Goal: Task Accomplishment & Management: Contribute content

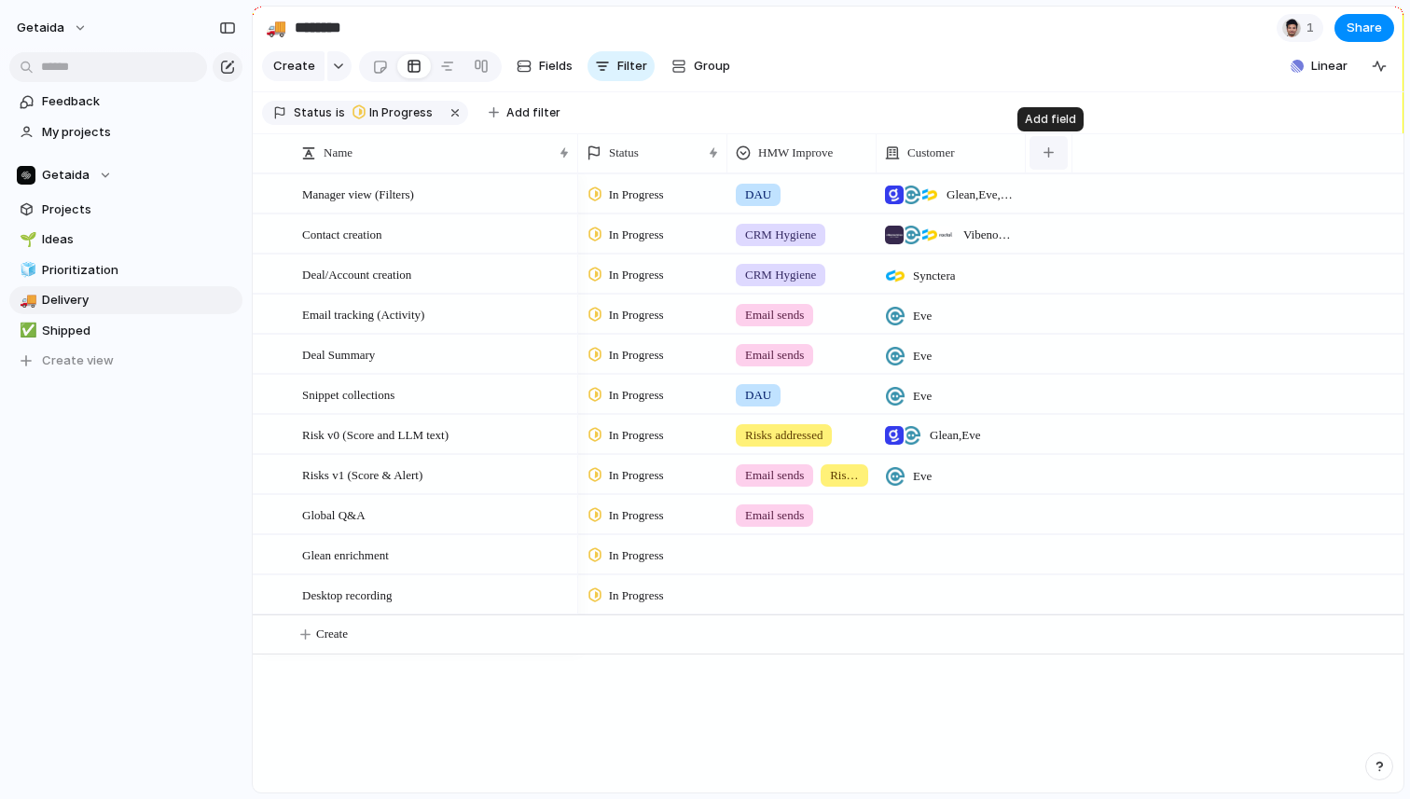
click at [1047, 150] on div "button" at bounding box center [1049, 152] width 10 height 10
type input "***"
click at [1072, 237] on span "Owner" at bounding box center [1083, 235] width 39 height 19
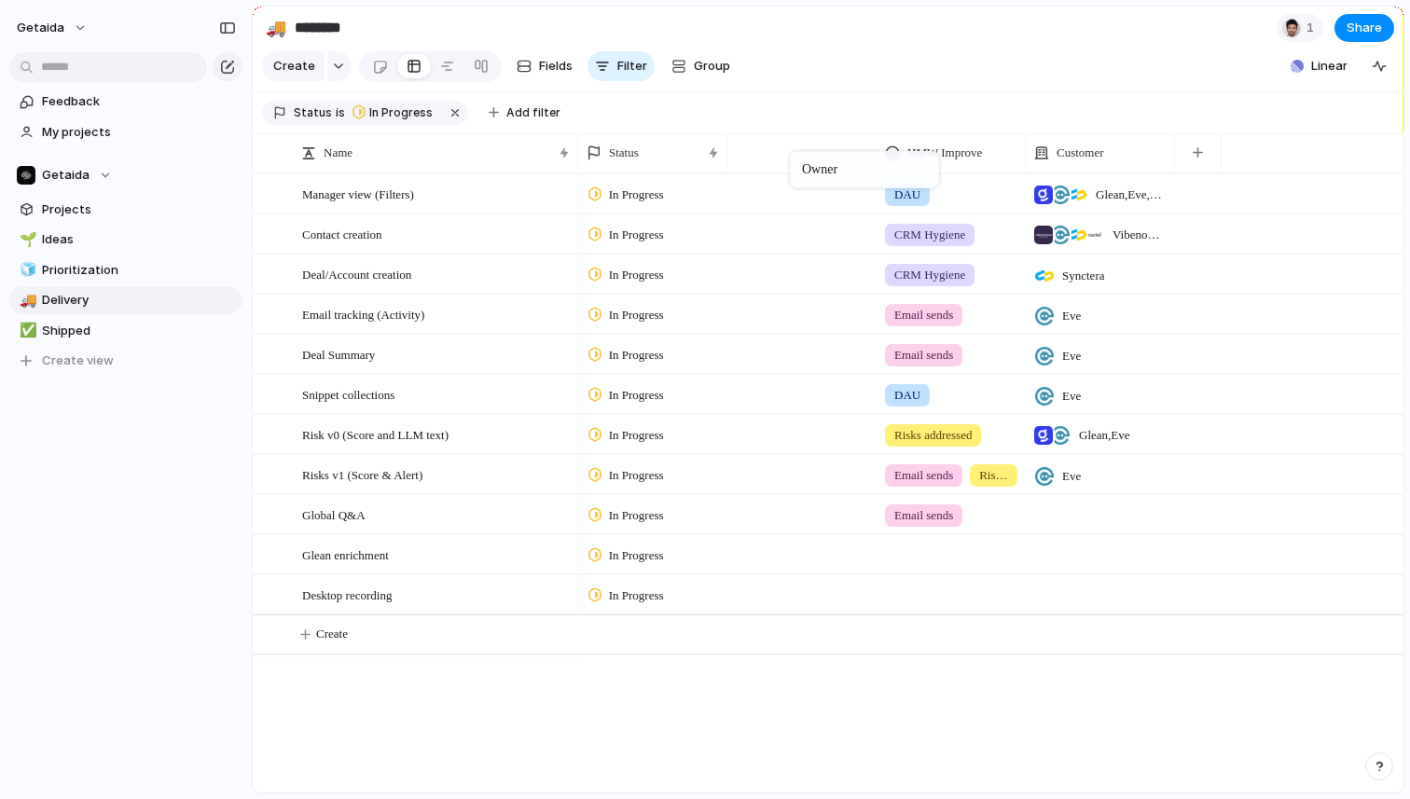
drag, startPoint x: 1102, startPoint y: 157, endPoint x: 799, endPoint y: 155, distance: 302.2
click at [1199, 153] on div "button" at bounding box center [1198, 152] width 10 height 10
type input "*"
type input "***"
click at [1241, 237] on span "Theme" at bounding box center [1233, 235] width 41 height 19
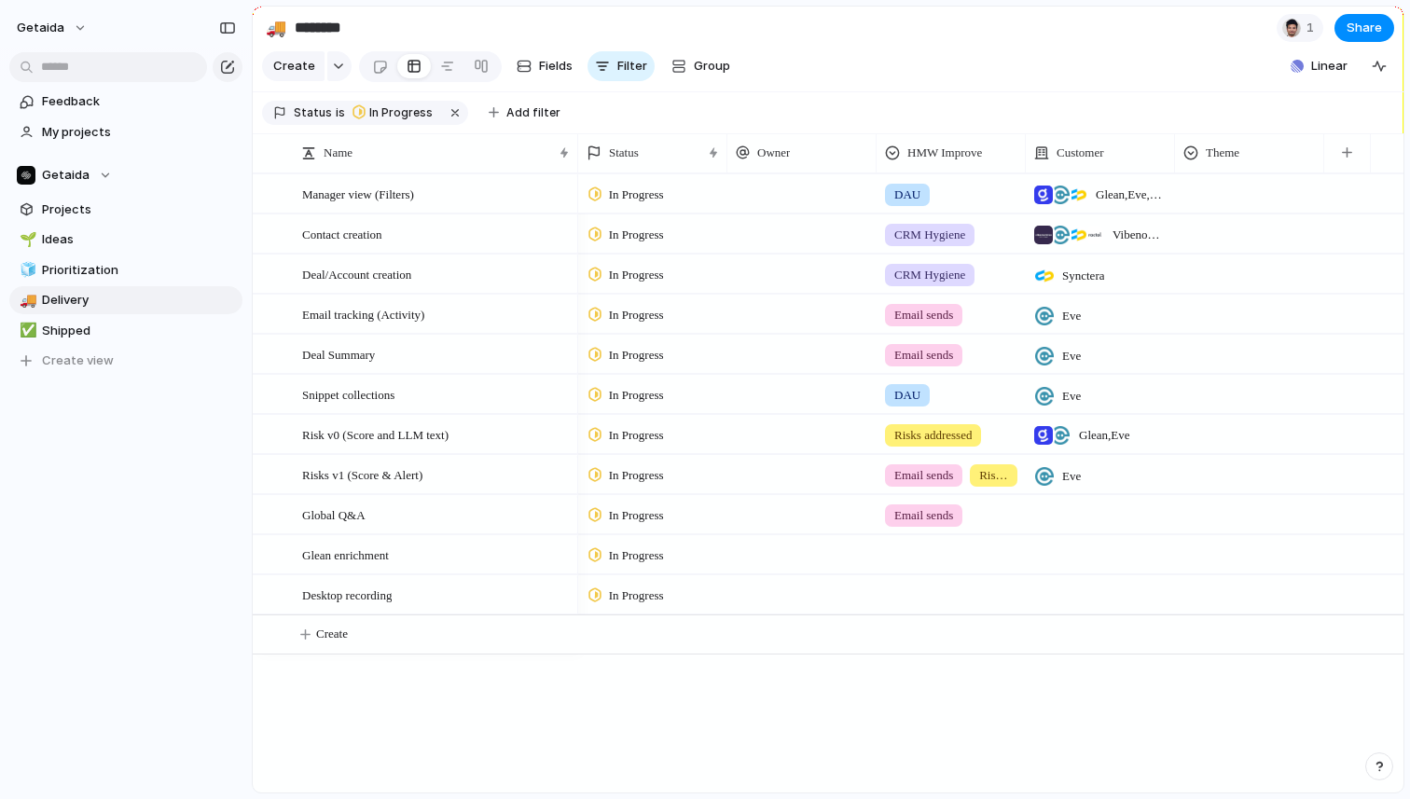
click at [1240, 201] on div at bounding box center [1249, 190] width 147 height 31
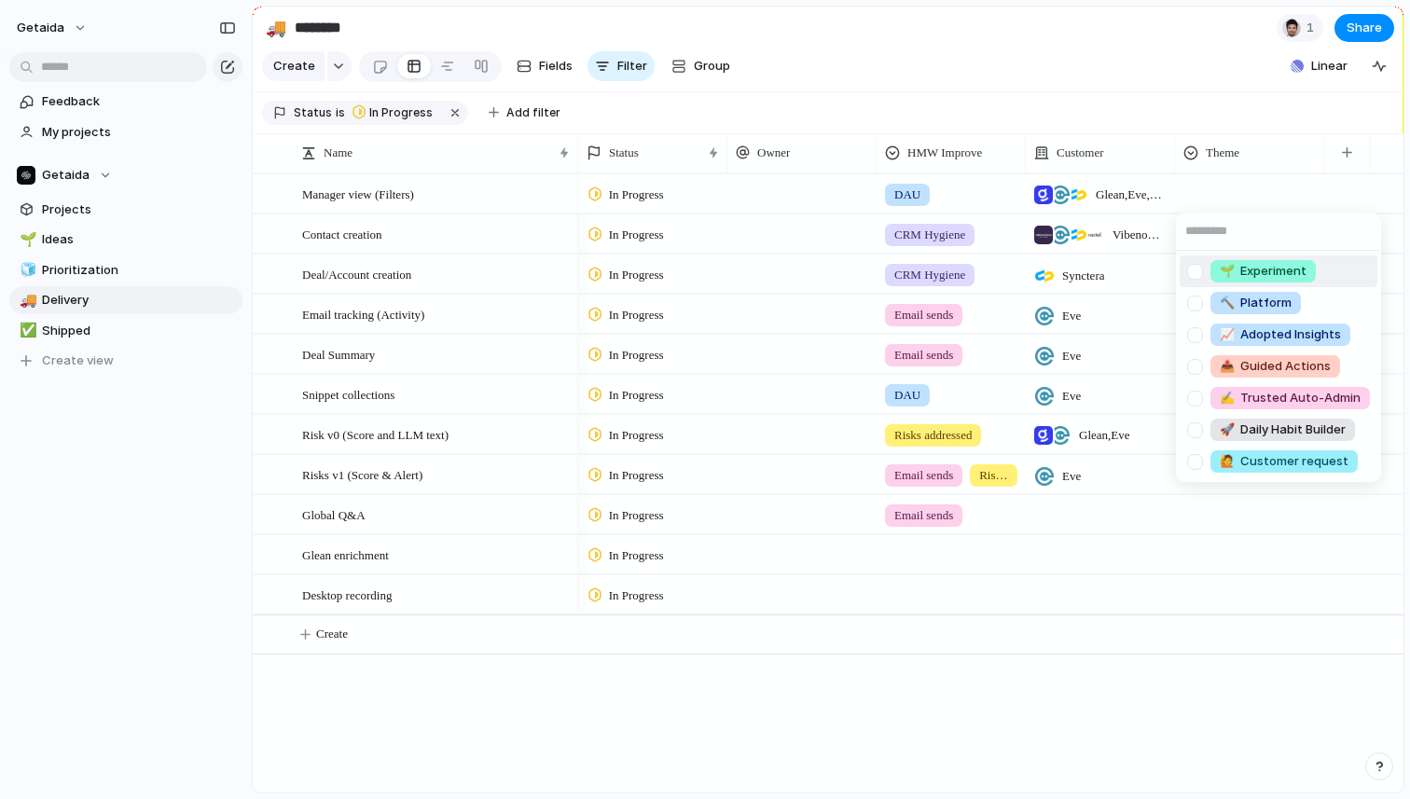
click at [1269, 147] on div "🌱 Experiment 🔨 Platform 📈 Adopted Insights 📤 Guided Actions ✍️ Trusted Auto-Adm…" at bounding box center [705, 399] width 1410 height 799
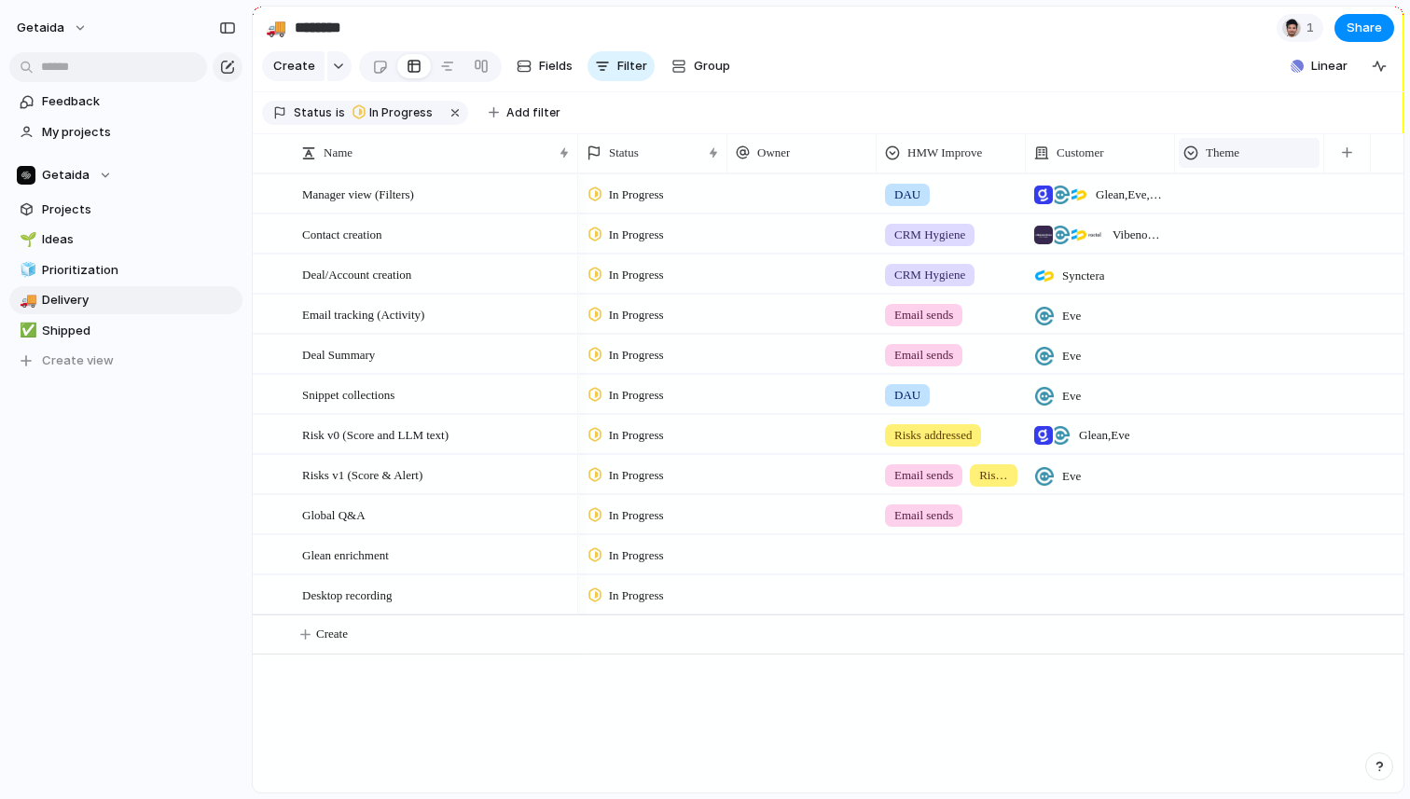
click at [1284, 149] on div "Theme" at bounding box center [1250, 153] width 132 height 19
click at [1237, 229] on span "Hide" at bounding box center [1228, 224] width 26 height 19
click at [1213, 158] on button "button" at bounding box center [1198, 153] width 38 height 34
type input "***"
click at [1230, 235] on span "Add 'Tag'" at bounding box center [1238, 235] width 58 height 19
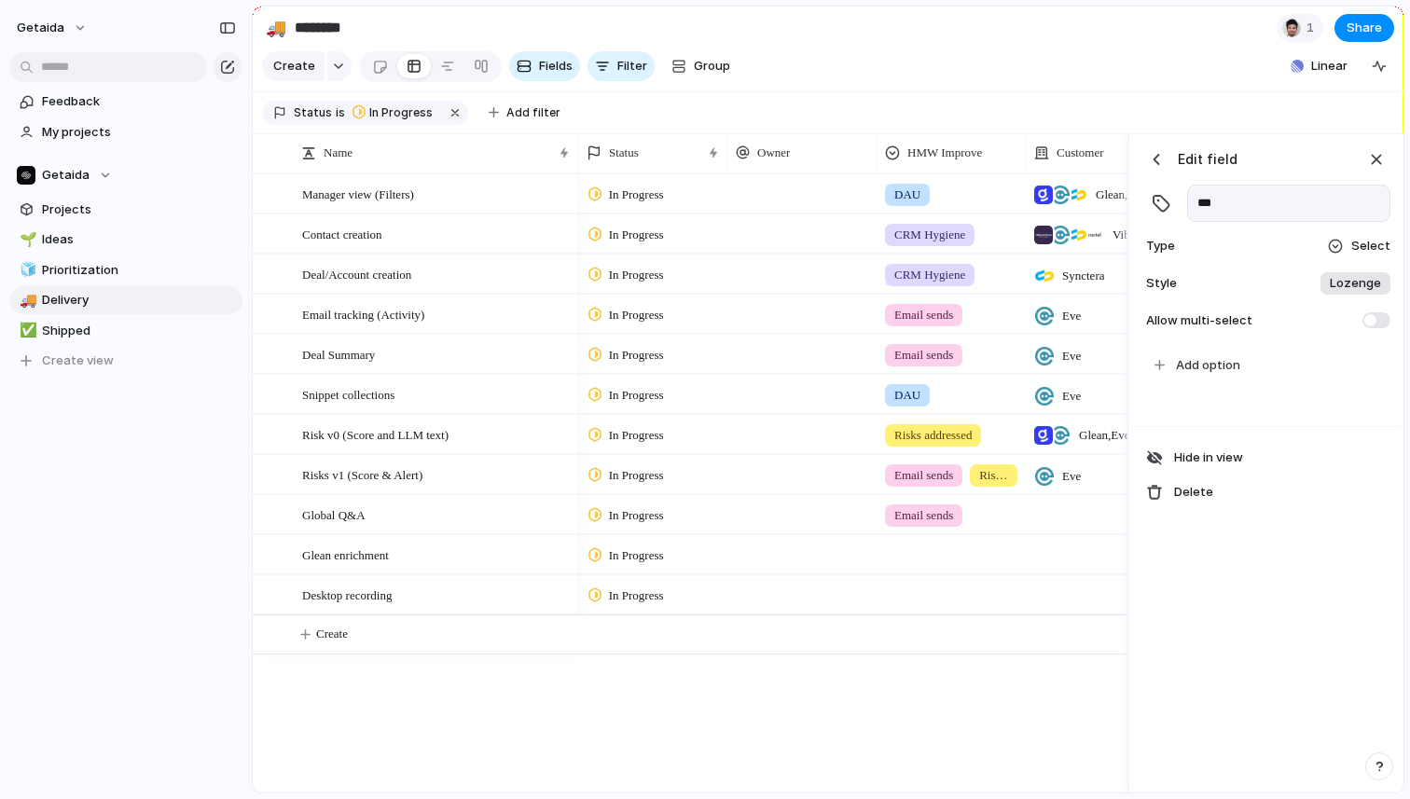
scroll to position [0, 394]
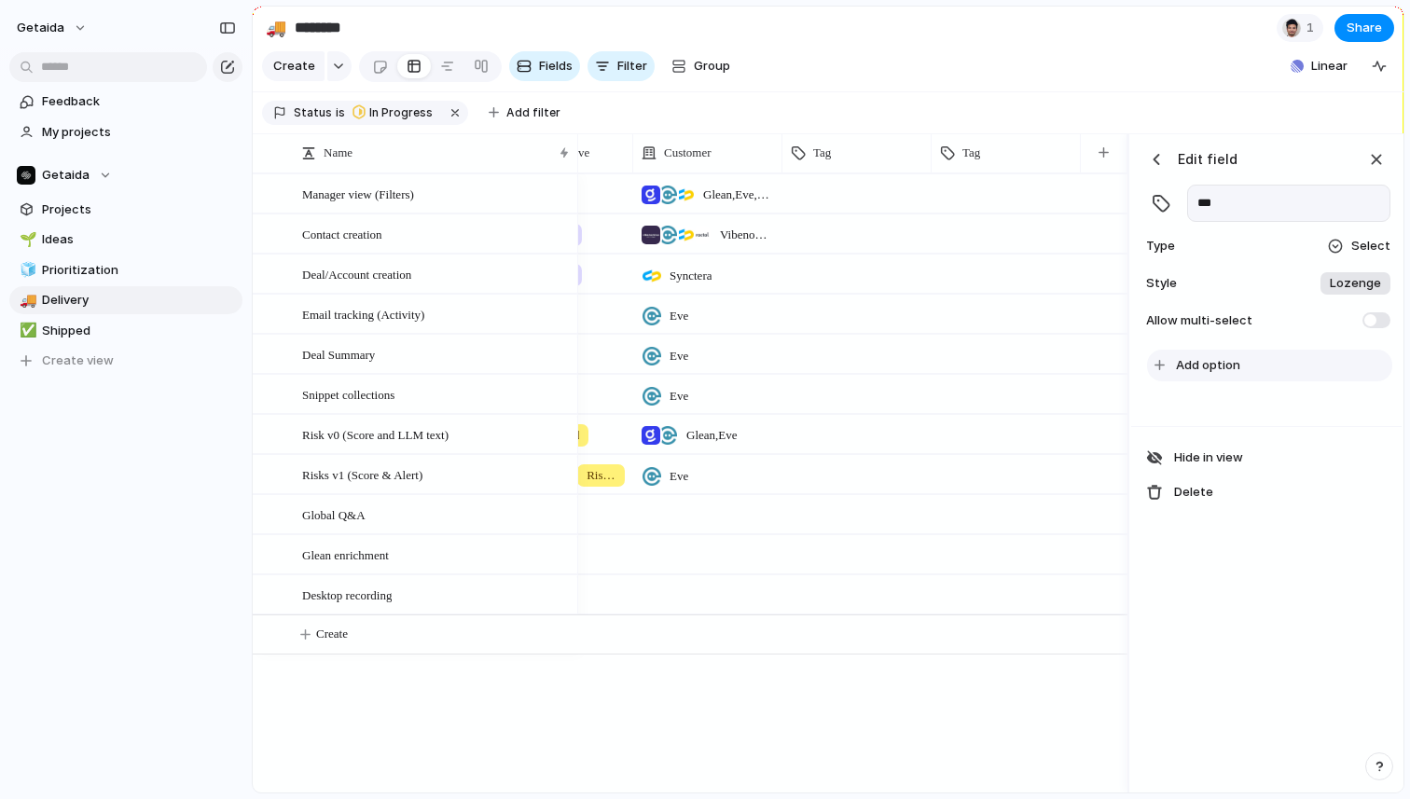
click at [1210, 358] on span "Add option" at bounding box center [1208, 365] width 64 height 19
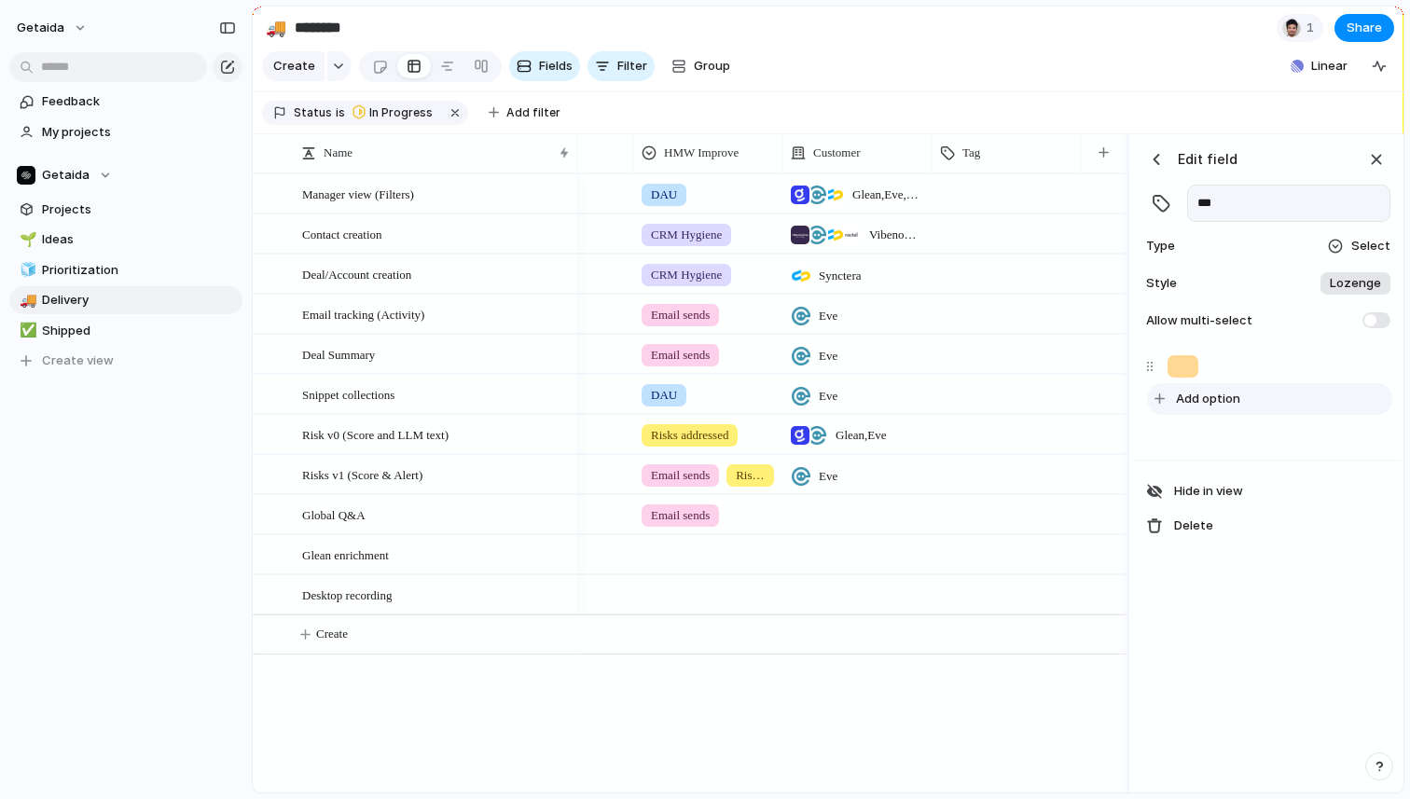
scroll to position [0, 244]
type input "**"
click at [1206, 394] on span "Add option" at bounding box center [1208, 399] width 64 height 19
type input "*"
type input "*****"
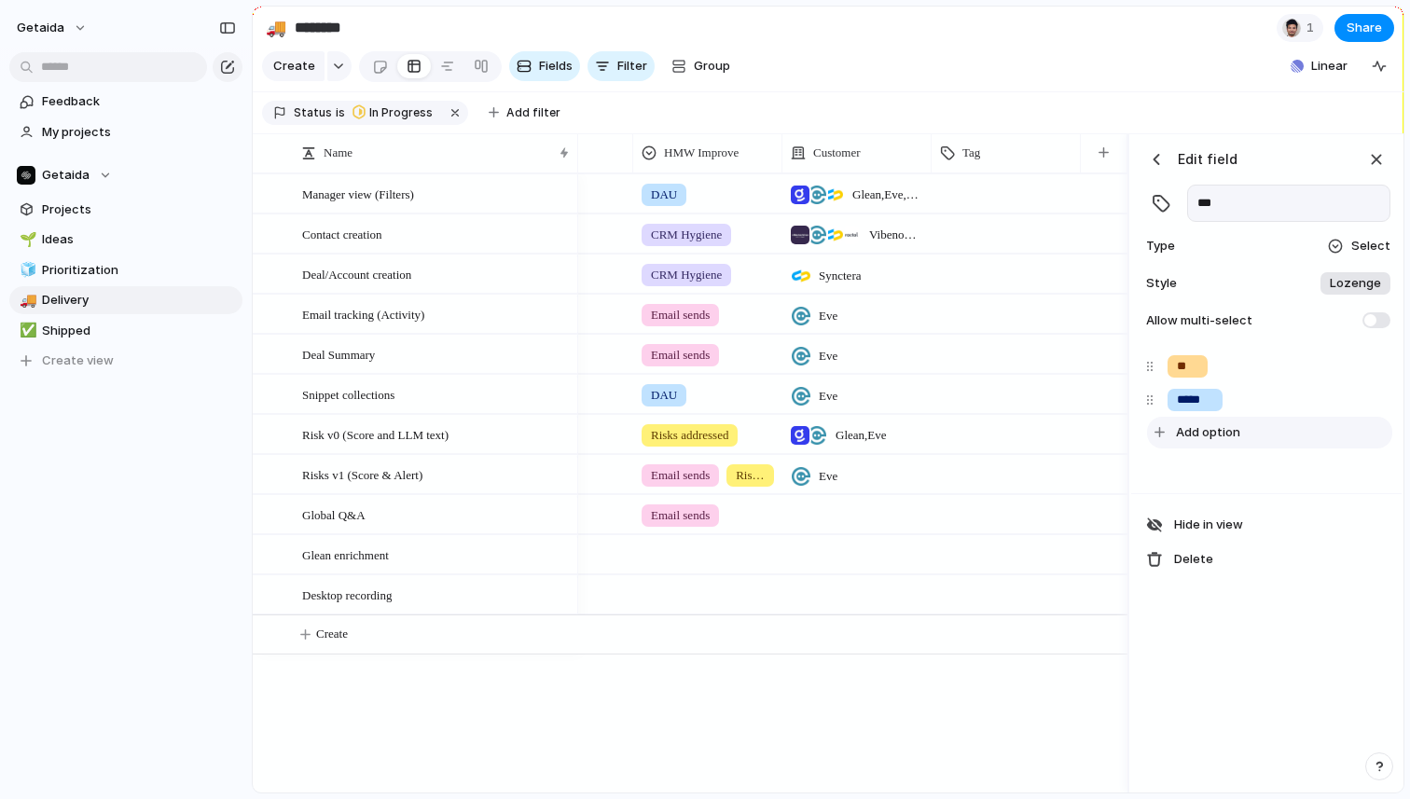
click at [1202, 431] on span "Add option" at bounding box center [1208, 432] width 64 height 19
type input "*******"
click at [1377, 155] on div "button" at bounding box center [1376, 159] width 21 height 21
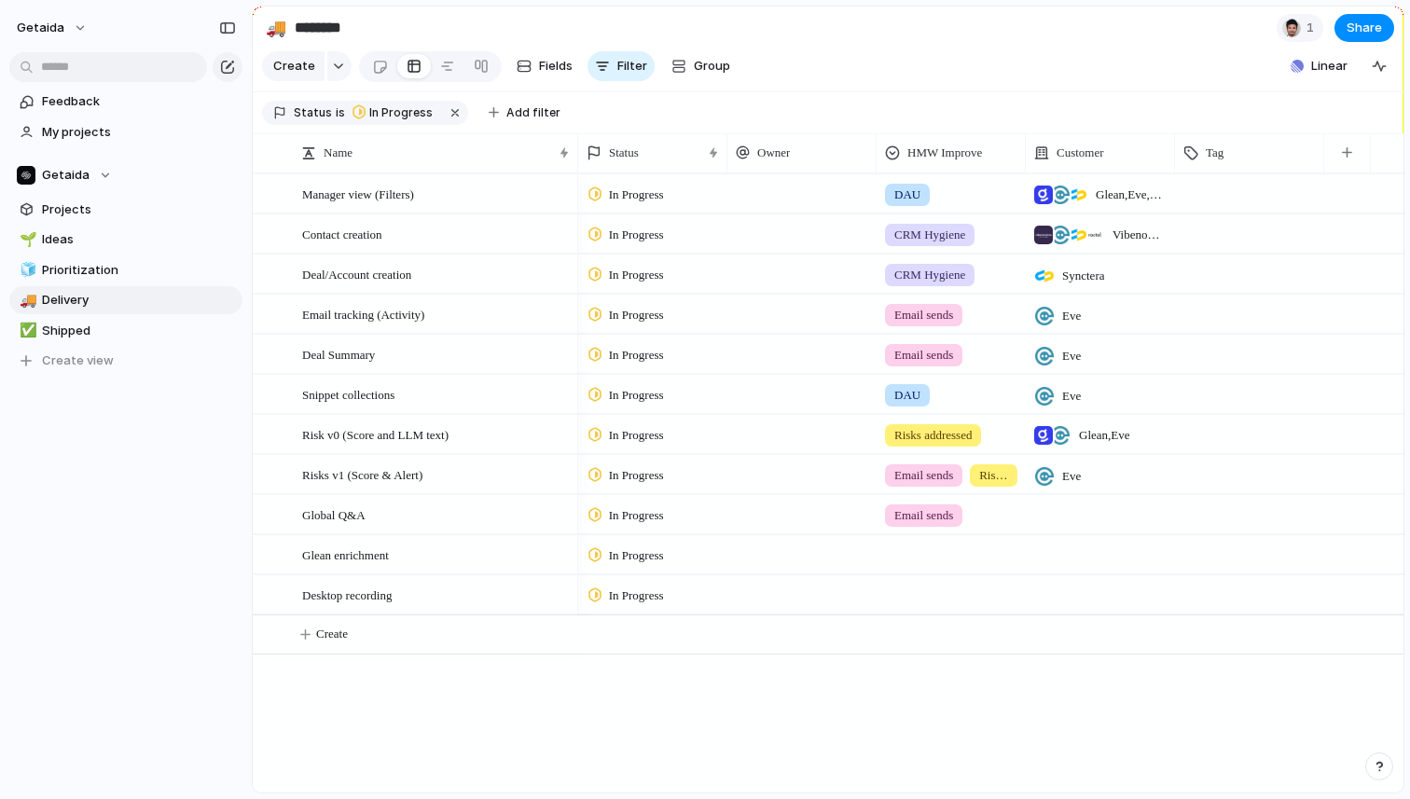
click at [1227, 197] on div at bounding box center [1249, 190] width 147 height 31
click at [597, 724] on div "AI Infra Feature" at bounding box center [705, 399] width 1410 height 799
click at [1262, 451] on div at bounding box center [1249, 434] width 149 height 38
click at [1197, 512] on div at bounding box center [1195, 512] width 33 height 33
click at [1252, 416] on div "AI Infra Feature" at bounding box center [705, 399] width 1410 height 799
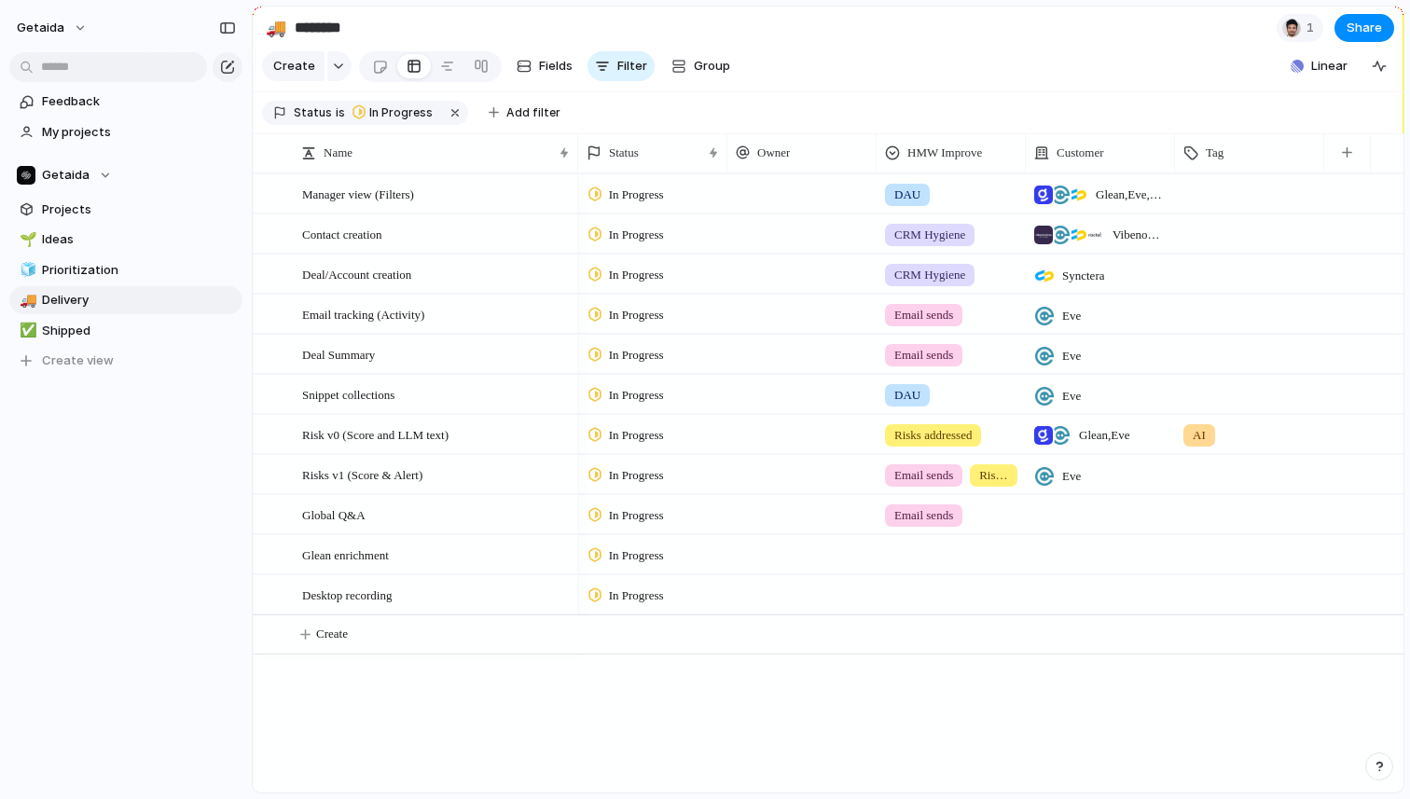
click at [1210, 484] on div at bounding box center [1249, 471] width 147 height 31
click at [1193, 552] on div at bounding box center [1195, 552] width 33 height 33
click at [318, 659] on div "AI Infra Feature" at bounding box center [705, 399] width 1410 height 799
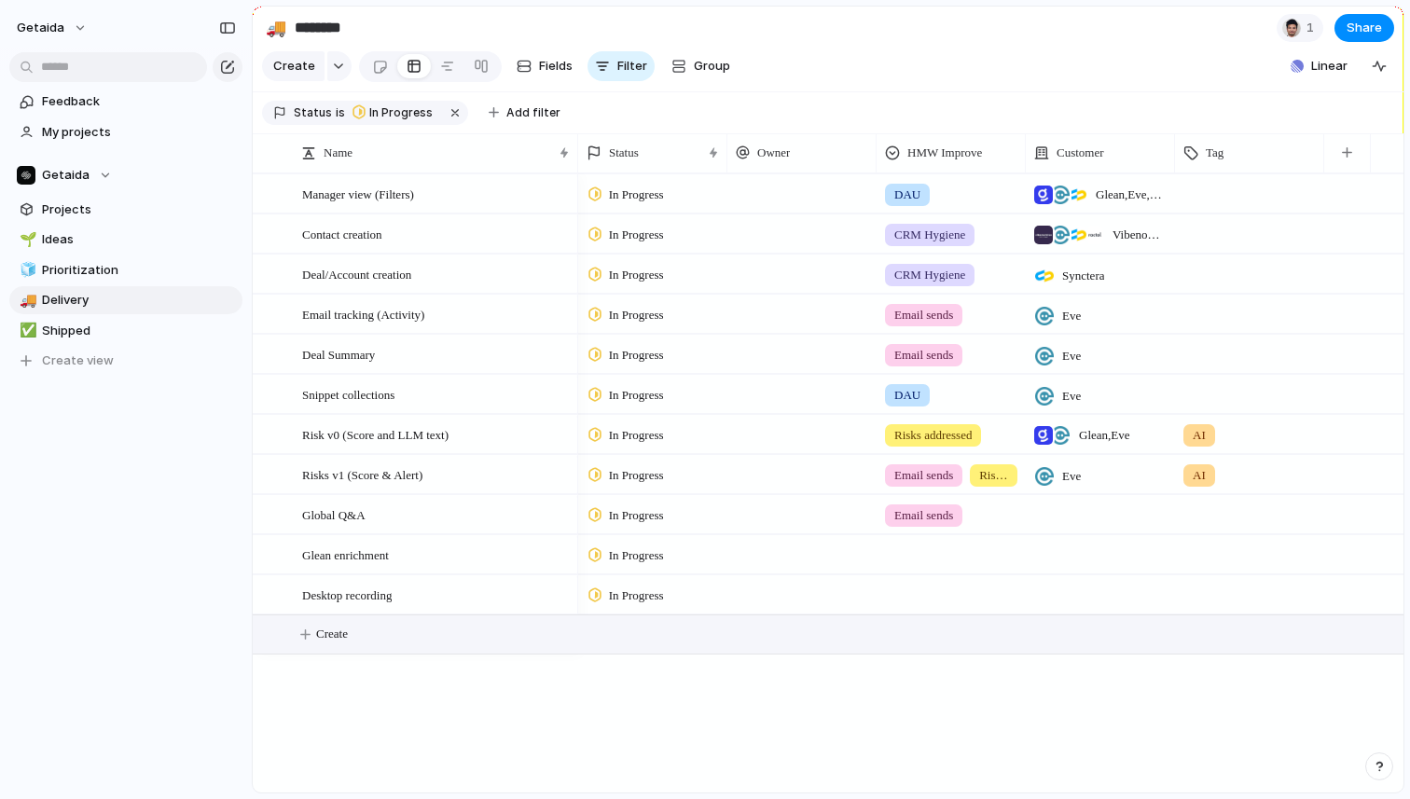
click at [330, 651] on button "Create" at bounding box center [851, 635] width 1161 height 38
click at [1203, 353] on div at bounding box center [1249, 351] width 147 height 31
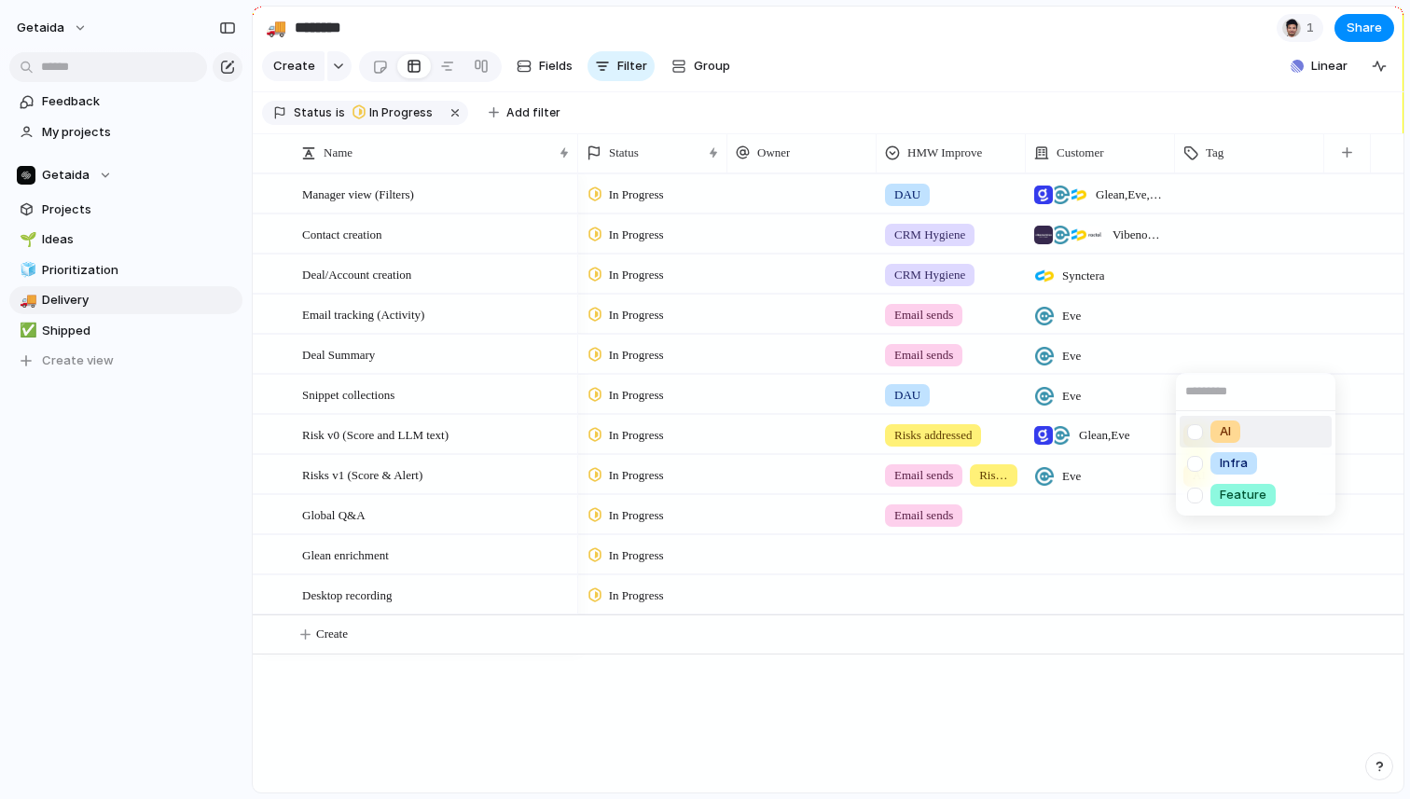
click at [1213, 427] on div "AI" at bounding box center [1226, 432] width 30 height 22
click at [1211, 525] on div at bounding box center [1249, 511] width 147 height 31
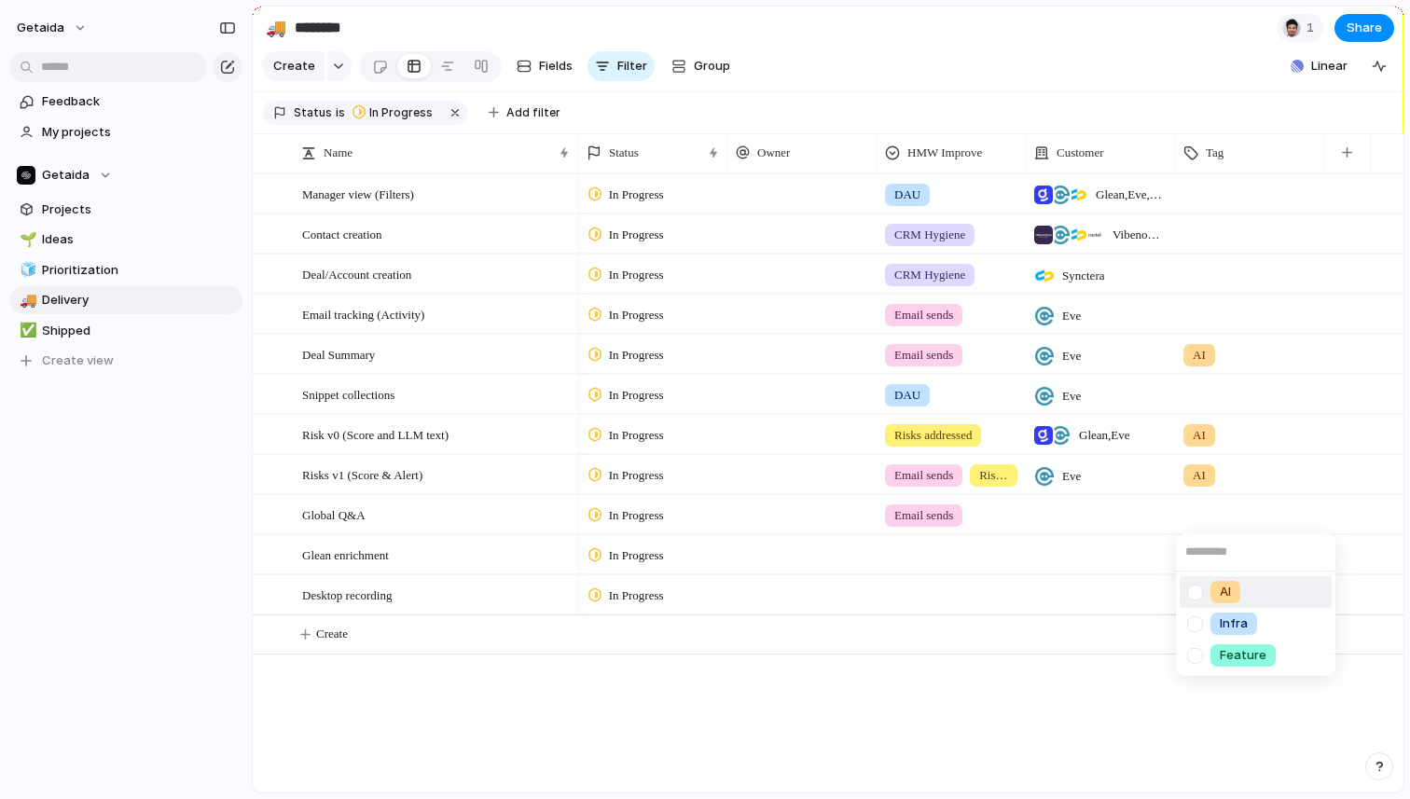
click at [1206, 587] on div at bounding box center [1195, 592] width 33 height 33
click at [373, 645] on div "AI Infra Feature" at bounding box center [705, 399] width 1410 height 799
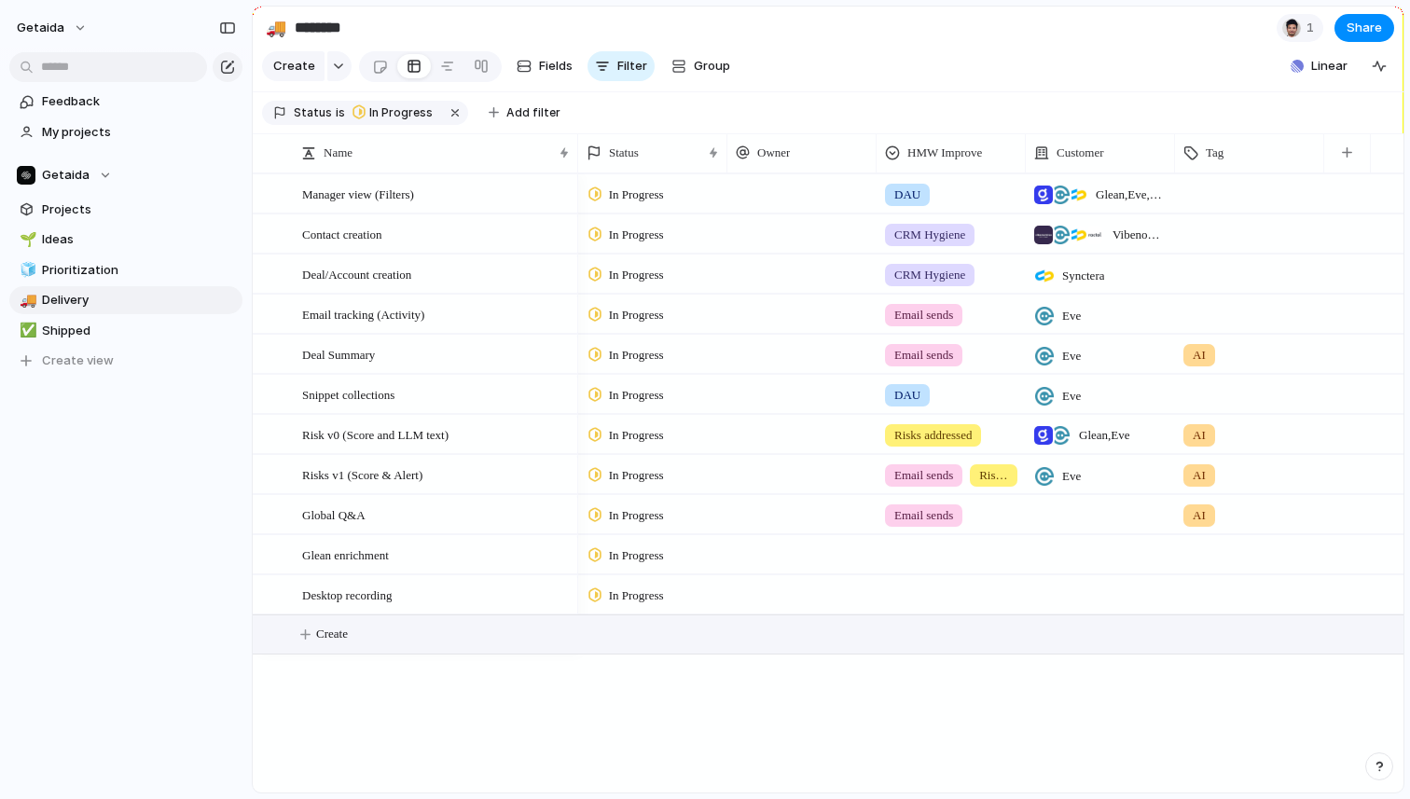
click at [348, 639] on span "Create" at bounding box center [332, 634] width 32 height 19
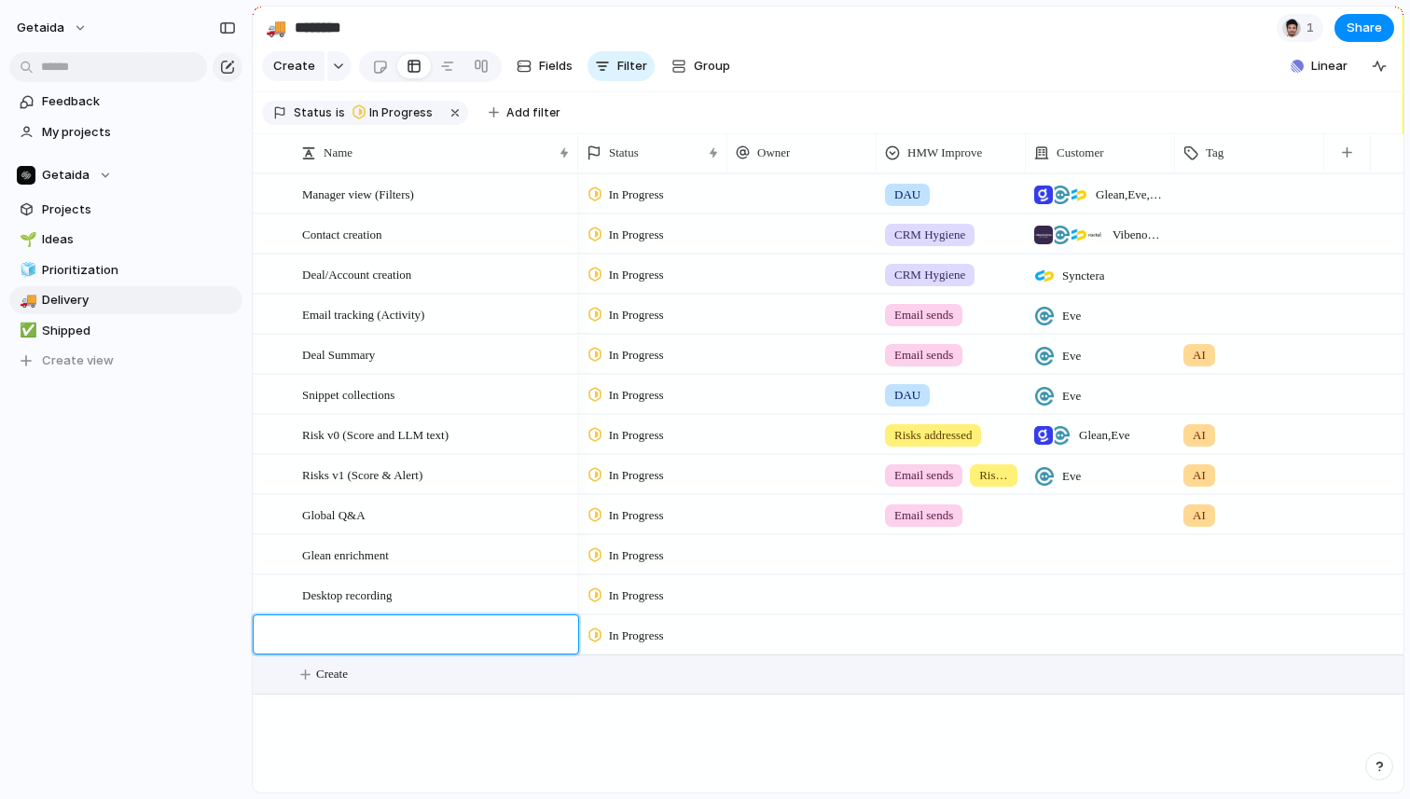
type textarea "*"
type textarea "**********"
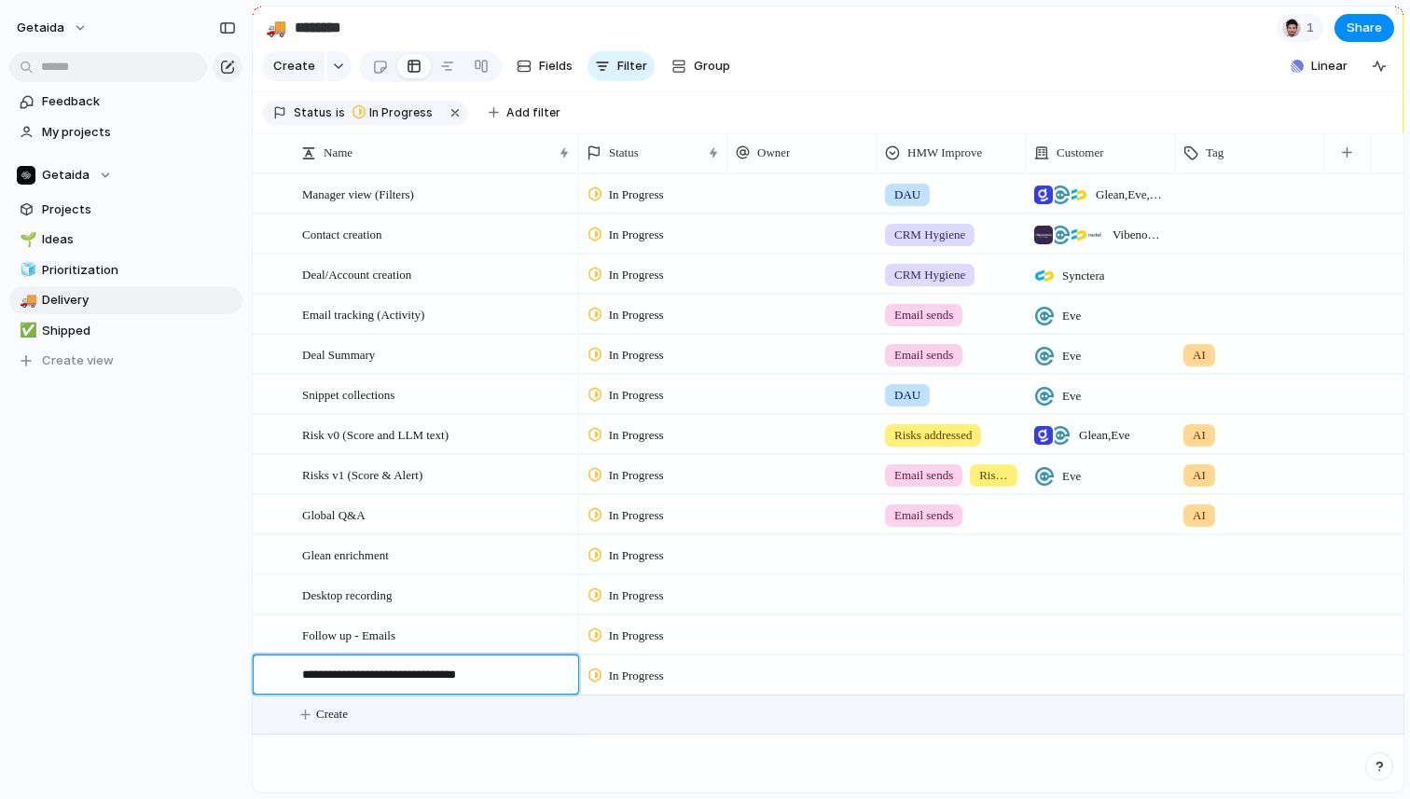
type textarea "**********"
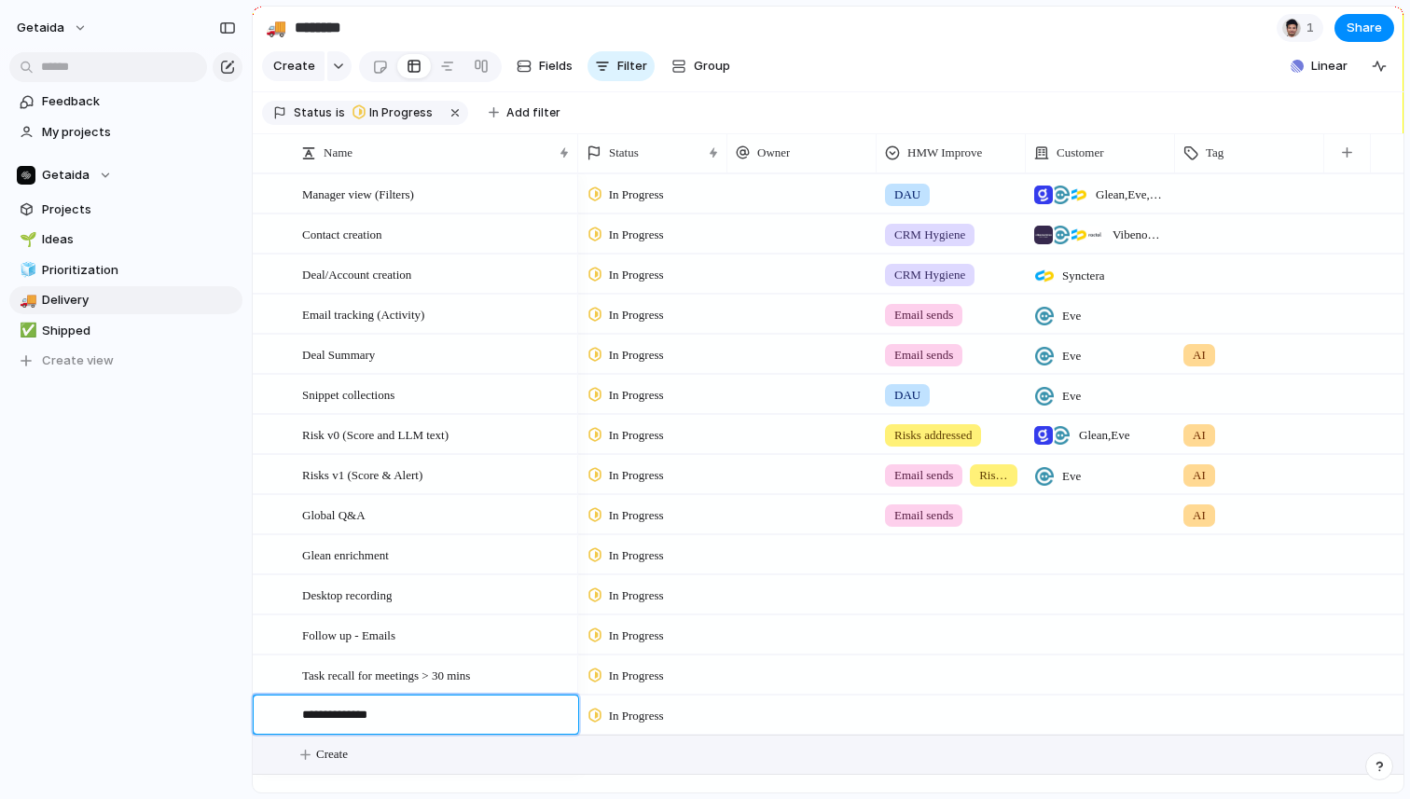
type textarea "**********"
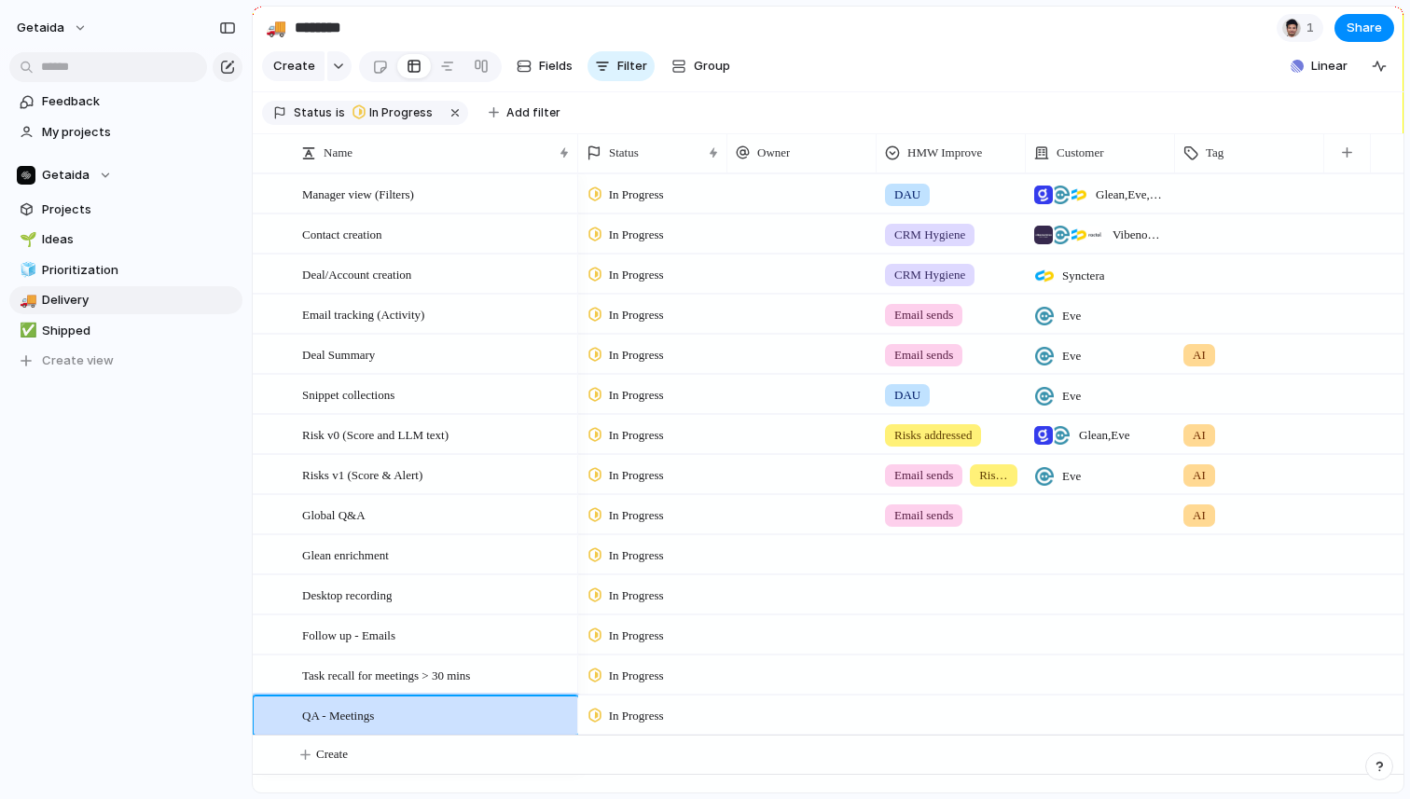
click at [1221, 716] on div at bounding box center [1249, 712] width 147 height 31
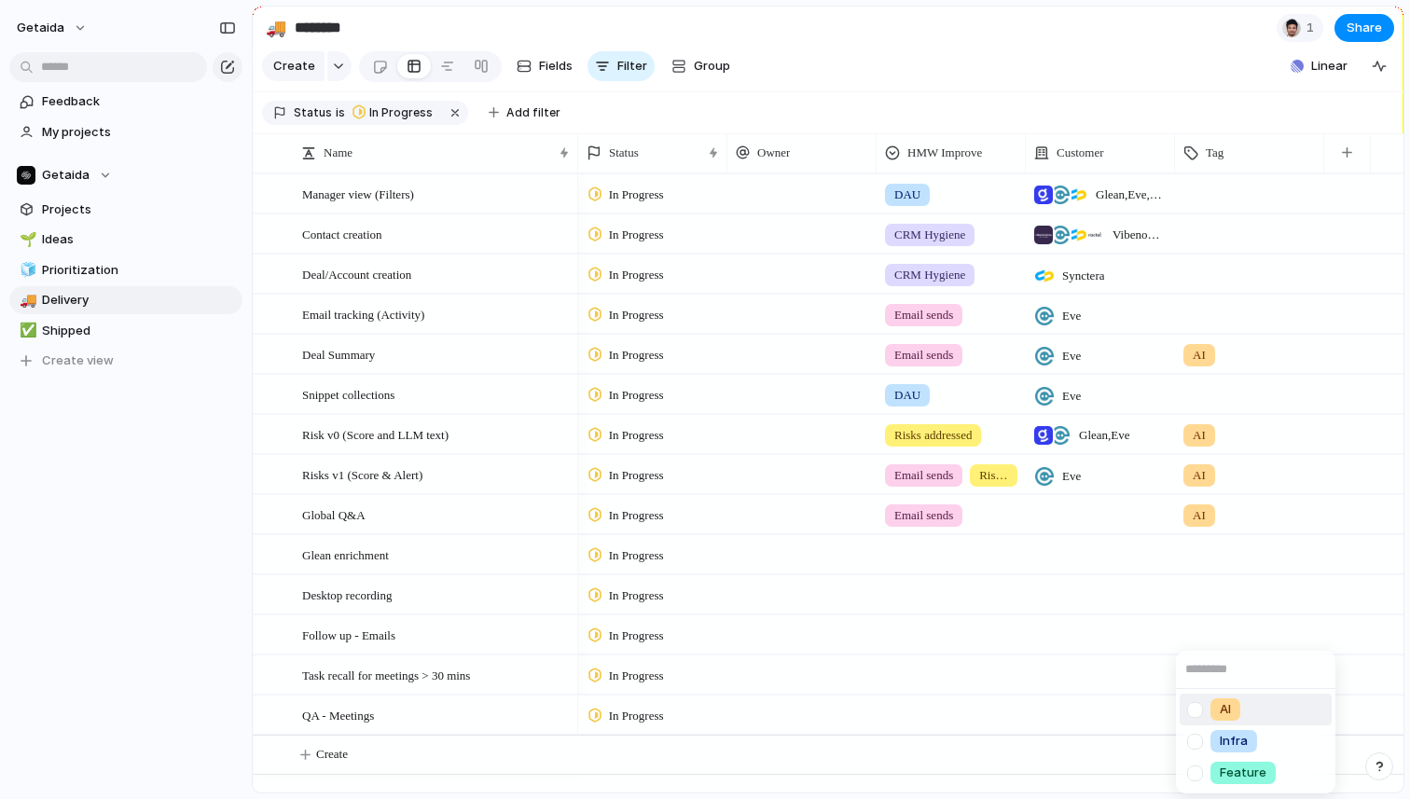
click at [1223, 709] on span "AI" at bounding box center [1225, 709] width 11 height 19
click at [1200, 666] on div at bounding box center [1249, 672] width 147 height 31
click at [1206, 710] on div at bounding box center [1195, 710] width 33 height 33
click at [1205, 636] on div "AI Infra Feature" at bounding box center [705, 399] width 1410 height 799
click at [1201, 635] on div at bounding box center [1249, 632] width 147 height 31
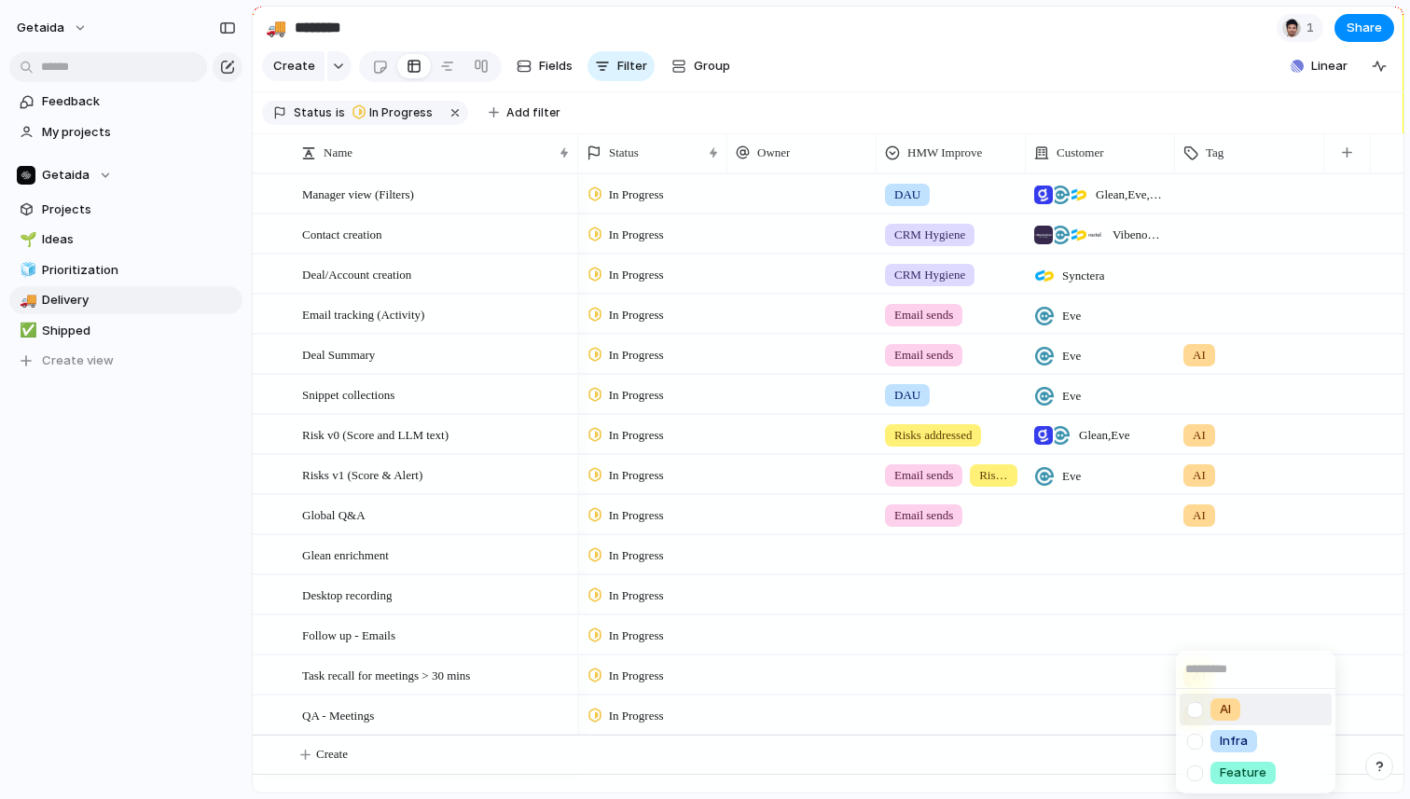
click at [1199, 712] on div at bounding box center [1195, 710] width 33 height 33
click at [1204, 591] on div "AI Infra Feature" at bounding box center [705, 399] width 1410 height 799
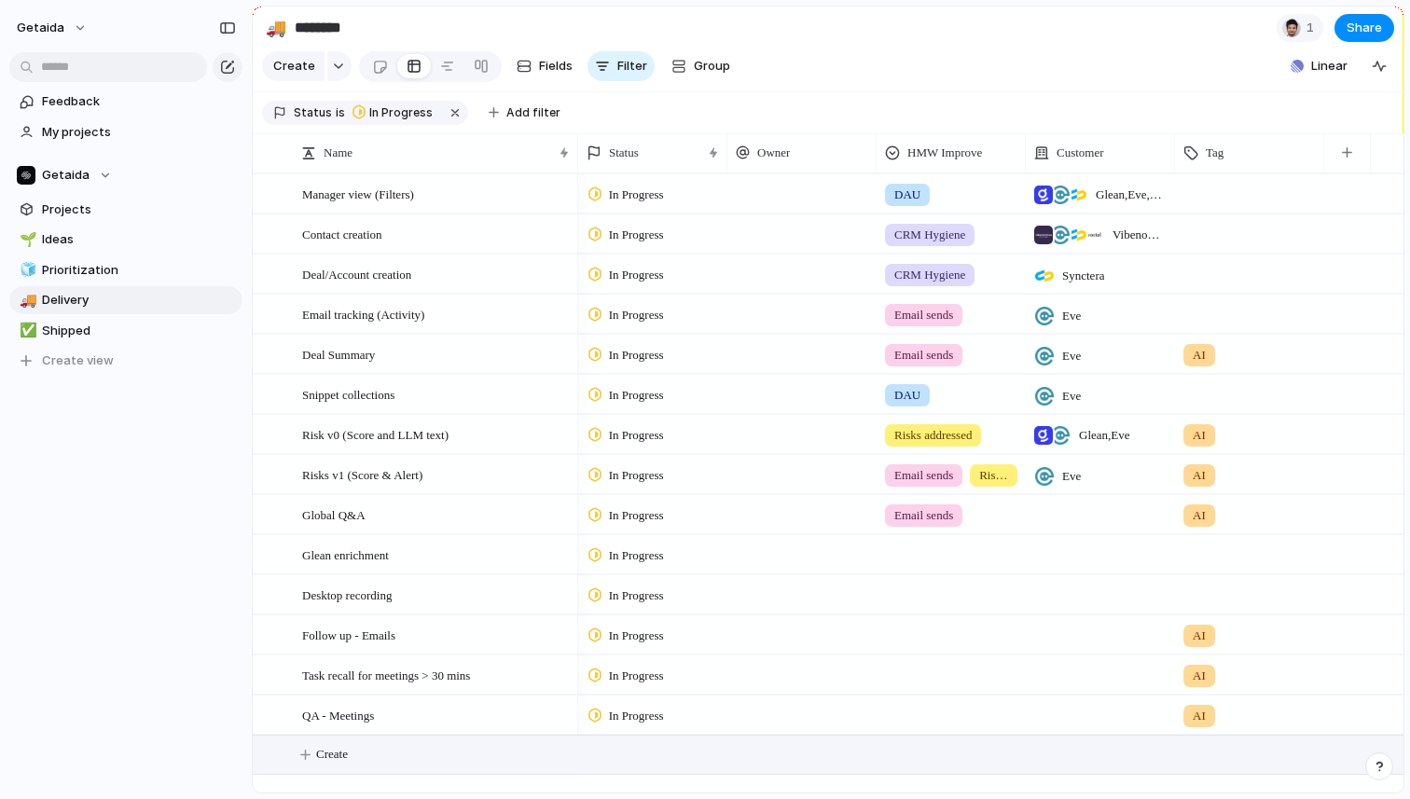
click at [348, 756] on span "Create" at bounding box center [332, 754] width 32 height 19
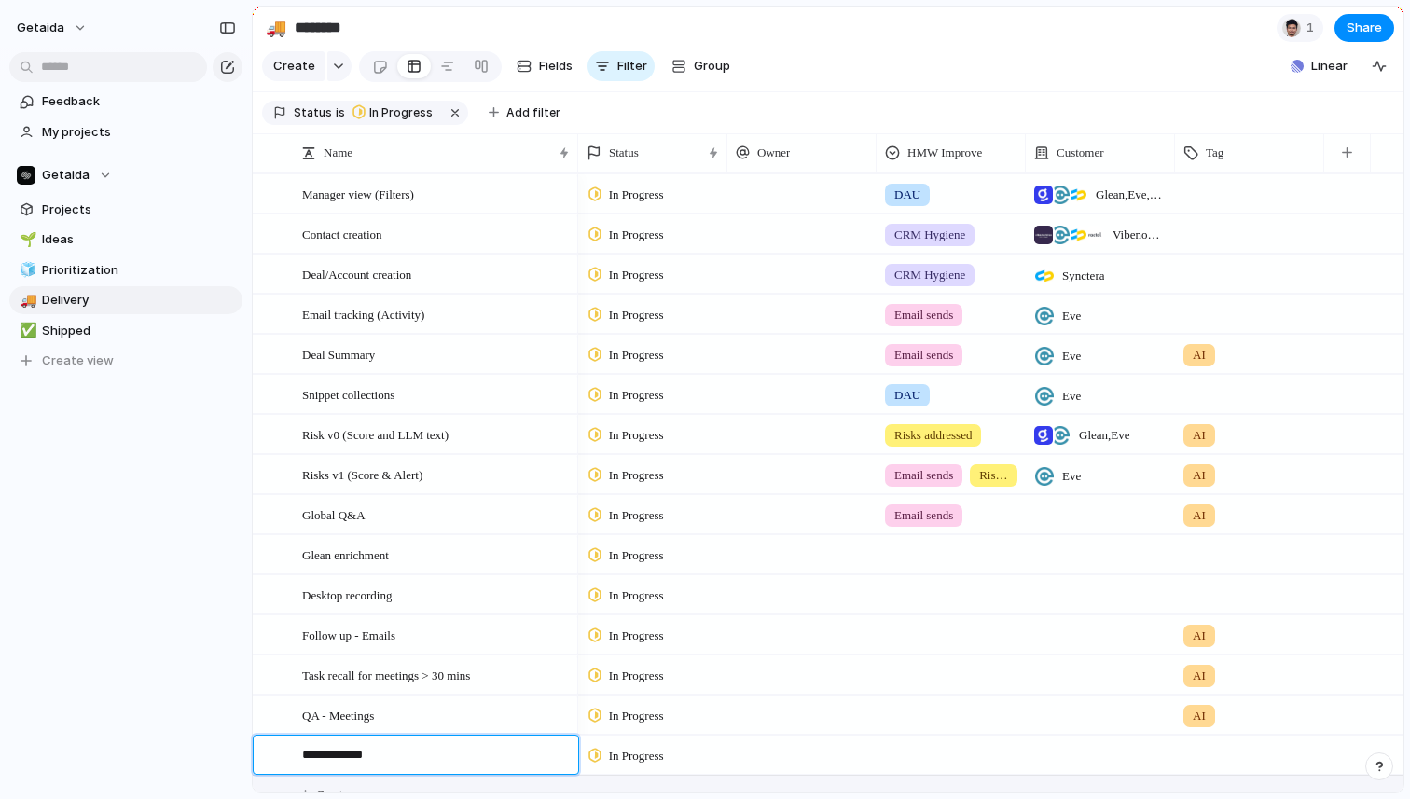
type textarea "**********"
click at [1209, 753] on div at bounding box center [1249, 752] width 147 height 31
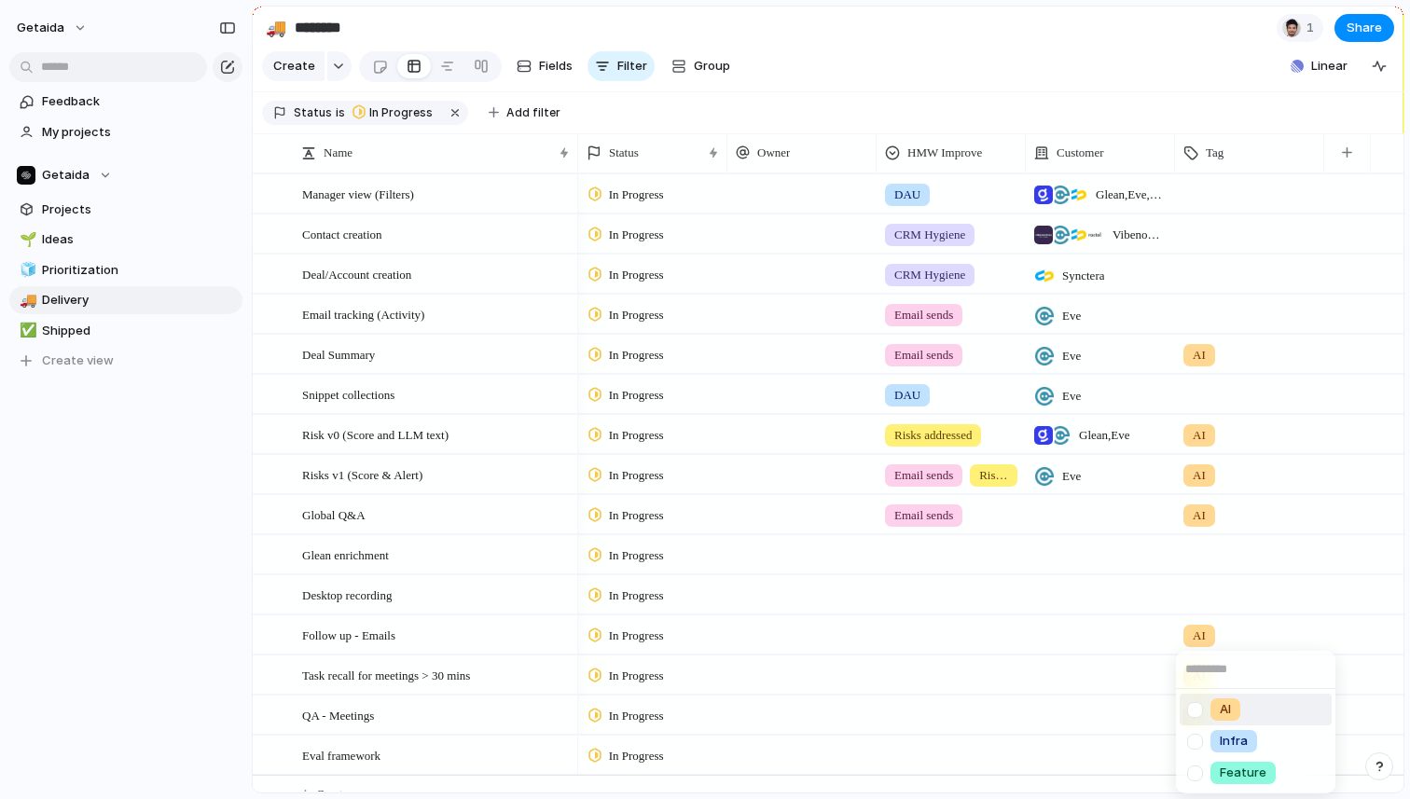
click at [1214, 704] on div "AI" at bounding box center [1226, 710] width 30 height 22
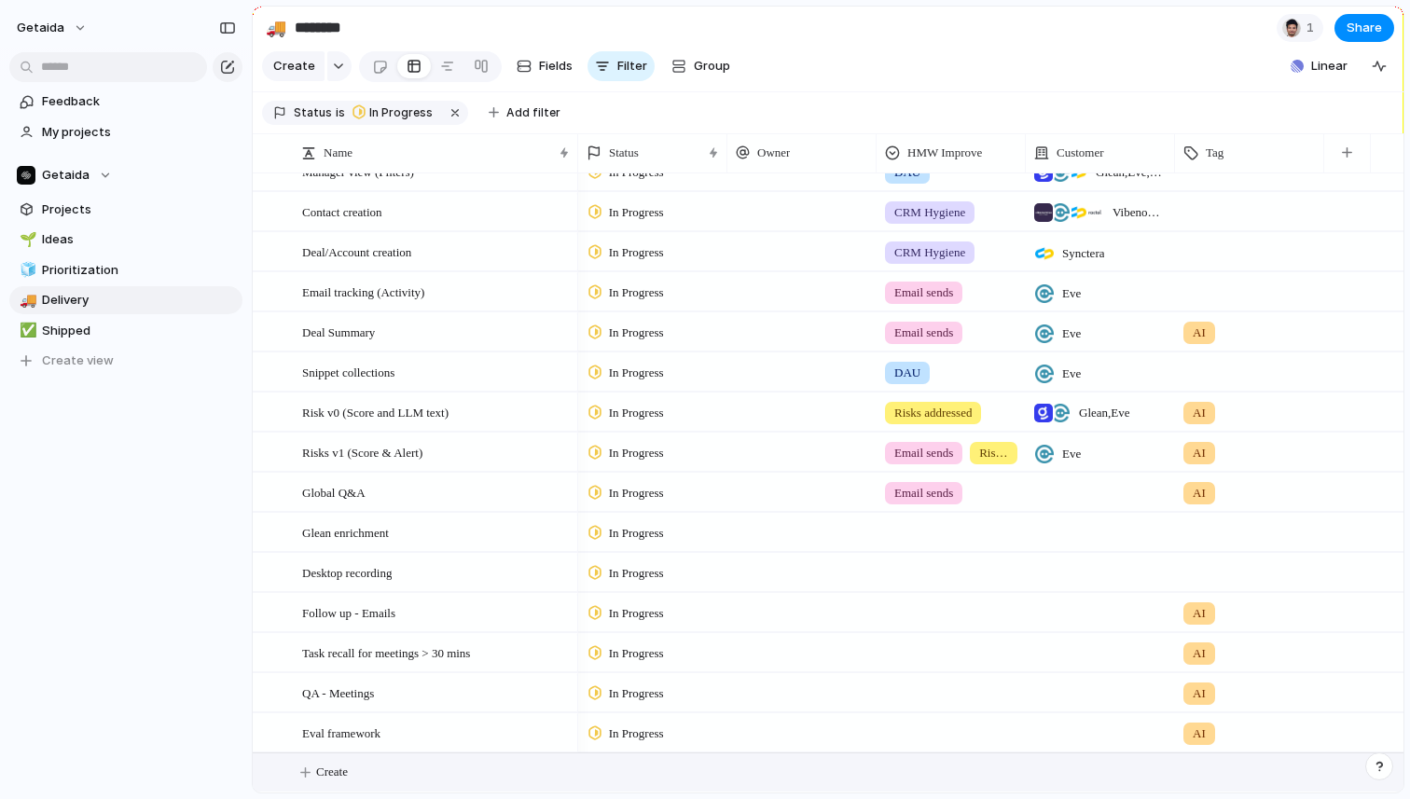
click at [338, 768] on span "Create" at bounding box center [332, 772] width 32 height 19
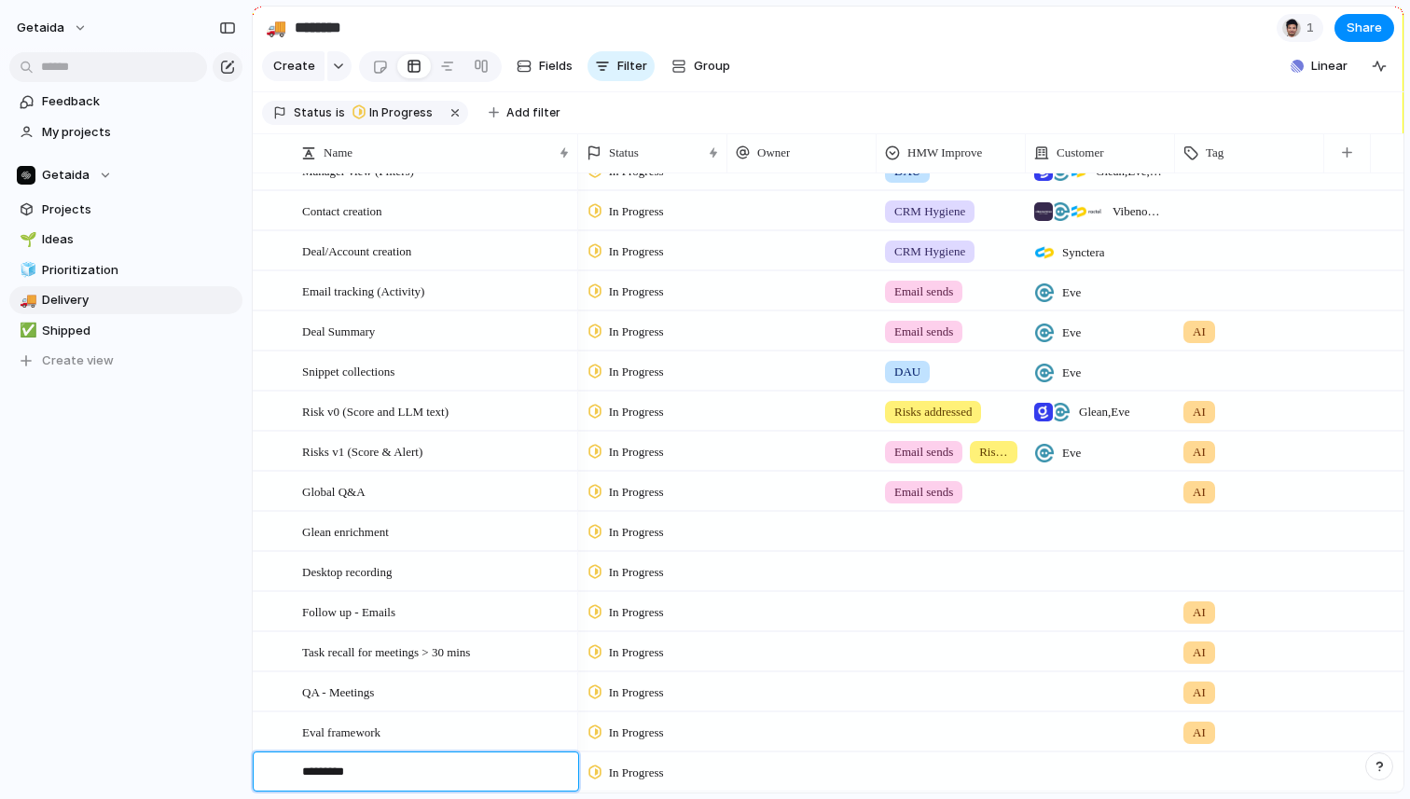
type textarea "**********"
click at [921, 573] on div at bounding box center [951, 568] width 147 height 31
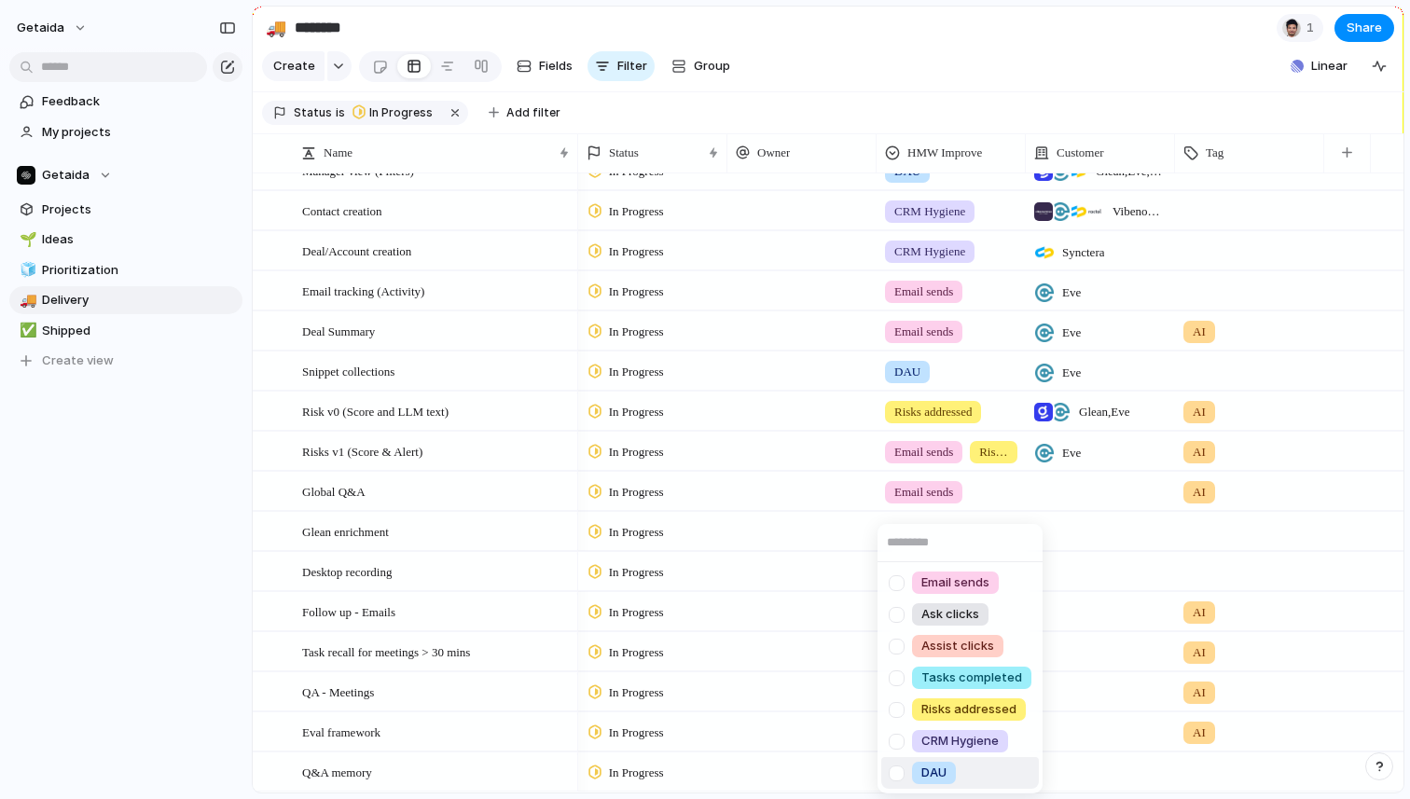
click at [928, 772] on span "DAU" at bounding box center [934, 773] width 25 height 19
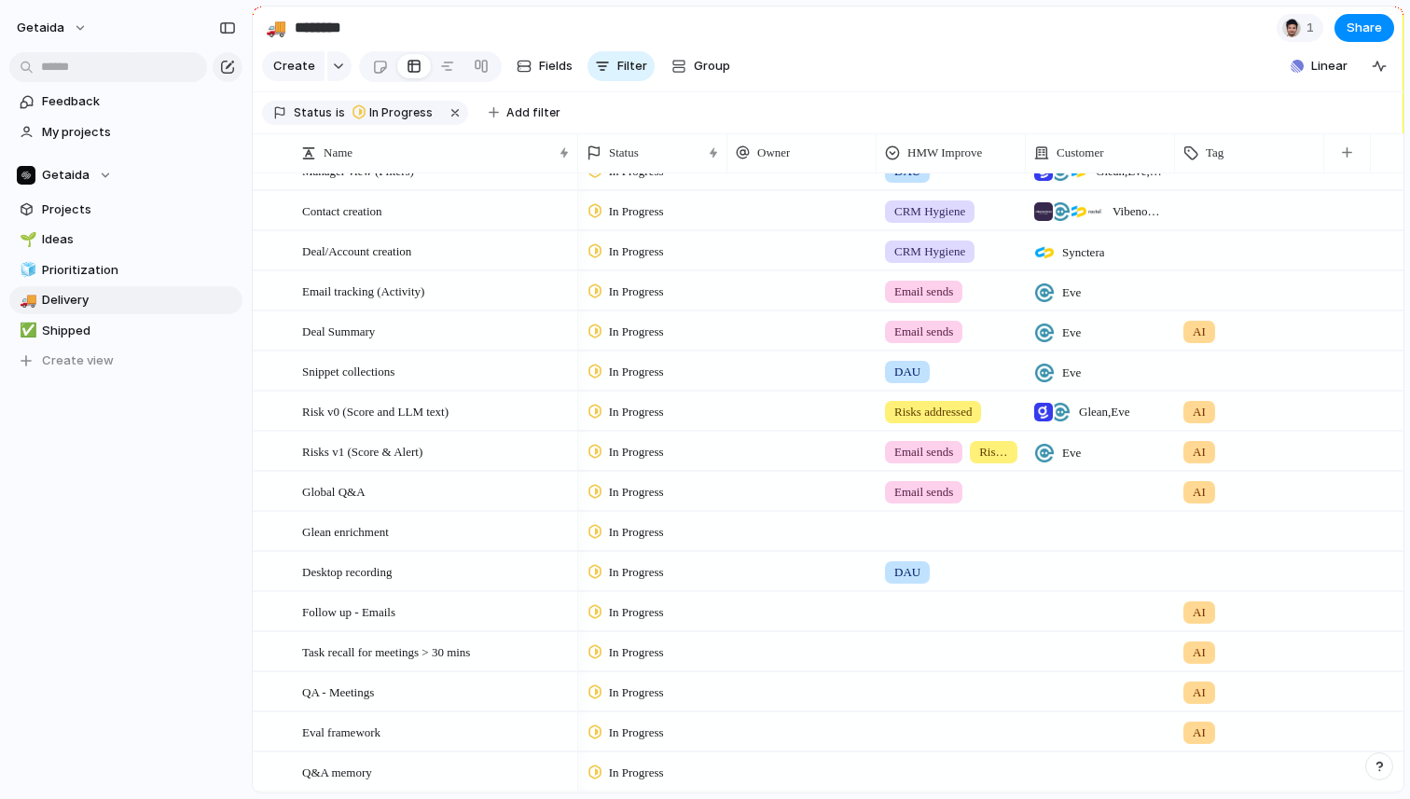
click at [914, 528] on div at bounding box center [951, 528] width 147 height 31
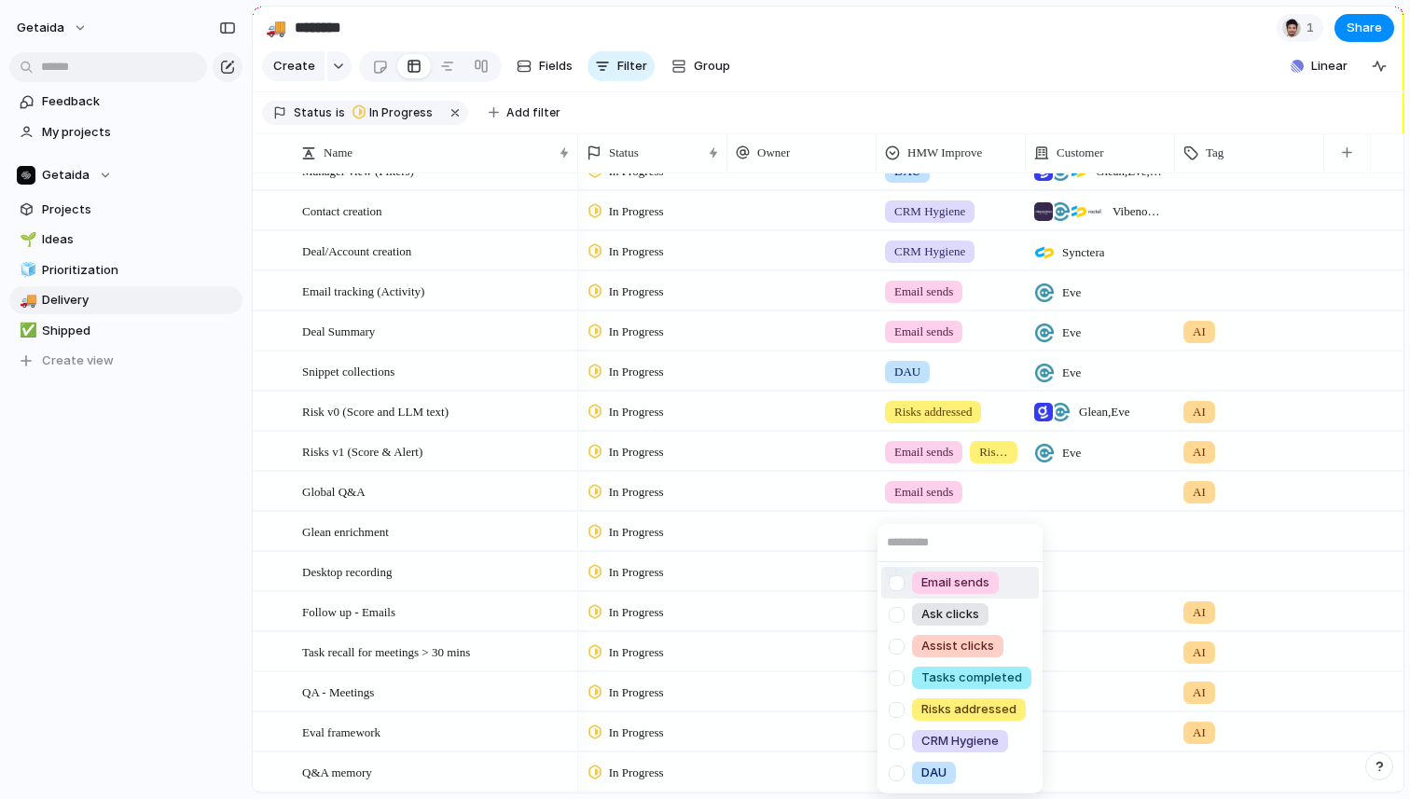
click at [941, 584] on span "Email sends" at bounding box center [956, 583] width 68 height 19
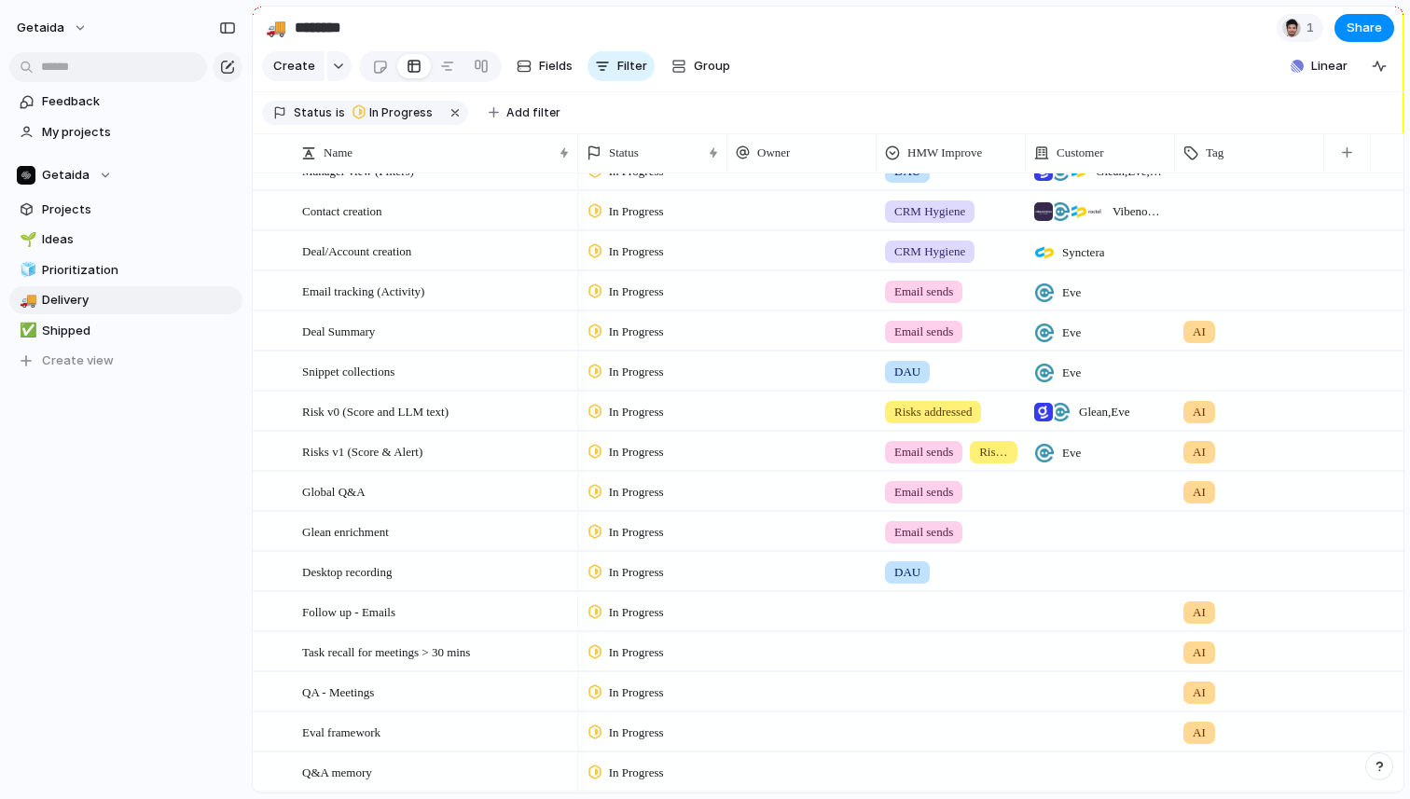
click at [929, 614] on div at bounding box center [951, 608] width 147 height 31
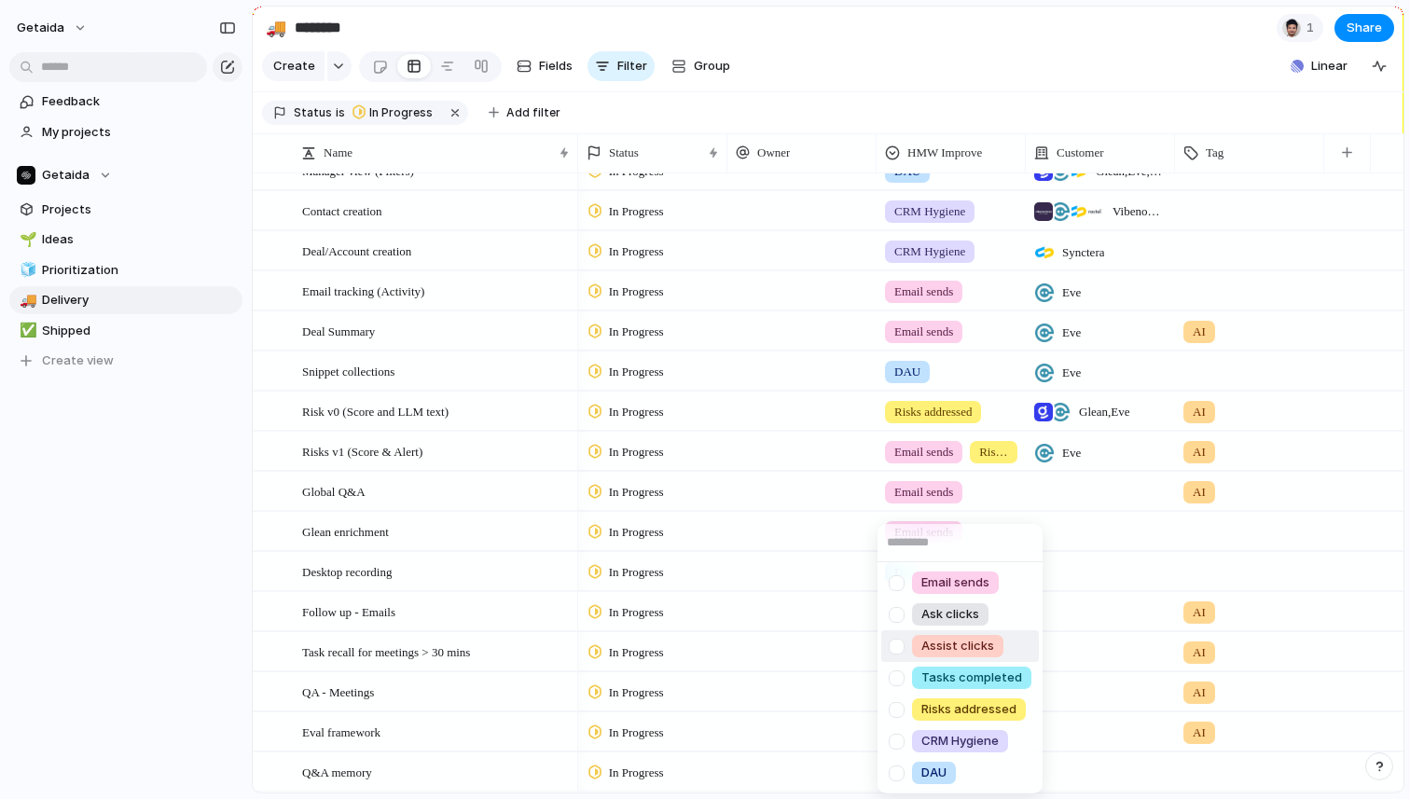
click at [150, 625] on div "Email sends Ask clicks Assist clicks Tasks completed Risks addressed CRM Hygien…" at bounding box center [705, 399] width 1410 height 799
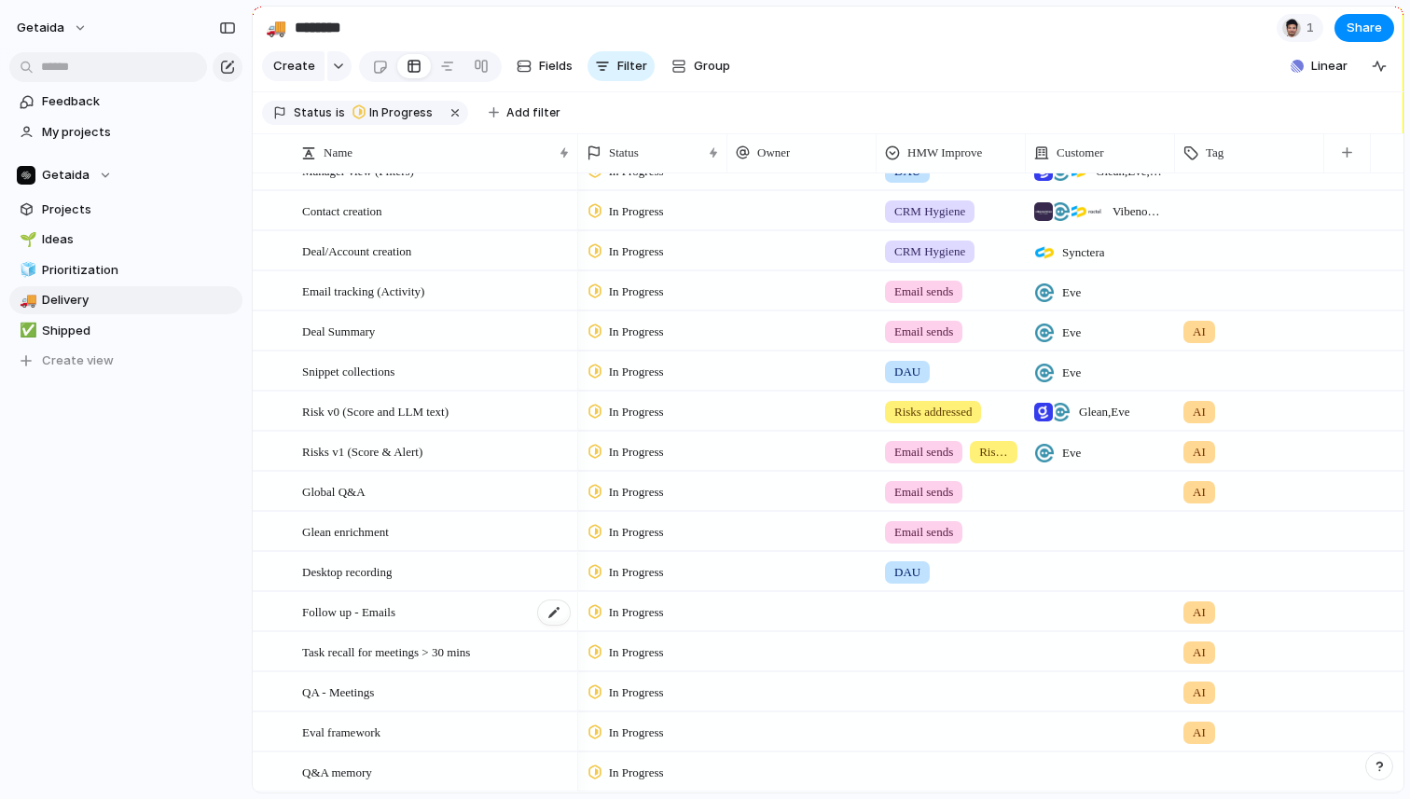
click at [395, 612] on span "Follow up - Emails" at bounding box center [348, 611] width 93 height 21
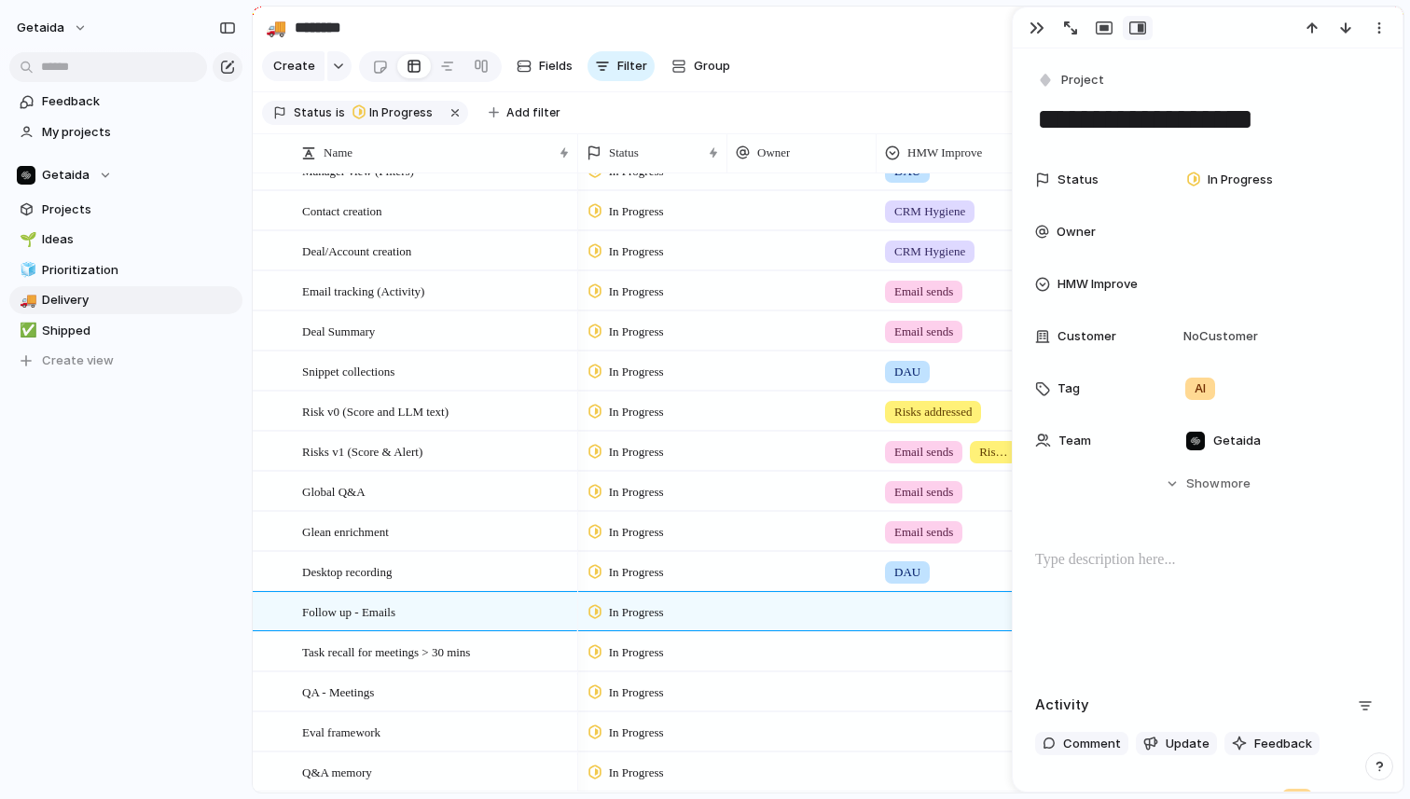
click at [1209, 118] on textarea "**********" at bounding box center [1207, 119] width 345 height 39
click at [1202, 118] on textarea "**********" at bounding box center [1207, 119] width 345 height 39
click at [1178, 117] on textarea "**********" at bounding box center [1207, 119] width 345 height 39
click at [1174, 118] on textarea "**********" at bounding box center [1207, 119] width 345 height 39
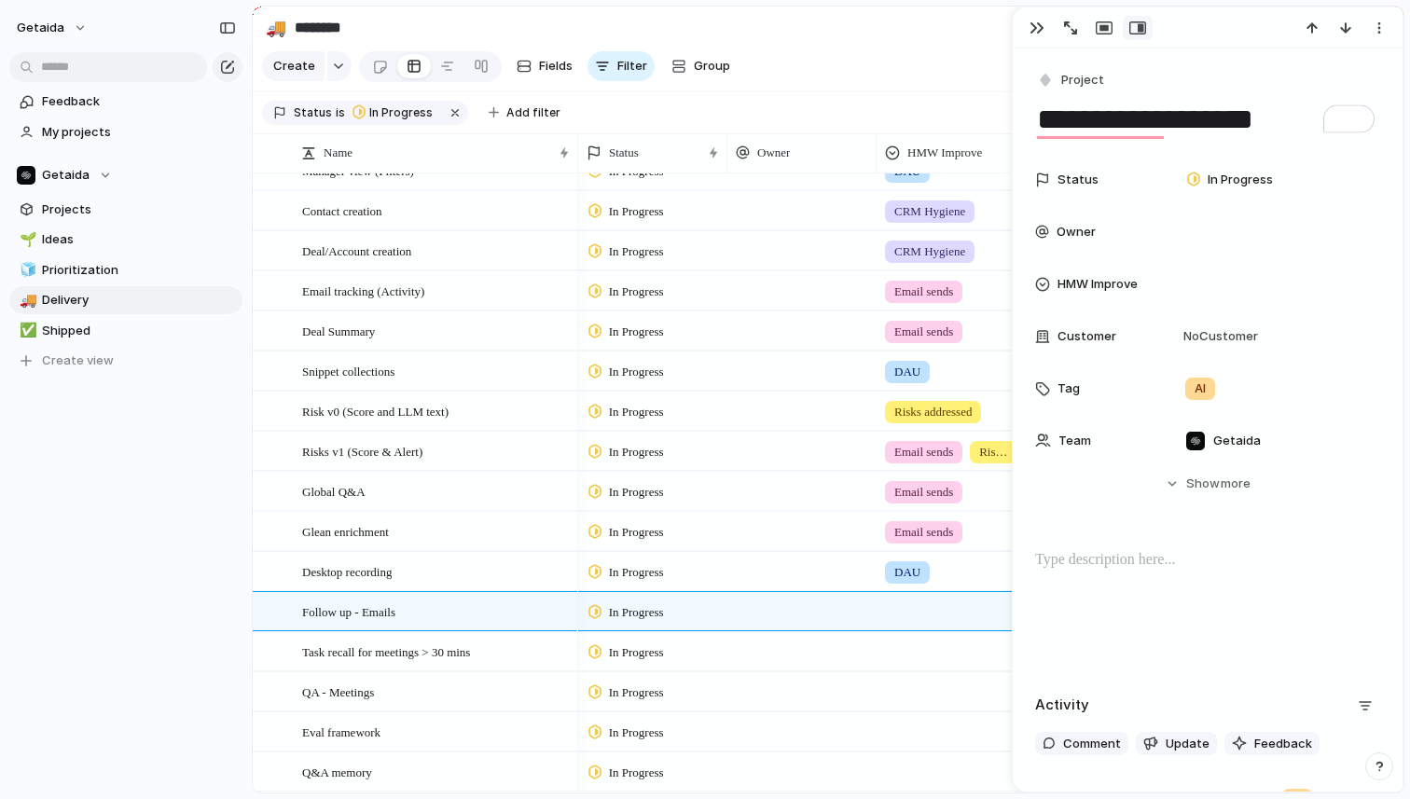
click at [1174, 118] on textarea "**********" at bounding box center [1207, 119] width 345 height 39
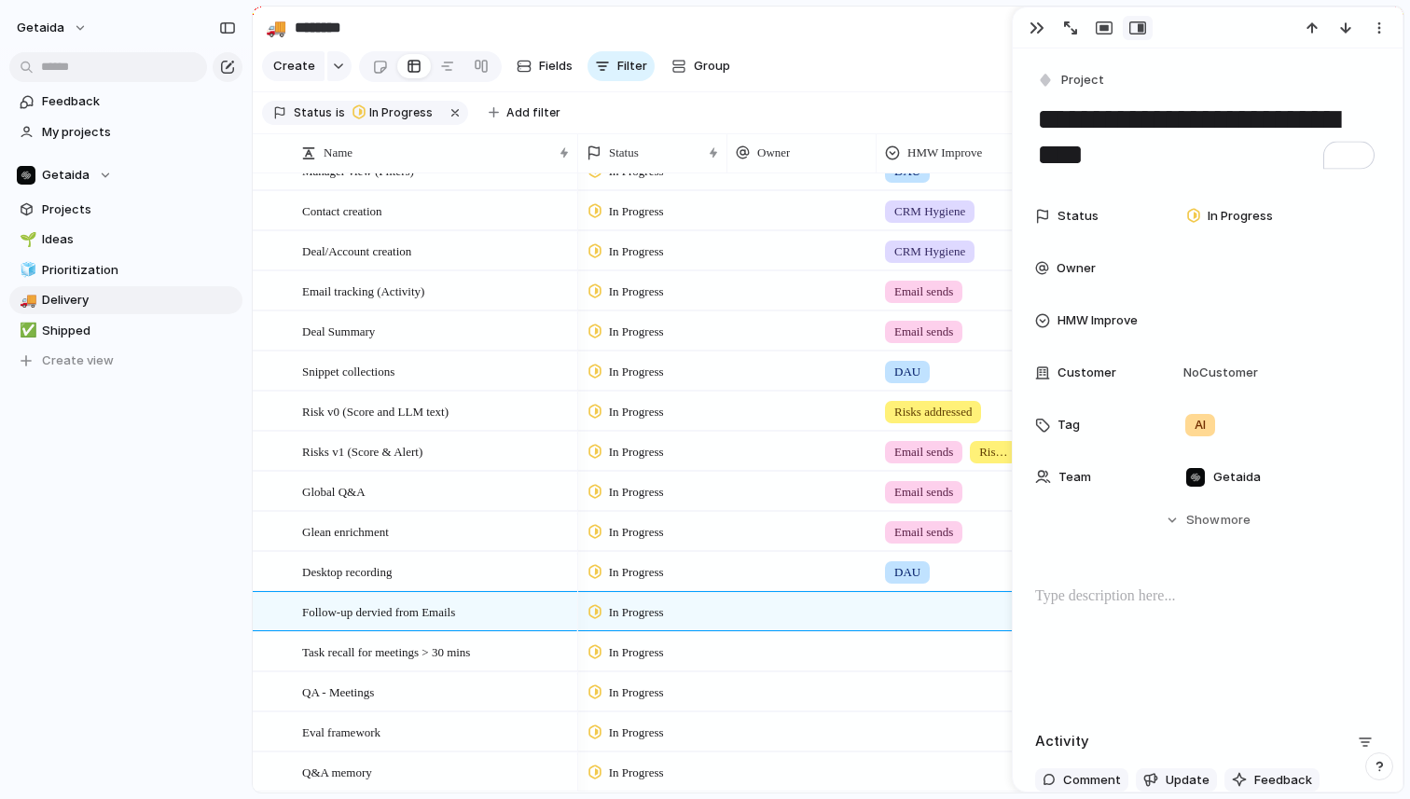
type textarea "**********"
click at [132, 526] on div "getaida Feedback My projects Getaida Projects 🌱 Ideas 🧊 Prioritization 🚚 Delive…" at bounding box center [126, 399] width 252 height 799
click at [953, 616] on div at bounding box center [951, 608] width 147 height 31
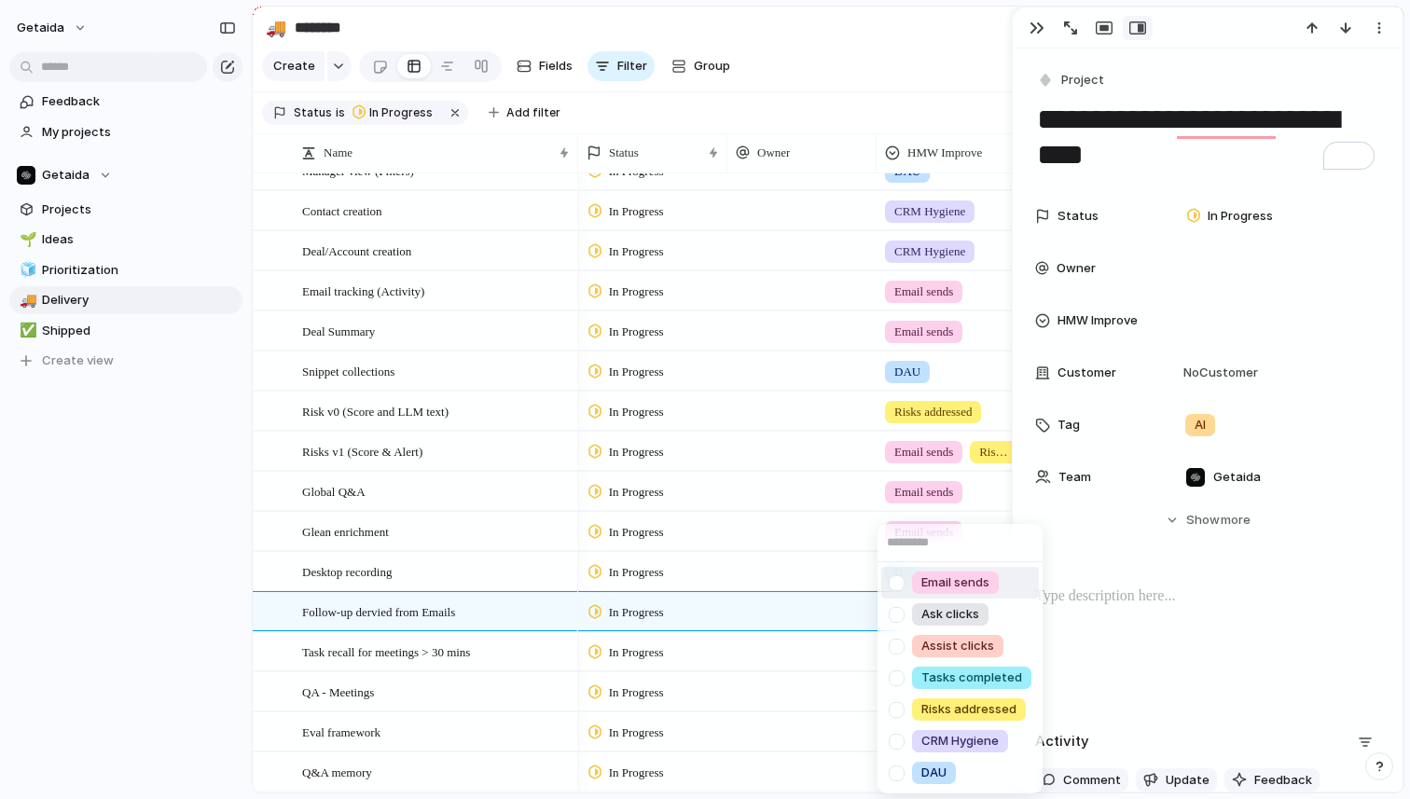
click at [911, 585] on div at bounding box center [896, 583] width 33 height 33
click at [1036, 30] on div "Email sends Ask clicks Assist clicks Tasks completed Risks addressed CRM Hygien…" at bounding box center [705, 399] width 1410 height 799
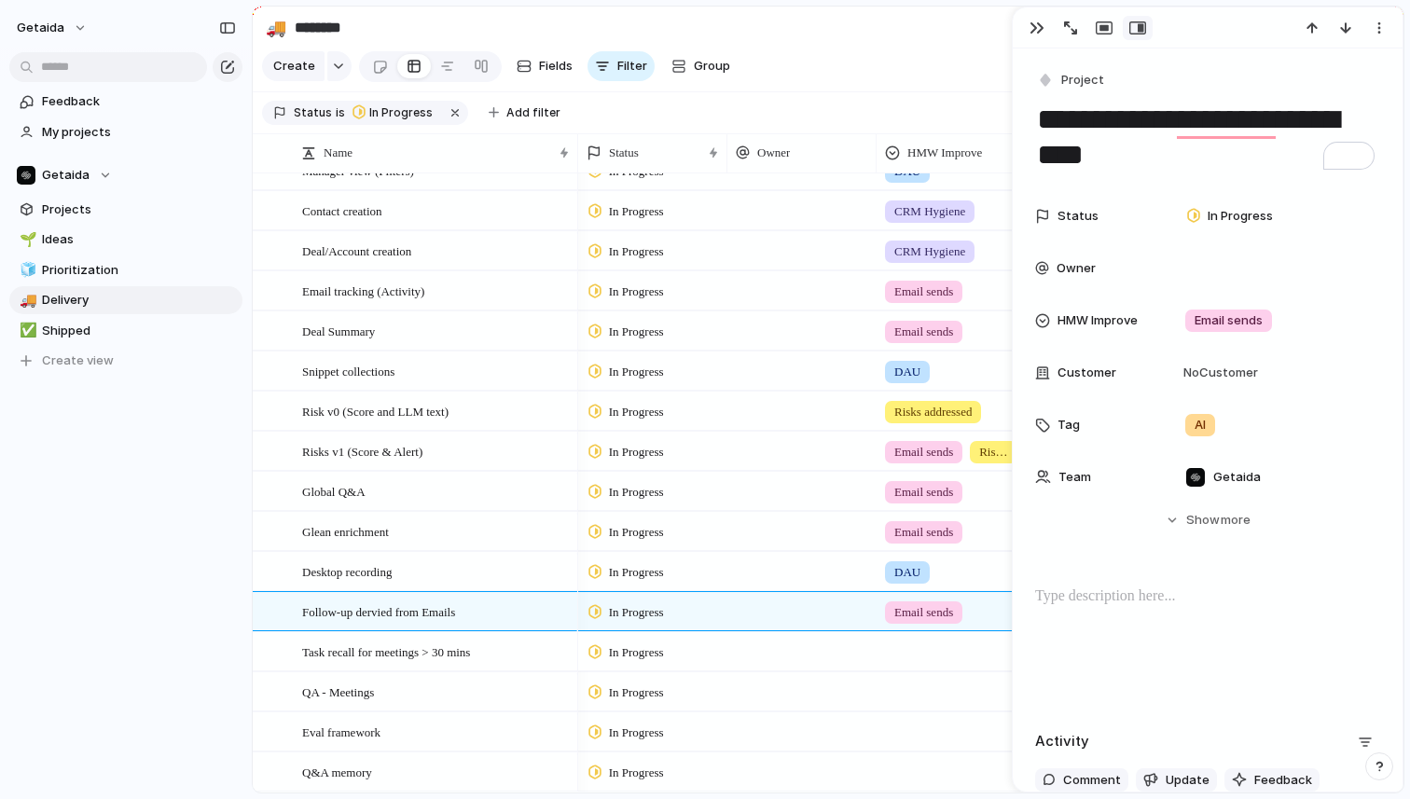
click at [932, 662] on div at bounding box center [951, 648] width 147 height 31
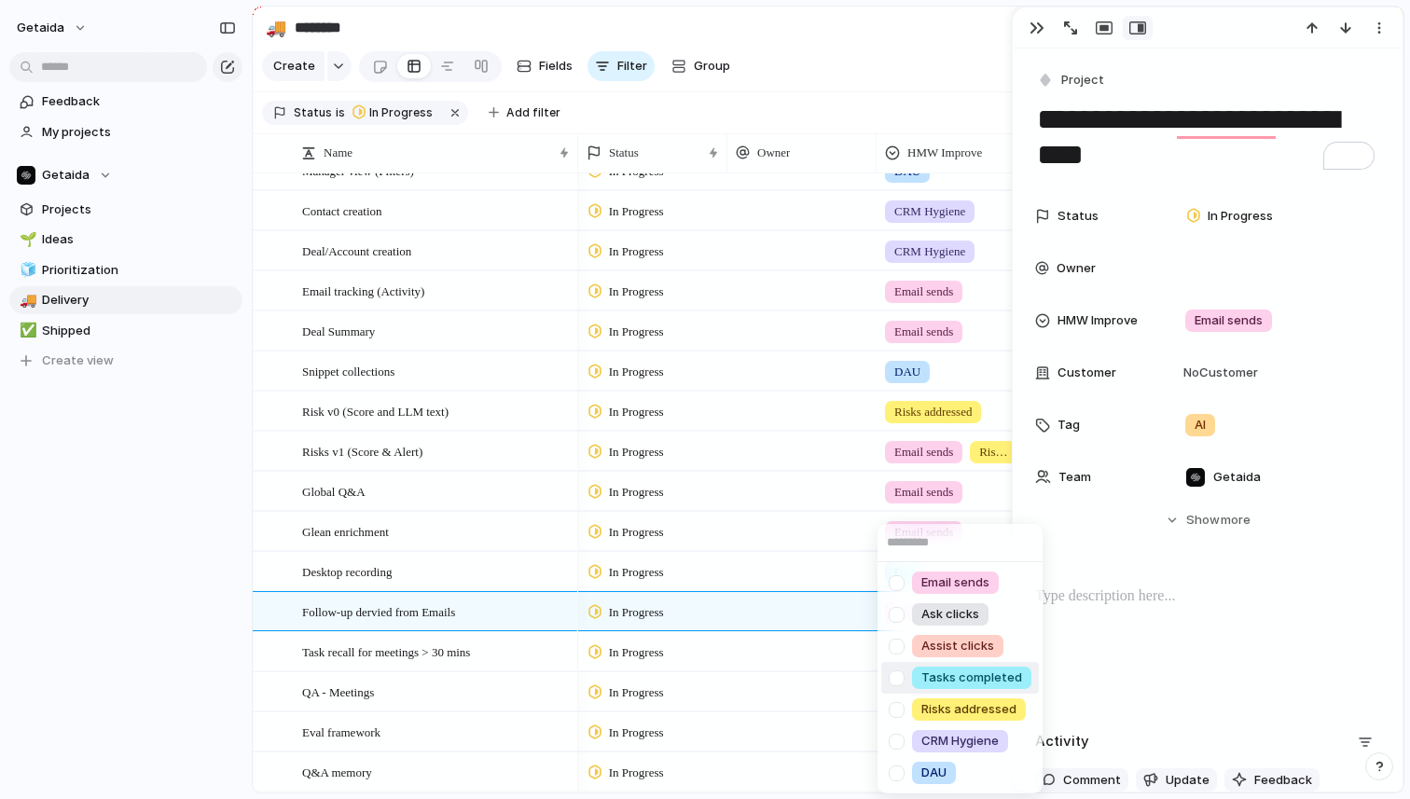
click at [985, 681] on span "Tasks completed" at bounding box center [972, 678] width 101 height 19
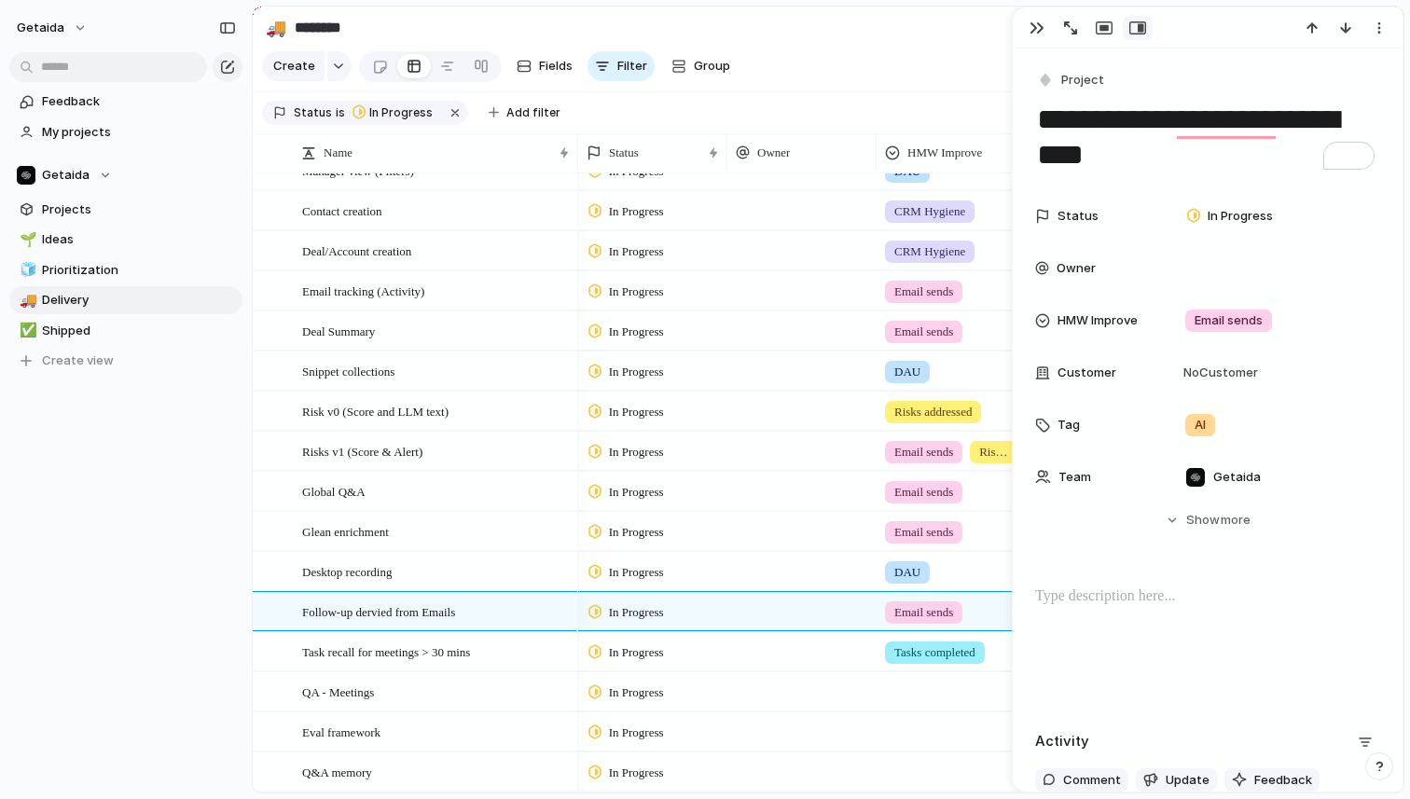
click at [915, 683] on div at bounding box center [951, 688] width 147 height 31
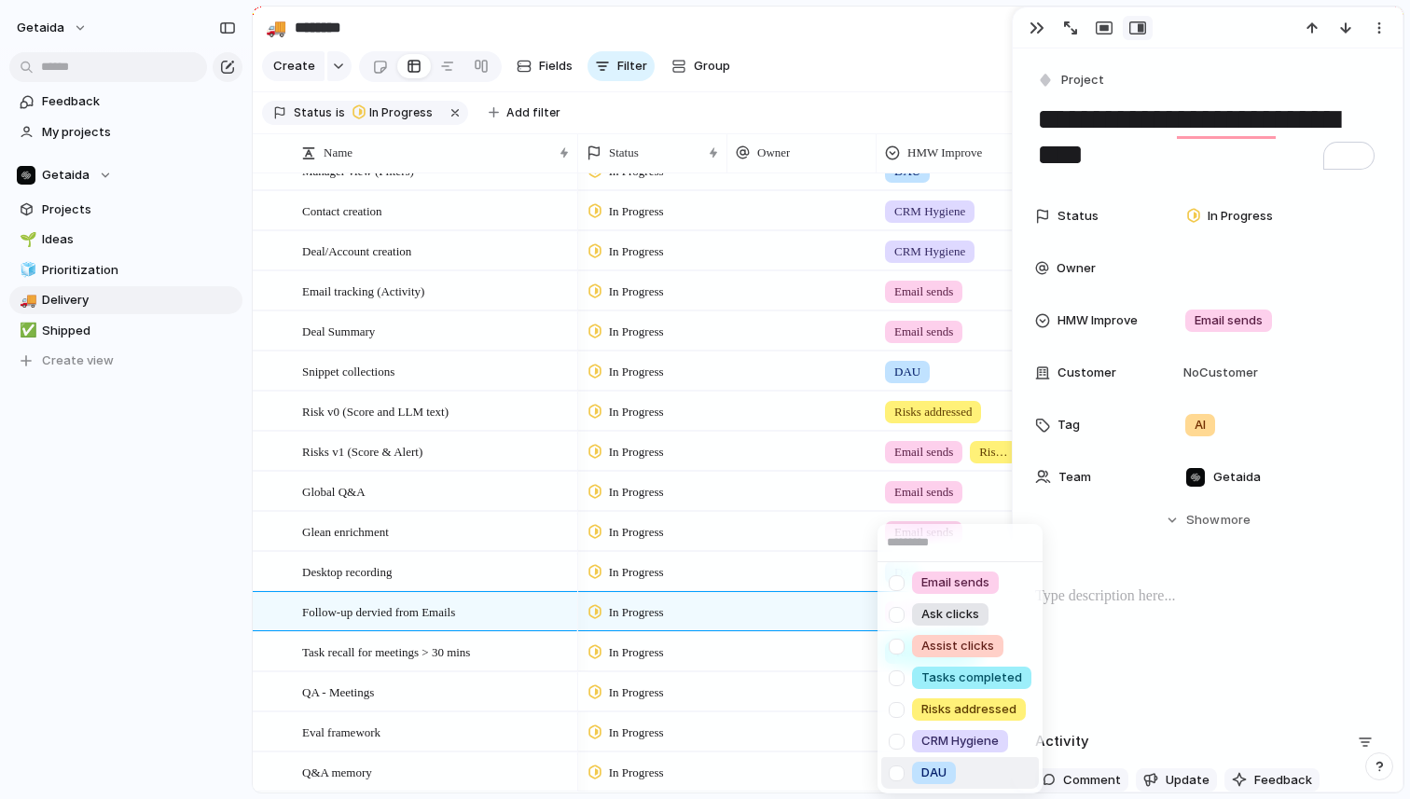
click at [966, 773] on li "DAU" at bounding box center [960, 773] width 158 height 32
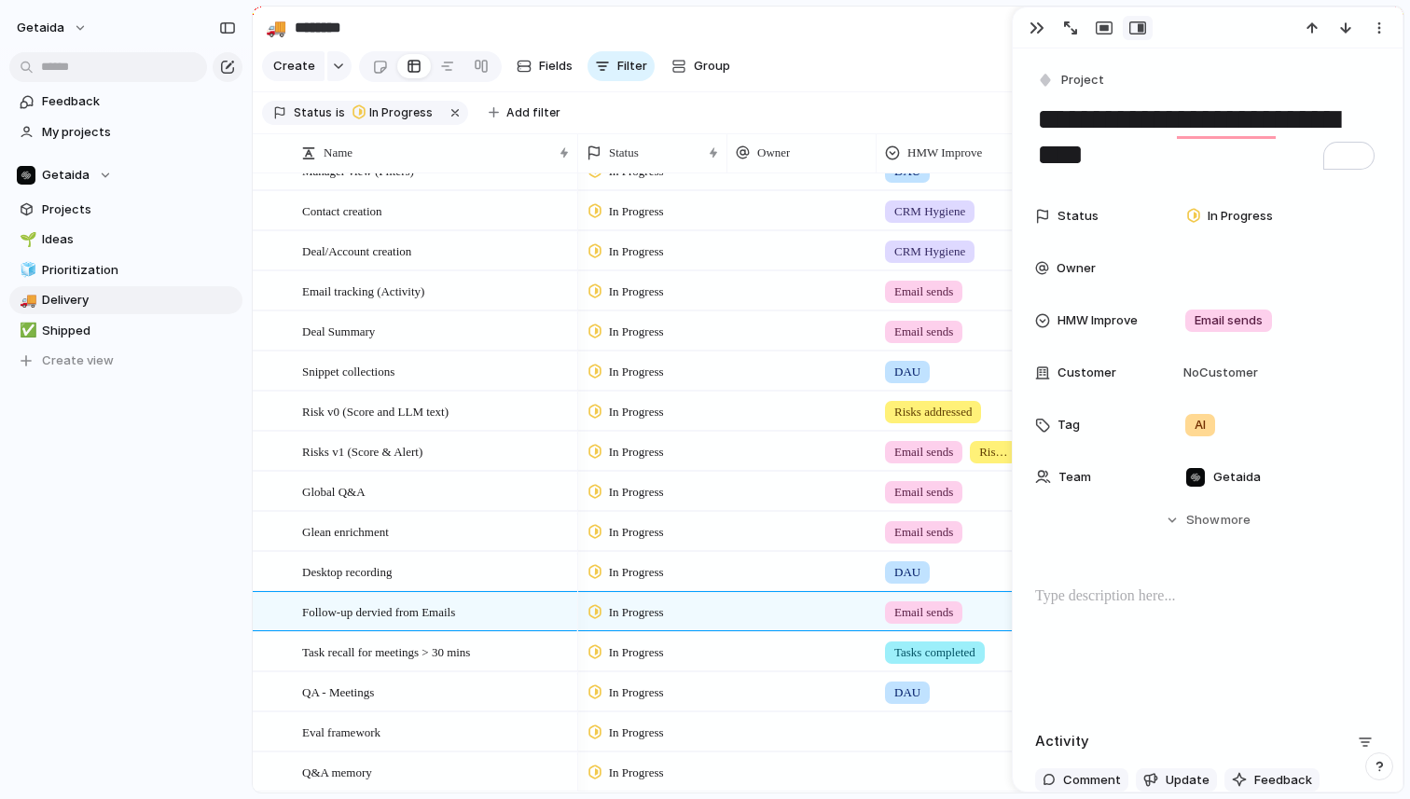
click at [918, 728] on div at bounding box center [951, 729] width 147 height 31
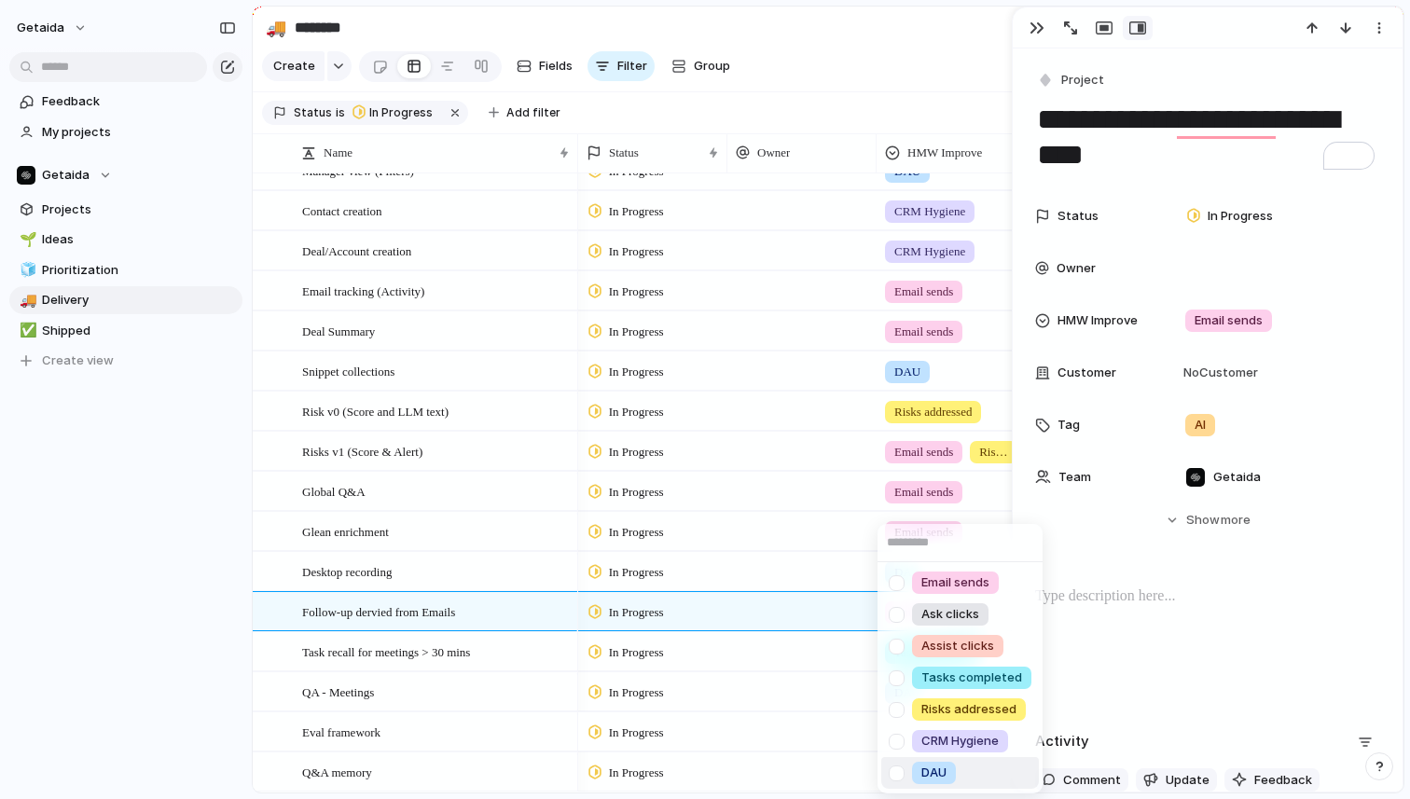
click at [952, 771] on div "DAU" at bounding box center [934, 773] width 44 height 22
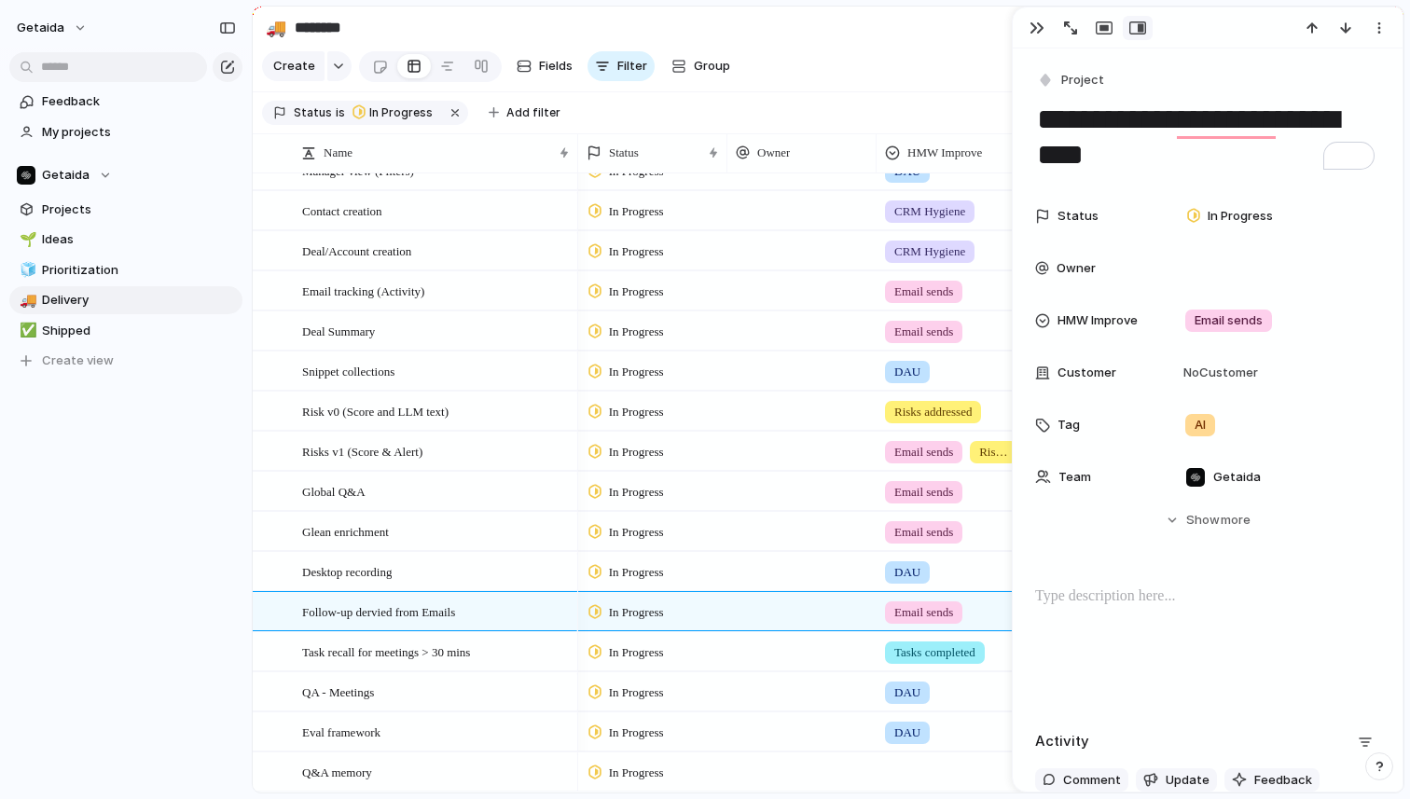
click at [904, 770] on div at bounding box center [951, 769] width 147 height 31
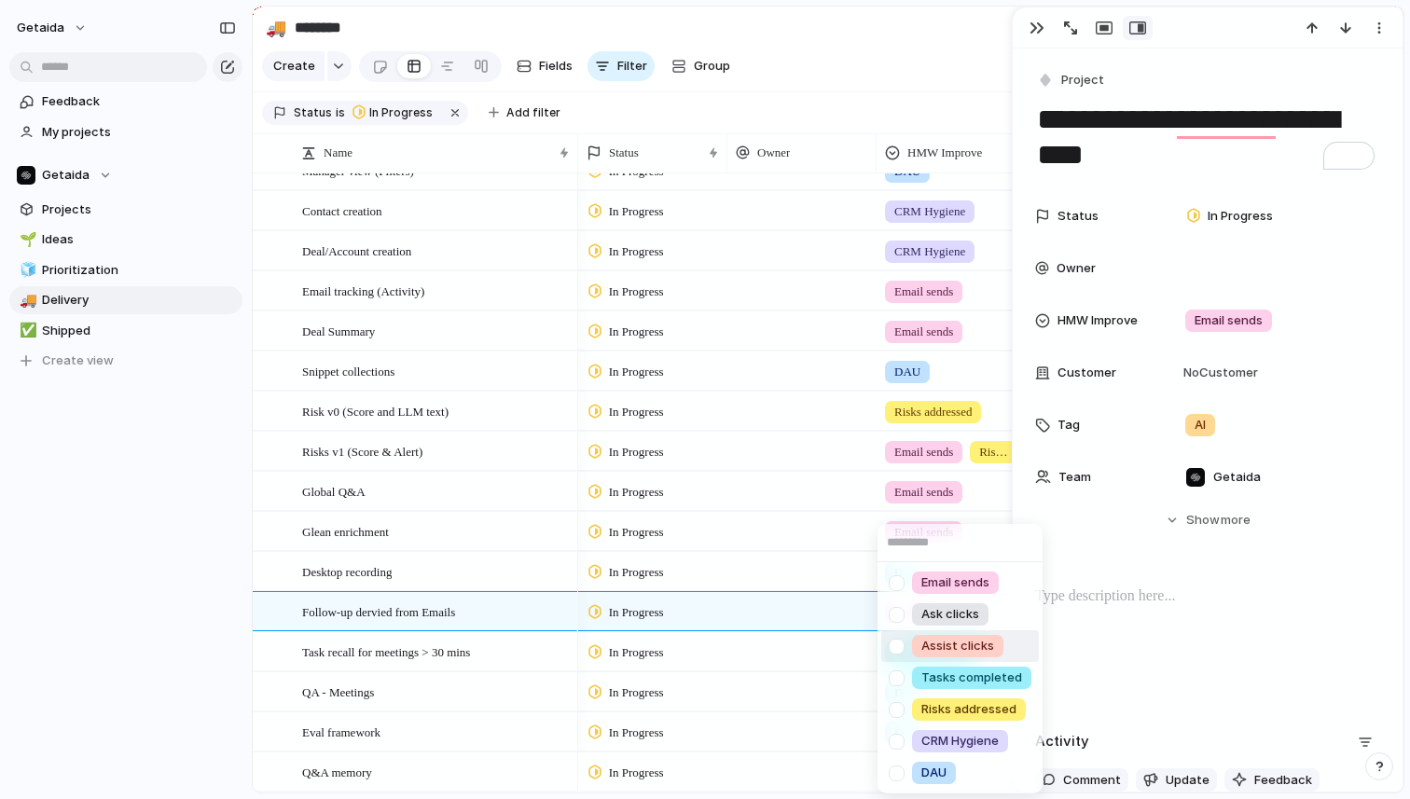
click at [1009, 653] on li "Assist clicks" at bounding box center [960, 647] width 158 height 32
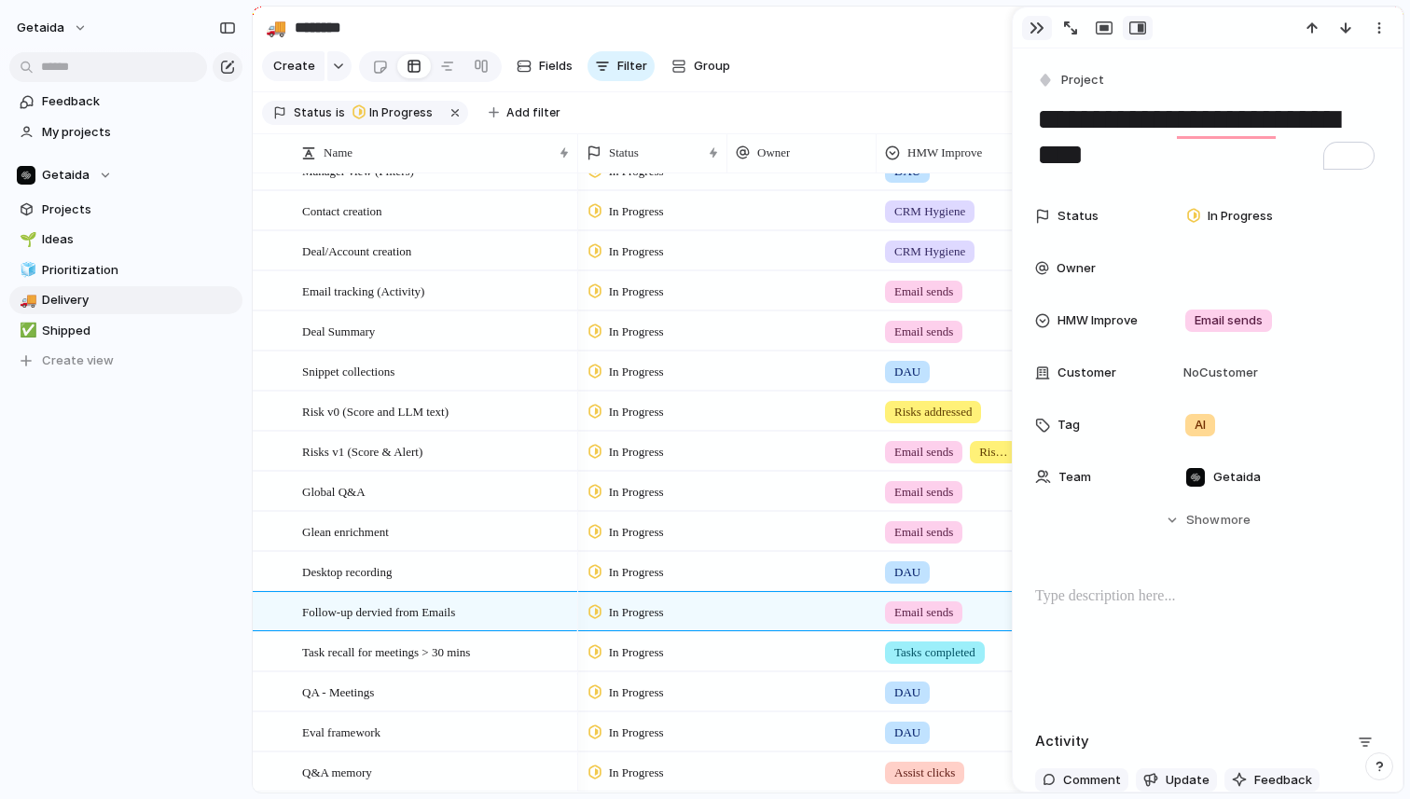
click at [1035, 27] on div "button" at bounding box center [1037, 28] width 15 height 15
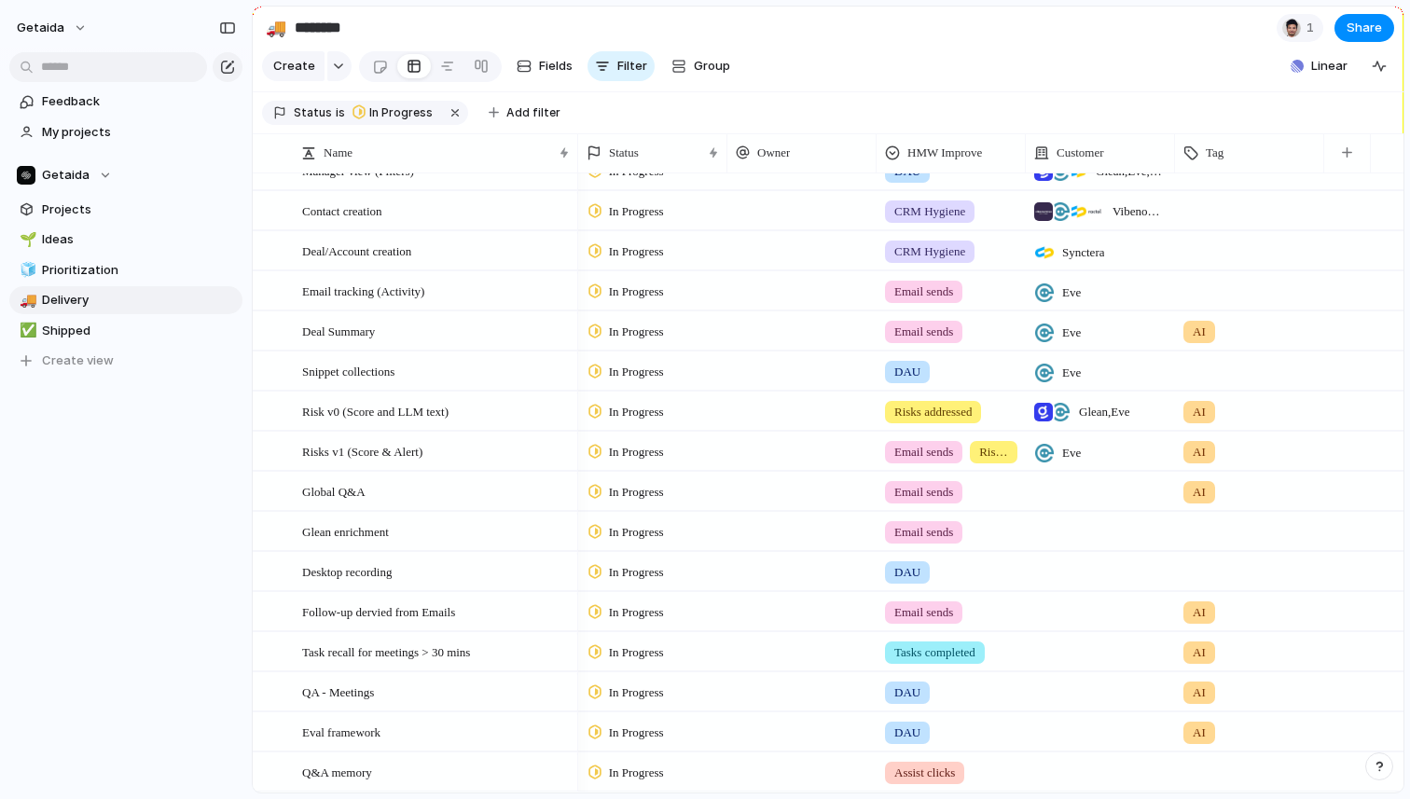
scroll to position [63, 0]
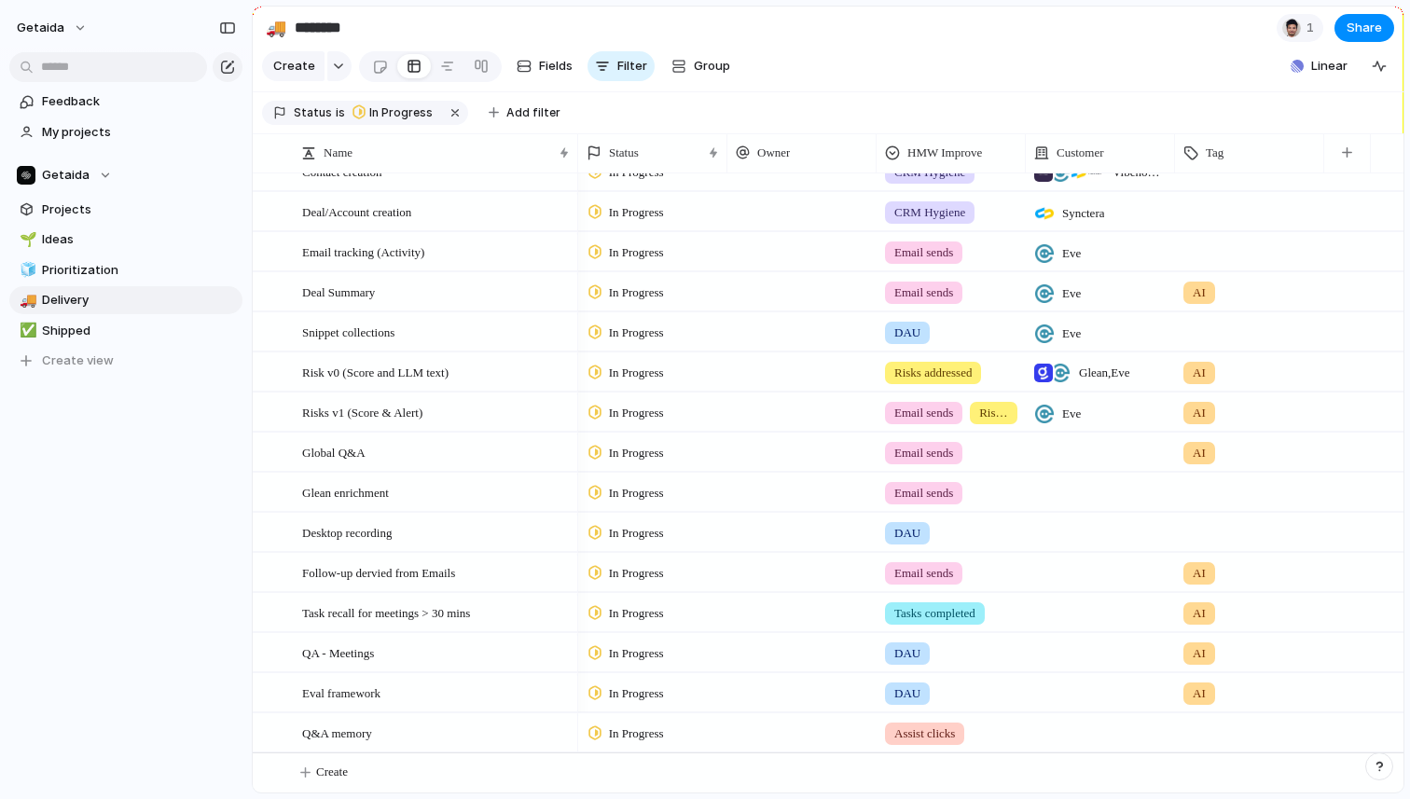
click at [1197, 727] on div at bounding box center [1249, 729] width 147 height 31
click at [1216, 708] on div "AI" at bounding box center [1226, 710] width 30 height 22
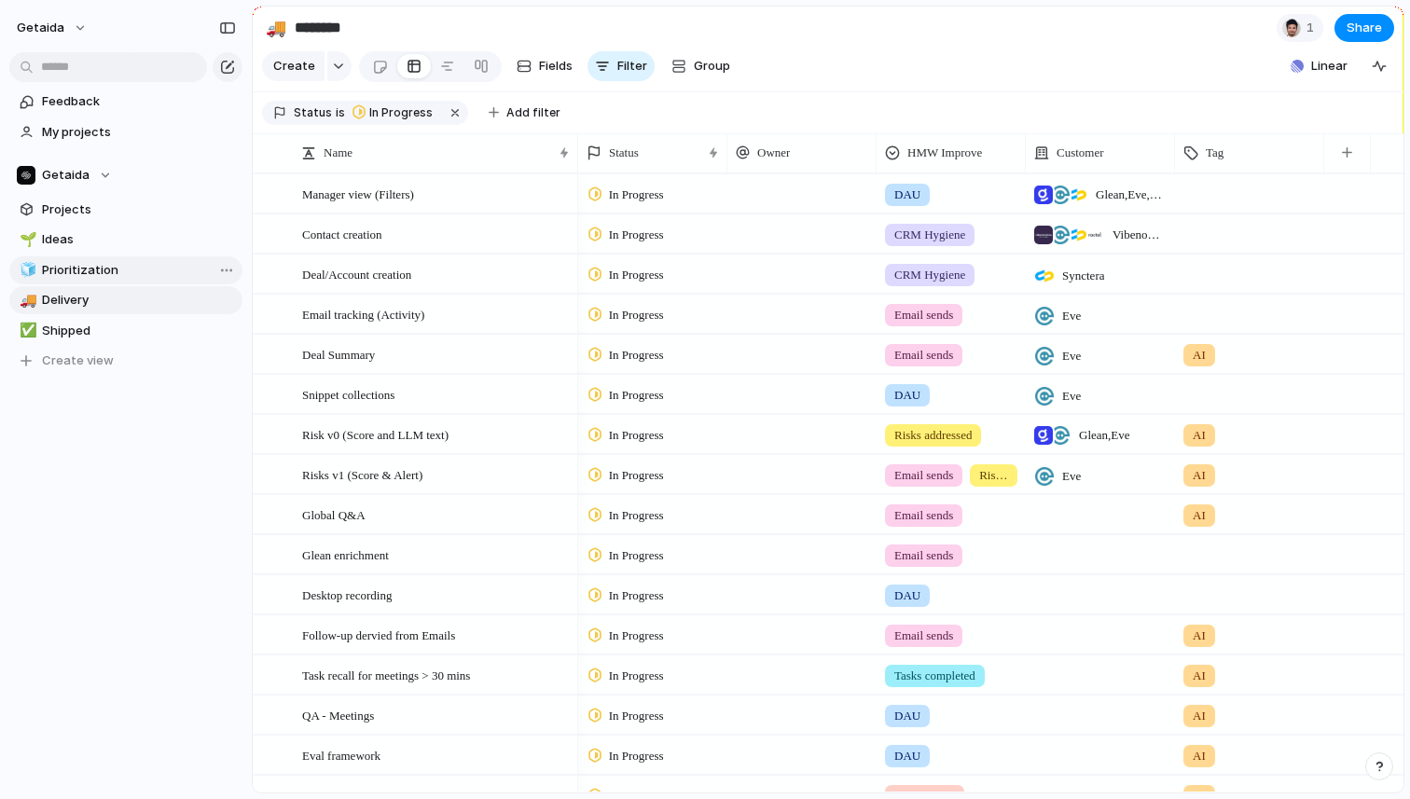
click at [102, 268] on span "Prioritization" at bounding box center [139, 270] width 194 height 19
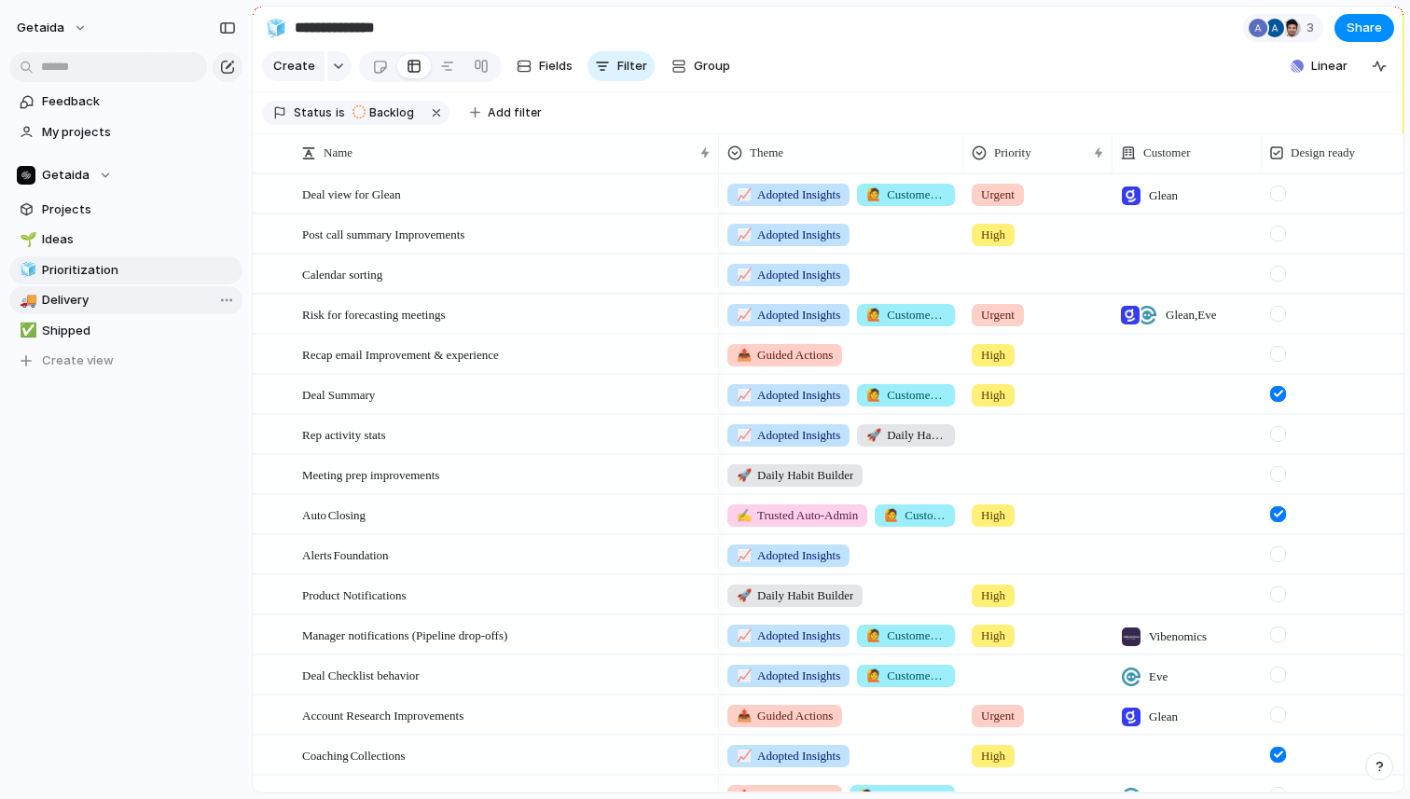
click at [95, 302] on span "Delivery" at bounding box center [139, 300] width 194 height 19
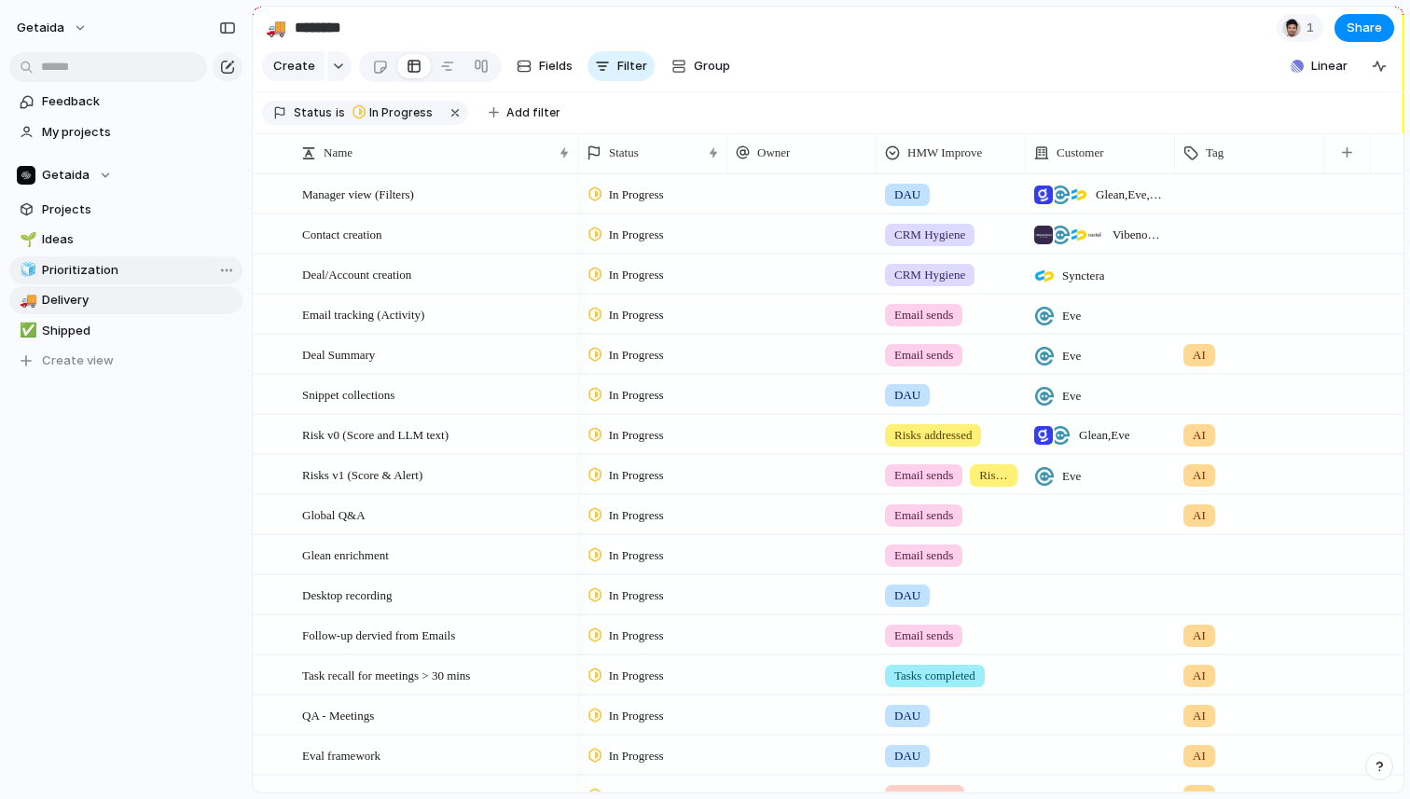
click at [78, 259] on link "🧊 Prioritization" at bounding box center [125, 271] width 233 height 28
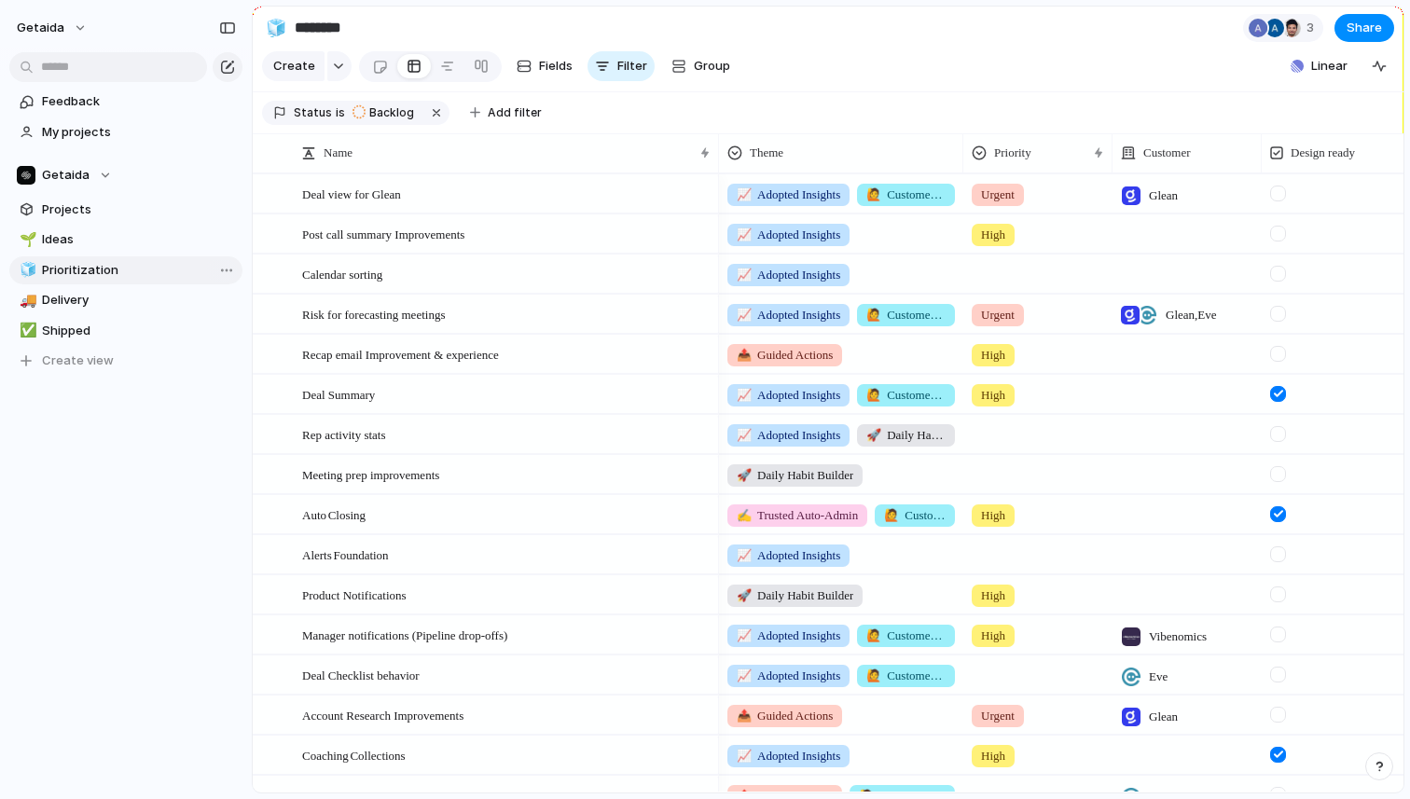
type input "**********"
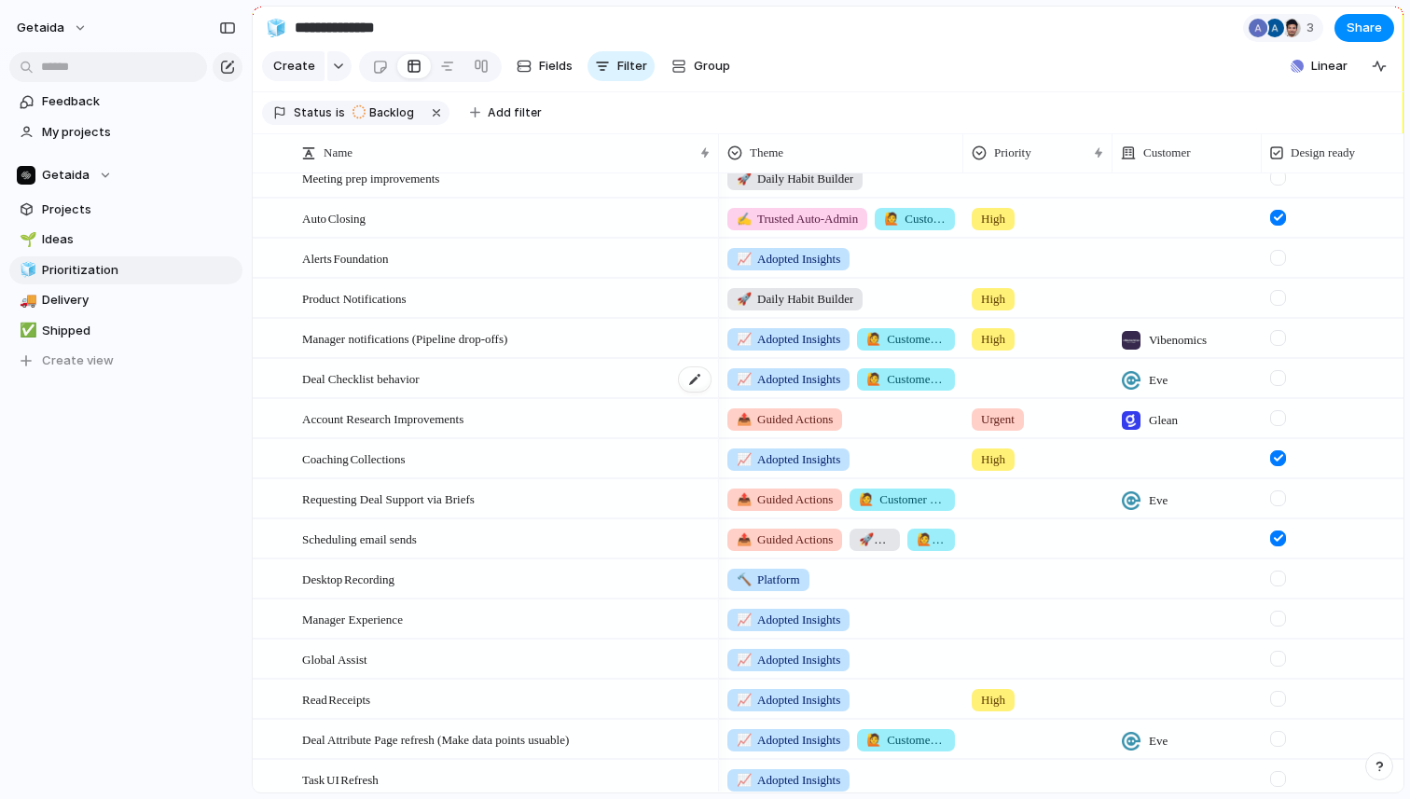
scroll to position [297, 0]
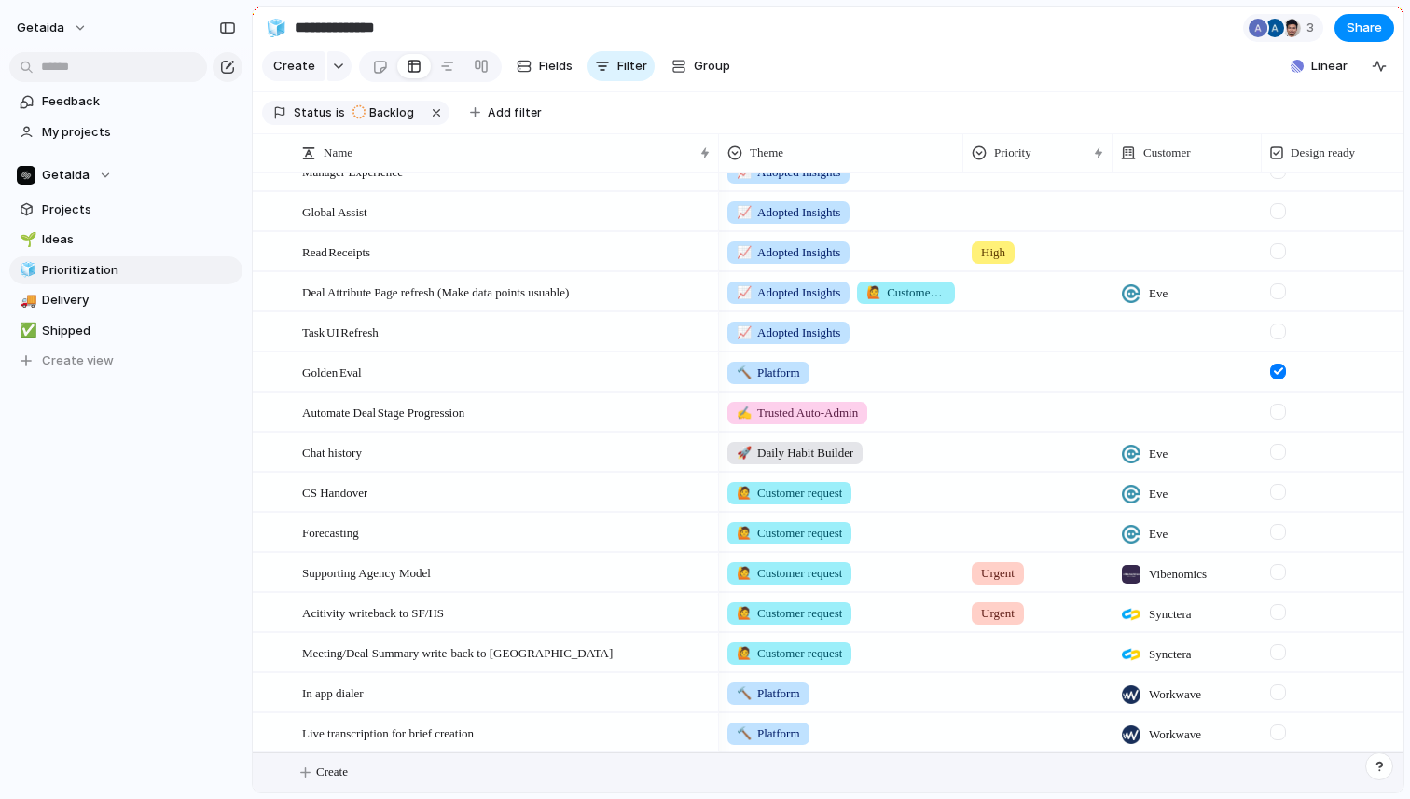
click at [346, 768] on span "Create" at bounding box center [332, 772] width 32 height 19
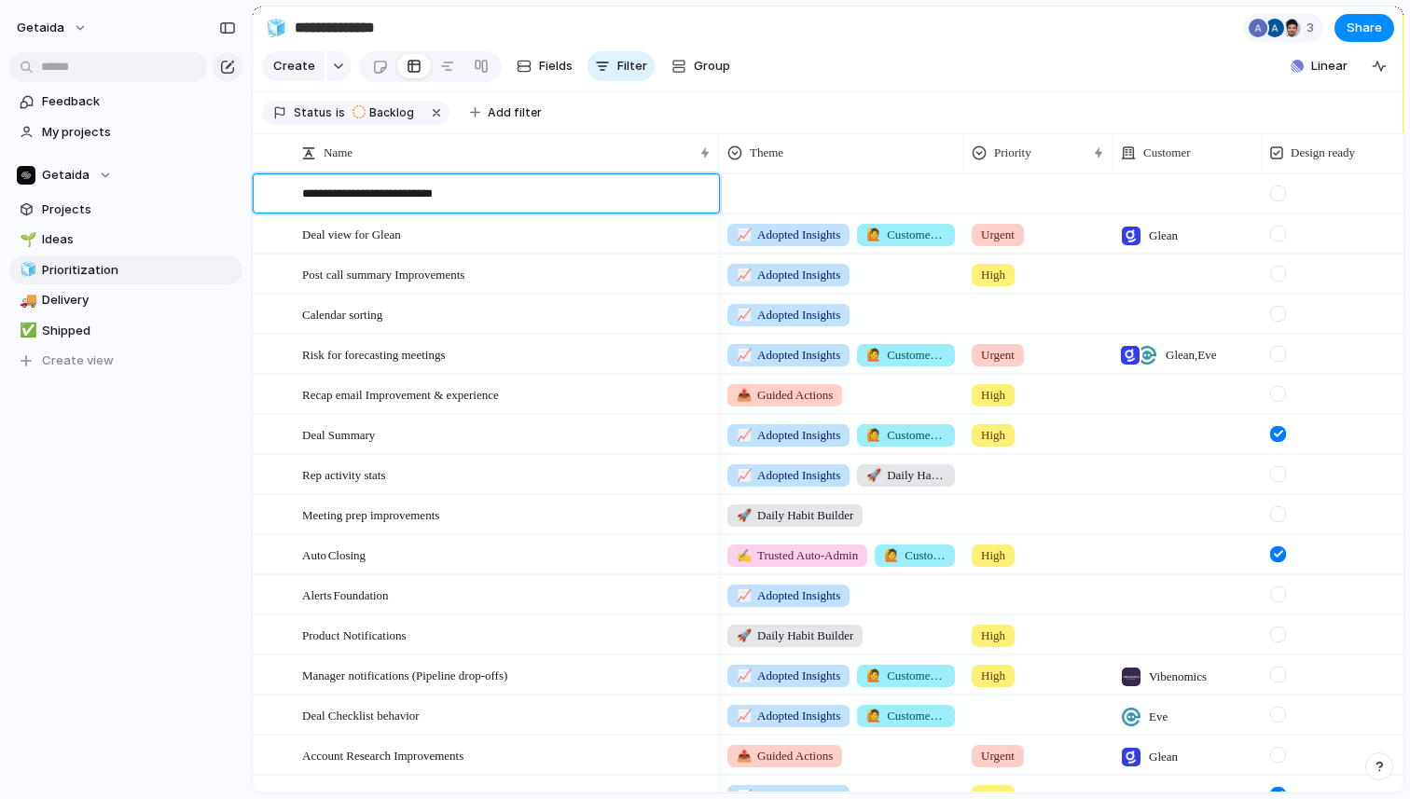
type textarea "**********"
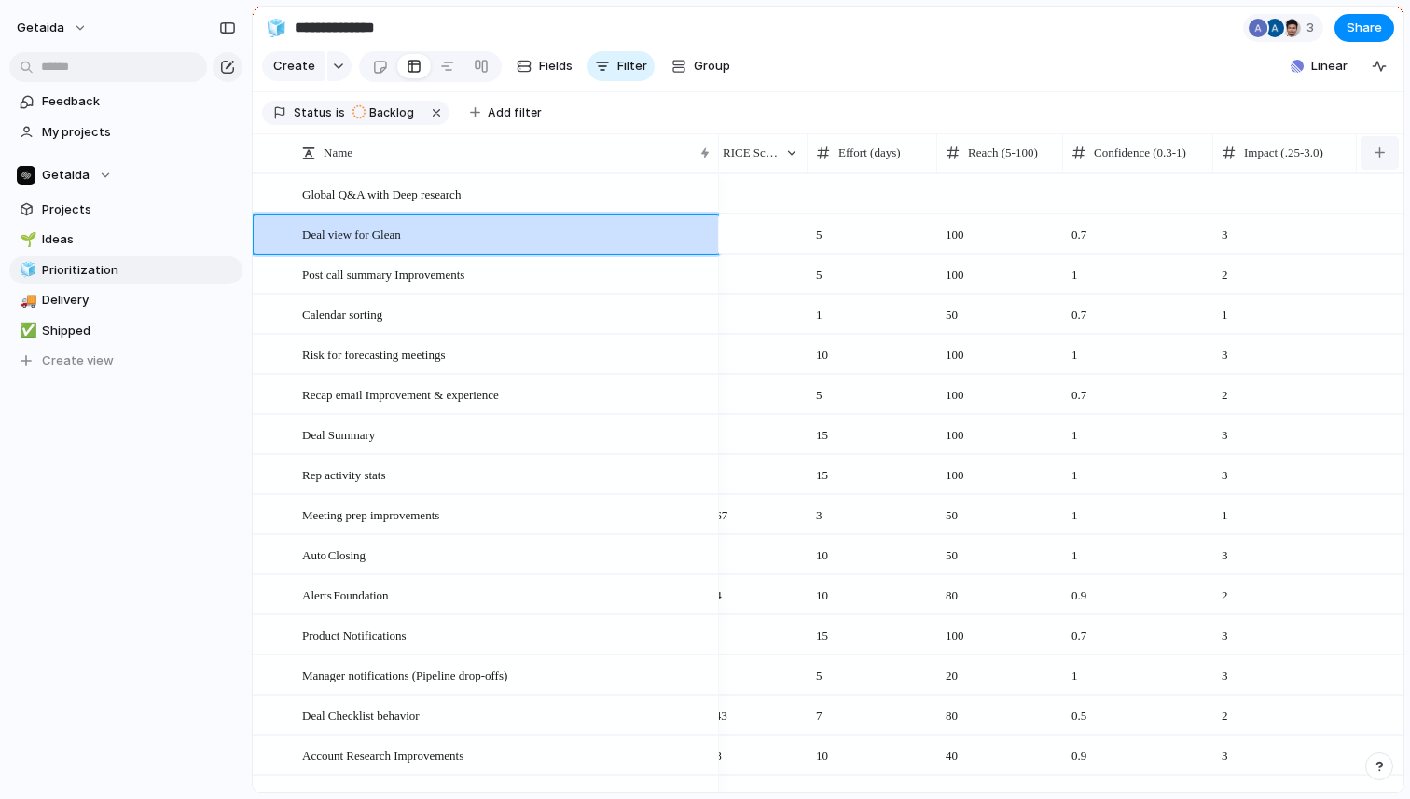
click at [1375, 152] on div "button" at bounding box center [1380, 152] width 10 height 10
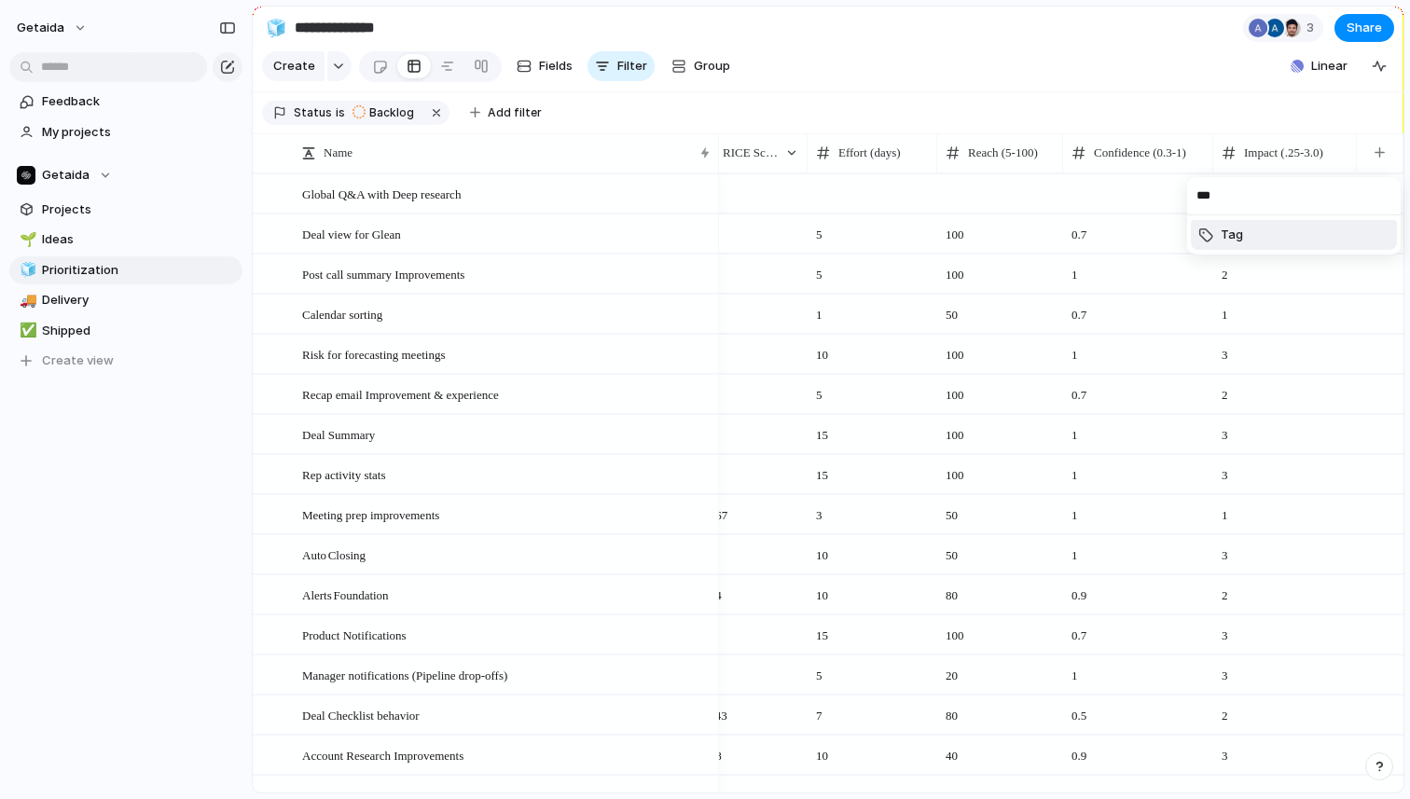
type input "***"
click at [1289, 229] on li "Tag" at bounding box center [1294, 235] width 206 height 30
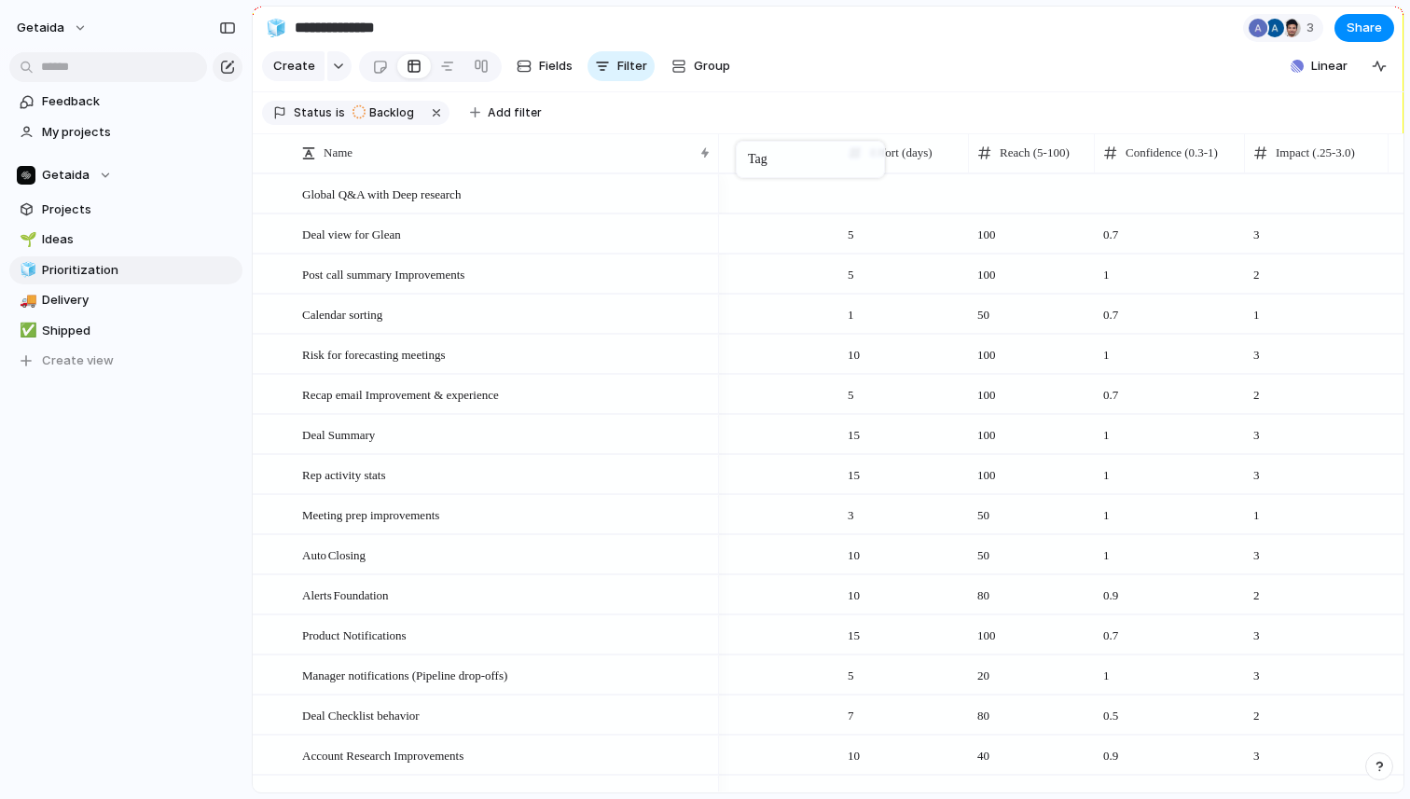
drag, startPoint x: 1297, startPoint y: 152, endPoint x: 745, endPoint y: 145, distance: 552.2
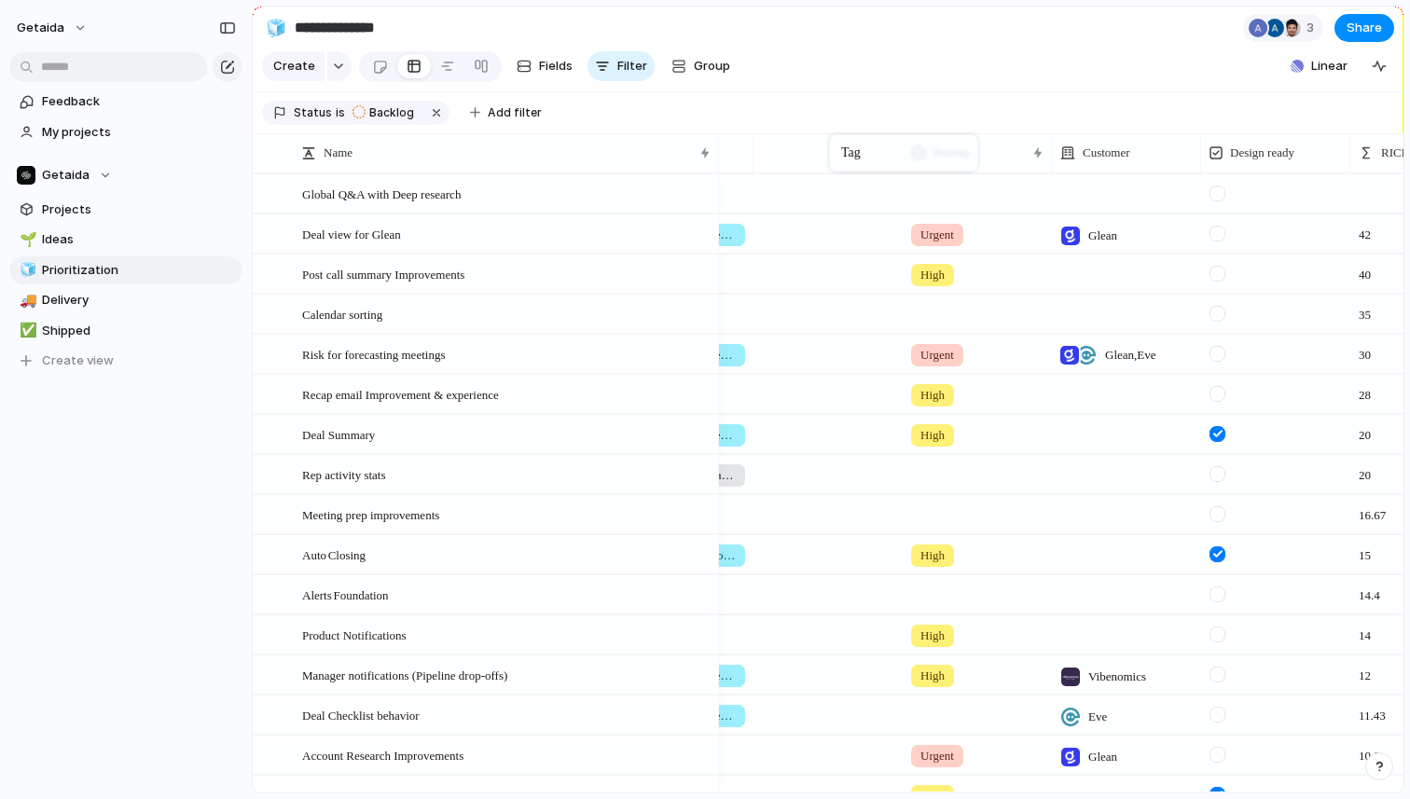
drag, startPoint x: 1351, startPoint y: 159, endPoint x: 839, endPoint y: 138, distance: 511.5
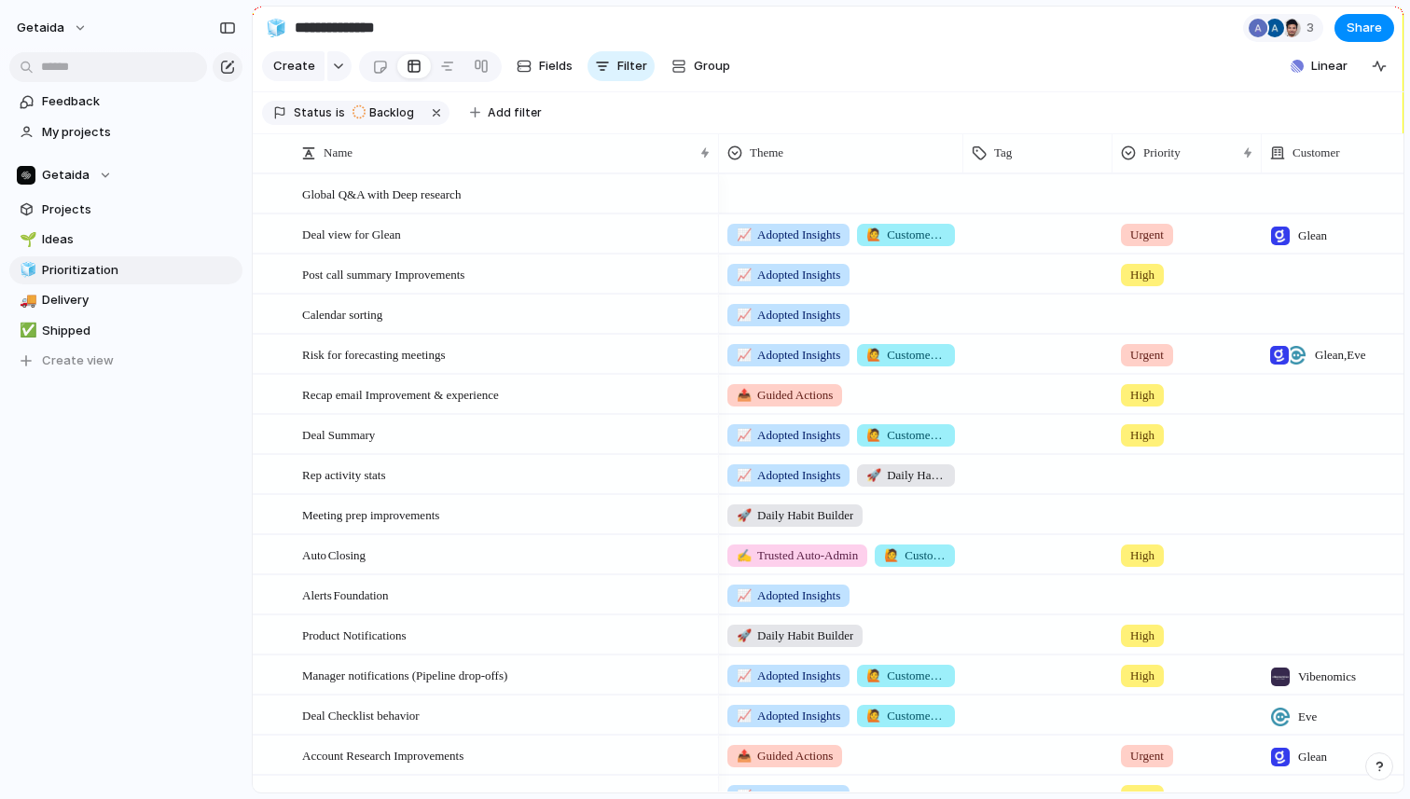
click at [992, 203] on div at bounding box center [1037, 190] width 147 height 31
click at [991, 267] on div at bounding box center [983, 272] width 33 height 33
click at [801, 183] on div "AI Infra Feature" at bounding box center [705, 399] width 1410 height 799
click at [788, 185] on div at bounding box center [841, 190] width 243 height 31
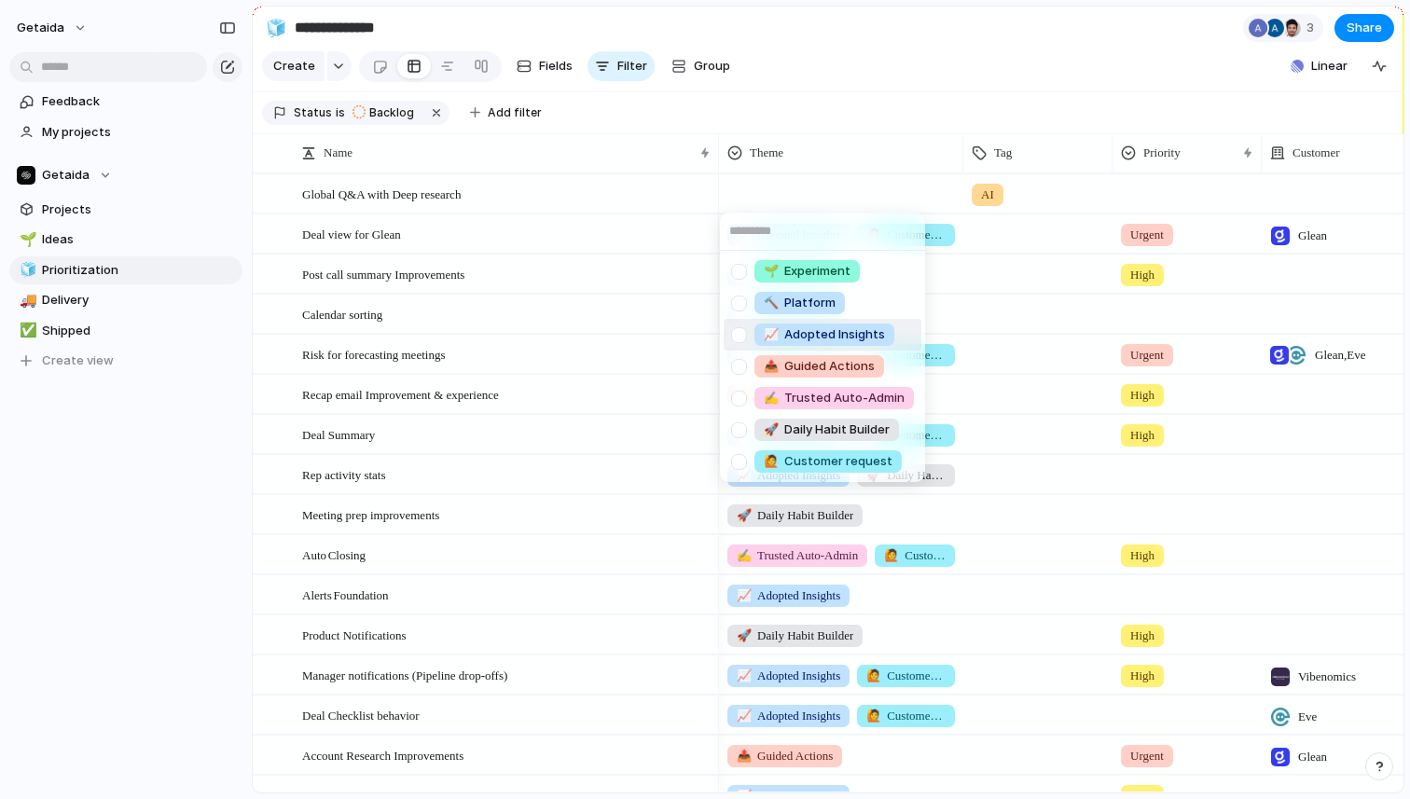
click at [827, 326] on span "📈 Adopted Insights" at bounding box center [824, 335] width 121 height 19
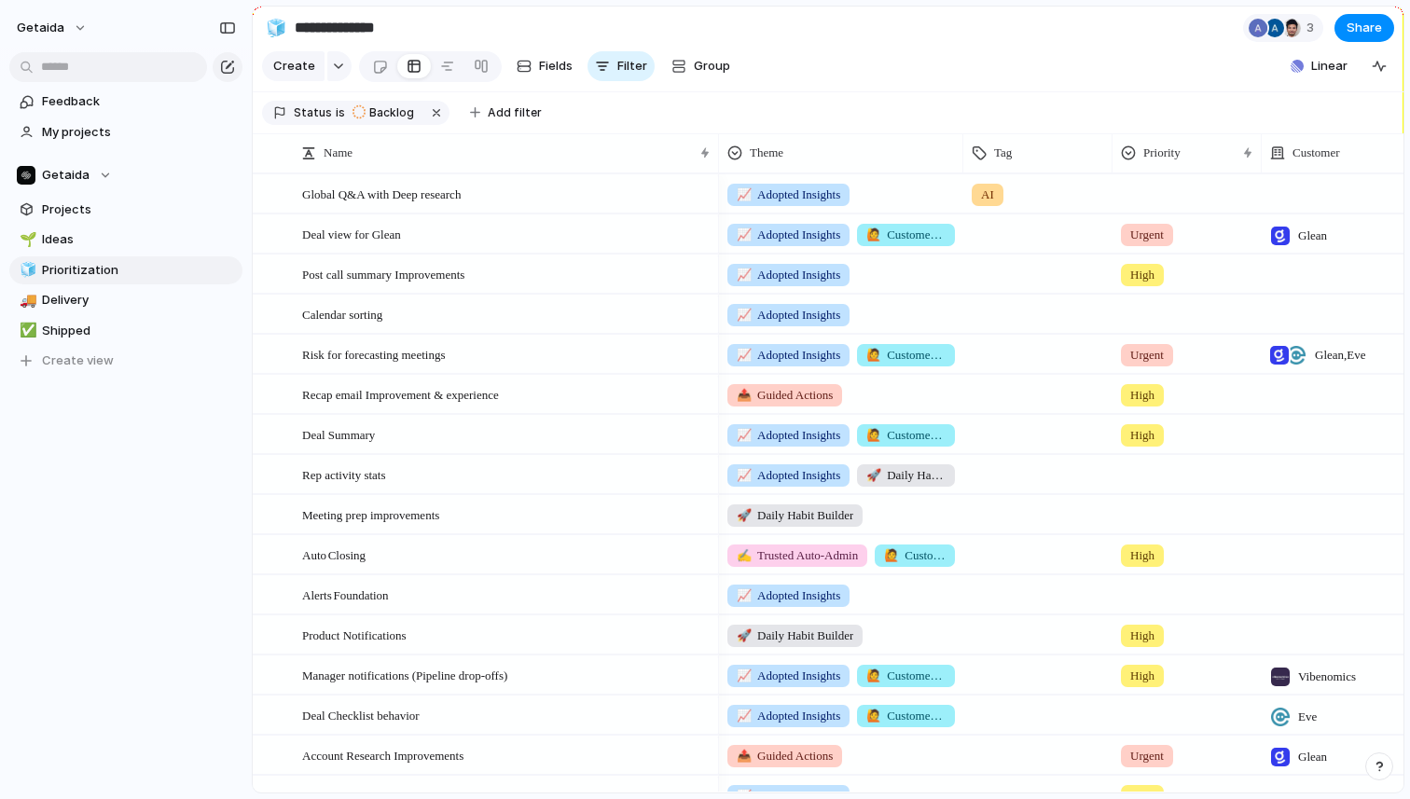
click at [889, 195] on div "📈 Adopted Insights" at bounding box center [841, 190] width 243 height 31
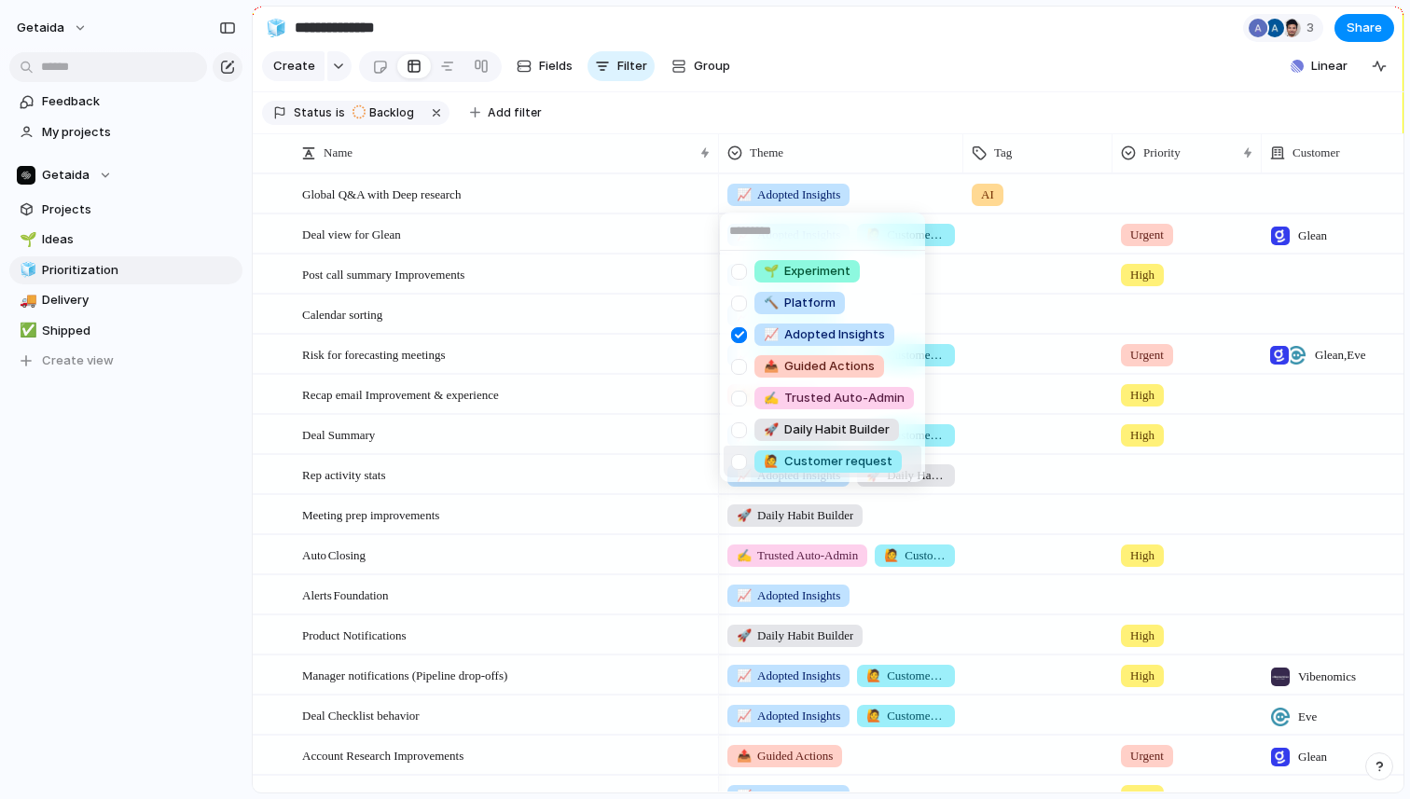
click at [826, 469] on span "🙋 Customer request" at bounding box center [828, 461] width 129 height 19
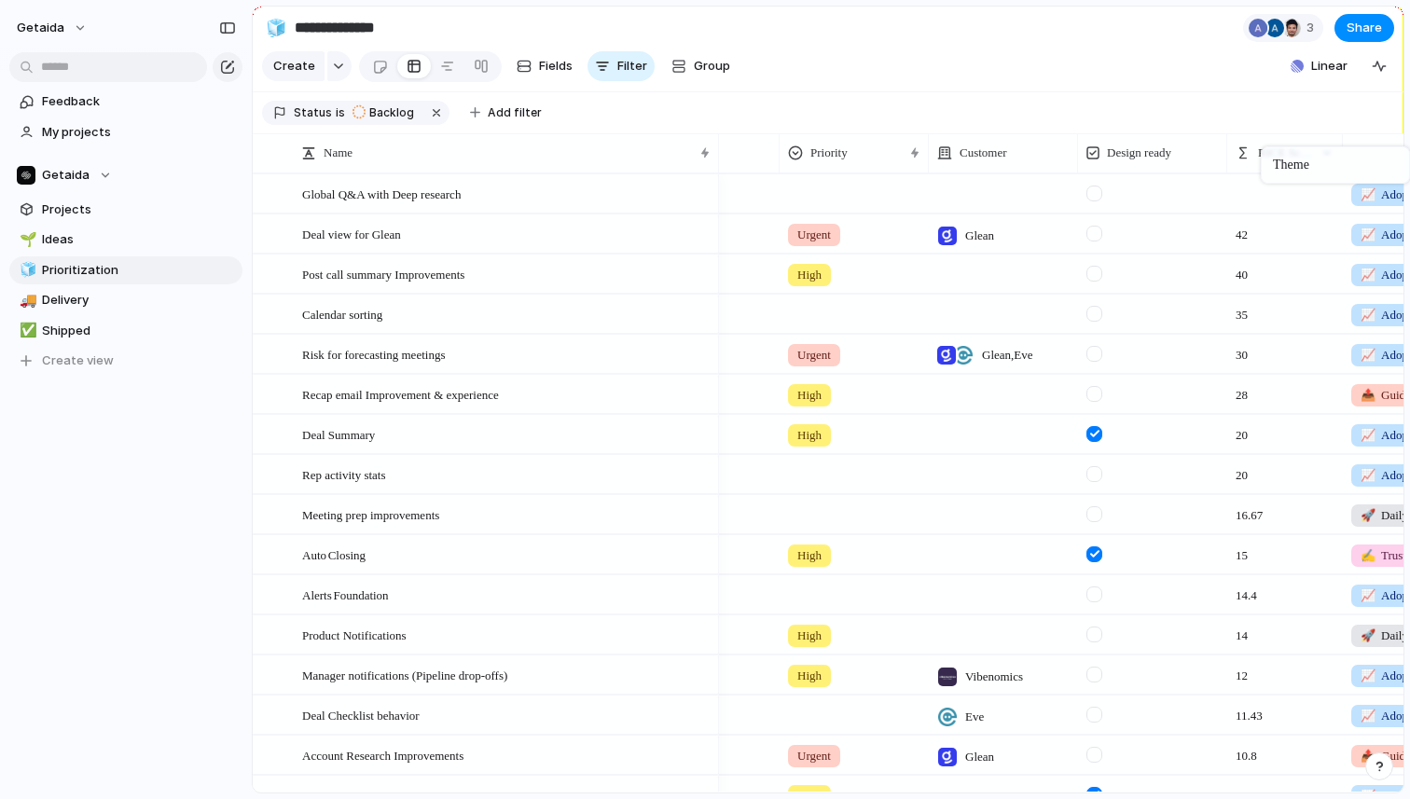
scroll to position [0, 117]
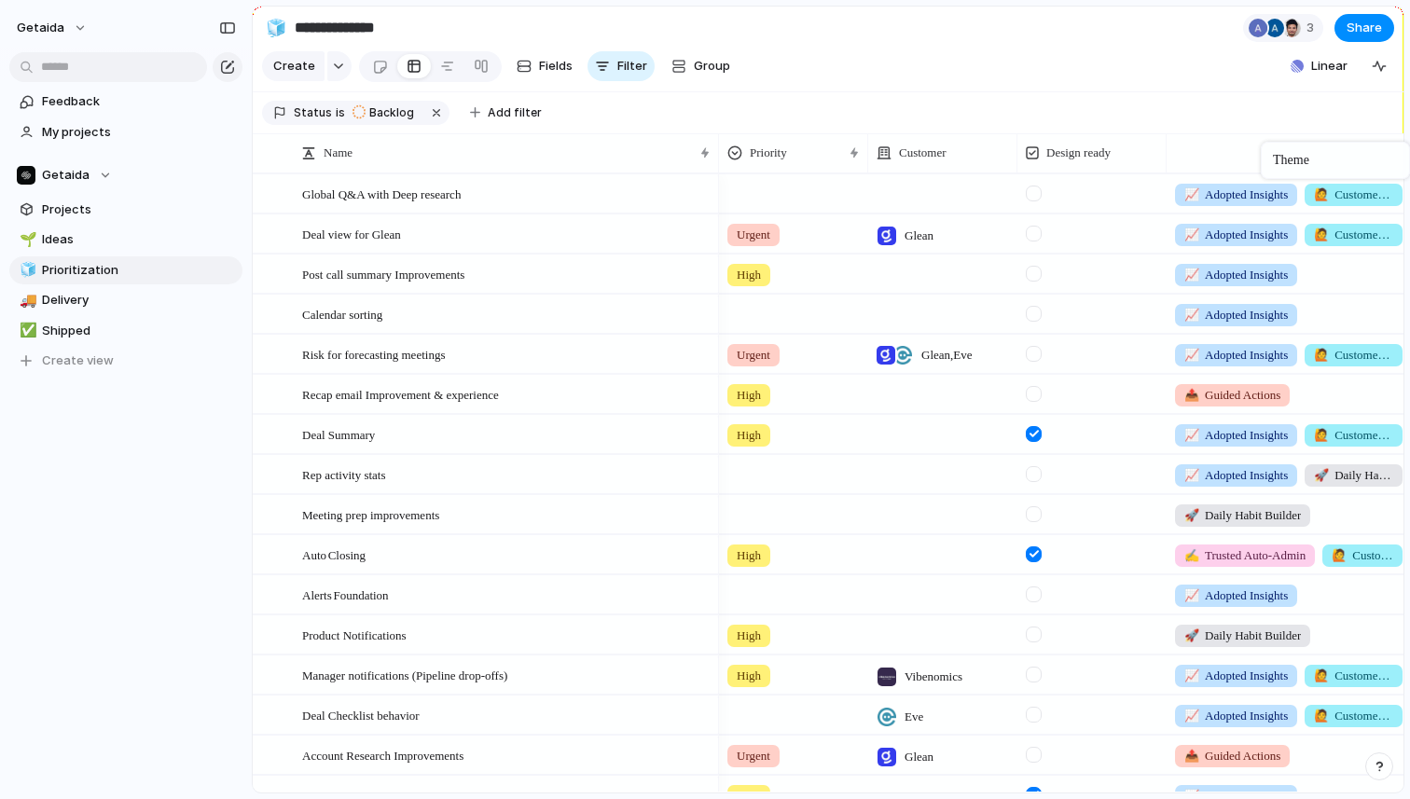
drag, startPoint x: 819, startPoint y: 152, endPoint x: 1290, endPoint y: 146, distance: 471.1
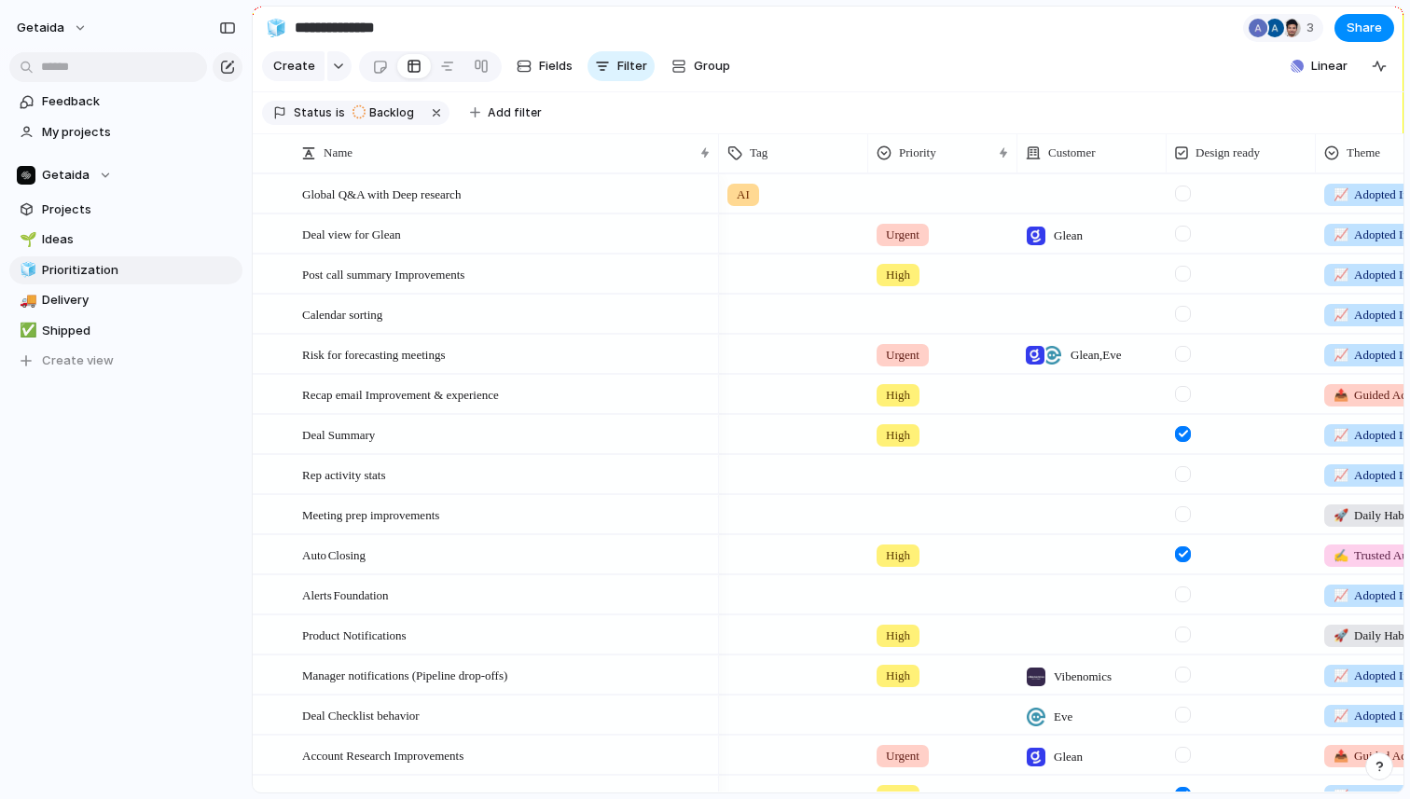
click at [770, 241] on div at bounding box center [793, 230] width 147 height 31
click at [611, 241] on div "AI Infra Feature" at bounding box center [705, 399] width 1410 height 799
click at [609, 239] on div "Deal view for Glean" at bounding box center [507, 234] width 410 height 38
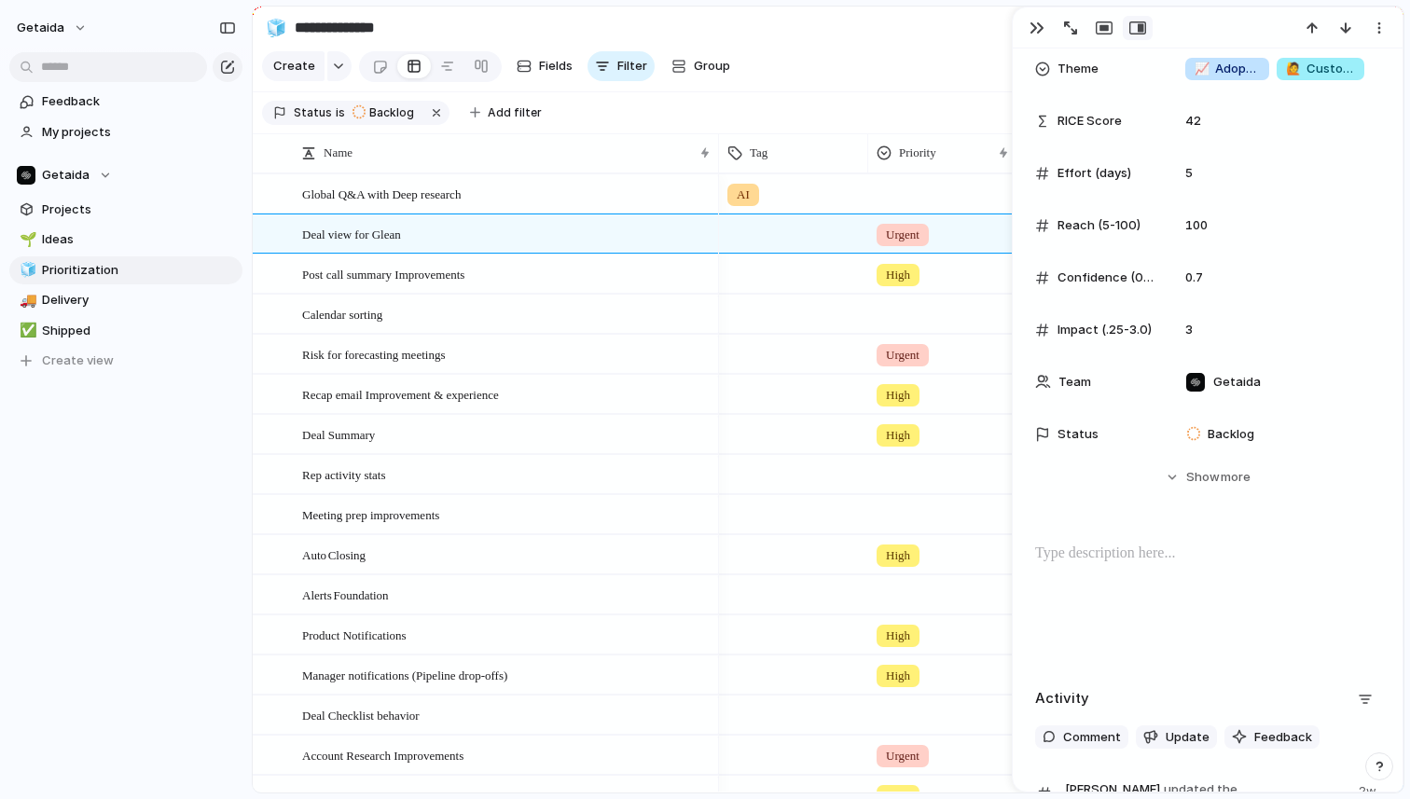
scroll to position [173, 0]
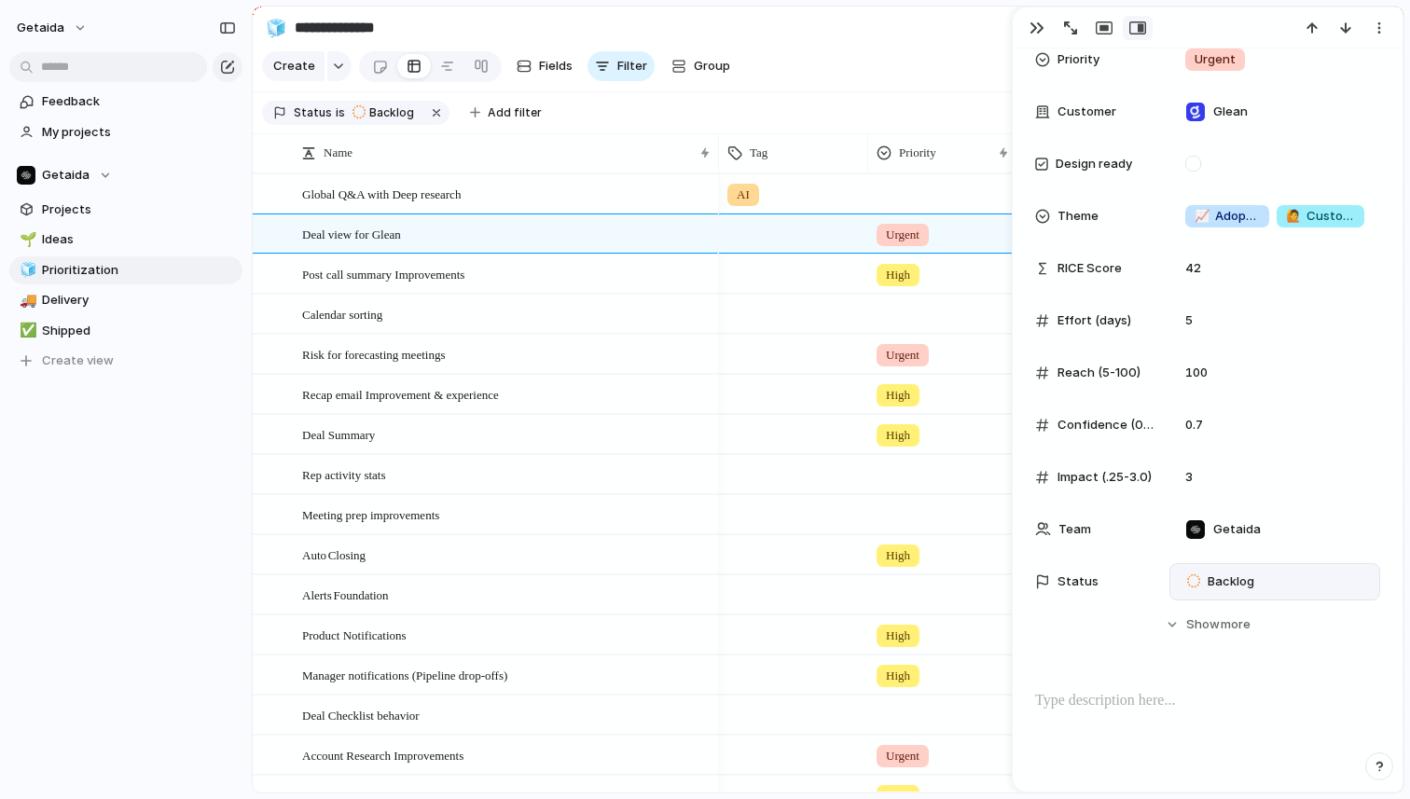
click at [1254, 589] on div "Backlog" at bounding box center [1223, 582] width 73 height 22
click at [1257, 715] on span "In Progress" at bounding box center [1240, 709] width 65 height 19
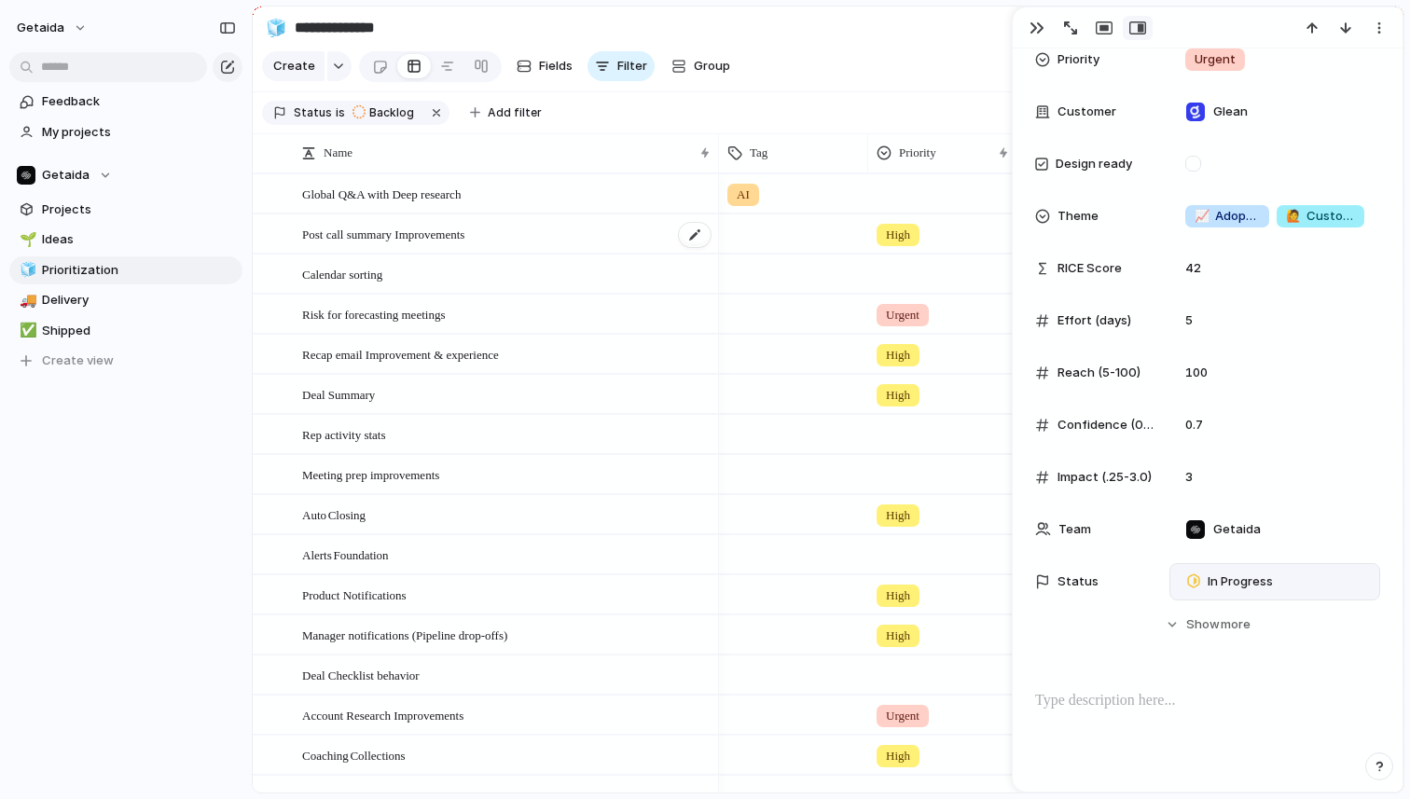
click at [587, 237] on div "Post call summary Improvements" at bounding box center [507, 234] width 410 height 38
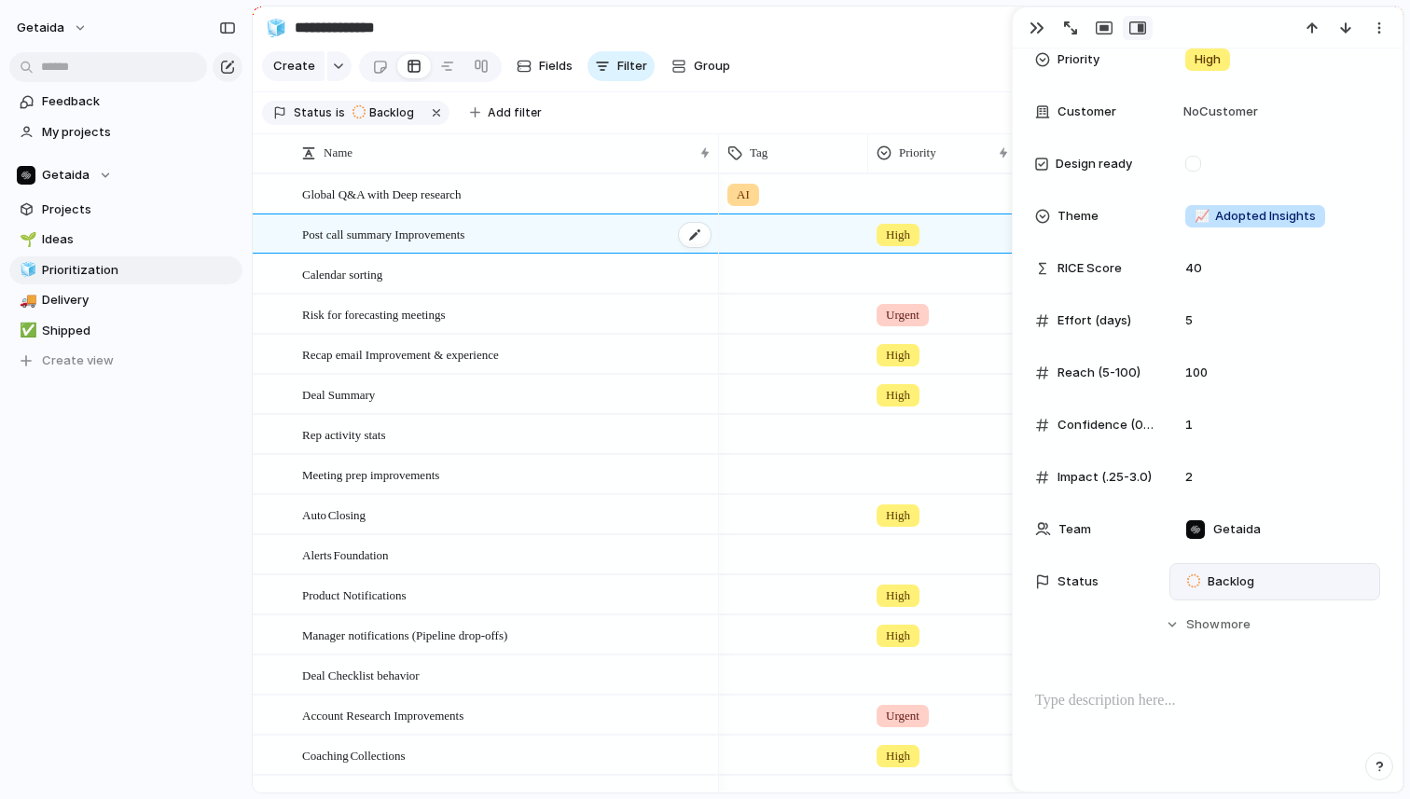
scroll to position [209, 0]
click at [1227, 593] on div "Backlog" at bounding box center [1223, 582] width 91 height 26
click at [1246, 718] on span "In Progress" at bounding box center [1240, 709] width 65 height 19
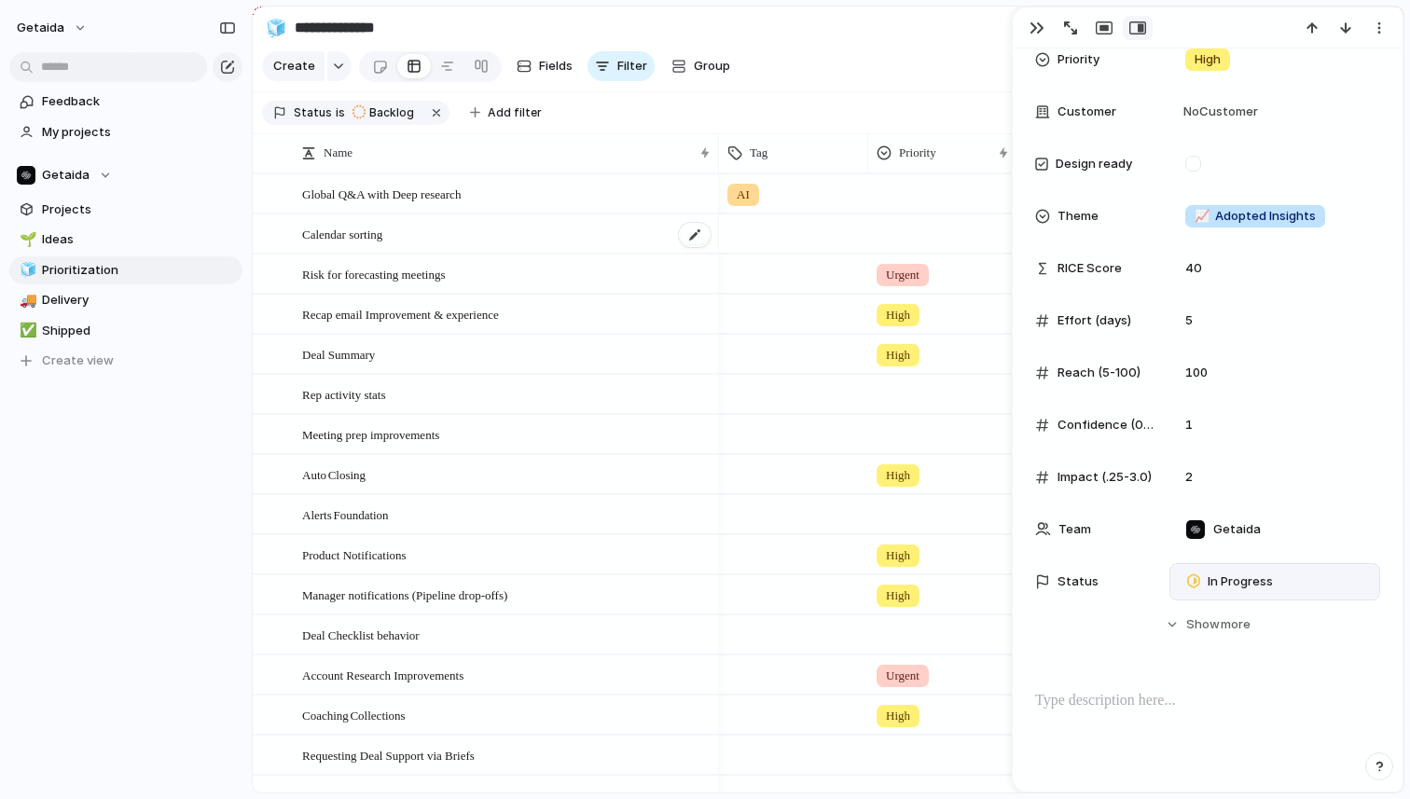
click at [593, 243] on div "Calendar sorting" at bounding box center [507, 234] width 410 height 38
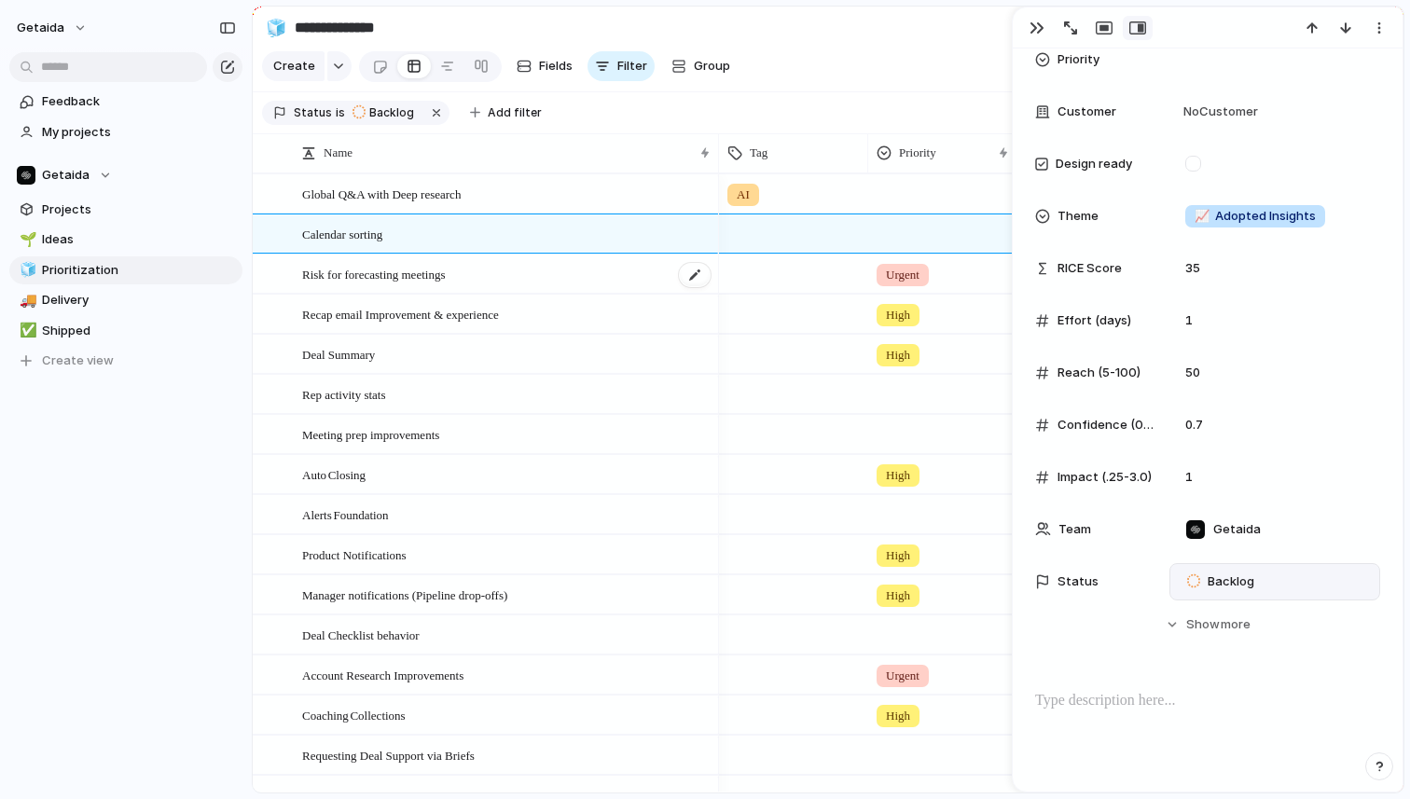
click at [569, 280] on div "Risk for forecasting meetings" at bounding box center [507, 275] width 410 height 38
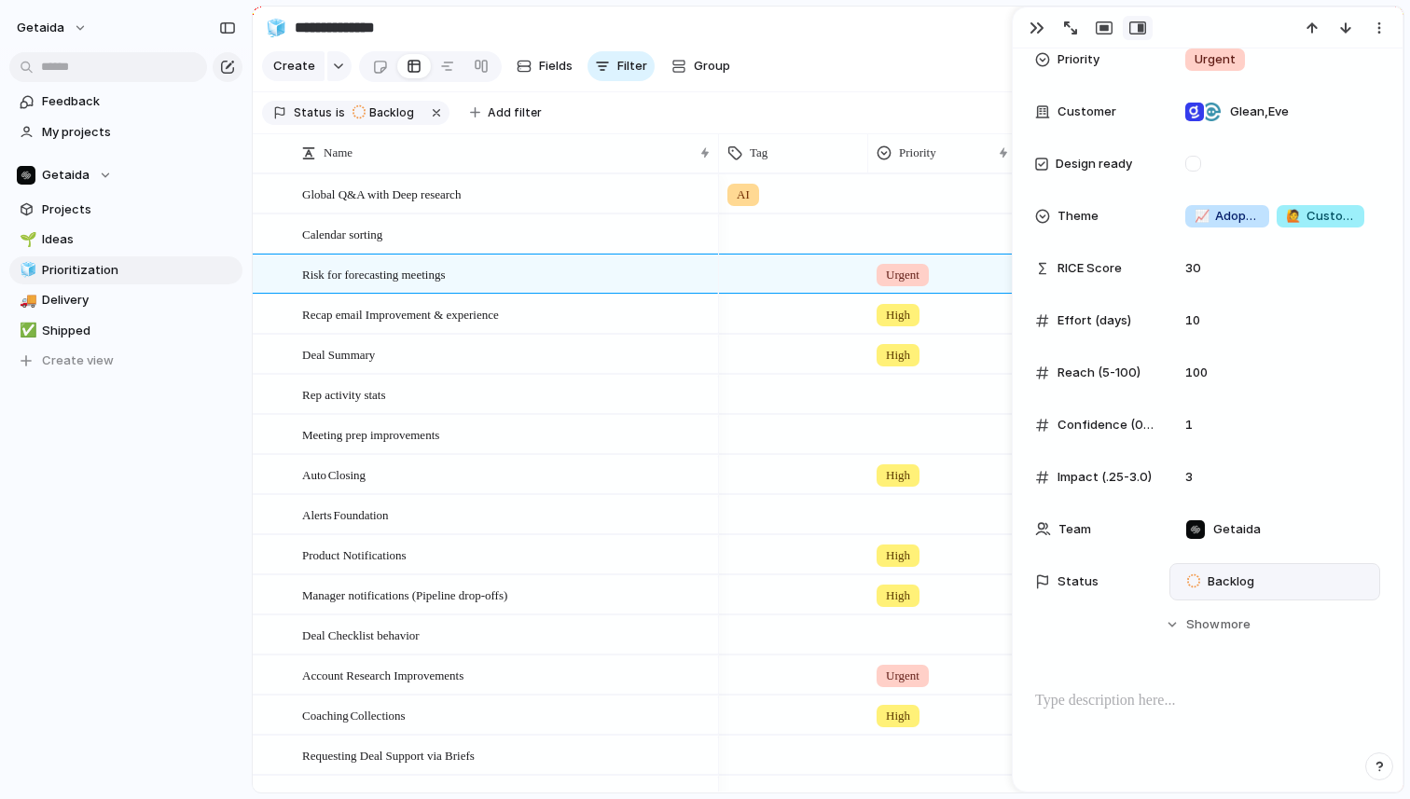
click at [1235, 590] on span "Backlog" at bounding box center [1231, 582] width 47 height 19
click at [592, 316] on div "Backlog Planned In Progress Completed Canceled" at bounding box center [705, 399] width 1410 height 799
click at [594, 316] on div "Recap email Improvement & experience" at bounding box center [507, 315] width 410 height 38
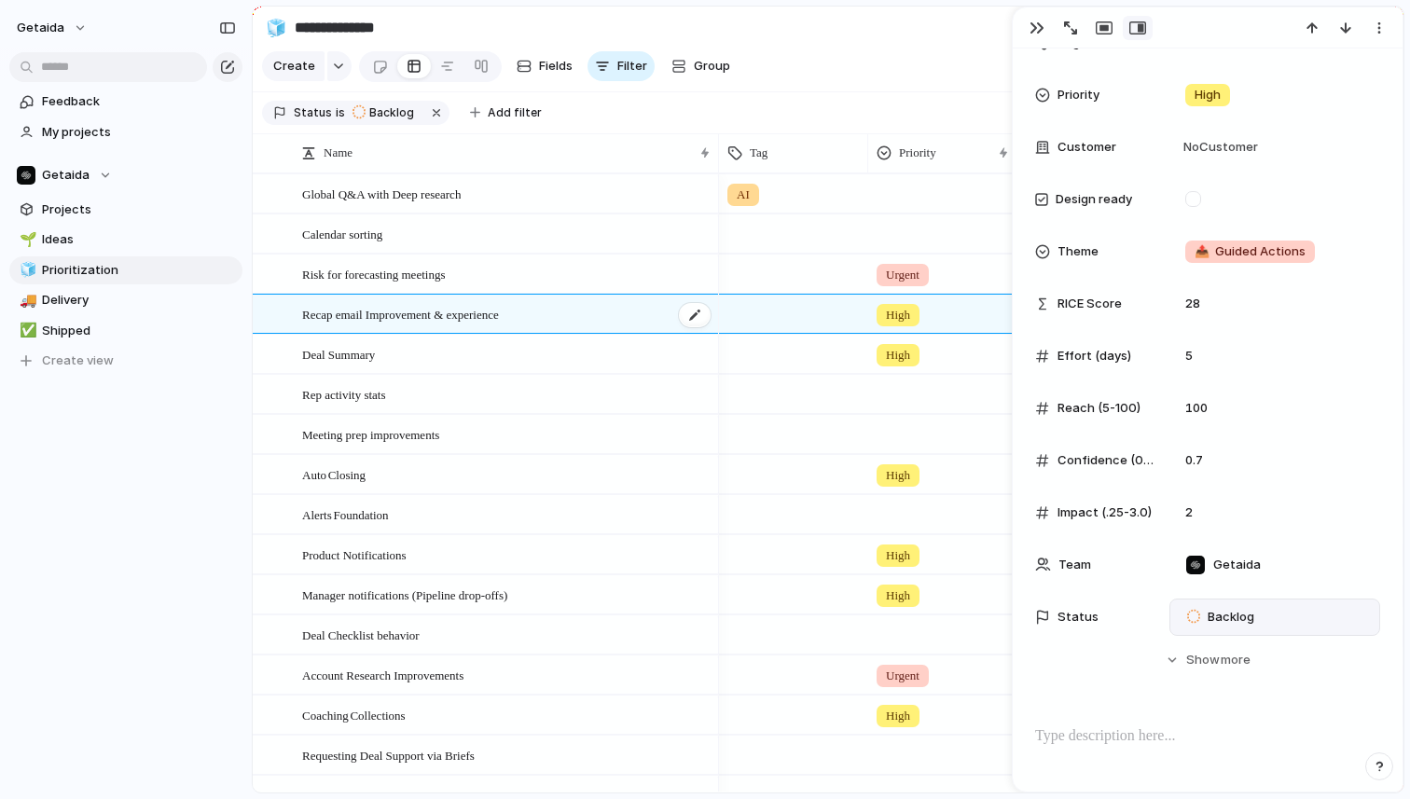
scroll to position [244, 0]
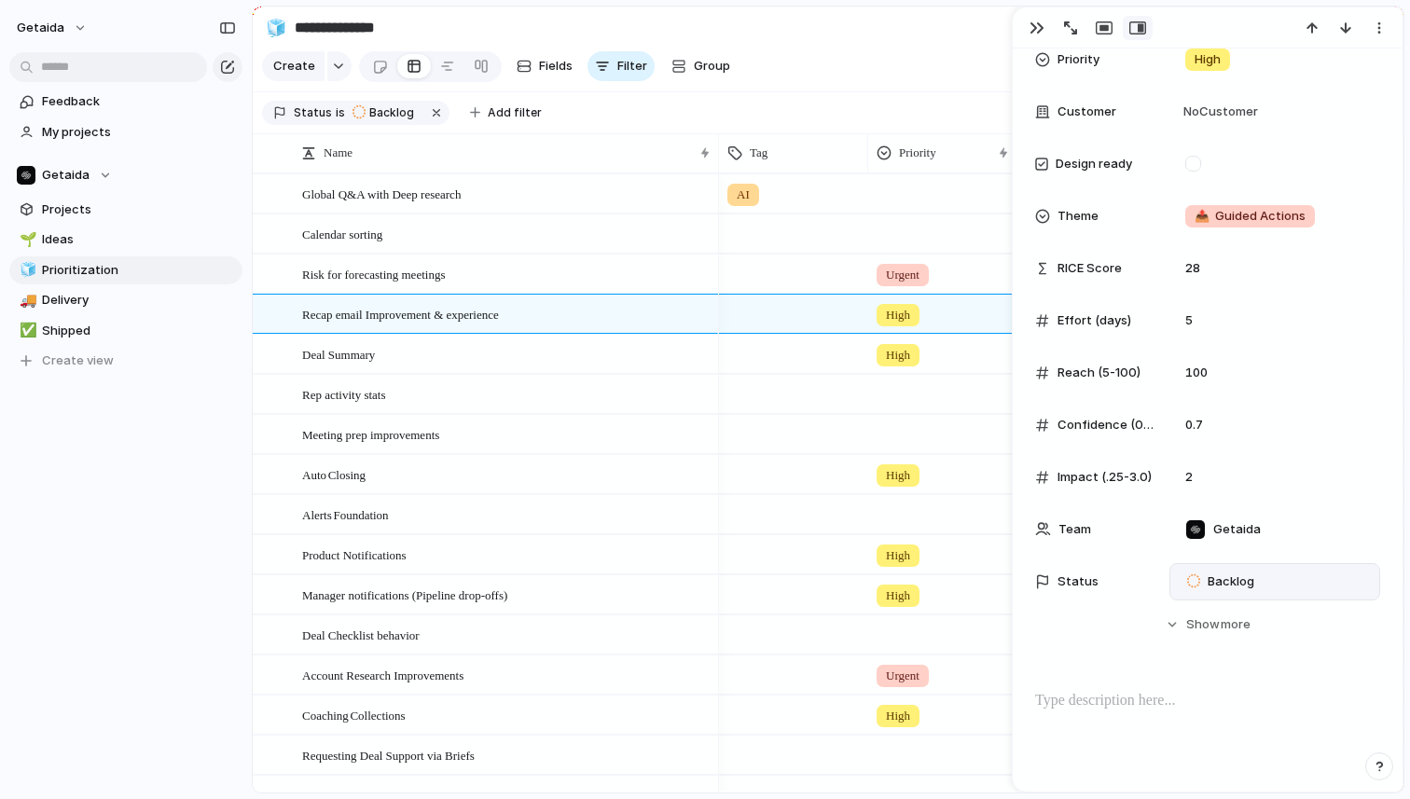
click at [1263, 587] on div "Backlog" at bounding box center [1223, 582] width 91 height 26
click at [1242, 702] on span "In Progress" at bounding box center [1240, 709] width 65 height 19
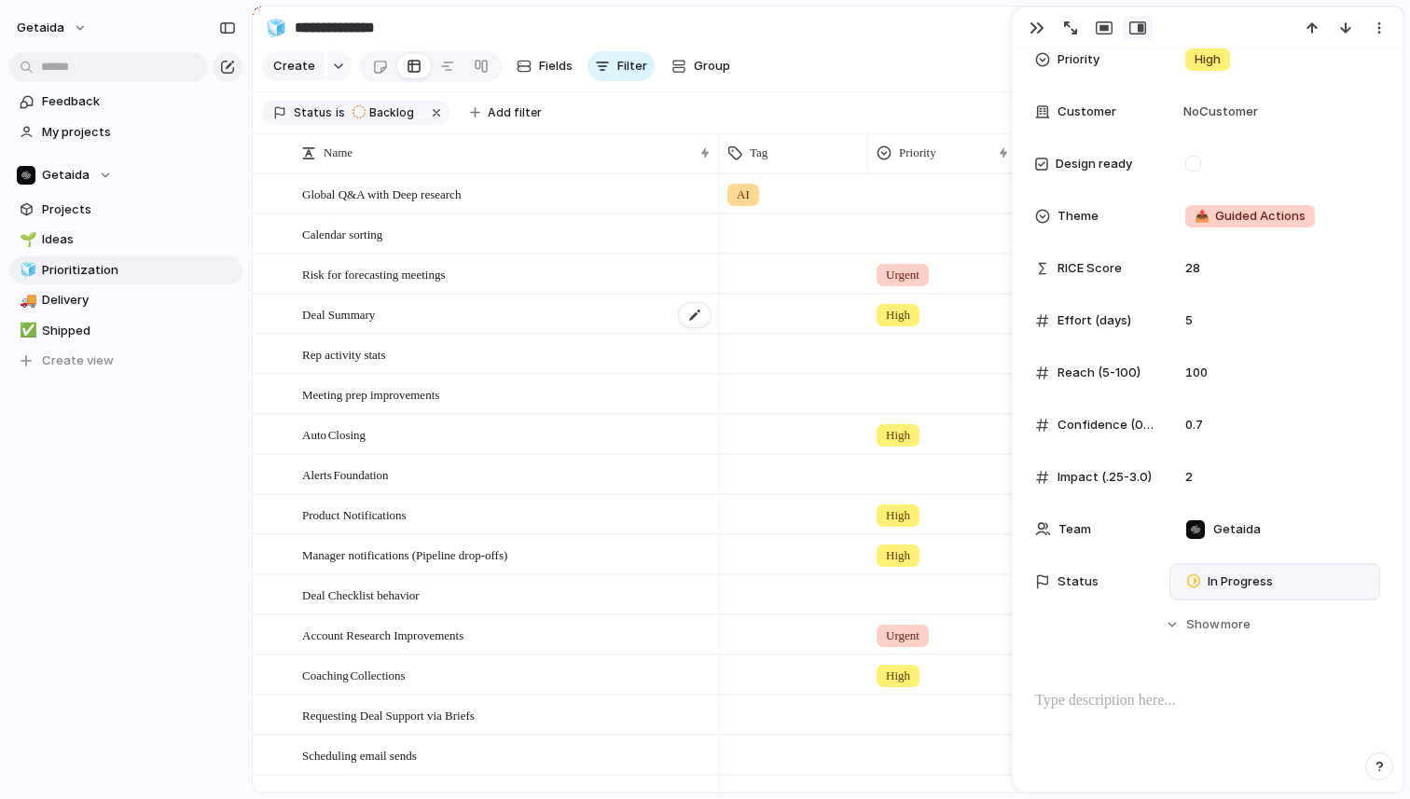
click at [464, 317] on div "Deal Summary" at bounding box center [507, 315] width 410 height 38
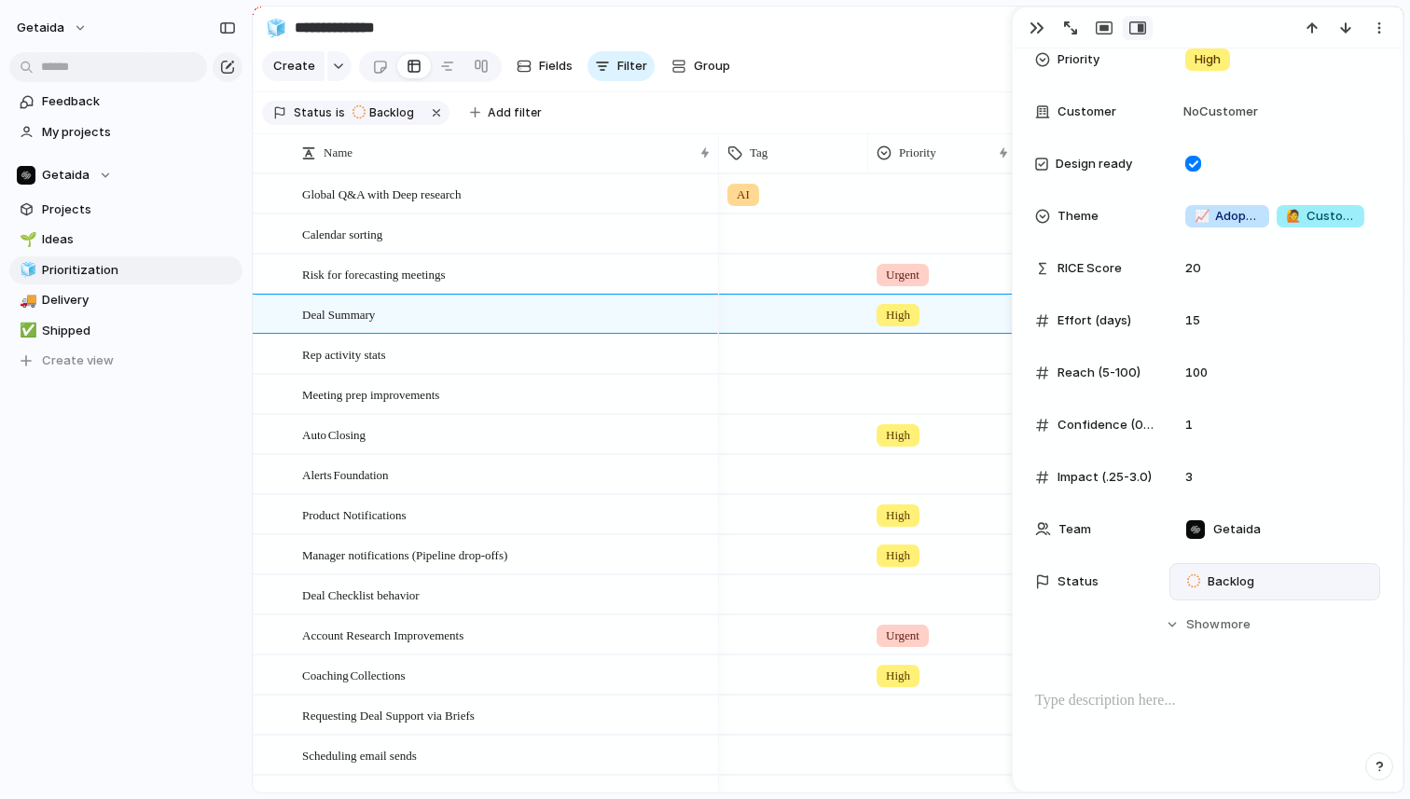
click at [1252, 587] on span "Backlog" at bounding box center [1231, 582] width 47 height 19
click at [1249, 718] on span "In Progress" at bounding box center [1240, 709] width 65 height 19
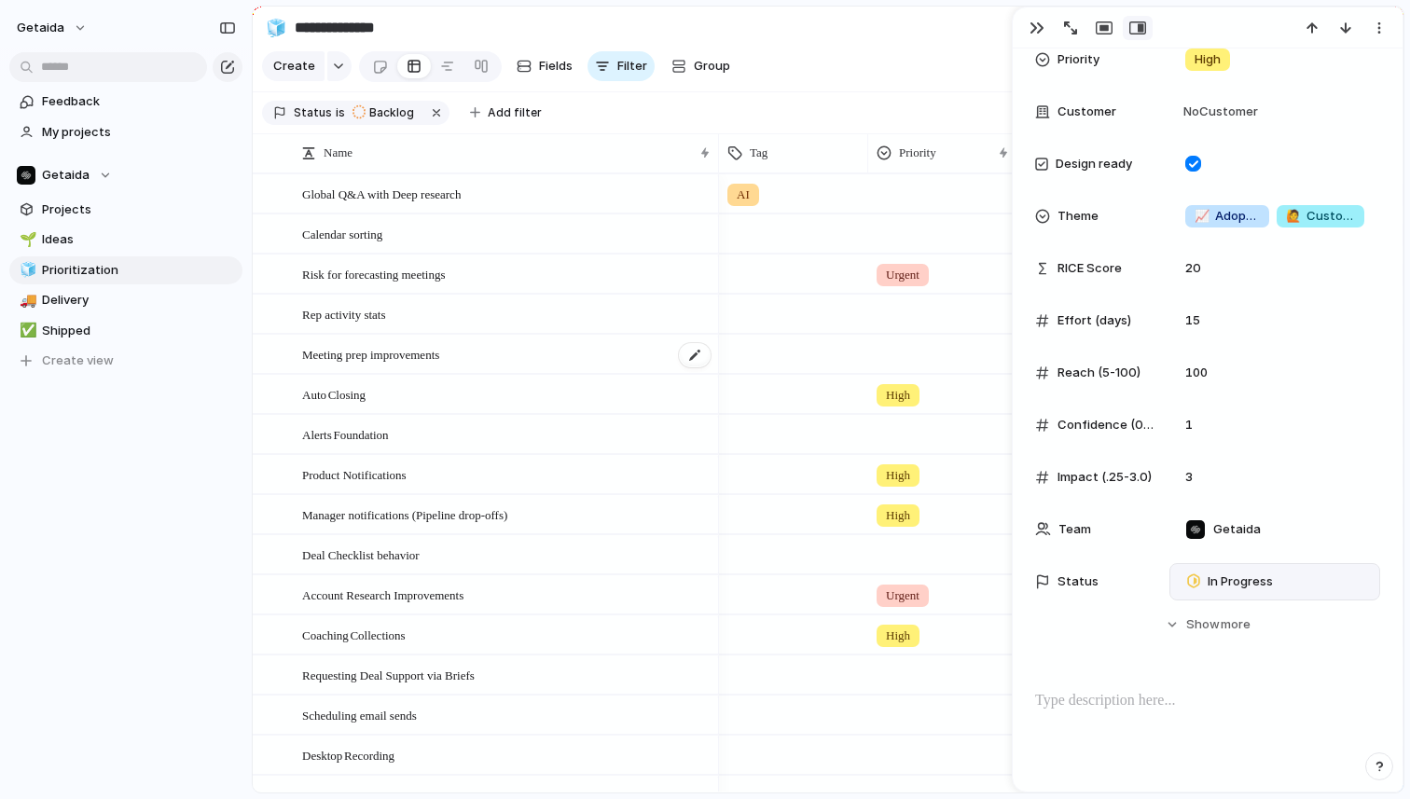
click at [600, 349] on div "Meeting prep improvements" at bounding box center [507, 355] width 410 height 38
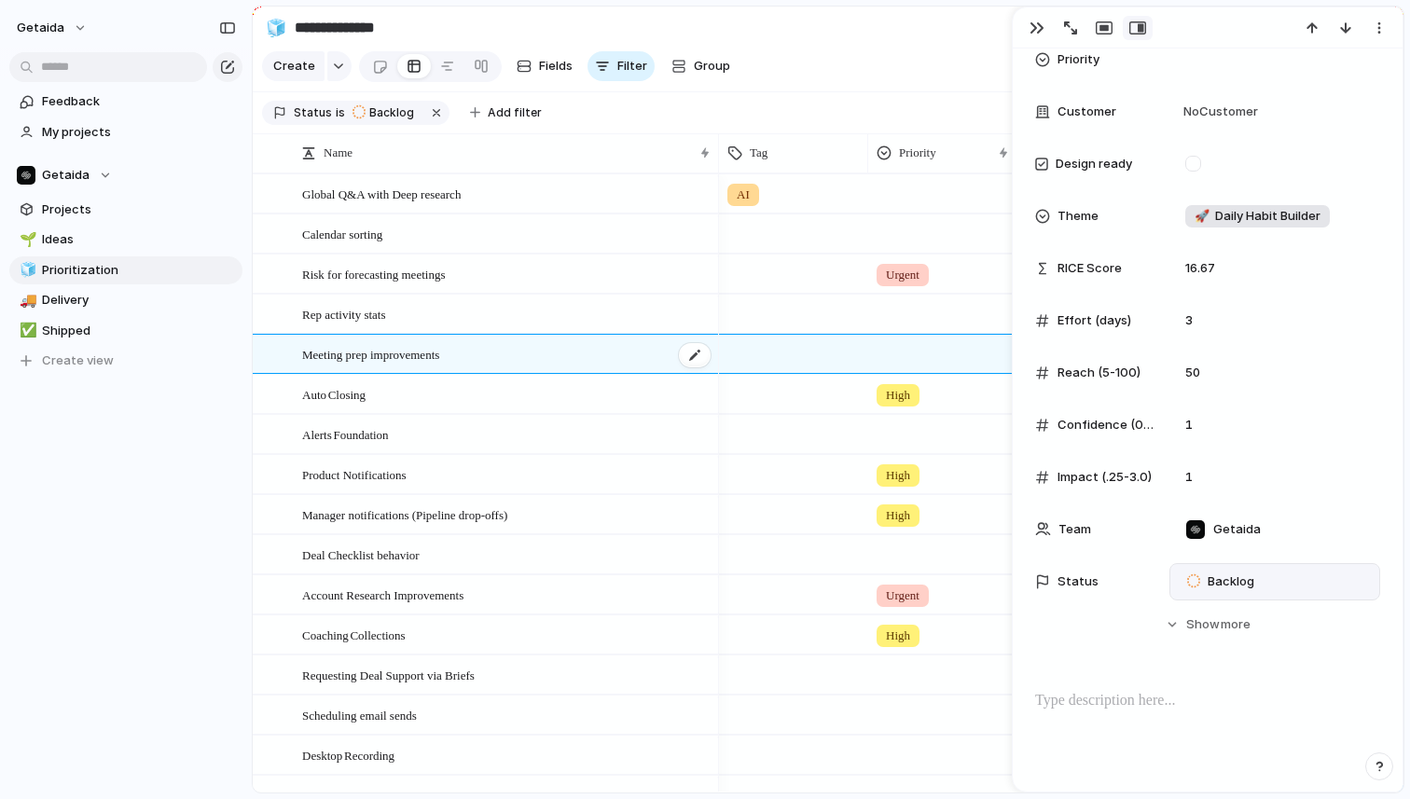
scroll to position [209, 0]
click at [580, 394] on div "Auto Closing" at bounding box center [507, 395] width 410 height 38
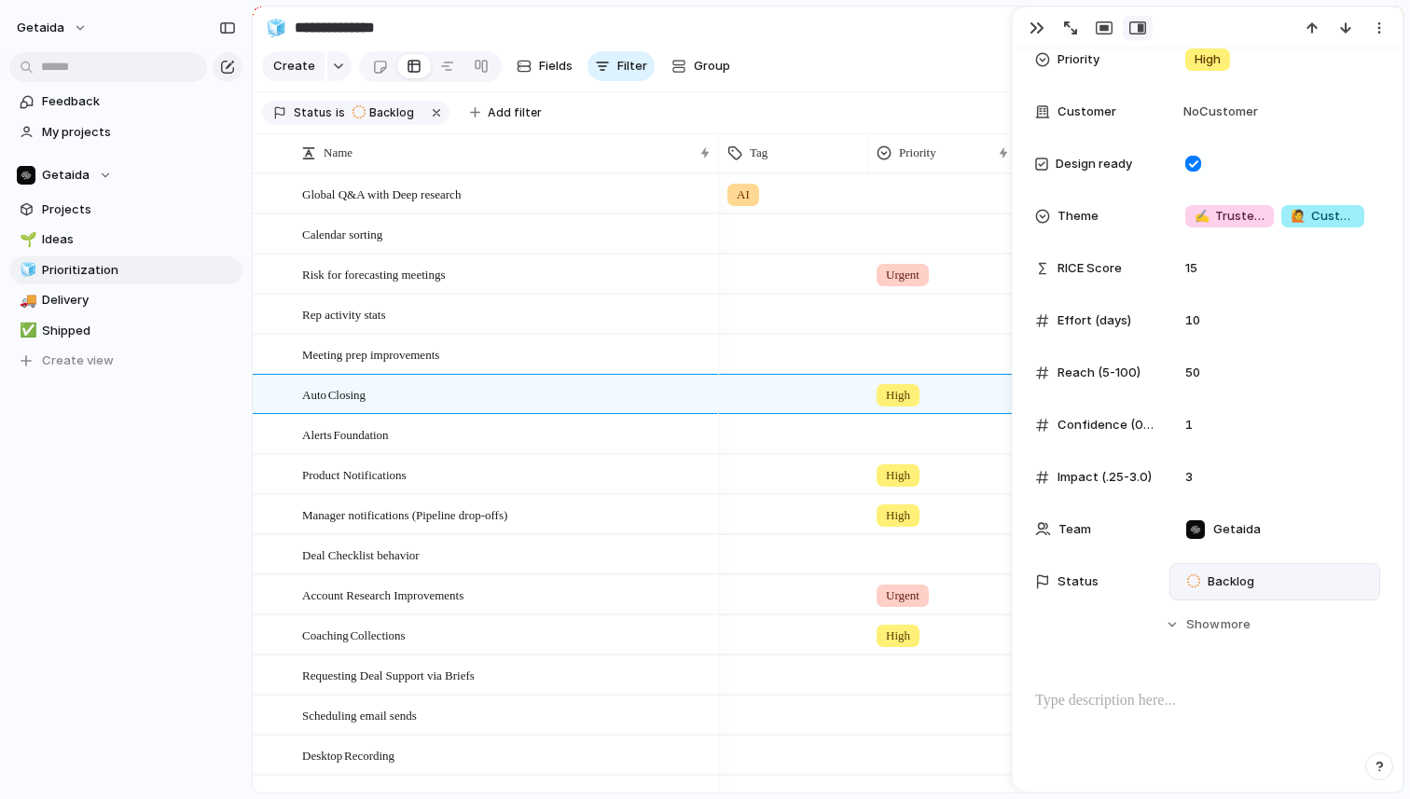
click at [1226, 587] on span "Backlog" at bounding box center [1231, 582] width 47 height 19
click at [1252, 705] on span "In Progress" at bounding box center [1240, 709] width 65 height 19
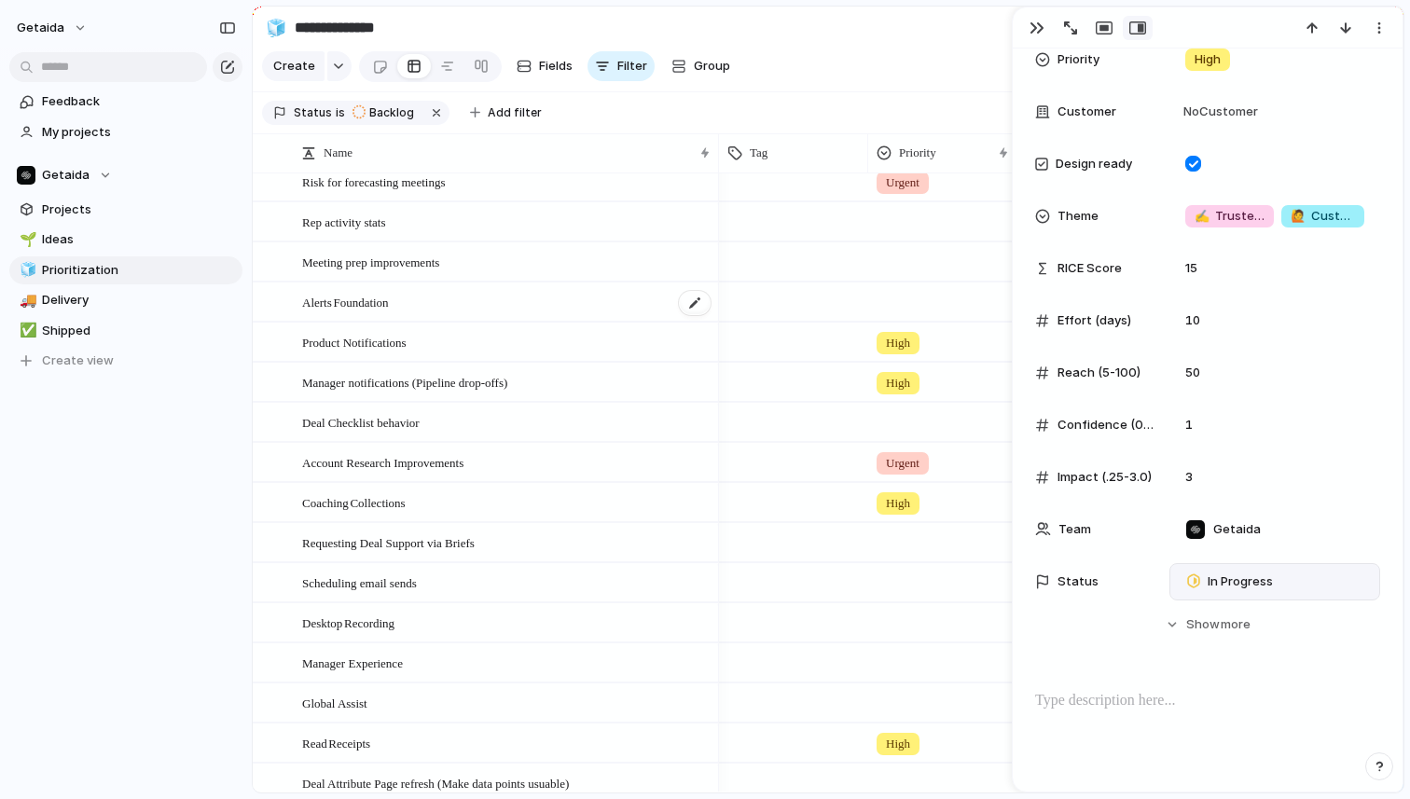
scroll to position [115, 0]
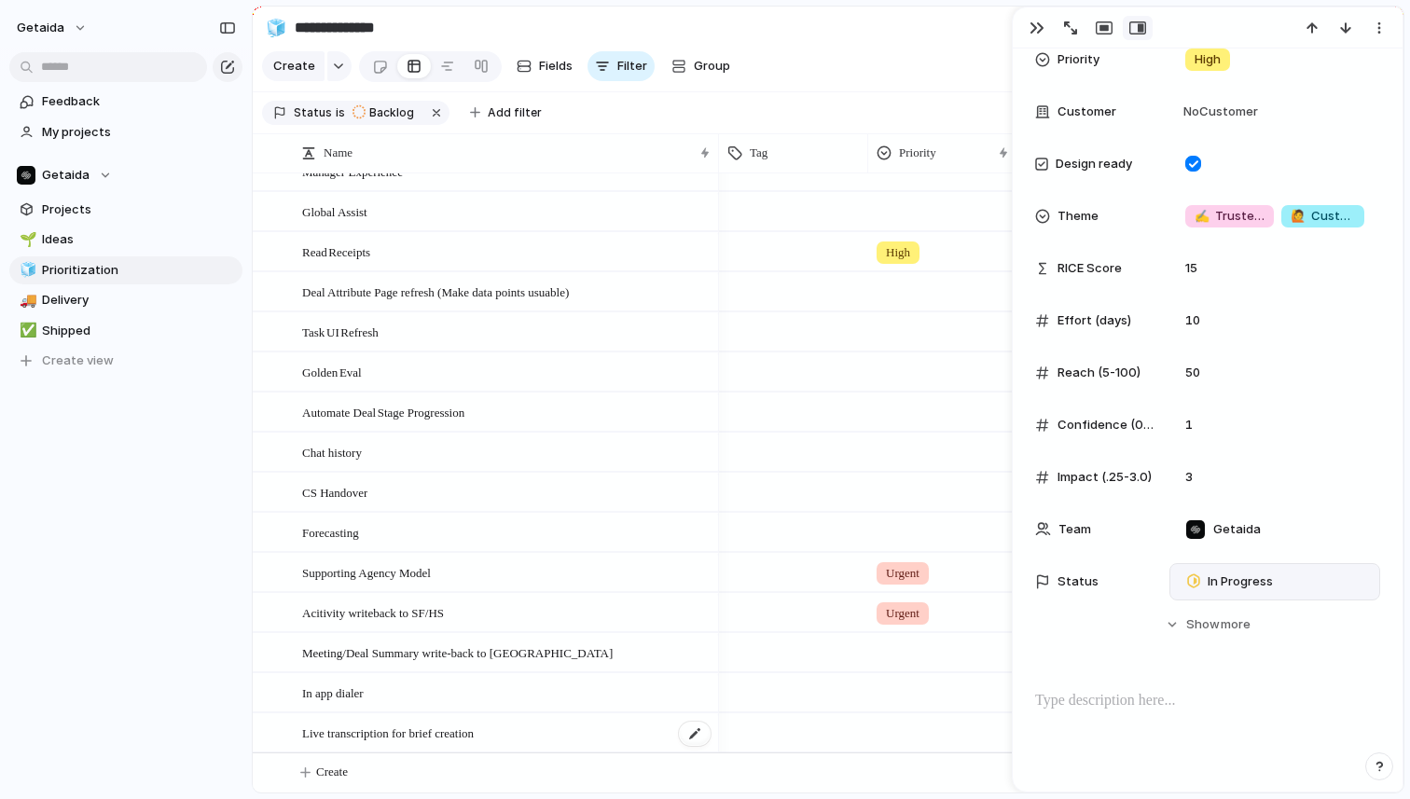
click at [565, 734] on div "Live transcription for brief creation" at bounding box center [507, 733] width 410 height 38
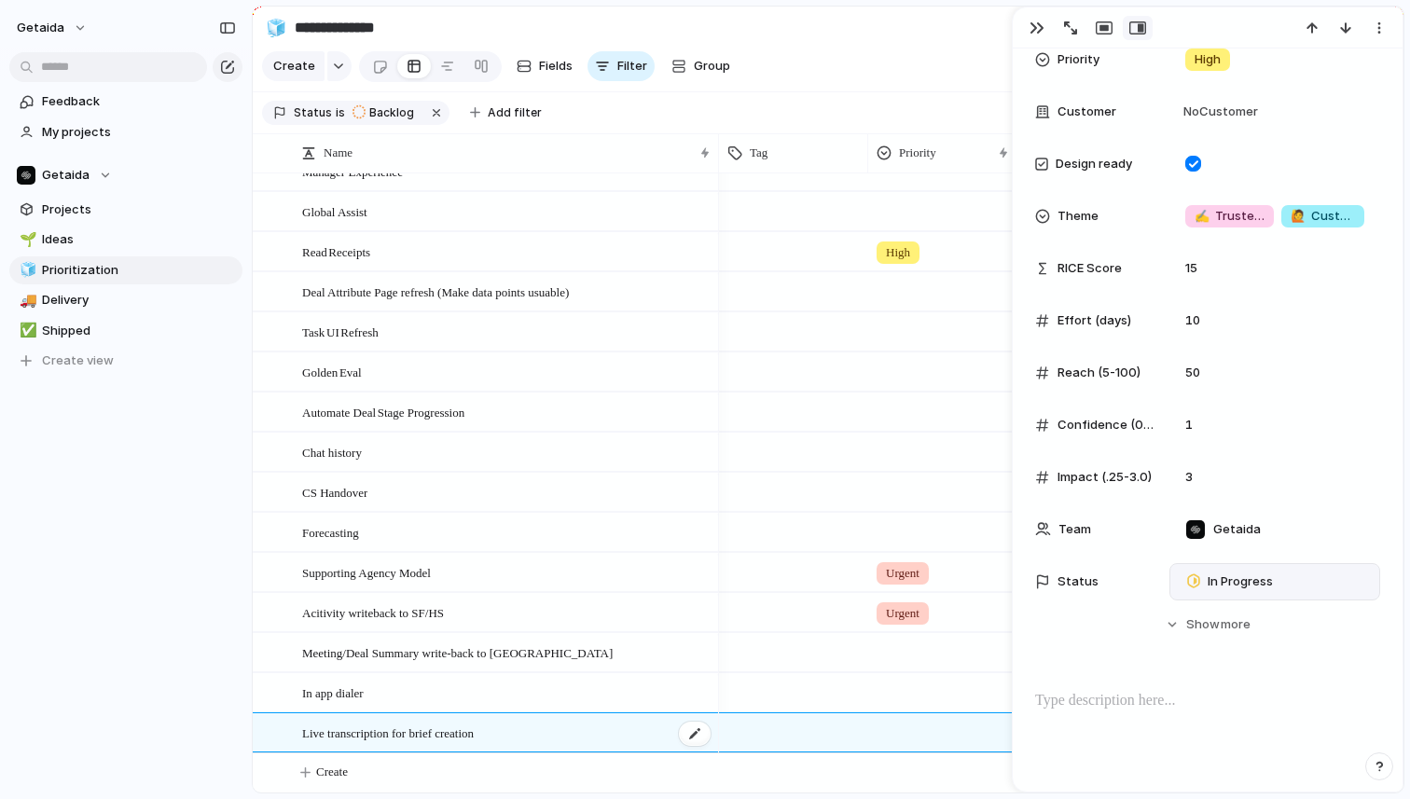
type textarea "**********"
click at [1387, 33] on button "button" at bounding box center [1380, 28] width 30 height 24
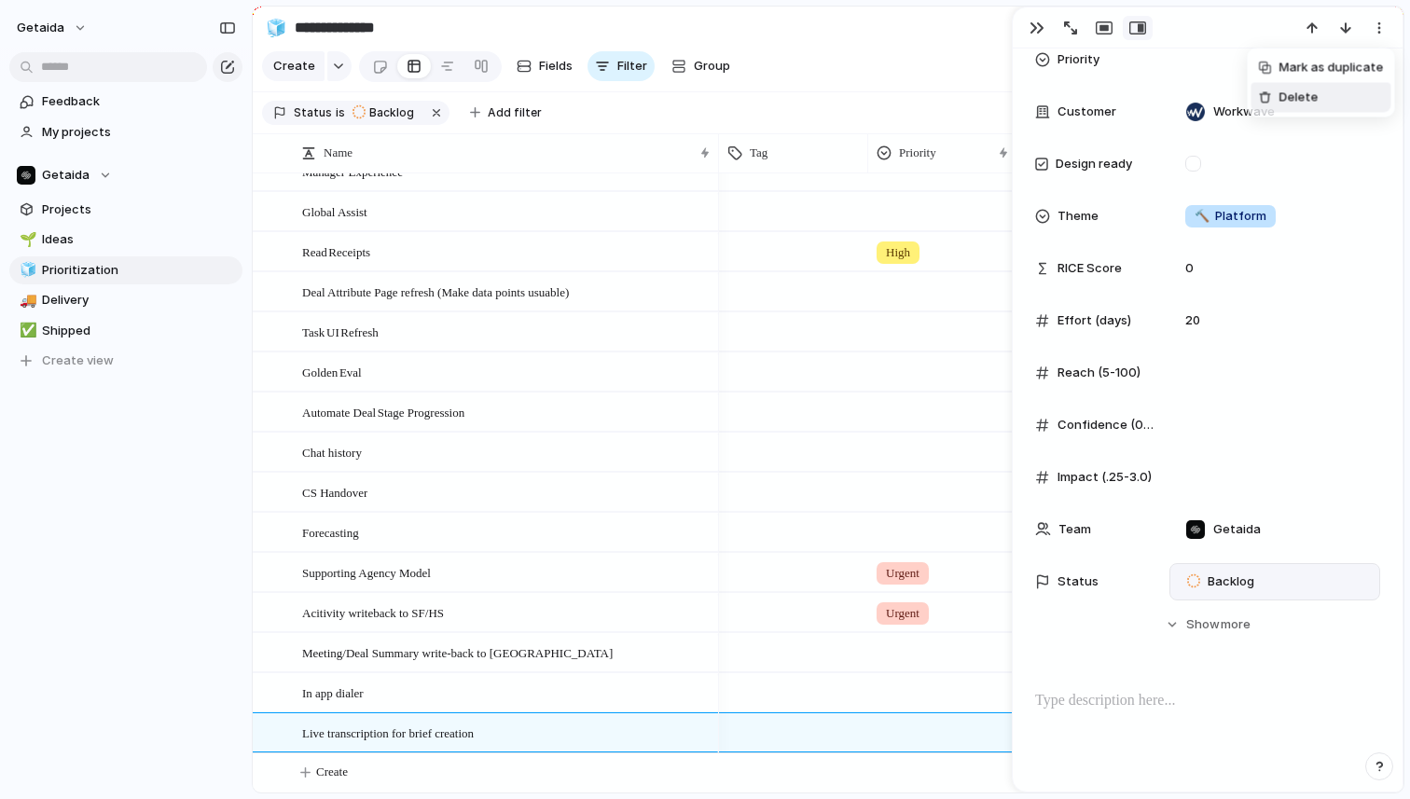
click at [1325, 95] on li "Delete" at bounding box center [1322, 98] width 140 height 30
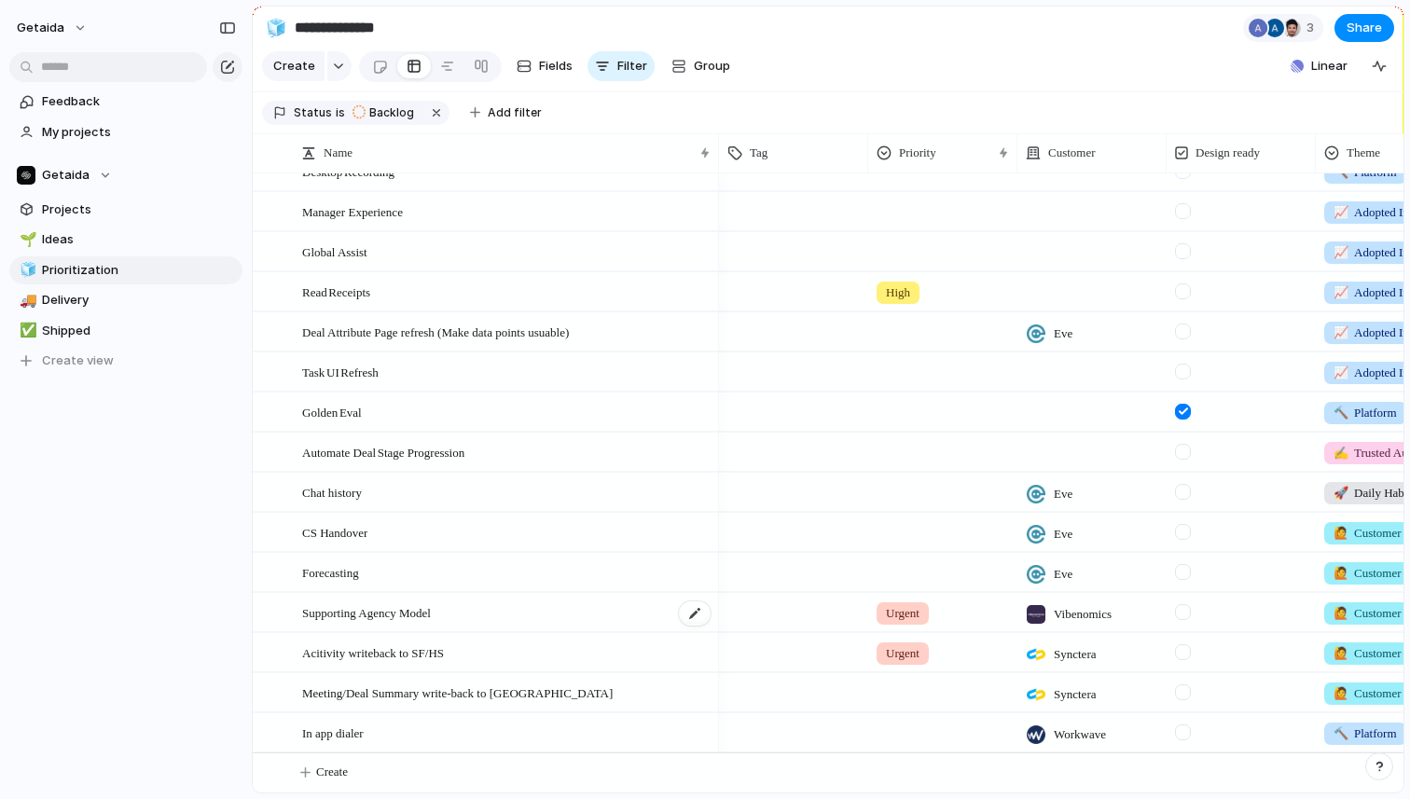
click at [575, 607] on div "Supporting Agency Model" at bounding box center [507, 613] width 410 height 38
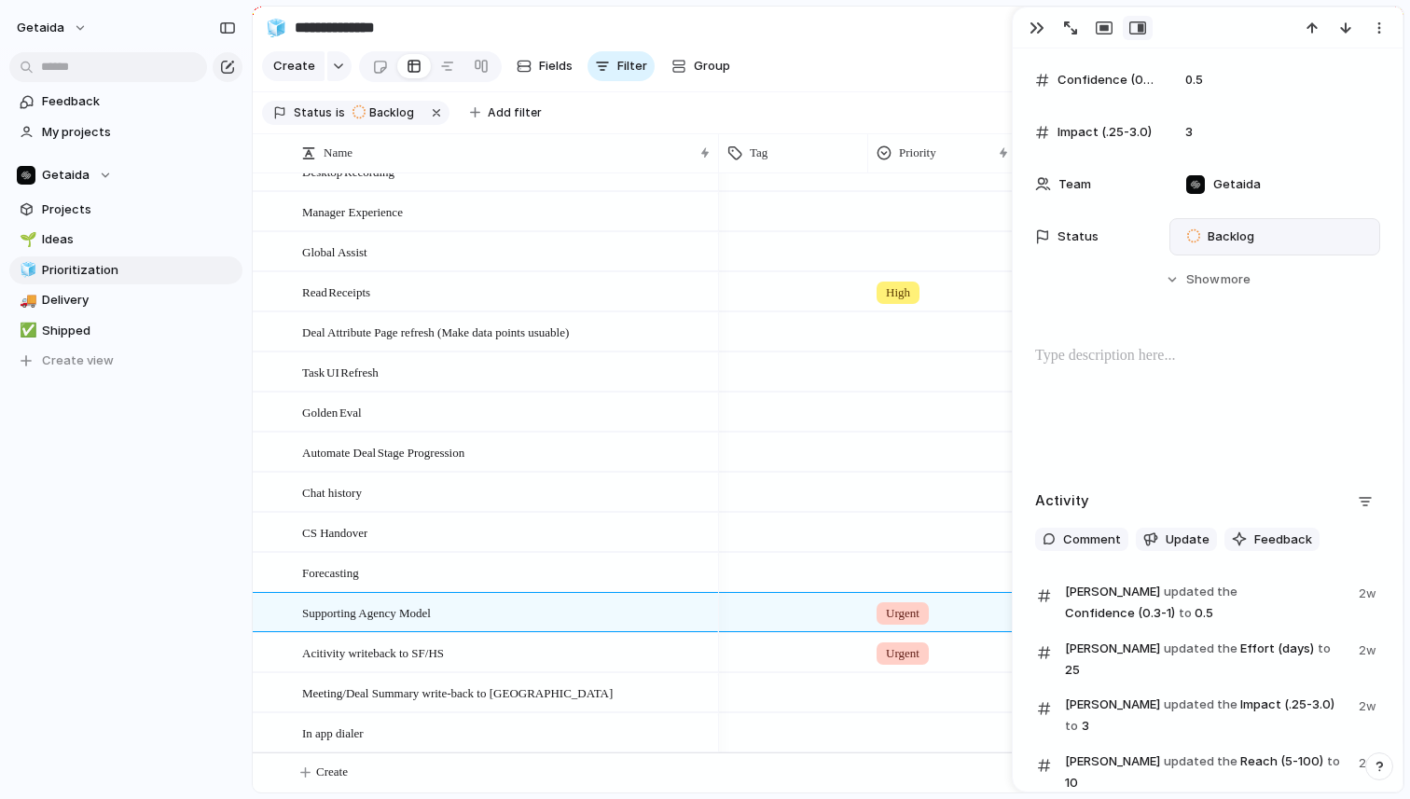
click at [1277, 234] on div "Backlog" at bounding box center [1275, 237] width 194 height 21
click at [1247, 373] on span "In Progress" at bounding box center [1240, 379] width 65 height 19
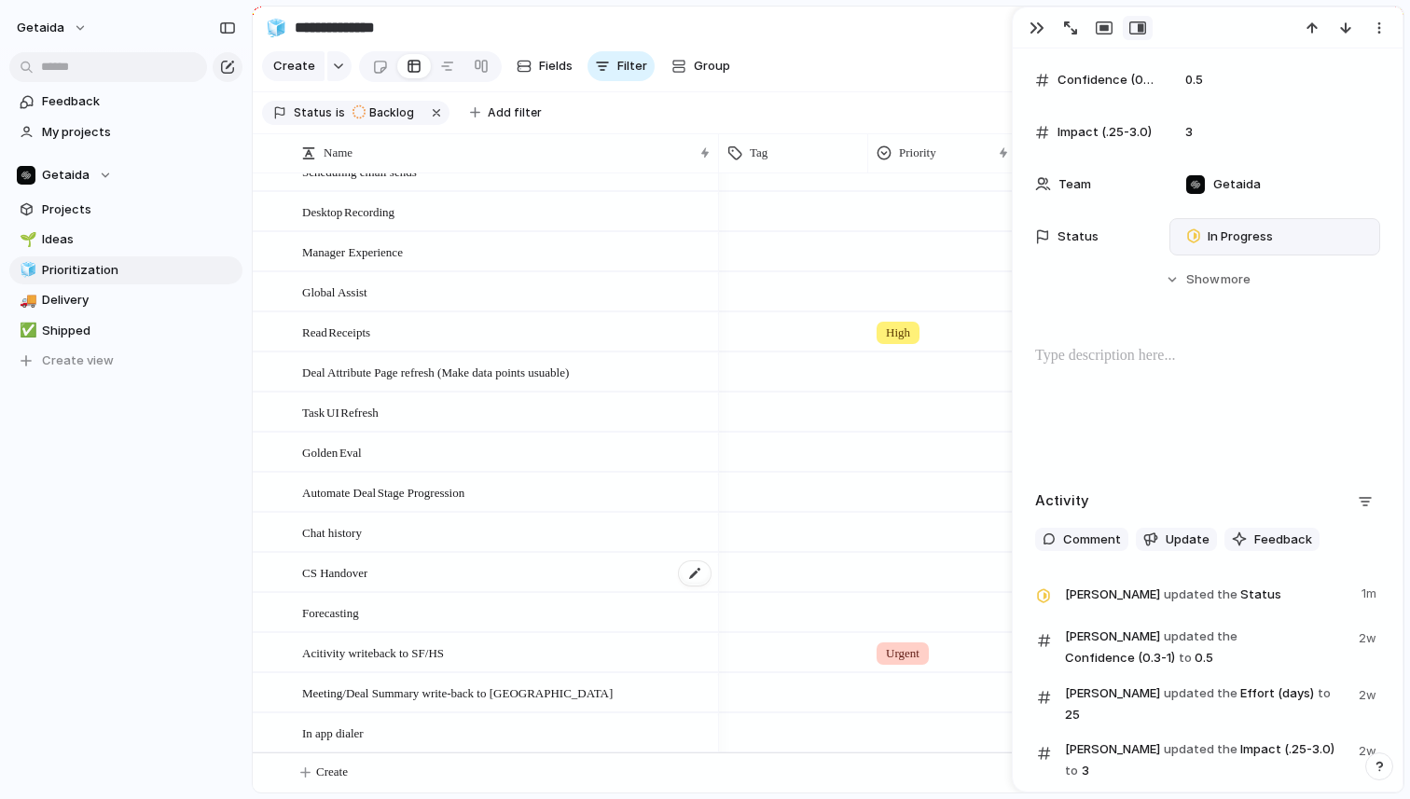
click at [563, 559] on div "CS Handover" at bounding box center [507, 573] width 410 height 38
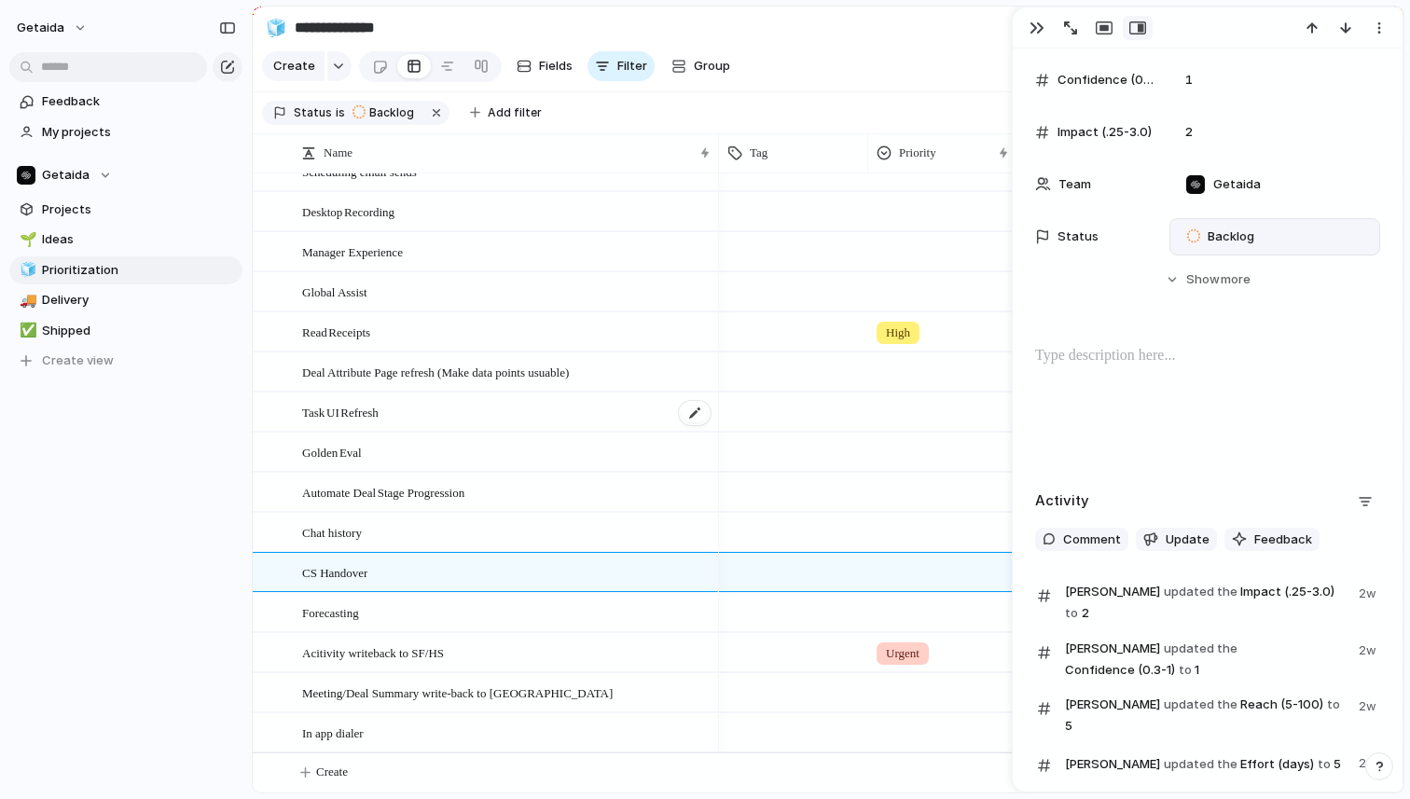
click at [589, 402] on div "Task UI Refresh" at bounding box center [507, 413] width 410 height 38
type textarea "**********"
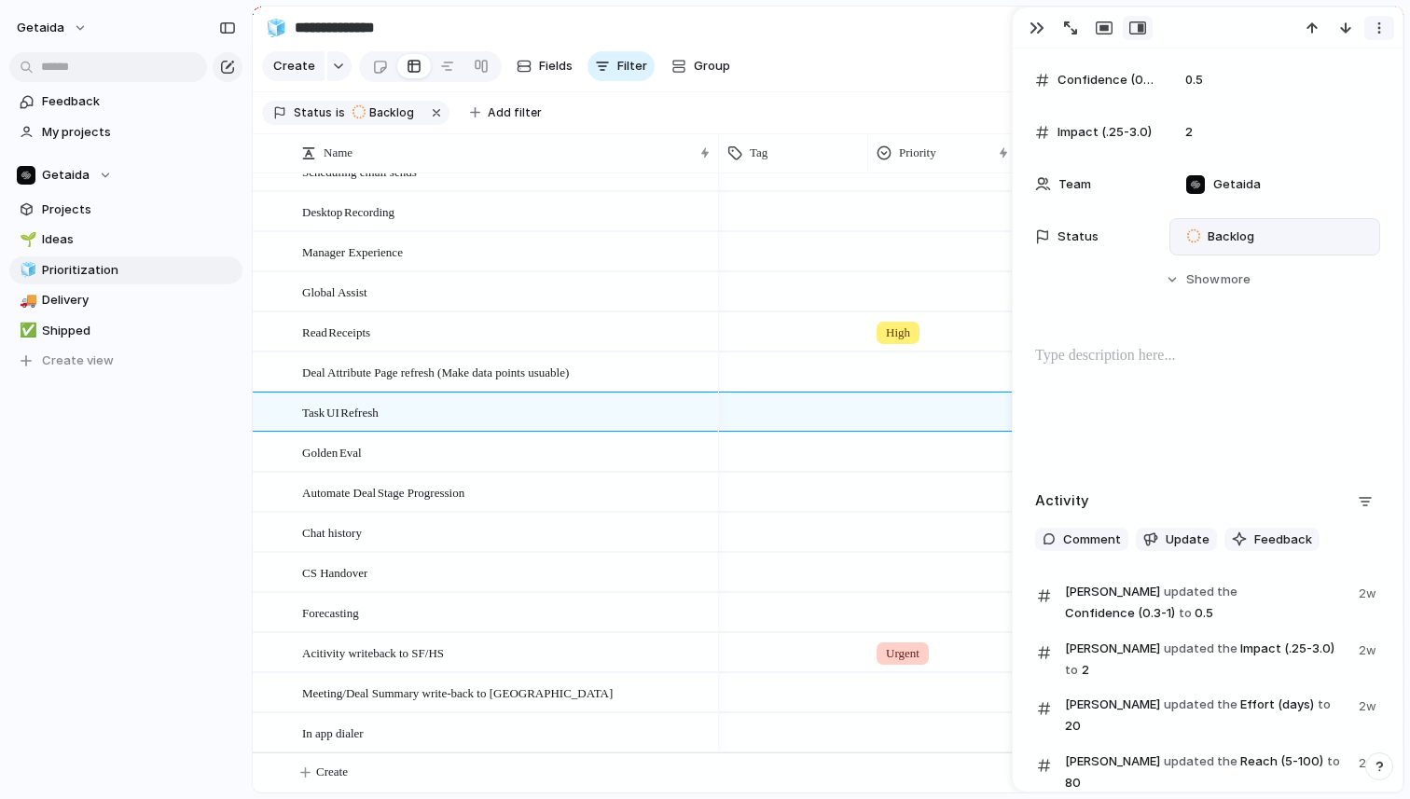
click at [1378, 27] on div "button" at bounding box center [1379, 28] width 15 height 15
click at [1317, 96] on li "Delete" at bounding box center [1322, 98] width 140 height 30
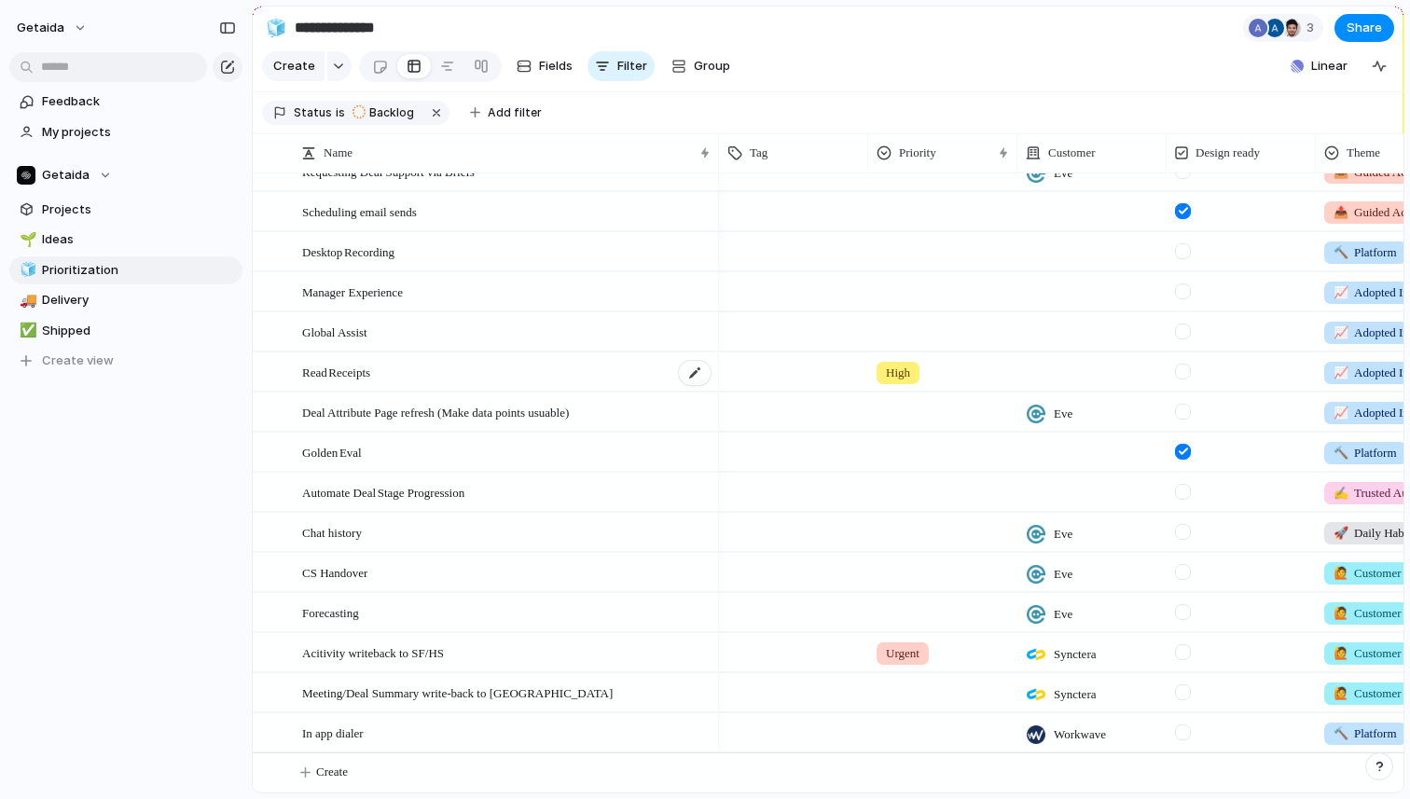
click at [494, 375] on div "Read Receipts" at bounding box center [507, 373] width 410 height 38
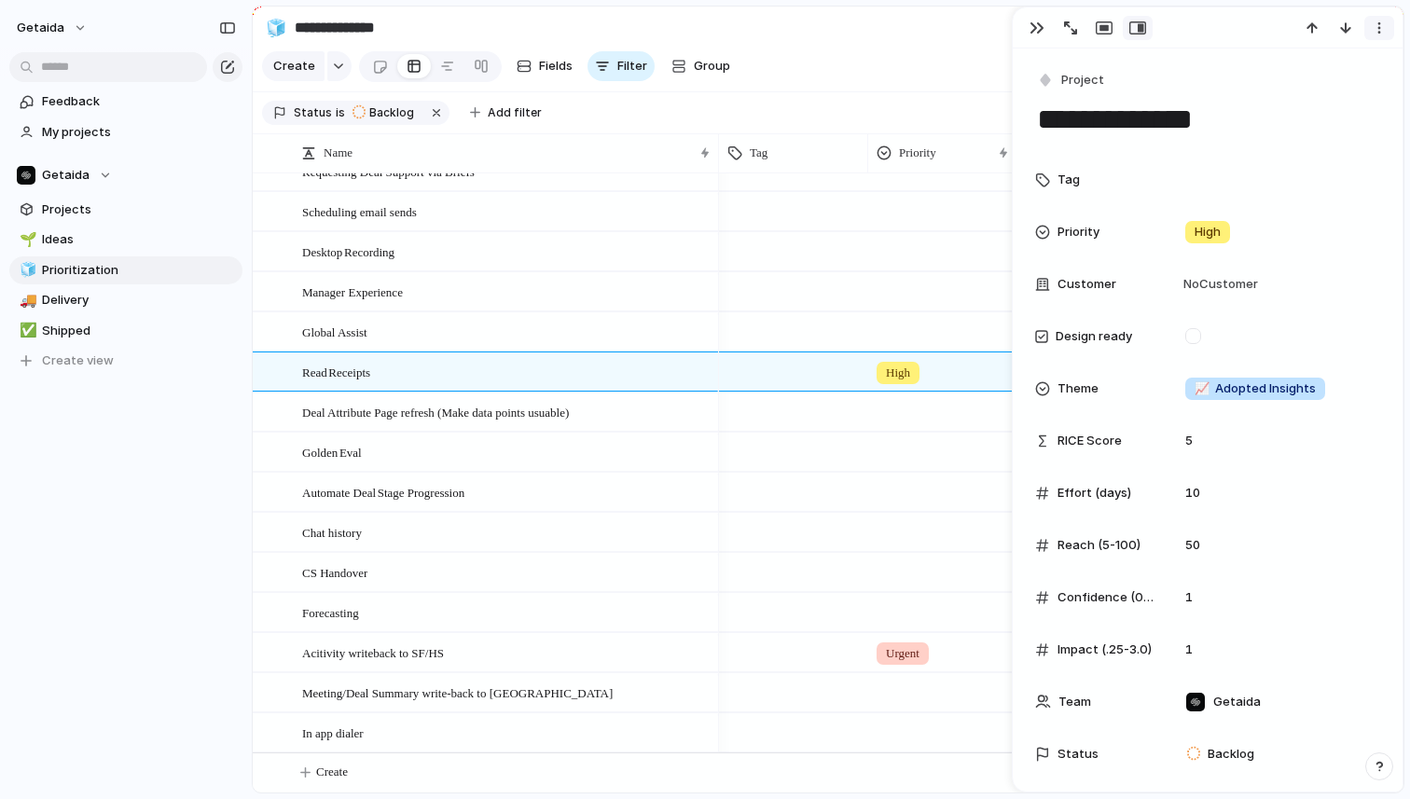
click at [1373, 31] on div "button" at bounding box center [1379, 28] width 15 height 15
click at [1316, 73] on span "Mark as duplicate" at bounding box center [1332, 68] width 104 height 19
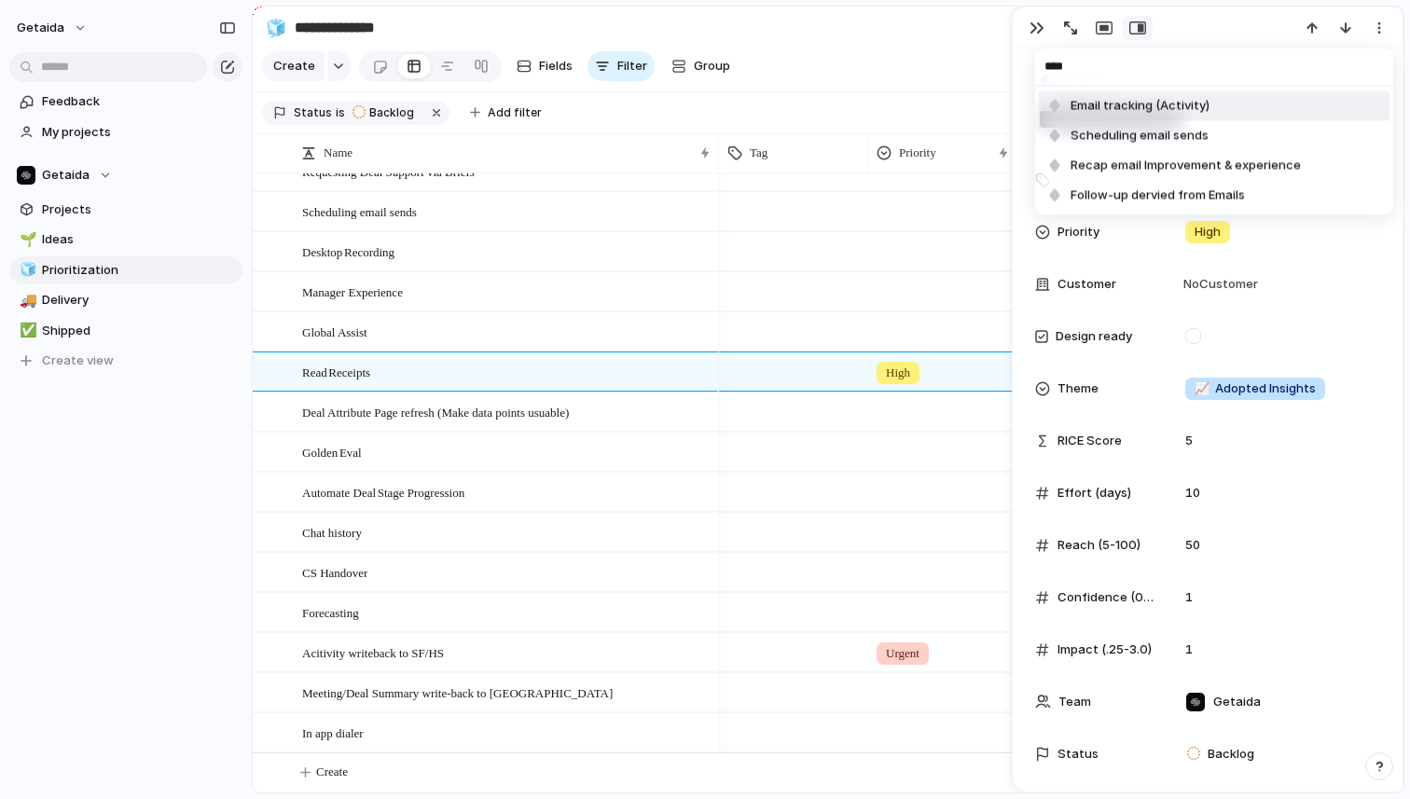
type input "****"
click at [1184, 102] on span "Email tracking (Activity)" at bounding box center [1140, 106] width 139 height 19
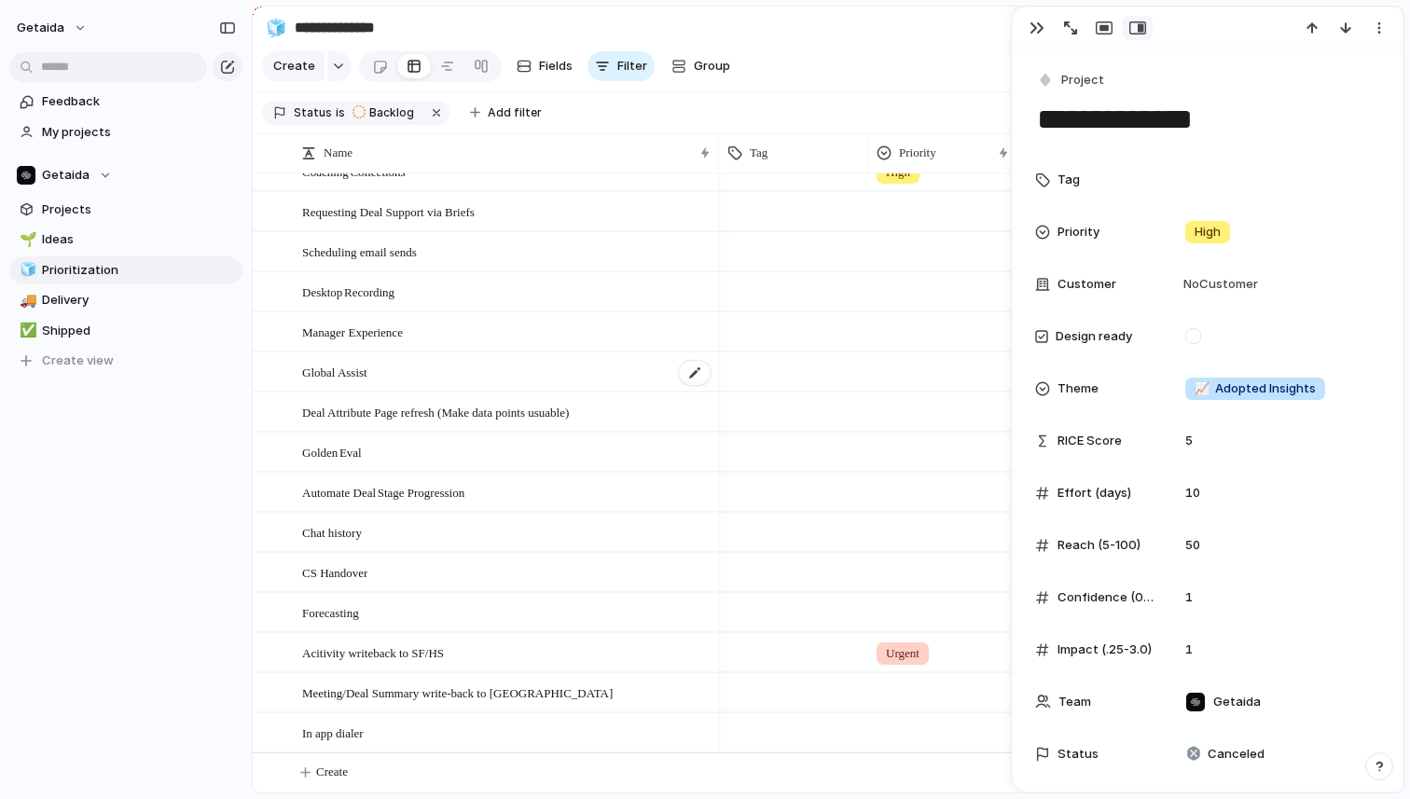
click at [479, 368] on div "Global Assist" at bounding box center [507, 373] width 410 height 38
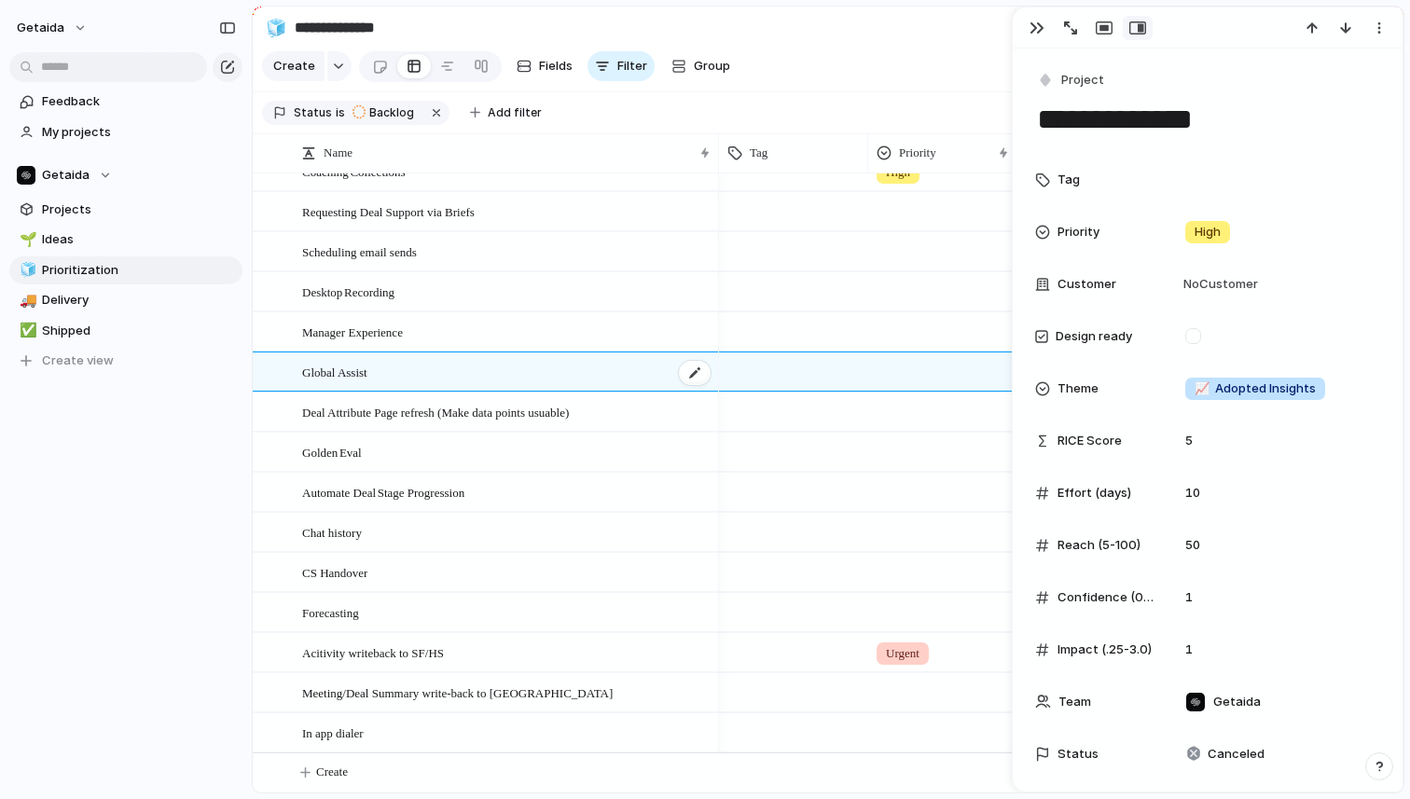
type textarea "**********"
click at [1387, 25] on button "button" at bounding box center [1380, 28] width 30 height 24
click at [1336, 69] on span "Mark as duplicate" at bounding box center [1332, 68] width 104 height 19
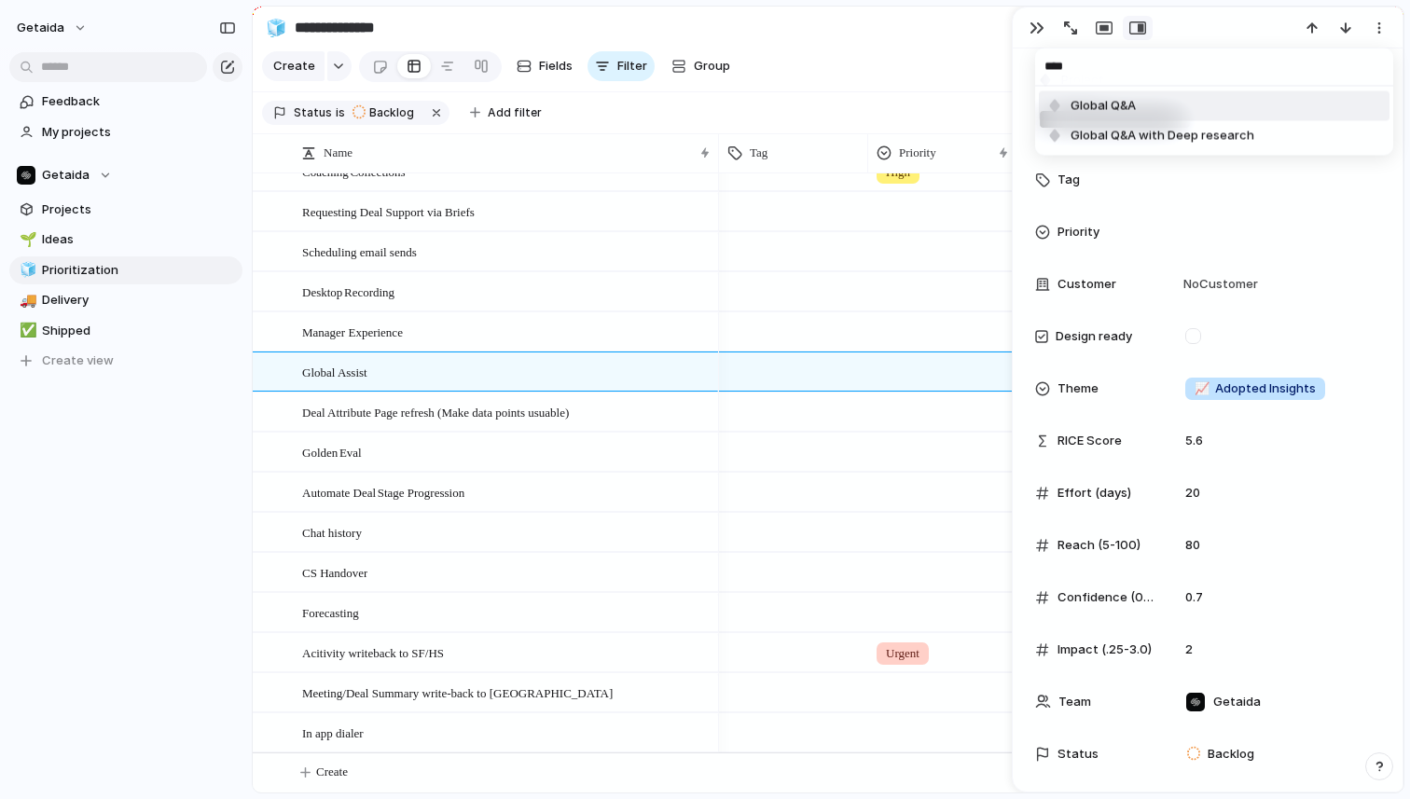
type input "*****"
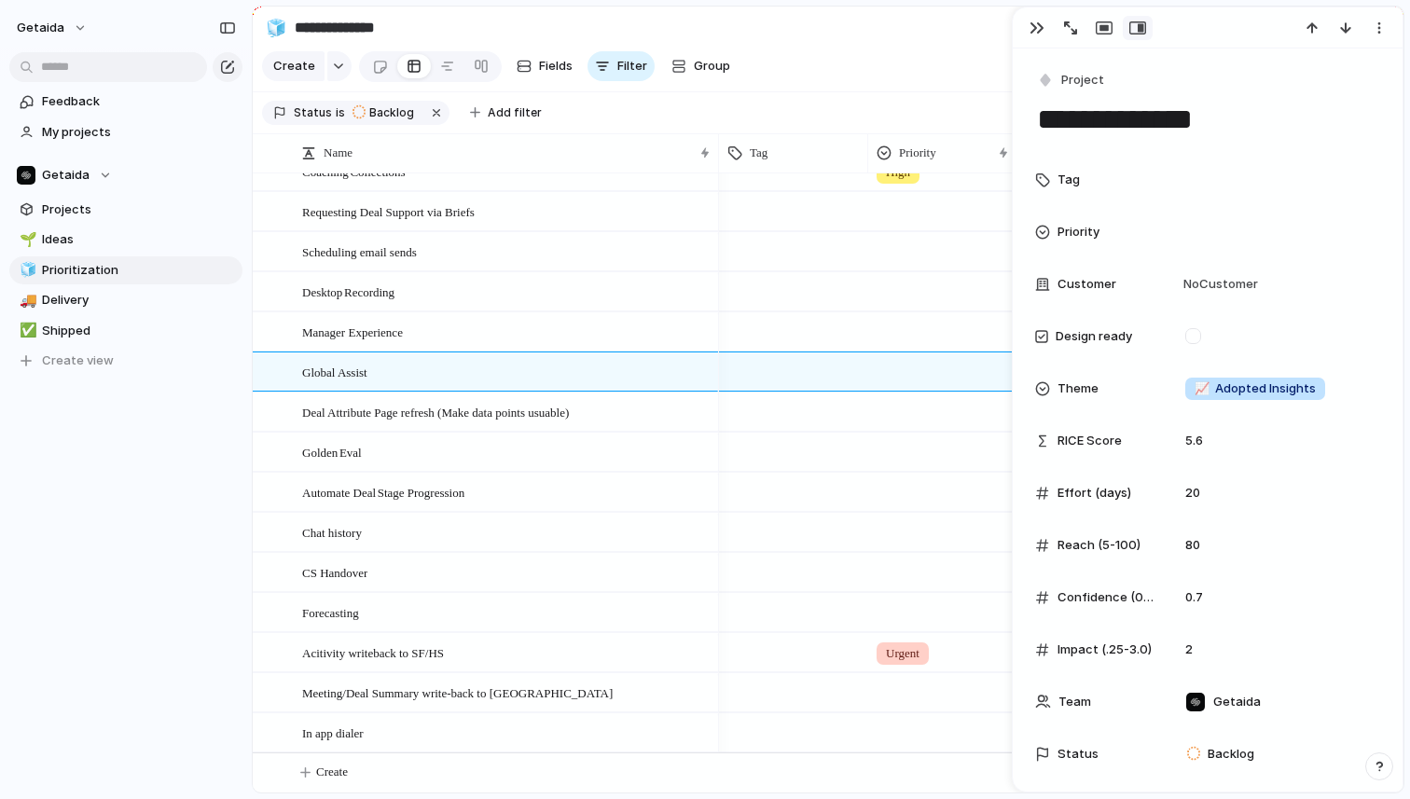
click at [523, 337] on div "Task UI Refresh Auto Closing Risk for forecasting meetings Manager notification…" at bounding box center [705, 399] width 1410 height 799
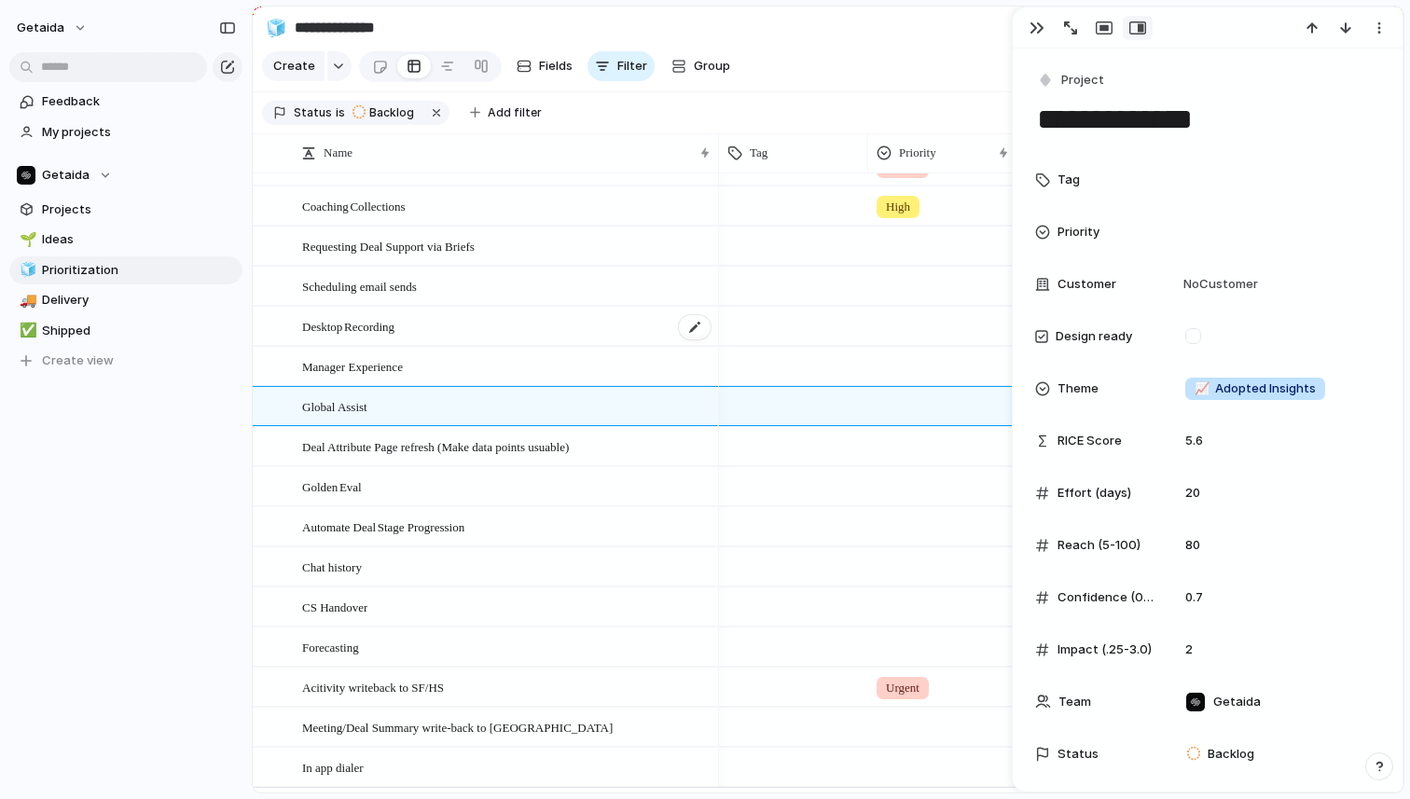
scroll to position [368, 0]
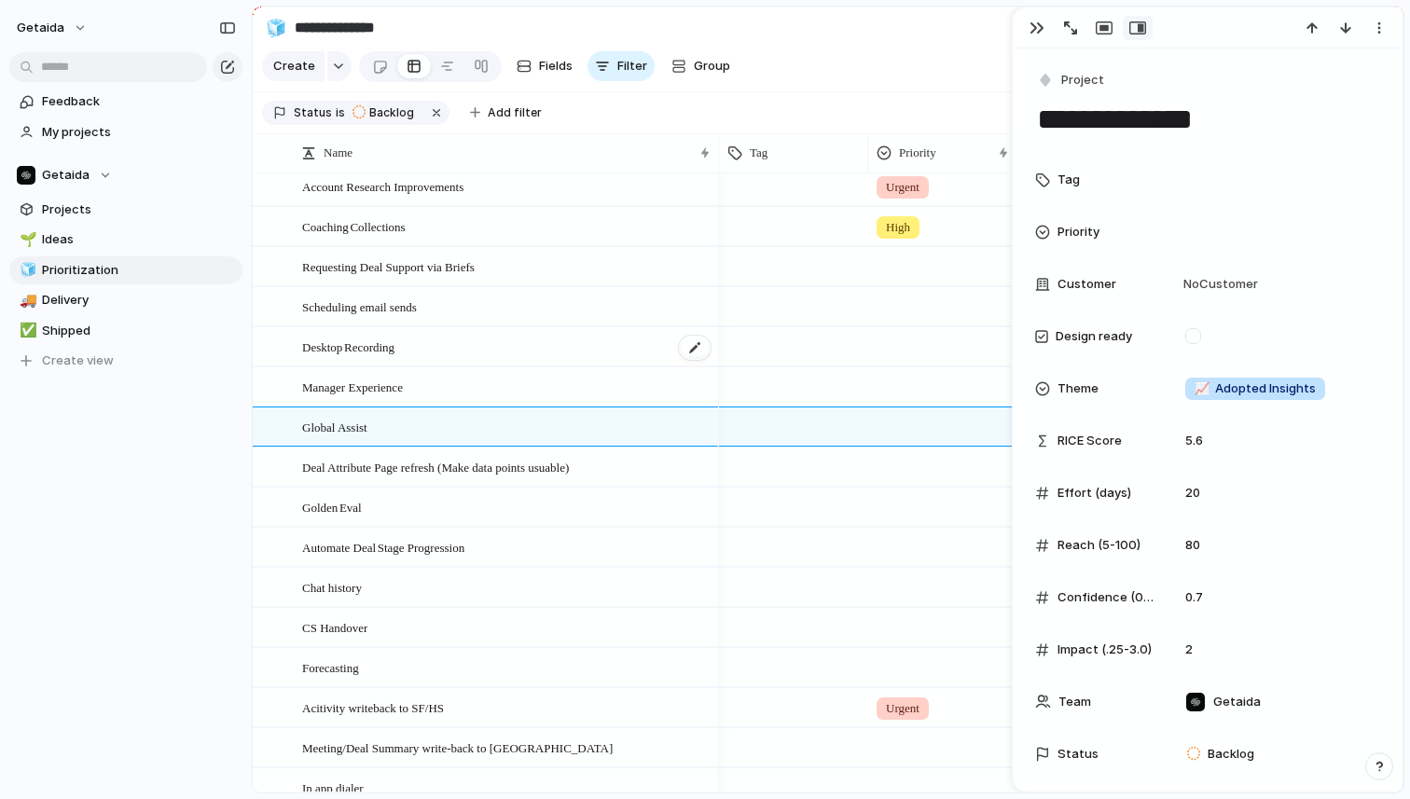
click at [534, 349] on div "Desktop Recording" at bounding box center [507, 347] width 410 height 38
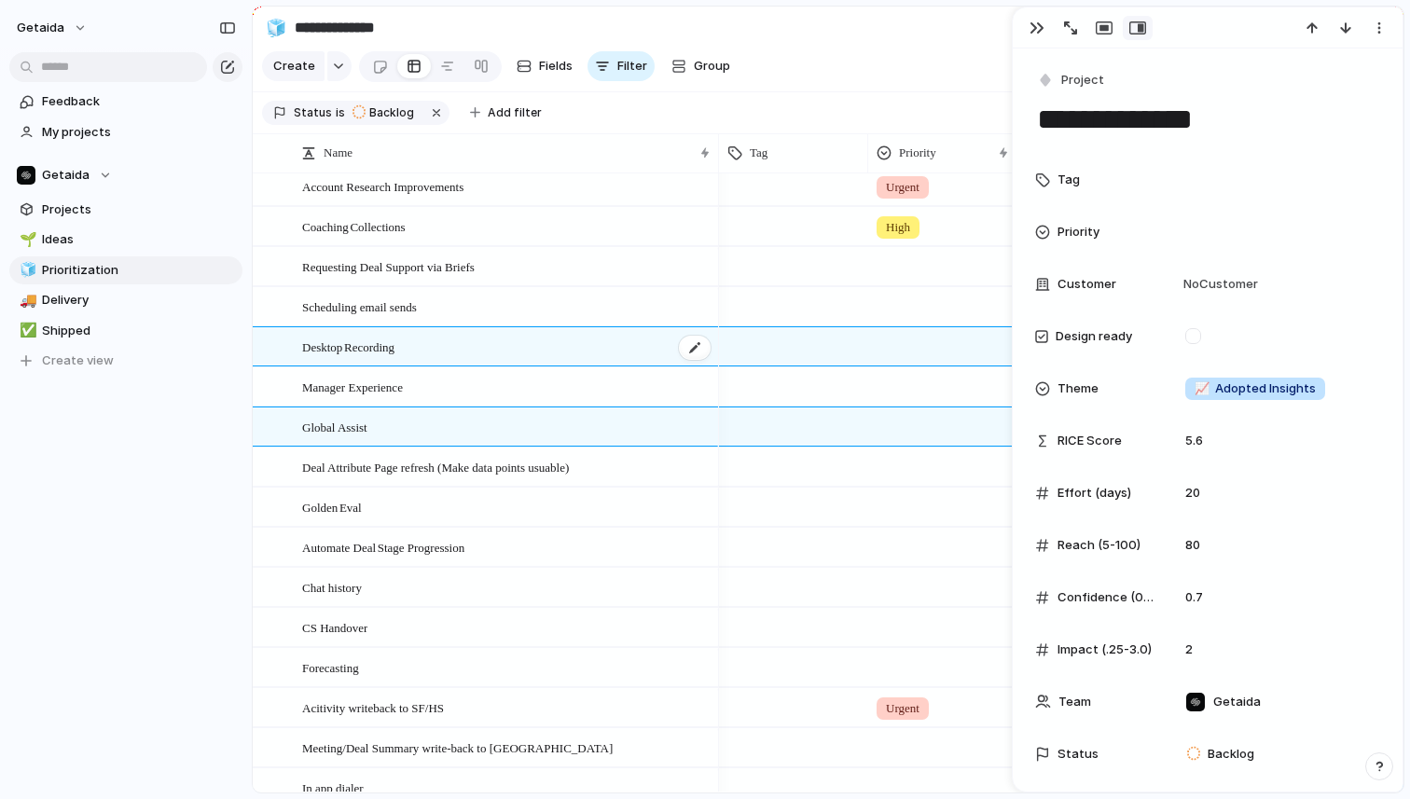
type textarea "**********"
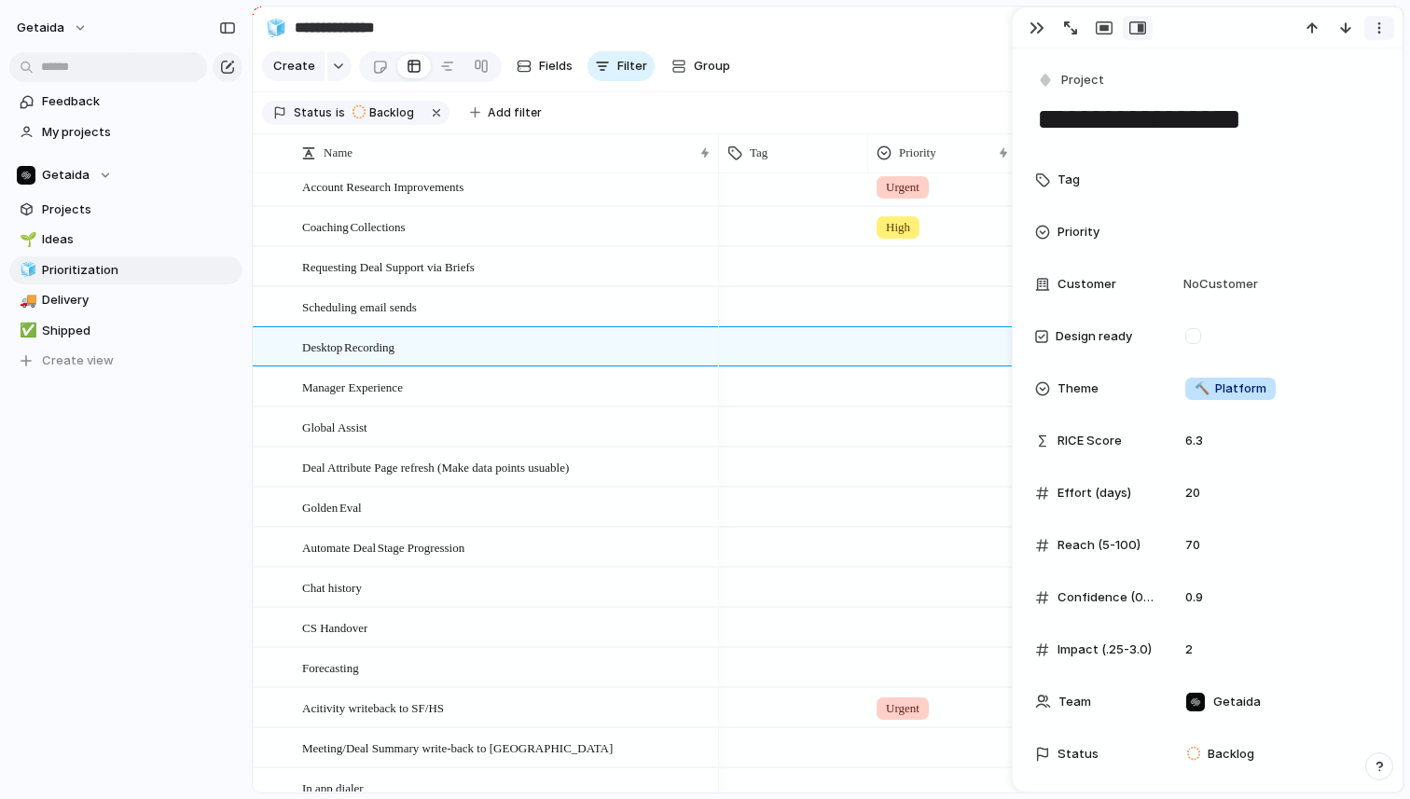
click at [1381, 31] on div "button" at bounding box center [1379, 28] width 15 height 15
click at [1352, 62] on span "Mark as duplicate" at bounding box center [1332, 68] width 104 height 19
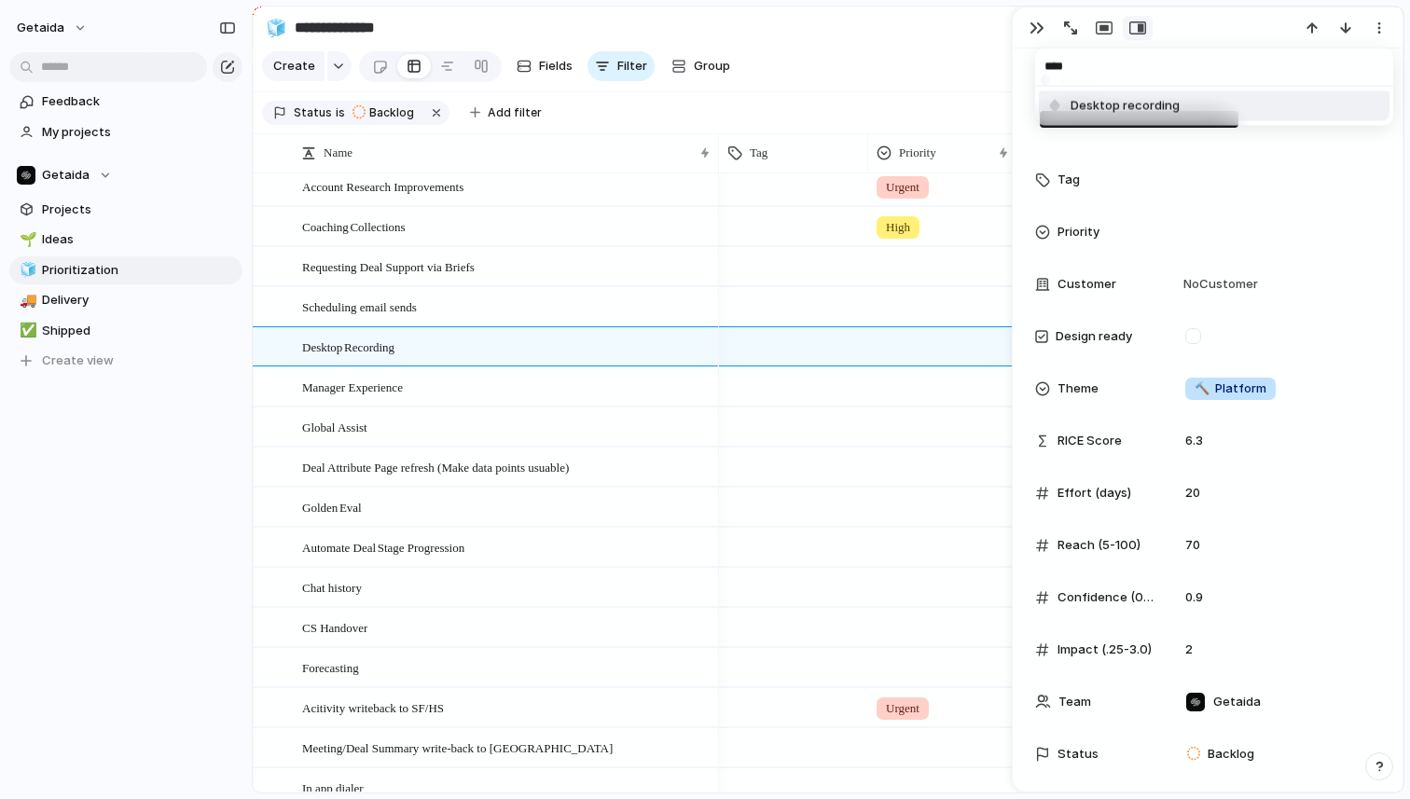
type input "****"
click at [1273, 100] on li "Desktop recording" at bounding box center [1214, 106] width 351 height 30
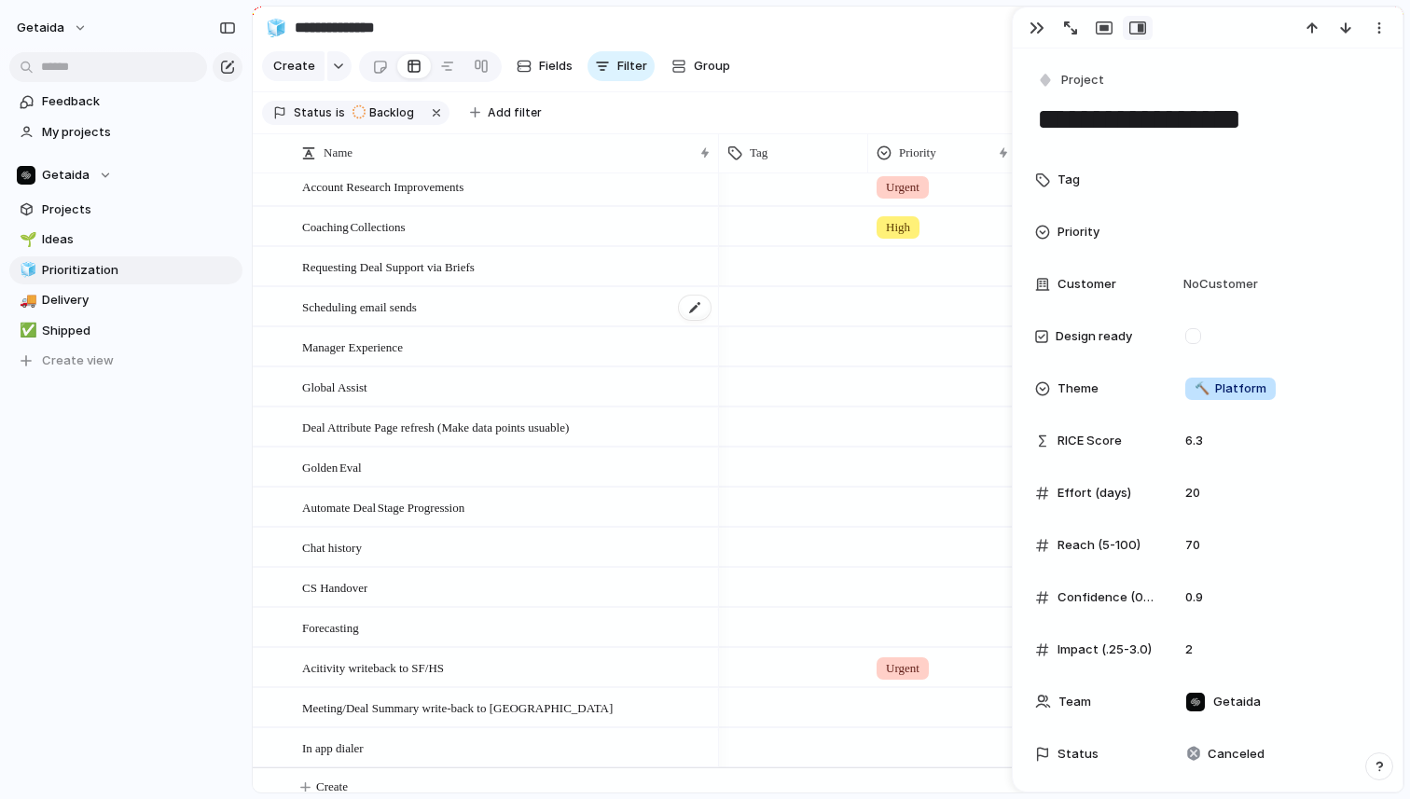
click at [546, 291] on div "Scheduling email sends" at bounding box center [507, 307] width 410 height 38
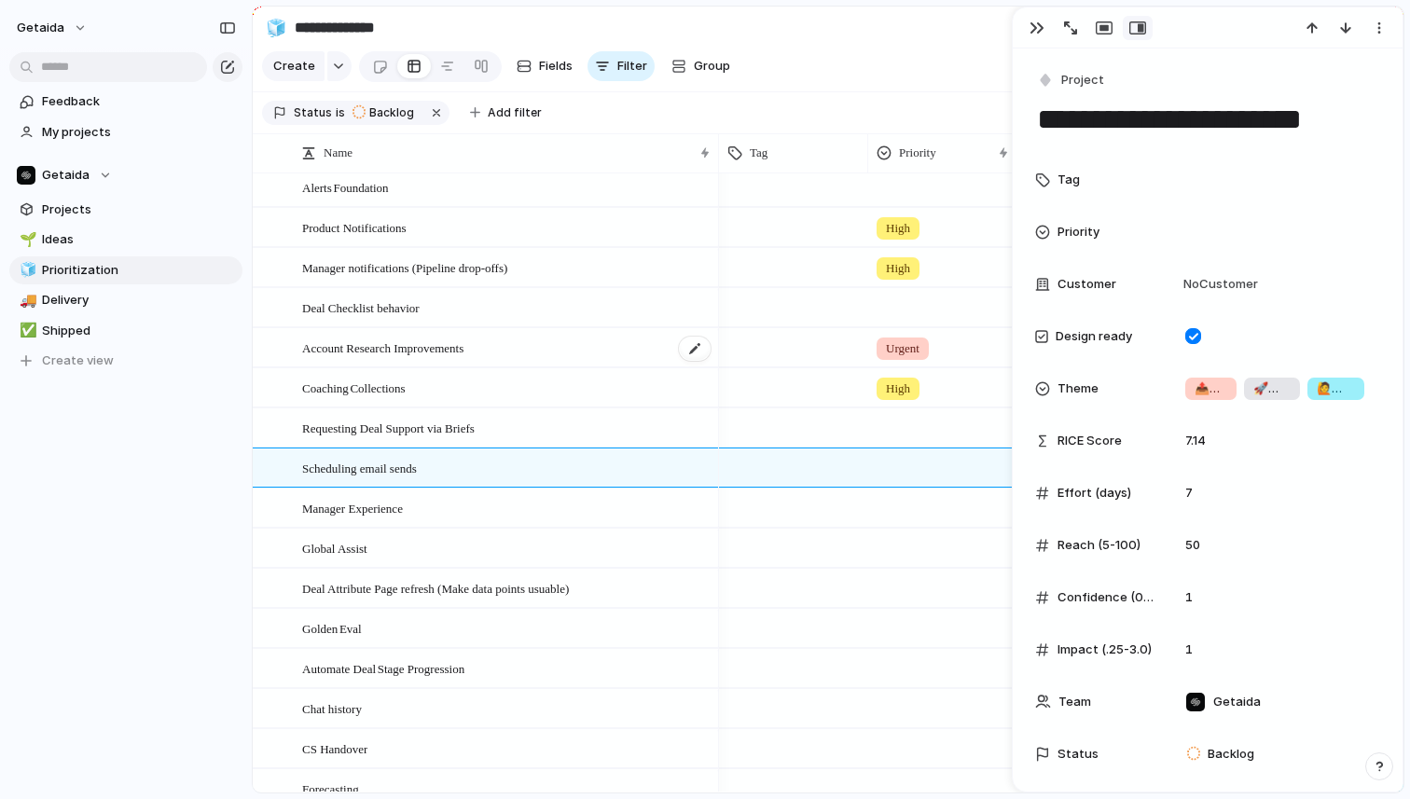
scroll to position [163, 0]
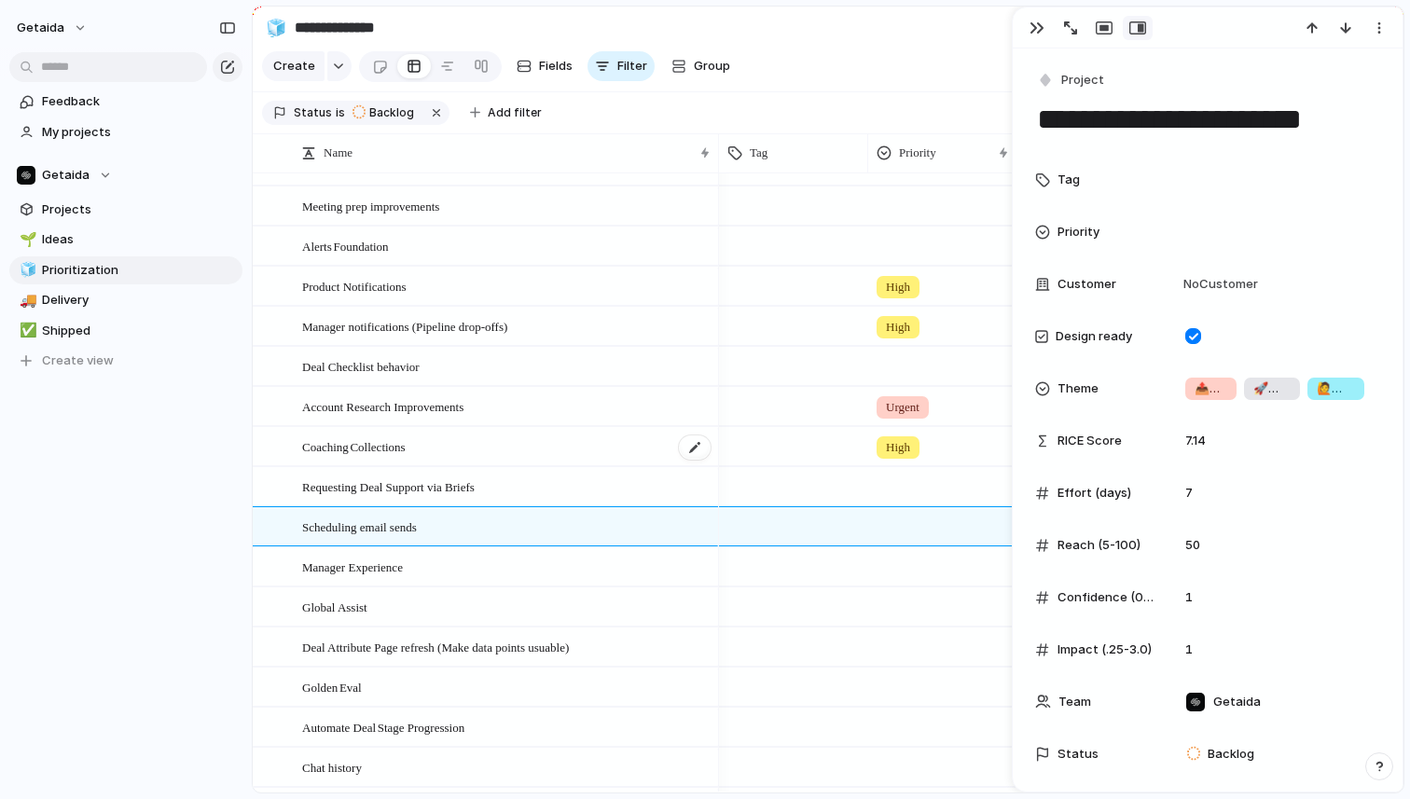
click at [555, 444] on div "Coaching Collections" at bounding box center [507, 447] width 410 height 38
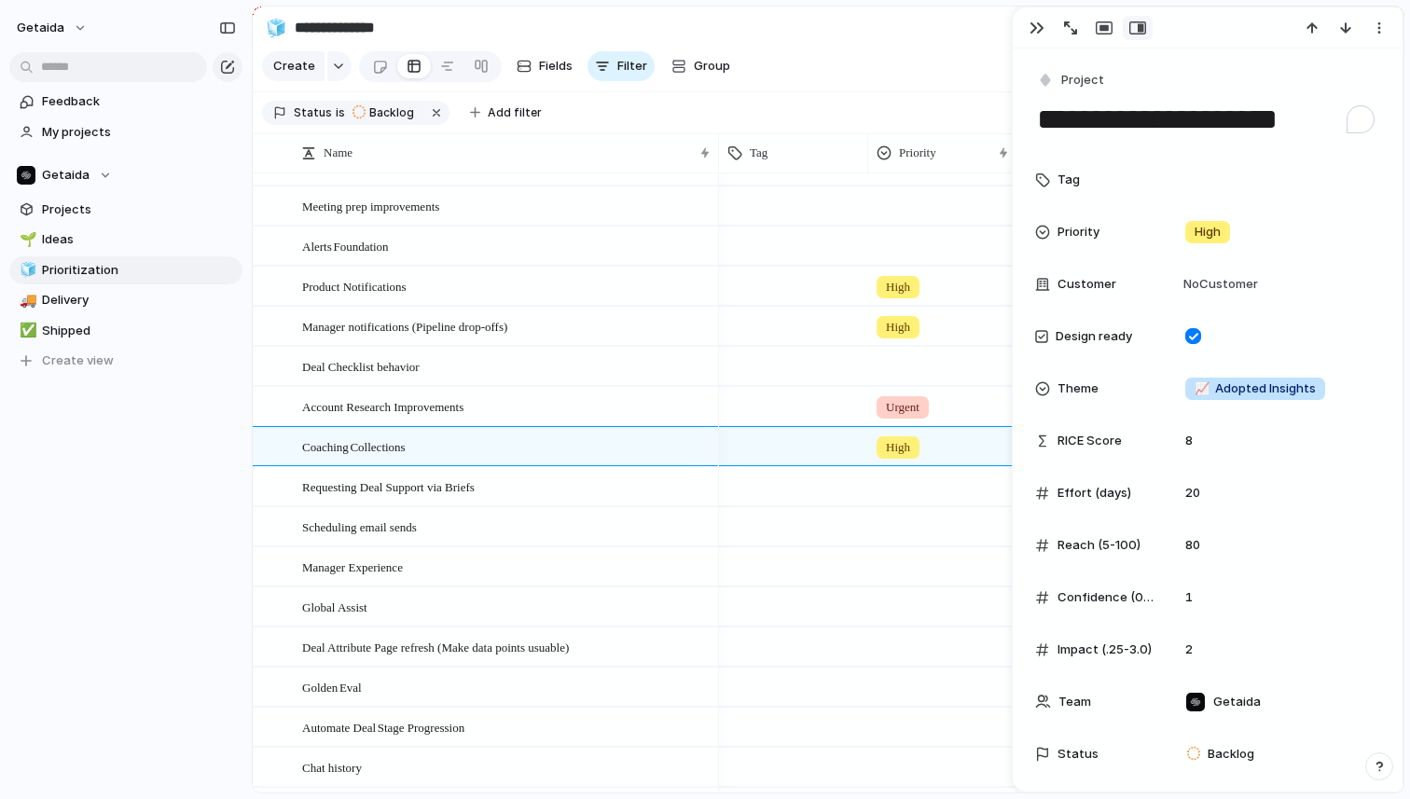
click at [1104, 116] on textarea "**********" at bounding box center [1207, 119] width 345 height 39
type textarea "**********"
click at [1385, 25] on div "button" at bounding box center [1379, 28] width 15 height 15
click at [1324, 61] on span "Mark as duplicate" at bounding box center [1332, 68] width 104 height 19
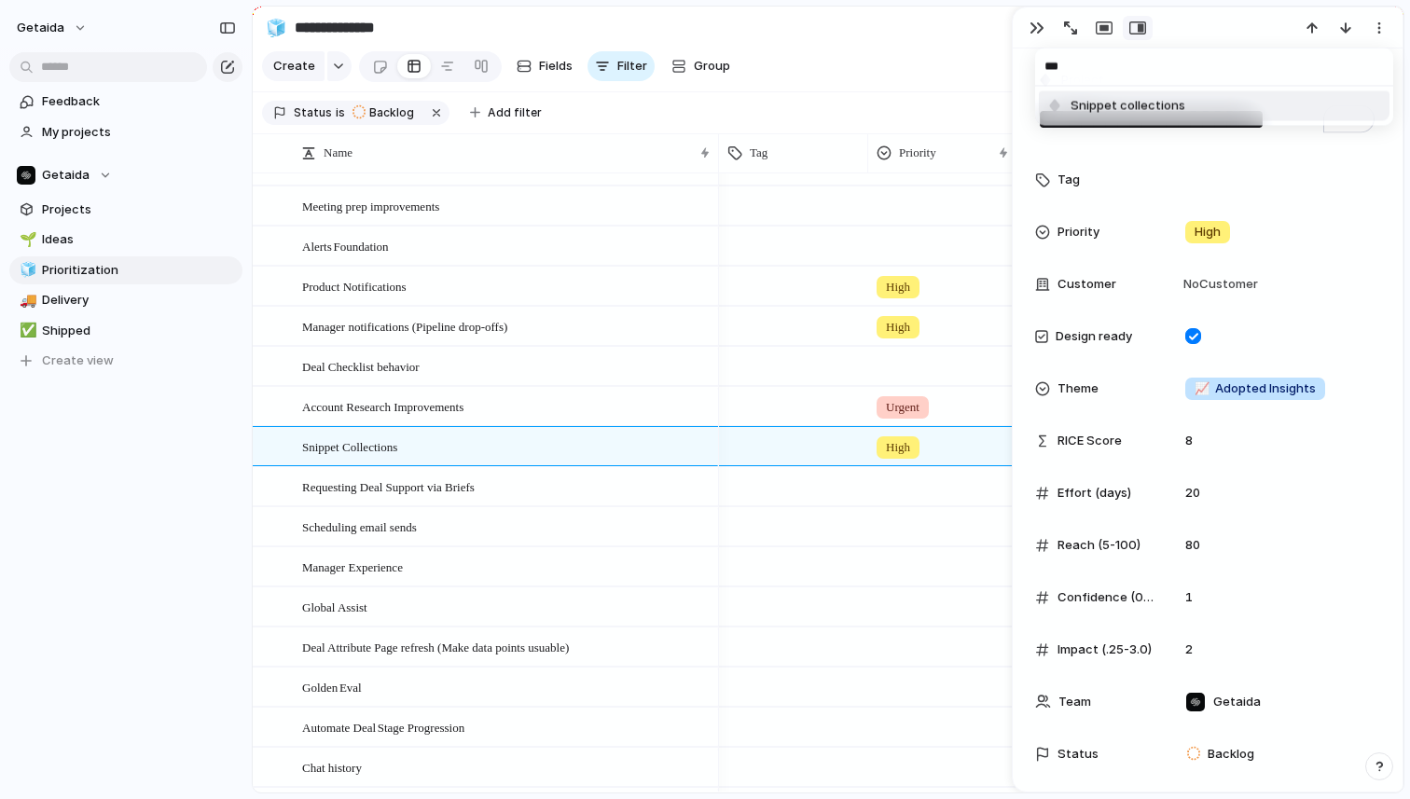
type input "***"
click at [1153, 107] on span "Snippet collections" at bounding box center [1128, 106] width 115 height 19
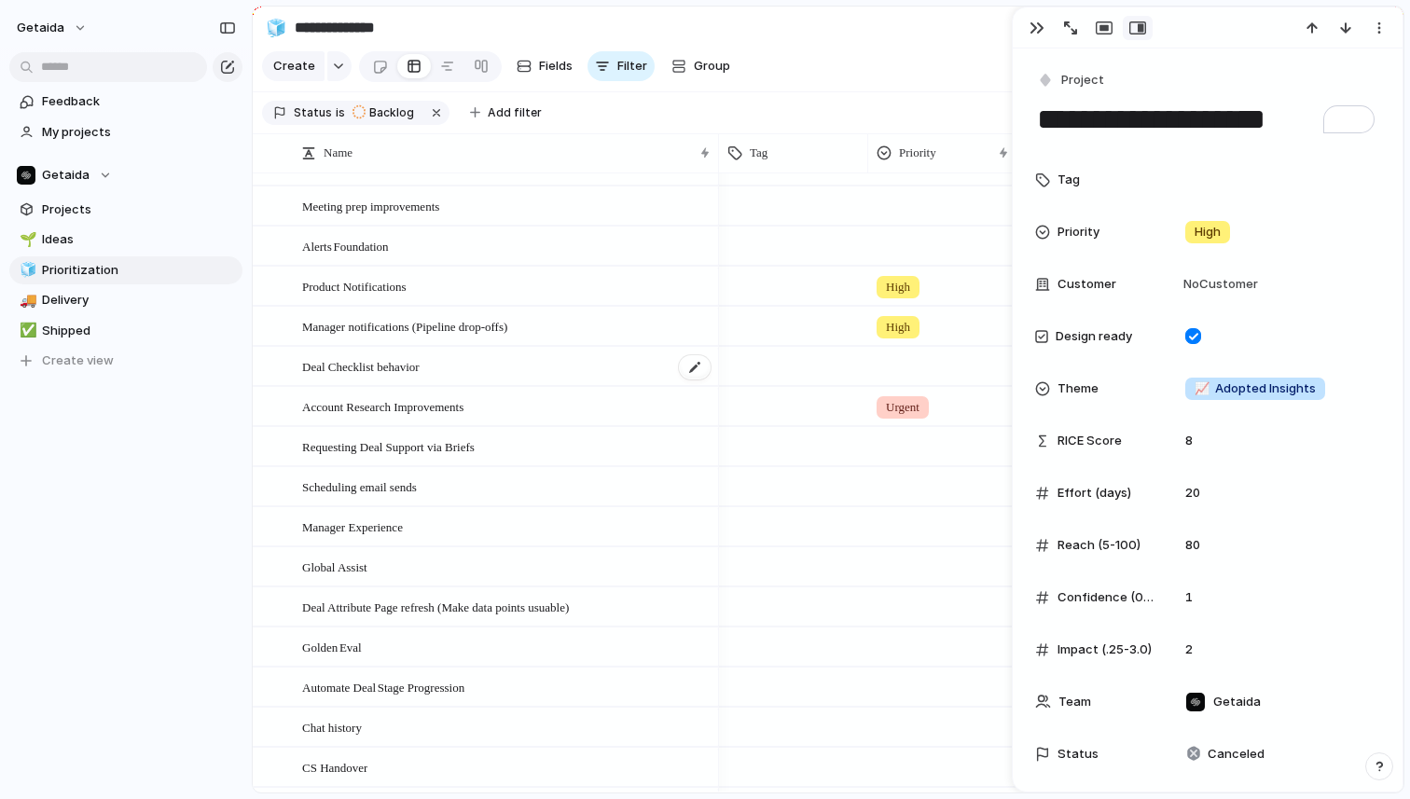
click at [569, 366] on div "Deal Checklist behavior" at bounding box center [507, 367] width 410 height 38
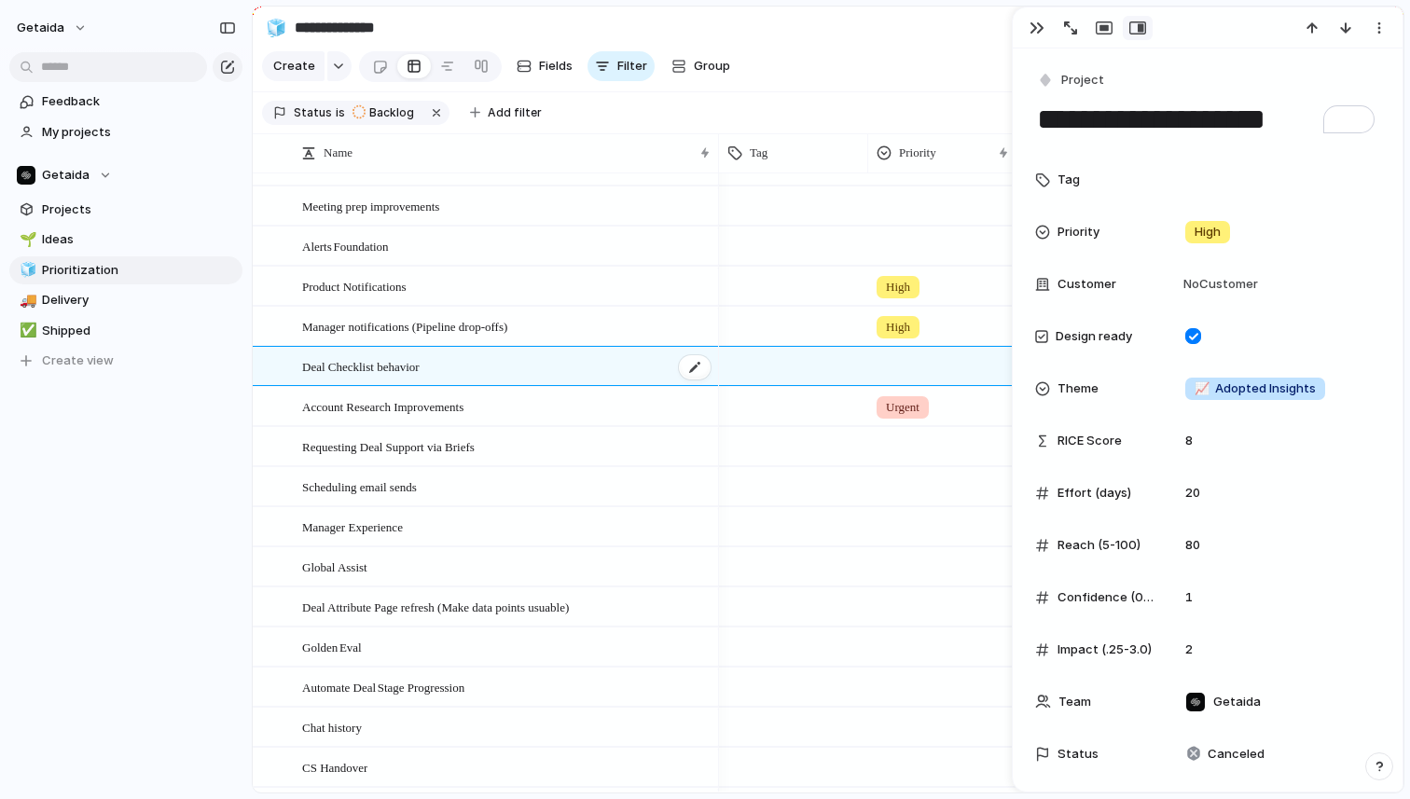
type textarea "**********"
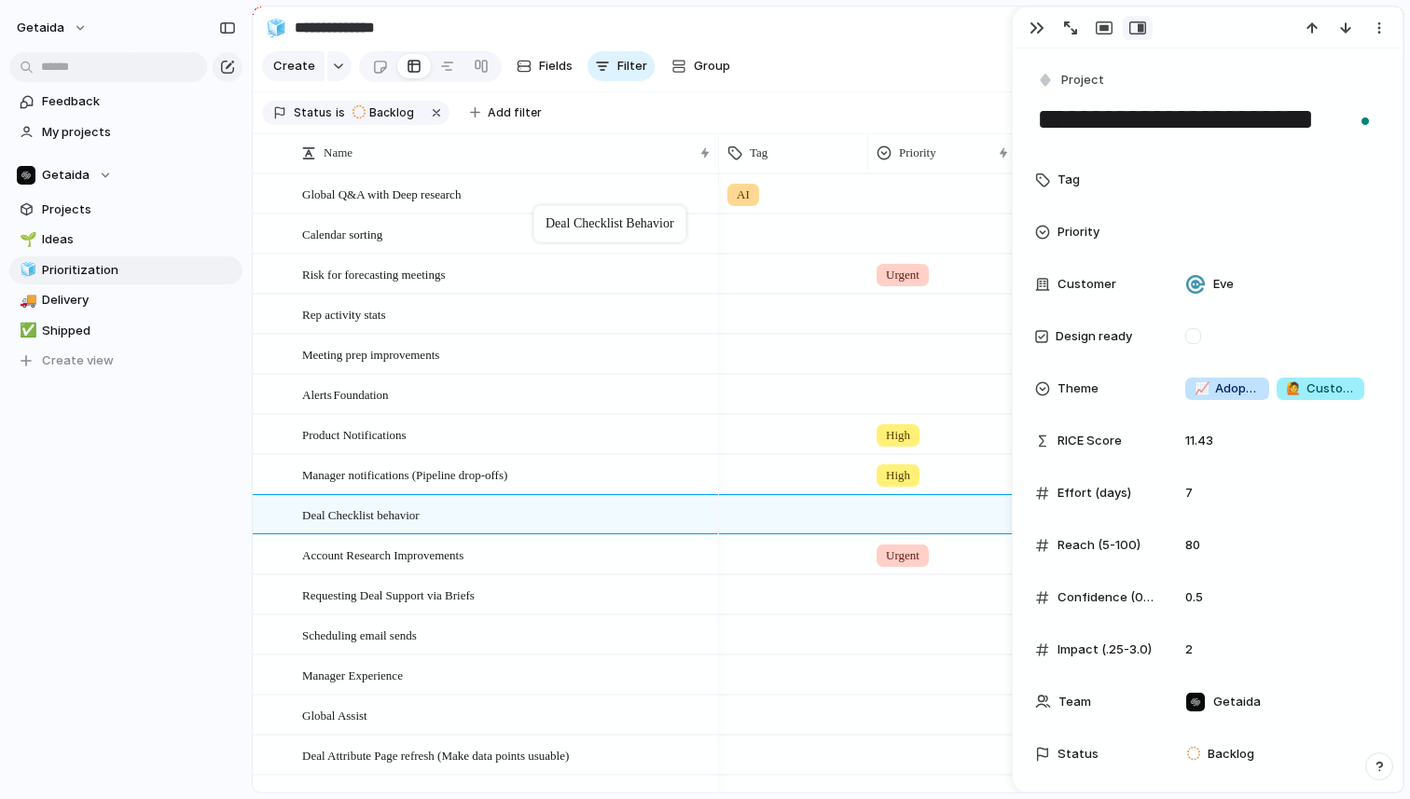
drag, startPoint x: 520, startPoint y: 520, endPoint x: 543, endPoint y: 209, distance: 311.5
drag, startPoint x: 271, startPoint y: 519, endPoint x: 369, endPoint y: 320, distance: 221.5
click at [1378, 21] on div "button" at bounding box center [1379, 28] width 15 height 15
click at [913, 76] on div "Mark as duplicate Delete" at bounding box center [705, 399] width 1410 height 799
click at [913, 76] on section "Create Fields Filter Group Zoom Collapse Linear" at bounding box center [828, 70] width 1151 height 45
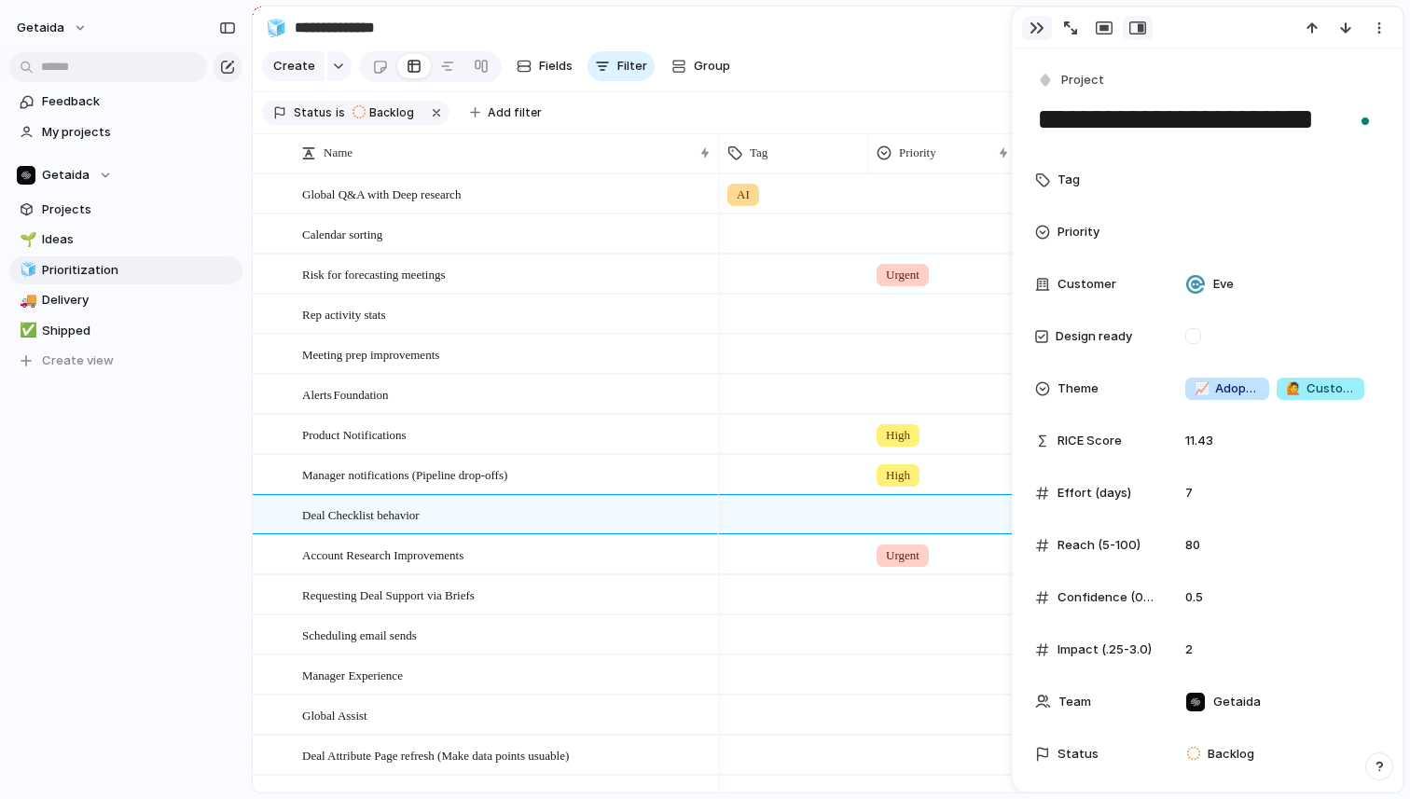
click at [1037, 27] on div "button" at bounding box center [1037, 28] width 15 height 15
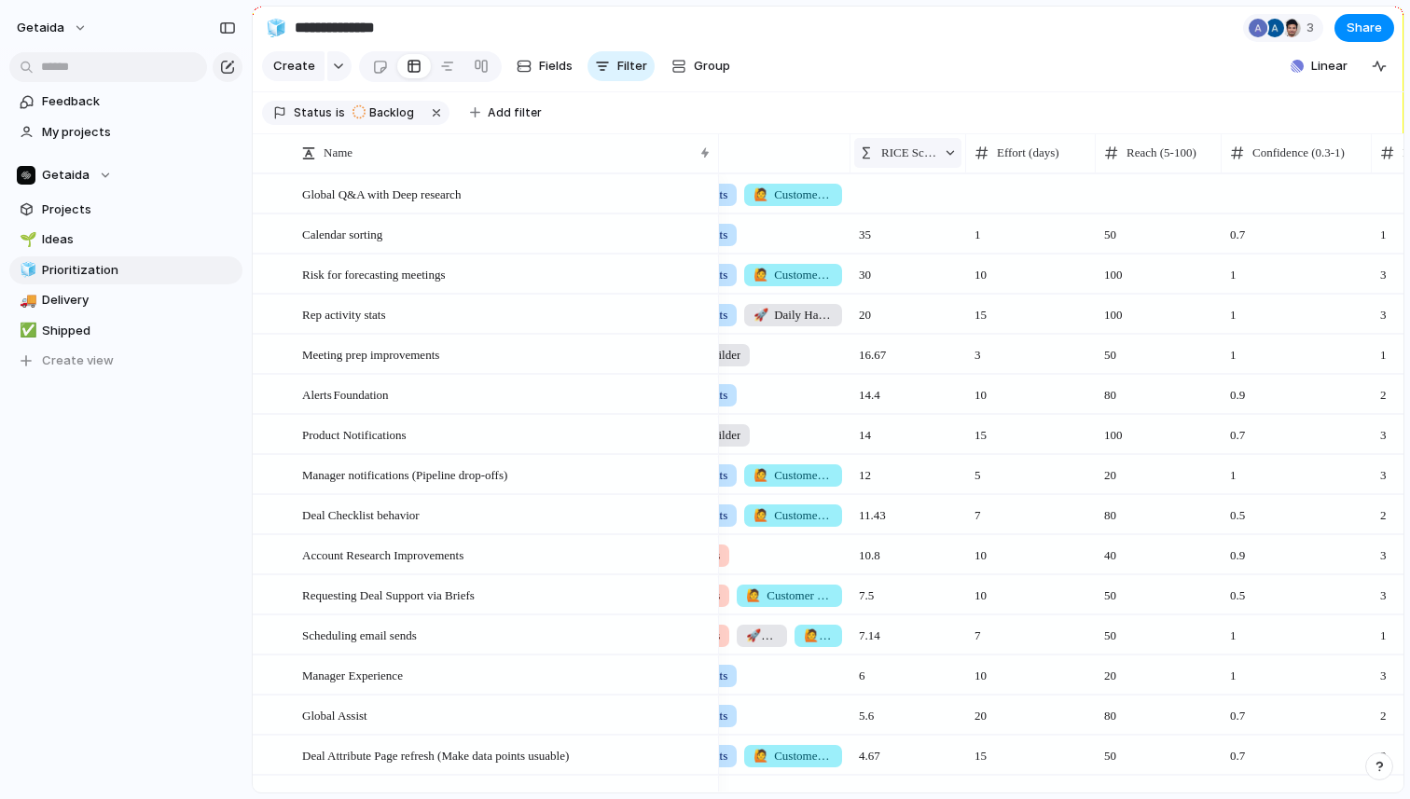
click at [949, 154] on div at bounding box center [950, 152] width 13 height 13
click at [905, 283] on span "Clear sort" at bounding box center [920, 285] width 59 height 19
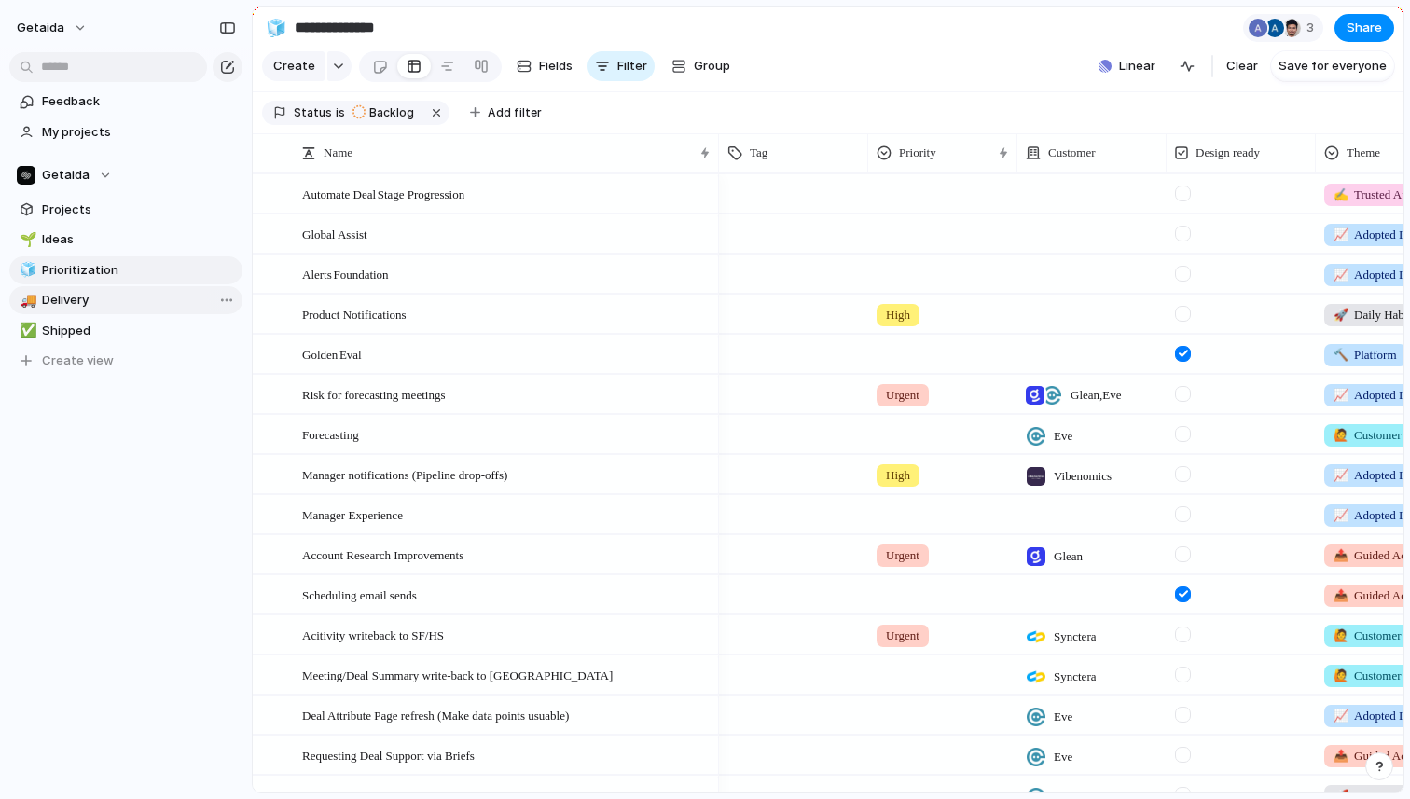
click at [113, 289] on link "🚚 Delivery" at bounding box center [125, 300] width 233 height 28
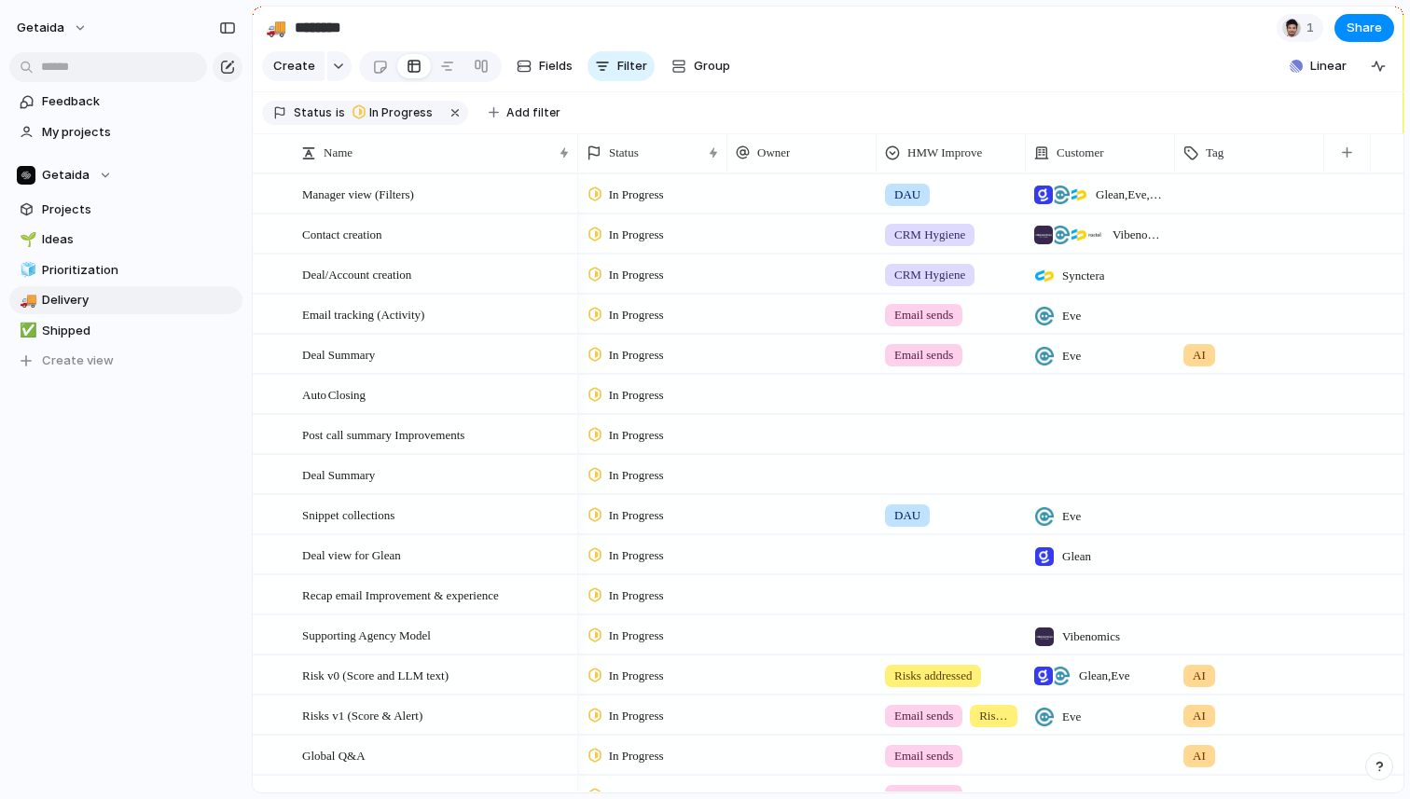
click at [655, 236] on span "In Progress" at bounding box center [636, 235] width 55 height 19
click at [645, 400] on span "Completed" at bounding box center [641, 408] width 65 height 19
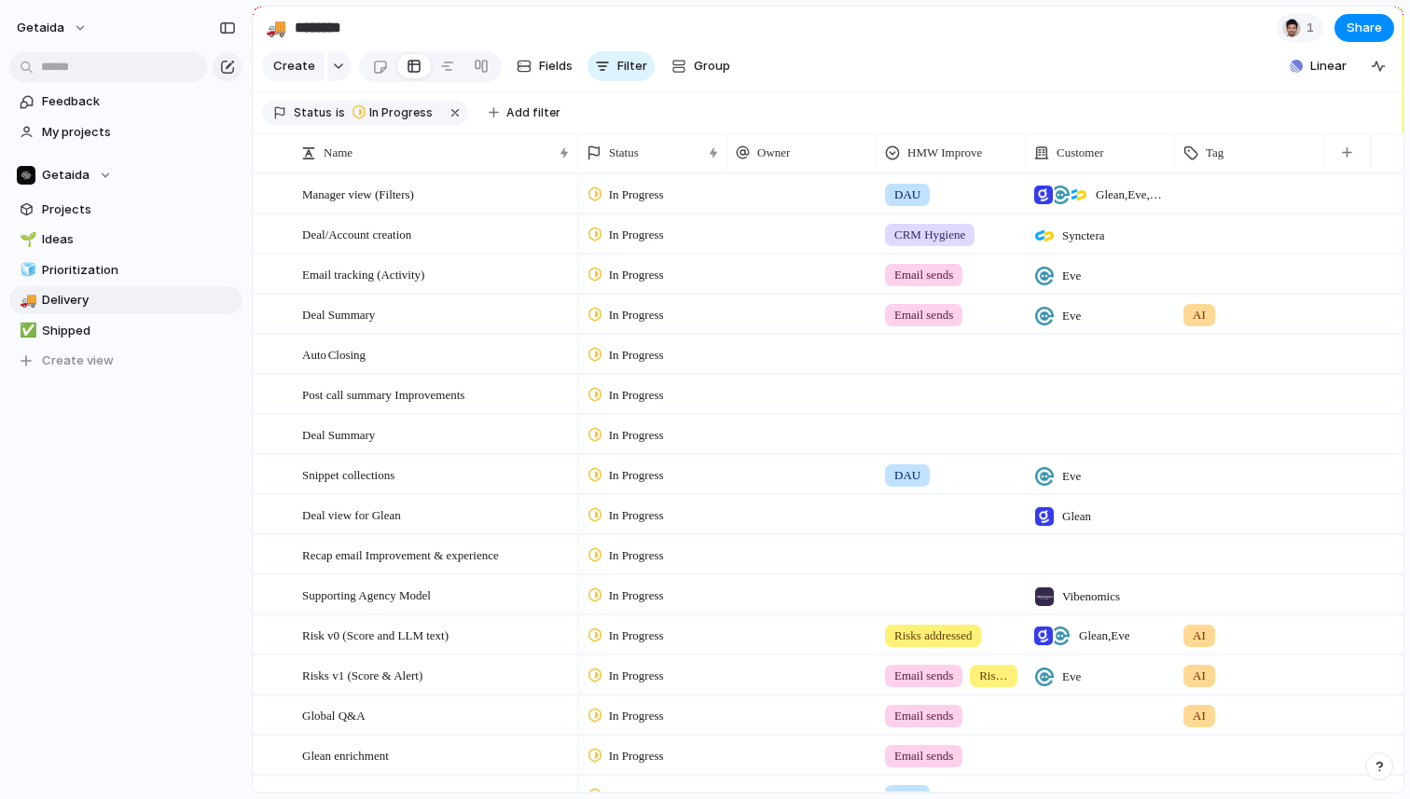
click at [648, 232] on span "In Progress" at bounding box center [636, 235] width 55 height 19
click at [656, 406] on span "Completed" at bounding box center [641, 408] width 65 height 19
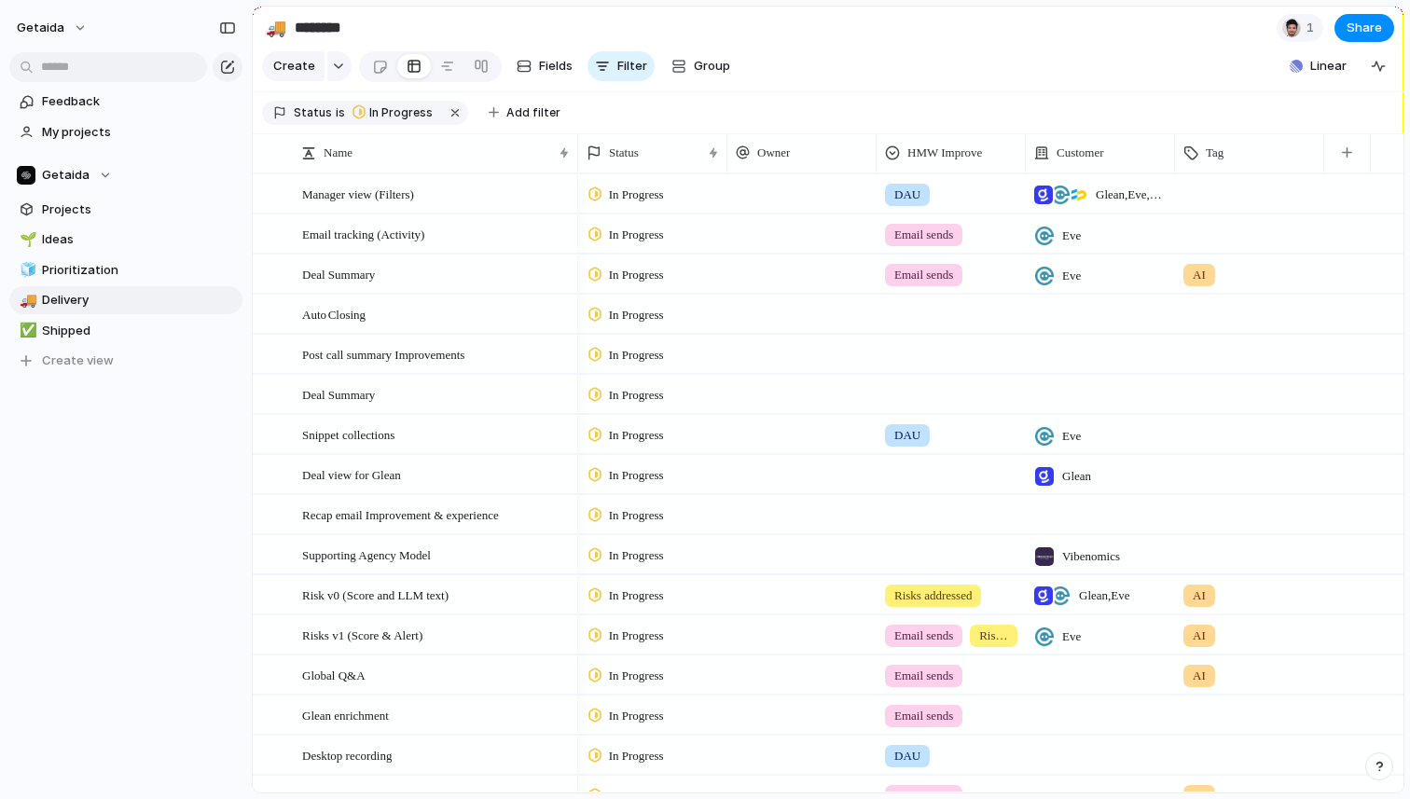
click at [655, 233] on span "In Progress" at bounding box center [636, 235] width 55 height 19
click at [499, 270] on div "Backlog Planned In Progress Completed Canceled" at bounding box center [705, 399] width 1410 height 799
click at [481, 312] on div "Auto Closing" at bounding box center [437, 315] width 270 height 38
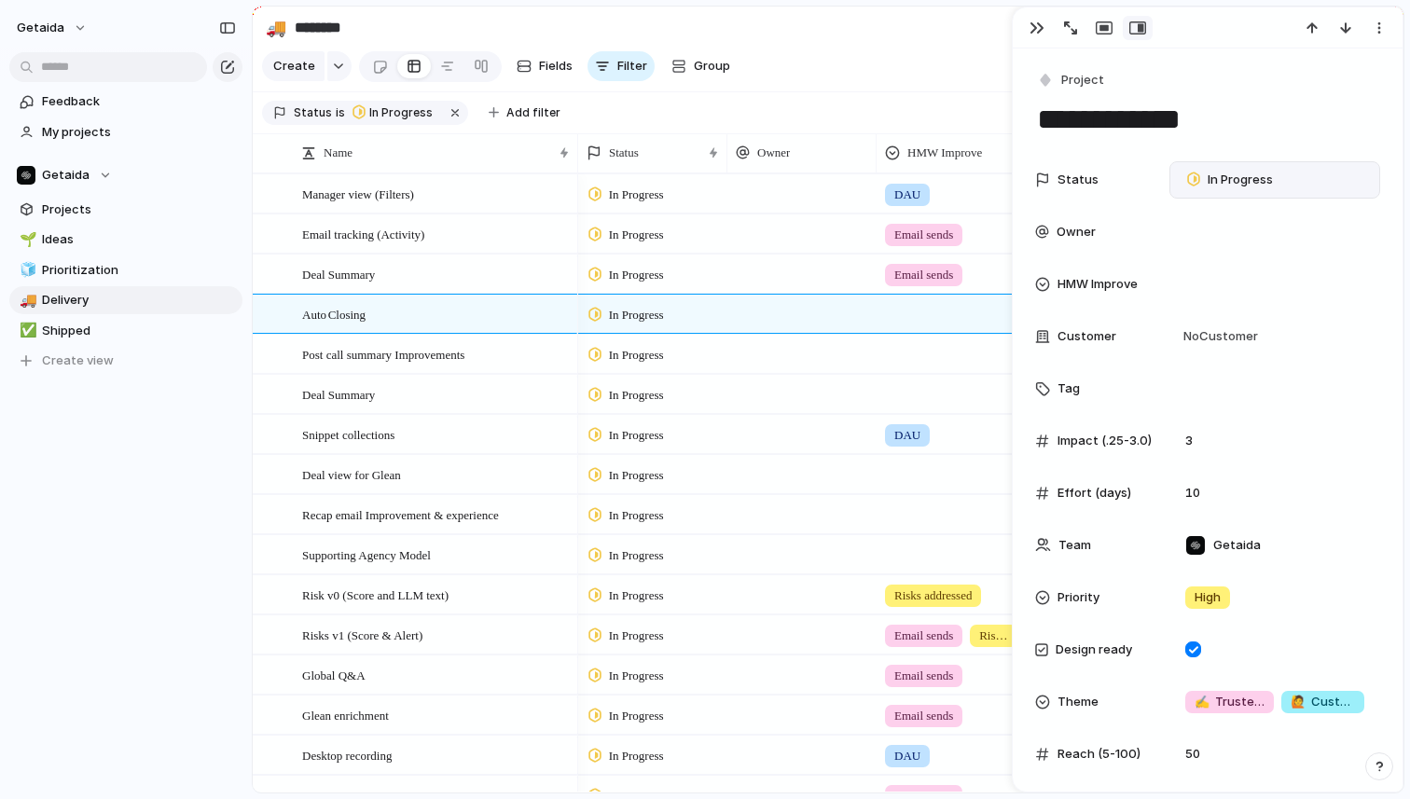
click at [1235, 177] on span "In Progress" at bounding box center [1240, 180] width 65 height 19
click at [1225, 264] on span "Backlog" at bounding box center [1231, 259] width 47 height 19
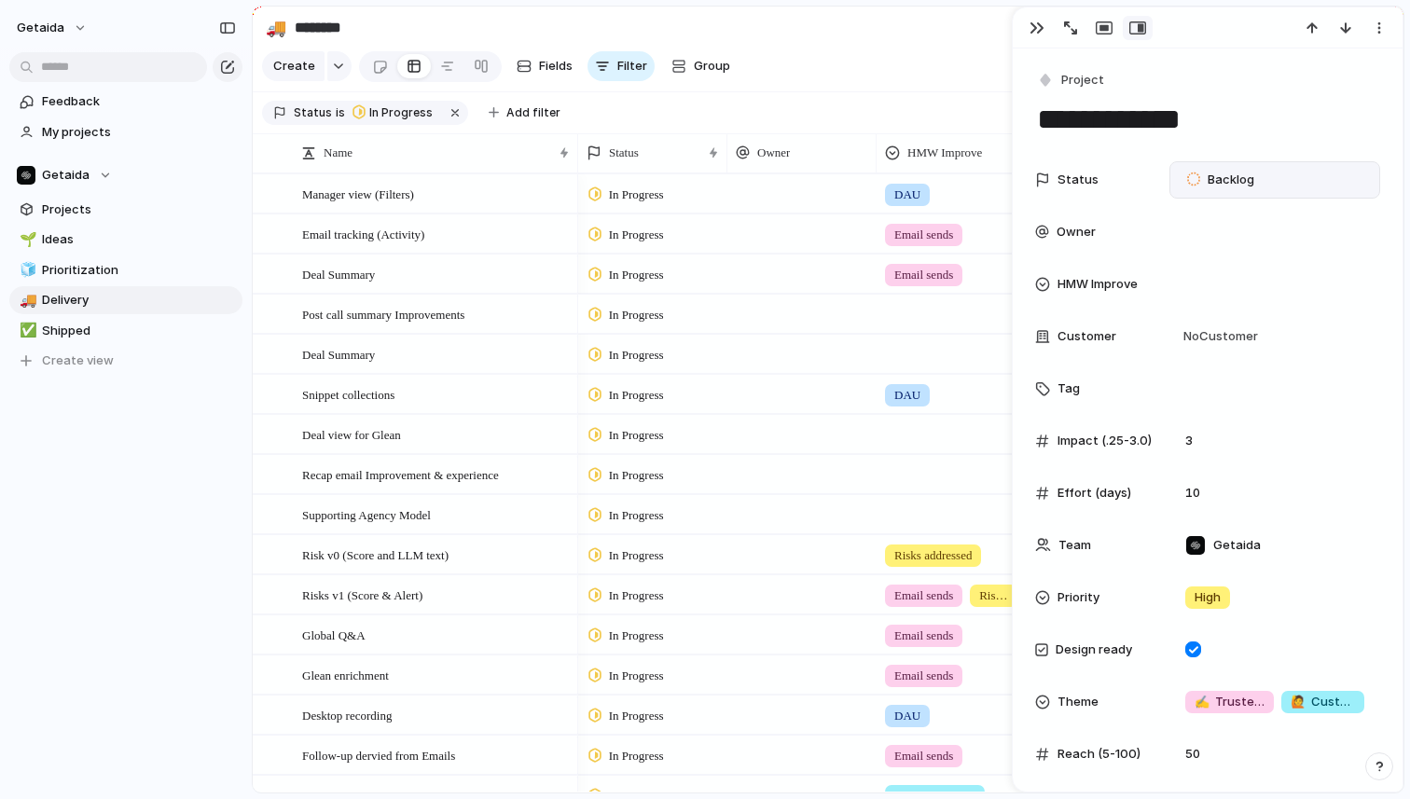
click at [686, 312] on div "In Progress" at bounding box center [652, 312] width 147 height 33
click at [129, 306] on div "Backlog Planned In Progress Completed Canceled" at bounding box center [705, 399] width 1410 height 799
click at [1031, 31] on div "button" at bounding box center [1037, 28] width 15 height 15
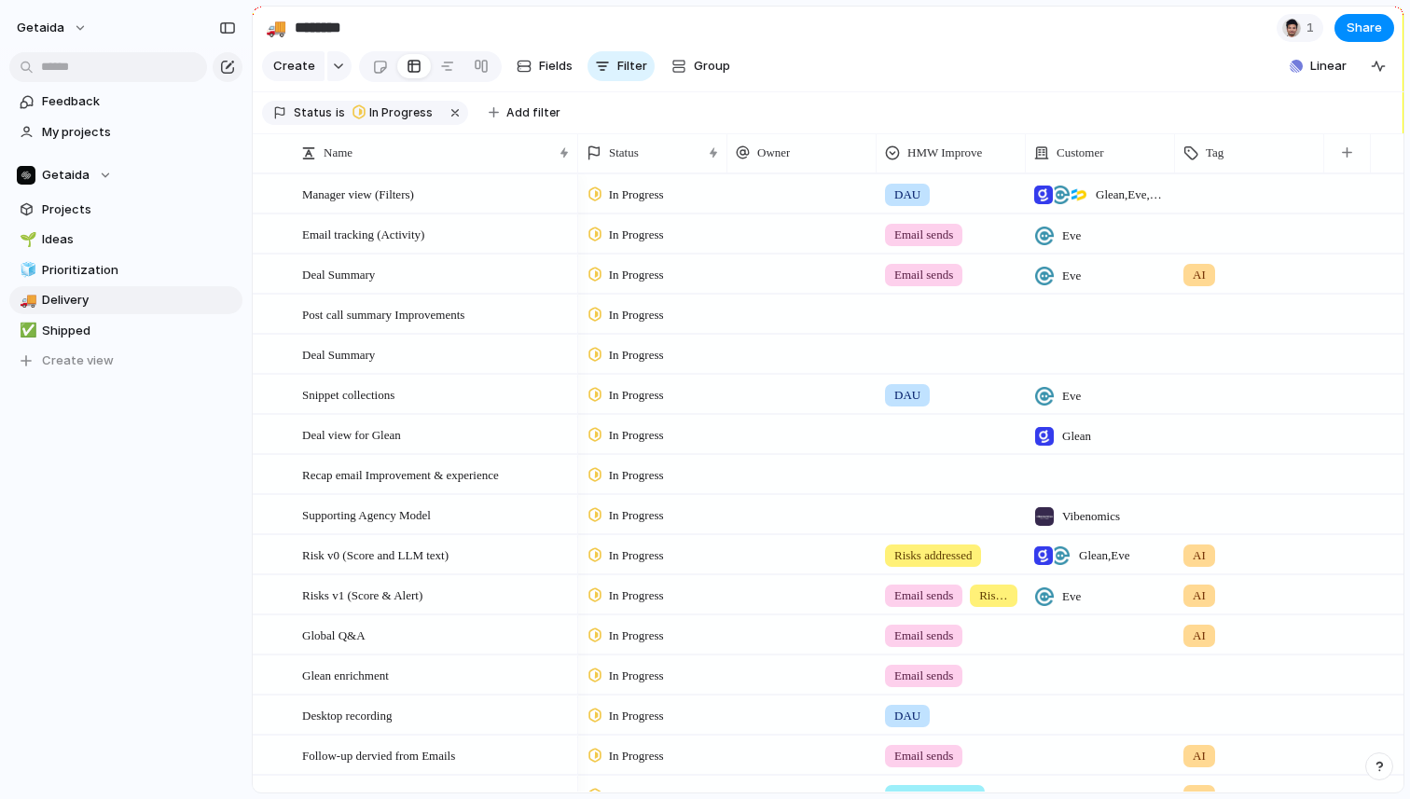
click at [933, 320] on div at bounding box center [951, 311] width 147 height 31
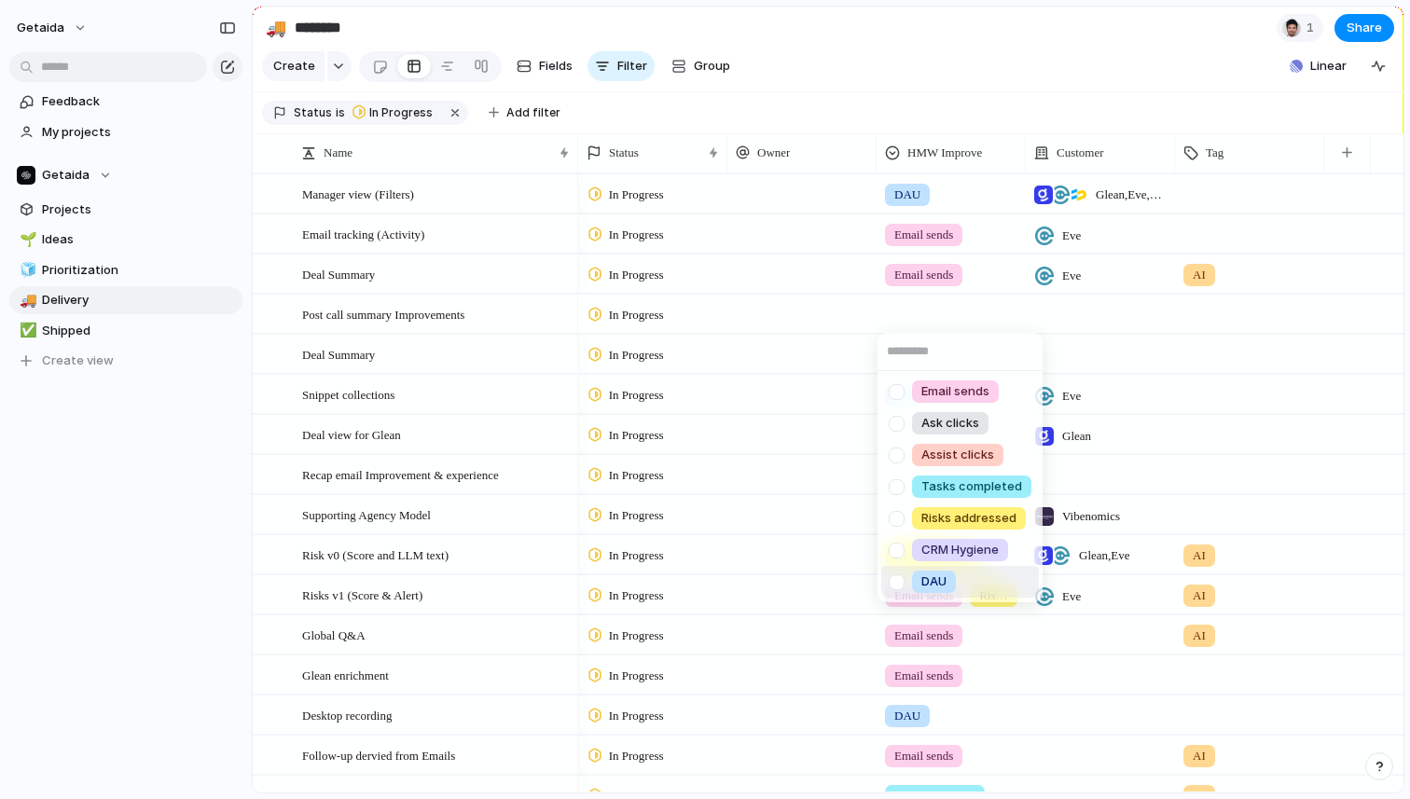
click at [936, 581] on span "DAU" at bounding box center [934, 582] width 25 height 19
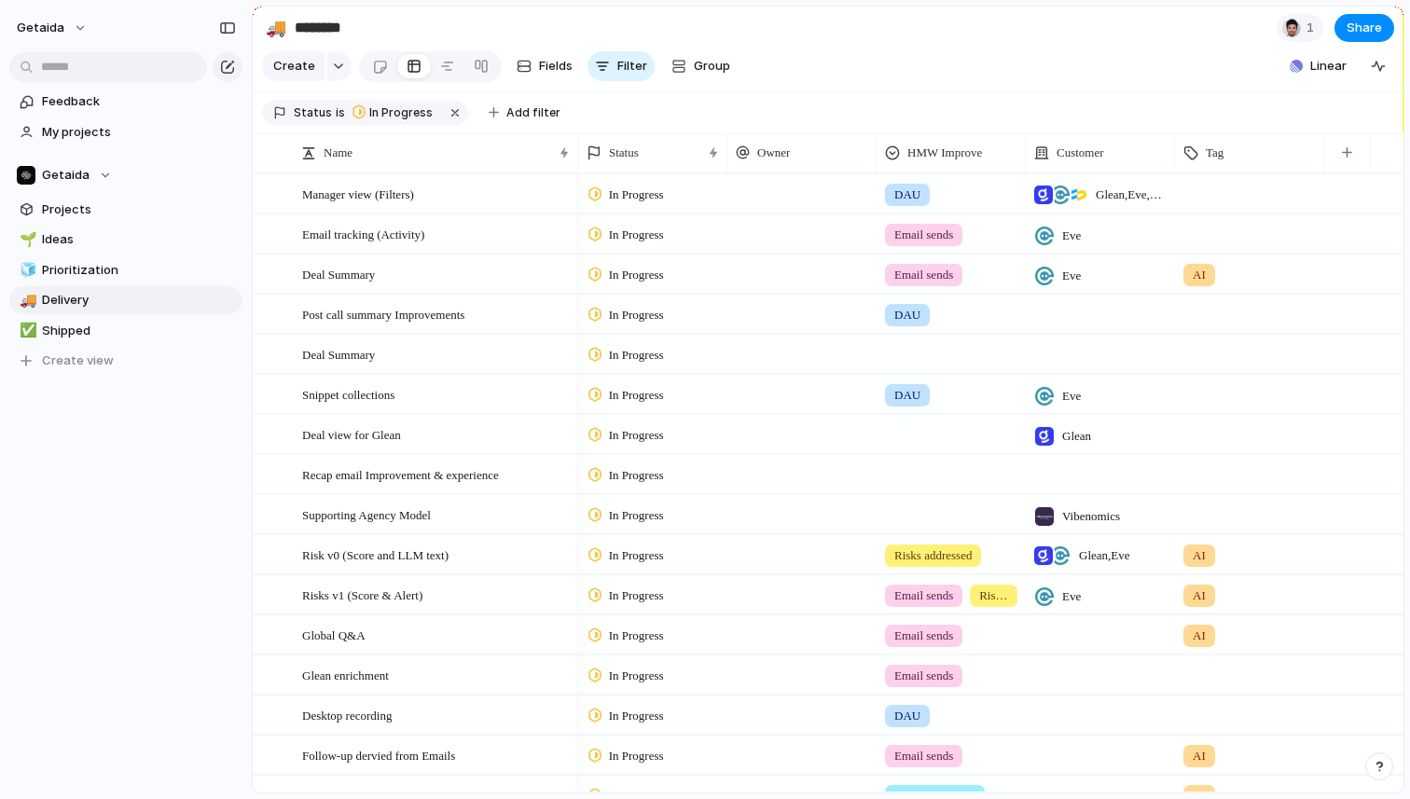
click at [907, 363] on div at bounding box center [951, 351] width 147 height 31
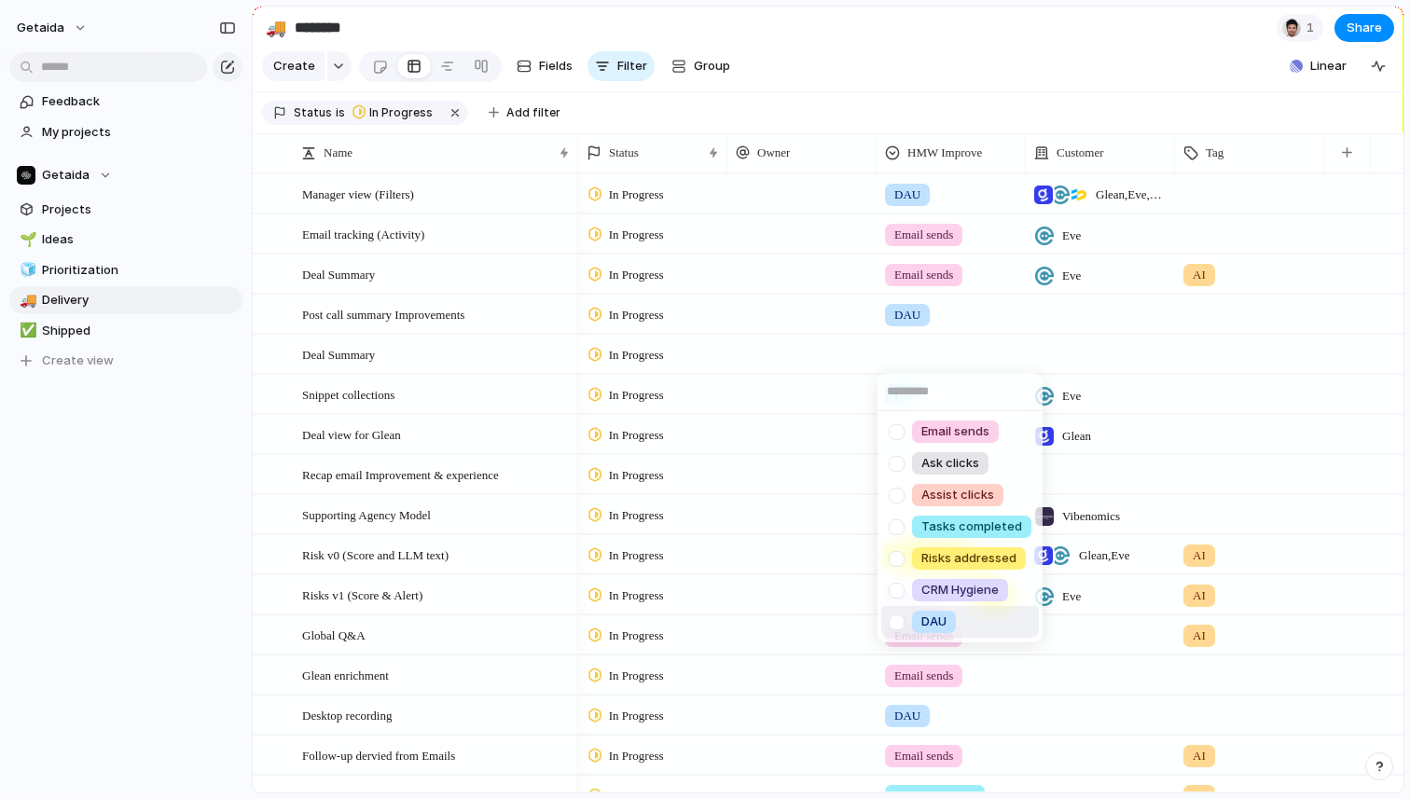
click at [948, 611] on div "DAU" at bounding box center [934, 622] width 44 height 22
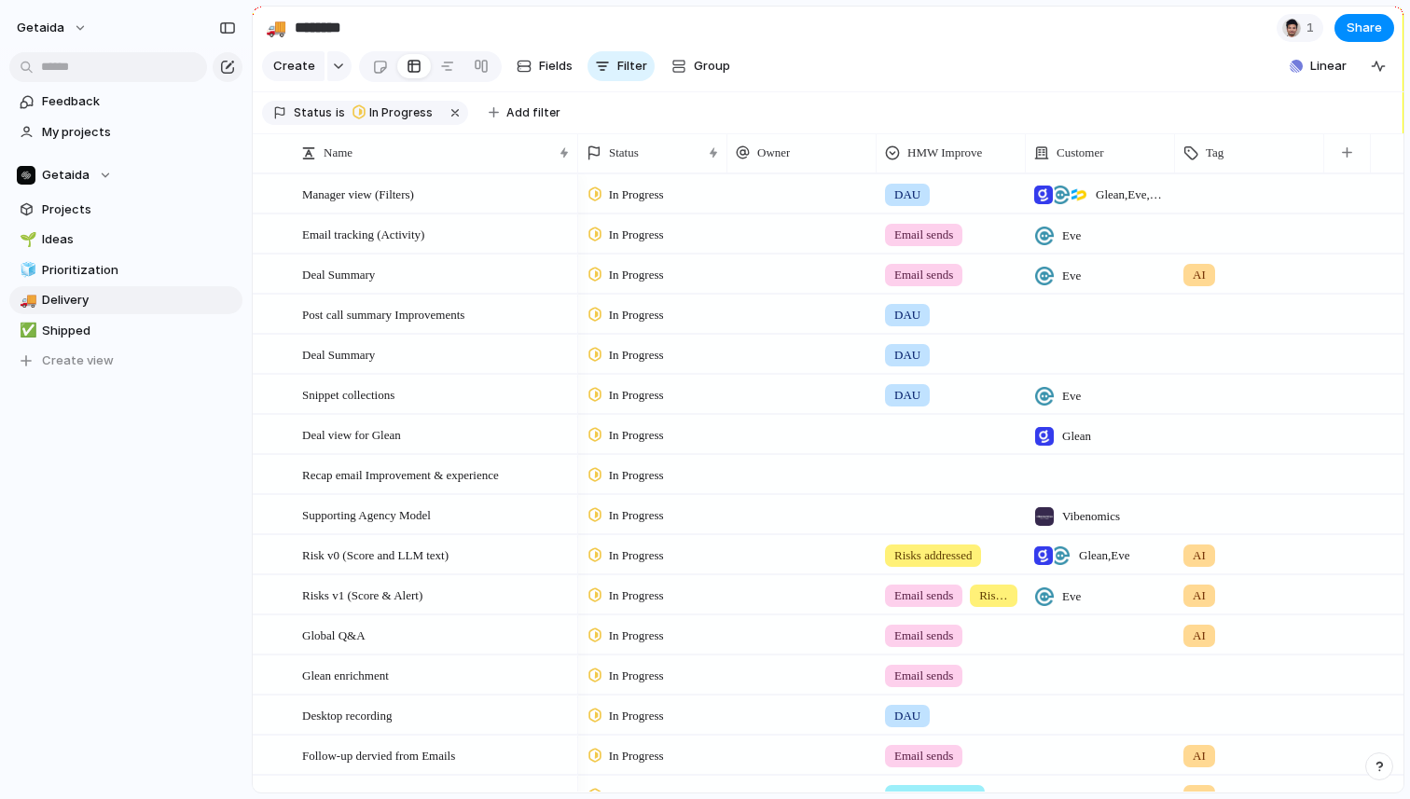
click at [916, 429] on div at bounding box center [951, 431] width 147 height 31
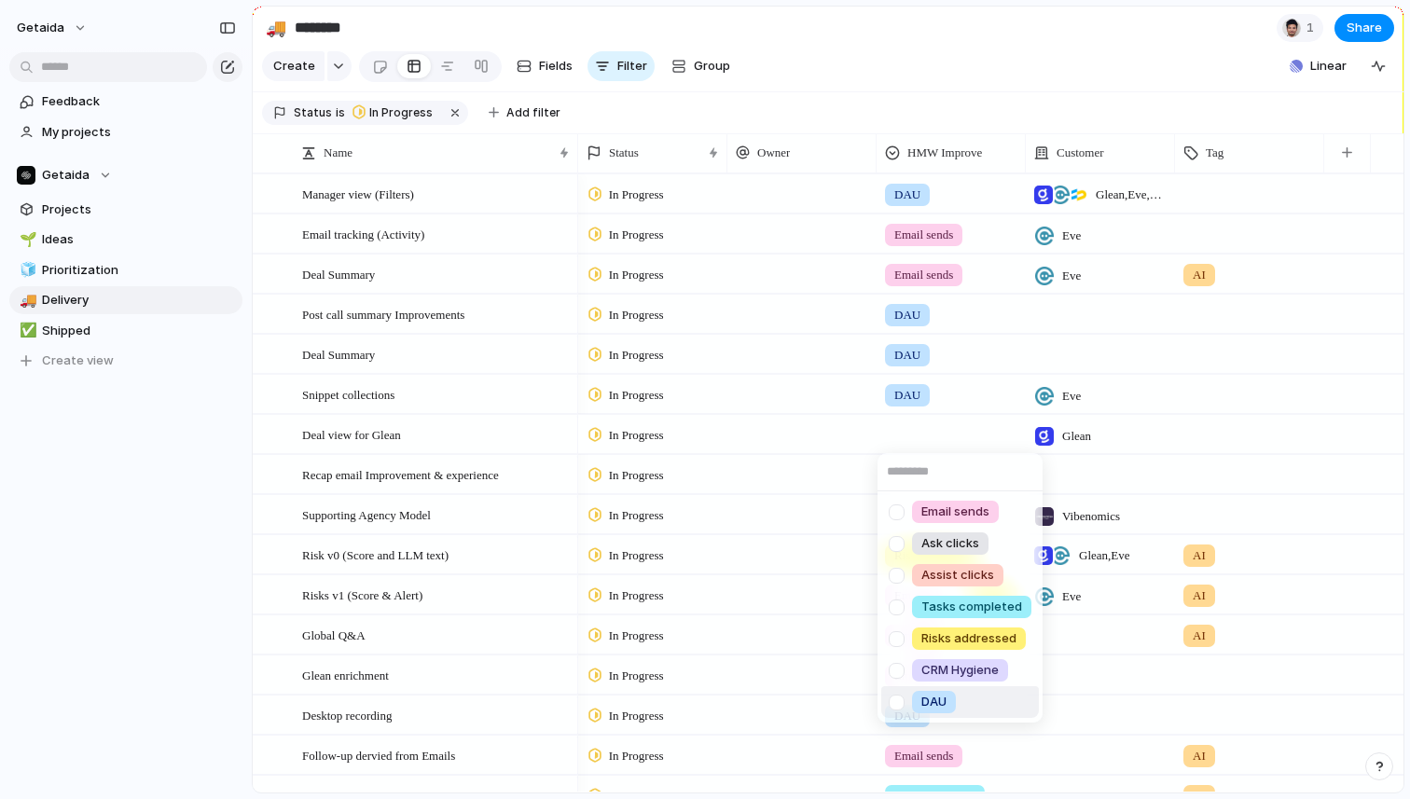
click at [936, 703] on span "DAU" at bounding box center [934, 702] width 25 height 19
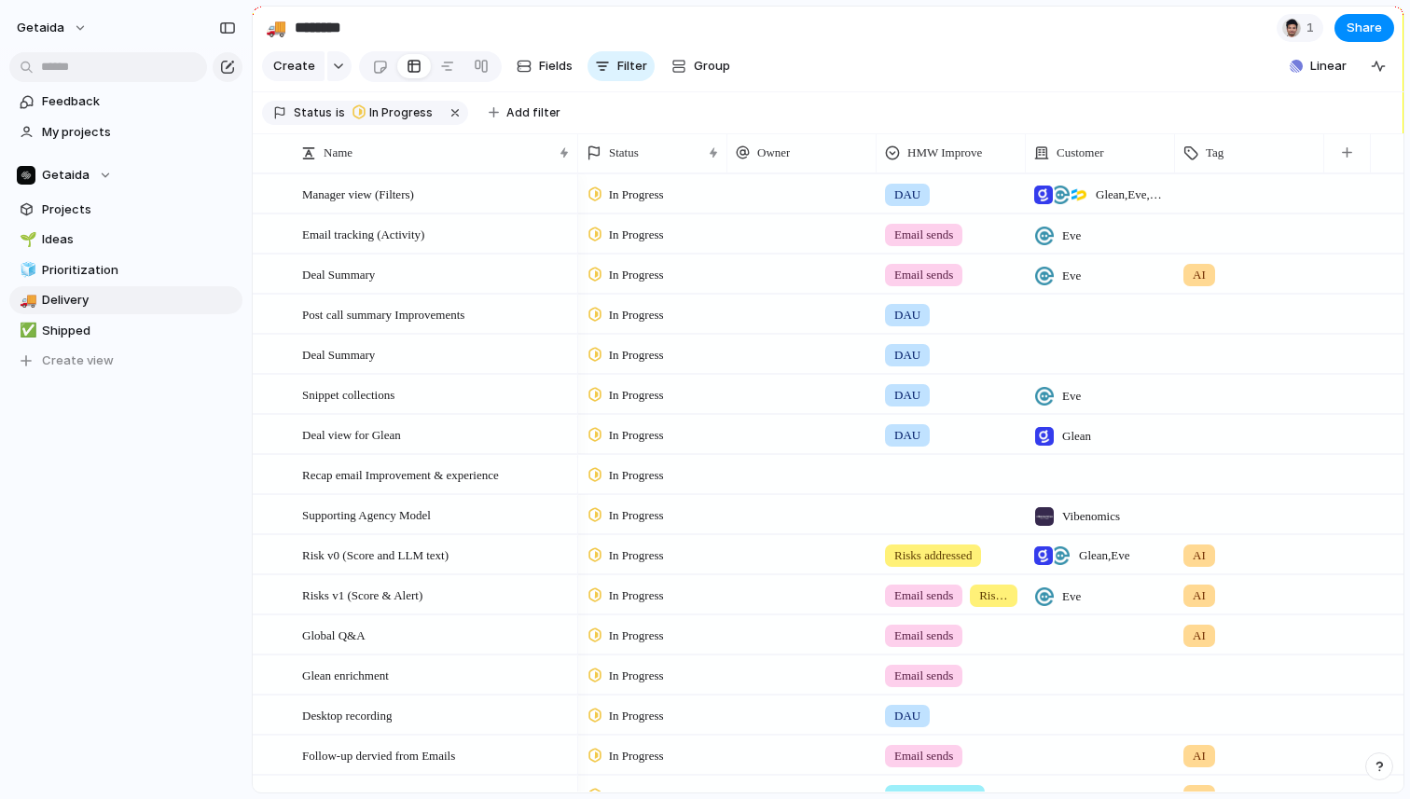
click at [909, 489] on div at bounding box center [951, 474] width 149 height 38
click at [909, 478] on div "Email sends Ask clicks Assist clicks Tasks completed Risks addressed CRM Hygien…" at bounding box center [705, 399] width 1410 height 799
click at [911, 478] on div at bounding box center [951, 471] width 147 height 31
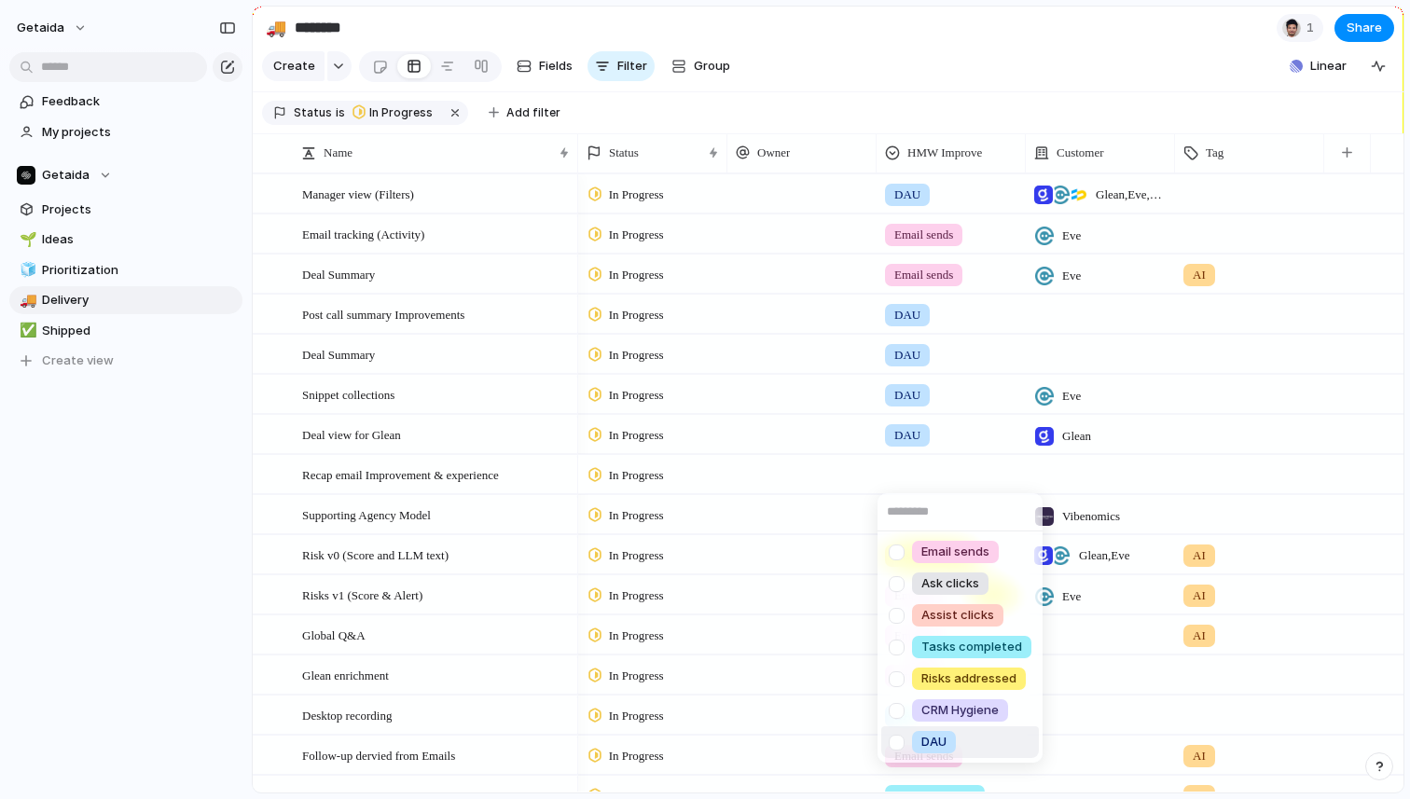
click at [937, 746] on span "DAU" at bounding box center [934, 742] width 25 height 19
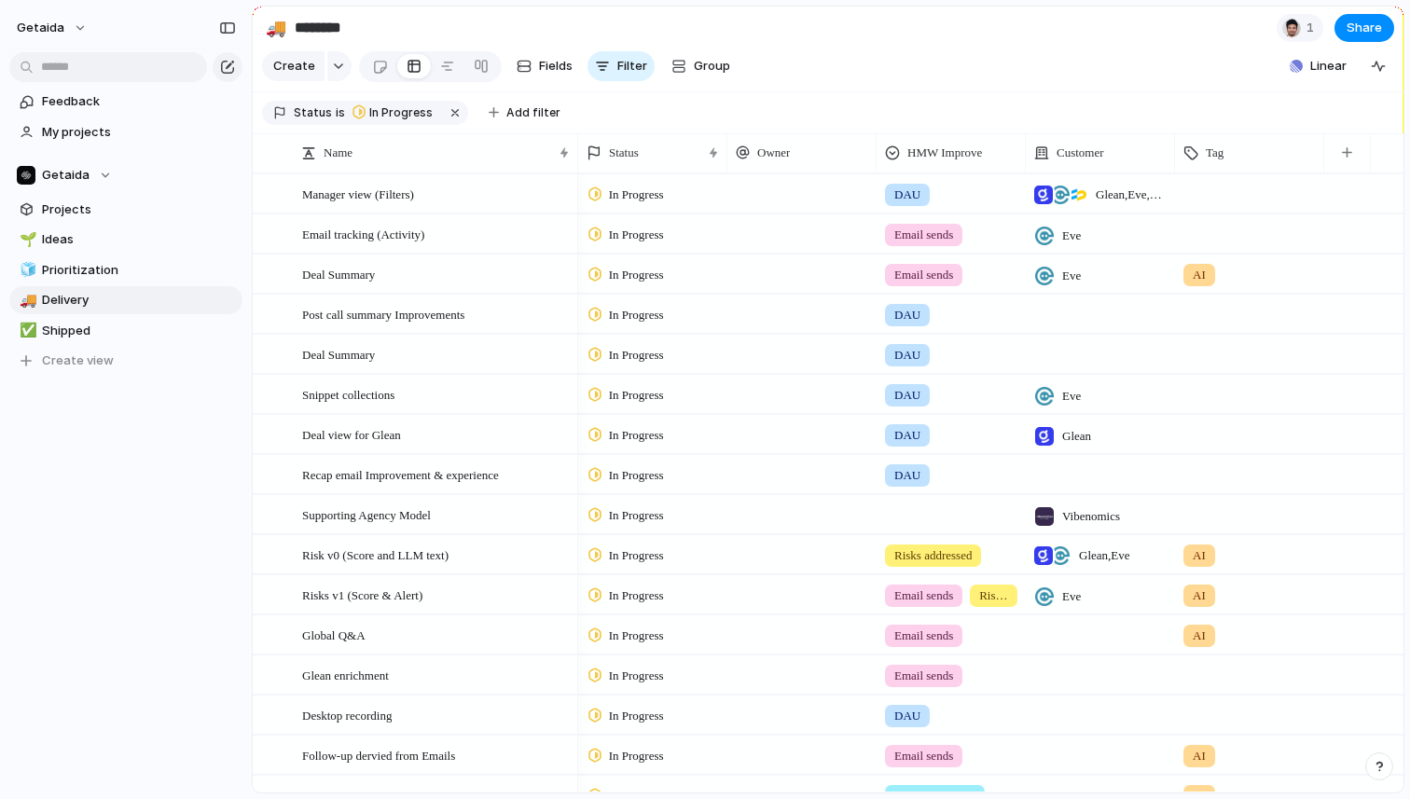
click at [908, 506] on div at bounding box center [951, 511] width 147 height 31
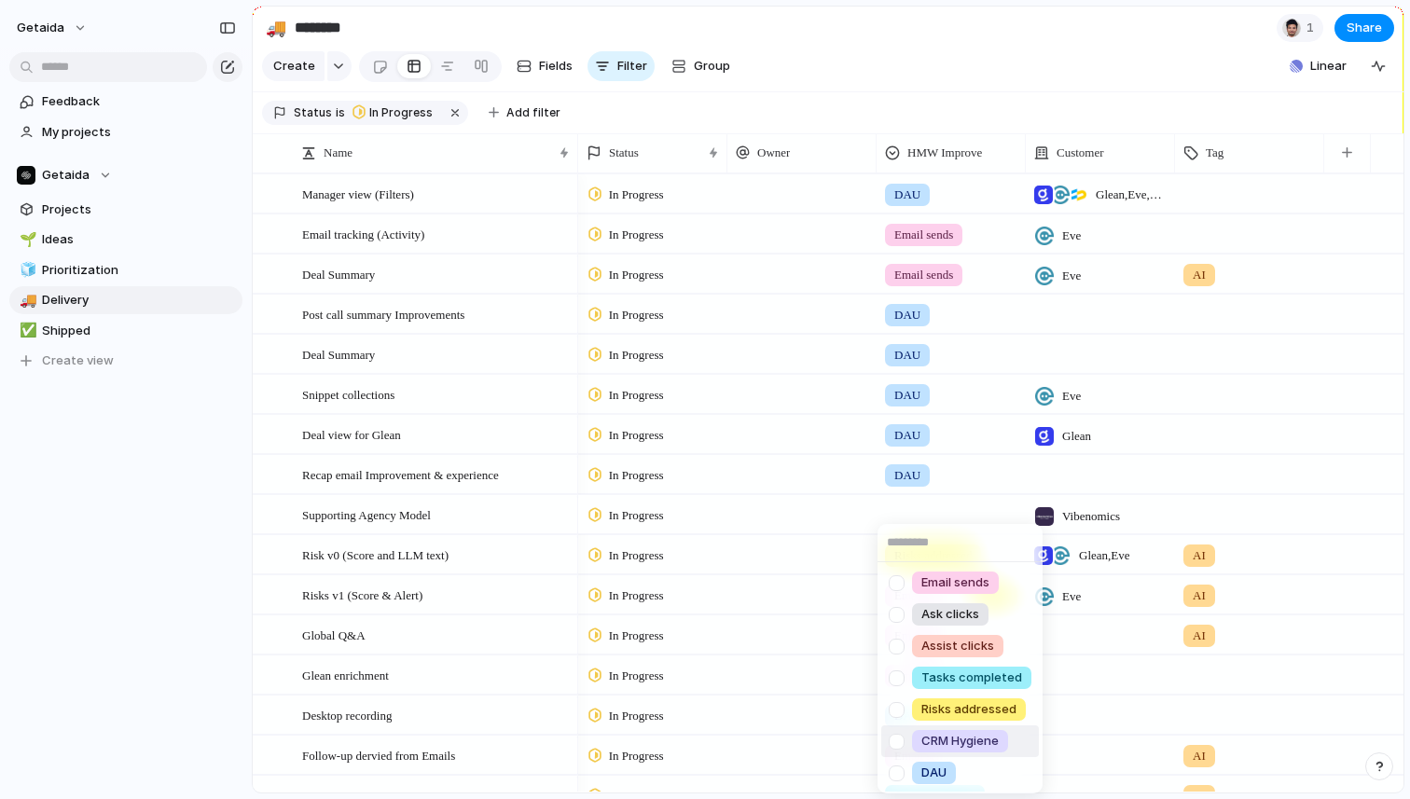
click at [137, 570] on div "Email sends Ask clicks Assist clicks Tasks completed Risks addressed CRM Hygien…" at bounding box center [705, 399] width 1410 height 799
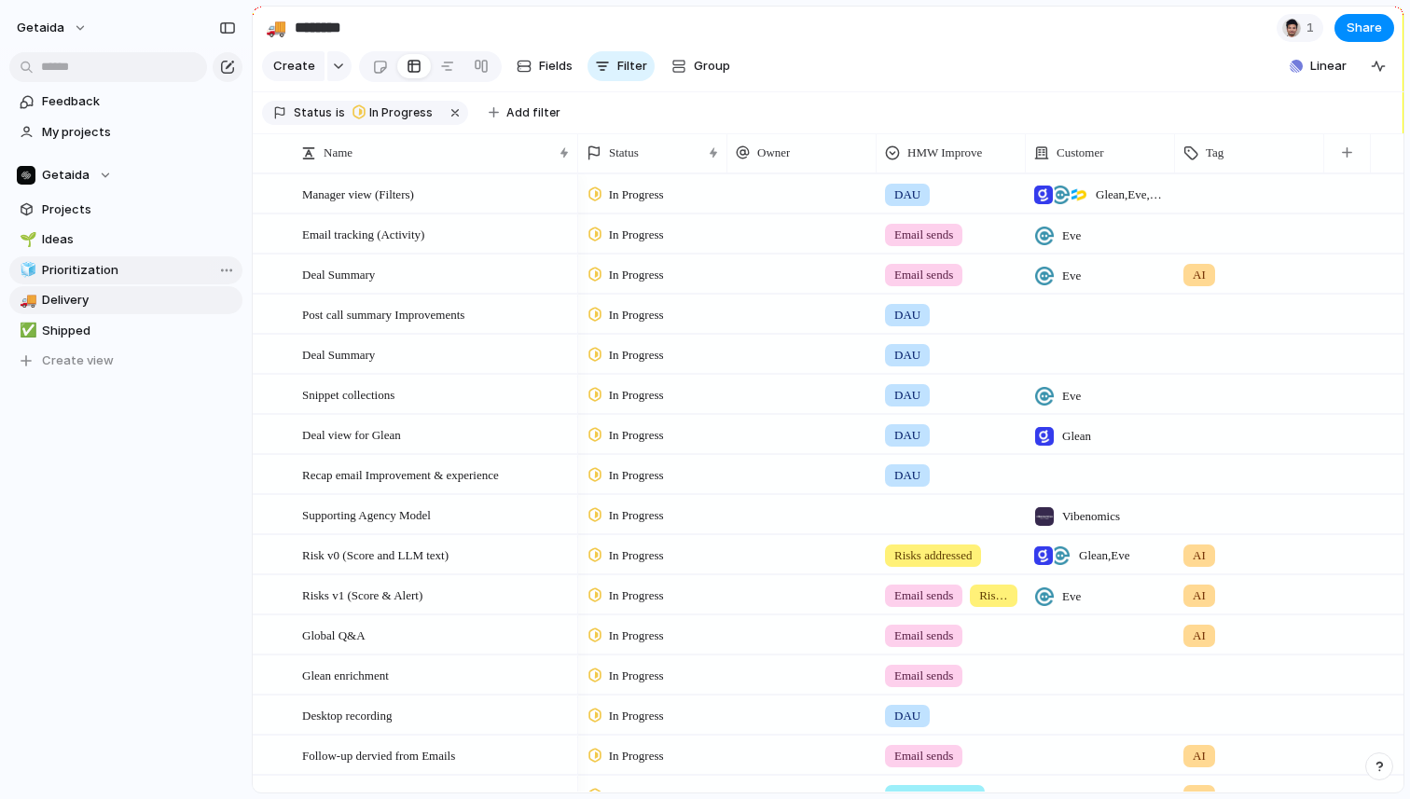
click at [137, 267] on span "Prioritization" at bounding box center [139, 270] width 194 height 19
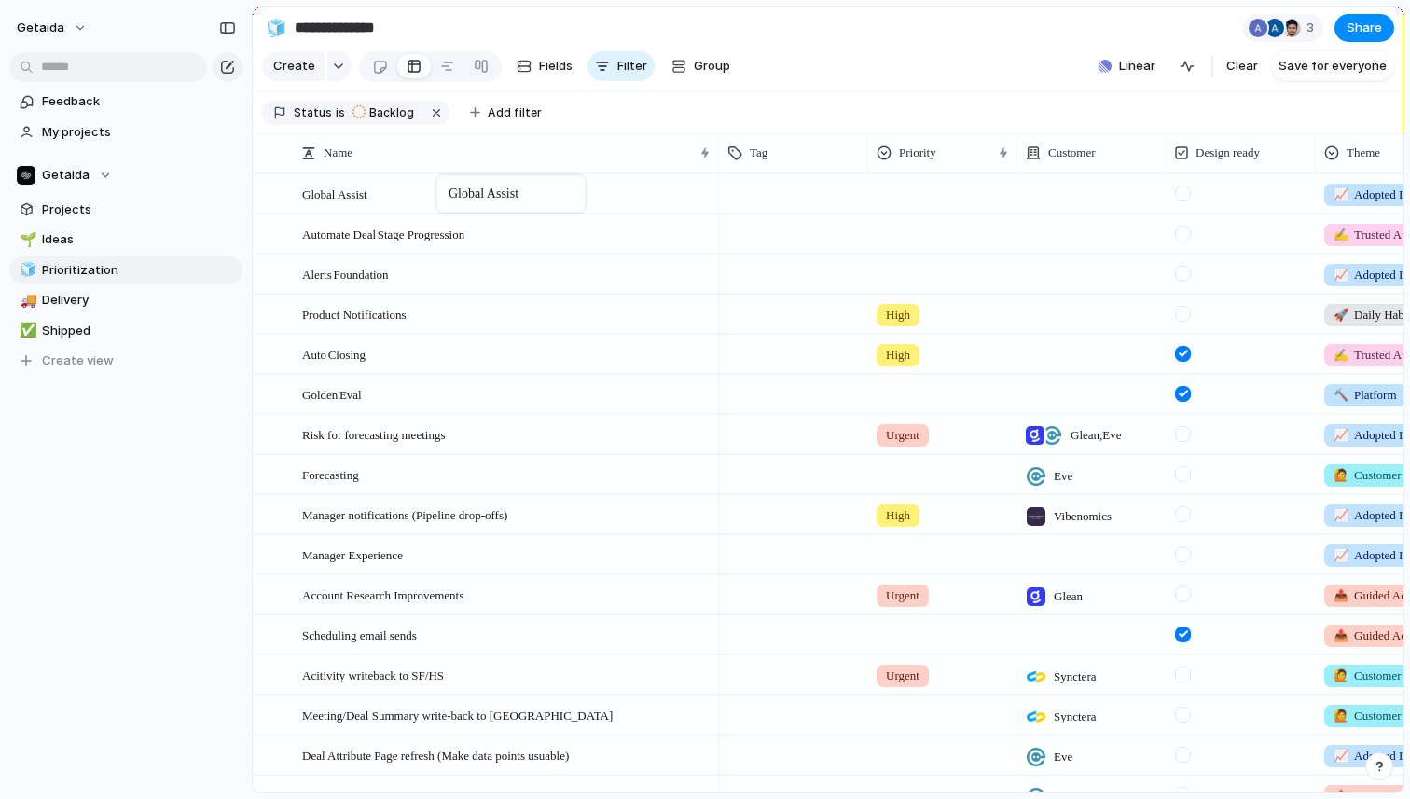
drag, startPoint x: 437, startPoint y: 243, endPoint x: 446, endPoint y: 179, distance: 64.9
click at [88, 304] on span "Delivery" at bounding box center [139, 300] width 194 height 19
type input "********"
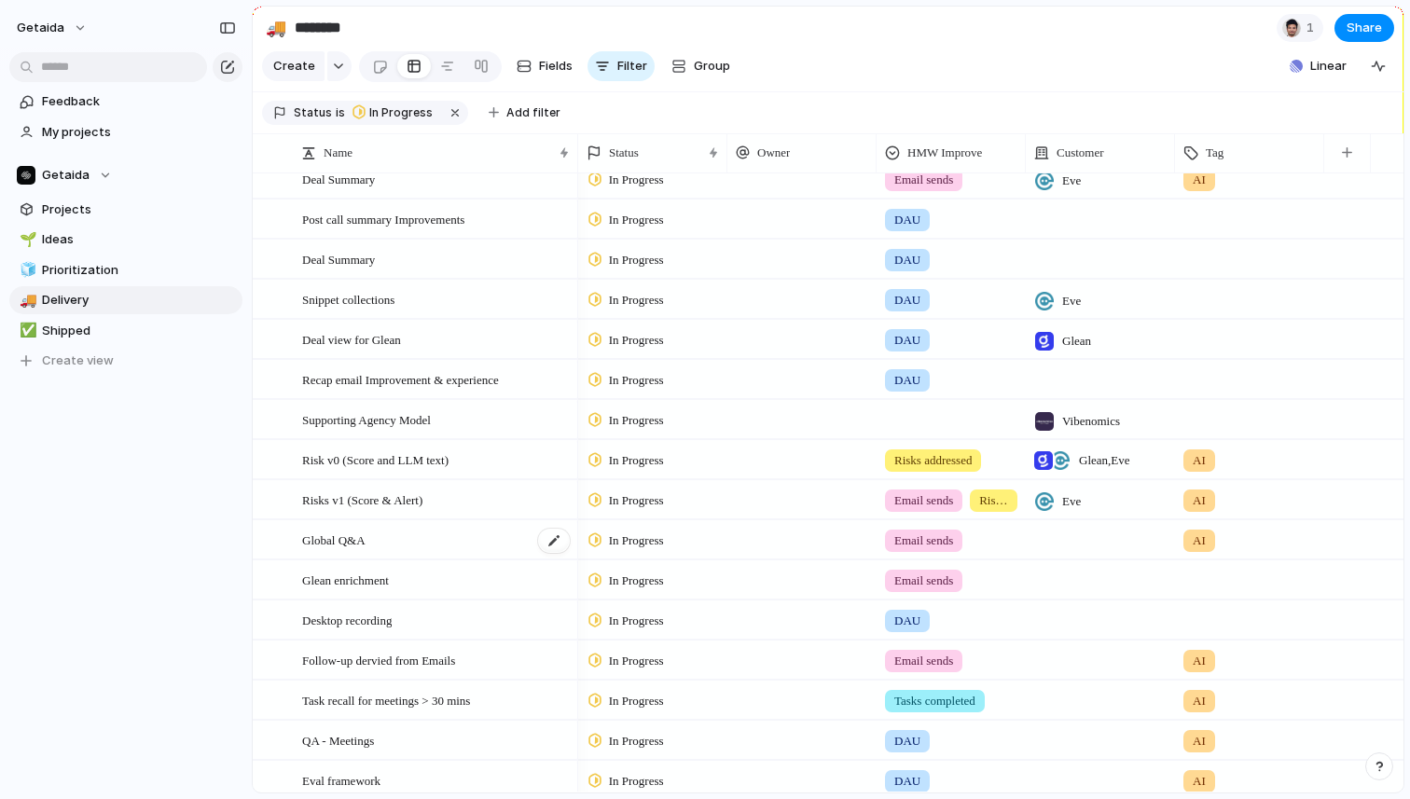
scroll to position [106, 0]
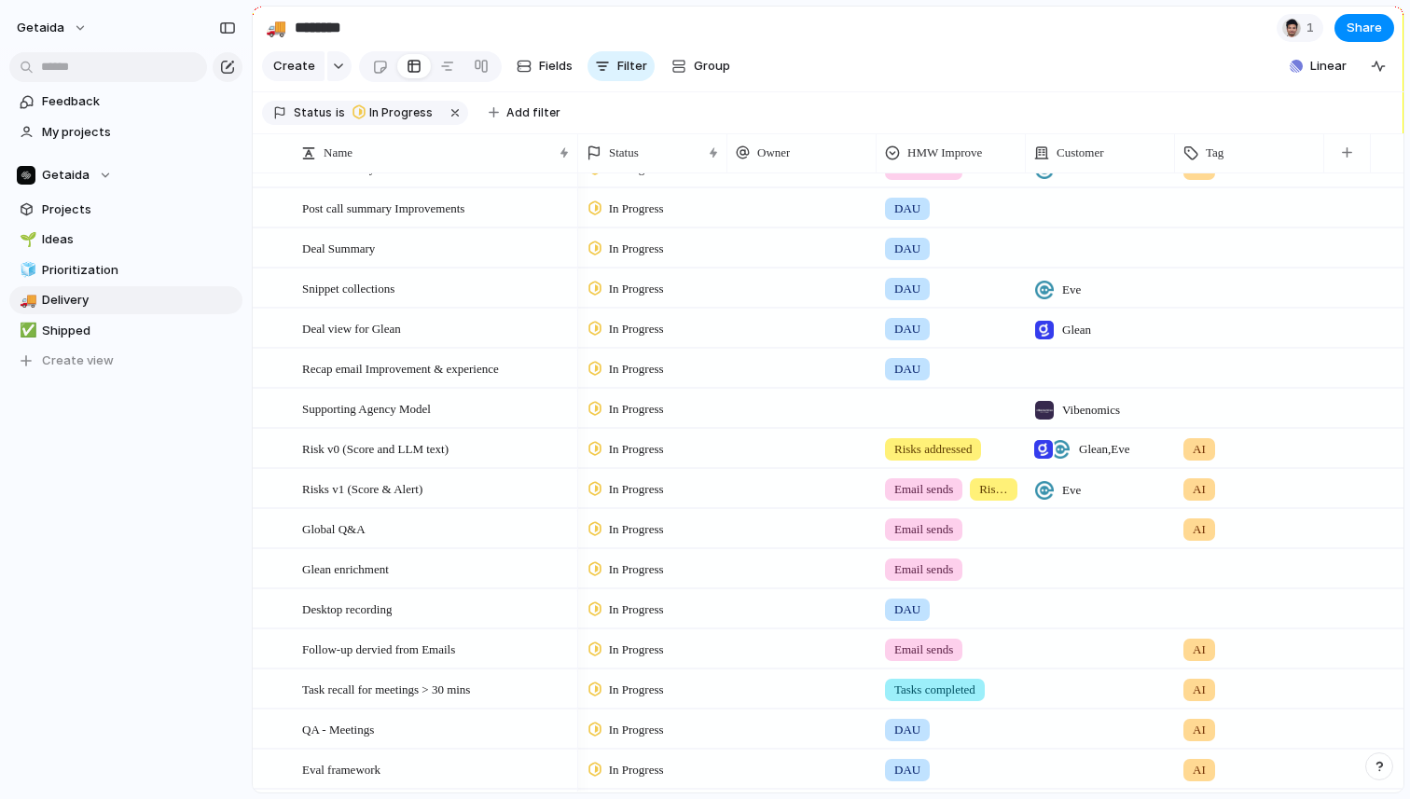
click at [654, 533] on span "In Progress" at bounding box center [636, 529] width 55 height 19
click at [643, 606] on span "Backlog" at bounding box center [632, 608] width 47 height 19
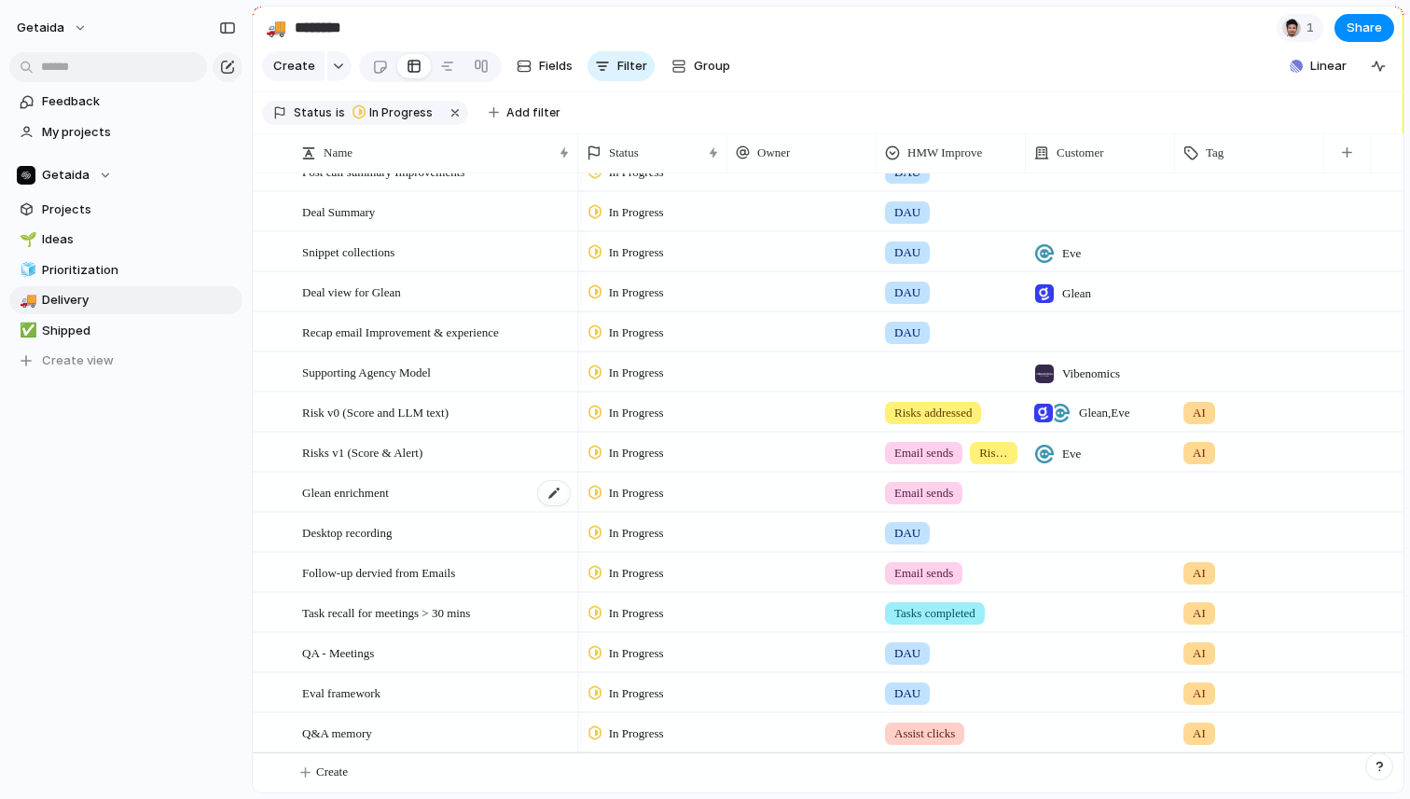
scroll to position [144, 0]
click at [701, 579] on div "In Progress" at bounding box center [652, 570] width 147 height 33
click at [625, 645] on span "Backlog" at bounding box center [632, 646] width 47 height 19
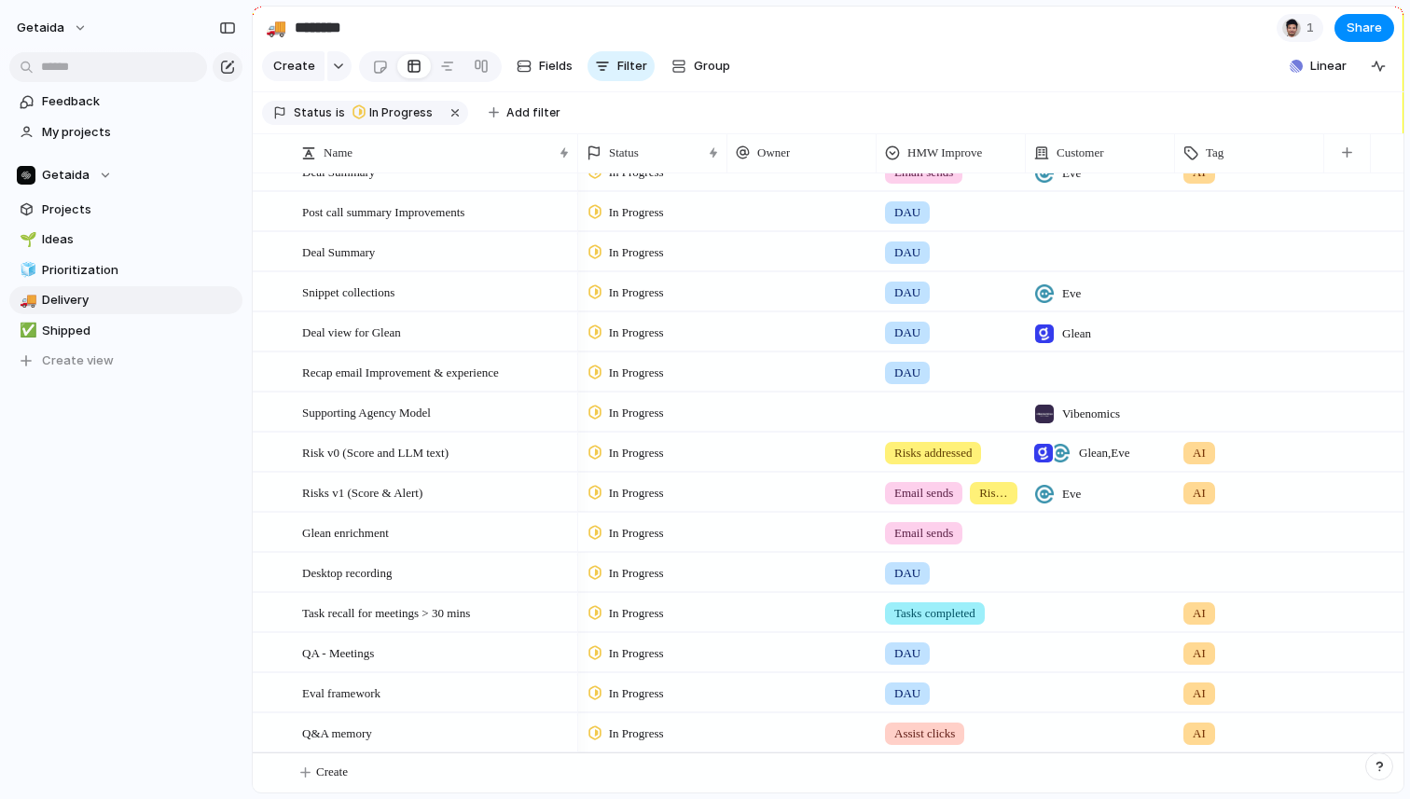
click at [701, 533] on div "In Progress" at bounding box center [652, 530] width 147 height 33
click at [655, 613] on span "Backlog" at bounding box center [632, 611] width 47 height 19
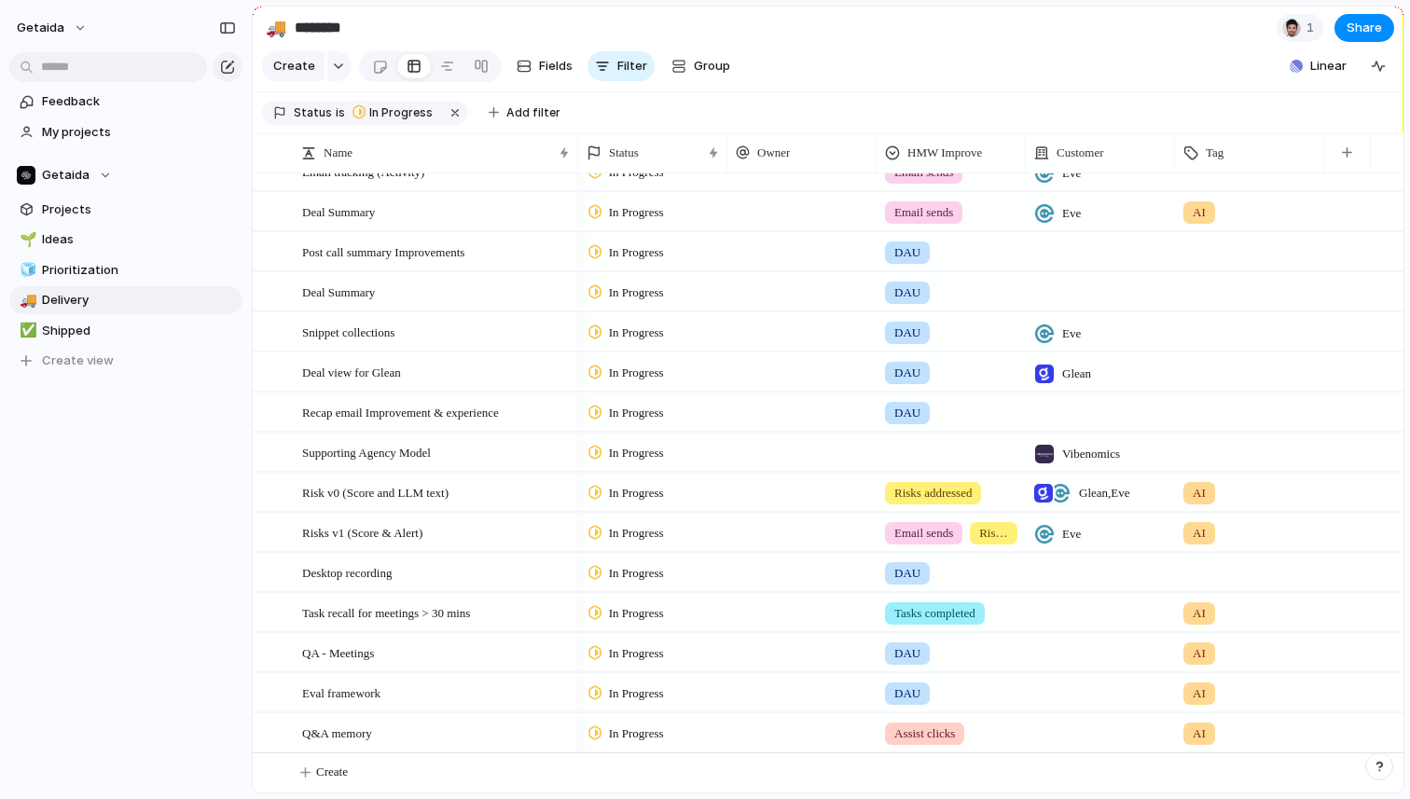
scroll to position [63, 0]
click at [693, 566] on div "In Progress" at bounding box center [652, 570] width 147 height 33
click at [483, 612] on div "Backlog Planned In Progress Completed Canceled" at bounding box center [705, 399] width 1410 height 799
click at [659, 605] on span "In Progress" at bounding box center [636, 613] width 55 height 19
click at [648, 646] on span "Backlog" at bounding box center [632, 646] width 47 height 19
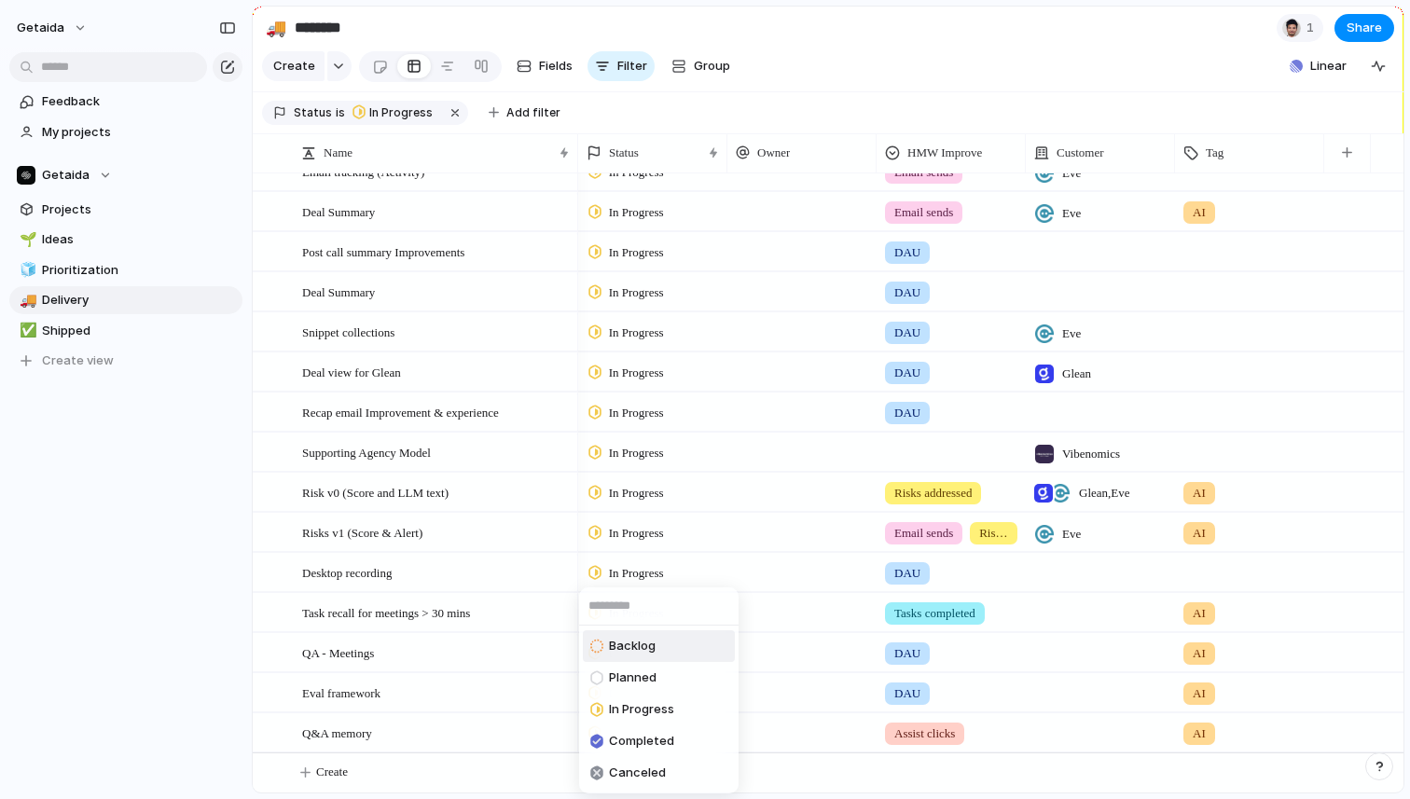
scroll to position [23, 0]
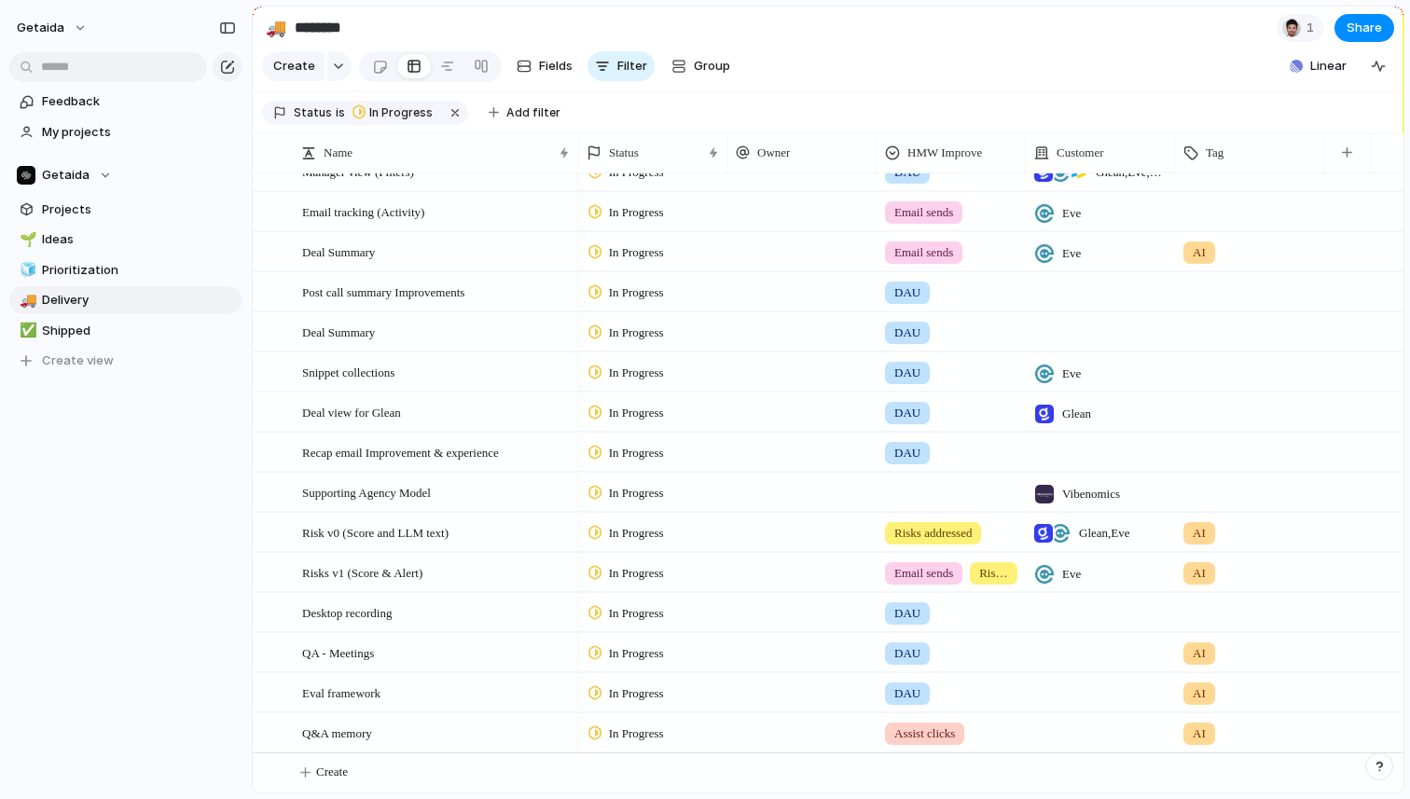
click at [664, 645] on span "In Progress" at bounding box center [636, 654] width 55 height 19
click at [667, 643] on li "Backlog" at bounding box center [659, 647] width 152 height 32
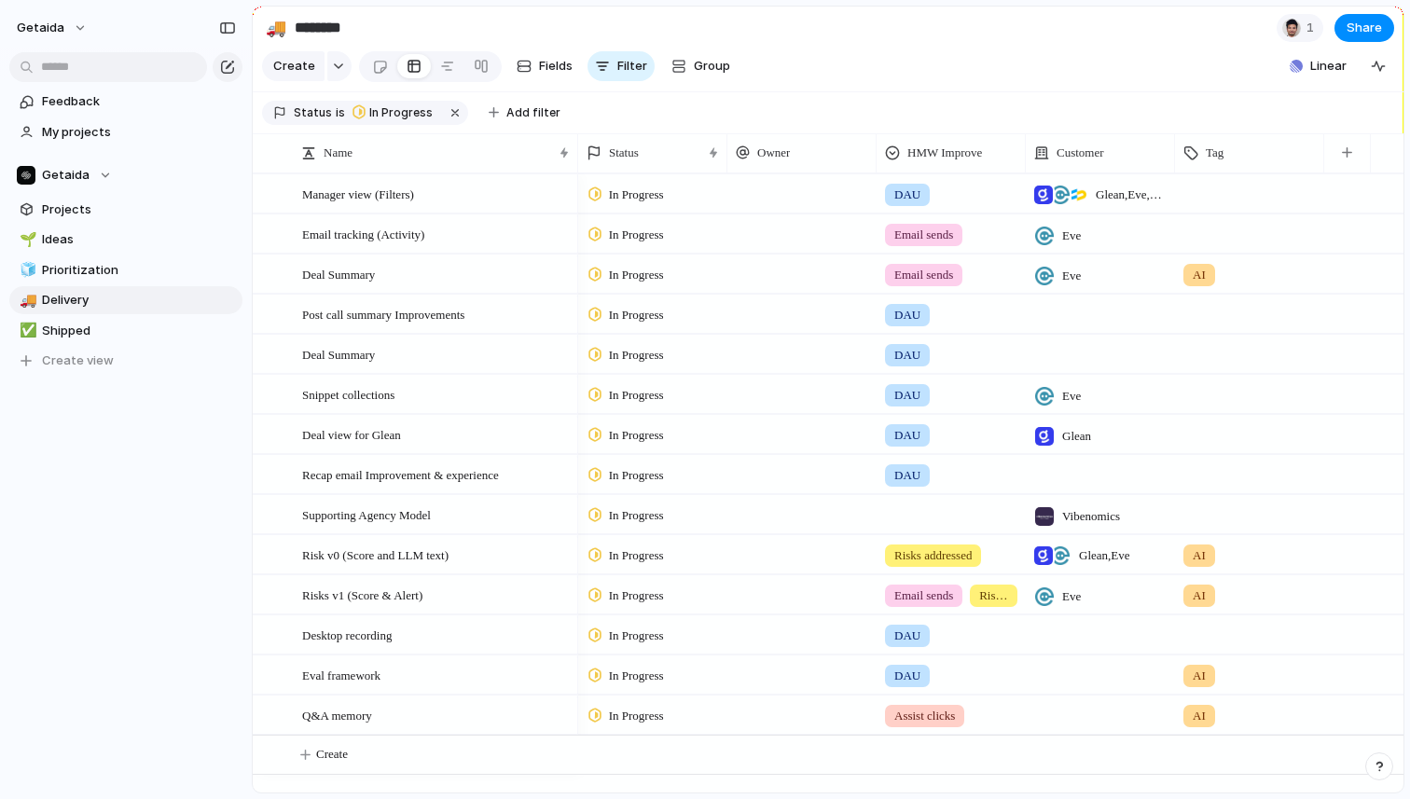
scroll to position [0, 0]
click at [679, 676] on div "In Progress" at bounding box center [652, 673] width 147 height 33
click at [659, 645] on li "Backlog" at bounding box center [659, 647] width 152 height 32
click at [662, 675] on span "In Progress" at bounding box center [636, 676] width 55 height 19
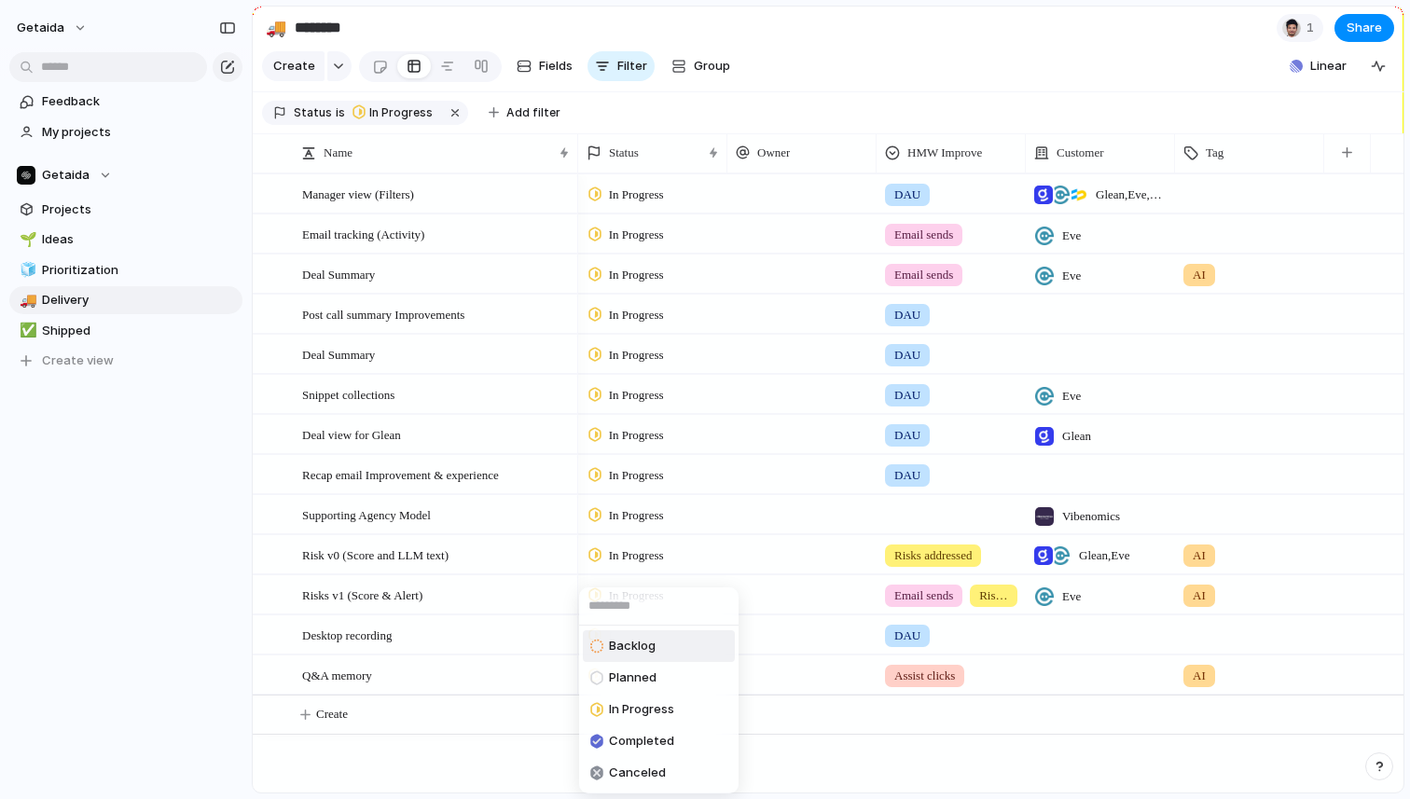
click at [649, 649] on span "Backlog" at bounding box center [632, 646] width 47 height 19
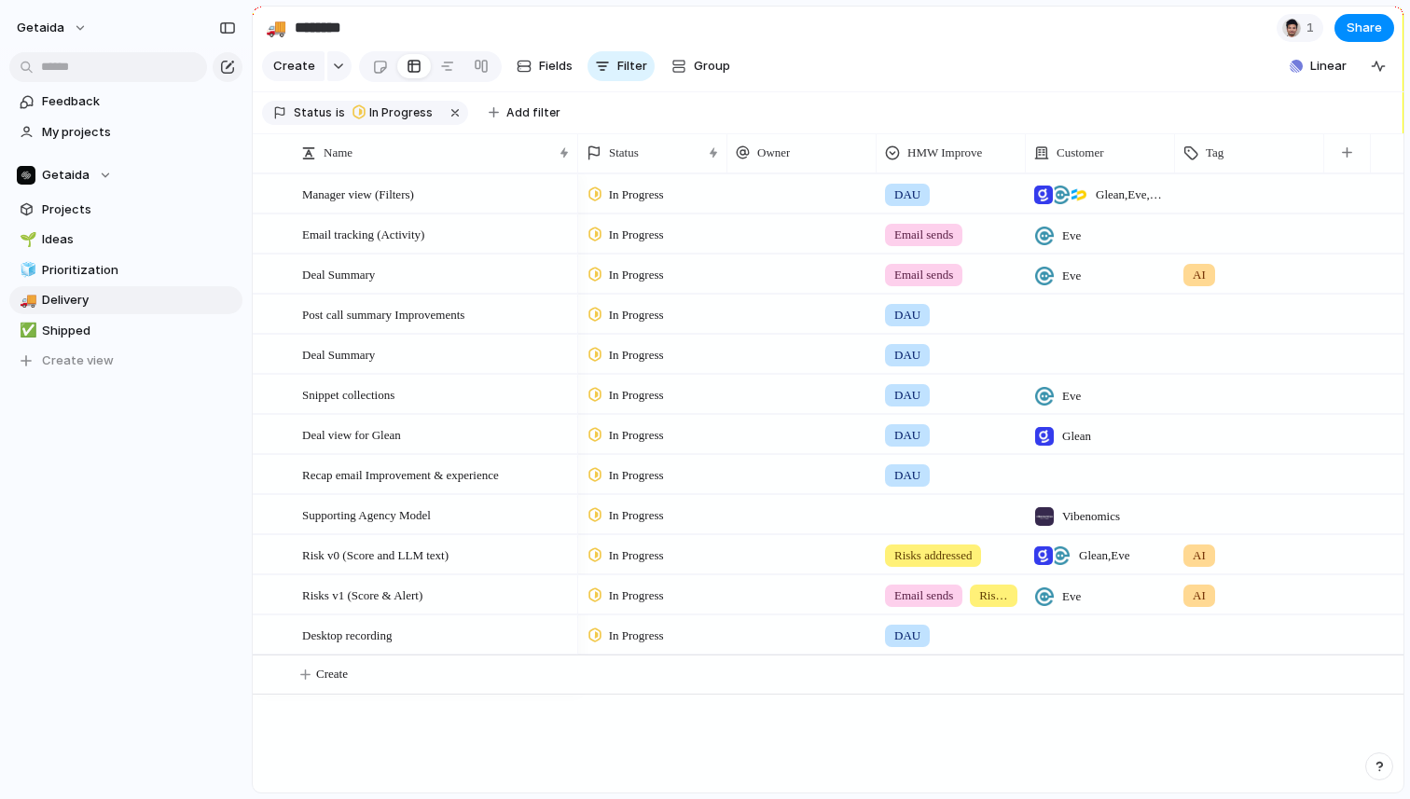
click at [703, 590] on div "In Progress" at bounding box center [652, 592] width 147 height 33
click at [661, 643] on li "Backlog" at bounding box center [659, 647] width 152 height 32
click at [763, 275] on div at bounding box center [802, 274] width 149 height 38
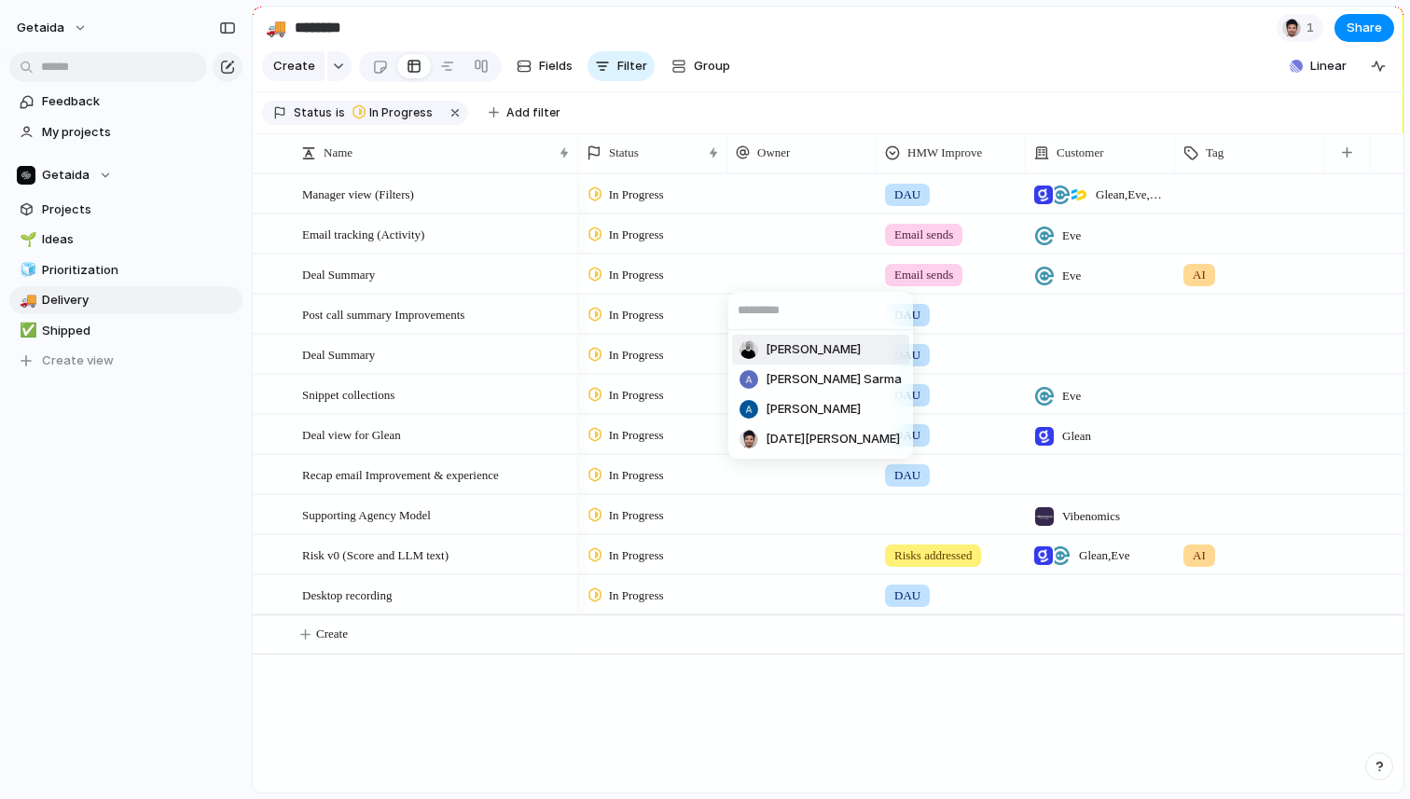
click at [502, 733] on div "[PERSON_NAME] [PERSON_NAME] Sarma [PERSON_NAME] [DATE][PERSON_NAME]" at bounding box center [705, 399] width 1410 height 799
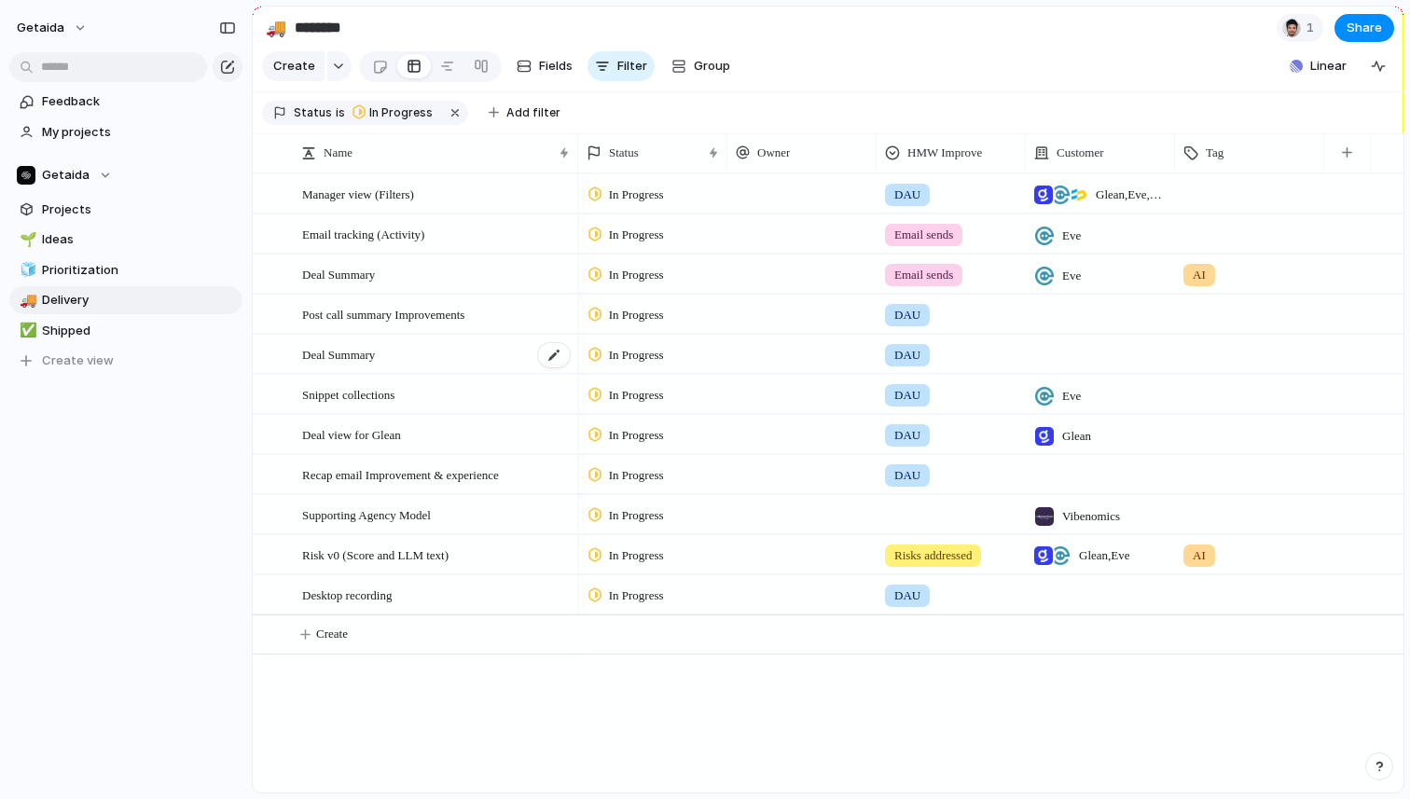
click at [420, 341] on div "Deal Summary" at bounding box center [437, 355] width 270 height 38
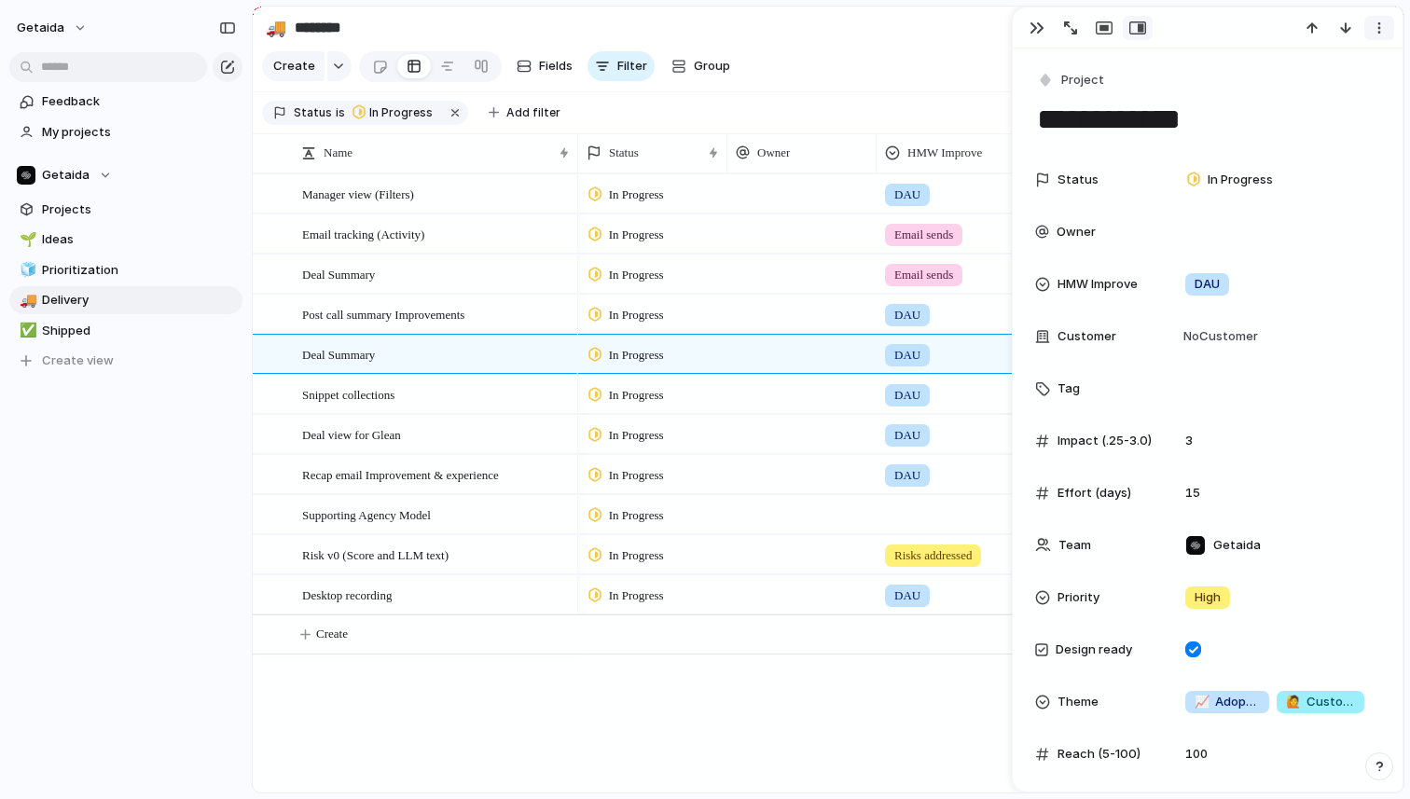
click at [1381, 32] on div "button" at bounding box center [1379, 28] width 15 height 15
click at [1304, 67] on span "Mark as duplicate" at bounding box center [1332, 68] width 104 height 19
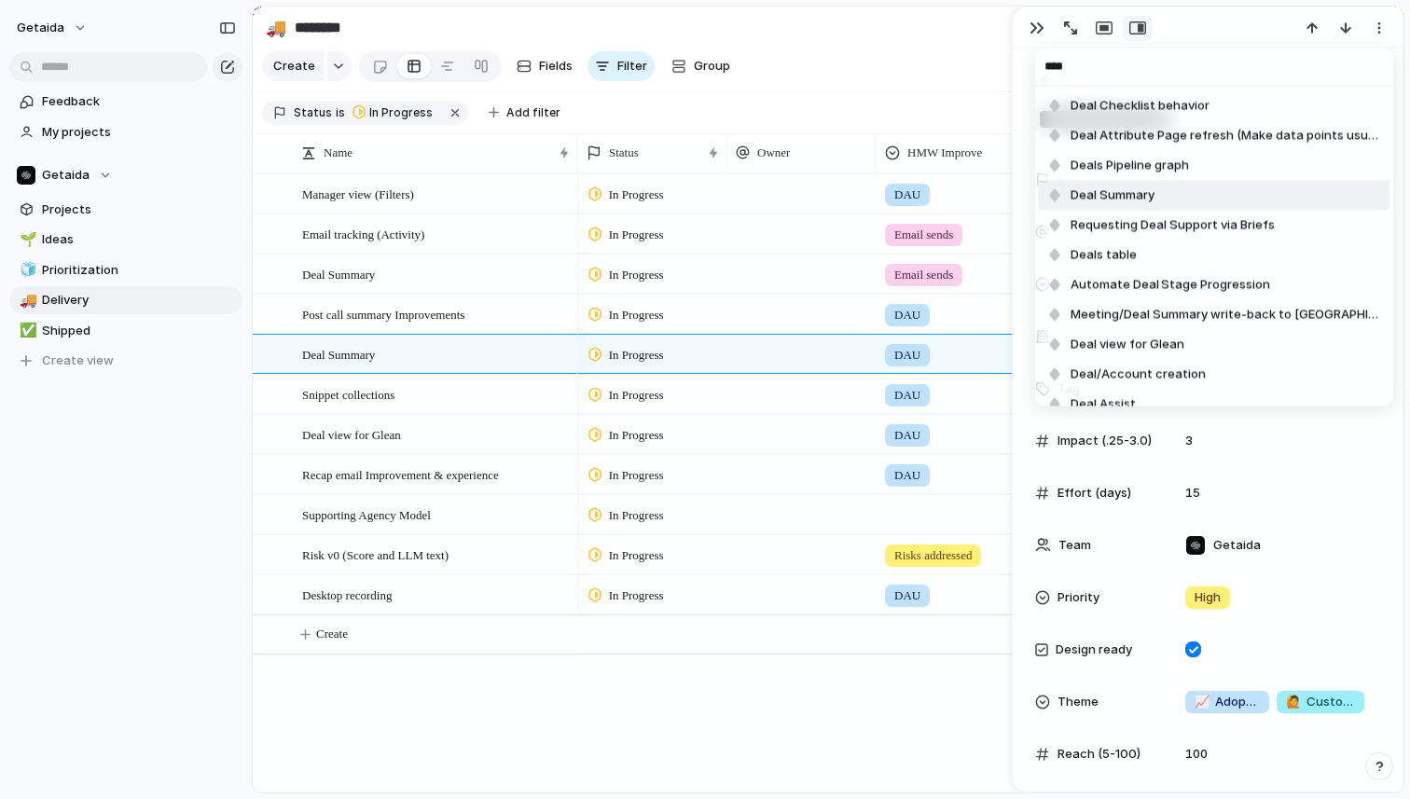
type input "****"
click at [1174, 200] on li "Deal Summary" at bounding box center [1214, 196] width 351 height 30
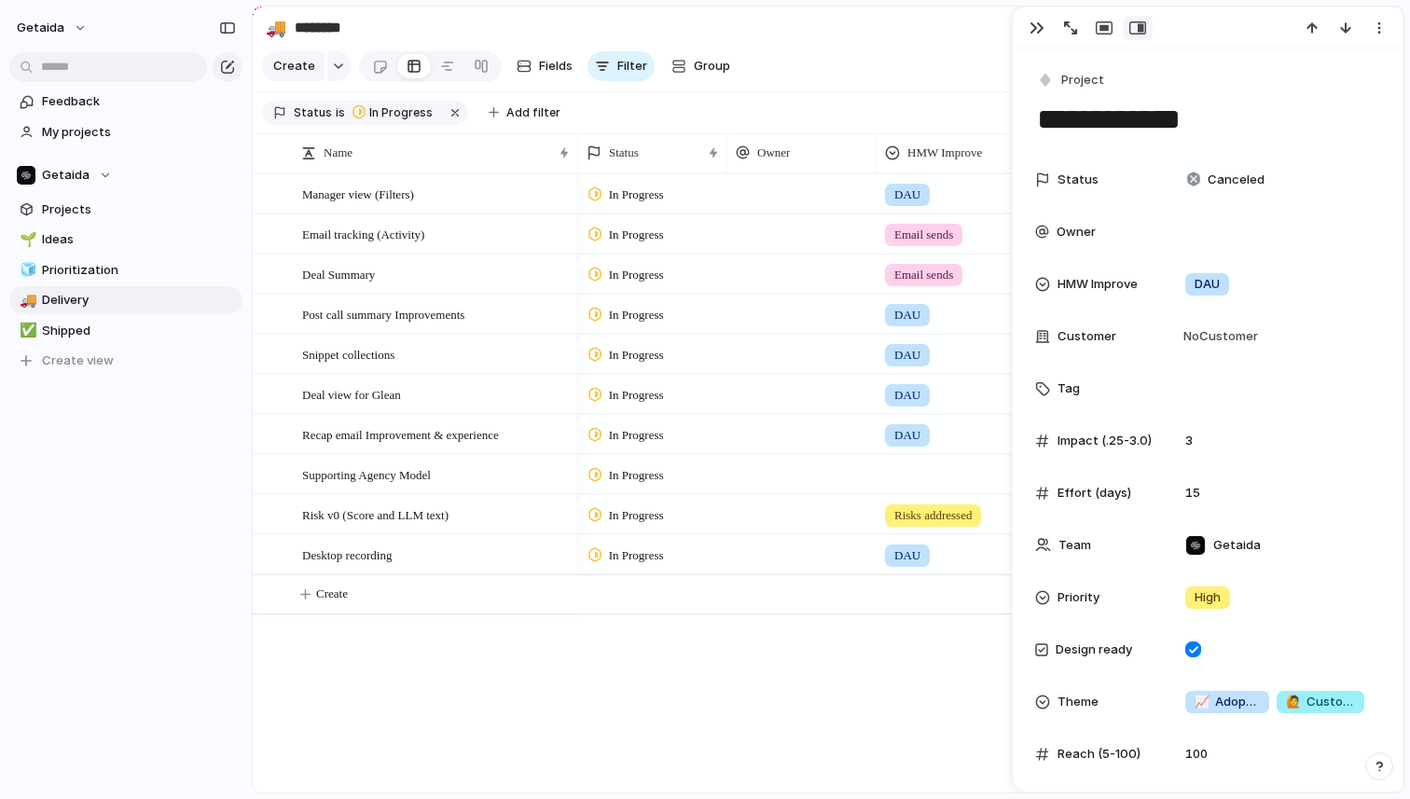
click at [686, 742] on div "In Progress DAU Glean , [PERSON_NAME] , Synctera In Progress Email sends [PERSO…" at bounding box center [990, 482] width 825 height 619
click at [1030, 26] on div "button" at bounding box center [1037, 28] width 15 height 15
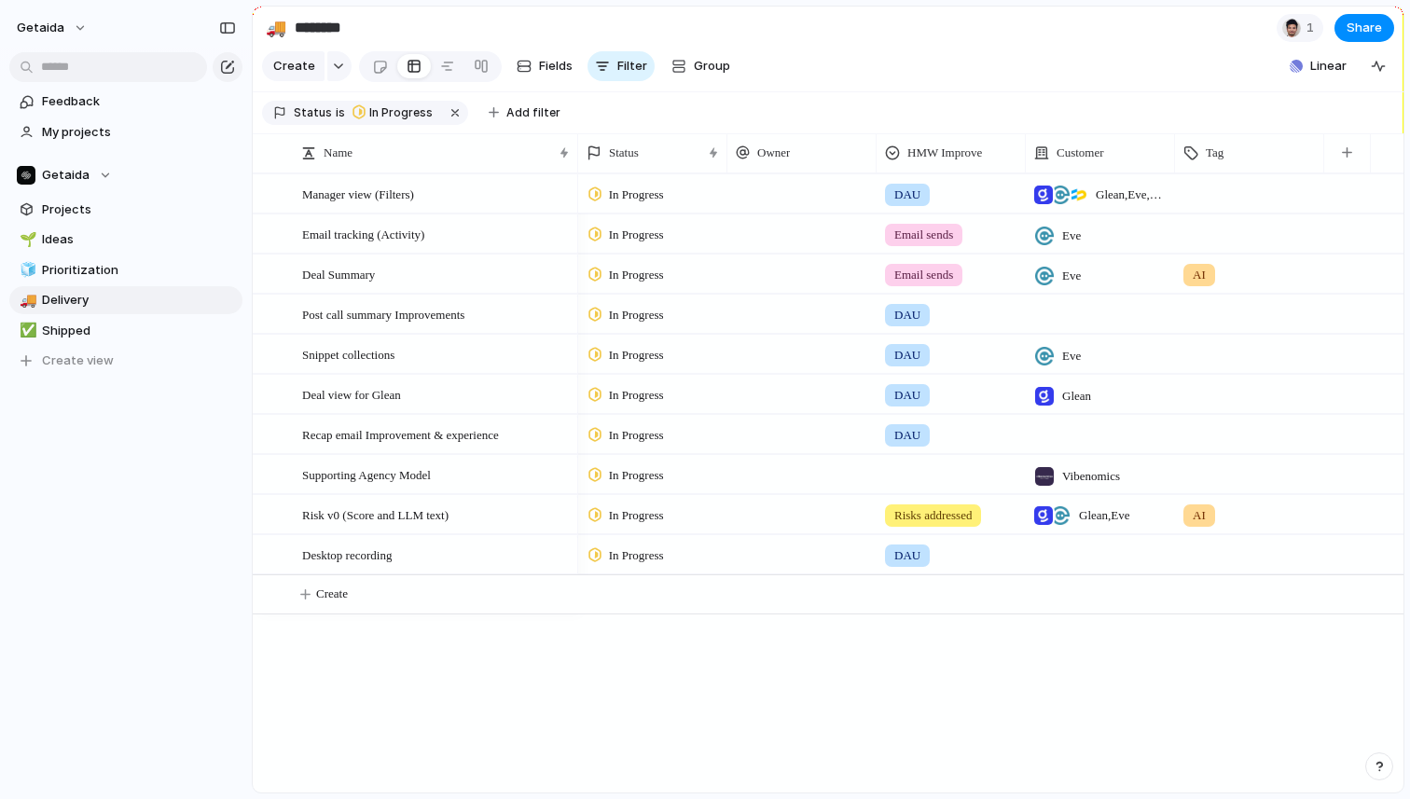
click at [676, 208] on div "In Progress" at bounding box center [652, 193] width 149 height 38
click at [545, 726] on div "Backlog Planned In Progress Completed Canceled" at bounding box center [705, 399] width 1410 height 799
click at [492, 437] on span "Recap email Improvement & experience" at bounding box center [400, 433] width 197 height 21
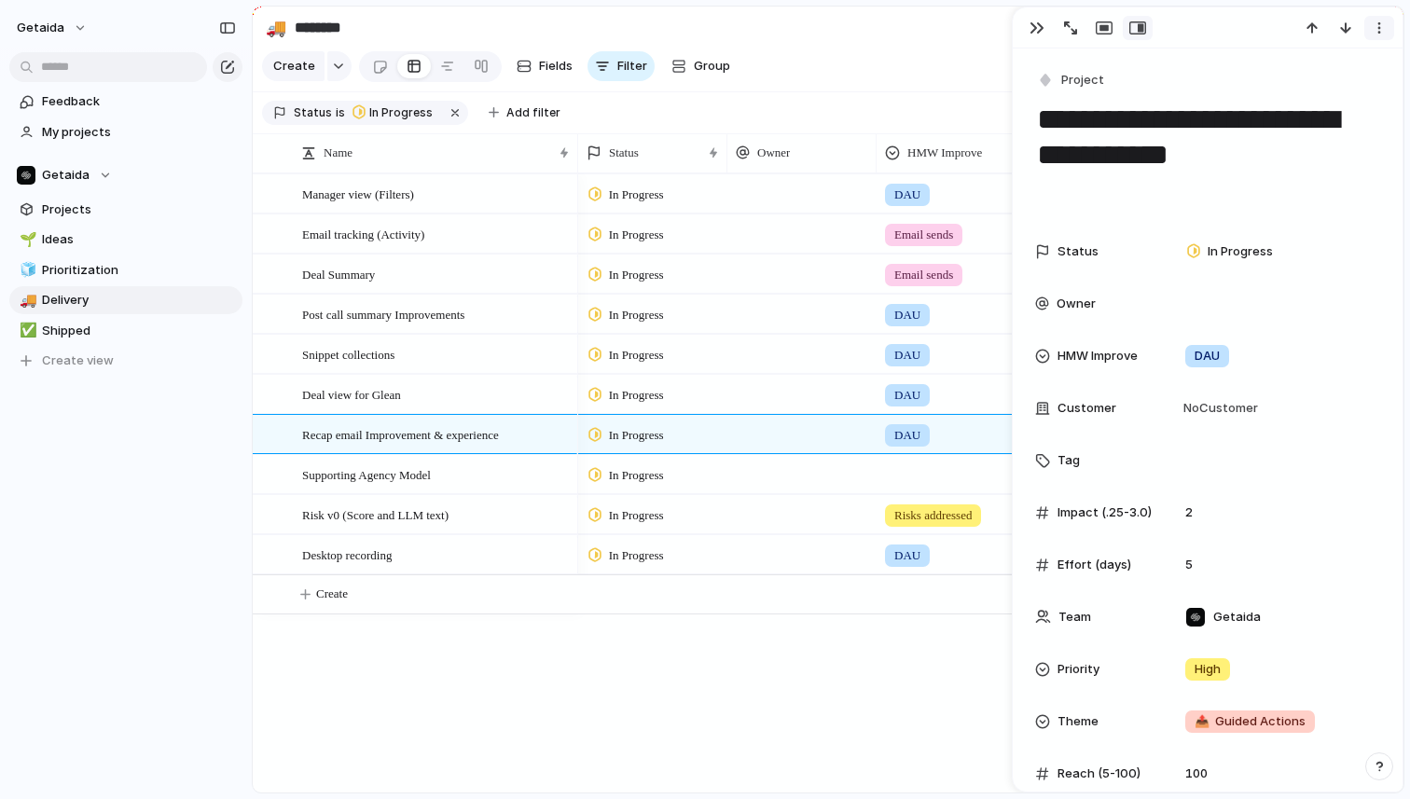
click at [1386, 30] on button "button" at bounding box center [1380, 28] width 30 height 24
click at [1322, 66] on span "Mark as duplicate" at bounding box center [1332, 68] width 104 height 19
type input "*******"
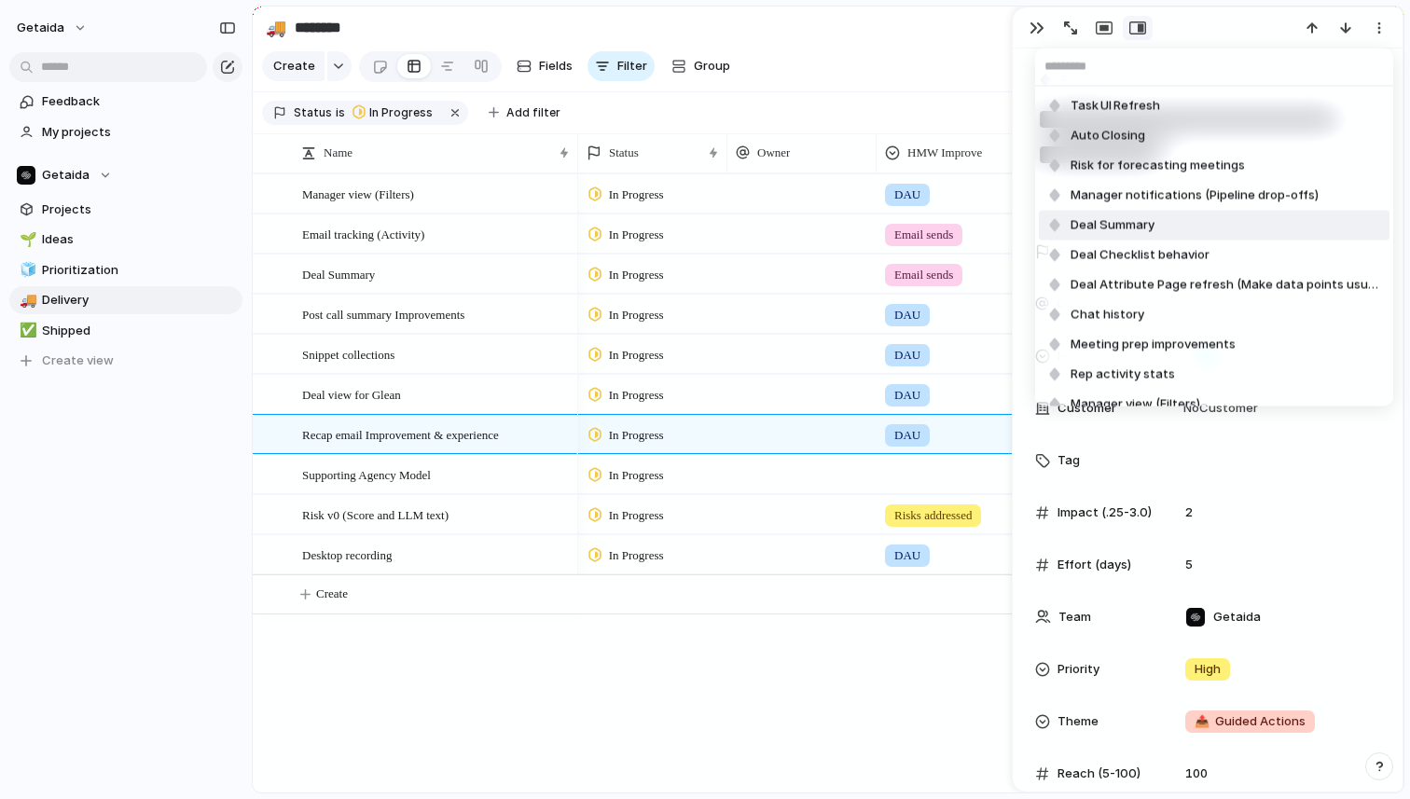
click at [587, 651] on div "Task UI Refresh Auto Closing Risk for forecasting meetings Manager notification…" at bounding box center [705, 399] width 1410 height 799
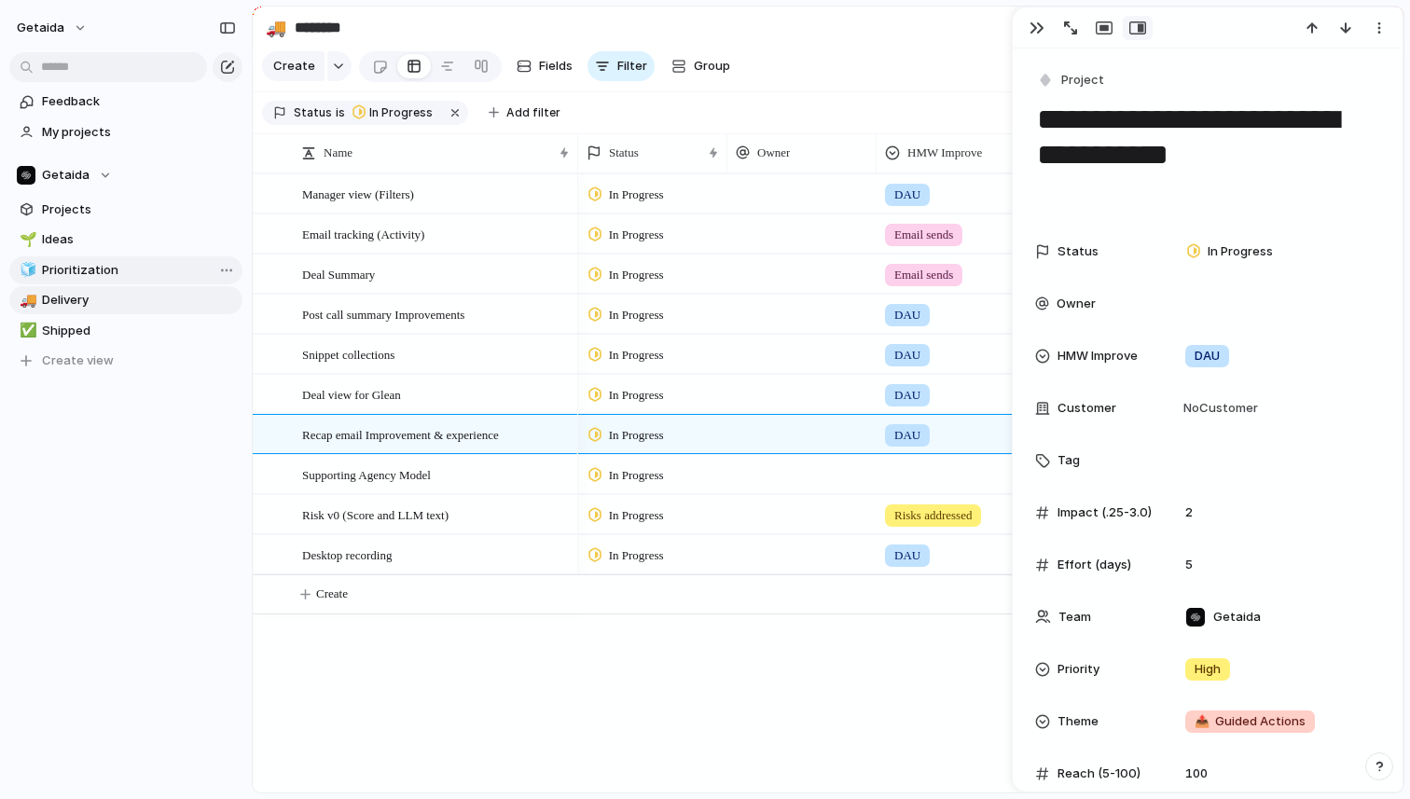
click at [146, 271] on span "Prioritization" at bounding box center [139, 270] width 194 height 19
type input "**********"
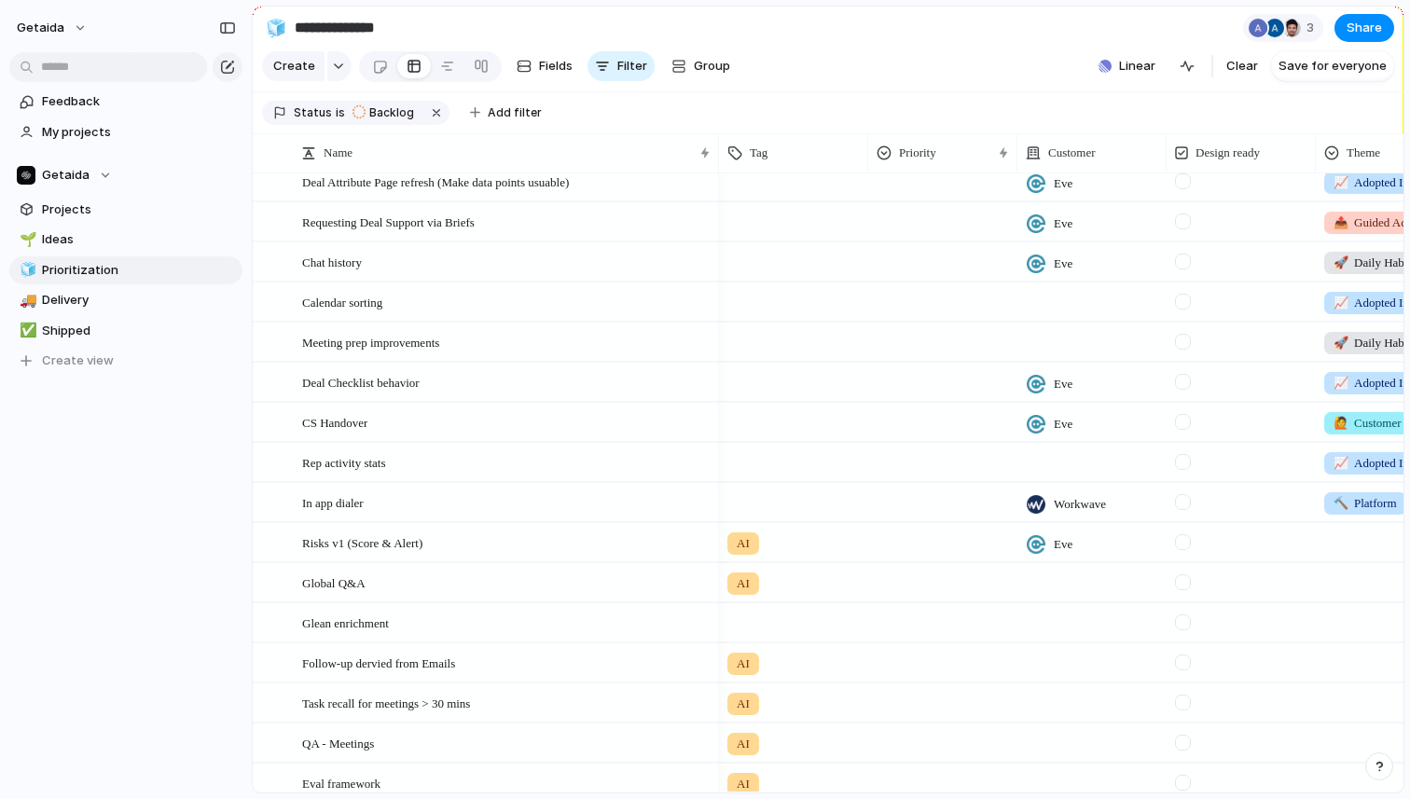
scroll to position [705, 0]
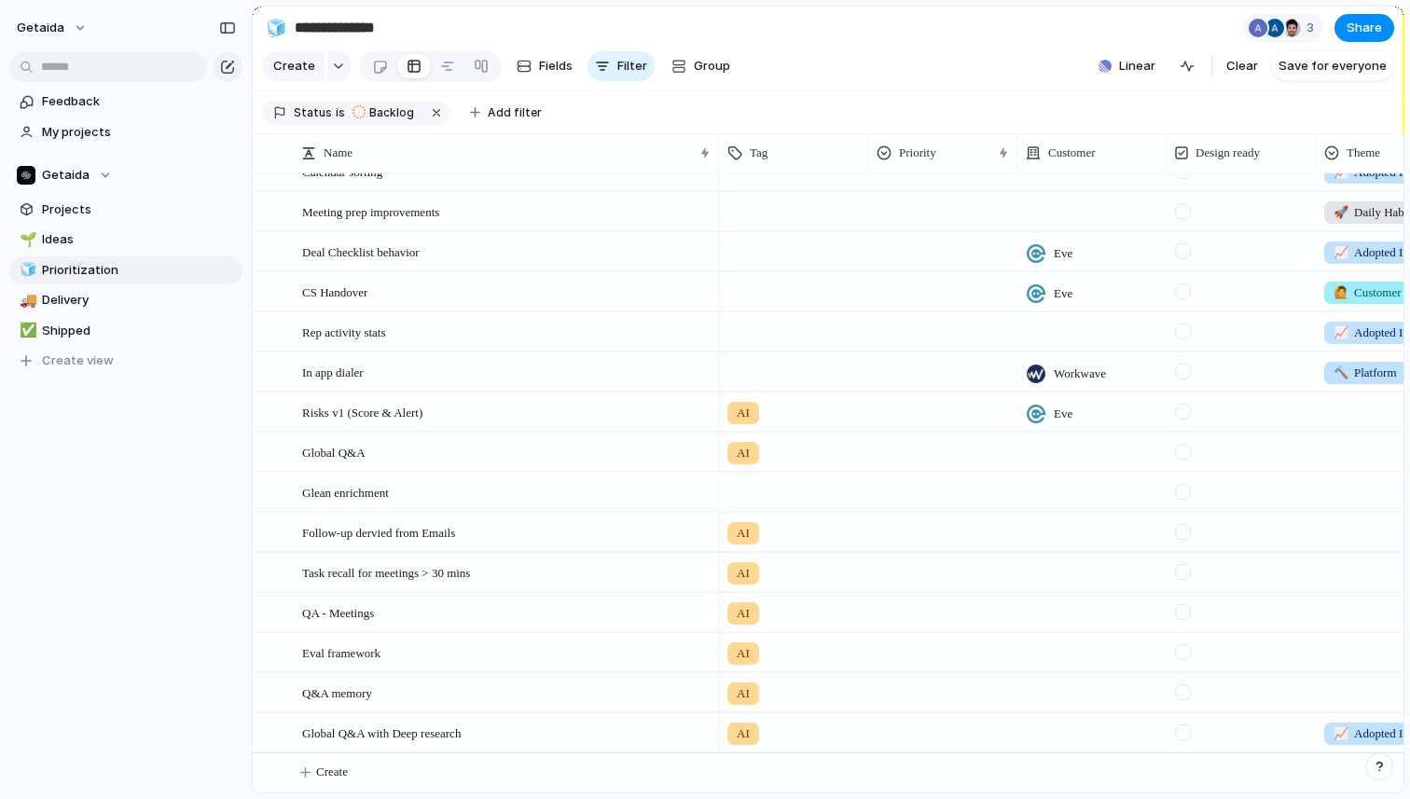
click at [776, 483] on div at bounding box center [793, 489] width 147 height 31
click at [600, 490] on div "AI Infra Feature" at bounding box center [705, 399] width 1410 height 799
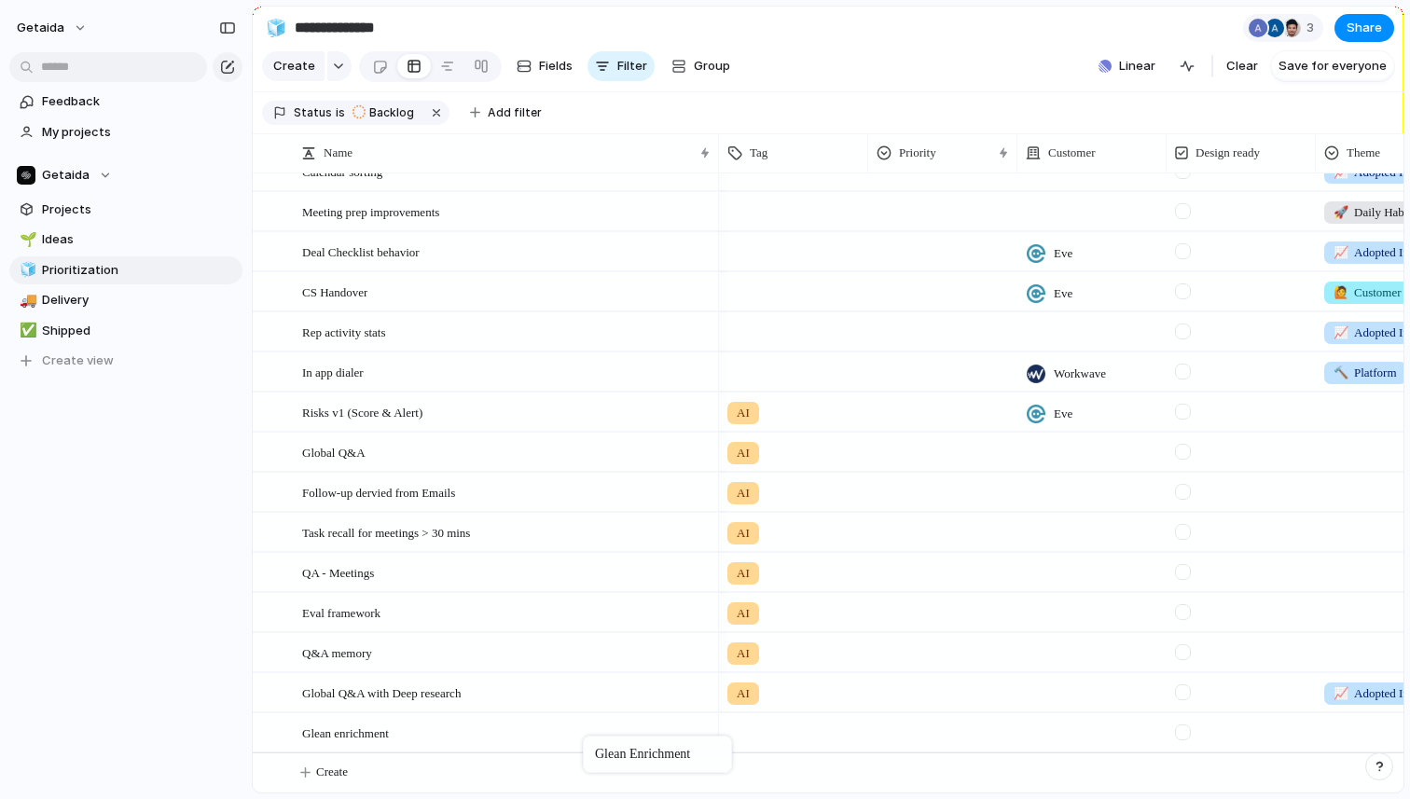
drag, startPoint x: 594, startPoint y: 491, endPoint x: 592, endPoint y: 740, distance: 249.0
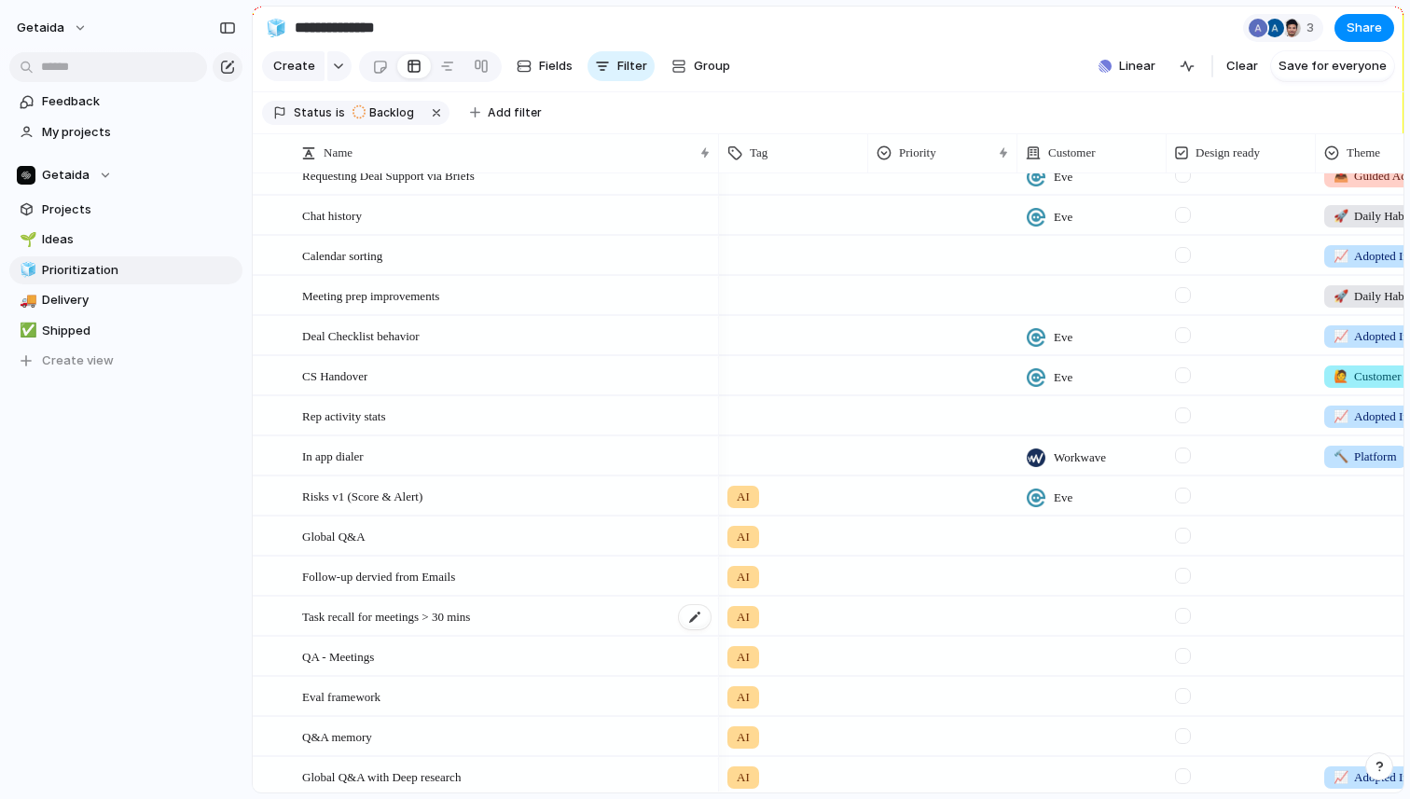
scroll to position [611, 0]
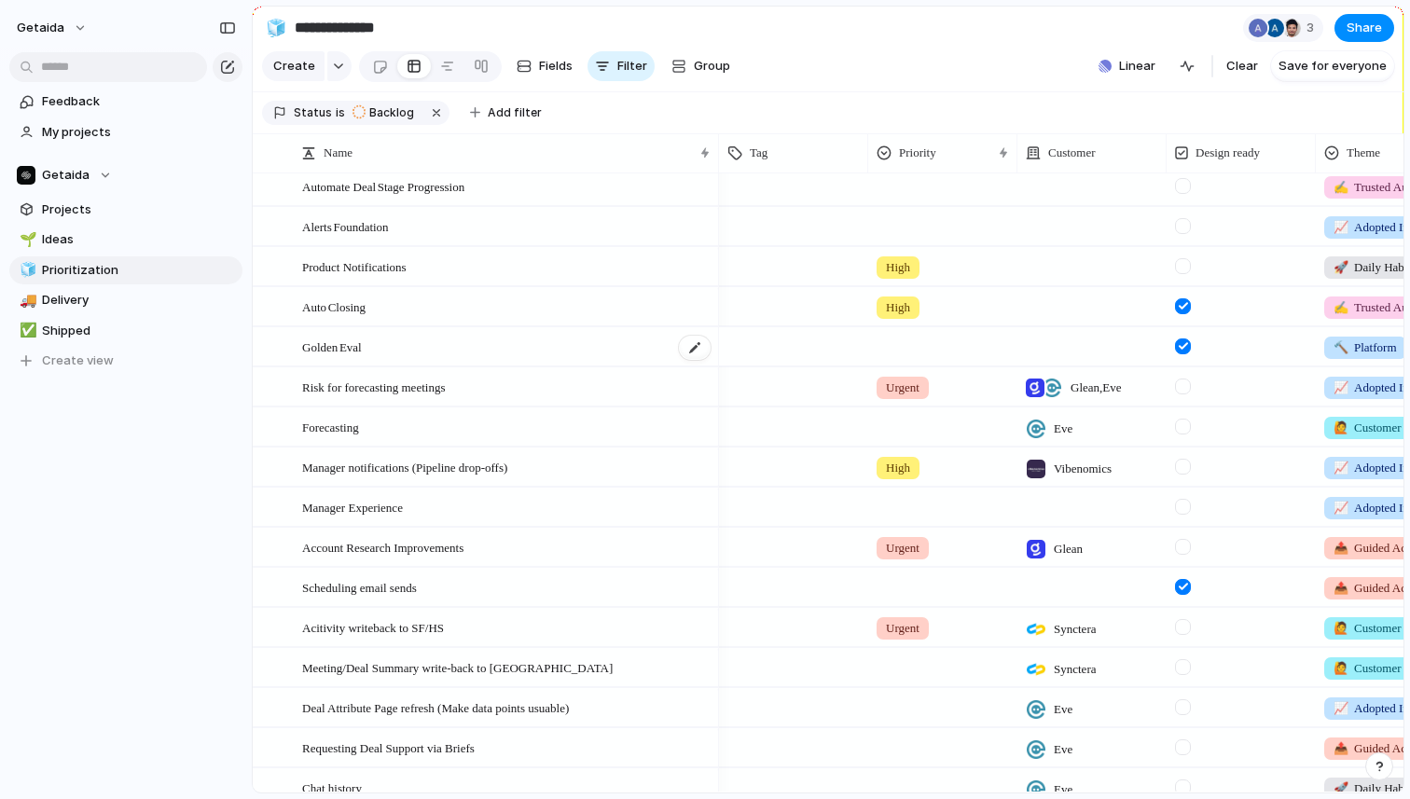
click at [587, 343] on div "Golden Eval" at bounding box center [507, 347] width 410 height 38
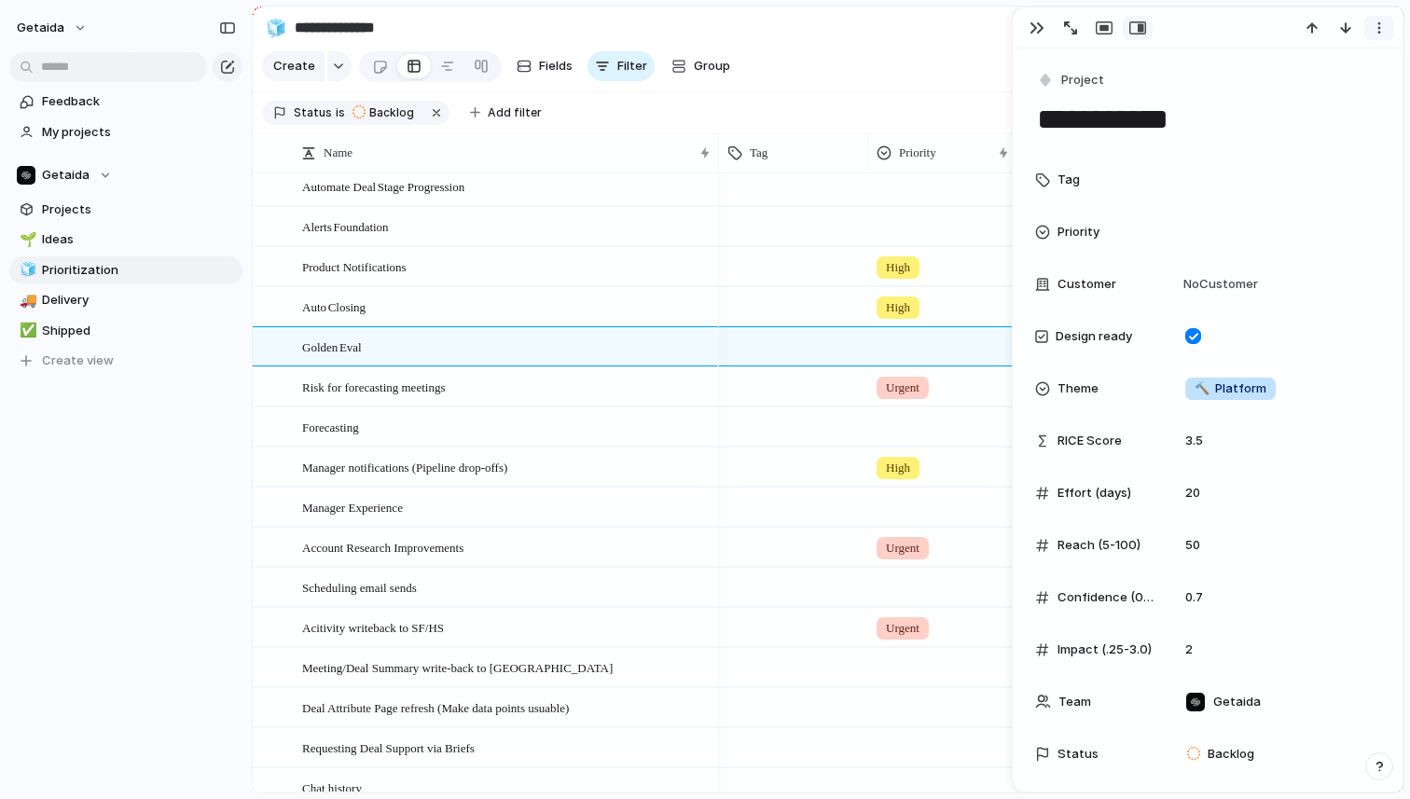
click at [1384, 30] on div "button" at bounding box center [1379, 28] width 15 height 15
click at [1330, 62] on span "Mark as duplicate" at bounding box center [1332, 68] width 104 height 19
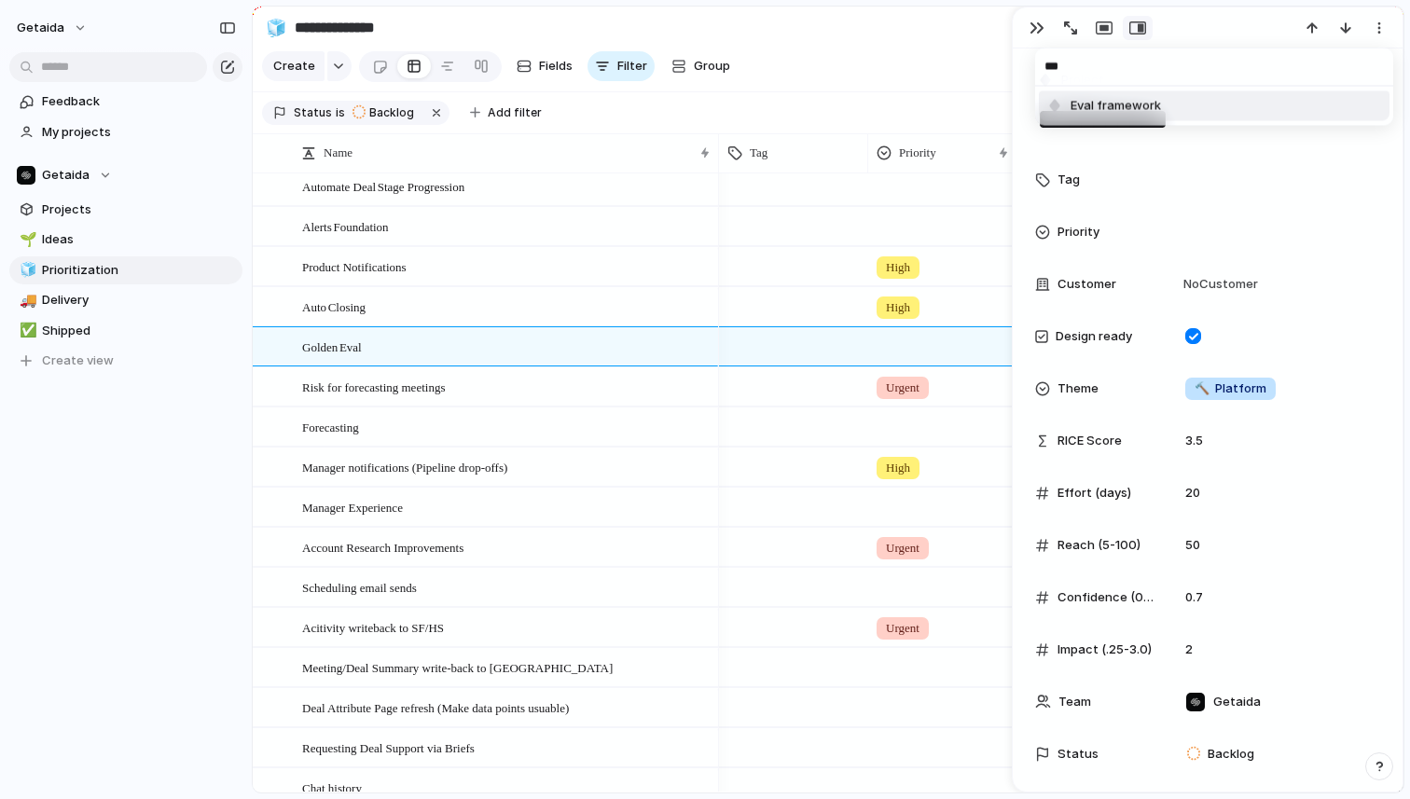
type input "***"
click at [1144, 104] on span "Eval framework" at bounding box center [1116, 106] width 90 height 19
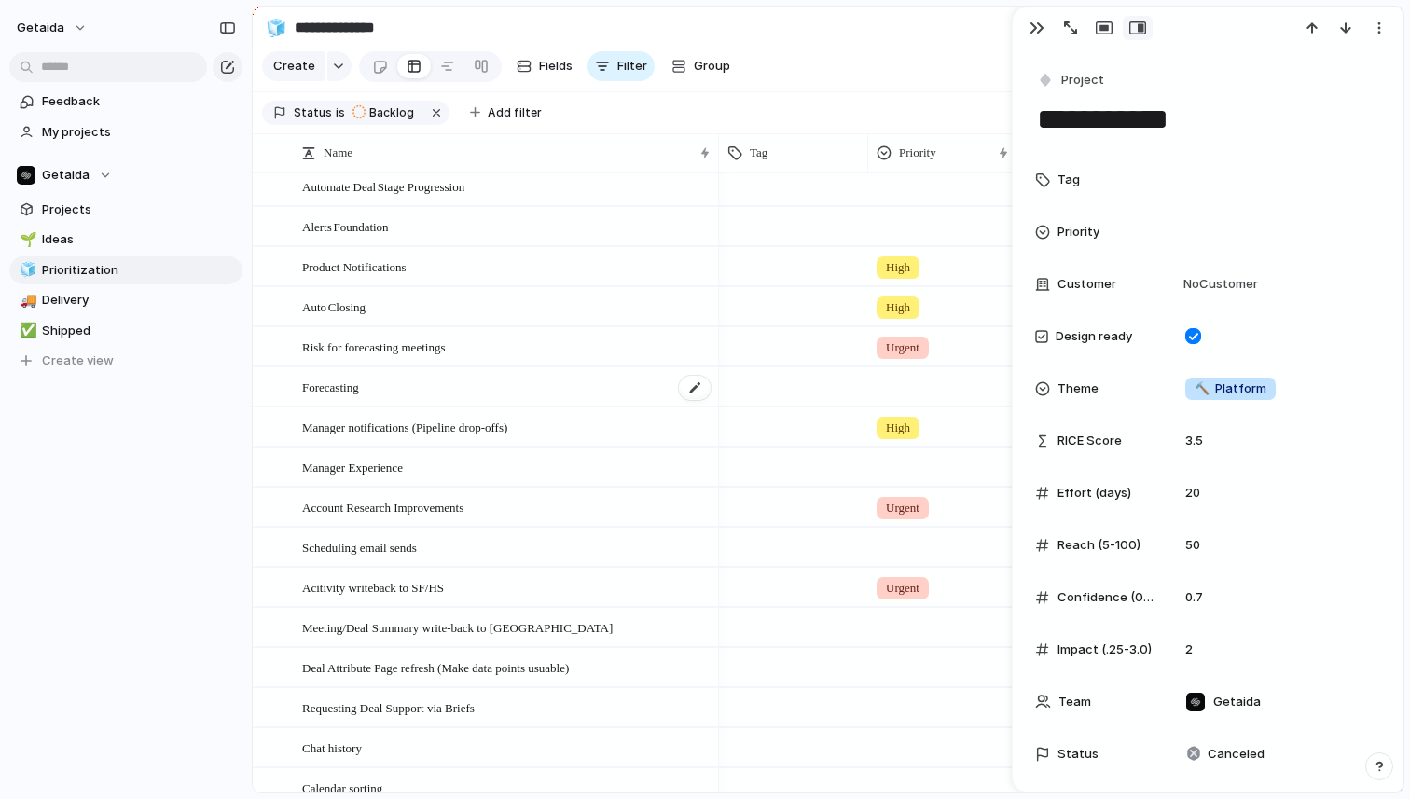
click at [589, 382] on div "Forecasting" at bounding box center [507, 387] width 410 height 38
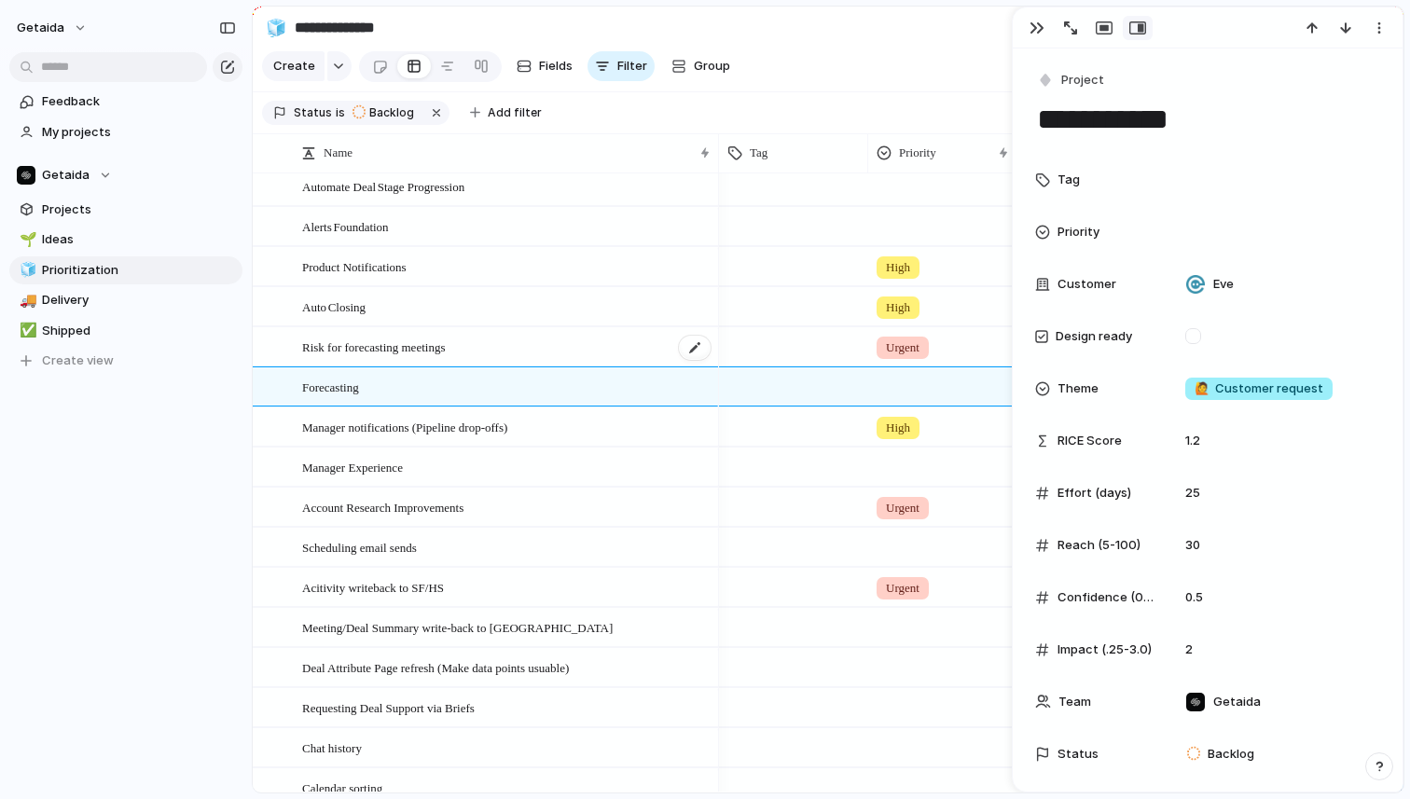
click at [579, 345] on div "Risk for forecasting meetings" at bounding box center [507, 347] width 410 height 38
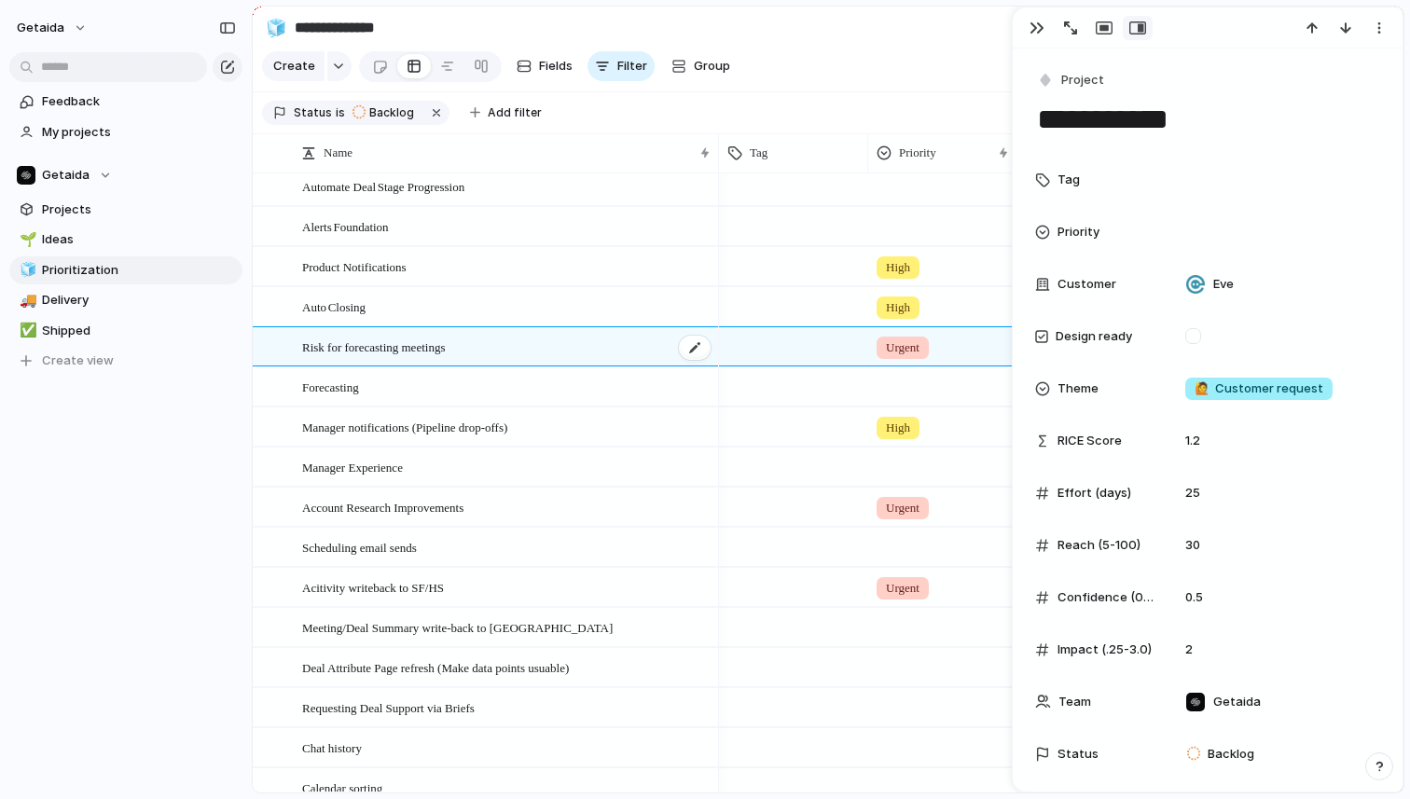
type textarea "**********"
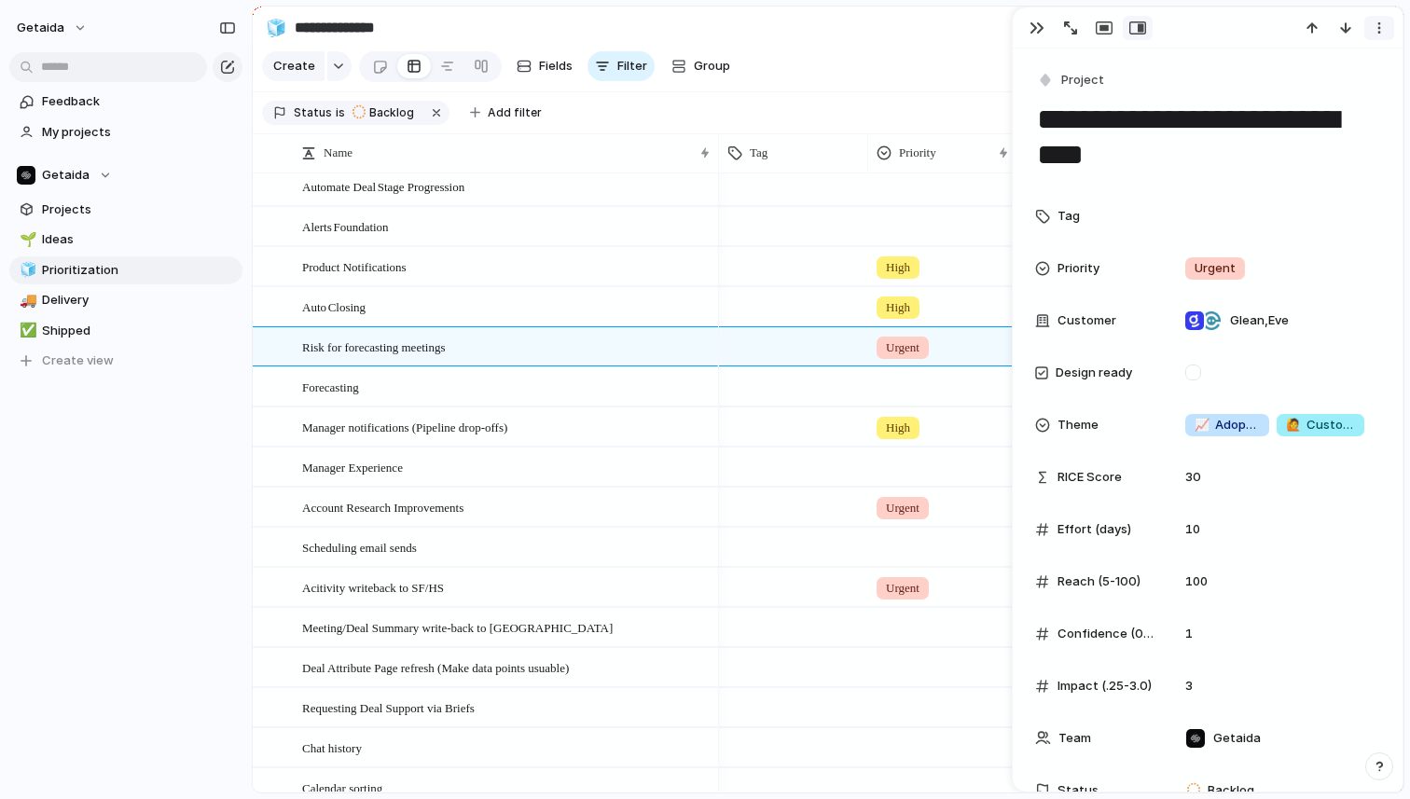
click at [1381, 33] on div "button" at bounding box center [1379, 28] width 15 height 15
click at [1310, 67] on span "Mark as duplicate" at bounding box center [1332, 68] width 104 height 19
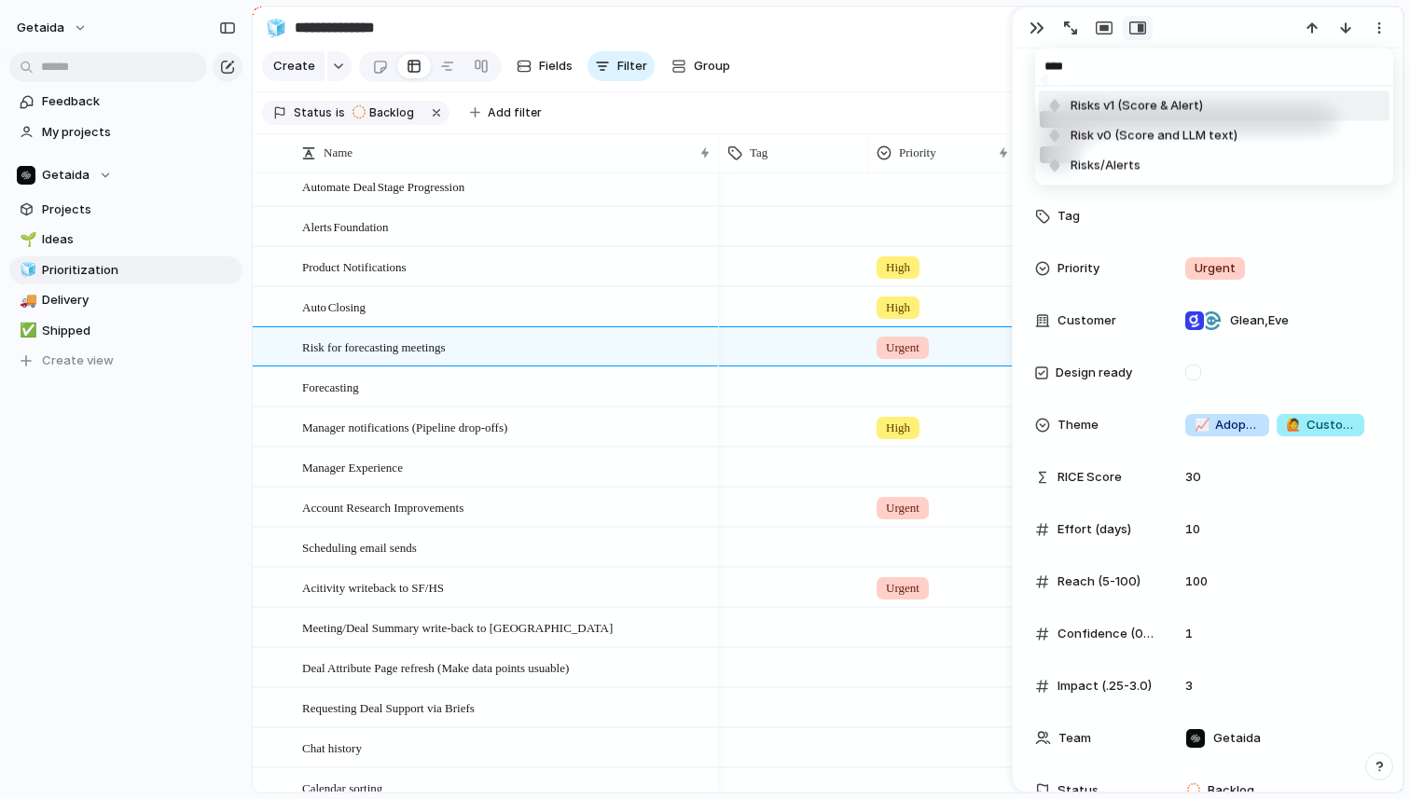
type input "****"
click at [1156, 107] on span "Risks v1 (Score & Alert)" at bounding box center [1137, 106] width 132 height 19
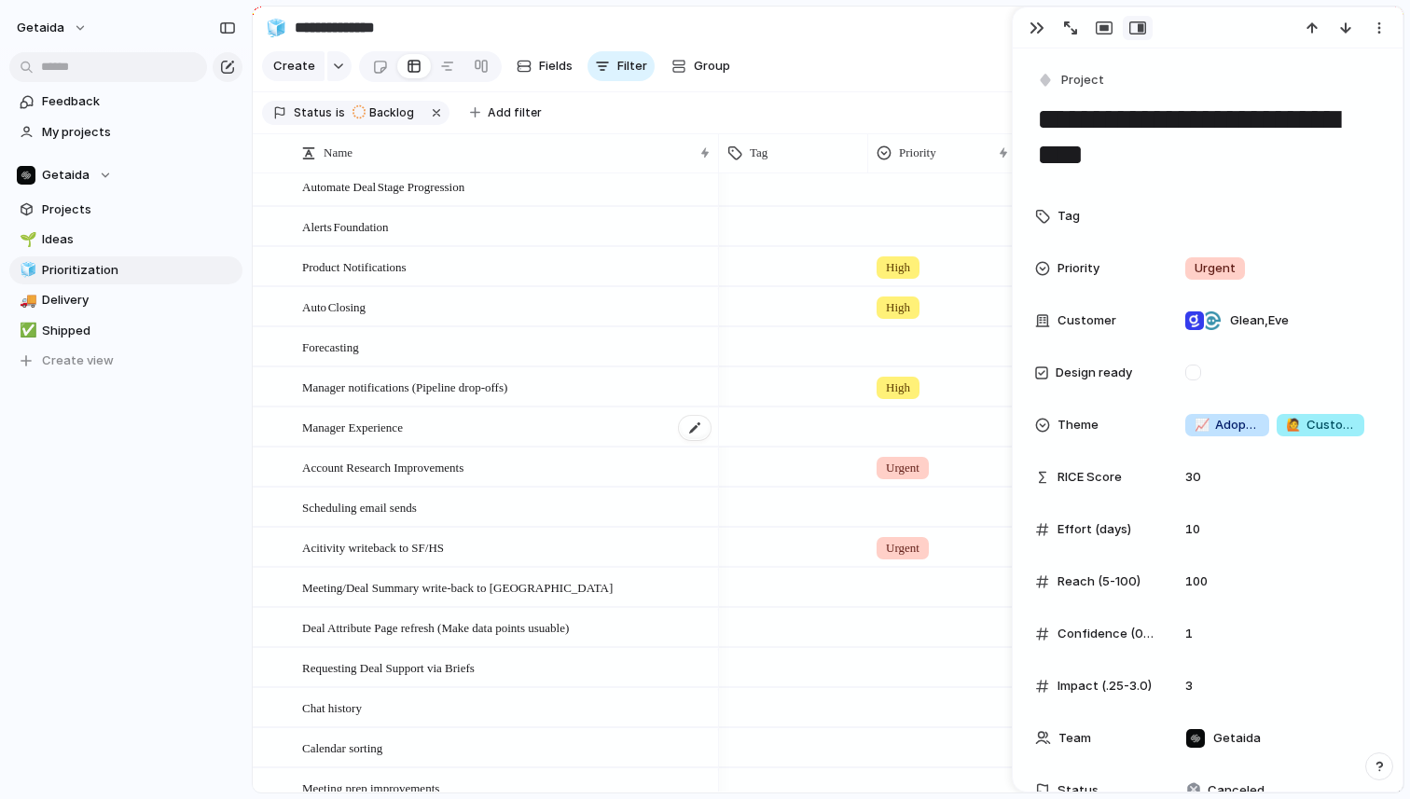
click at [465, 423] on div "Manager Experience" at bounding box center [507, 428] width 410 height 38
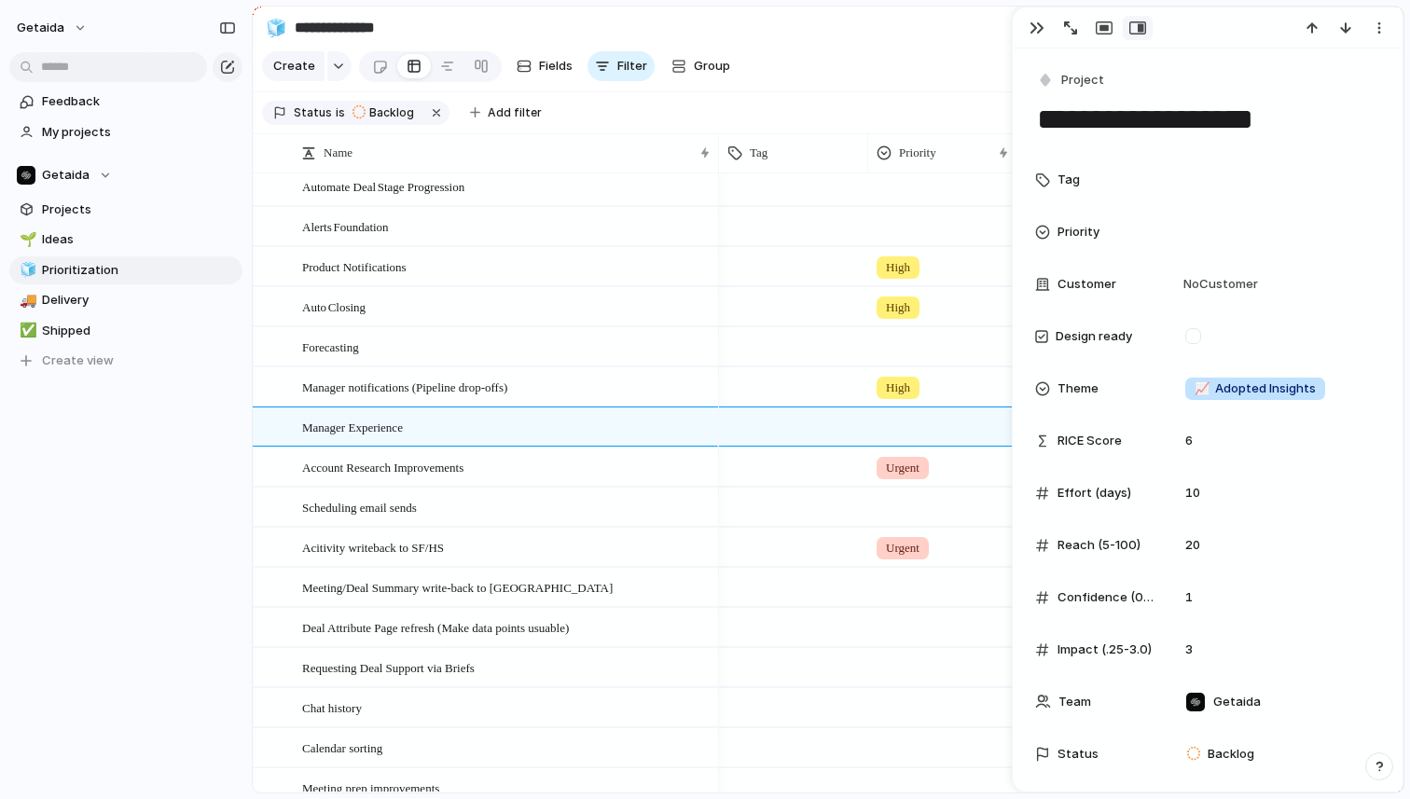
click at [929, 470] on div "Urgent" at bounding box center [903, 468] width 52 height 22
click at [914, 604] on span "Medium" at bounding box center [913, 608] width 46 height 19
click at [899, 545] on span "Urgent" at bounding box center [903, 548] width 34 height 19
click at [189, 543] on div "Urgent High Medium Low No Priority" at bounding box center [705, 399] width 1410 height 799
click at [894, 548] on span "Urgent" at bounding box center [903, 548] width 34 height 19
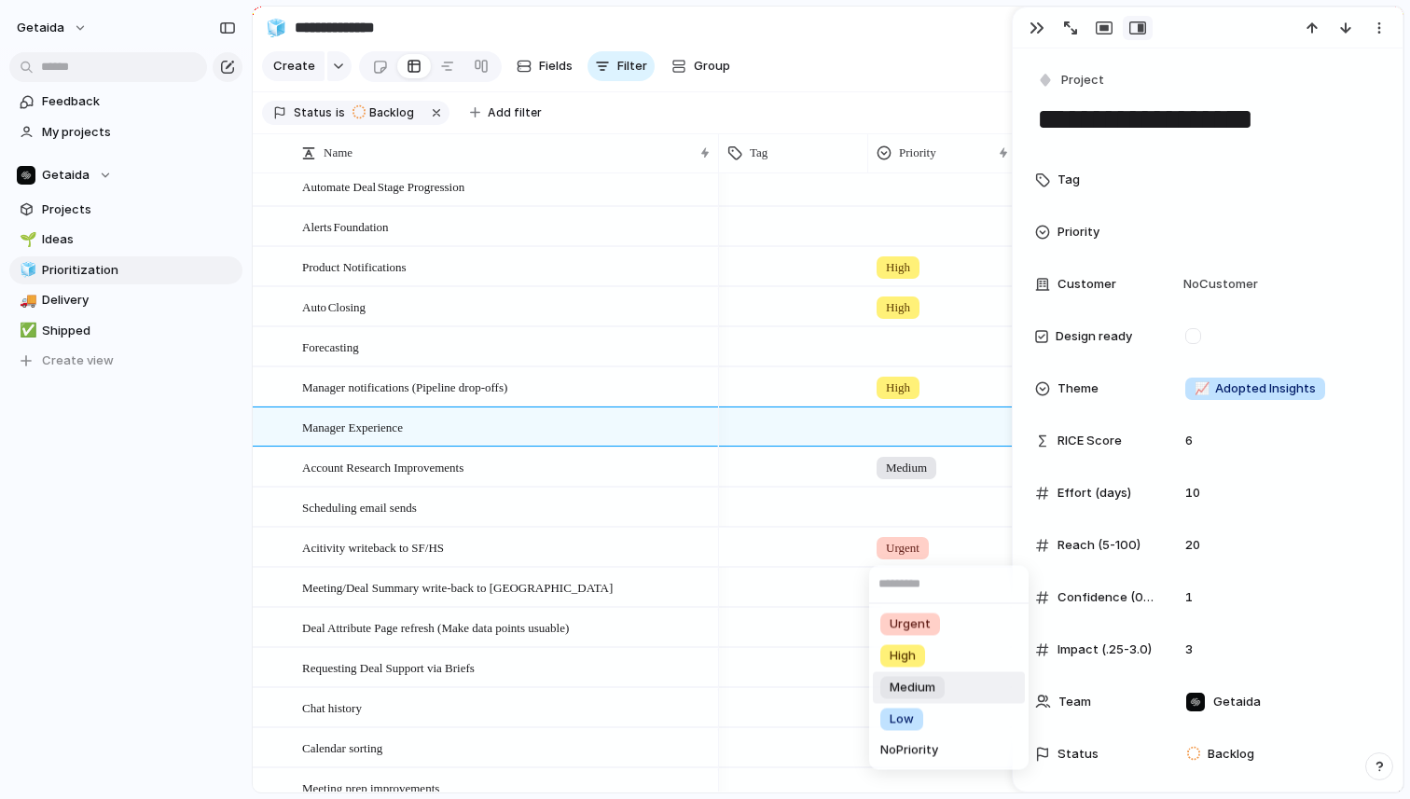
click at [923, 686] on span "Medium" at bounding box center [913, 688] width 46 height 19
click at [188, 518] on div "Feedback My projects Getaida Projects 🌱 Ideas 🧊 Prioritization 🚚 Delivery ✅ Shi…" at bounding box center [126, 263] width 252 height 526
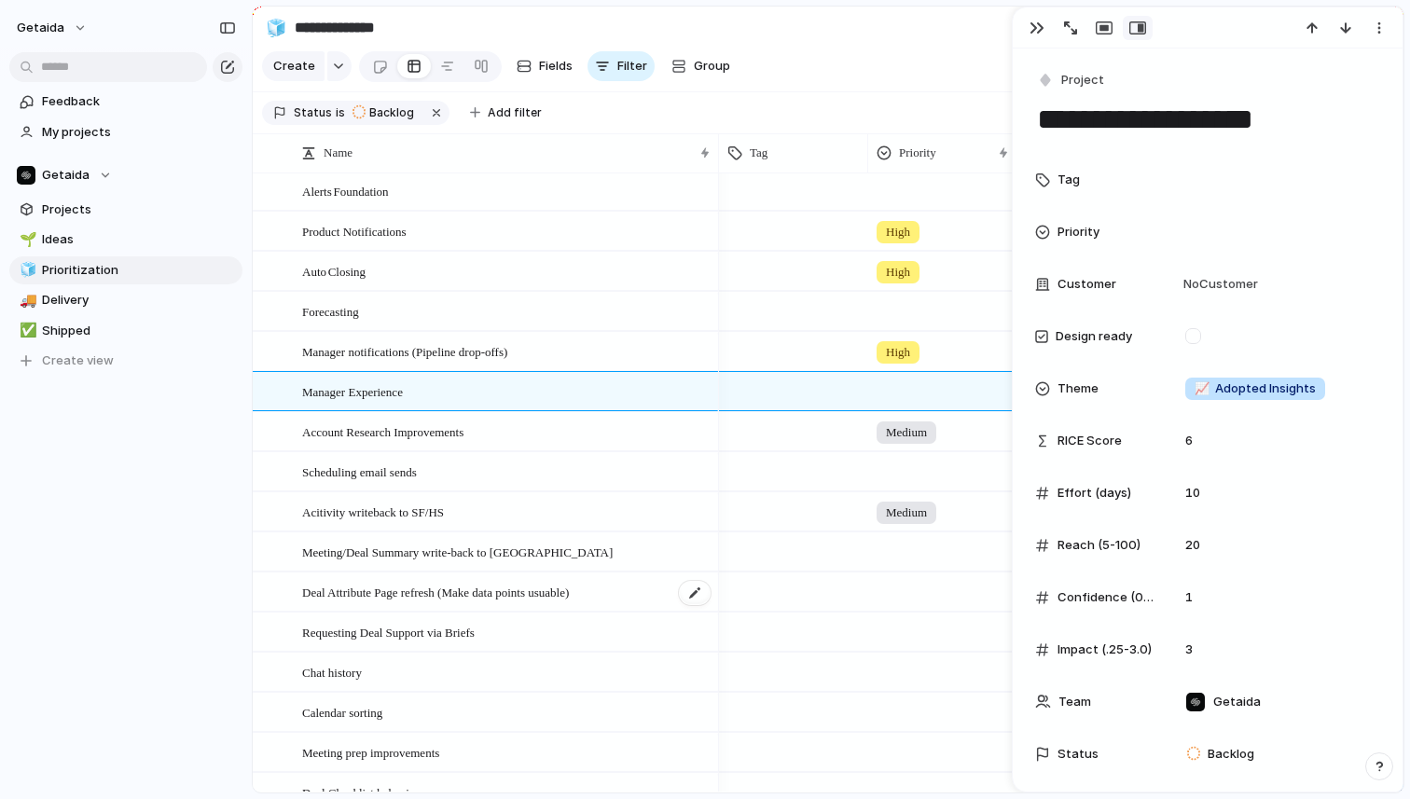
scroll to position [108, 0]
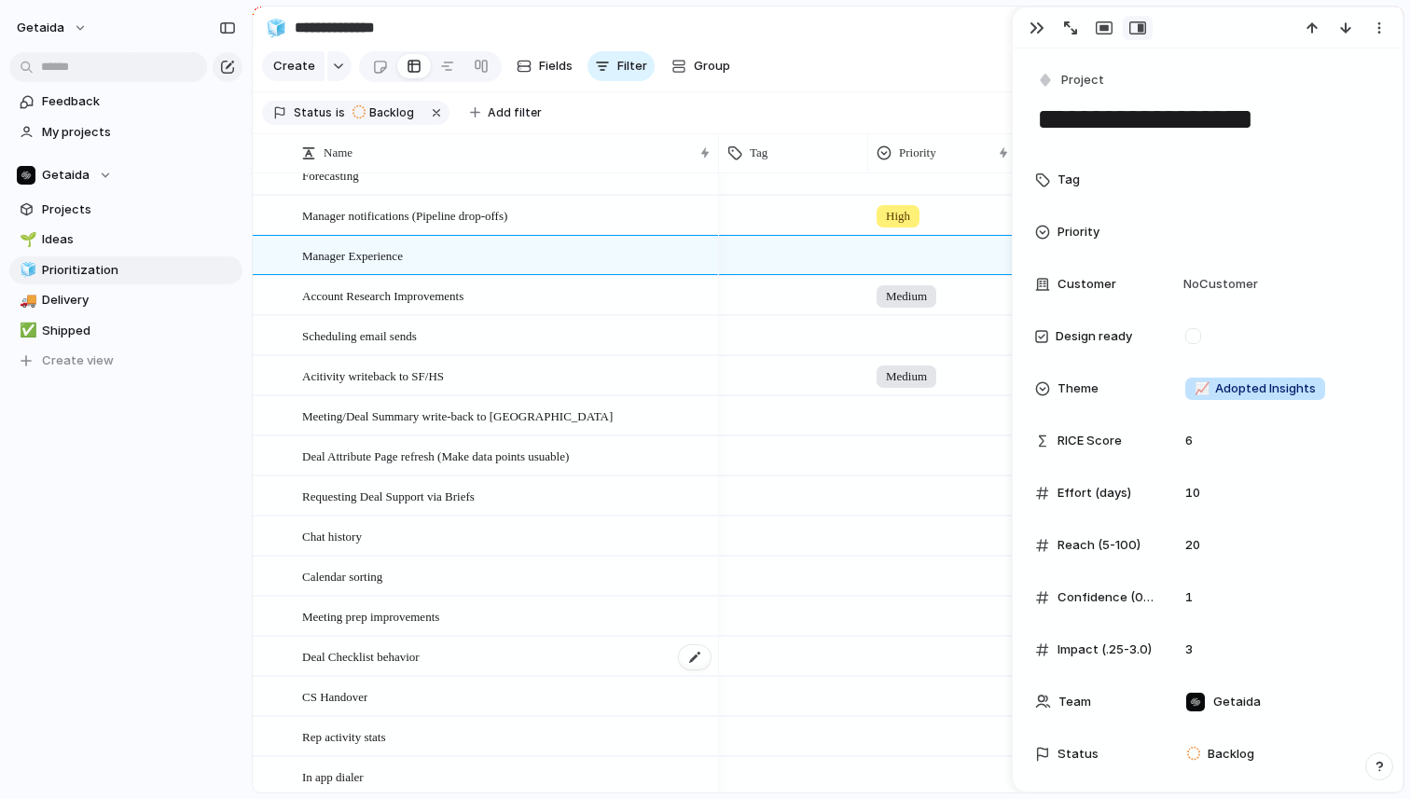
click at [527, 656] on div "Deal Checklist behavior" at bounding box center [507, 657] width 410 height 38
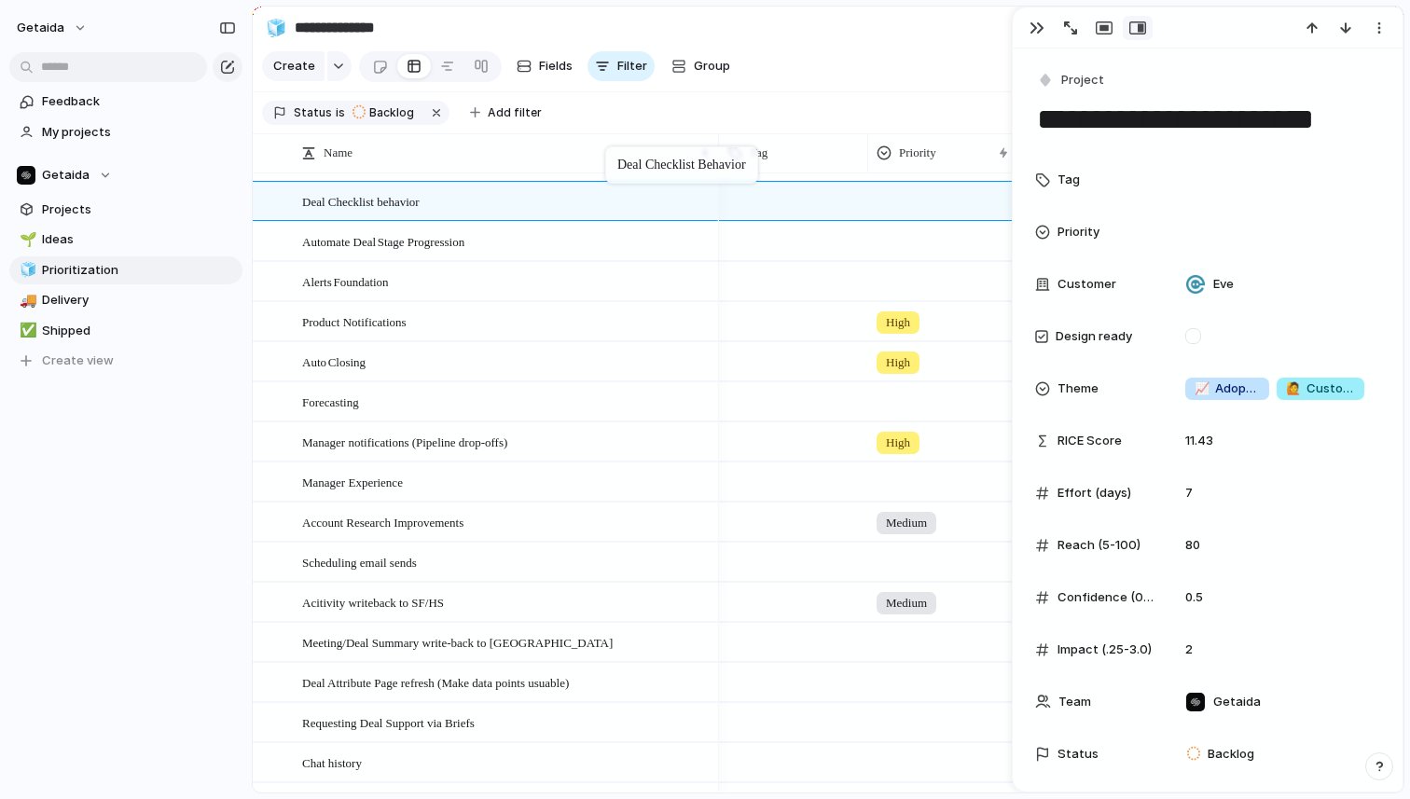
drag, startPoint x: 527, startPoint y: 656, endPoint x: 615, endPoint y: 149, distance: 514.0
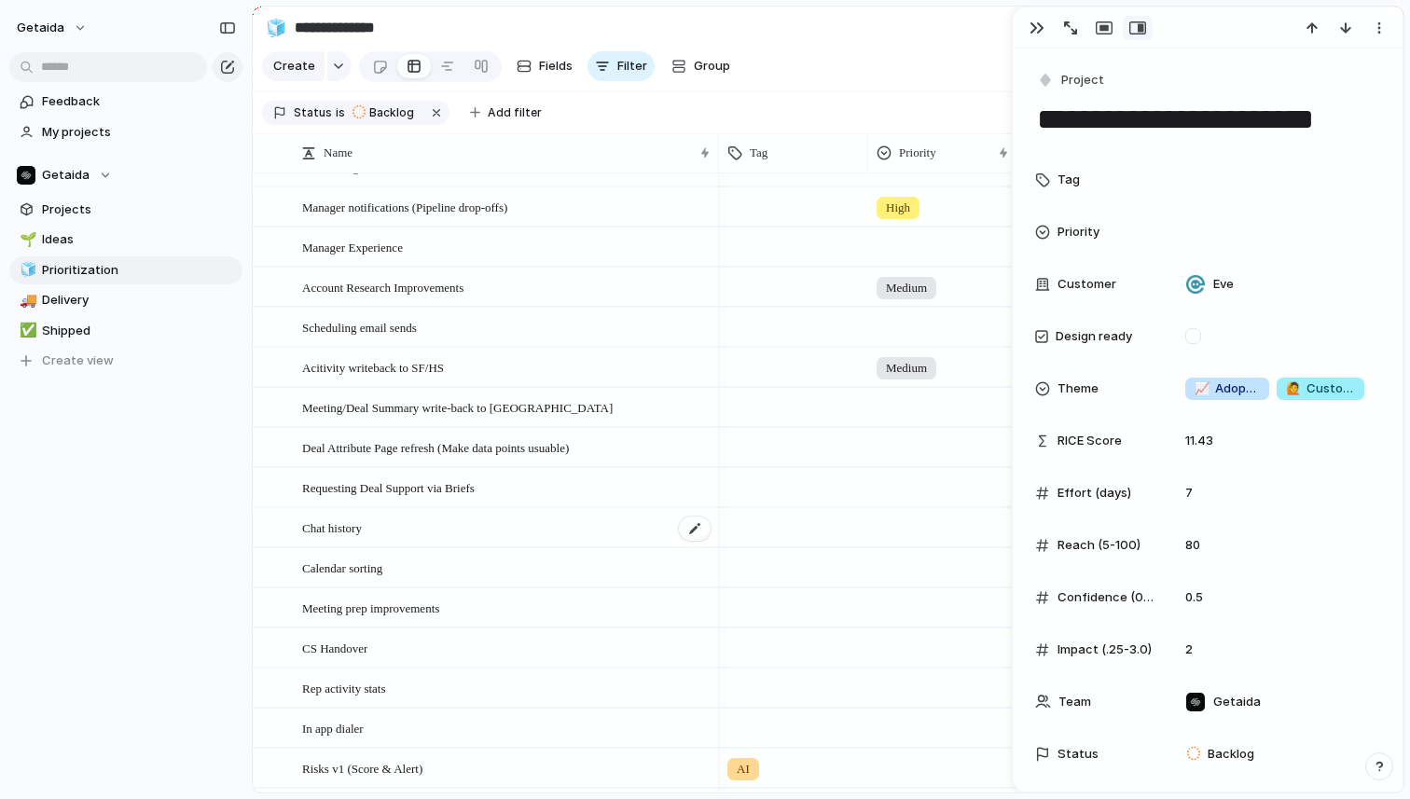
click at [487, 529] on div "Chat history" at bounding box center [507, 528] width 410 height 38
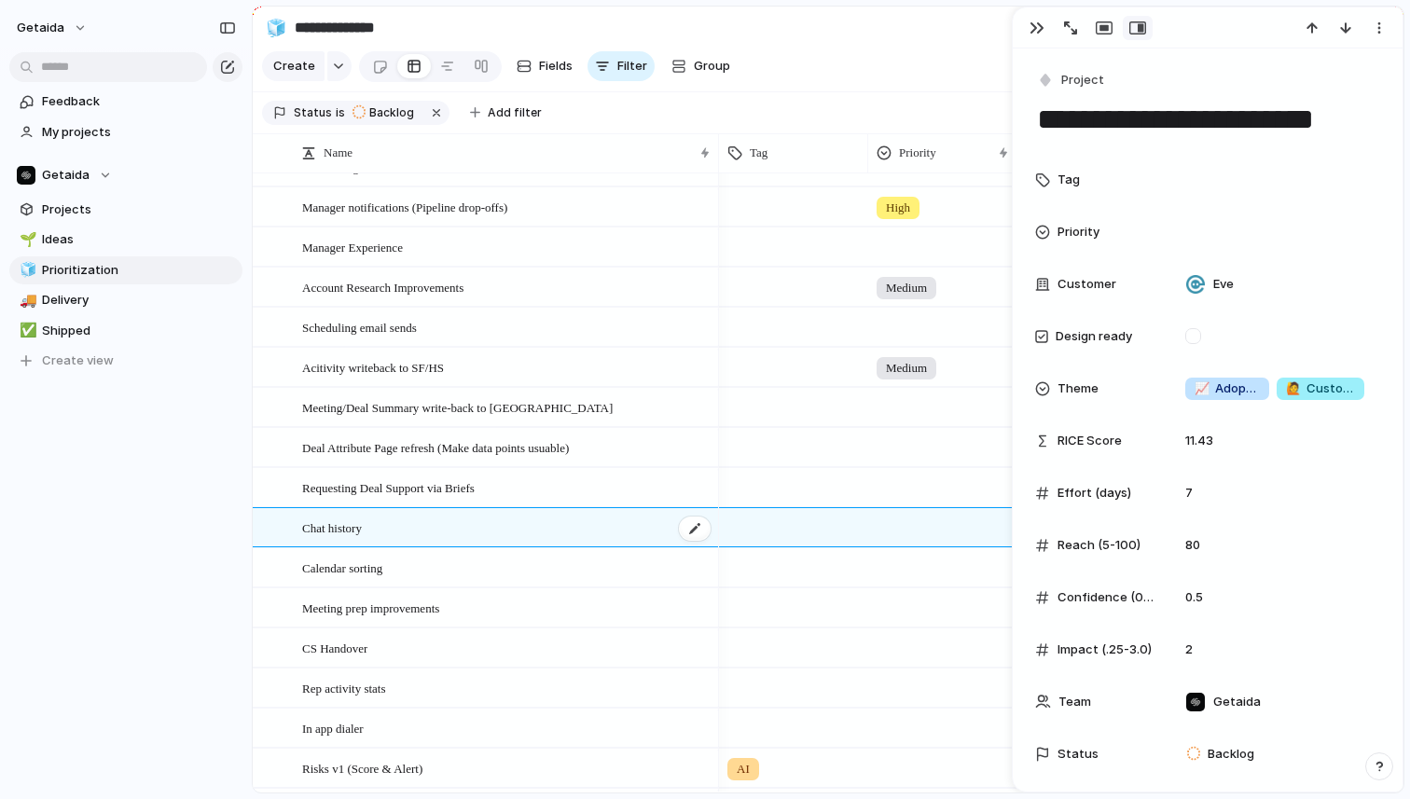
type textarea "**********"
click at [1374, 31] on div "button" at bounding box center [1379, 28] width 15 height 15
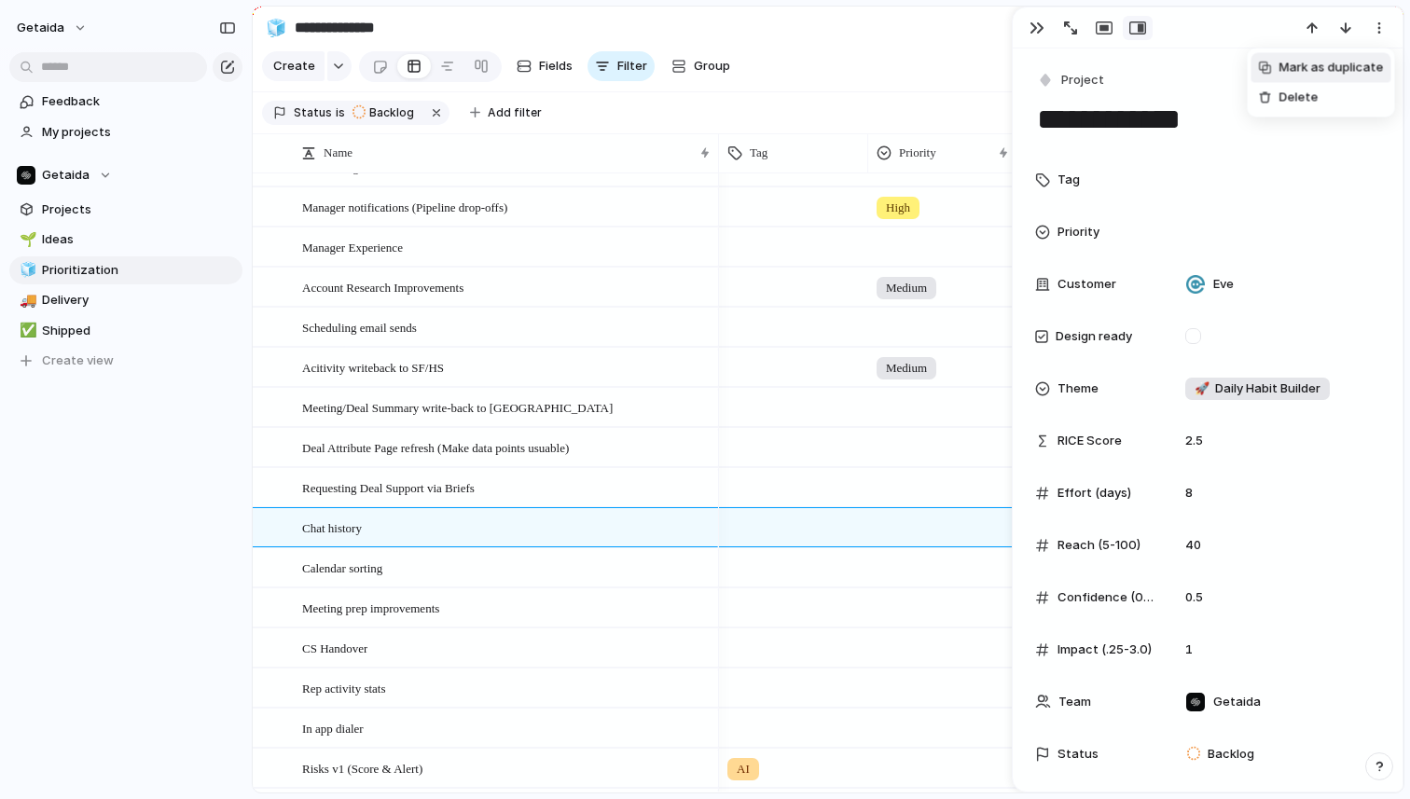
click at [1349, 71] on span "Mark as duplicate" at bounding box center [1332, 68] width 104 height 19
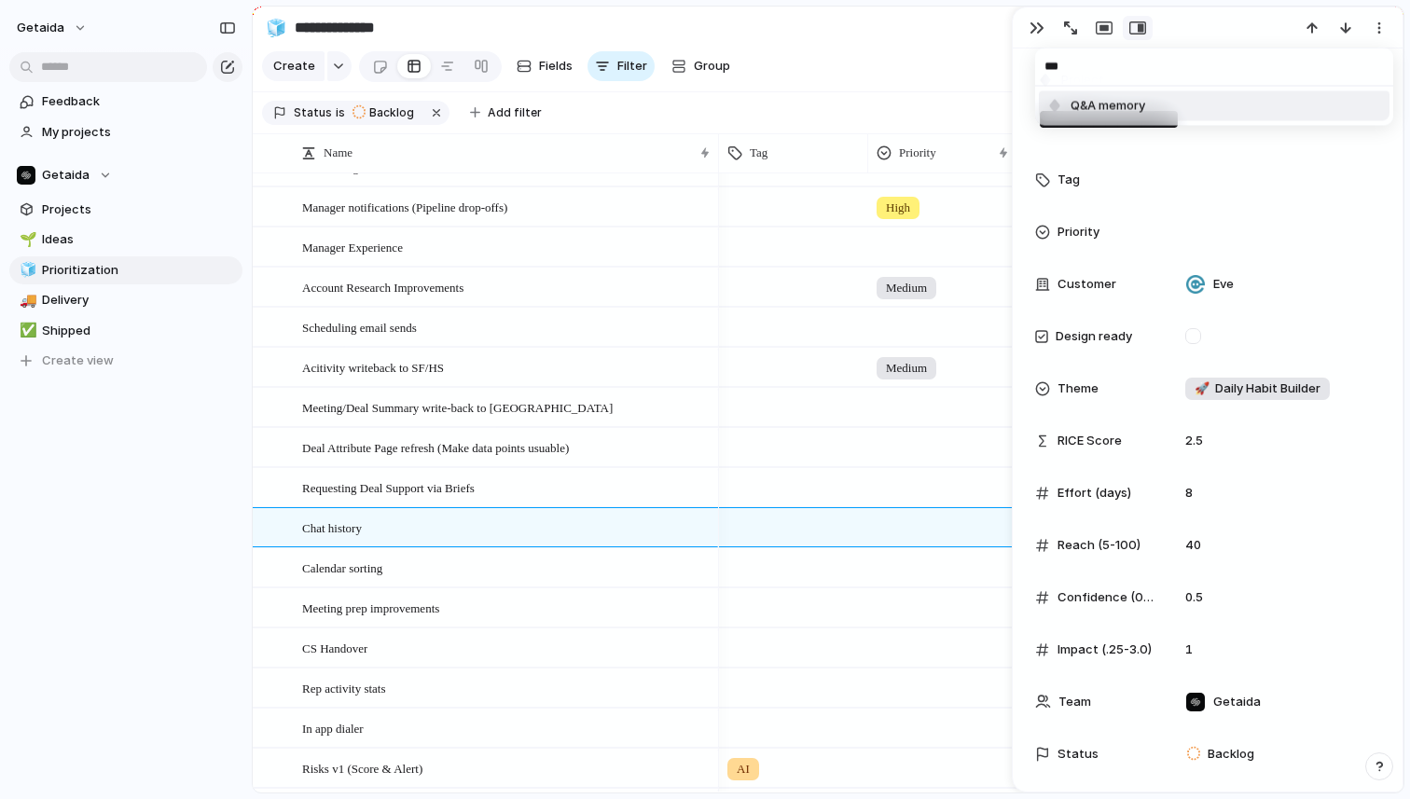
type input "***"
click at [1223, 105] on li "Q&A memory" at bounding box center [1214, 106] width 351 height 30
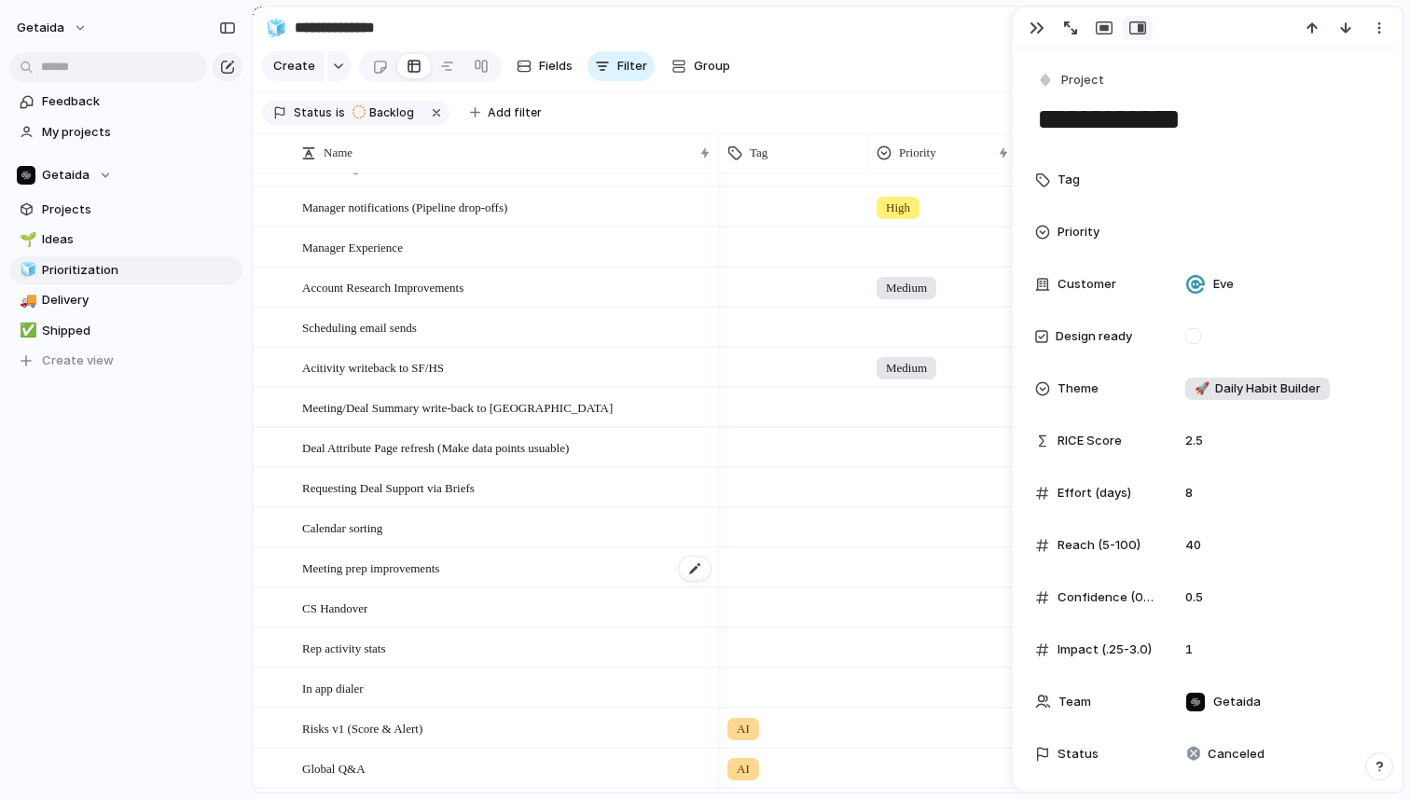
click at [566, 574] on div "Meeting prep improvements" at bounding box center [507, 568] width 410 height 38
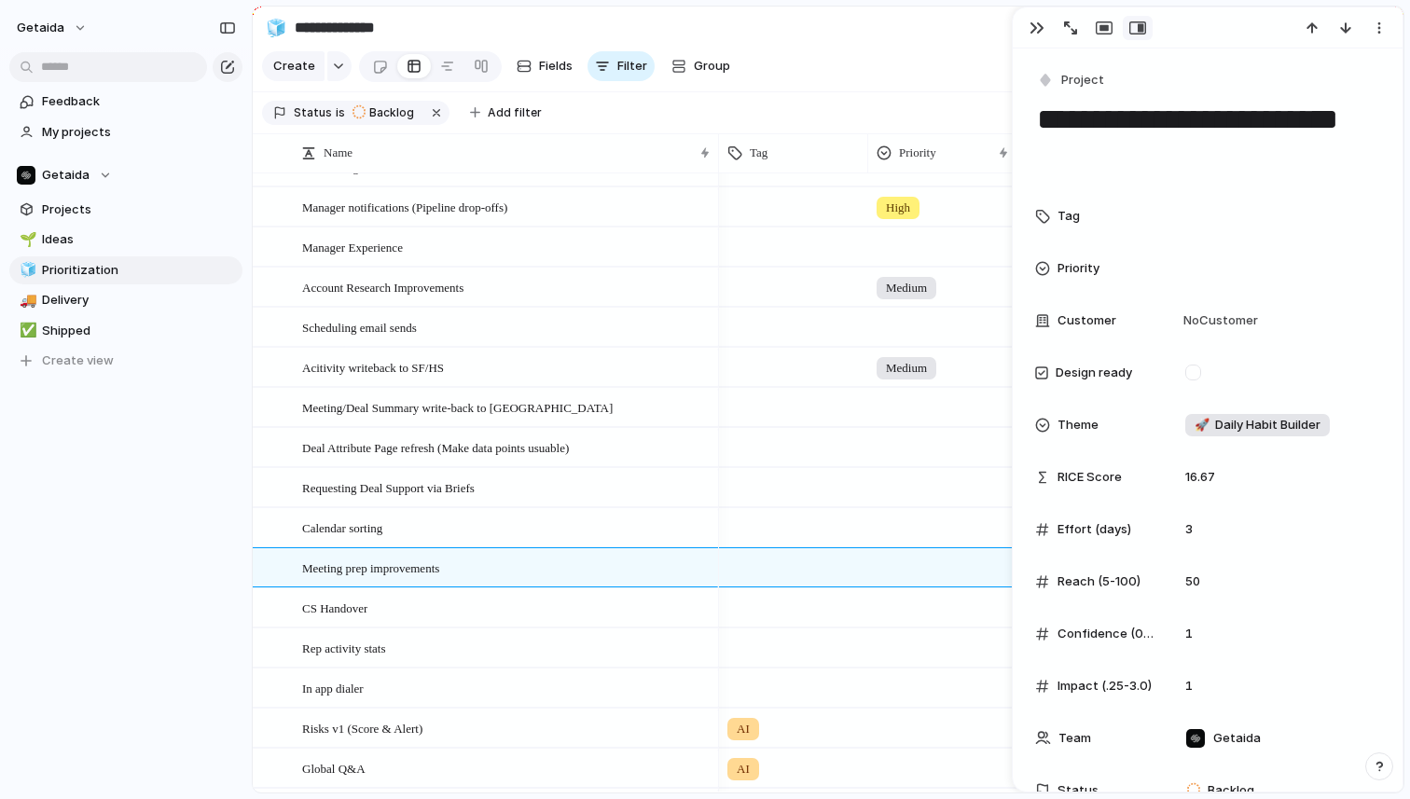
click at [770, 575] on div at bounding box center [793, 564] width 147 height 31
click at [148, 655] on div "AI Infra Feature" at bounding box center [705, 399] width 1410 height 799
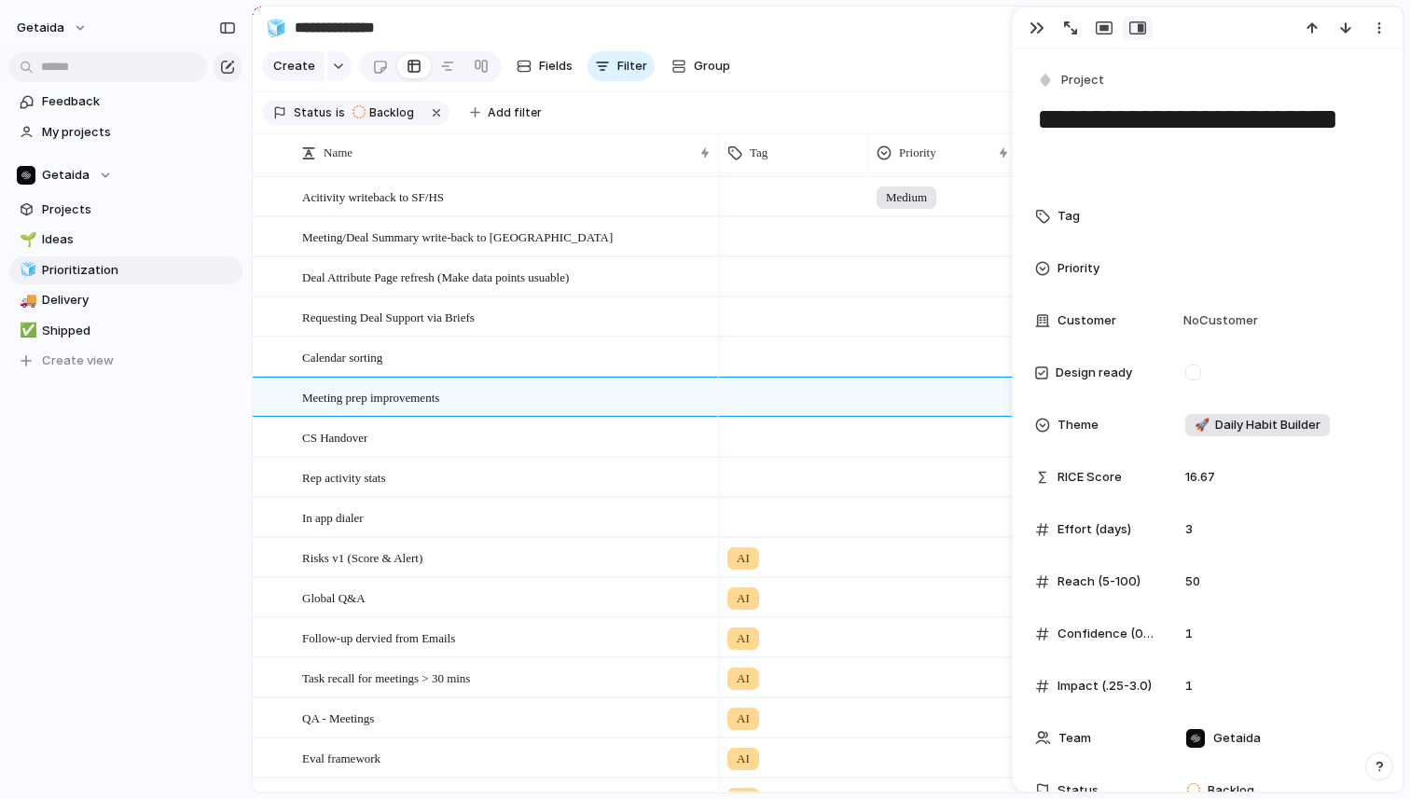
click at [765, 398] on div at bounding box center [793, 394] width 147 height 31
click at [760, 476] on div "AI" at bounding box center [770, 475] width 30 height 22
click at [139, 490] on div "Feedback My projects Getaida Projects 🌱 Ideas 🧊 Prioritization 🚚 Delivery ✅ Shi…" at bounding box center [126, 263] width 252 height 526
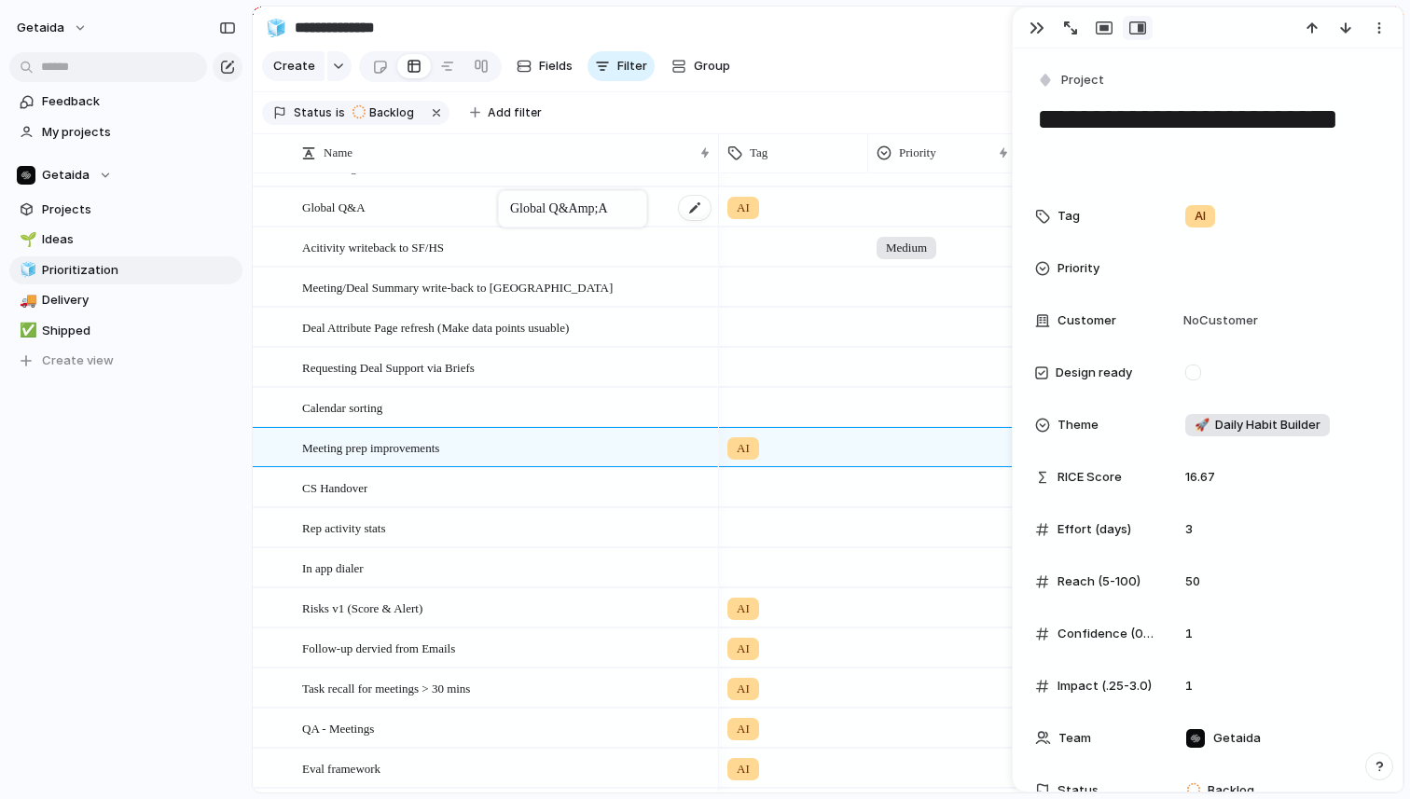
drag, startPoint x: 429, startPoint y: 617, endPoint x: 506, endPoint y: 194, distance: 430.5
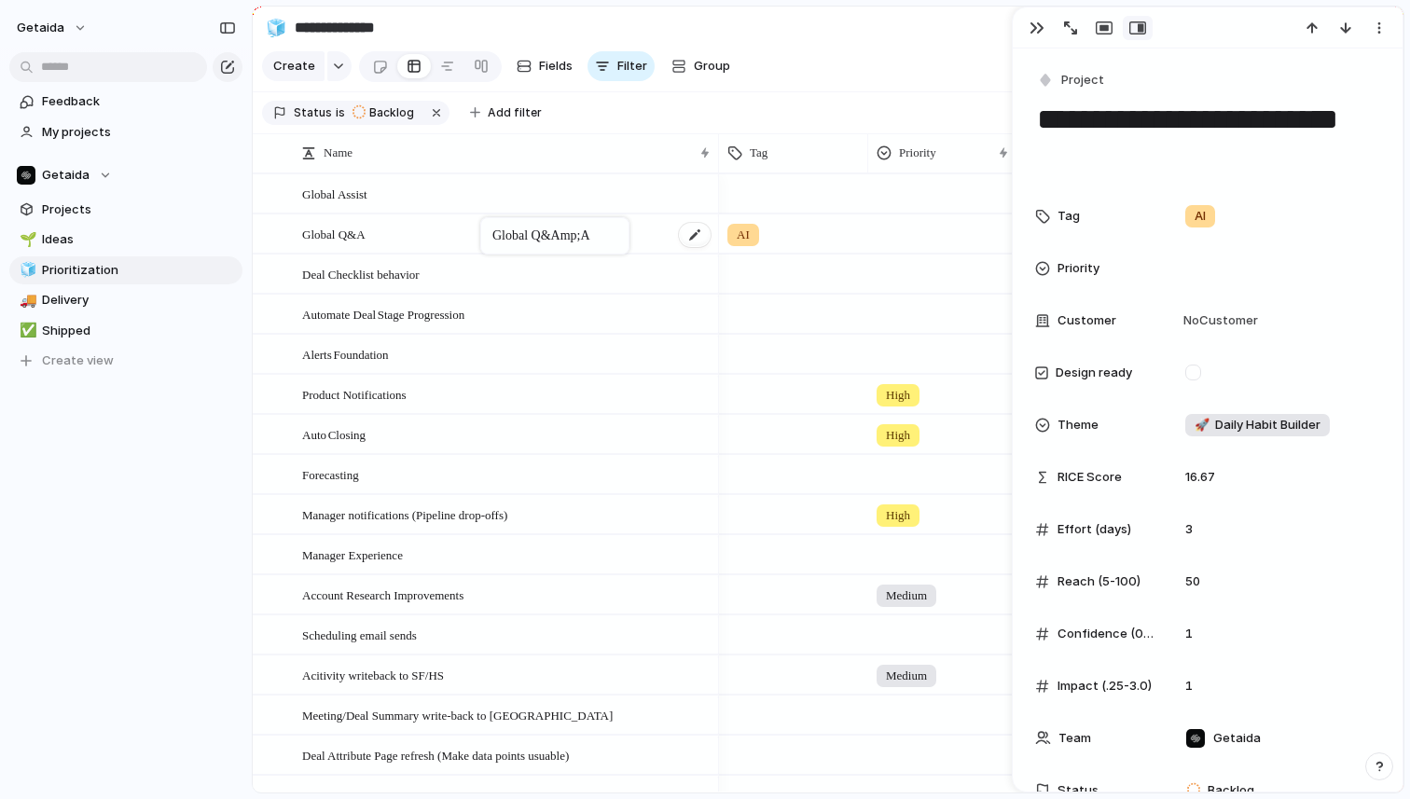
drag, startPoint x: 392, startPoint y: 634, endPoint x: 488, endPoint y: 221, distance: 424.2
click at [757, 189] on div at bounding box center [793, 190] width 147 height 31
click at [779, 270] on div "AI" at bounding box center [770, 271] width 30 height 22
click at [180, 538] on div "getaida Feedback My projects Getaida Projects 🌱 Ideas 🧊 Prioritization 🚚 Delive…" at bounding box center [126, 399] width 252 height 799
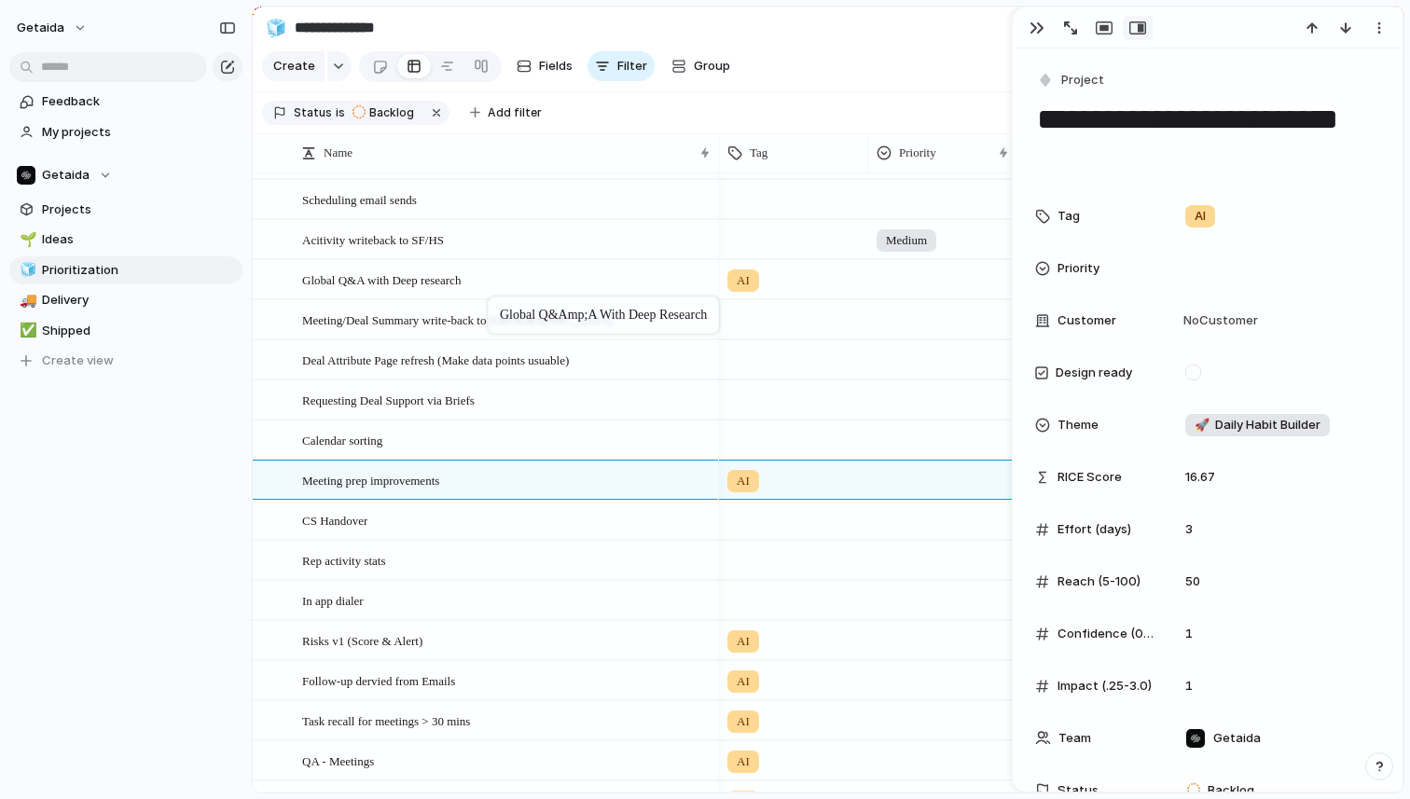
drag, startPoint x: 423, startPoint y: 686, endPoint x: 496, endPoint y: 302, distance: 391.3
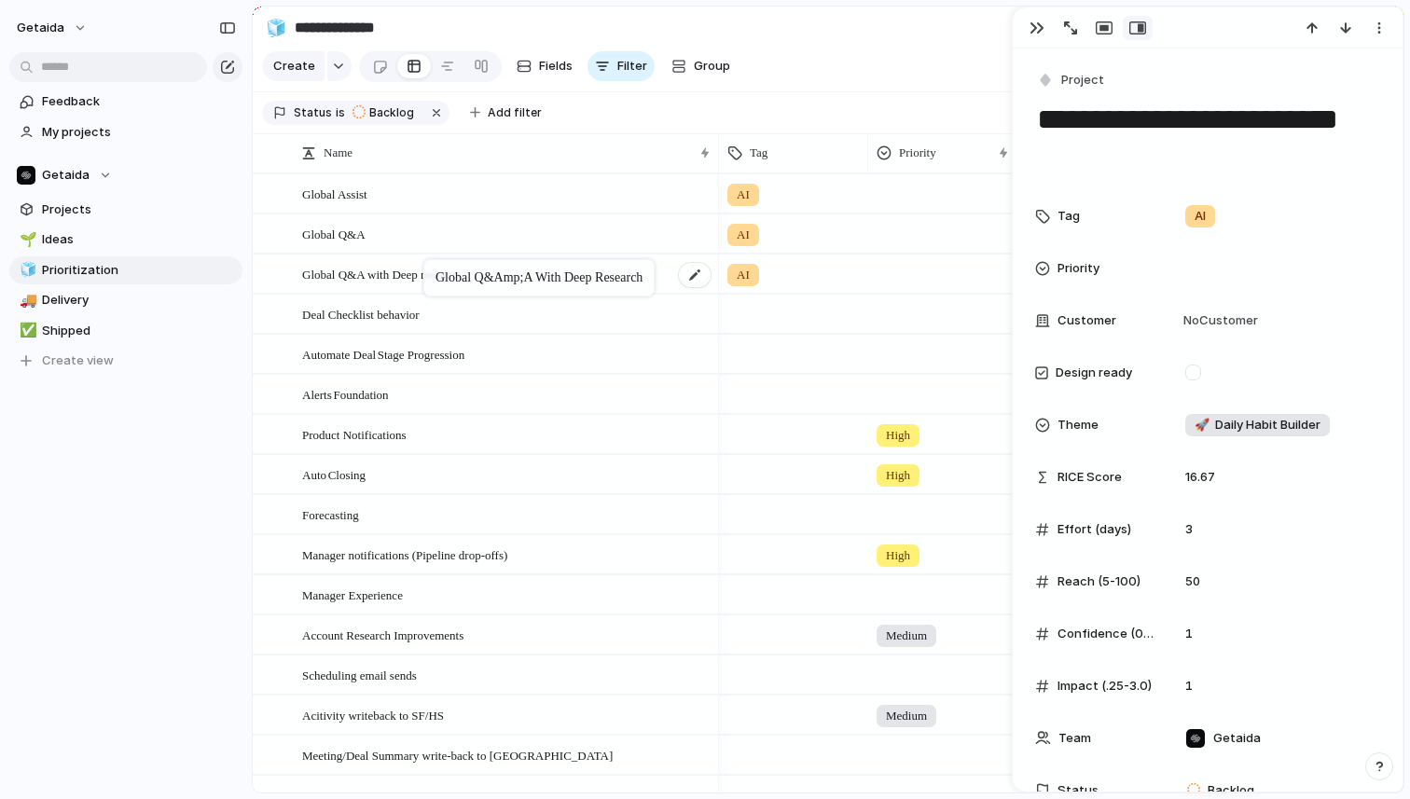
drag, startPoint x: 359, startPoint y: 718, endPoint x: 433, endPoint y: 263, distance: 461.1
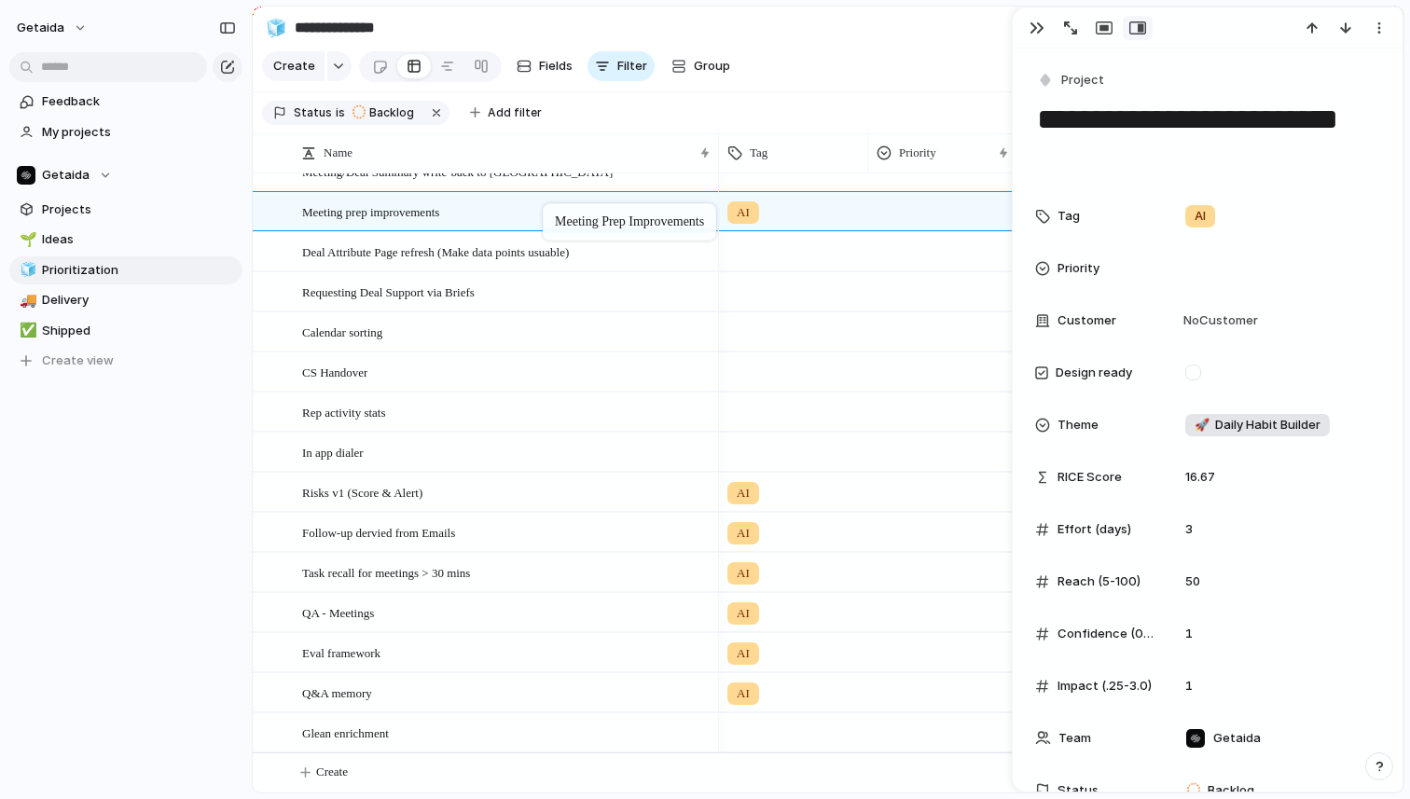
drag, startPoint x: 483, startPoint y: 335, endPoint x: 552, endPoint y: 207, distance: 145.2
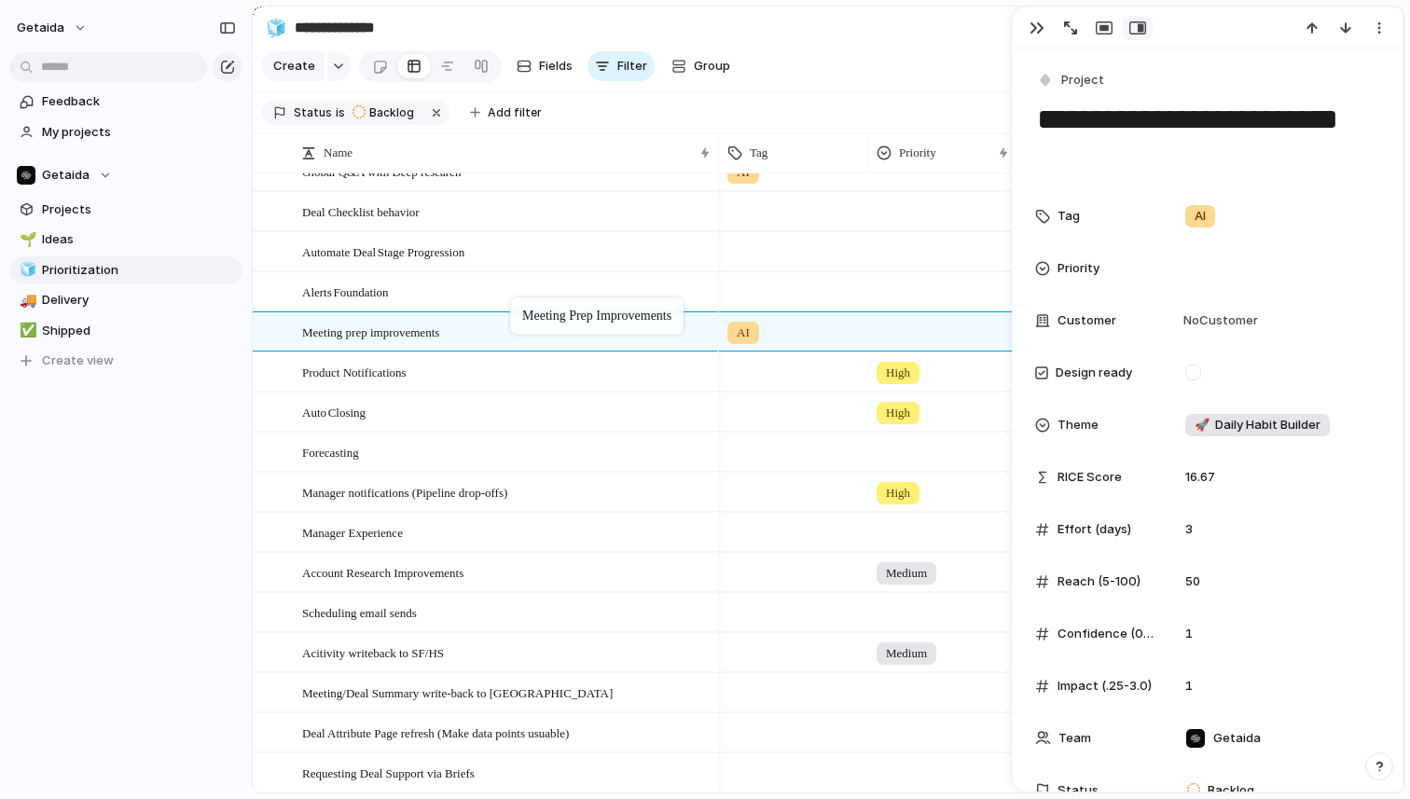
drag, startPoint x: 422, startPoint y: 693, endPoint x: 520, endPoint y: 301, distance: 403.8
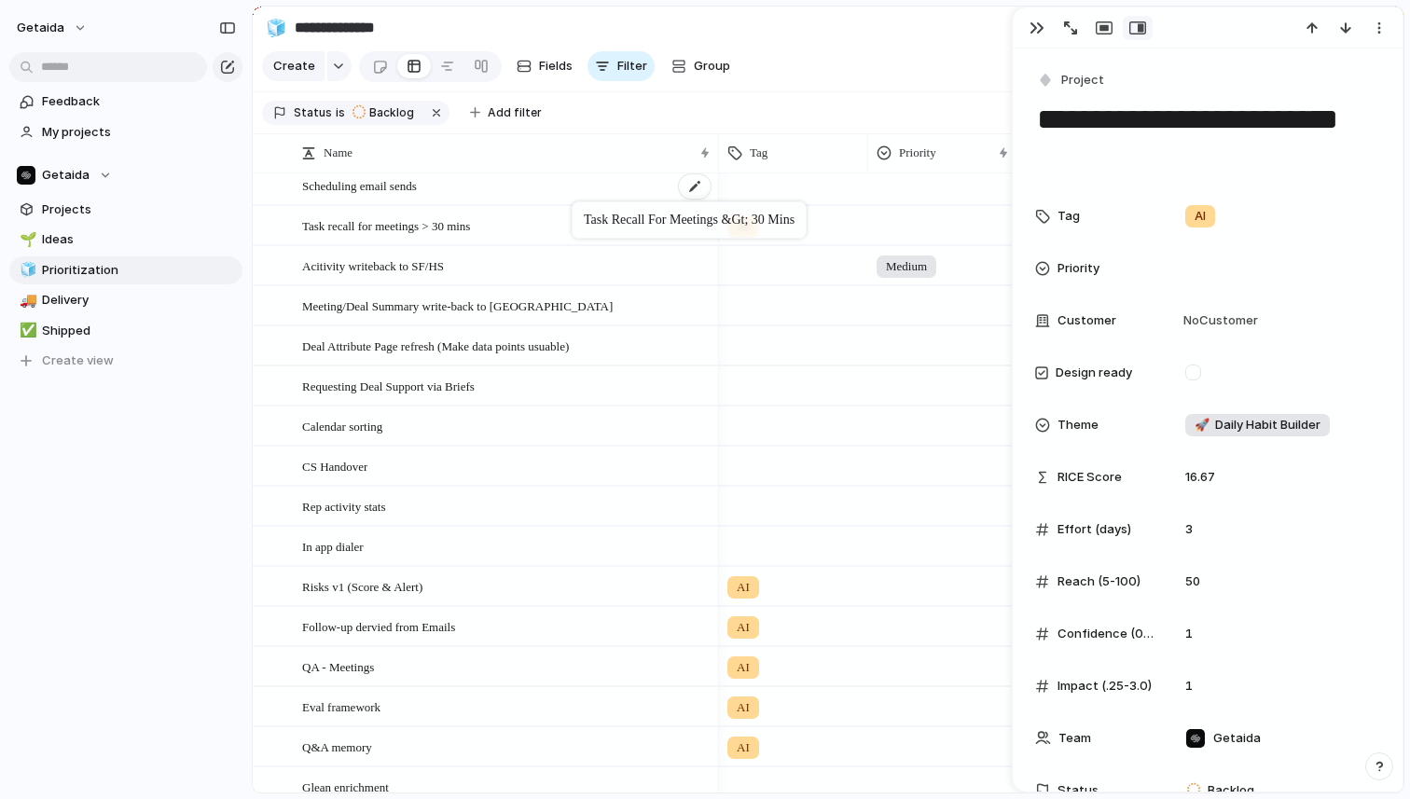
drag, startPoint x: 501, startPoint y: 632, endPoint x: 576, endPoint y: 198, distance: 441.2
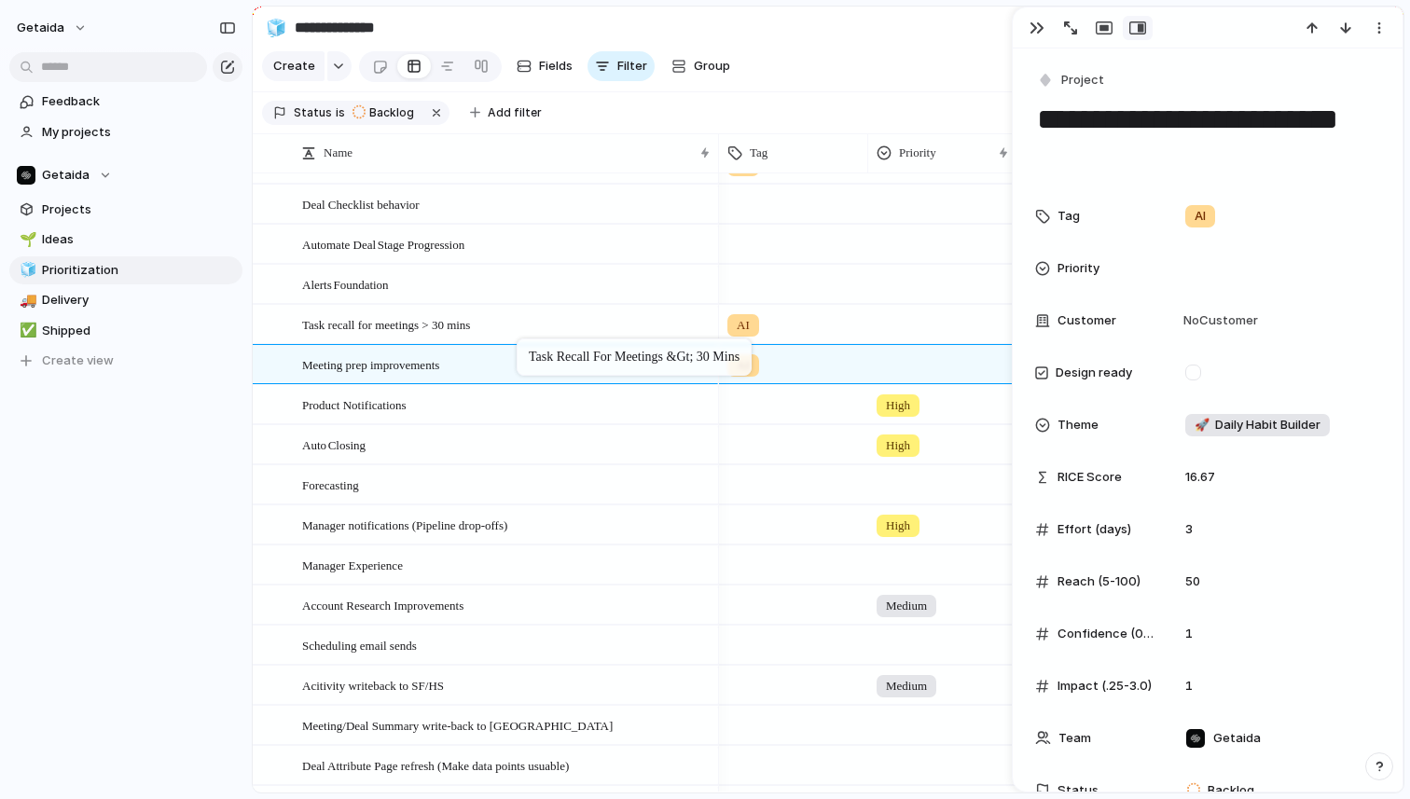
drag, startPoint x: 456, startPoint y: 649, endPoint x: 526, endPoint y: 342, distance: 314.7
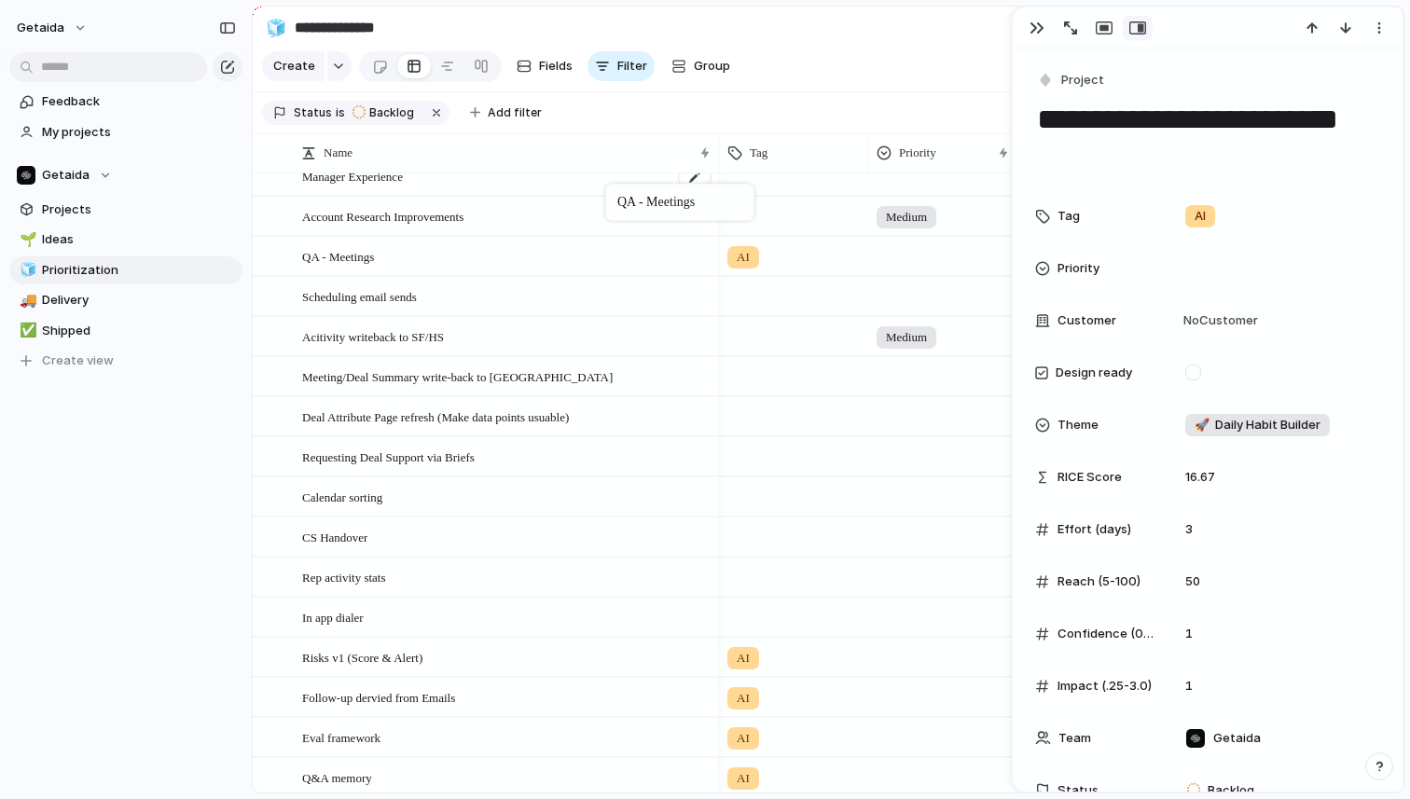
drag, startPoint x: 461, startPoint y: 618, endPoint x: 614, endPoint y: 188, distance: 456.4
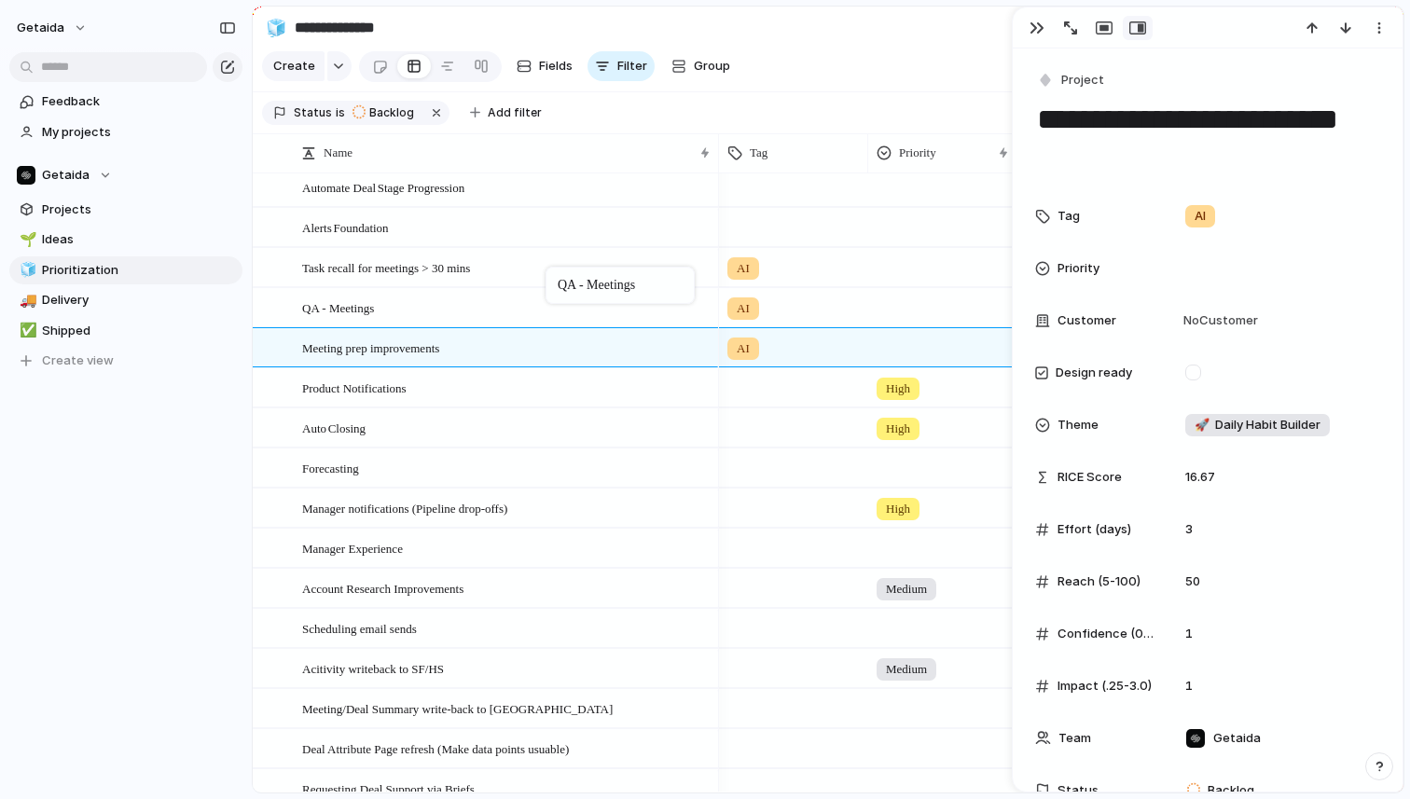
drag, startPoint x: 484, startPoint y: 549, endPoint x: 555, endPoint y: 270, distance: 287.8
click at [572, 307] on div "QA - Meetings" at bounding box center [507, 308] width 410 height 38
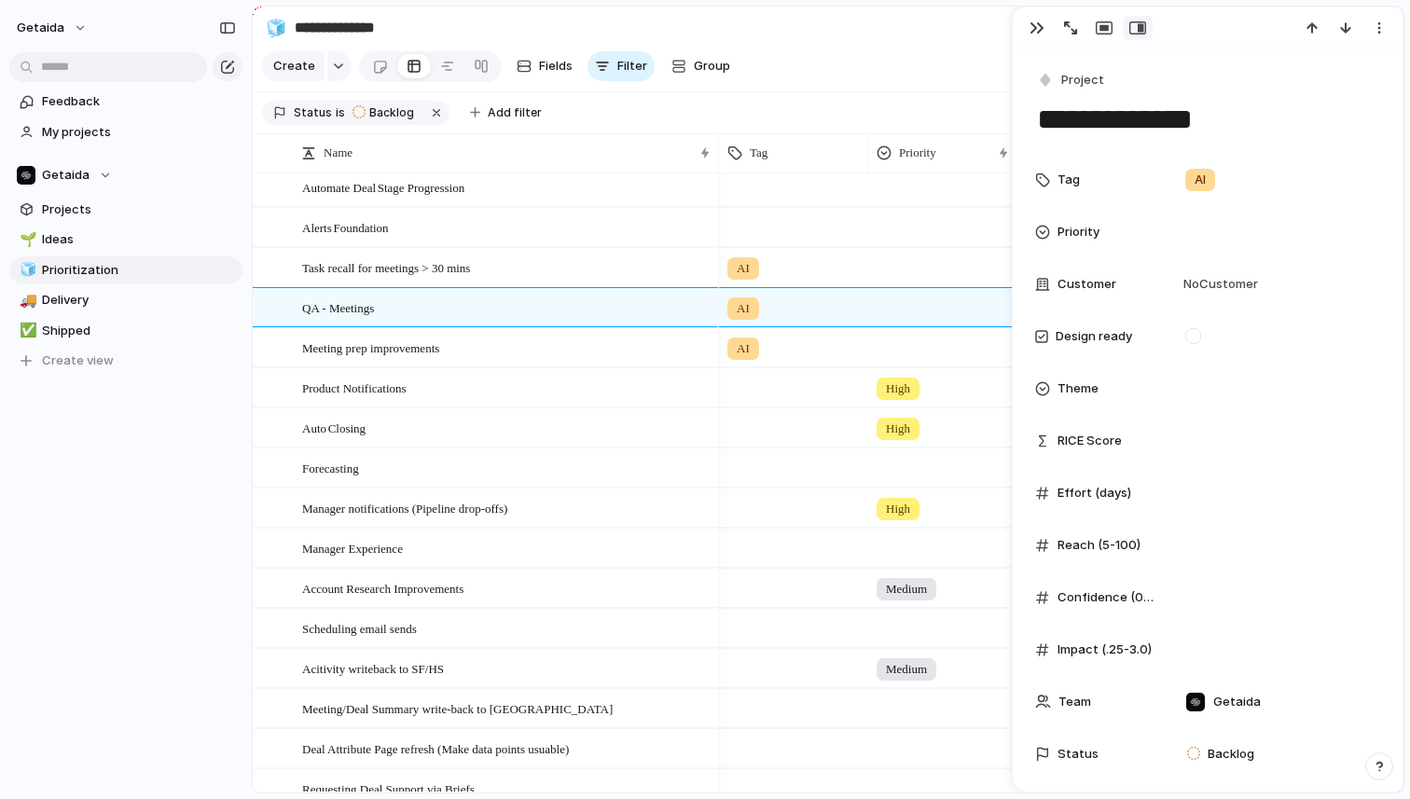
click at [1066, 125] on textarea "**********" at bounding box center [1207, 119] width 345 height 39
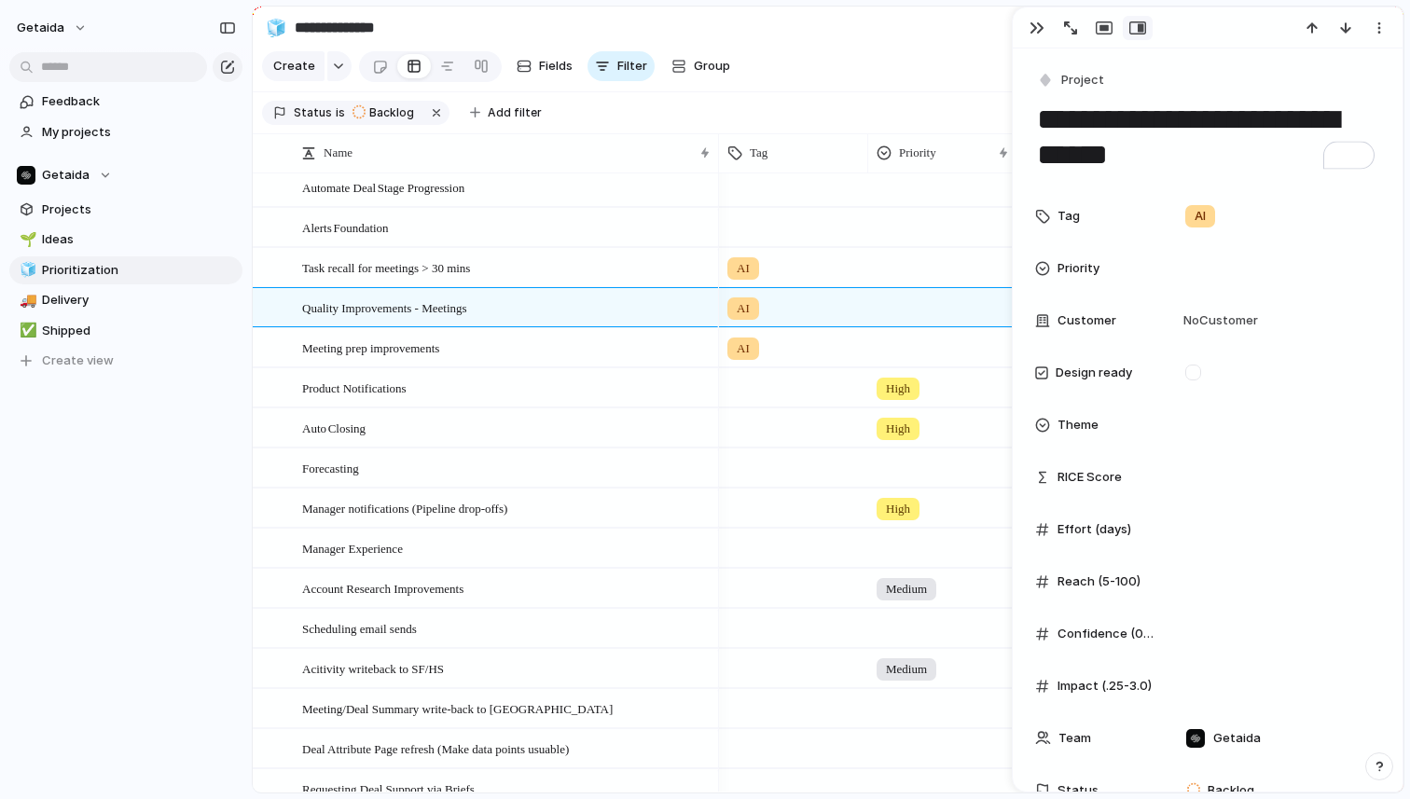
type textarea "**********"
click at [104, 534] on div "getaida Feedback My projects Getaida Projects 🌱 Ideas 🧊 Prioritization 🚚 Delive…" at bounding box center [126, 399] width 252 height 799
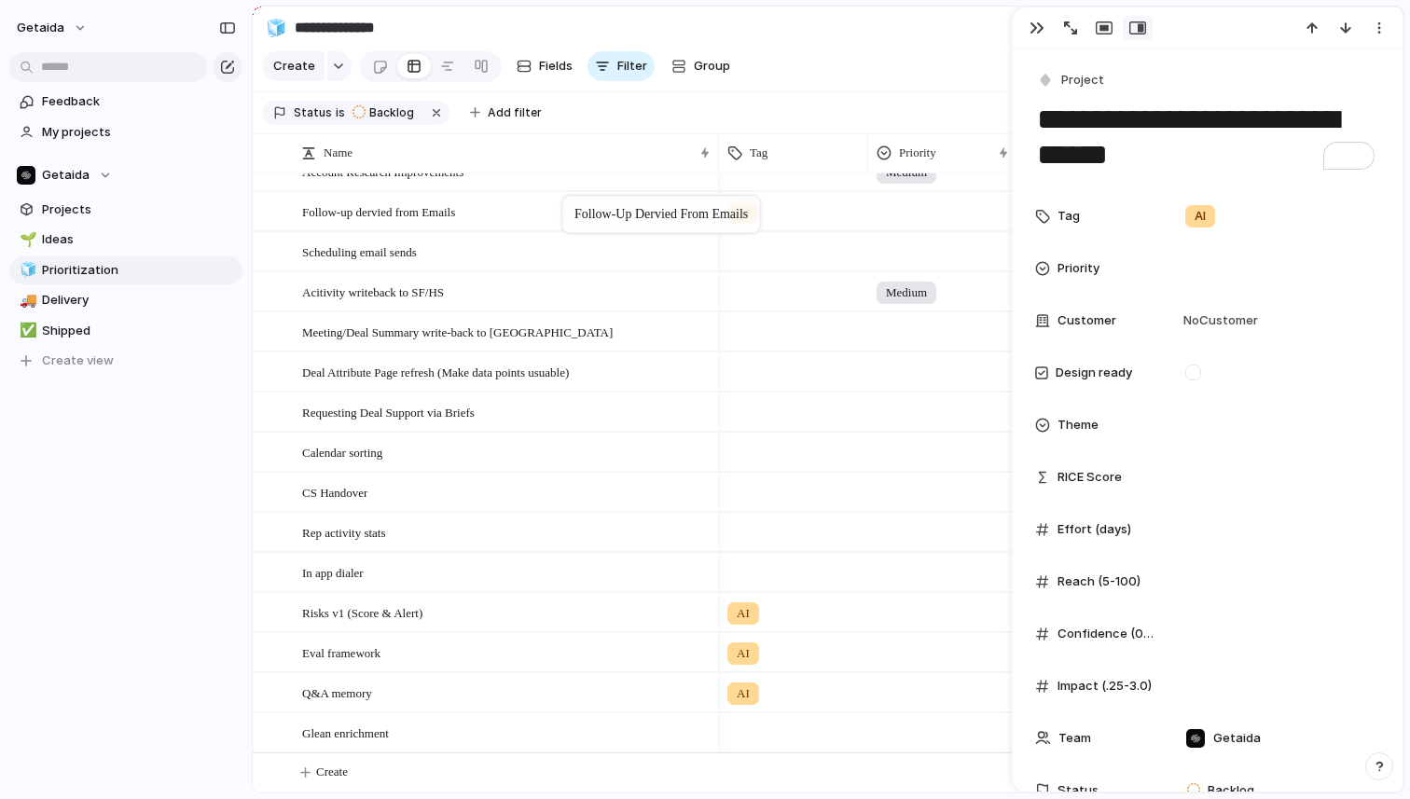
drag, startPoint x: 513, startPoint y: 612, endPoint x: 571, endPoint y: 199, distance: 417.2
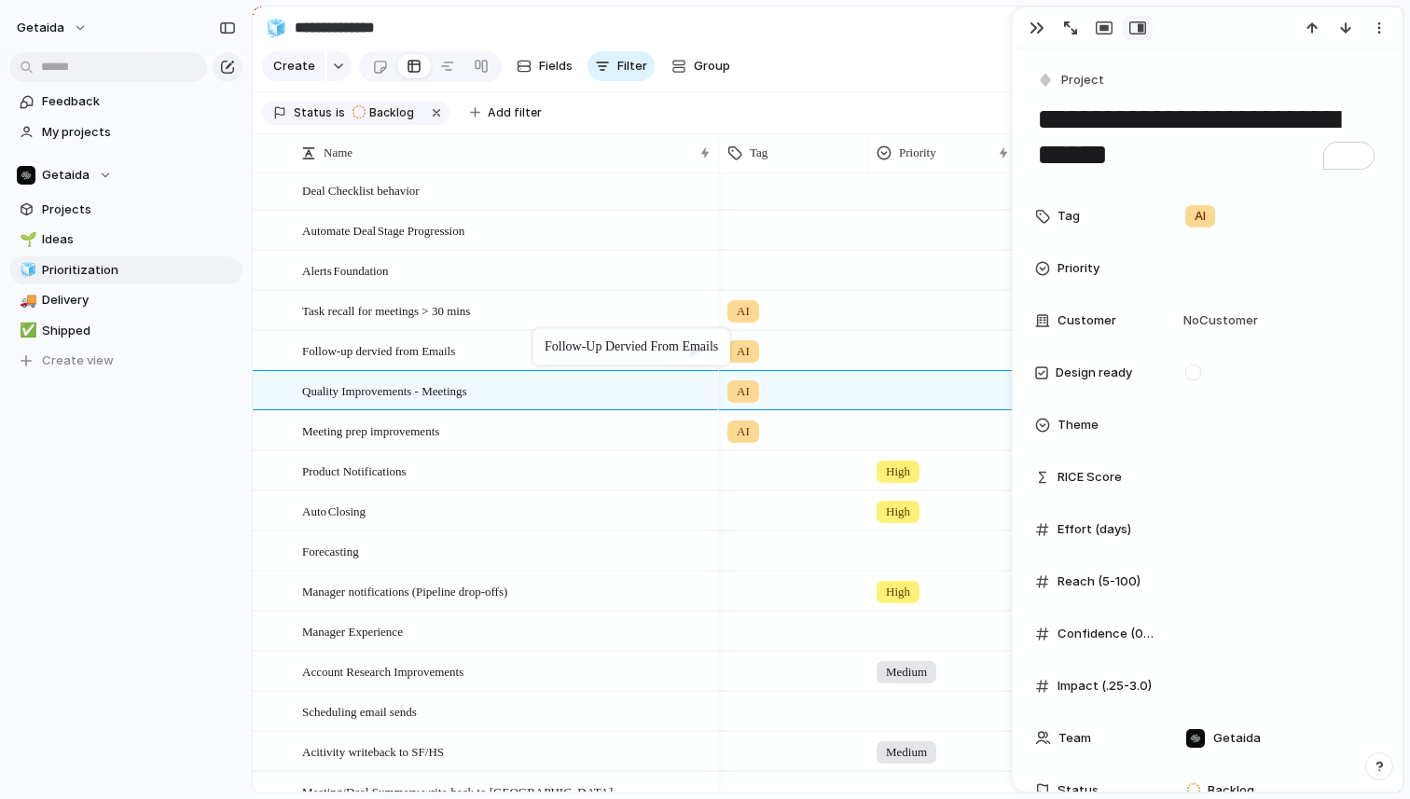
drag, startPoint x: 488, startPoint y: 664, endPoint x: 540, endPoint y: 331, distance: 337.1
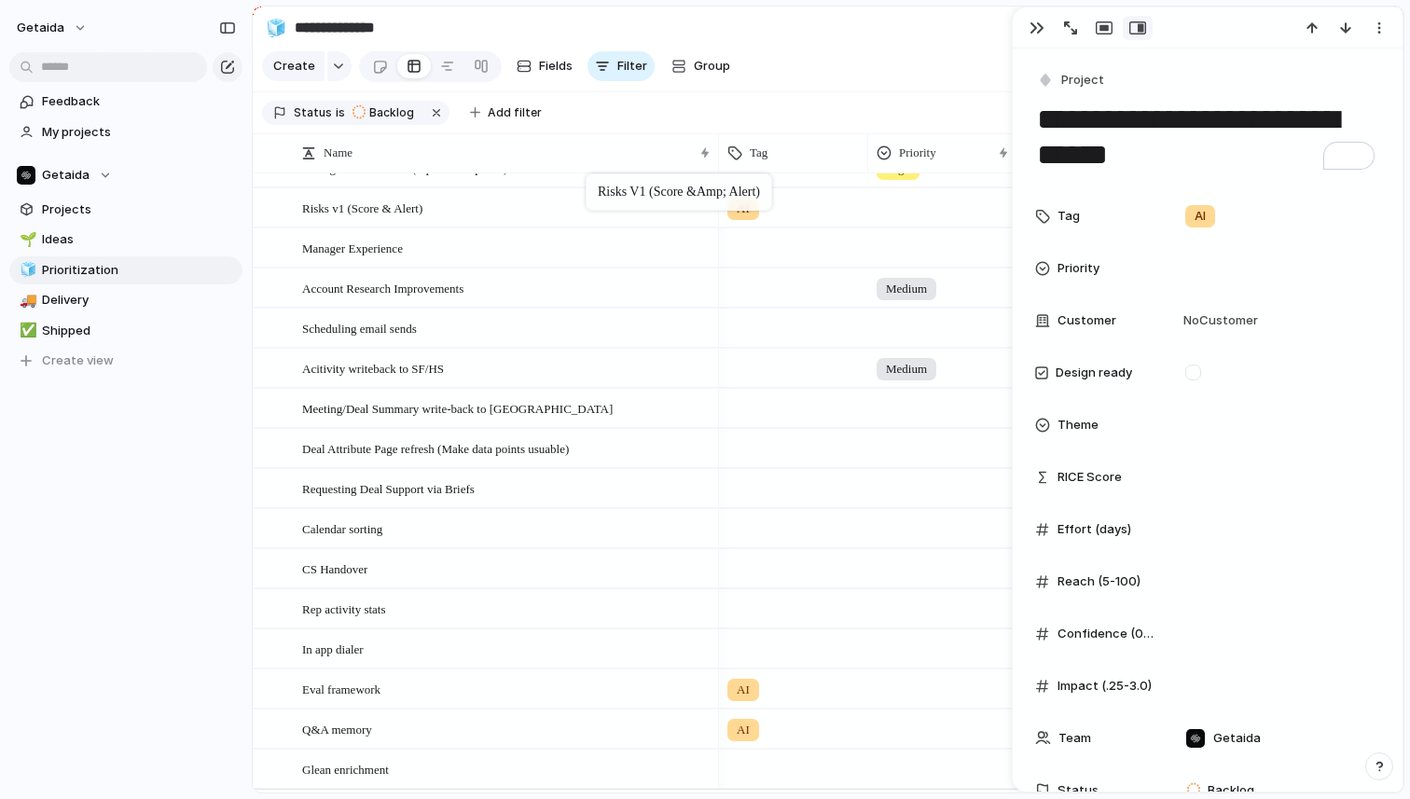
drag, startPoint x: 465, startPoint y: 614, endPoint x: 593, endPoint y: 174, distance: 457.5
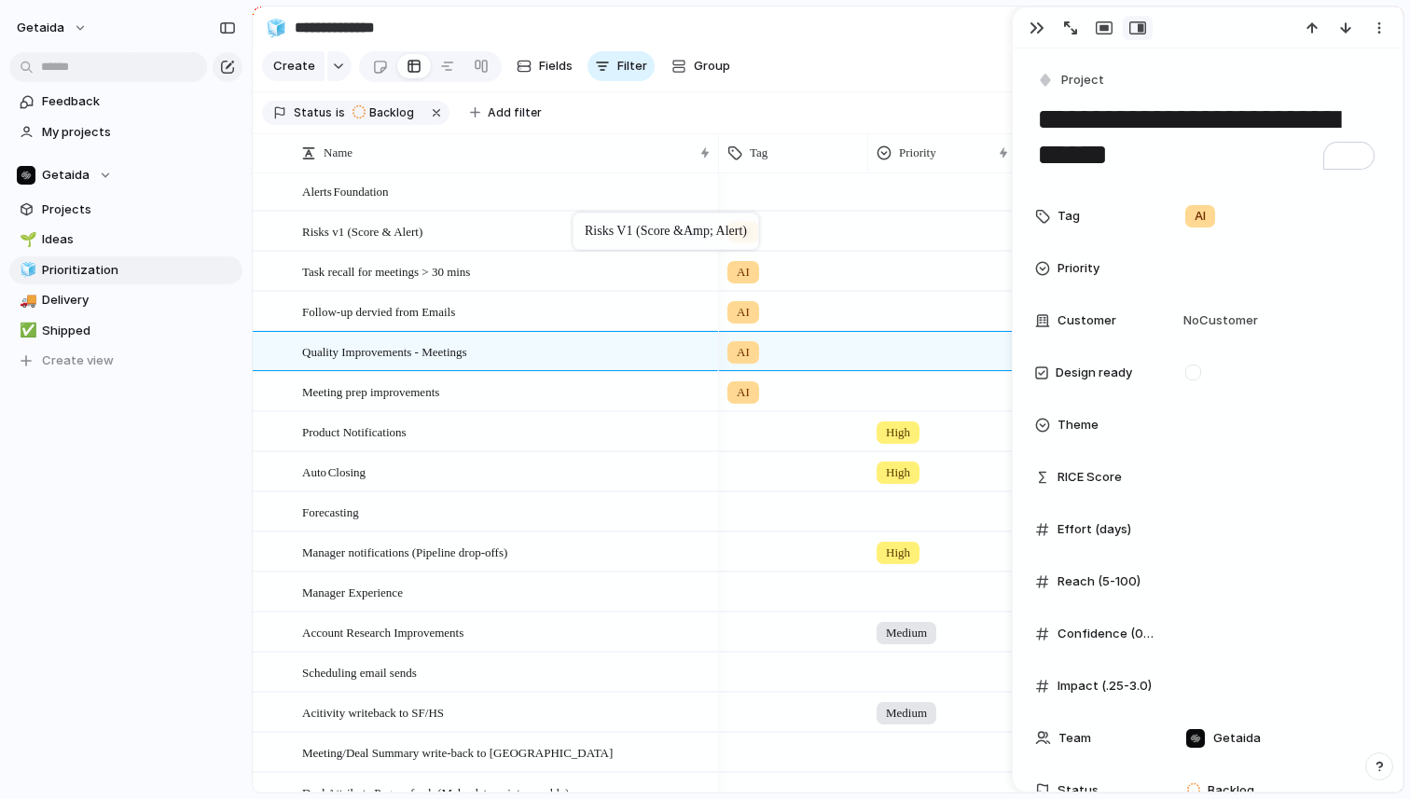
drag, startPoint x: 530, startPoint y: 518, endPoint x: 580, endPoint y: 222, distance: 299.9
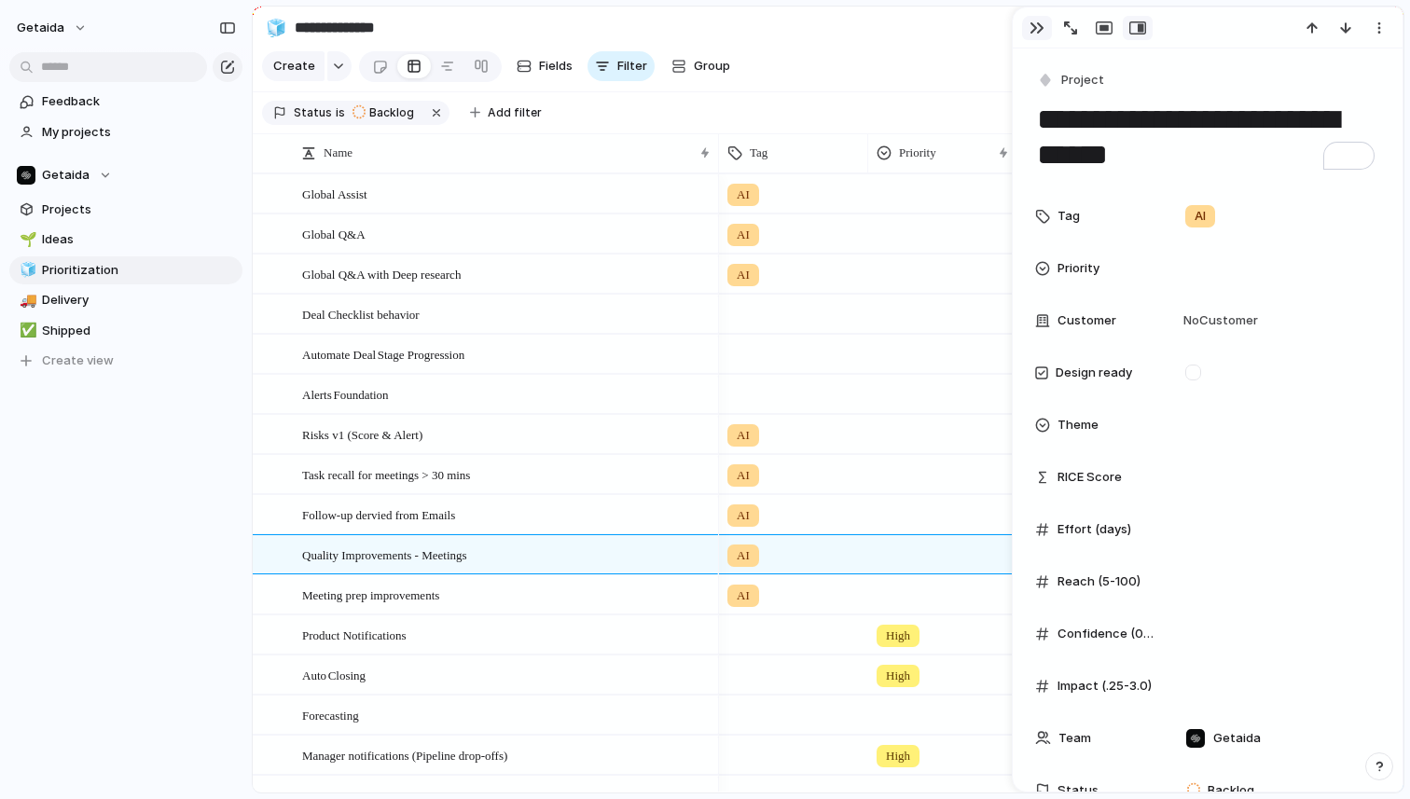
click at [1043, 23] on div "button" at bounding box center [1037, 28] width 15 height 15
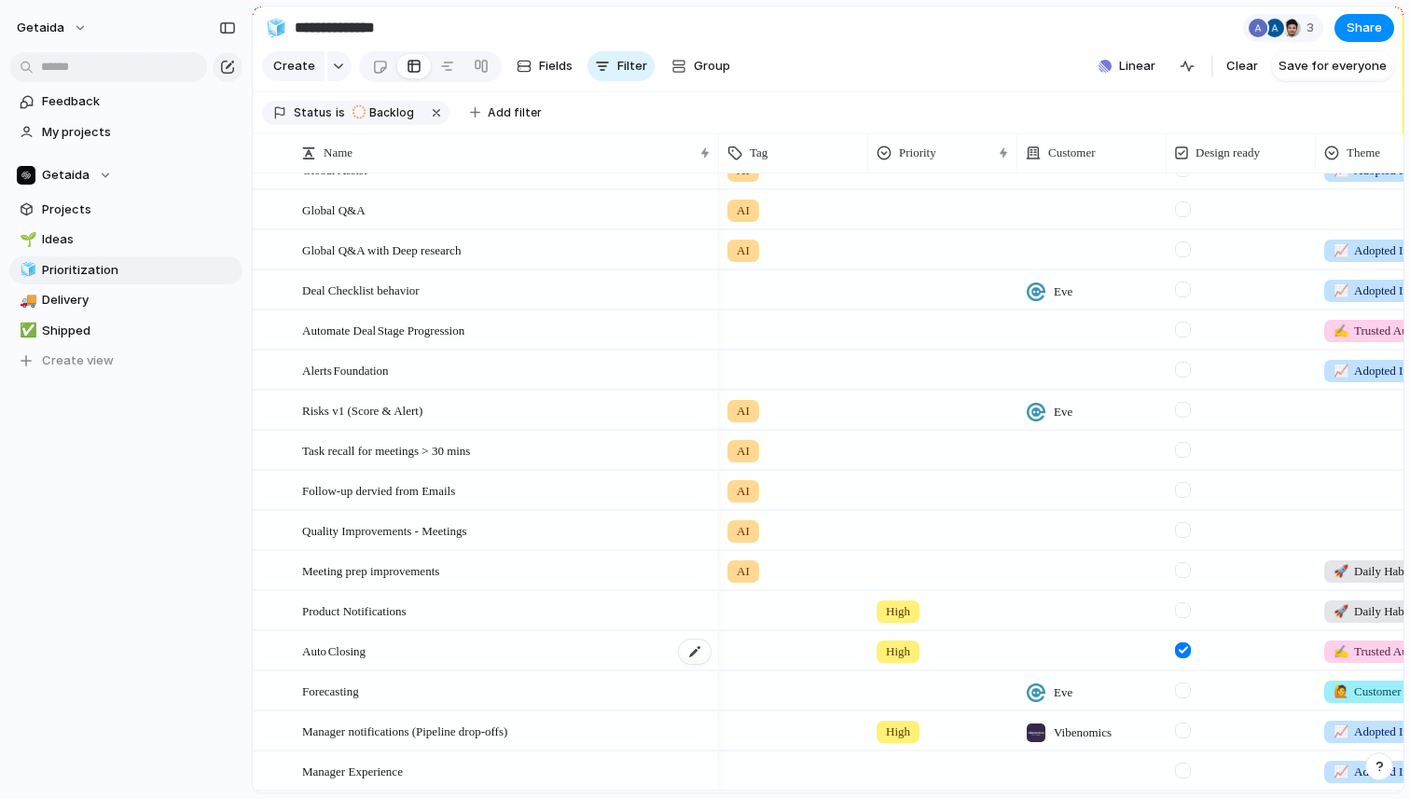
scroll to position [56, 0]
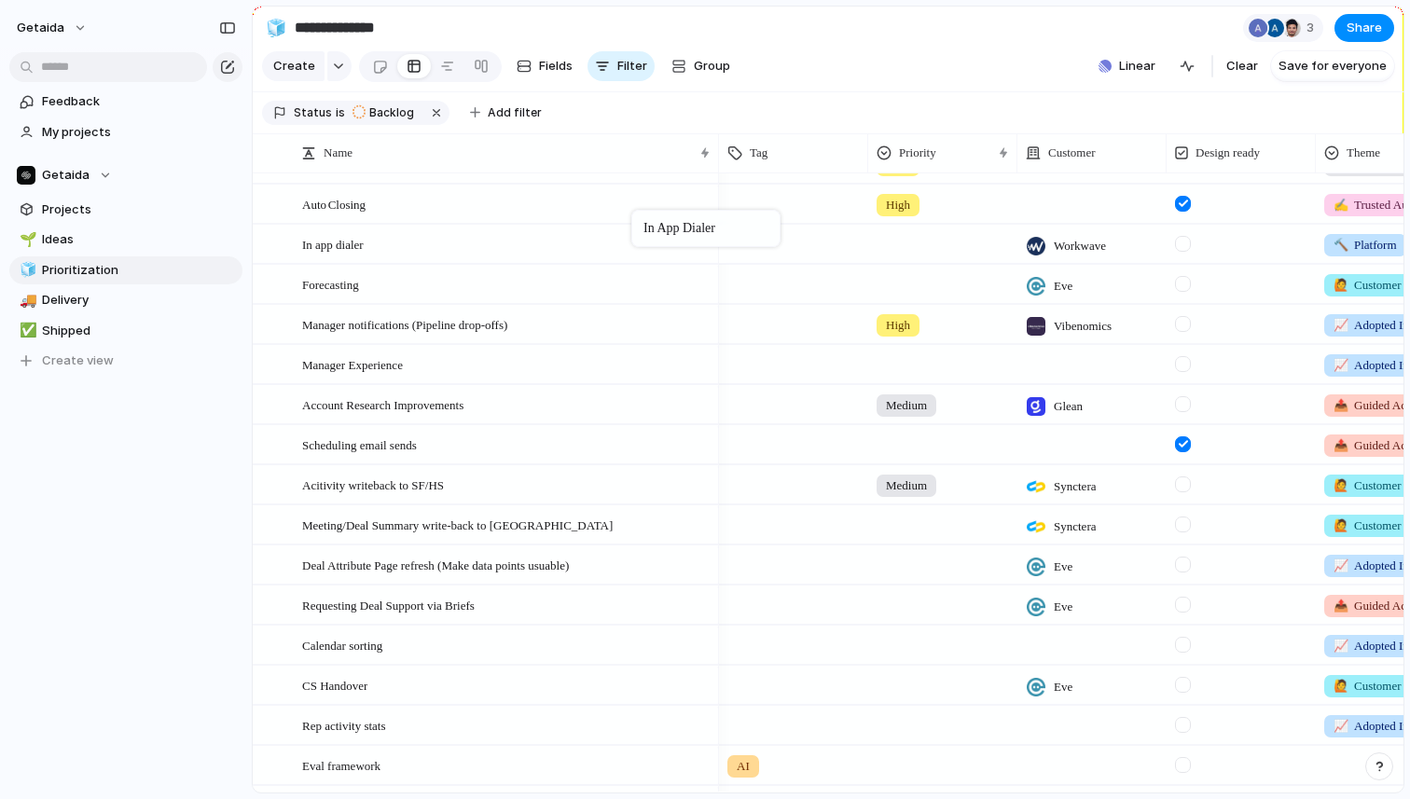
drag, startPoint x: 496, startPoint y: 740, endPoint x: 641, endPoint y: 215, distance: 544.7
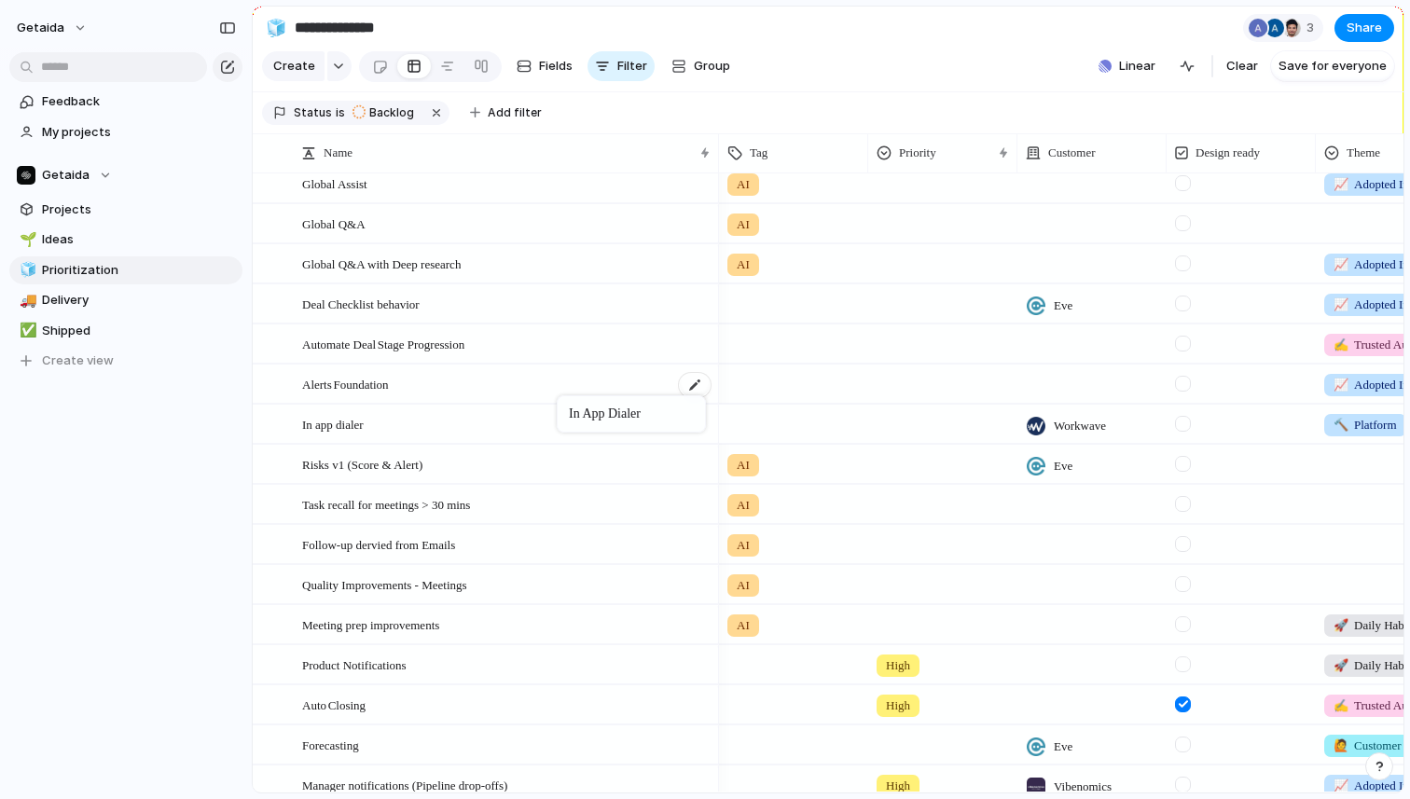
drag, startPoint x: 438, startPoint y: 704, endPoint x: 566, endPoint y: 398, distance: 331.6
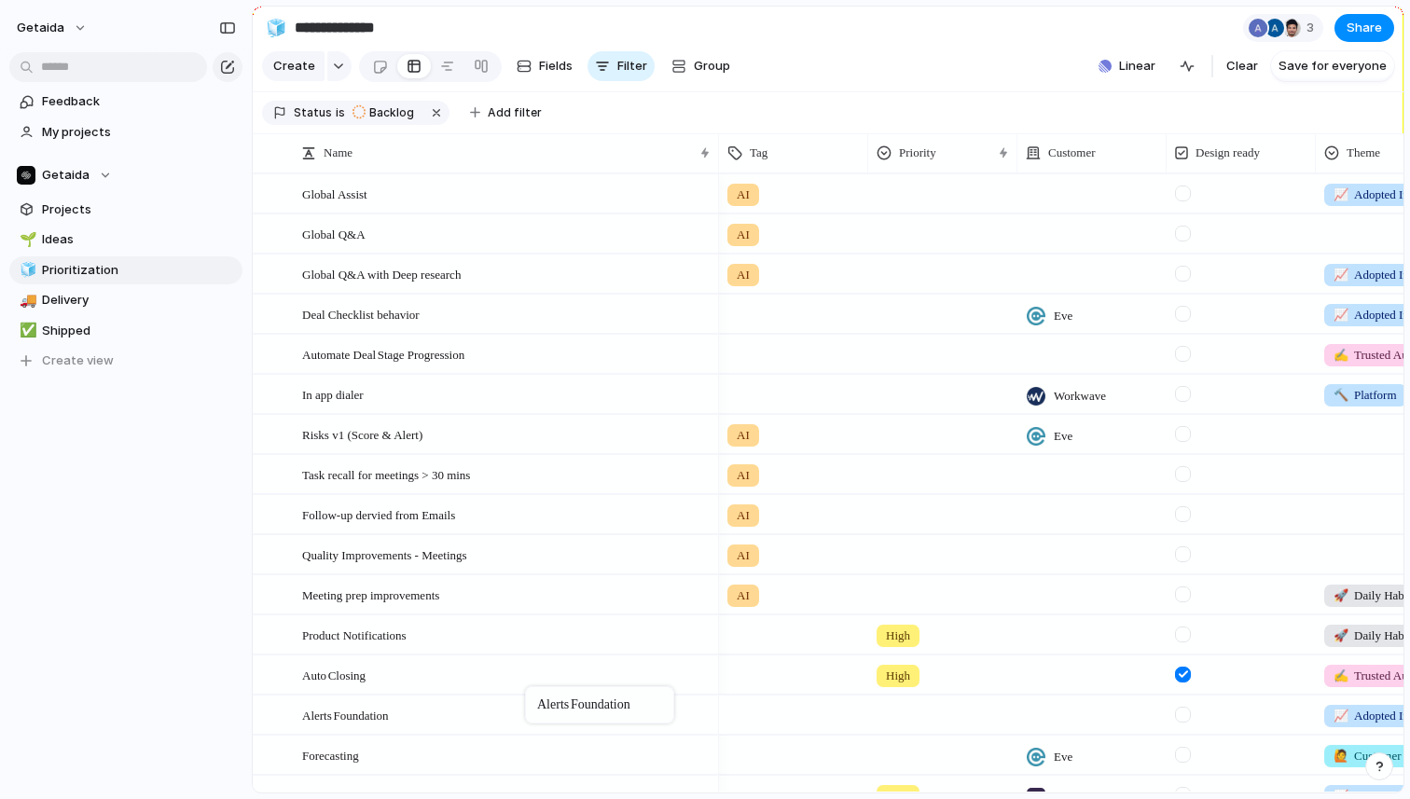
drag, startPoint x: 553, startPoint y: 395, endPoint x: 534, endPoint y: 690, distance: 295.3
click at [546, 720] on div "Alerts Foundation" at bounding box center [507, 716] width 410 height 38
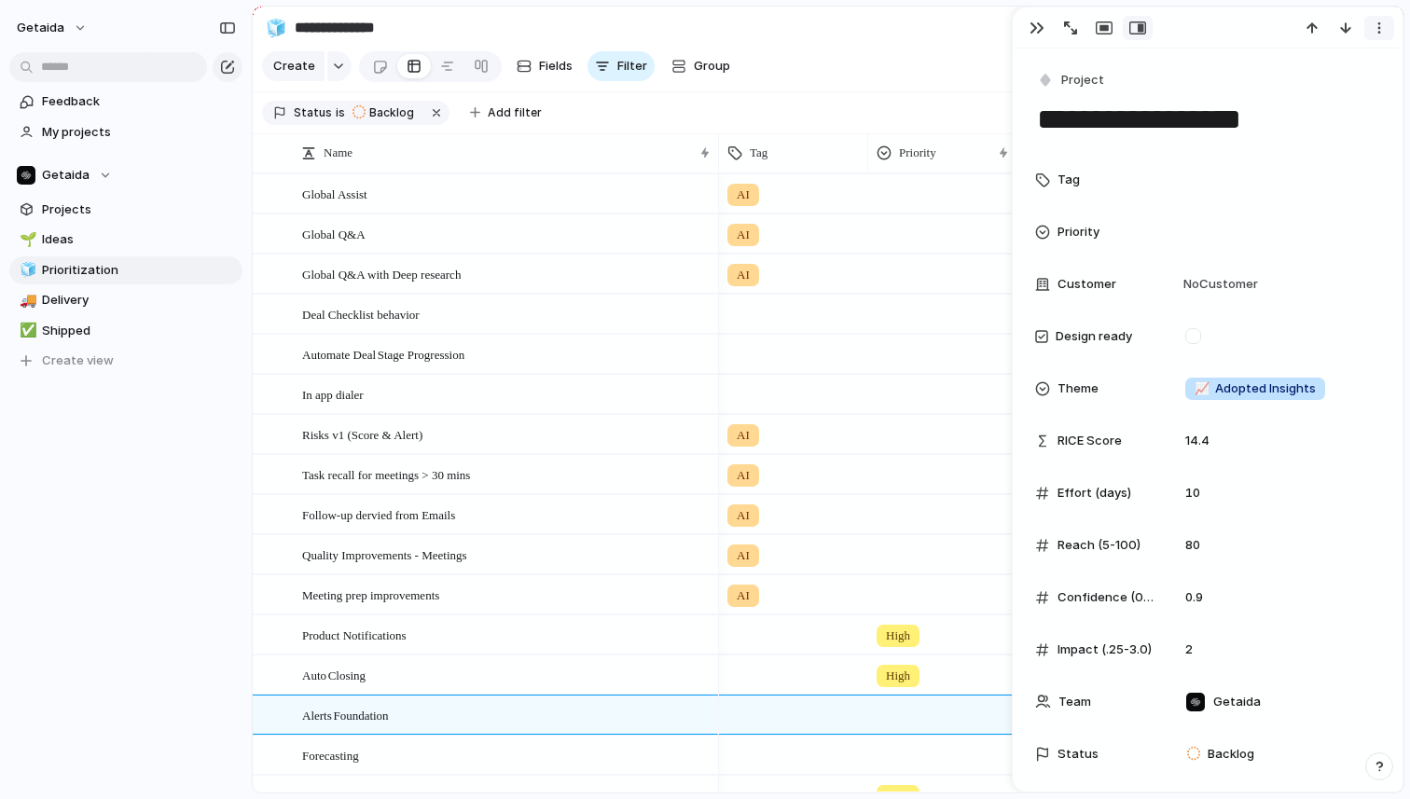
click at [1377, 31] on div "button" at bounding box center [1379, 28] width 15 height 15
click at [1301, 102] on span "Delete" at bounding box center [1299, 98] width 39 height 19
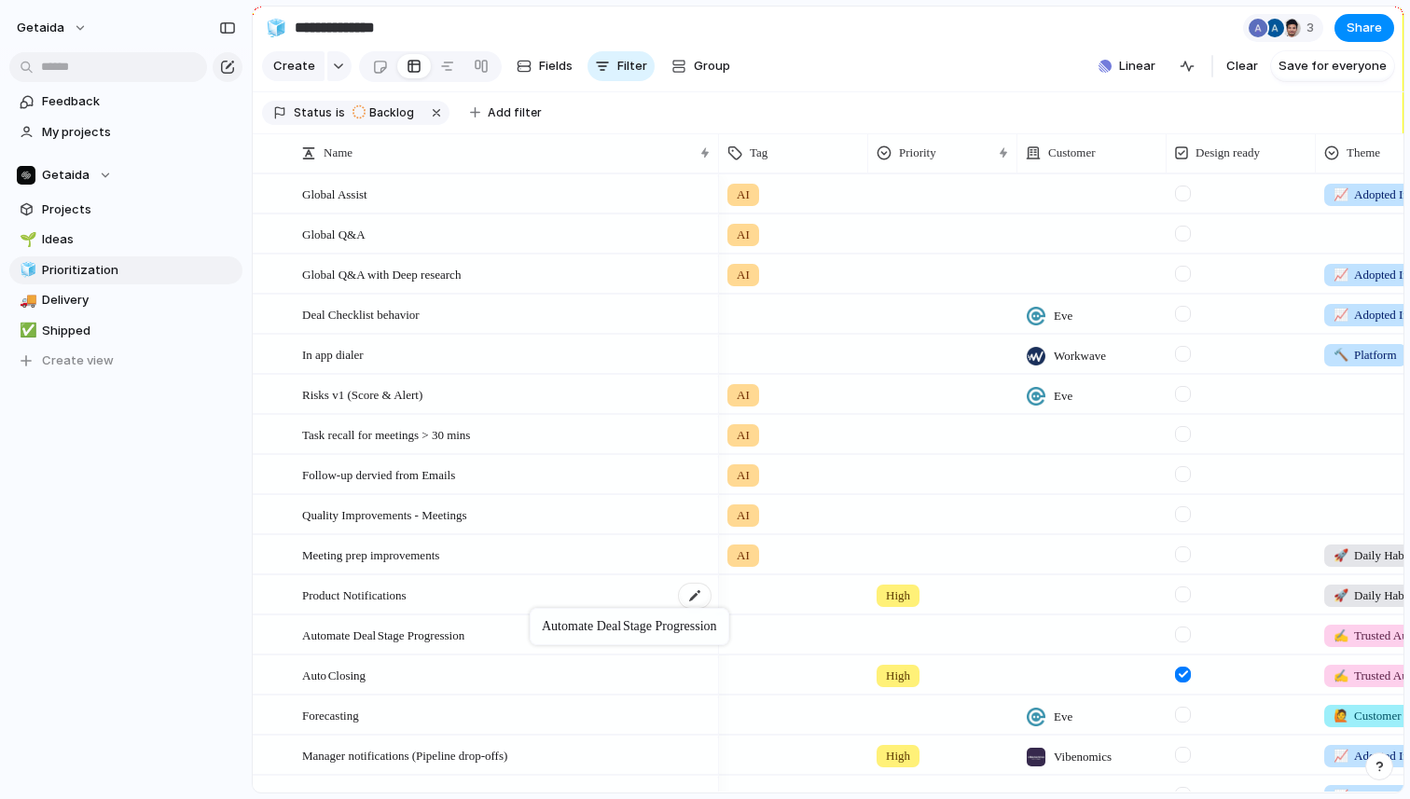
drag, startPoint x: 549, startPoint y: 356, endPoint x: 539, endPoint y: 612, distance: 255.8
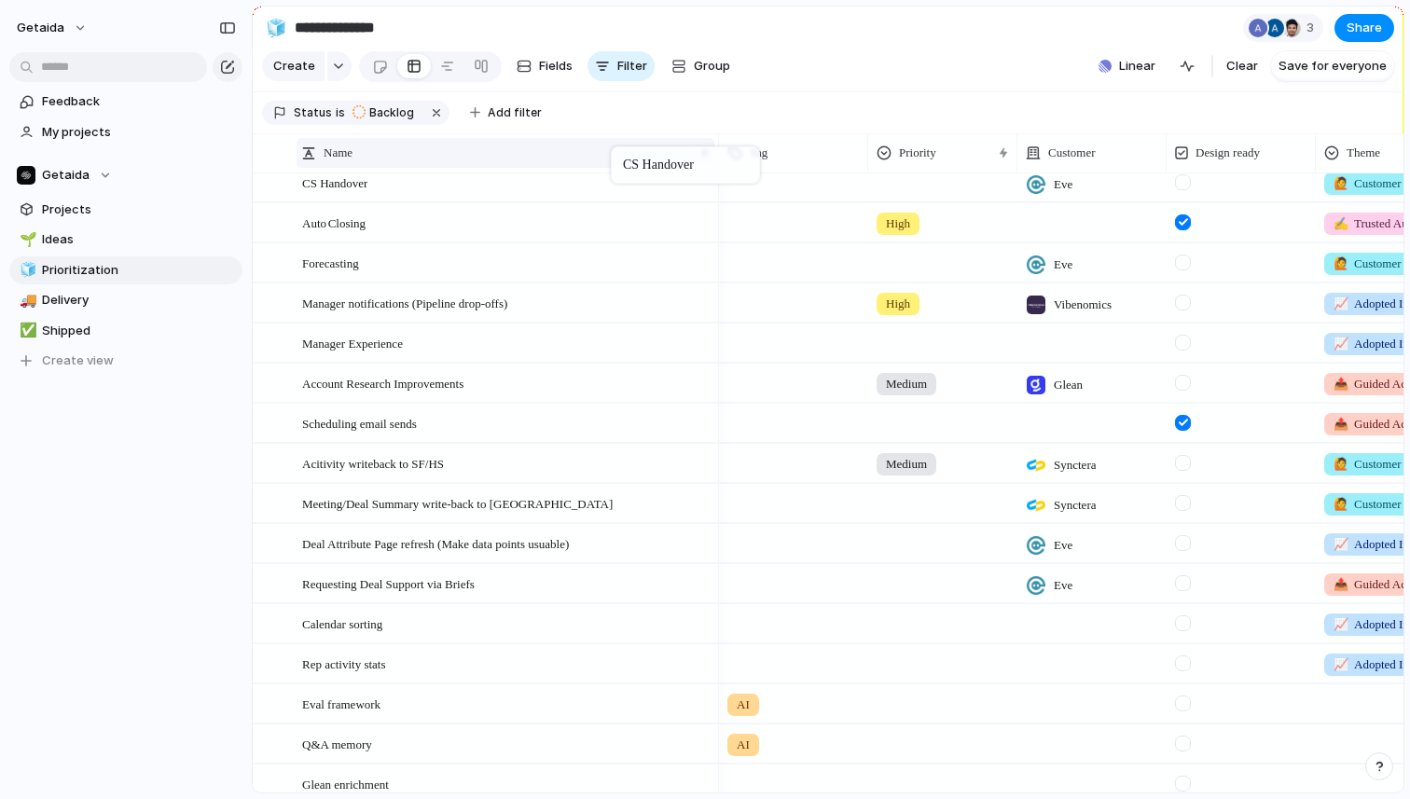
drag, startPoint x: 480, startPoint y: 628, endPoint x: 620, endPoint y: 151, distance: 496.7
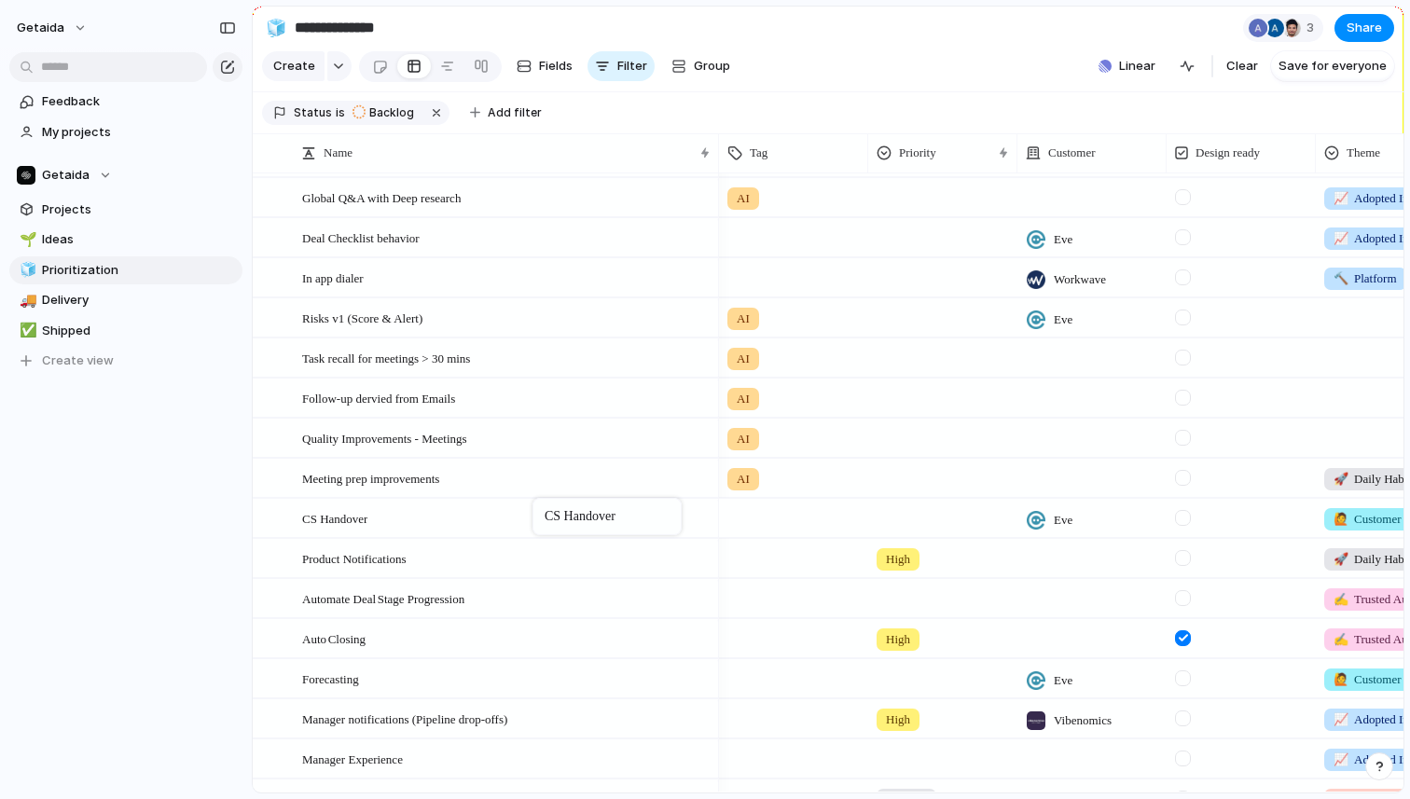
drag, startPoint x: 498, startPoint y: 608, endPoint x: 542, endPoint y: 502, distance: 115.0
click at [748, 522] on div at bounding box center [793, 515] width 147 height 31
click at [762, 589] on div "AI" at bounding box center [770, 596] width 30 height 22
click at [131, 518] on div "Feedback My projects Getaida Projects 🌱 Ideas 🧊 Prioritization 🚚 Delivery ✅ Shi…" at bounding box center [126, 263] width 252 height 526
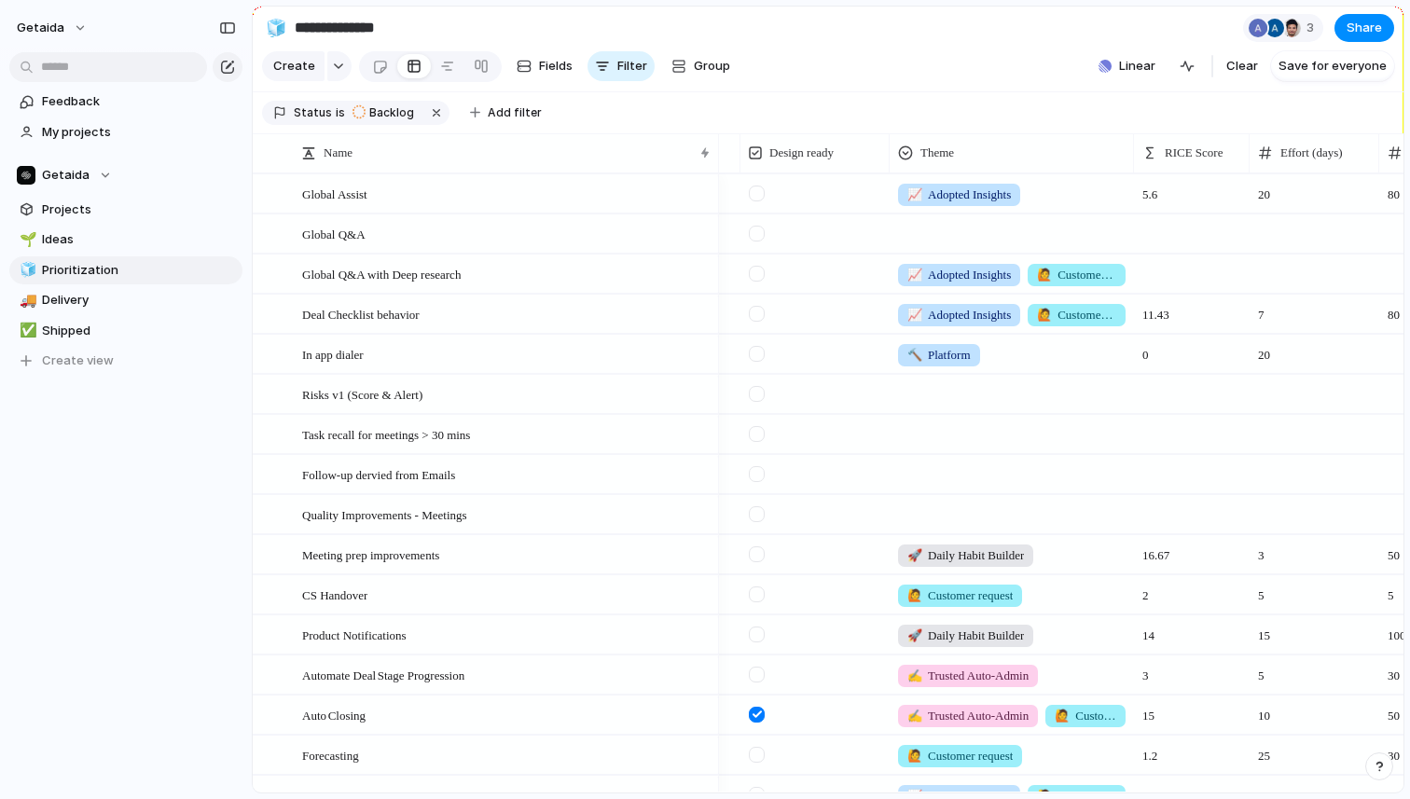
scroll to position [0, 513]
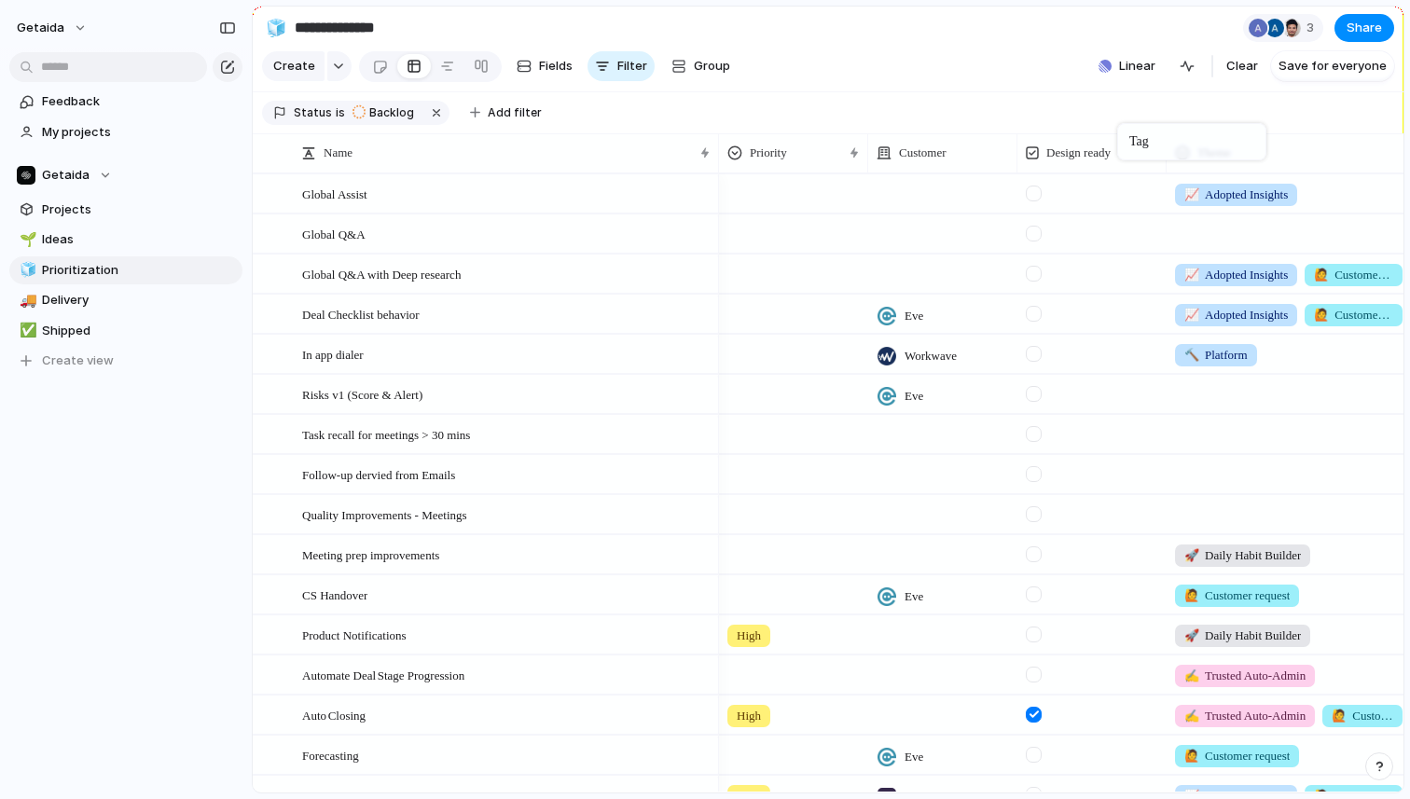
drag, startPoint x: 815, startPoint y: 153, endPoint x: 1124, endPoint y: 126, distance: 309.9
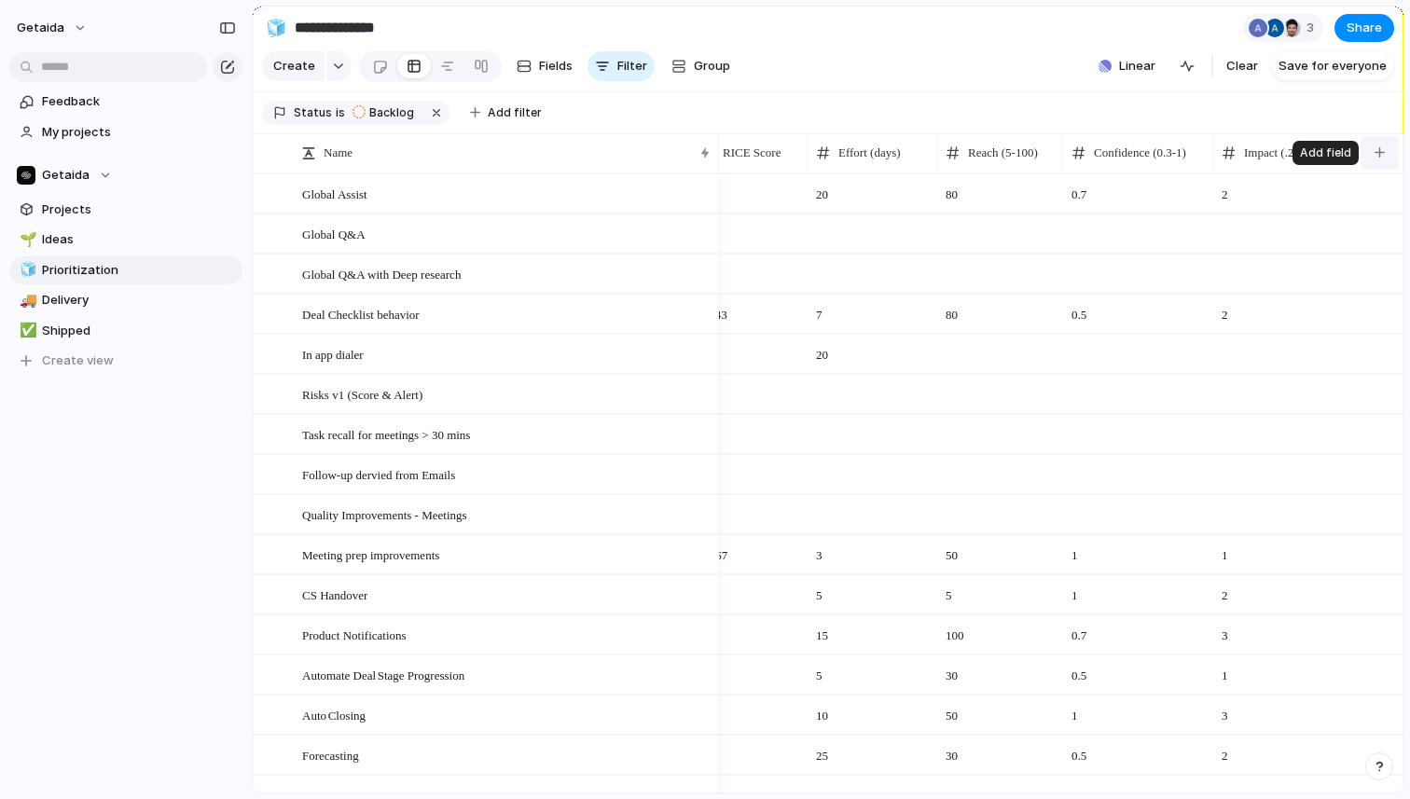
click at [1388, 149] on button "button" at bounding box center [1380, 153] width 38 height 34
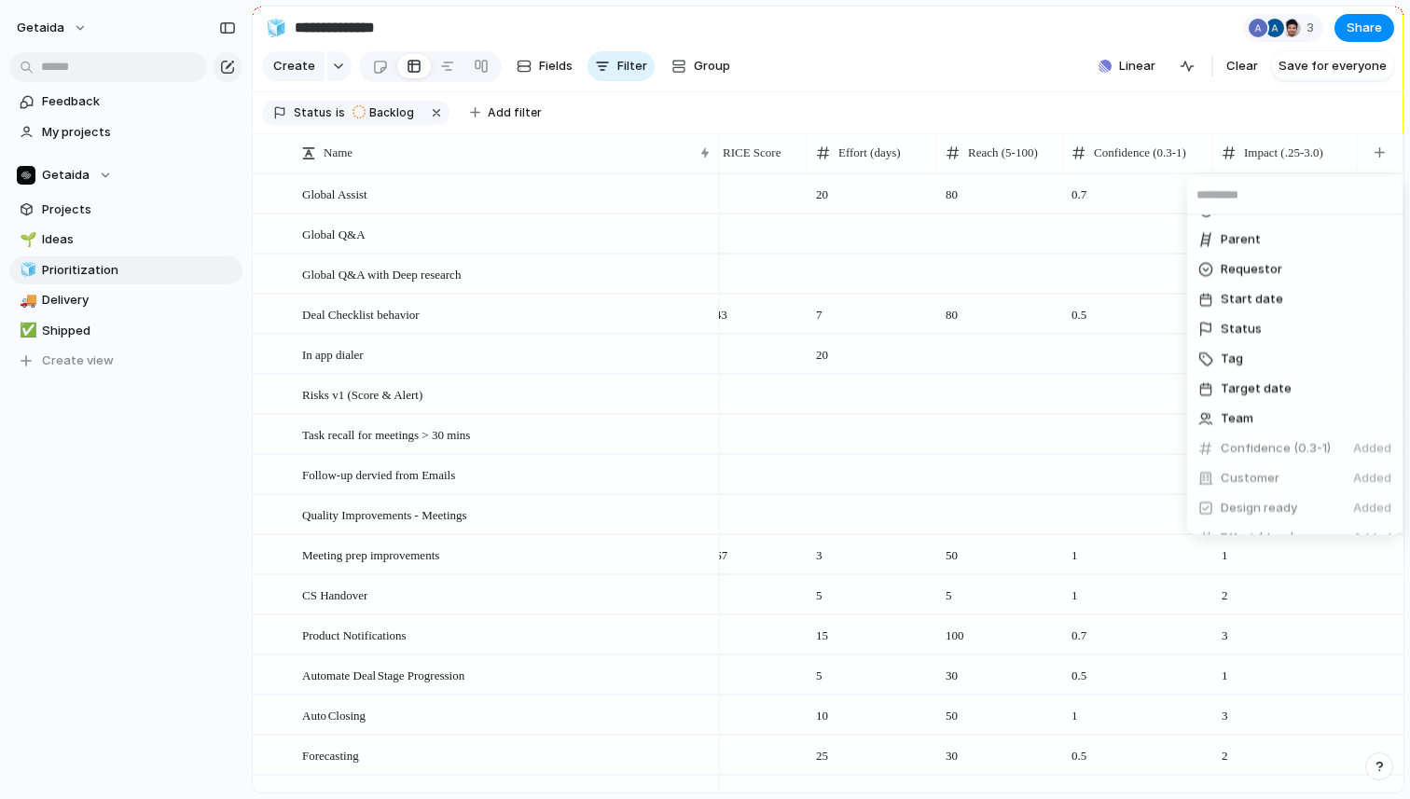
scroll to position [319, 0]
click at [1247, 359] on li "Tag" at bounding box center [1295, 364] width 208 height 30
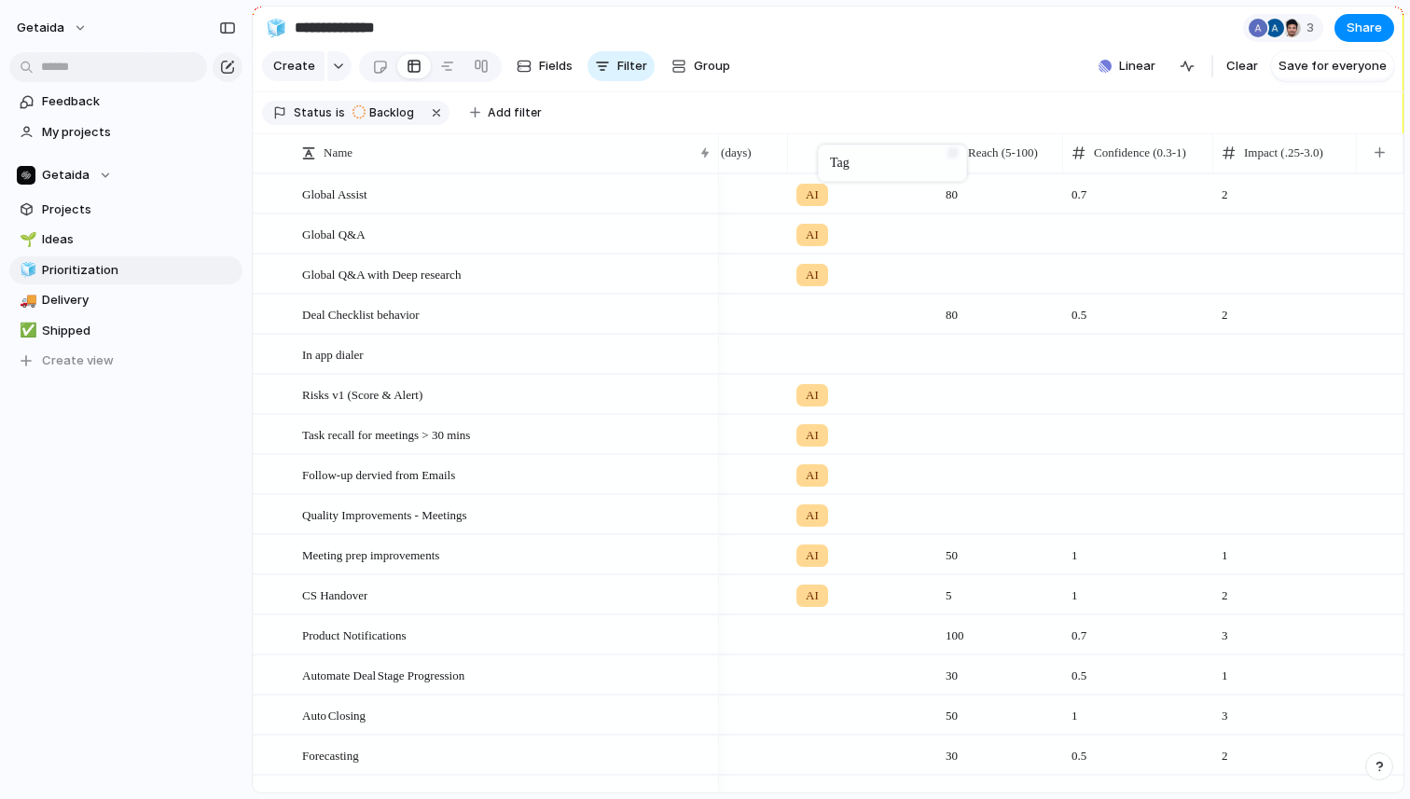
drag, startPoint x: 1279, startPoint y: 154, endPoint x: 827, endPoint y: 148, distance: 451.5
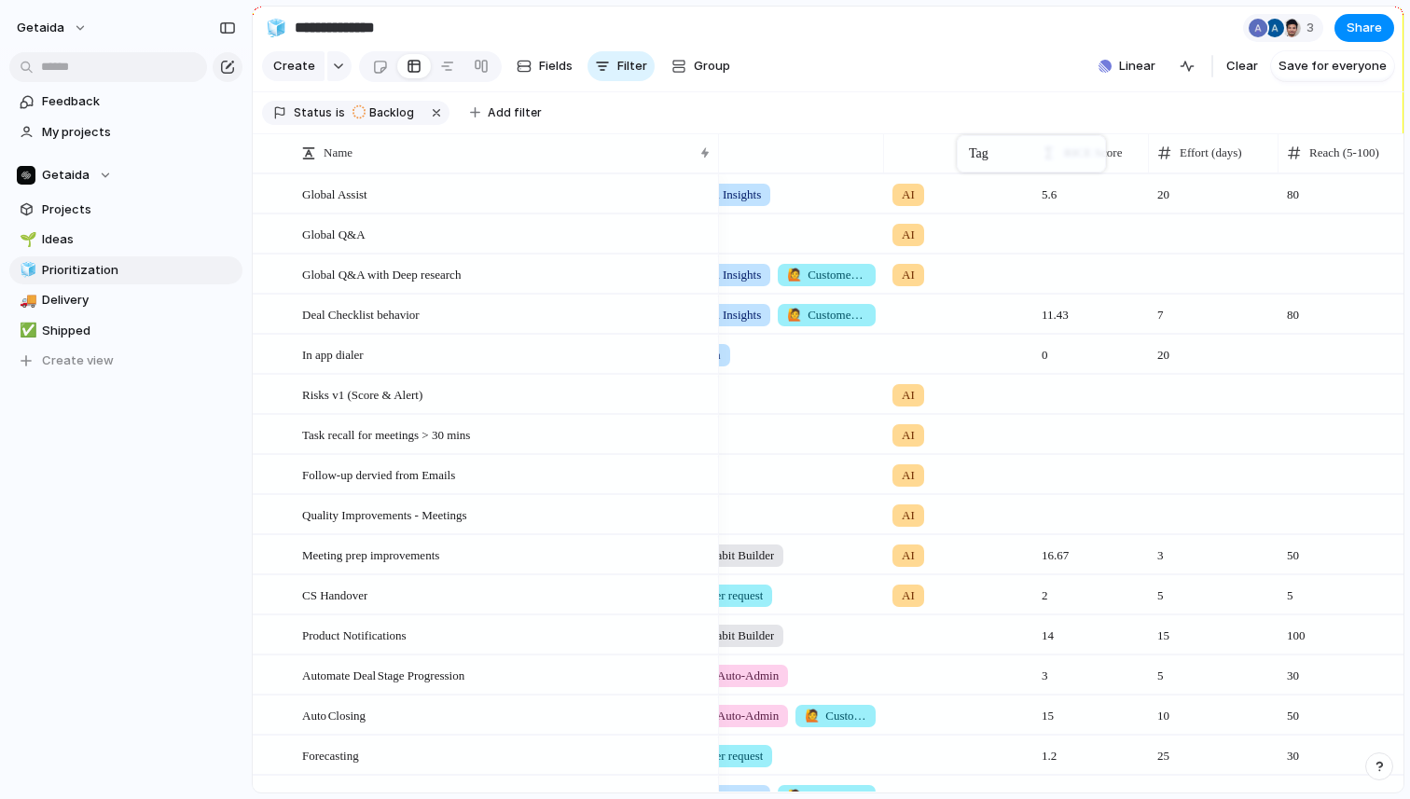
drag, startPoint x: 1227, startPoint y: 145, endPoint x: 966, endPoint y: 139, distance: 260.3
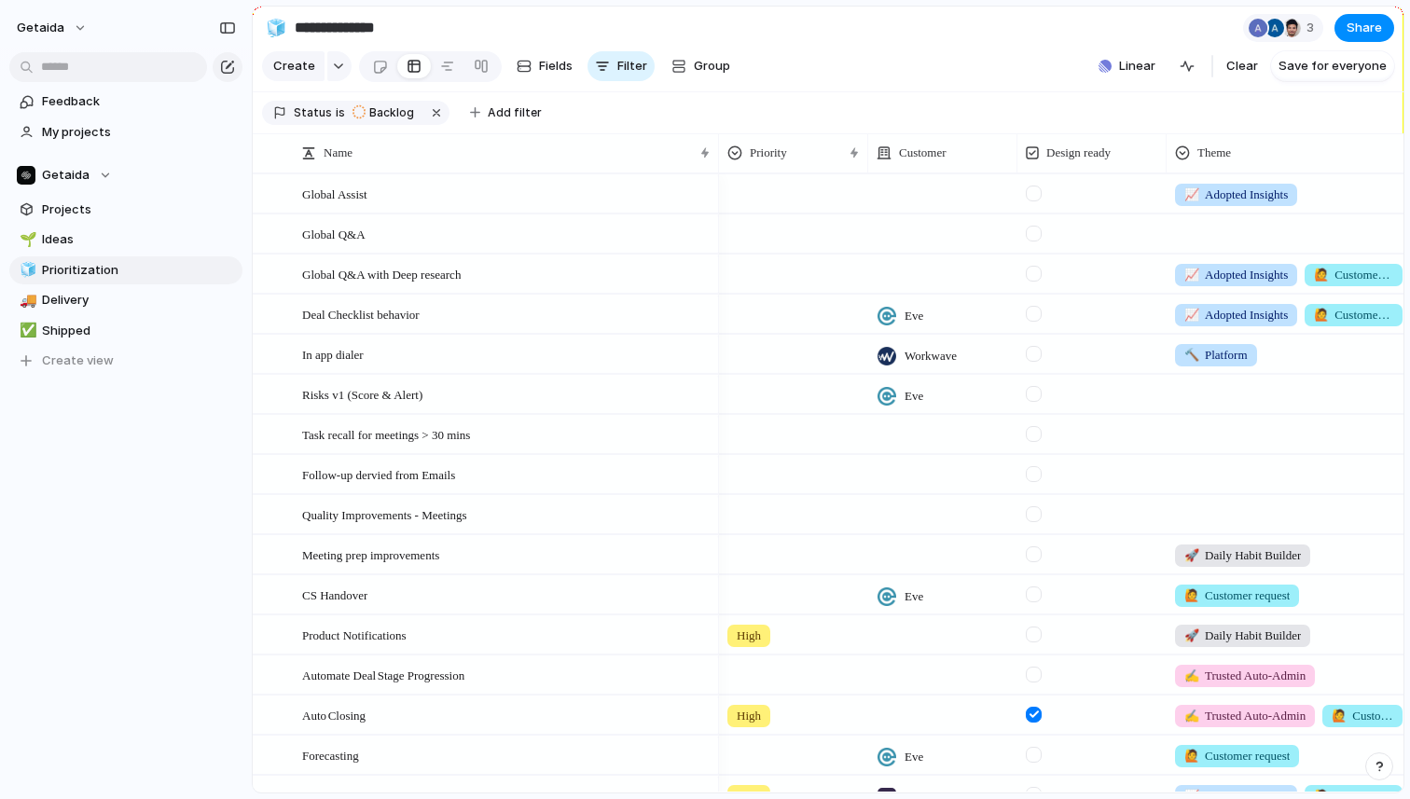
click at [1213, 228] on div at bounding box center [1289, 230] width 243 height 31
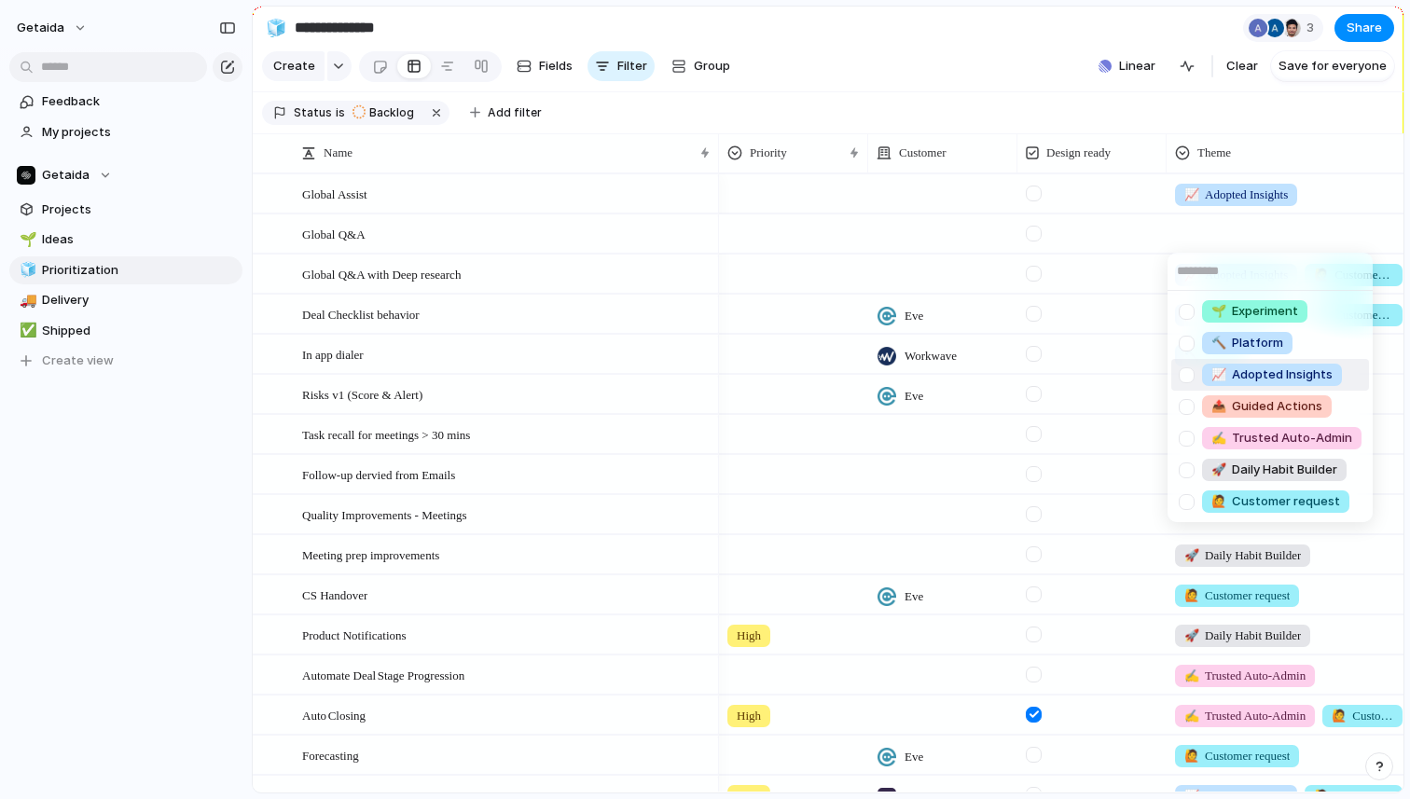
click at [1220, 372] on span "📈" at bounding box center [1219, 374] width 15 height 15
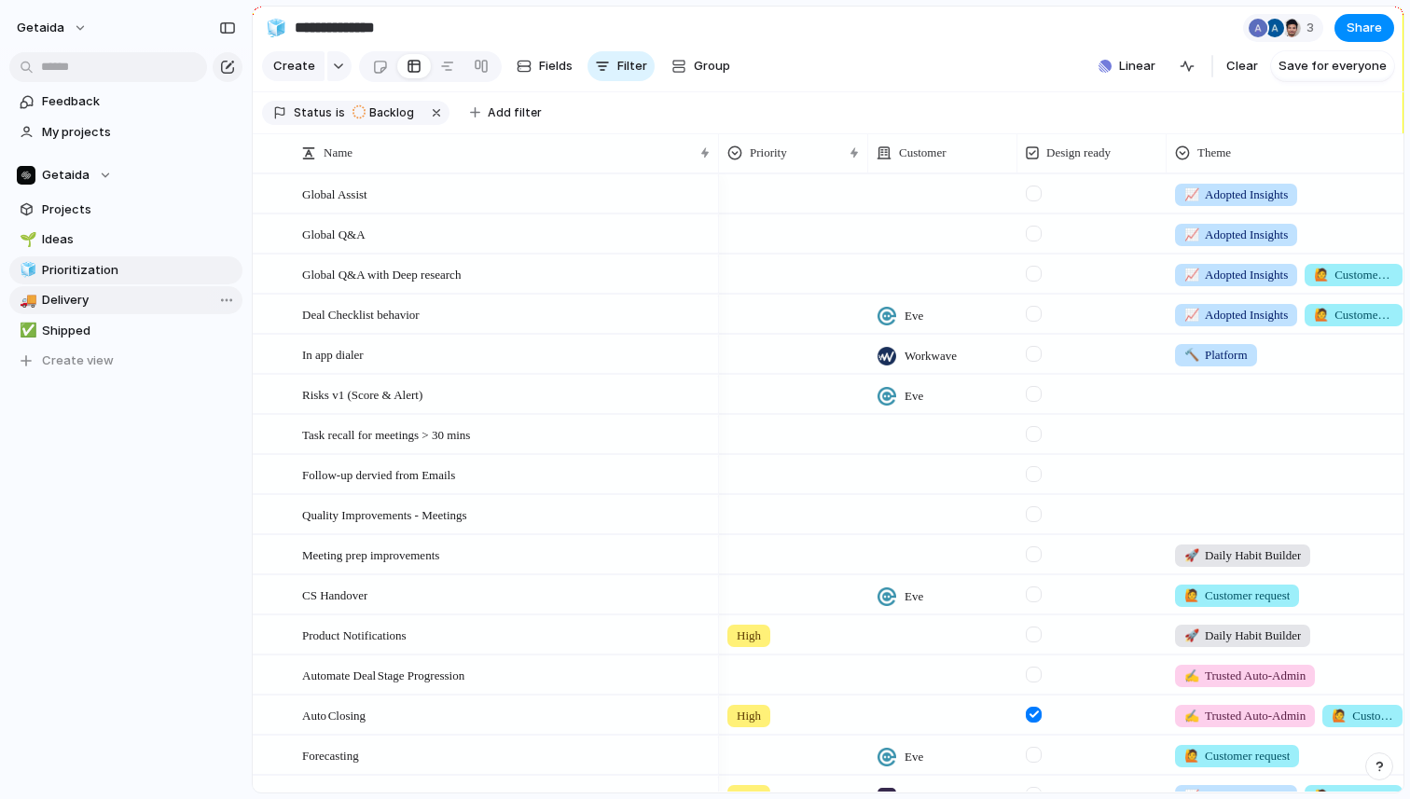
click at [90, 309] on span "Delivery" at bounding box center [139, 300] width 194 height 19
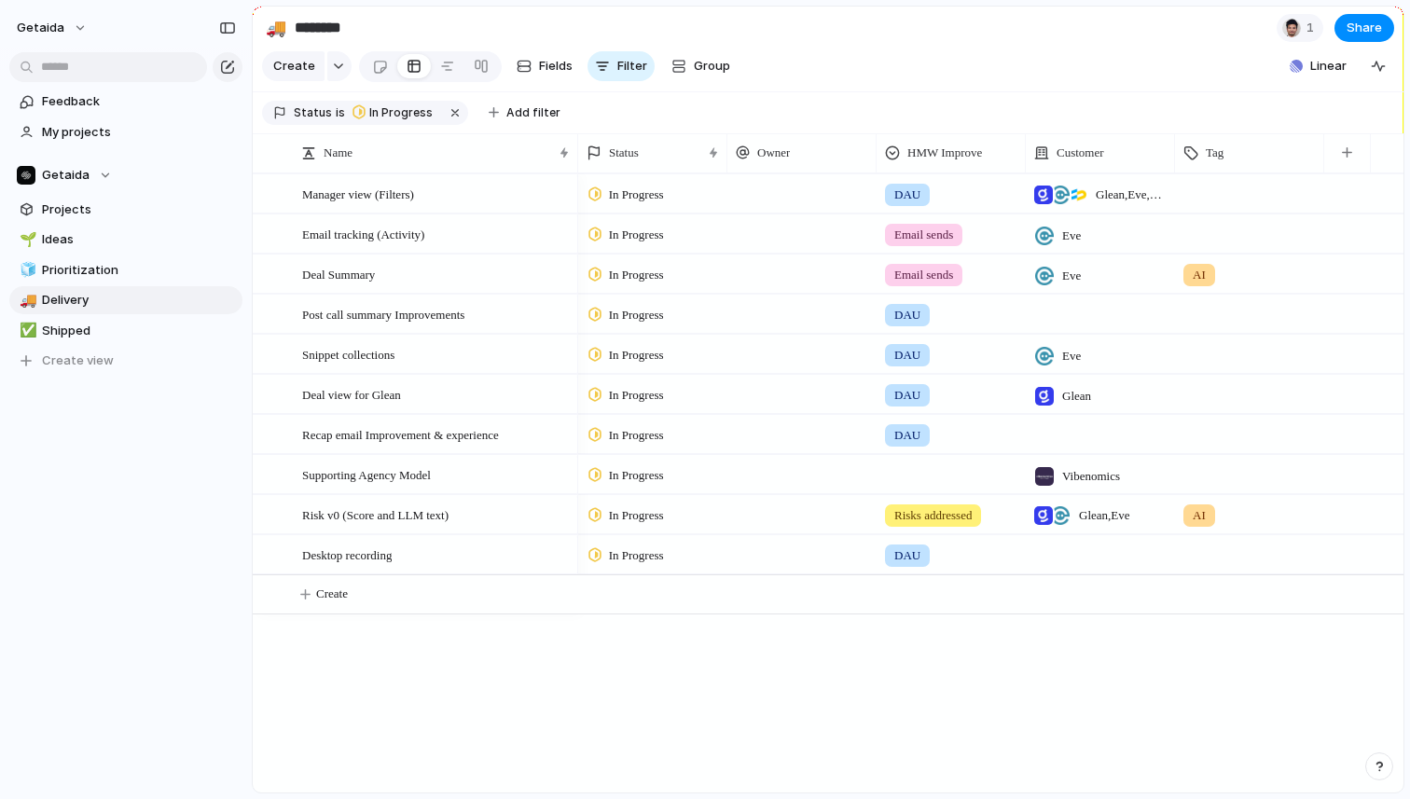
click at [921, 475] on div at bounding box center [951, 471] width 147 height 31
click at [650, 698] on div "Email sends Ask clicks Assist clicks Tasks completed Risks addressed CRM Hygien…" at bounding box center [705, 399] width 1410 height 799
click at [636, 315] on span "In Progress" at bounding box center [636, 315] width 55 height 19
click at [432, 735] on div "Backlog Planned In Progress Completed Canceled" at bounding box center [705, 399] width 1410 height 799
click at [145, 274] on span "Prioritization" at bounding box center [139, 270] width 194 height 19
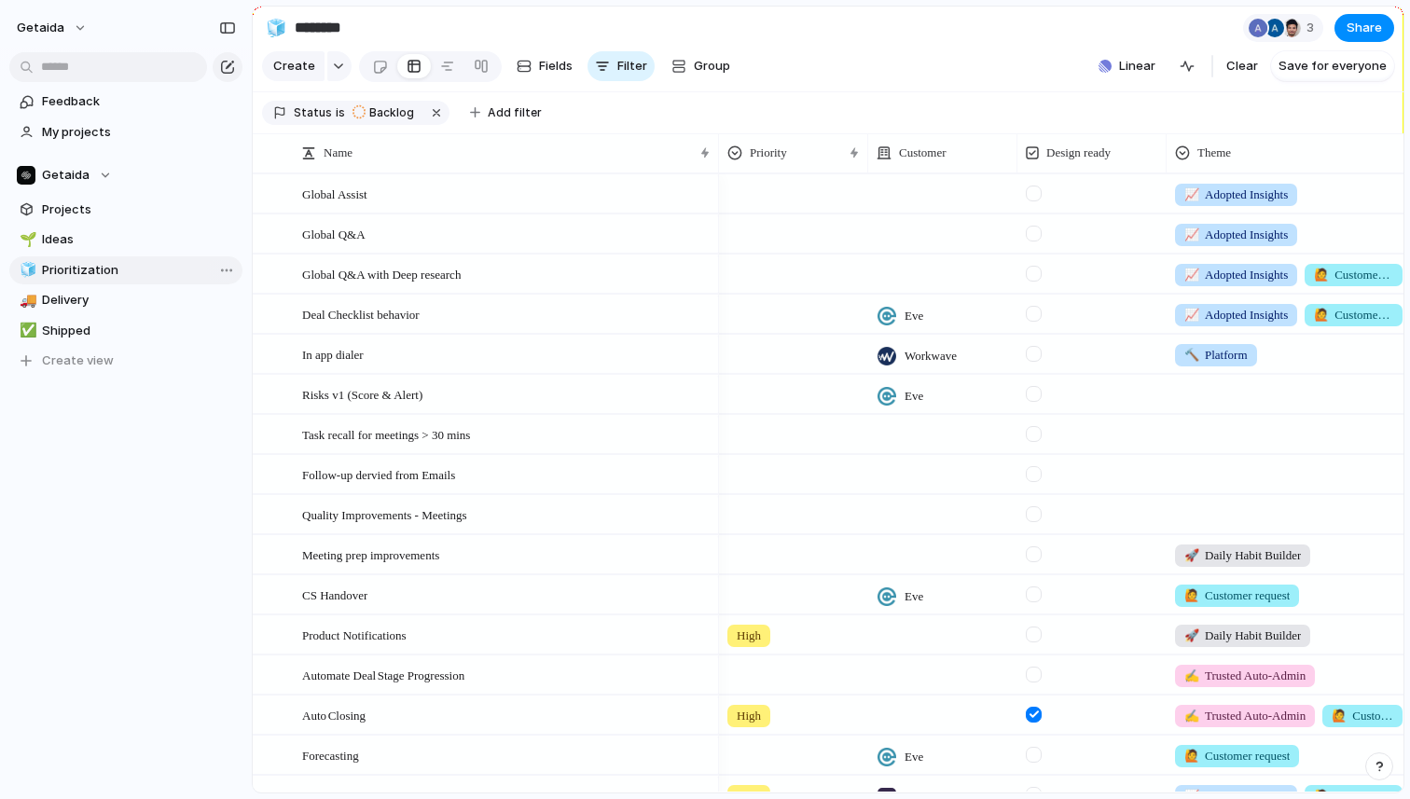
type input "**********"
click at [788, 634] on div "High" at bounding box center [793, 632] width 147 height 31
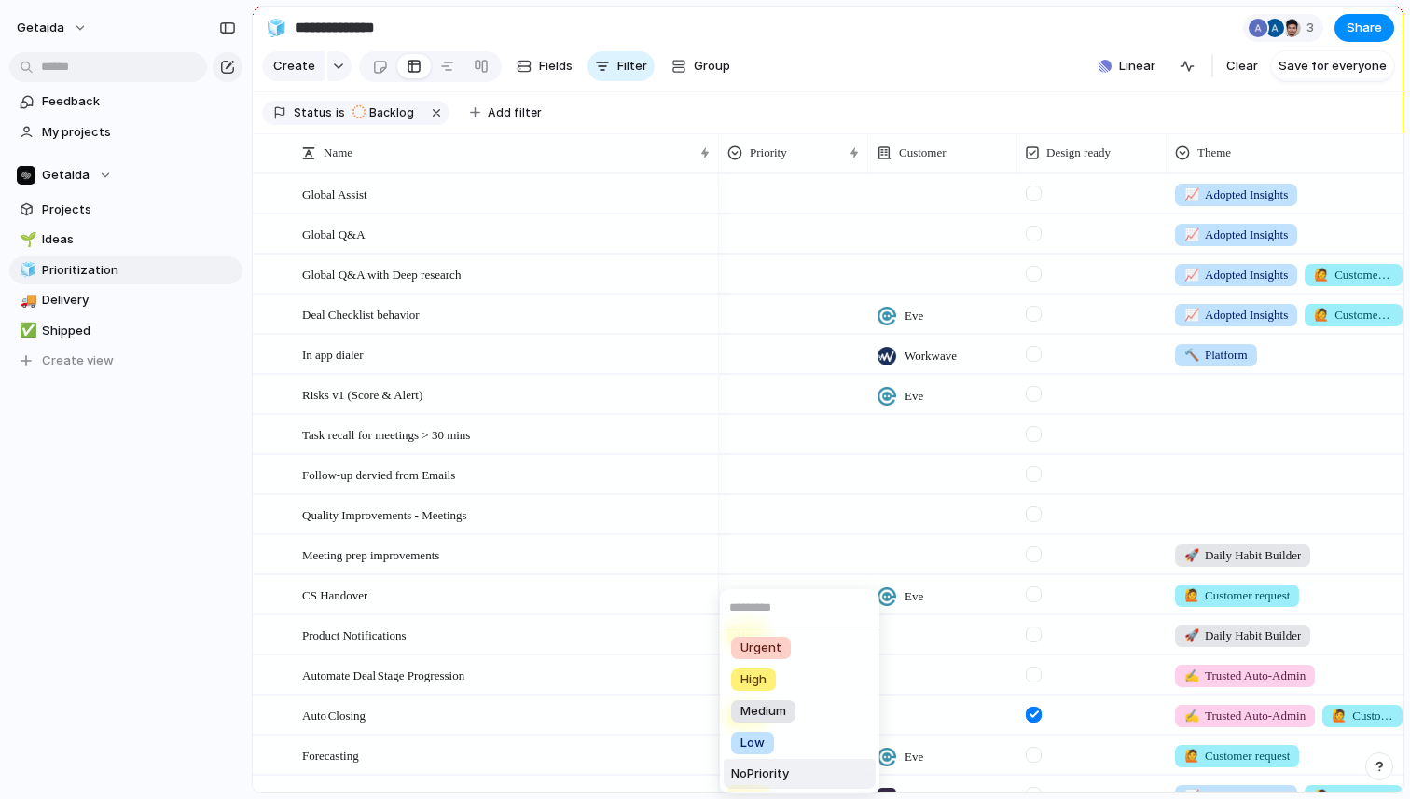
click at [777, 770] on span "No Priority" at bounding box center [760, 774] width 58 height 19
click at [789, 714] on div "High" at bounding box center [793, 712] width 147 height 31
click at [772, 768] on span "No Priority" at bounding box center [760, 774] width 58 height 19
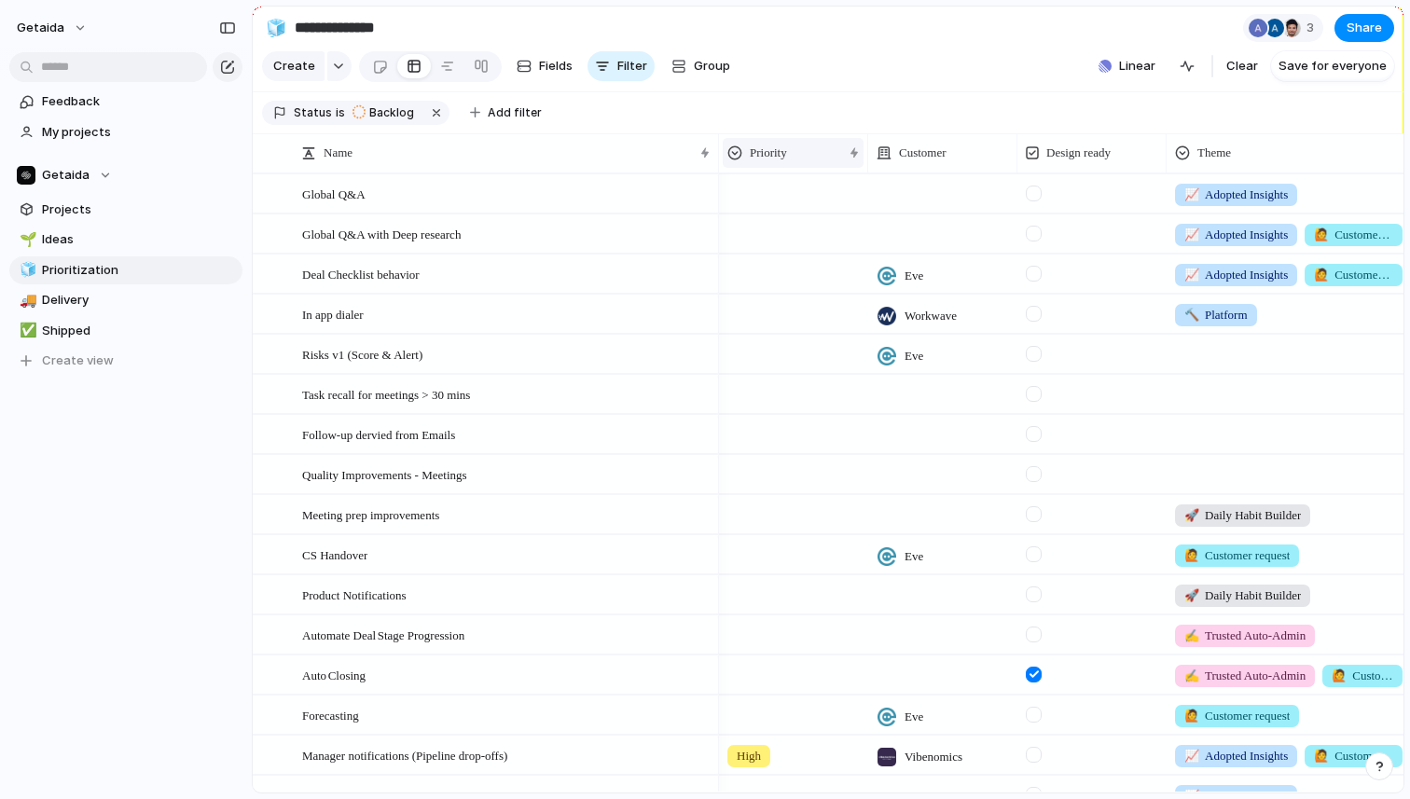
click at [806, 158] on div "Priority" at bounding box center [785, 153] width 115 height 19
click at [788, 217] on li "Hide" at bounding box center [796, 225] width 137 height 30
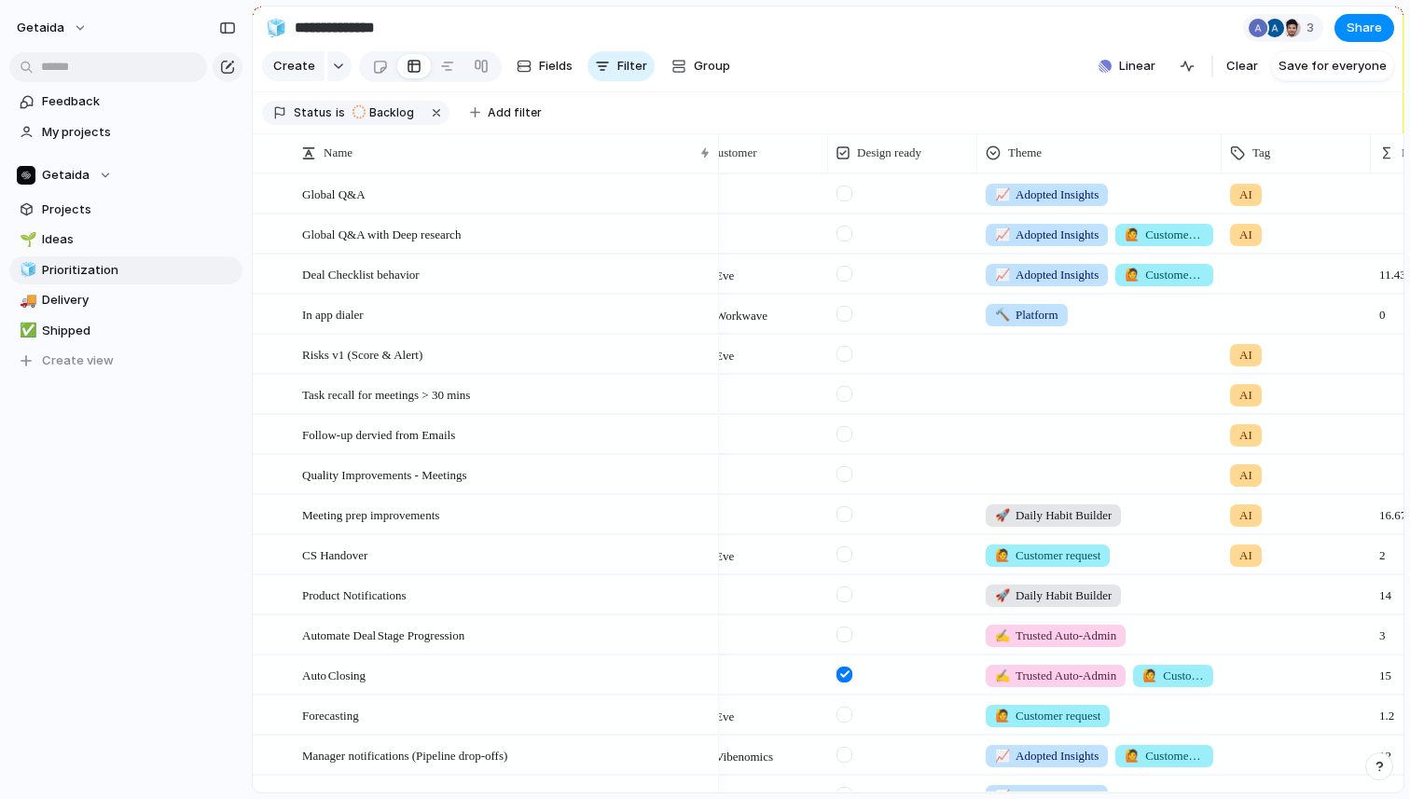
scroll to position [0, 75]
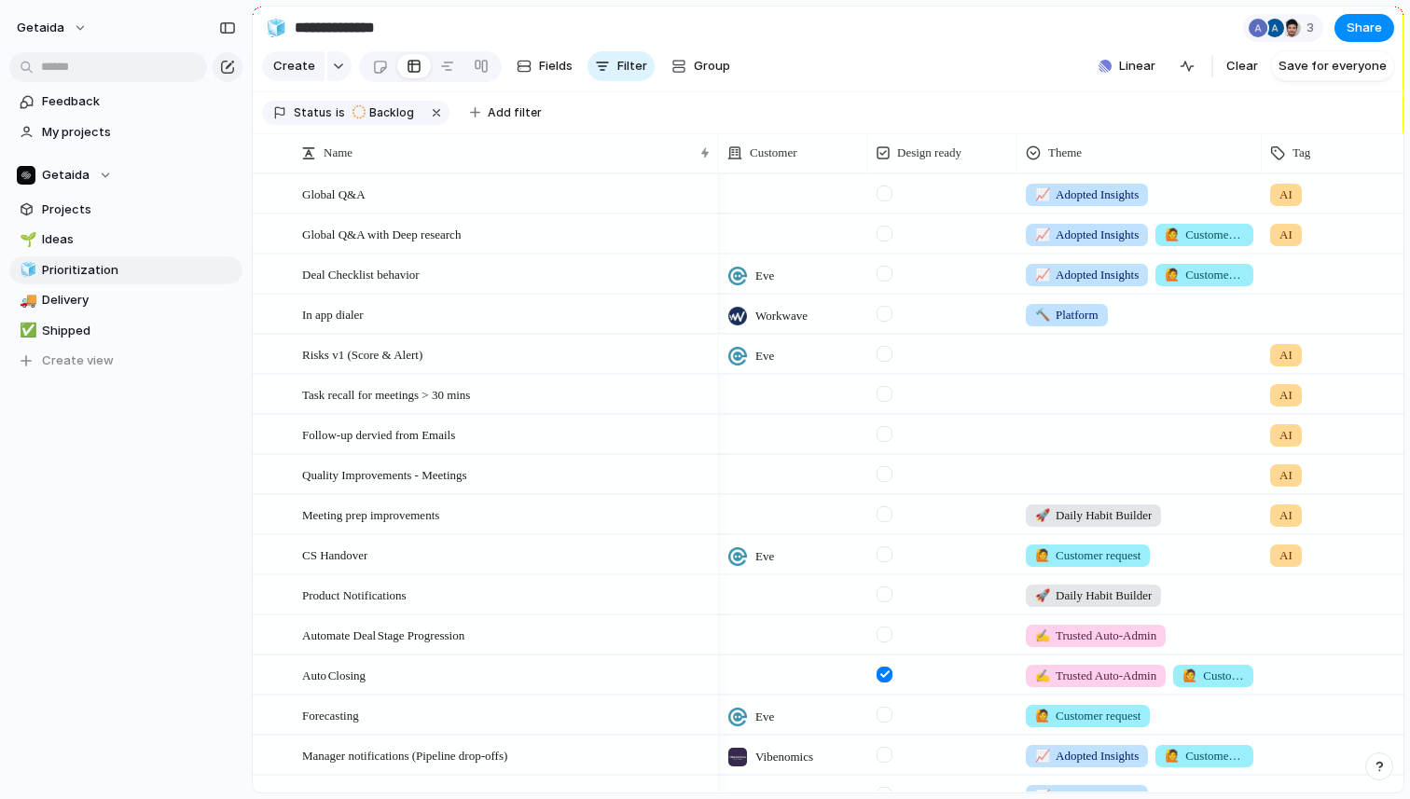
click at [1065, 360] on div at bounding box center [1140, 351] width 243 height 31
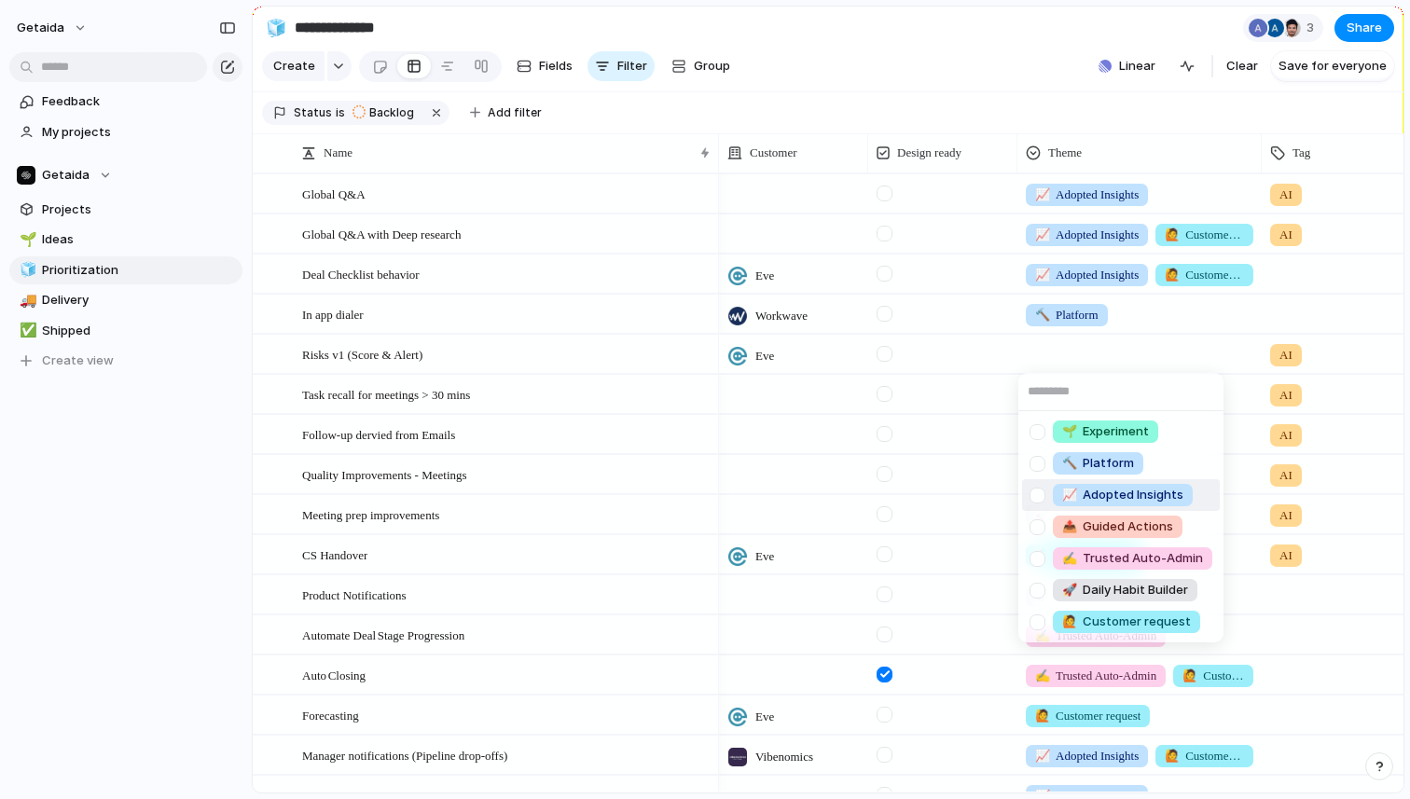
click at [1092, 491] on span "📈 Adopted Insights" at bounding box center [1122, 495] width 121 height 19
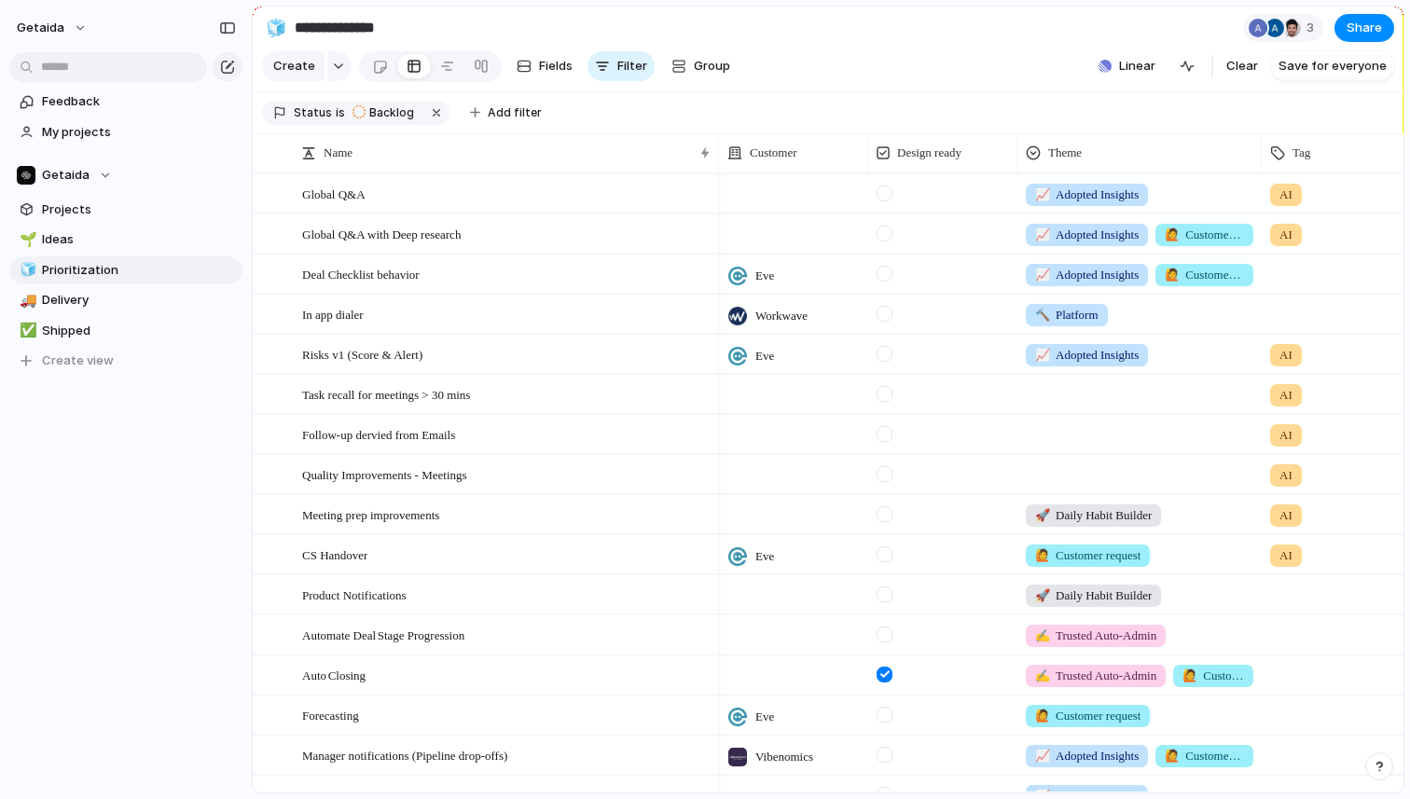
click at [1181, 351] on div "📈 Adopted Insights" at bounding box center [1140, 351] width 243 height 31
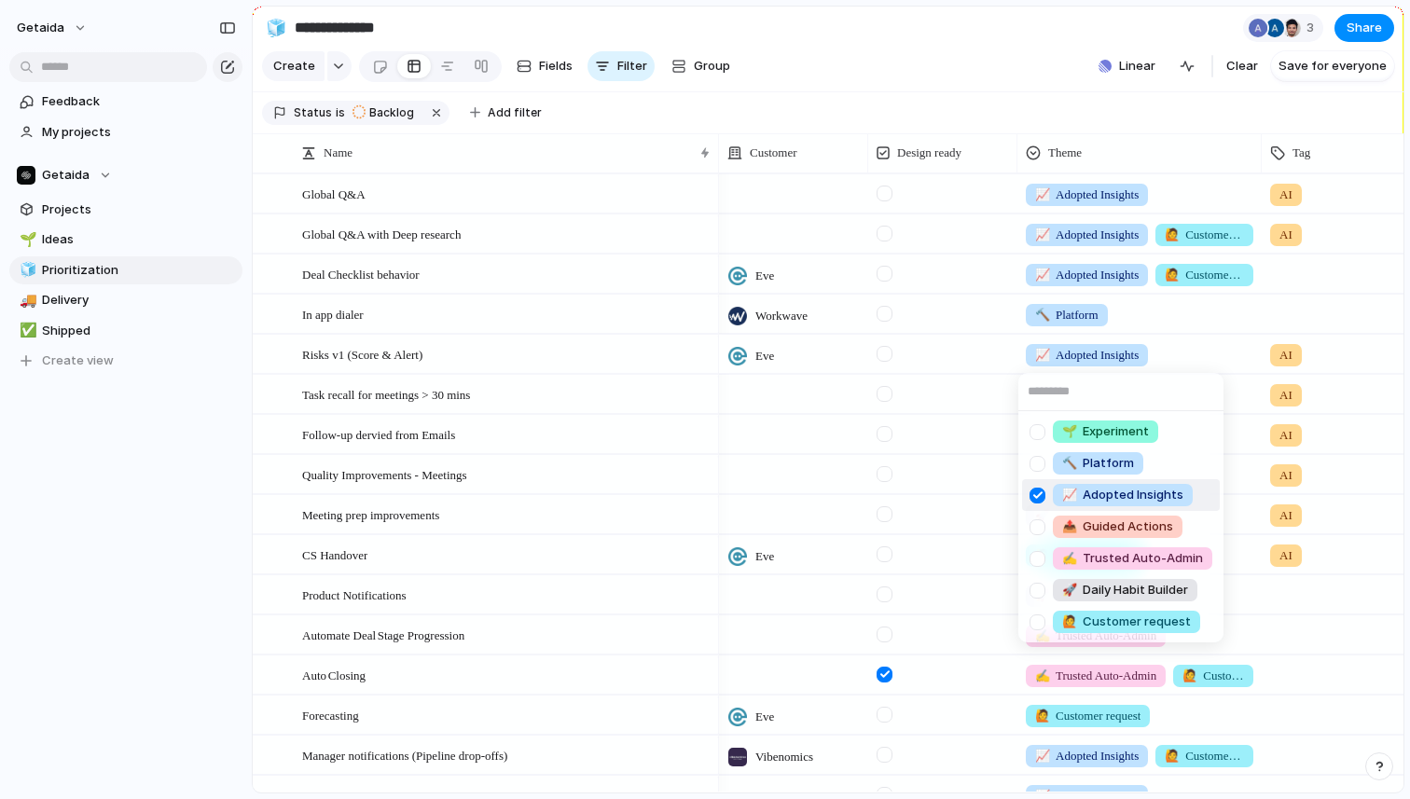
click at [1036, 492] on div at bounding box center [1037, 495] width 33 height 33
click at [1064, 343] on div "🌱 Experiment 🔨 Platform 📈 Adopted Insights 📤 Guided Actions ✍️ Trusted Auto-Adm…" at bounding box center [705, 399] width 1410 height 799
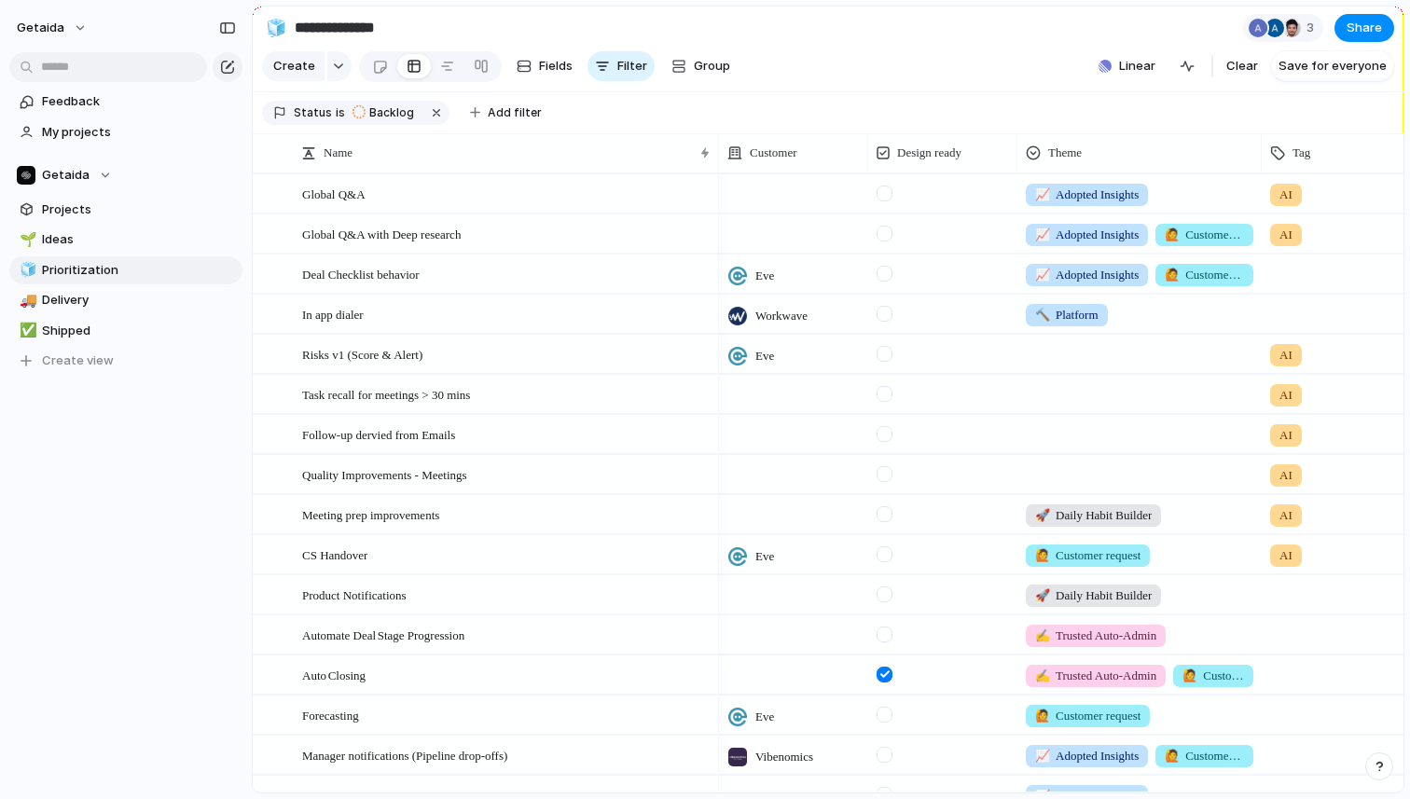
click at [1059, 360] on div at bounding box center [1140, 351] width 243 height 31
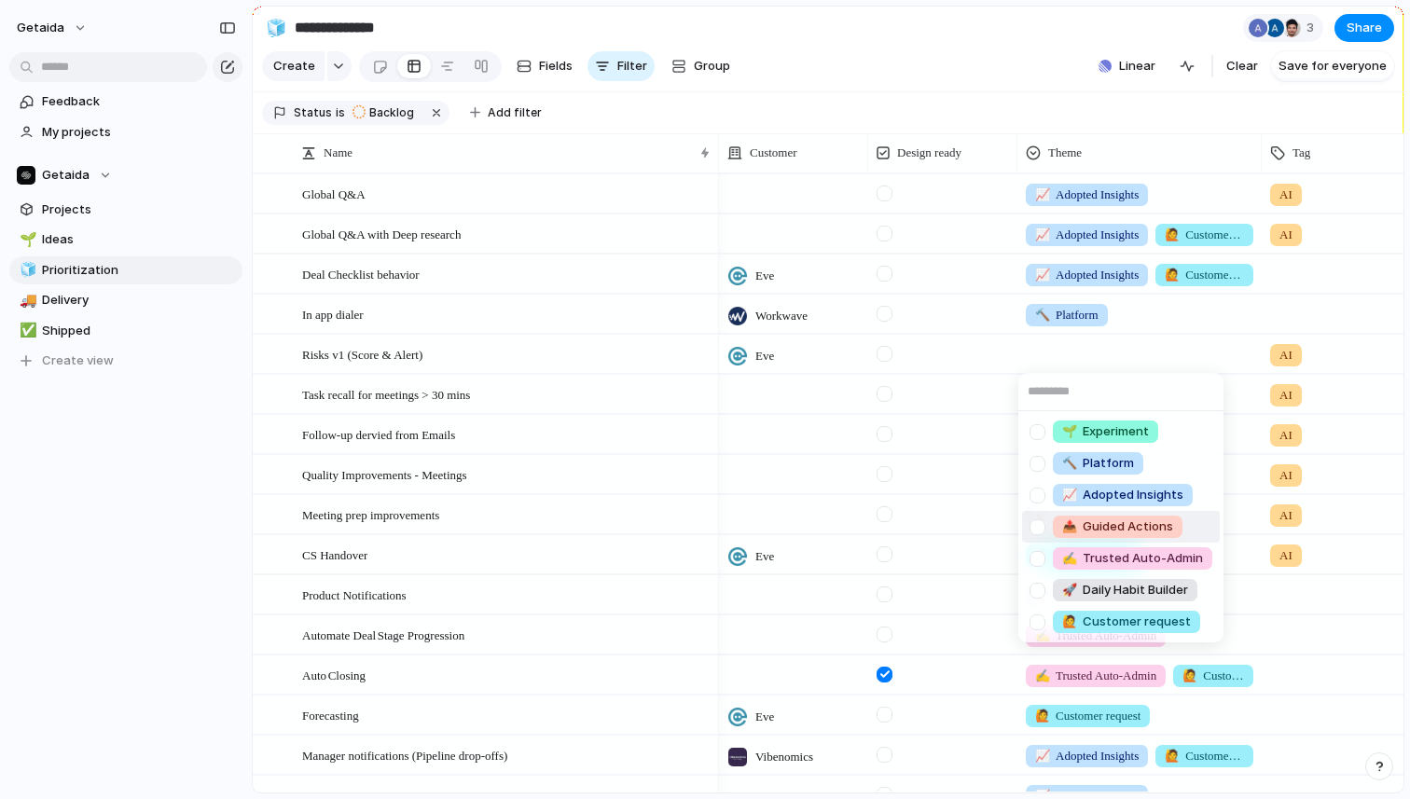
click at [1040, 526] on div at bounding box center [1037, 527] width 33 height 33
click at [1181, 352] on div "🌱 Experiment 🔨 Platform 📈 Adopted Insights 📤 Guided Actions ✍️ Trusted Auto-Adm…" at bounding box center [705, 399] width 1410 height 799
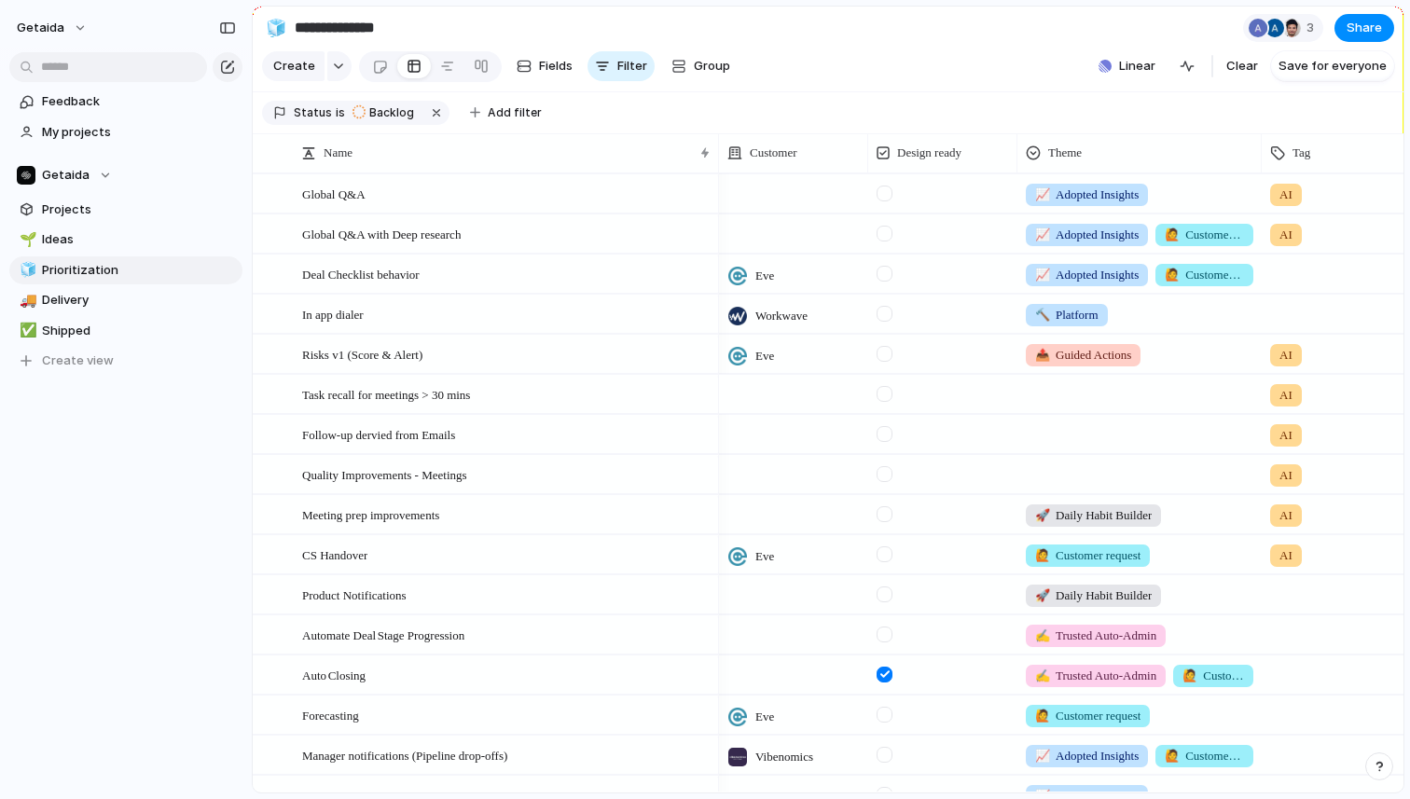
click at [1076, 393] on div at bounding box center [1140, 391] width 243 height 31
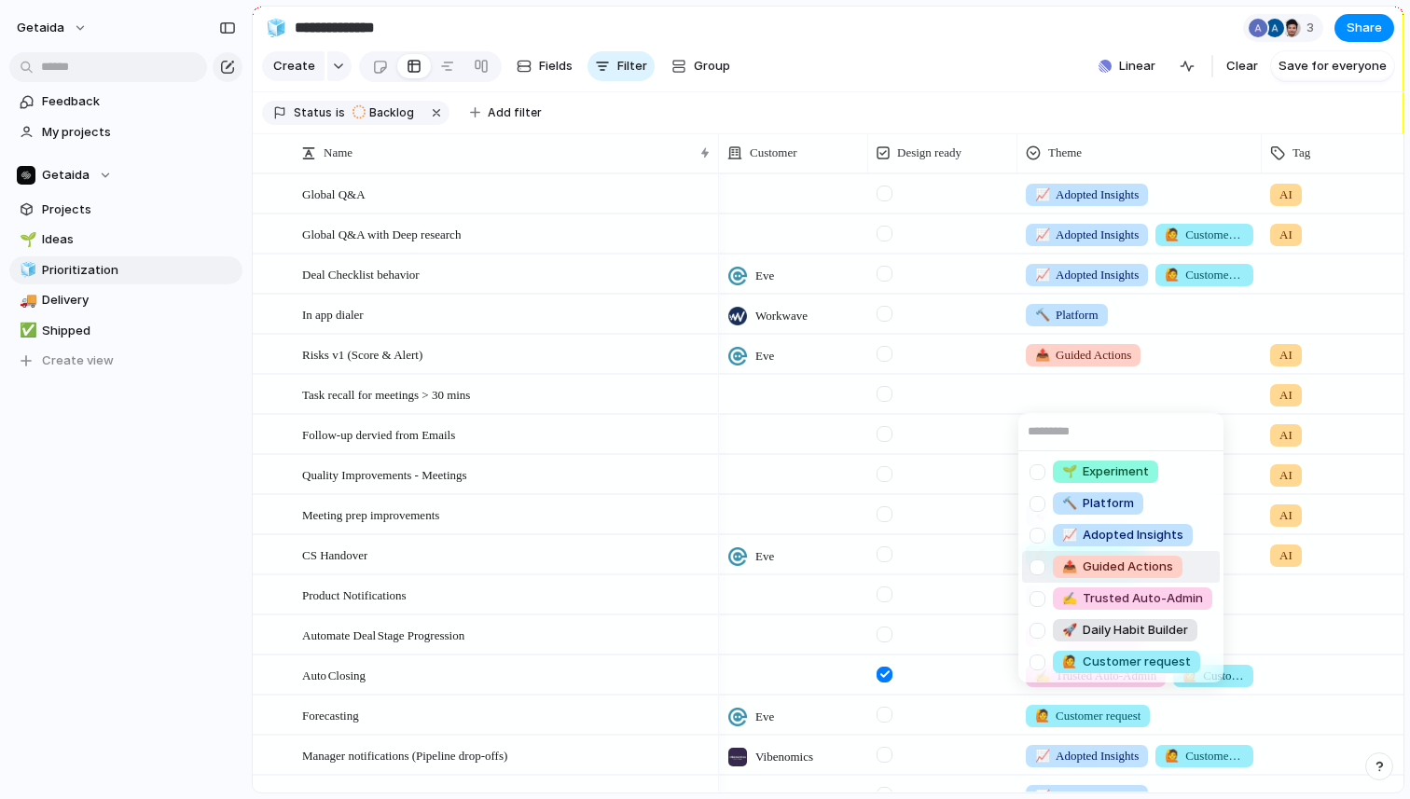
click at [1040, 562] on div at bounding box center [1037, 567] width 33 height 33
click at [1162, 384] on div "🌱 Experiment 🔨 Platform 📈 Adopted Insights 📤 Guided Actions ✍️ Trusted Auto-Adm…" at bounding box center [705, 399] width 1410 height 799
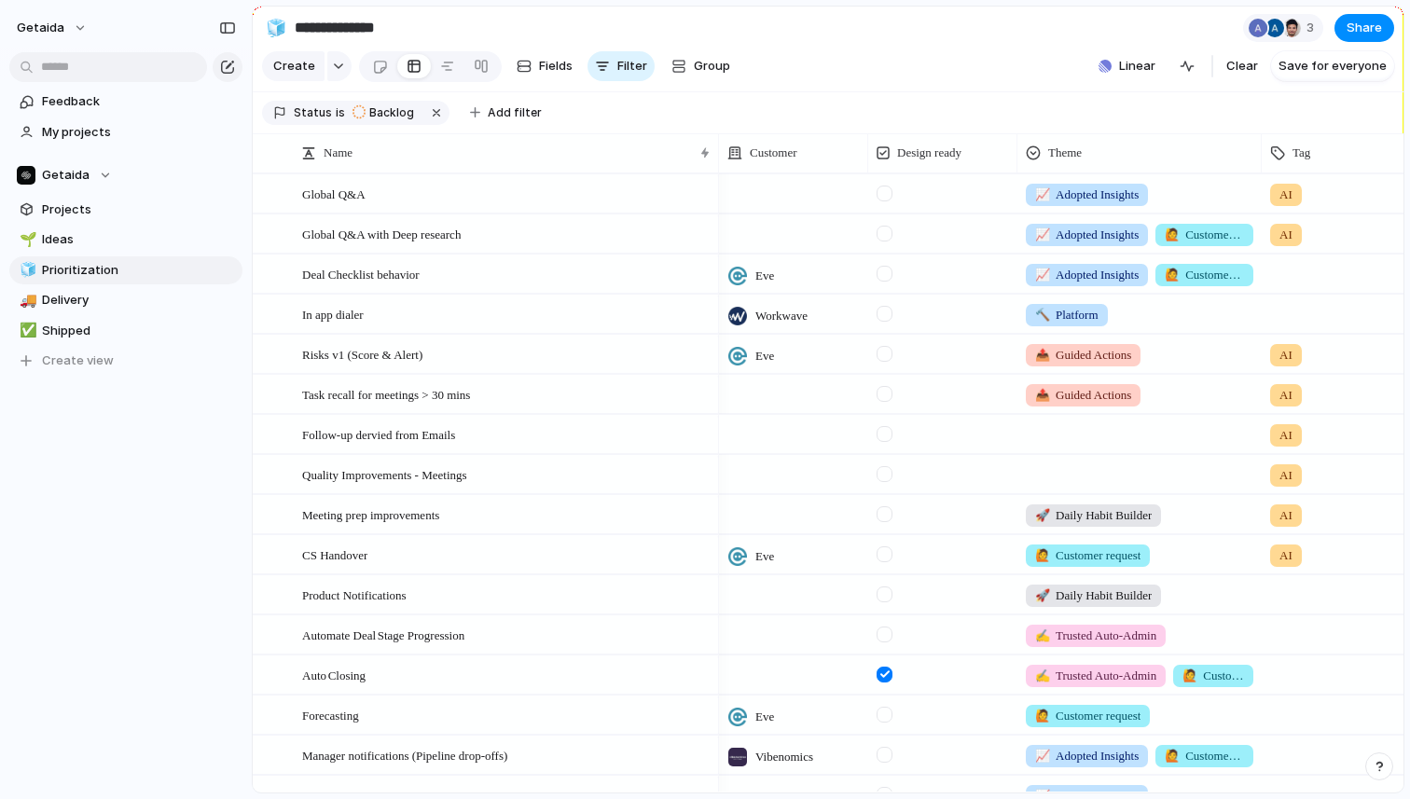
click at [1075, 437] on div at bounding box center [1140, 431] width 243 height 31
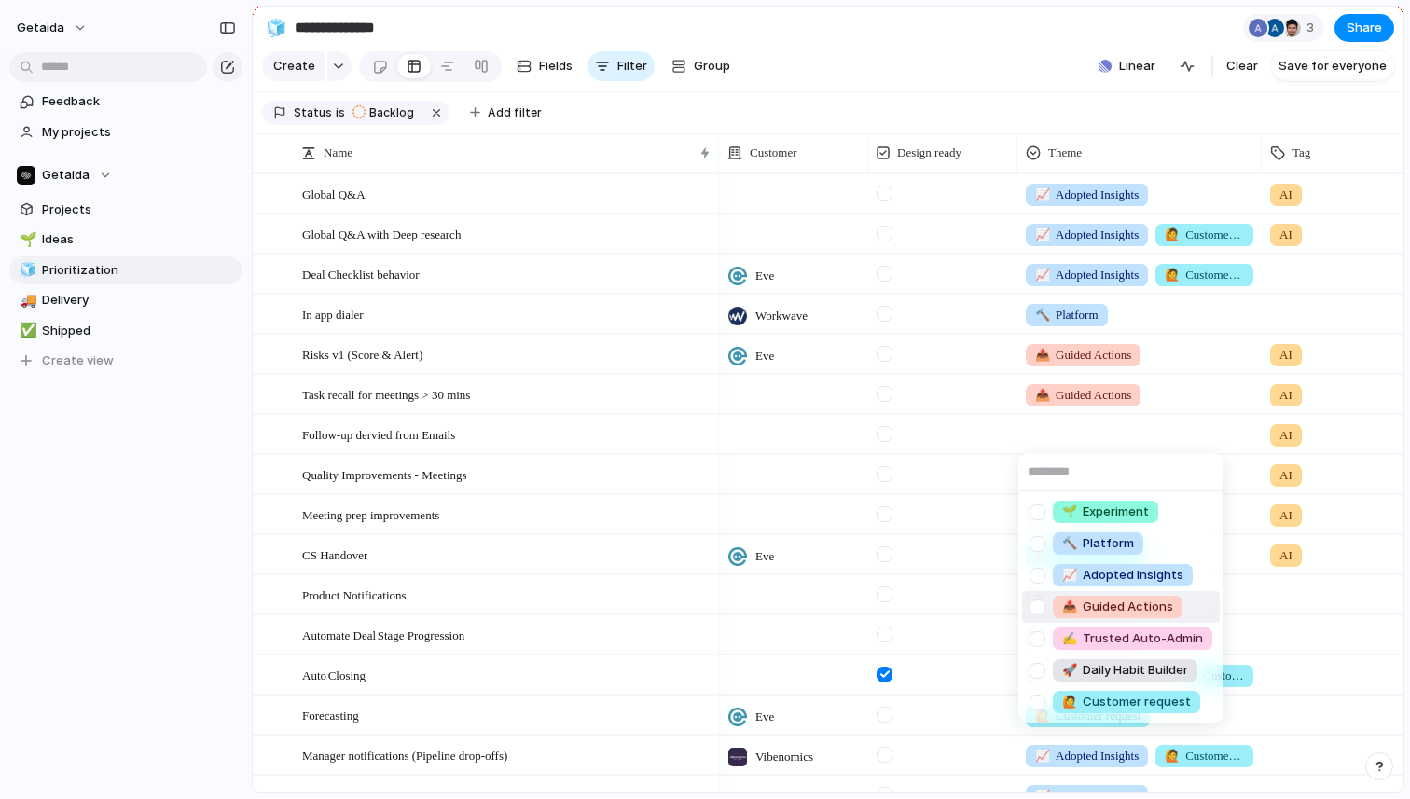
click at [1044, 605] on div at bounding box center [1037, 607] width 33 height 33
click at [1170, 429] on div "🌱 Experiment 🔨 Platform 📈 Adopted Insights 📤 Guided Actions ✍️ Trusted Auto-Adm…" at bounding box center [705, 399] width 1410 height 799
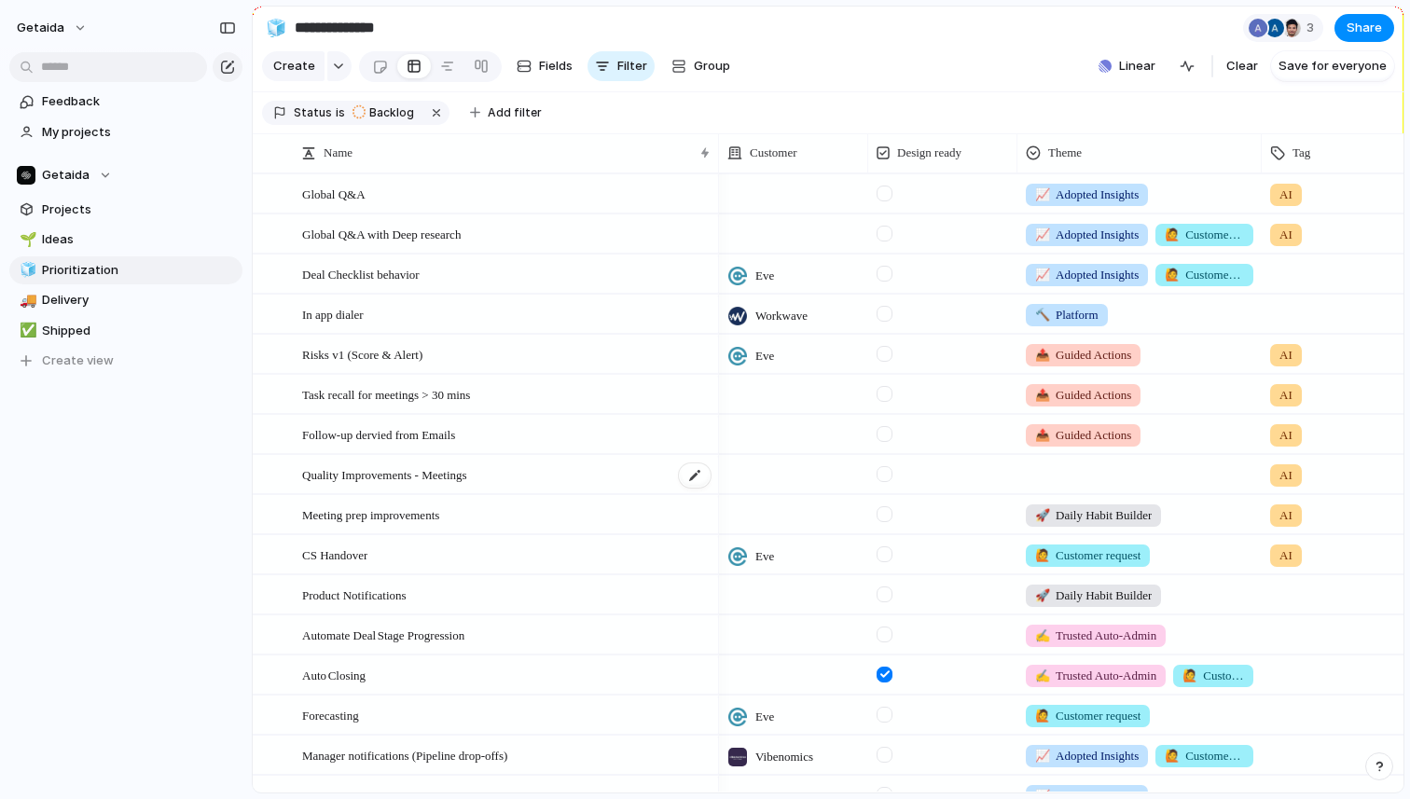
click at [590, 473] on div "Quality Improvements - Meetings" at bounding box center [507, 475] width 410 height 38
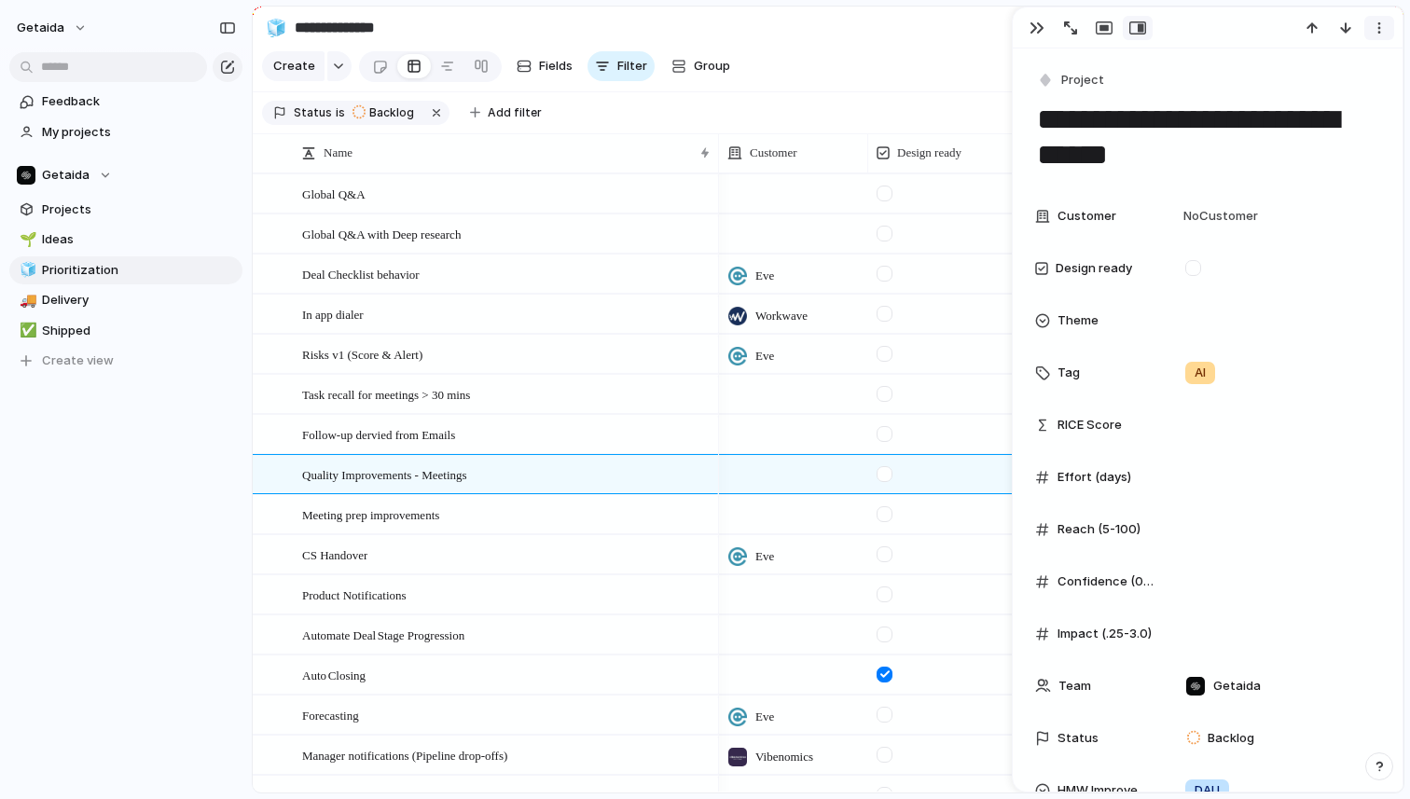
click at [1382, 35] on button "button" at bounding box center [1380, 28] width 30 height 24
click at [125, 476] on div "Mark as duplicate Delete" at bounding box center [705, 399] width 1410 height 799
click at [68, 585] on div "getaida Feedback My projects Getaida Projects 🌱 Ideas 🧊 Prioritization 🚚 Delive…" at bounding box center [126, 399] width 252 height 799
click at [1037, 26] on div "button" at bounding box center [1037, 28] width 15 height 15
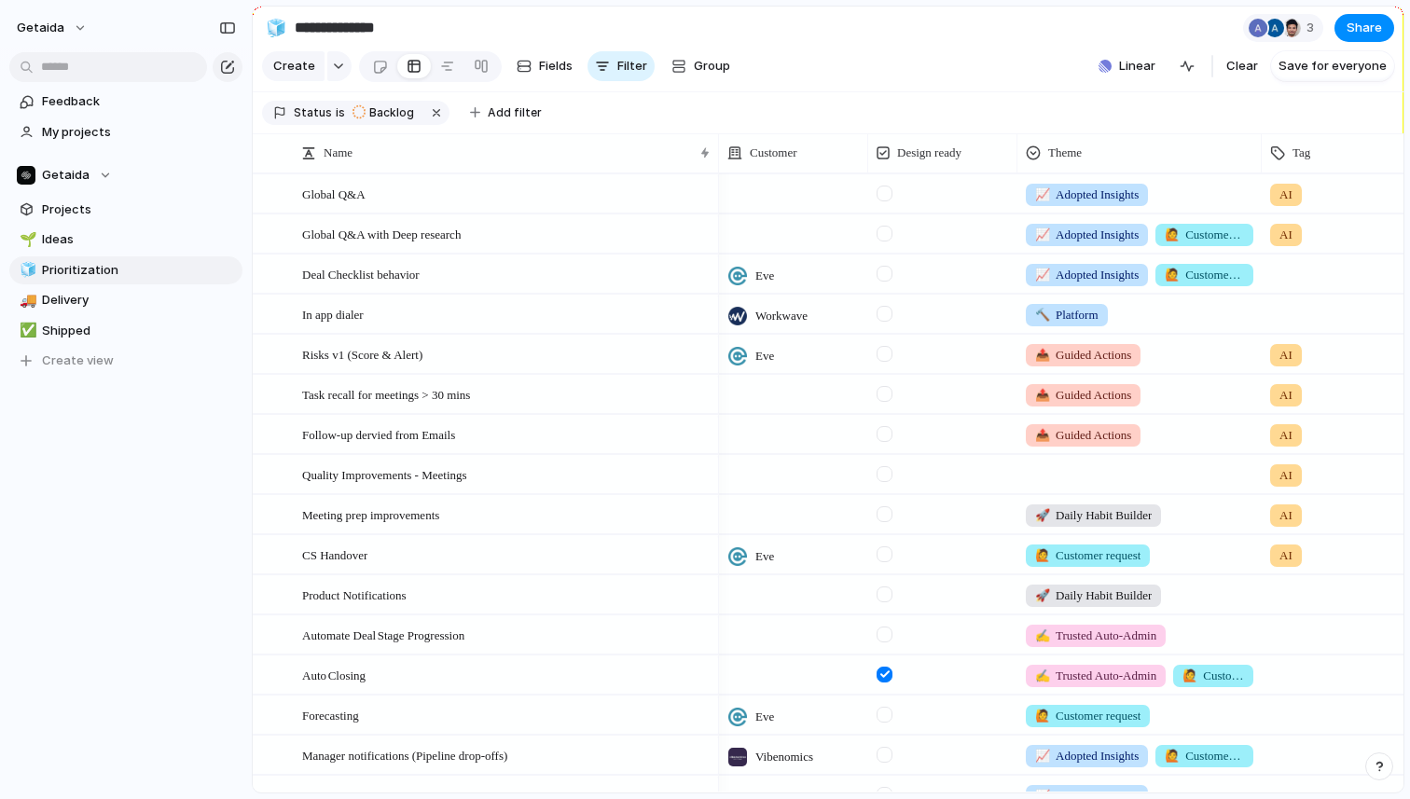
click at [1081, 475] on div at bounding box center [1140, 471] width 243 height 31
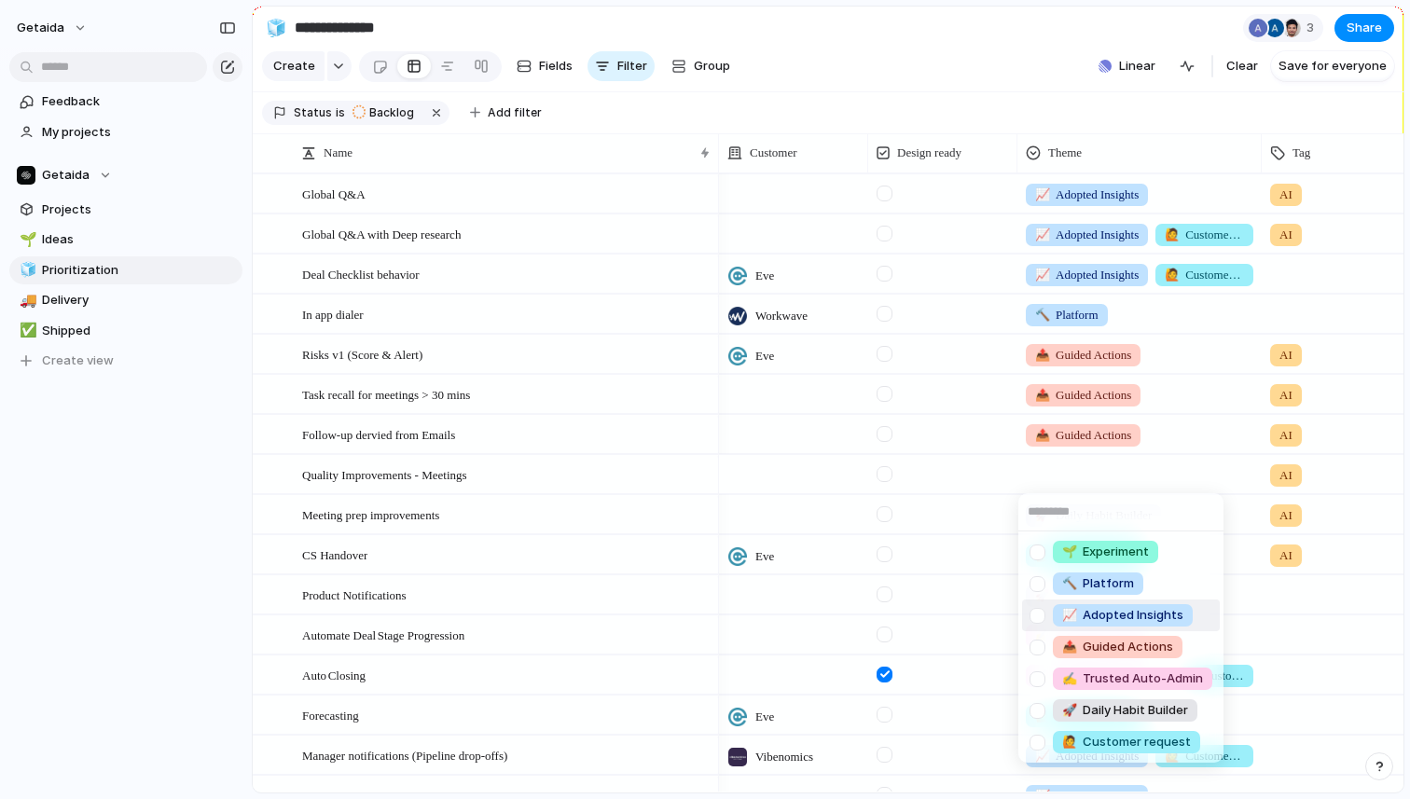
click at [1087, 616] on span "📈 Adopted Insights" at bounding box center [1122, 615] width 121 height 19
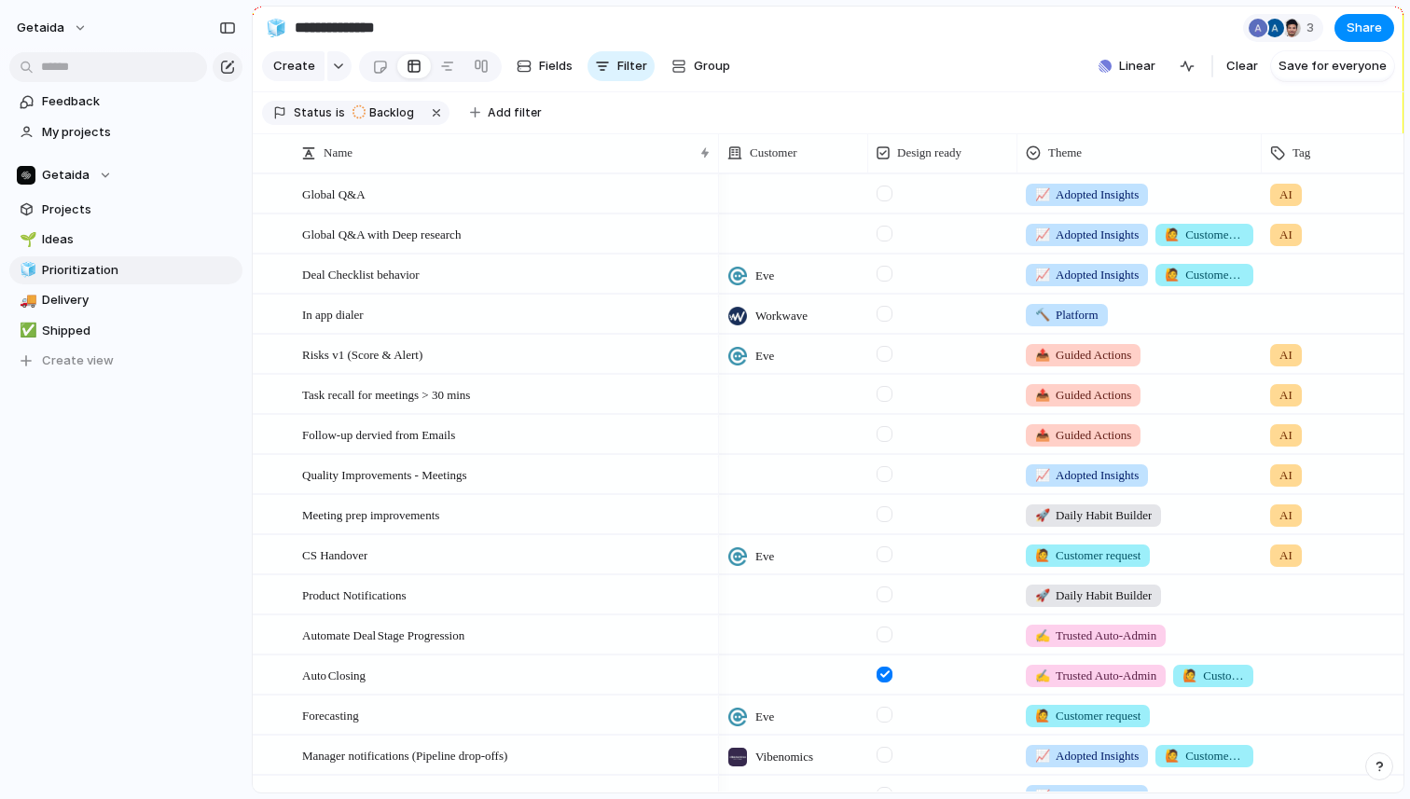
click at [155, 531] on div "getaida Feedback My projects Getaida Projects 🌱 Ideas 🧊 Prioritization 🚚 Delive…" at bounding box center [126, 399] width 252 height 799
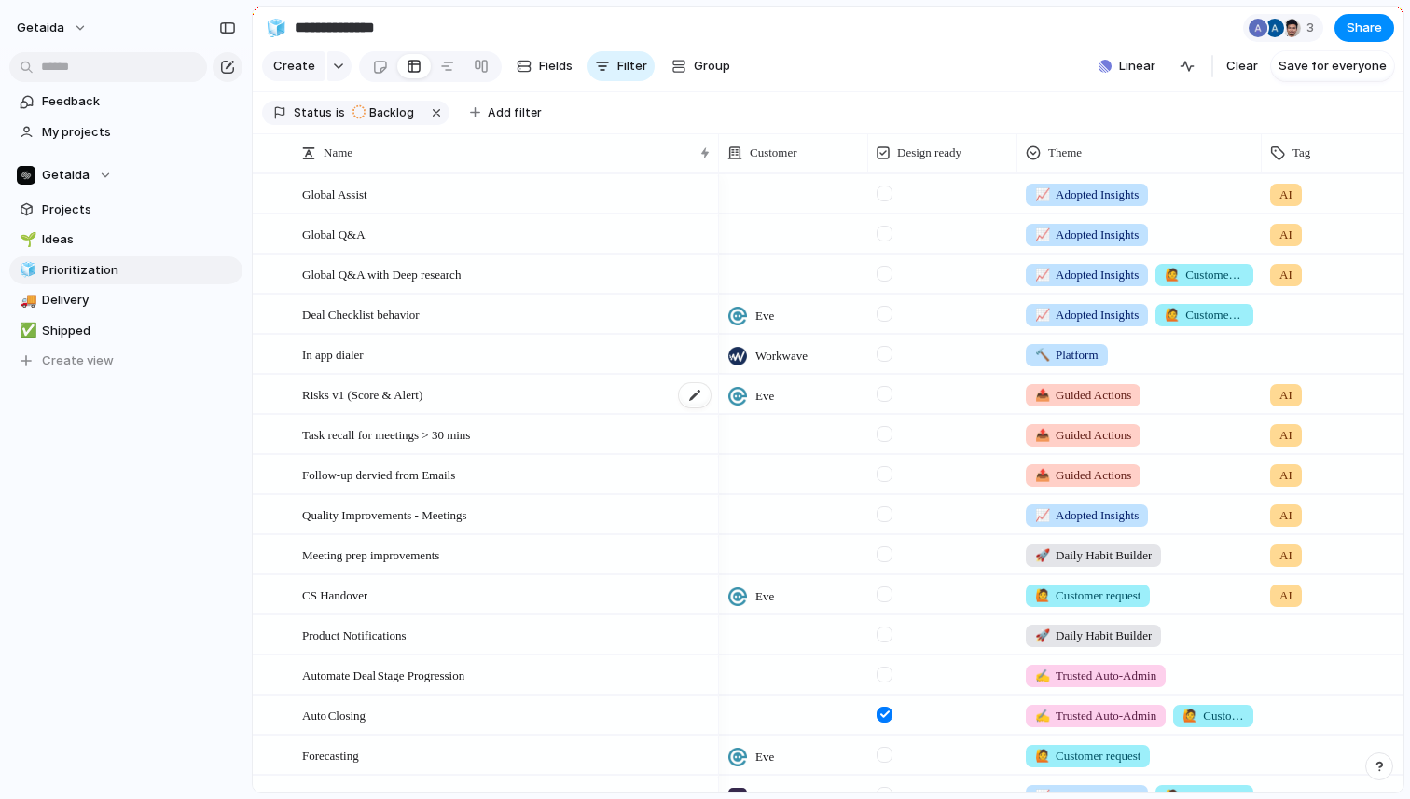
click at [564, 396] on div "Risks v1 (Score & Alert)" at bounding box center [507, 395] width 410 height 38
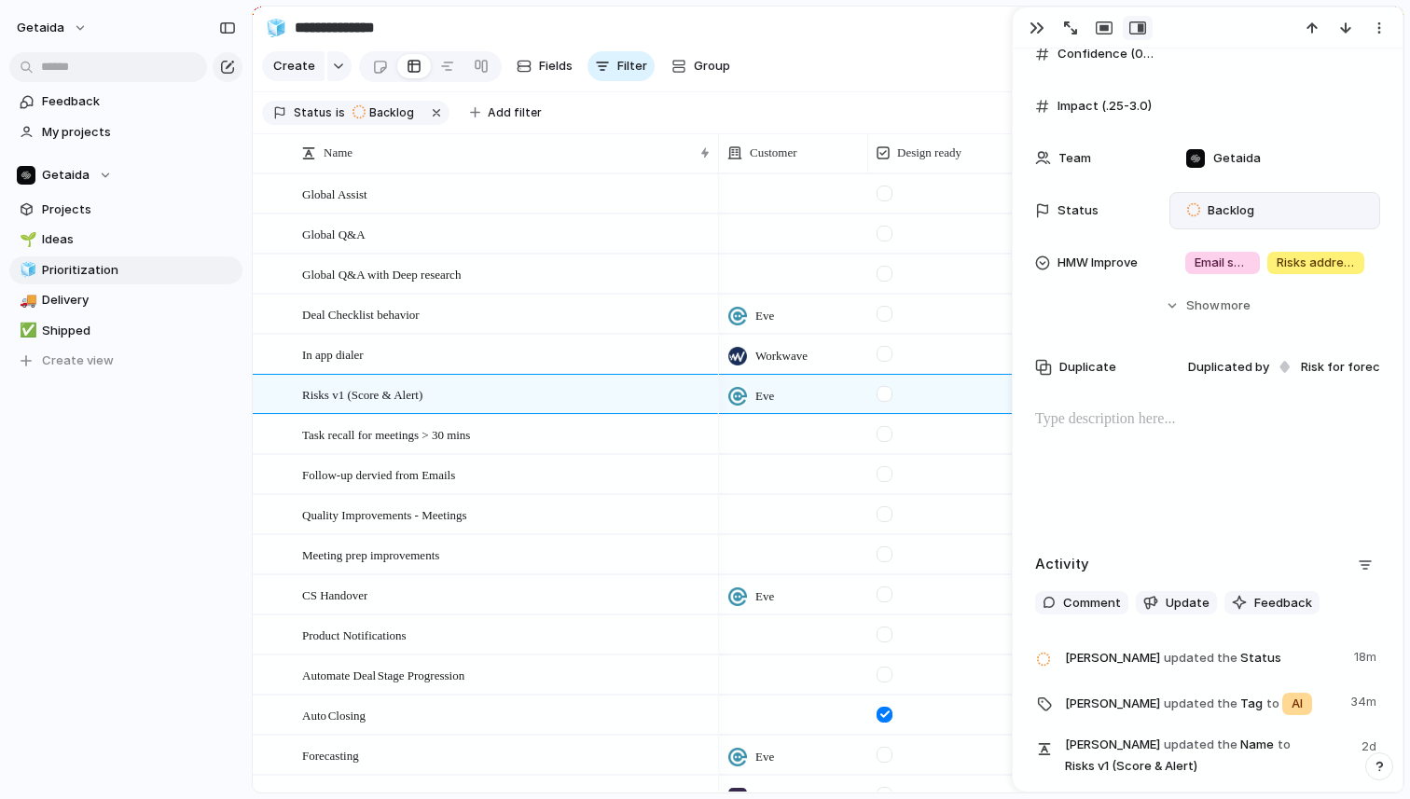
click at [1271, 200] on div "Backlog" at bounding box center [1275, 210] width 211 height 37
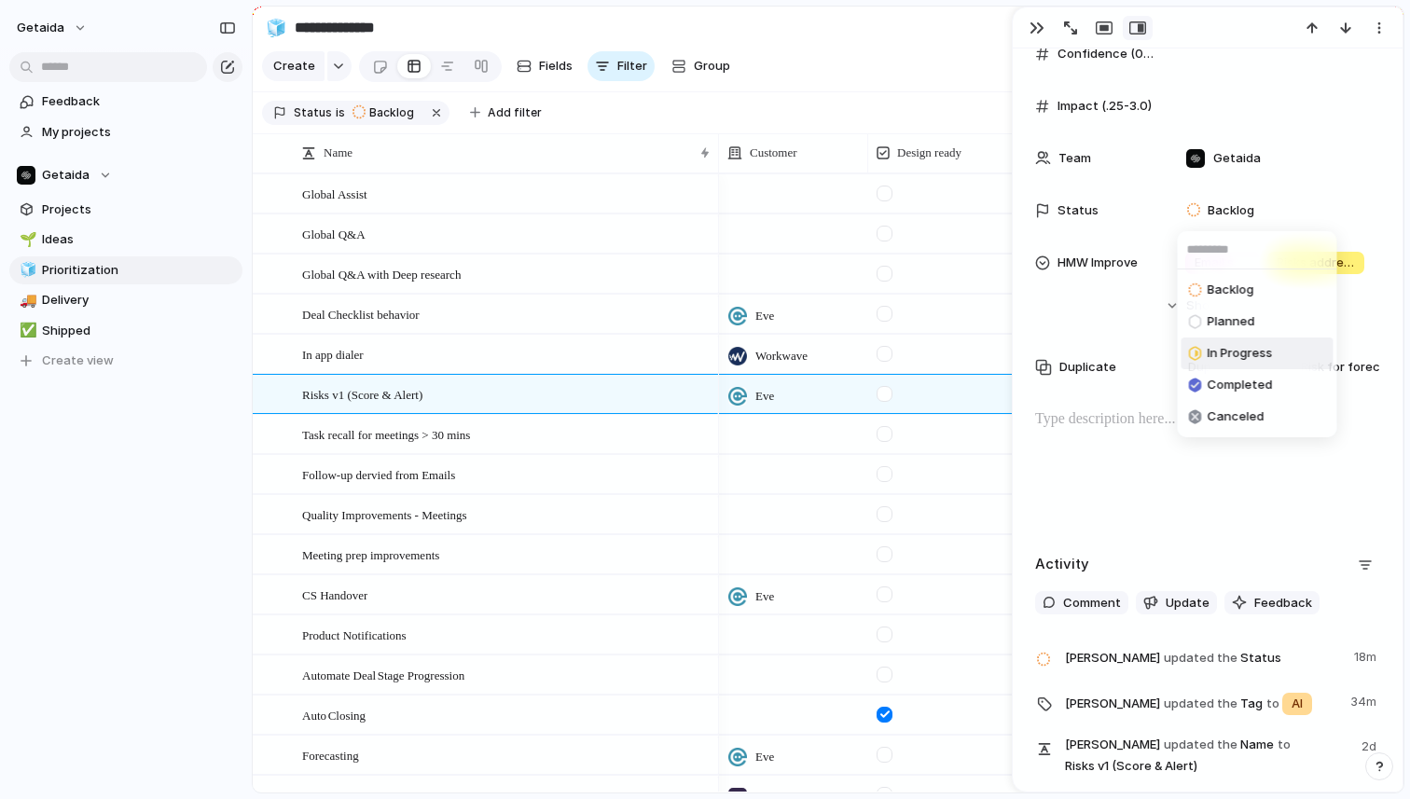
click at [1239, 355] on span "In Progress" at bounding box center [1240, 353] width 65 height 19
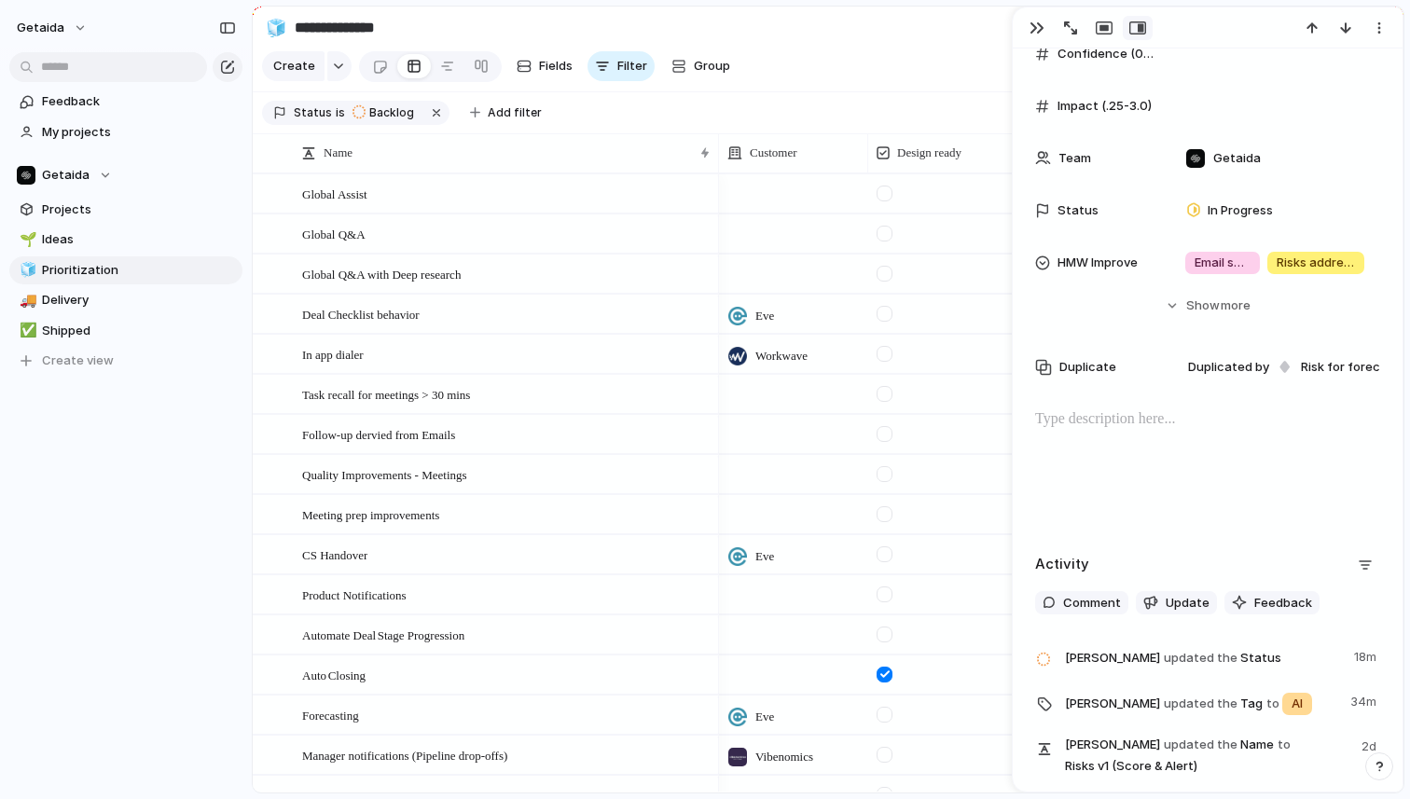
click at [84, 504] on div "Feedback My projects Getaida Projects 🌱 Ideas 🧊 Prioritization 🚚 Delivery ✅ Shi…" at bounding box center [126, 263] width 252 height 526
click at [129, 519] on div "Feedback My projects Getaida Projects 🌱 Ideas 🧊 Prioritization 🚚 Delivery ✅ Shi…" at bounding box center [126, 263] width 252 height 526
drag, startPoint x: 452, startPoint y: 195, endPoint x: 452, endPoint y: 326, distance: 130.6
click at [111, 604] on div "getaida Feedback My projects Getaida Projects 🌱 Ideas 🧊 Prioritization 🚚 Delive…" at bounding box center [126, 399] width 252 height 799
click at [1032, 21] on div "button" at bounding box center [1037, 28] width 15 height 15
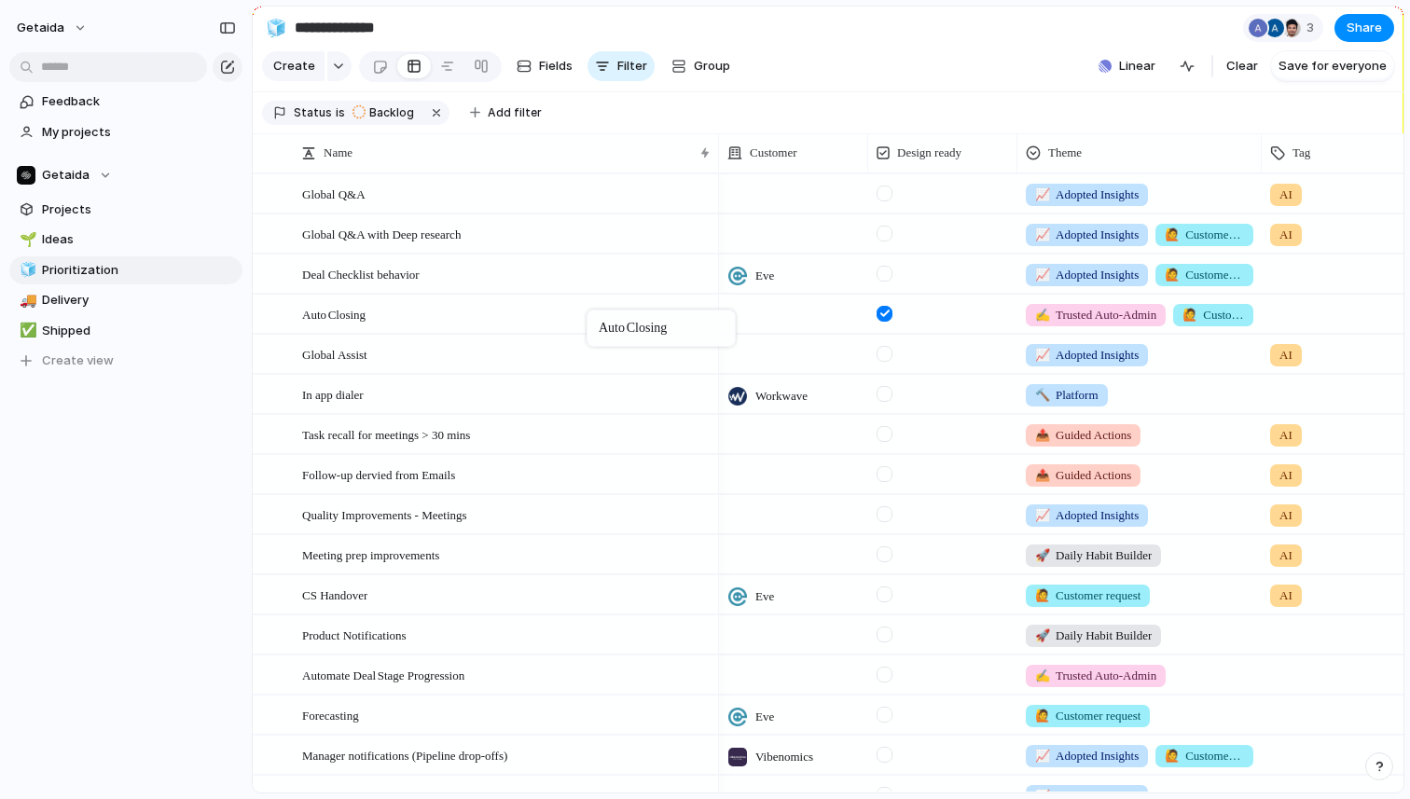
drag, startPoint x: 464, startPoint y: 668, endPoint x: 596, endPoint y: 313, distance: 378.4
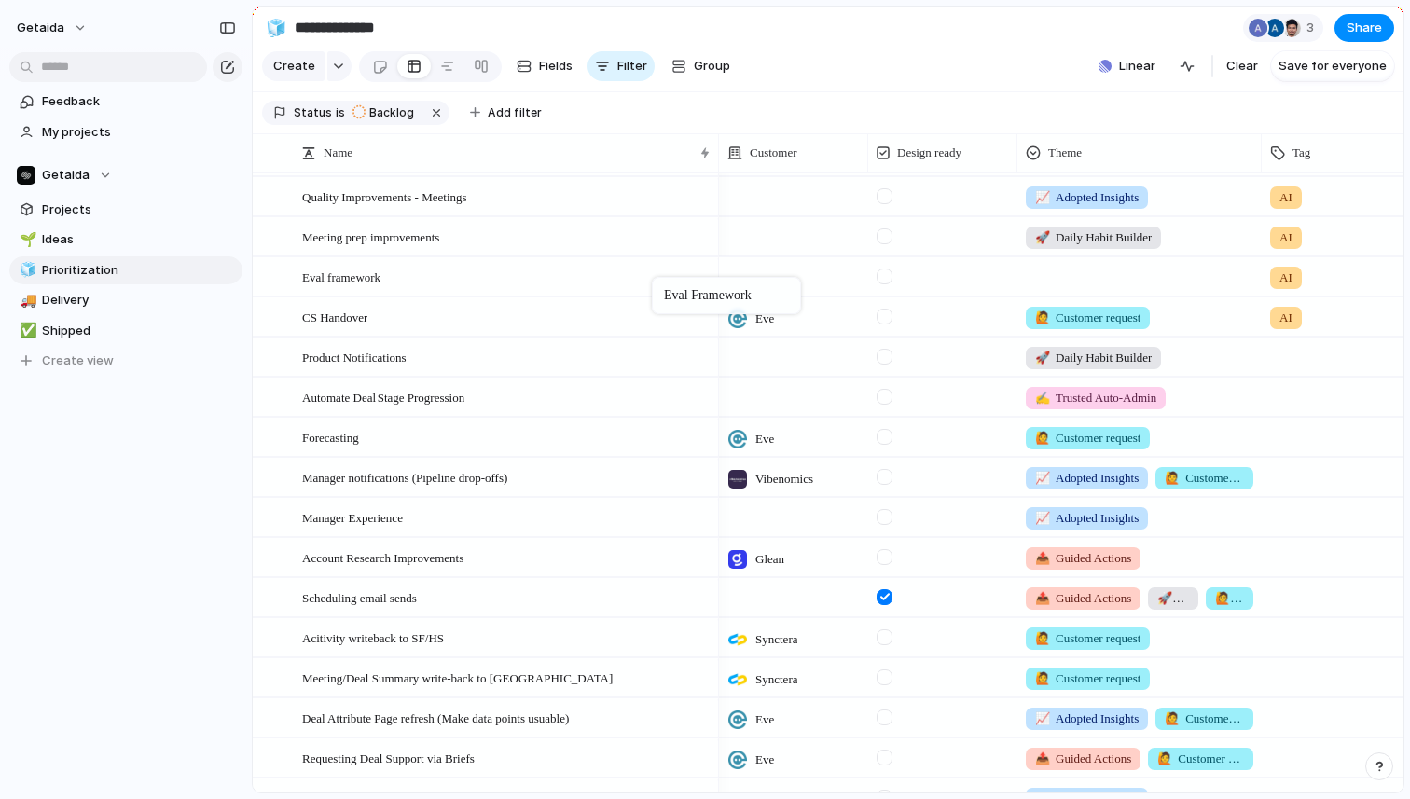
drag, startPoint x: 547, startPoint y: 654, endPoint x: 660, endPoint y: 283, distance: 388.3
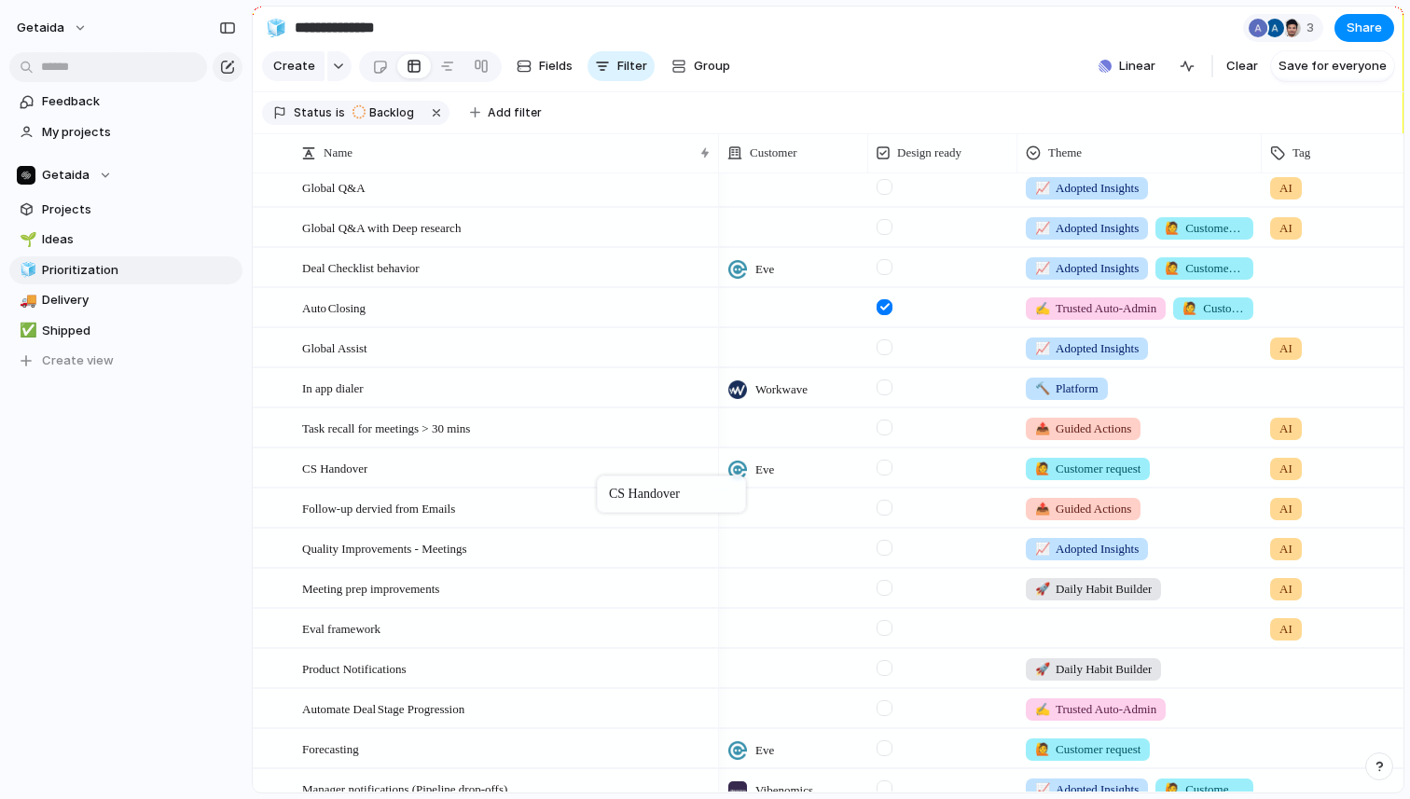
drag, startPoint x: 517, startPoint y: 633, endPoint x: 606, endPoint y: 479, distance: 178.1
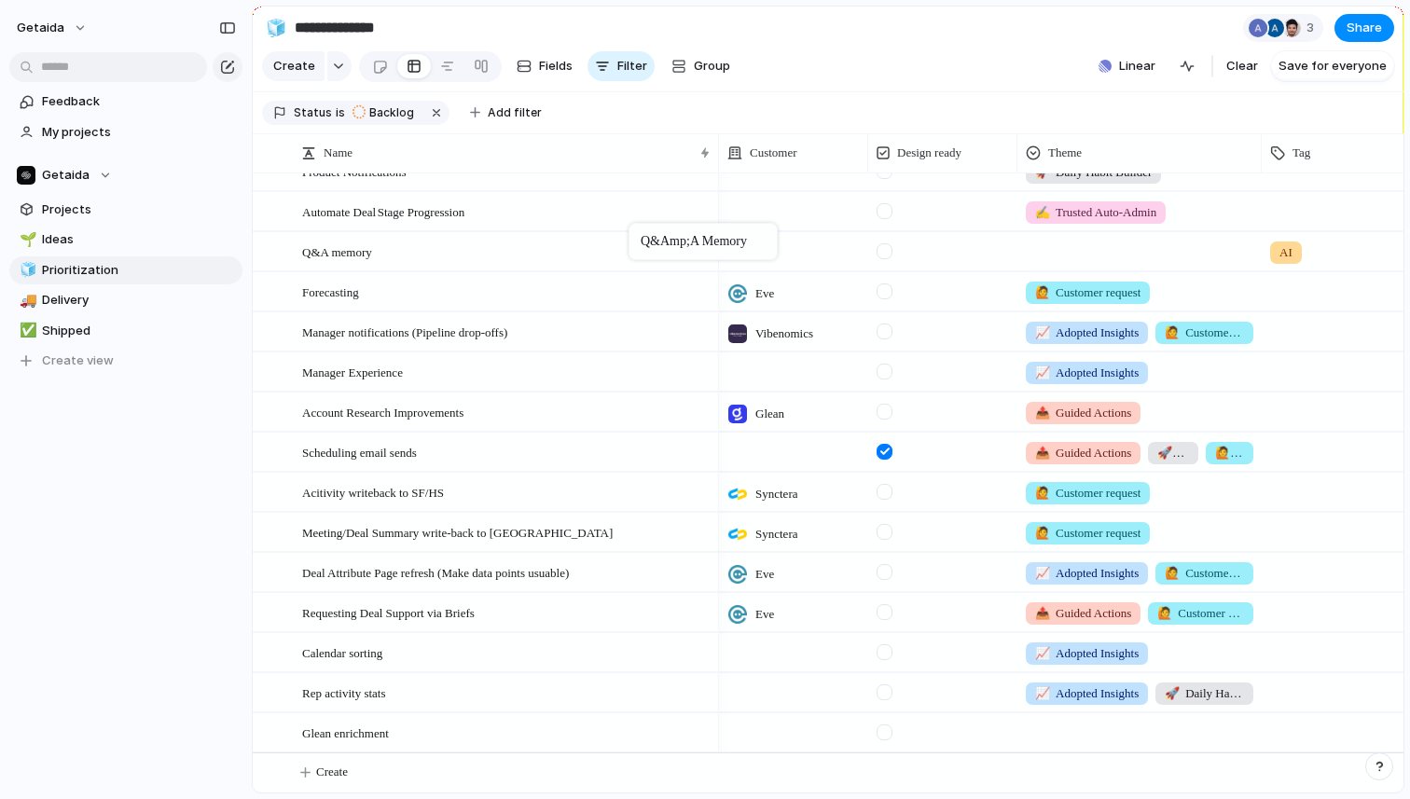
drag, startPoint x: 546, startPoint y: 694, endPoint x: 638, endPoint y: 227, distance: 476.3
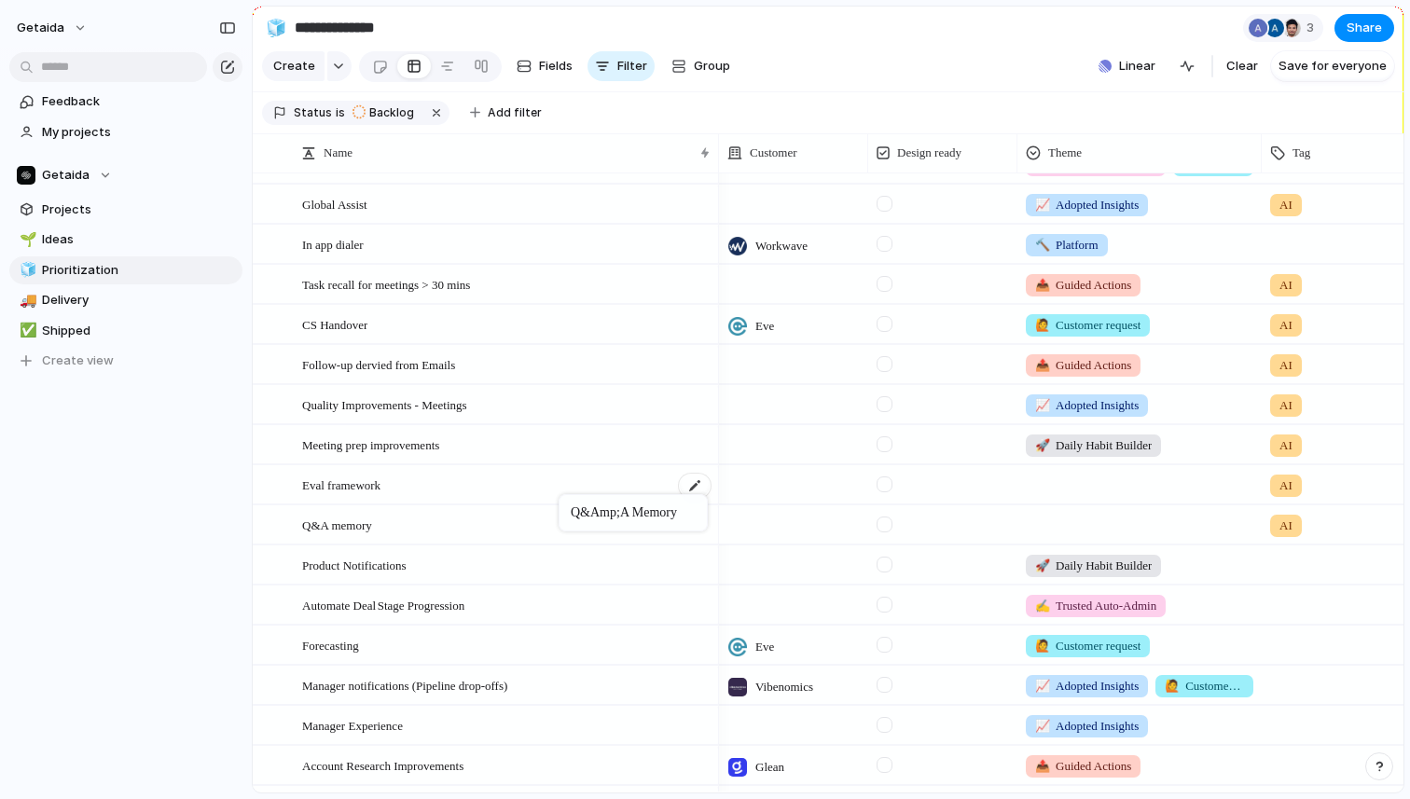
drag, startPoint x: 512, startPoint y: 607, endPoint x: 568, endPoint y: 499, distance: 121.8
click at [530, 565] on div "Product Notifications" at bounding box center [507, 566] width 410 height 38
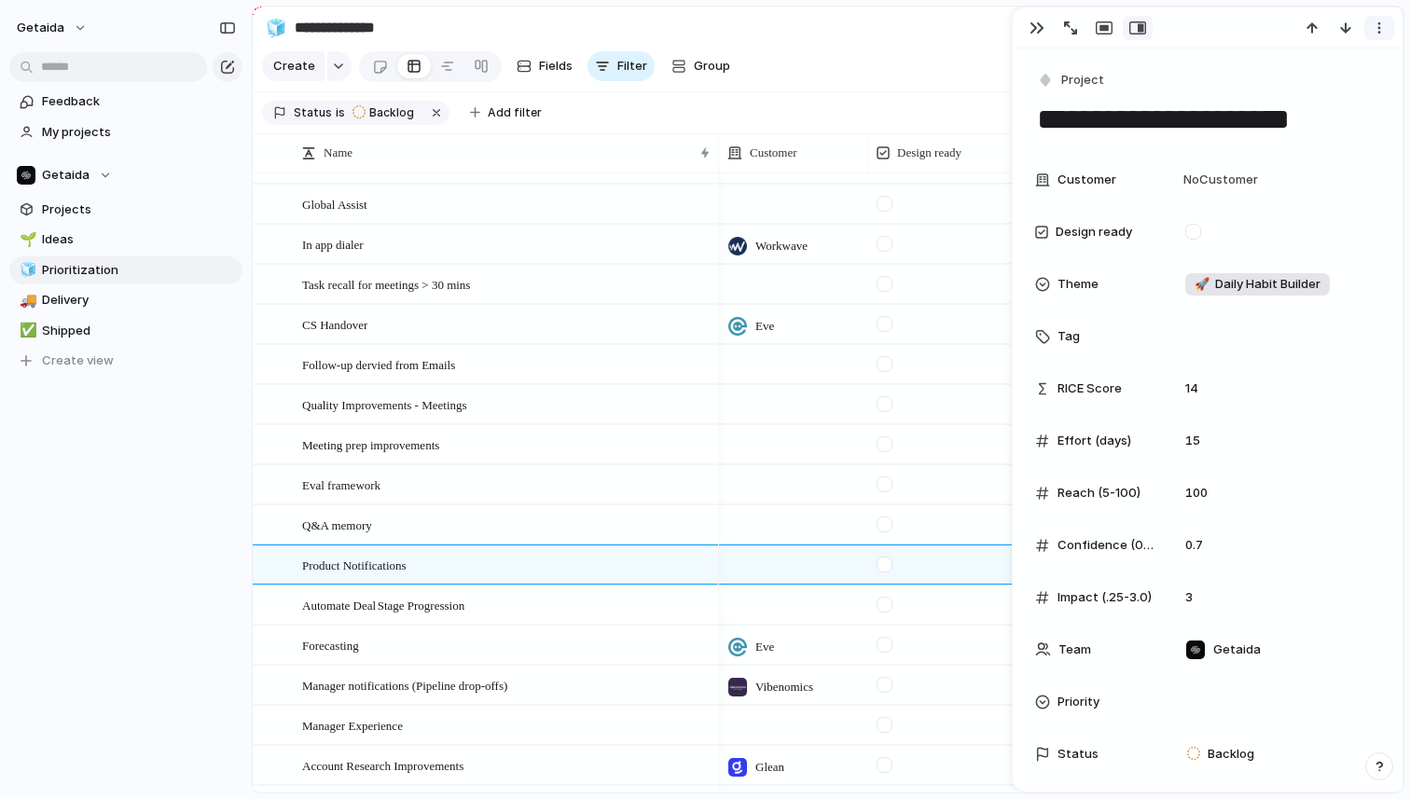
click at [1375, 26] on div "button" at bounding box center [1379, 28] width 15 height 15
click at [1316, 74] on span "Mark as duplicate" at bounding box center [1332, 68] width 104 height 19
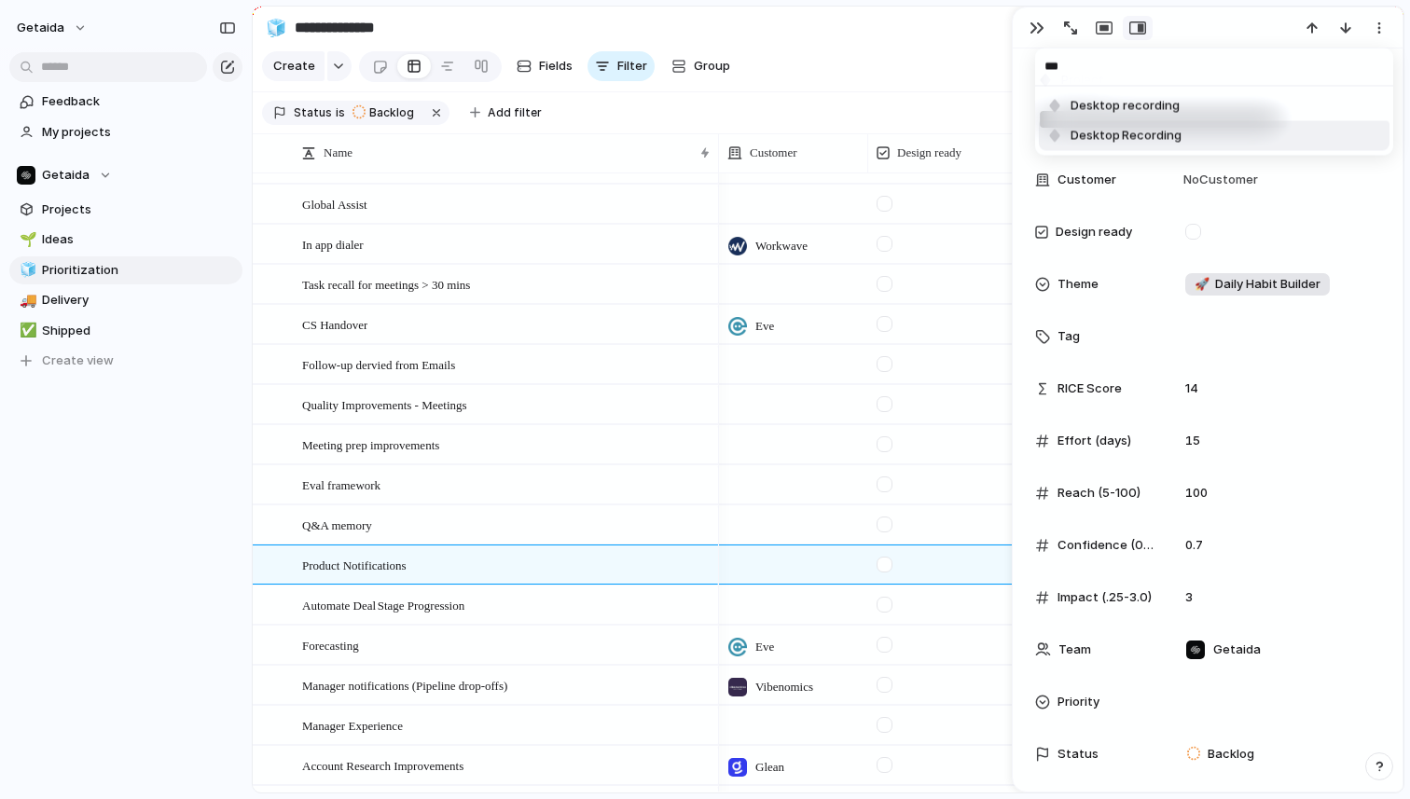
type input "***"
click at [1169, 128] on span "Desktop Recording" at bounding box center [1126, 136] width 111 height 19
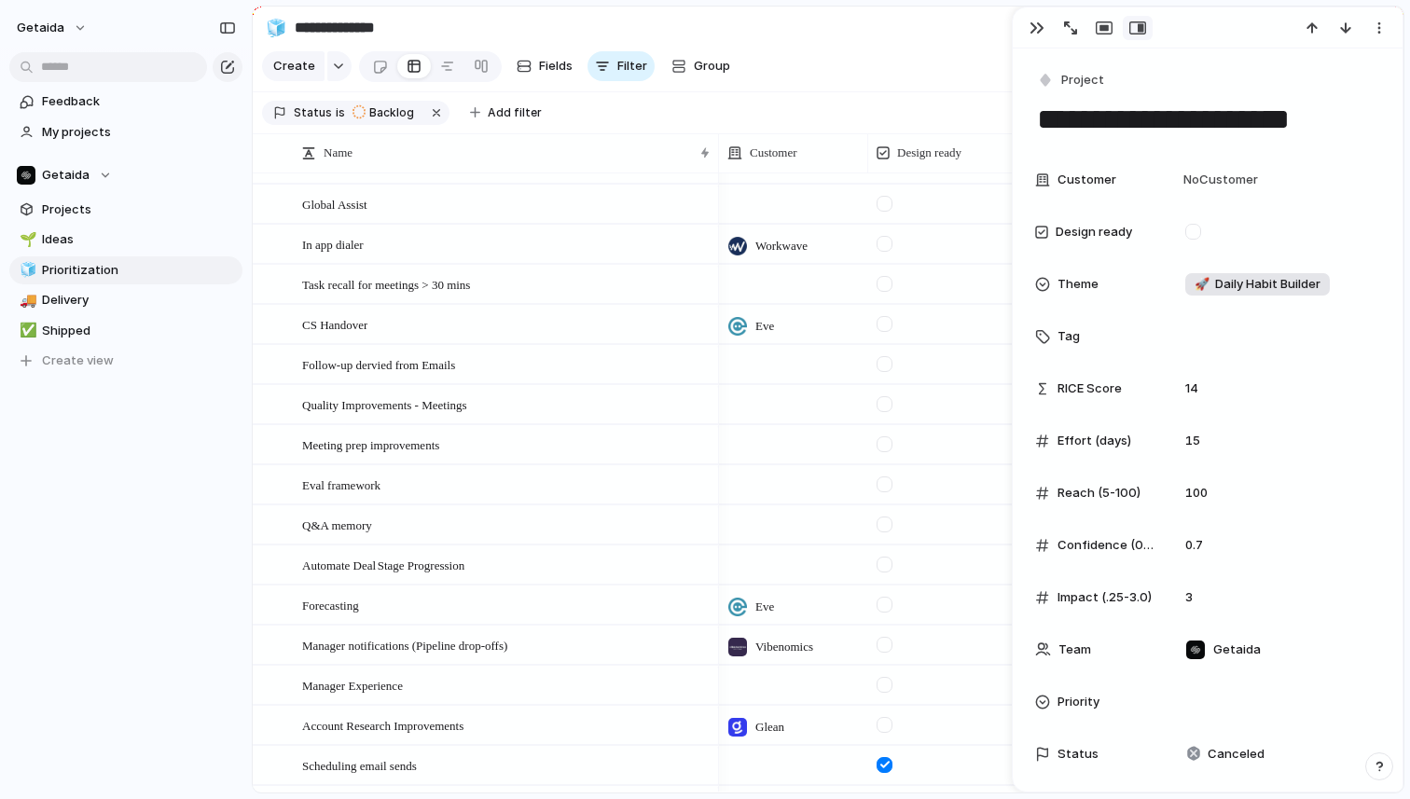
click at [193, 552] on div "getaida Feedback My projects Getaida Projects 🌱 Ideas 🧊 Prioritization 🚚 Delive…" at bounding box center [126, 399] width 252 height 799
click at [1036, 28] on div "button" at bounding box center [1037, 28] width 15 height 15
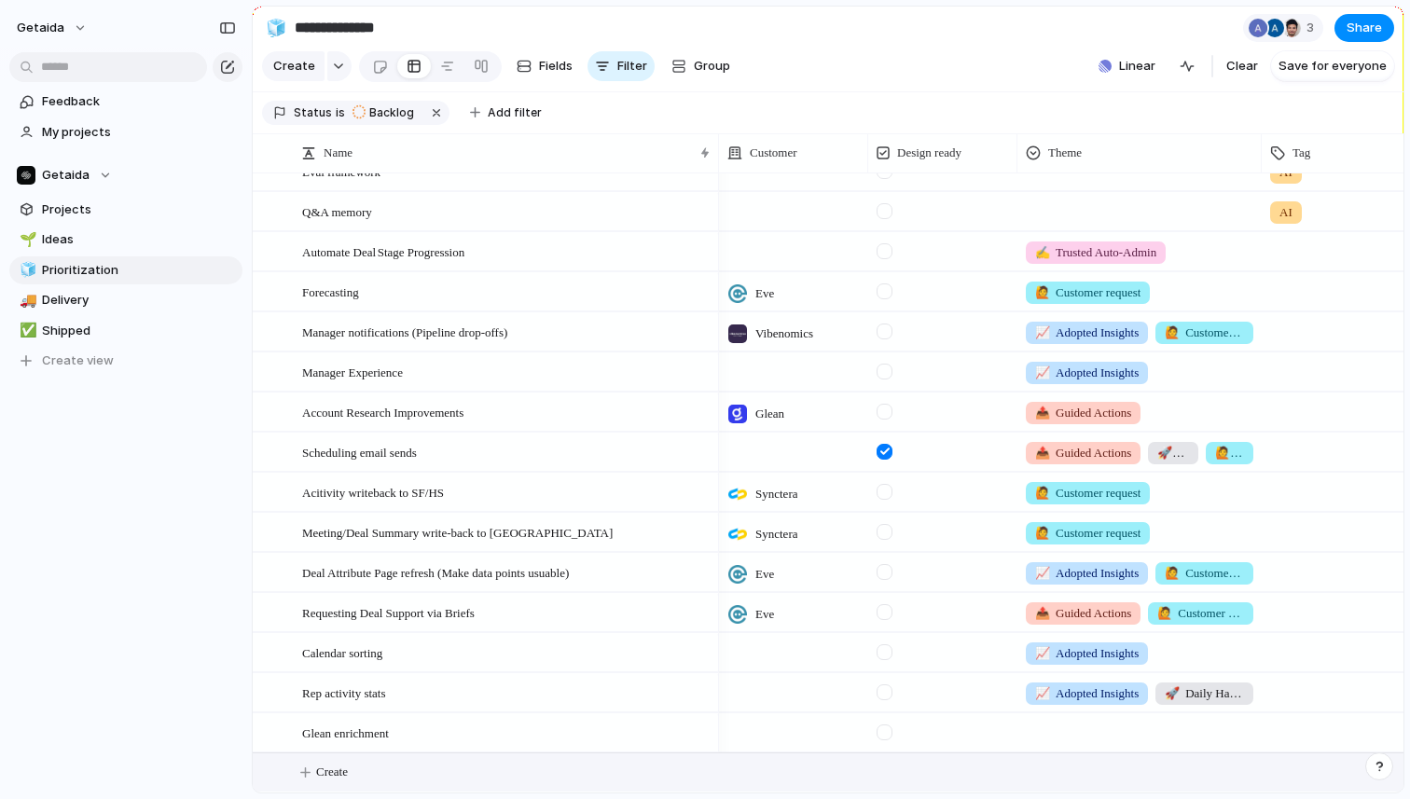
click at [374, 765] on button "Create" at bounding box center [851, 773] width 1161 height 38
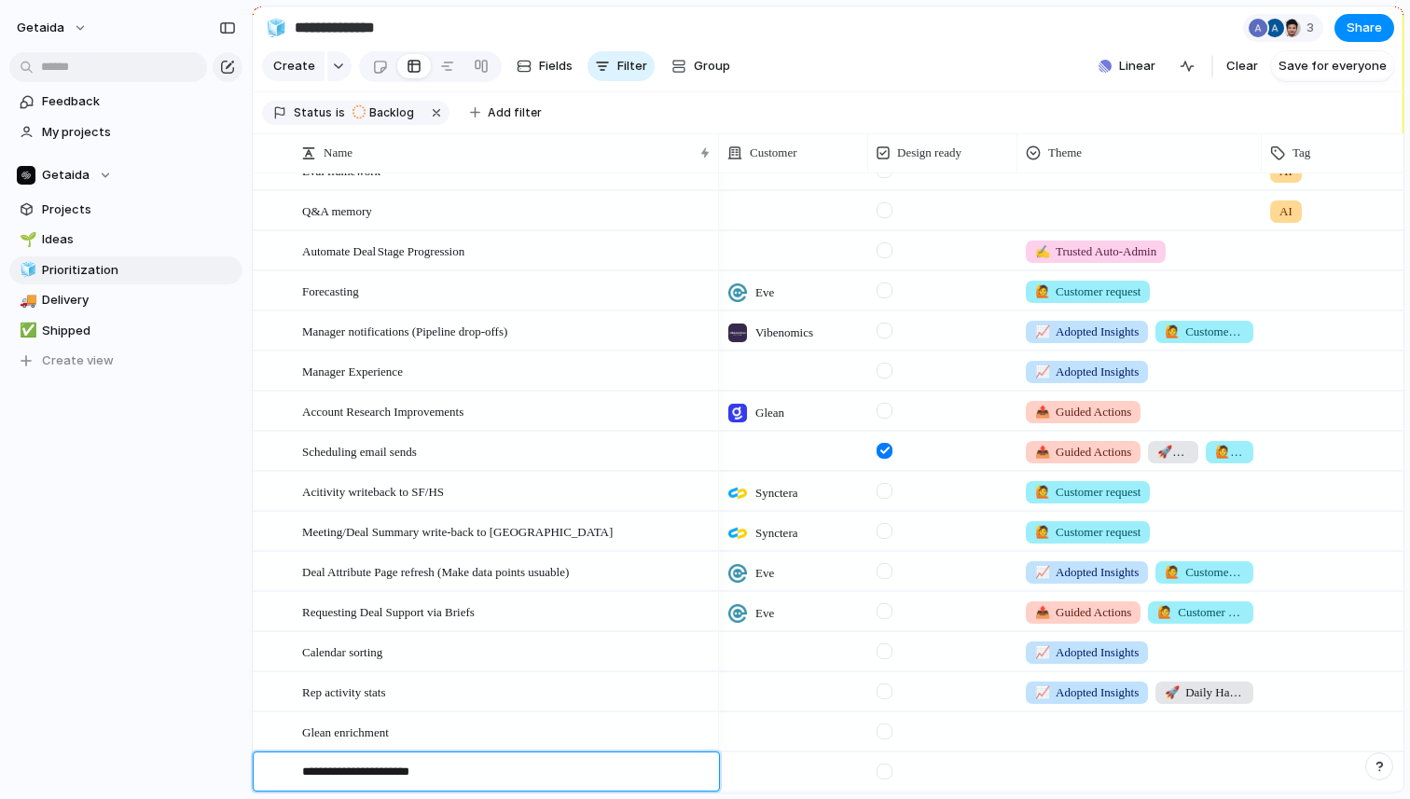
type textarea "**********"
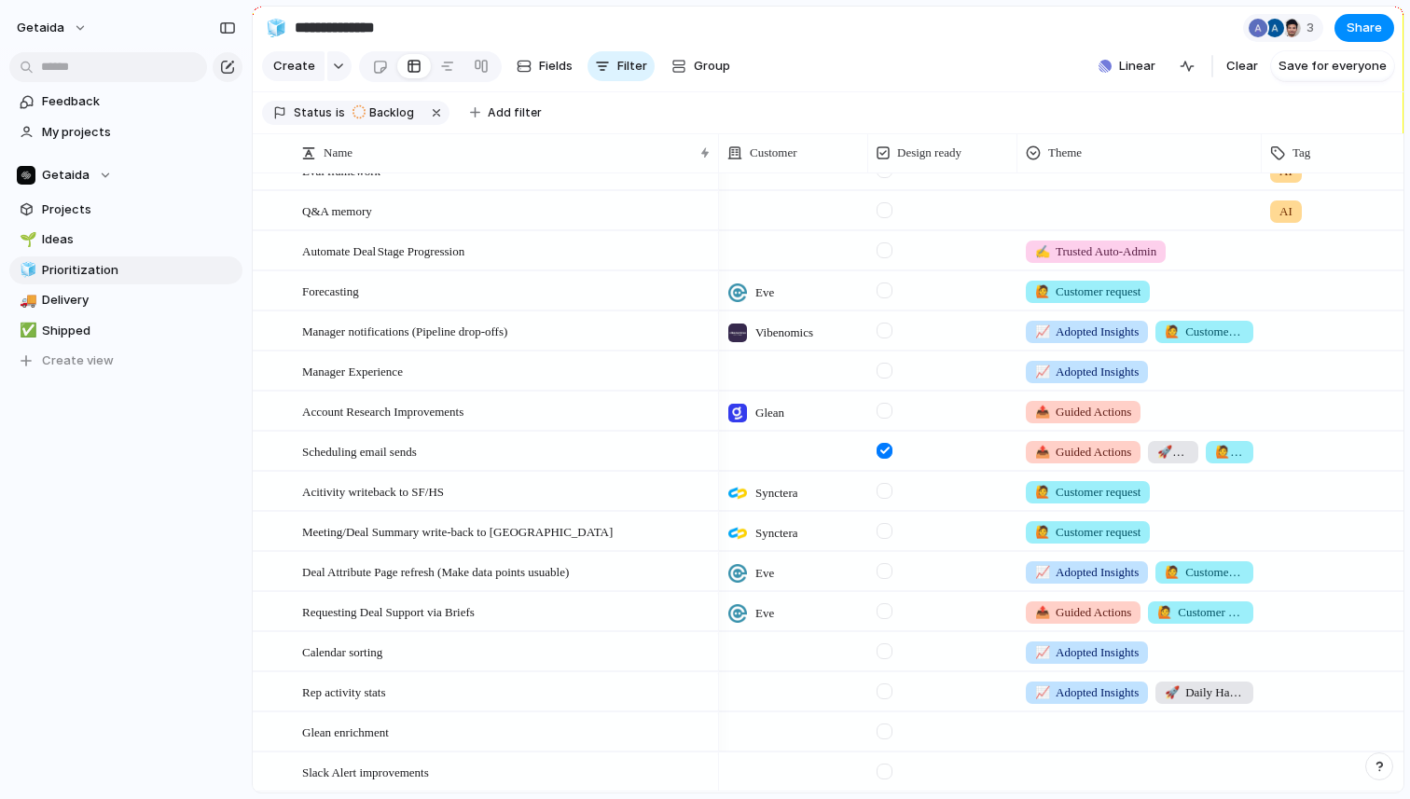
click at [1120, 774] on div at bounding box center [1140, 769] width 243 height 31
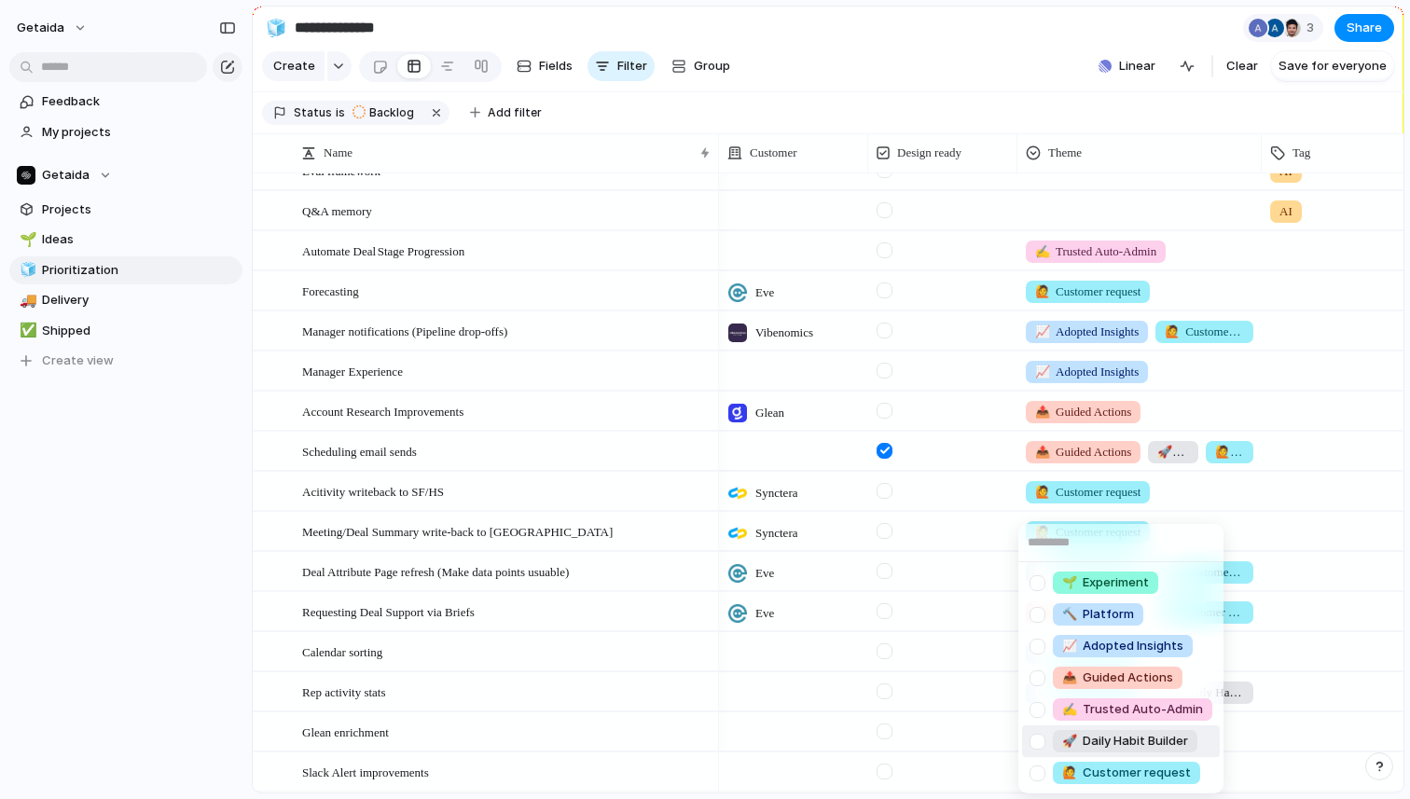
click at [1090, 745] on span "🚀 Daily Habit Builder" at bounding box center [1125, 741] width 126 height 19
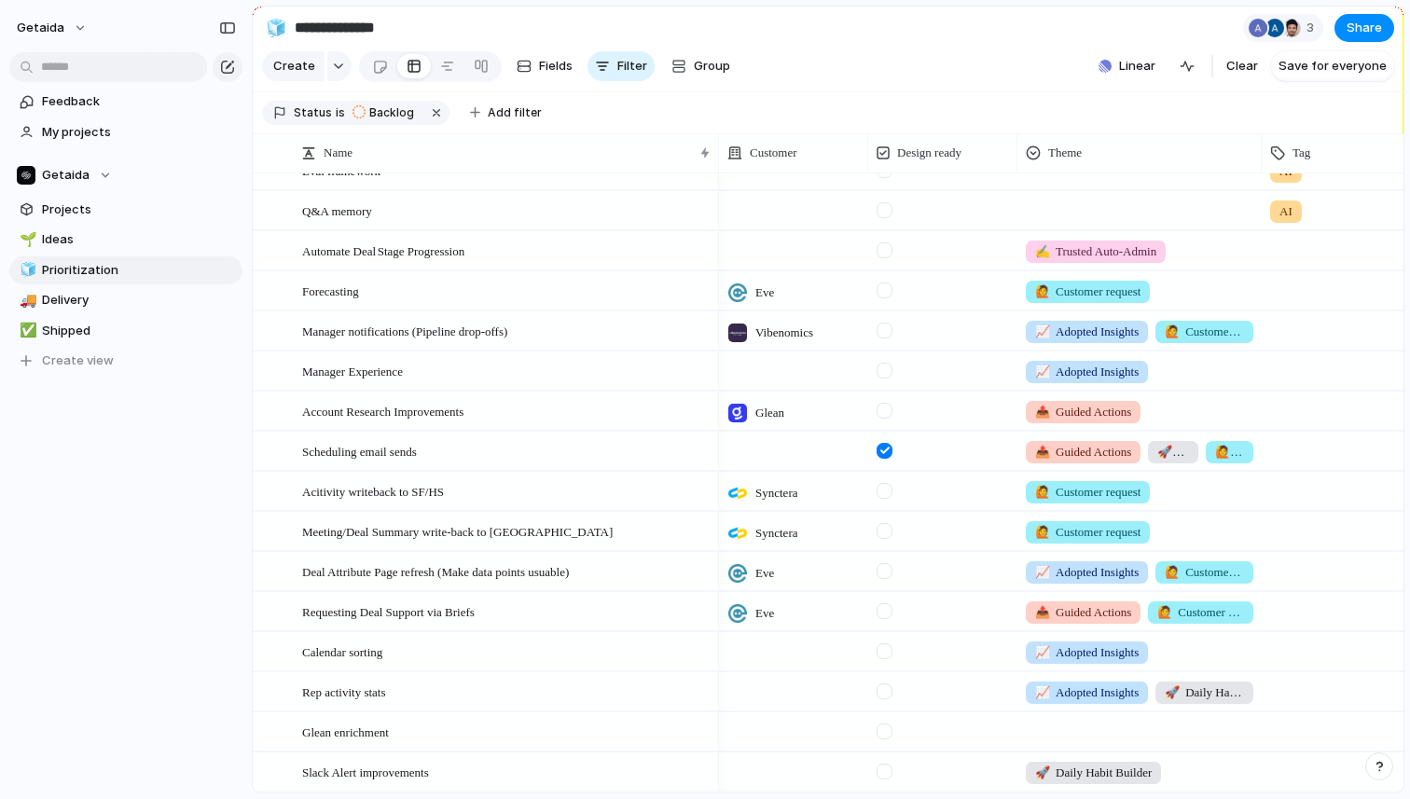
click at [1081, 735] on div at bounding box center [1140, 729] width 243 height 31
click at [203, 534] on div "🌱 Experiment 🔨 Platform 📈 Adopted Insights 📤 Guided Actions ✍️ Trusted Auto-Adm…" at bounding box center [705, 399] width 1410 height 799
click at [1088, 726] on div at bounding box center [1140, 729] width 243 height 31
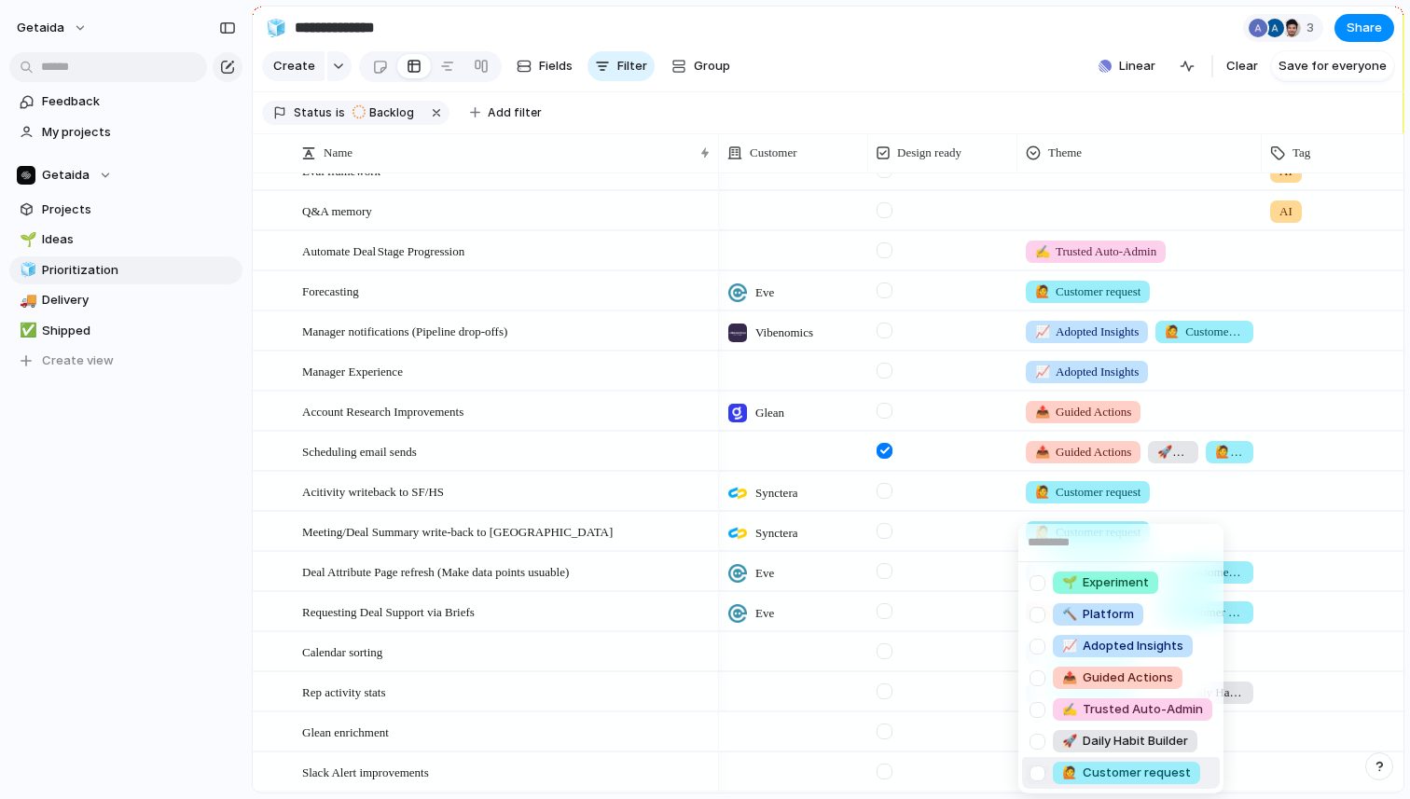
click at [1105, 772] on span "🙋 Customer request" at bounding box center [1126, 773] width 129 height 19
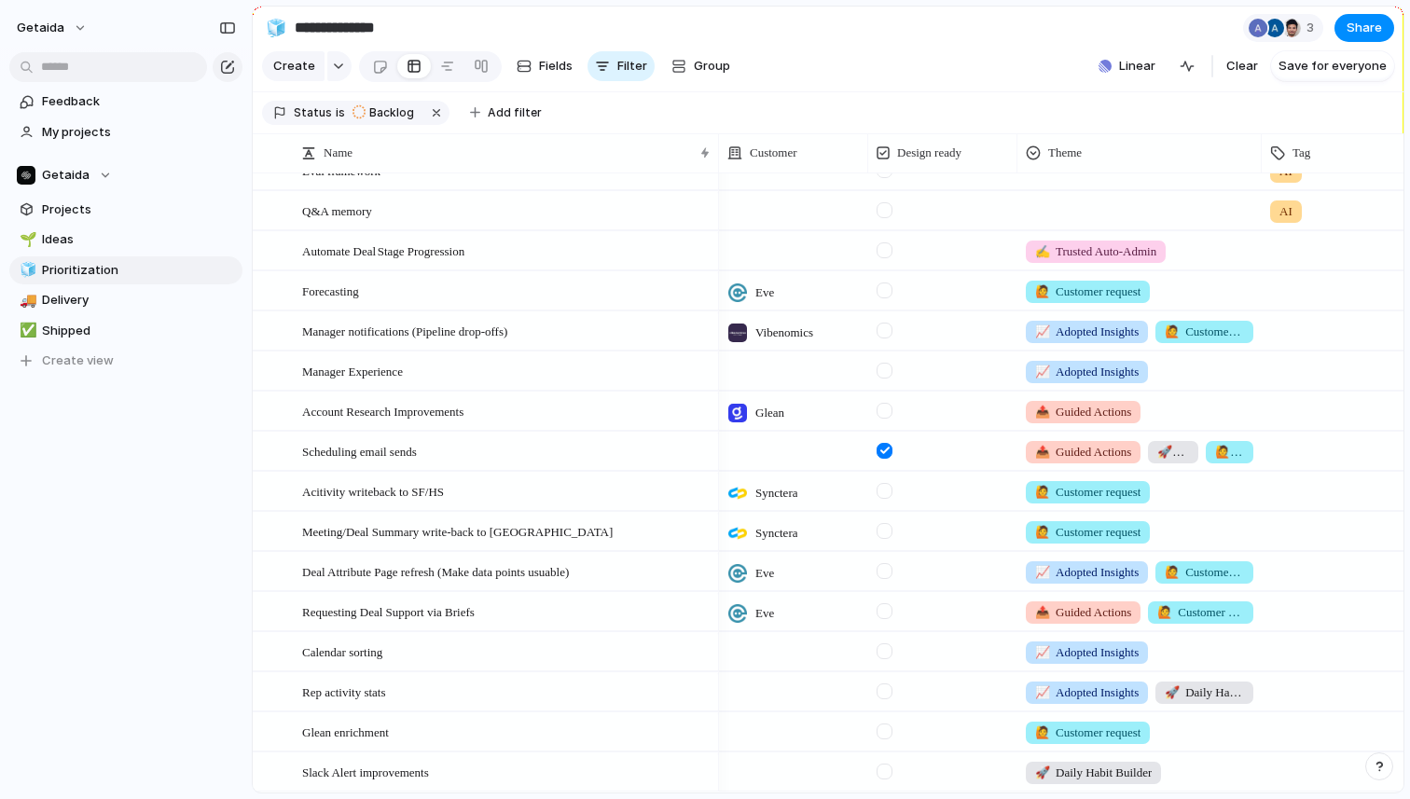
click at [187, 558] on div "getaida Feedback My projects Getaida Projects 🌱 Ideas 🧊 Prioritization 🚚 Delive…" at bounding box center [126, 399] width 252 height 799
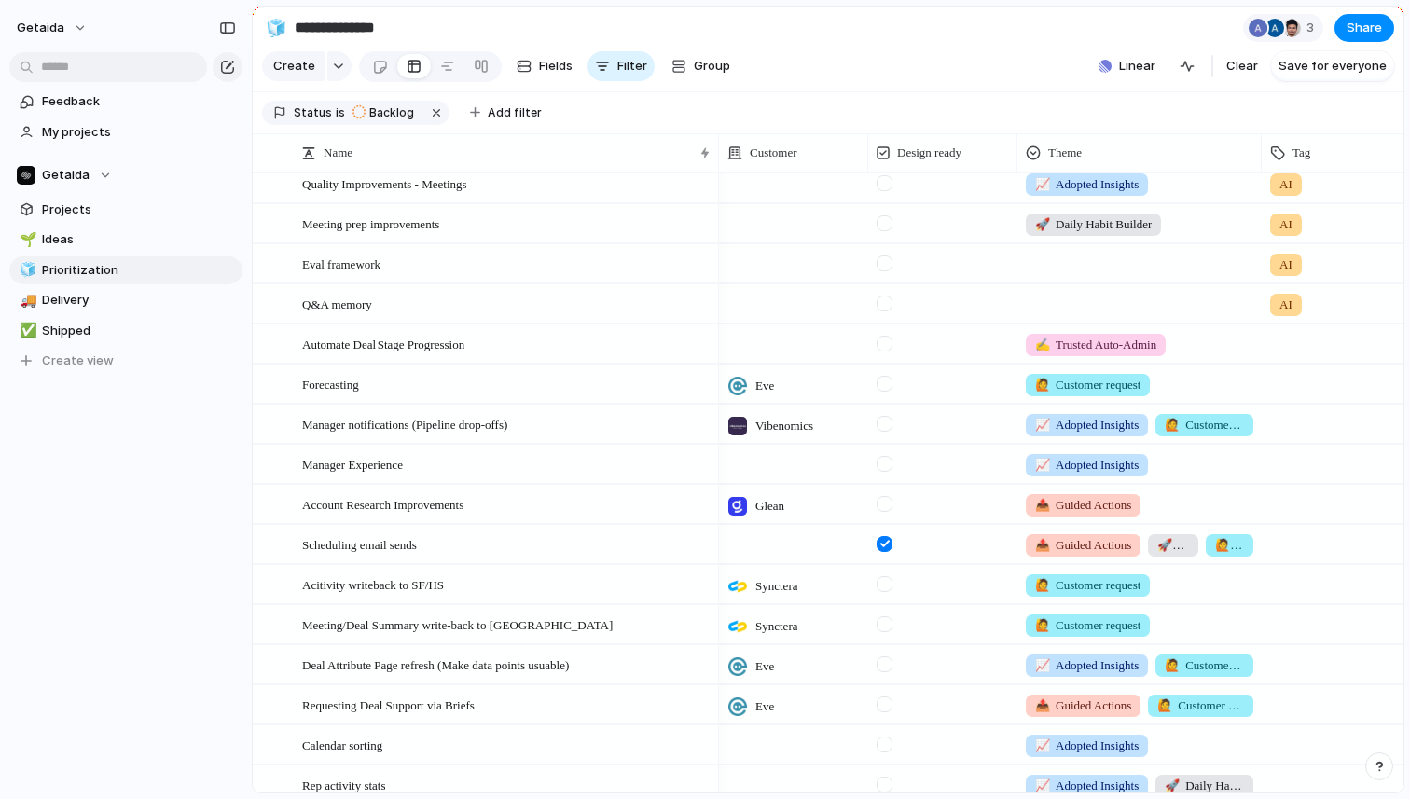
scroll to position [313, 0]
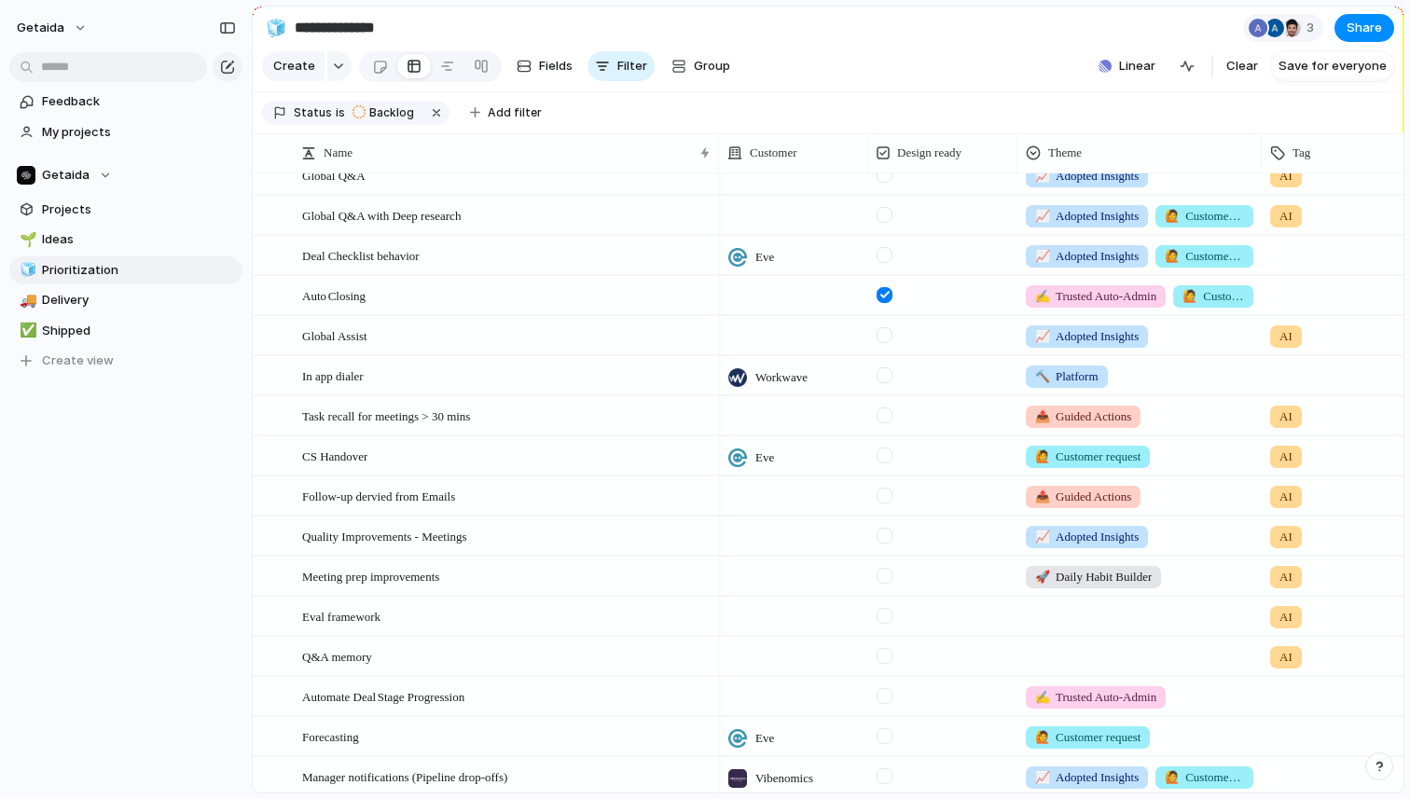
click at [1072, 662] on div at bounding box center [1140, 653] width 243 height 31
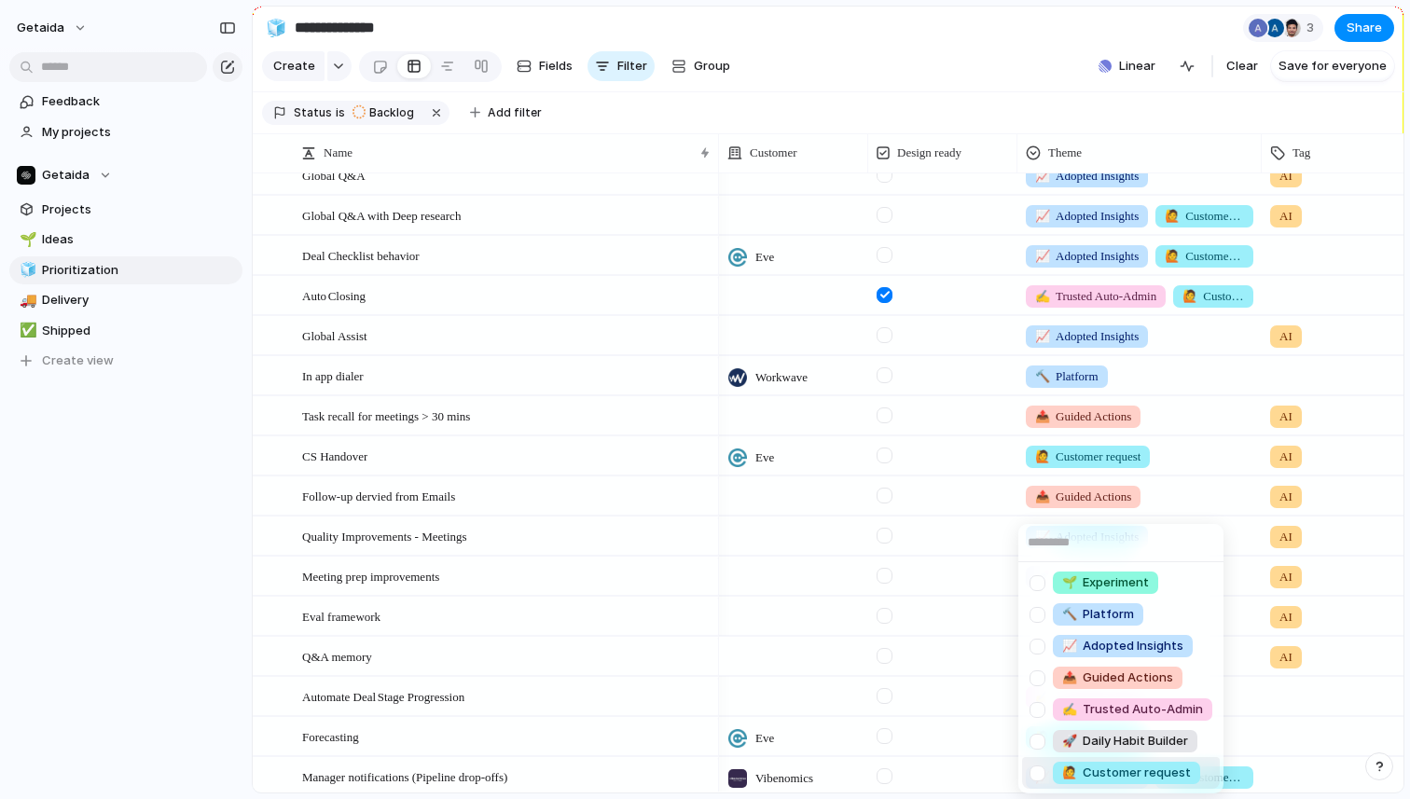
click at [1100, 769] on span "🙋 Customer request" at bounding box center [1126, 773] width 129 height 19
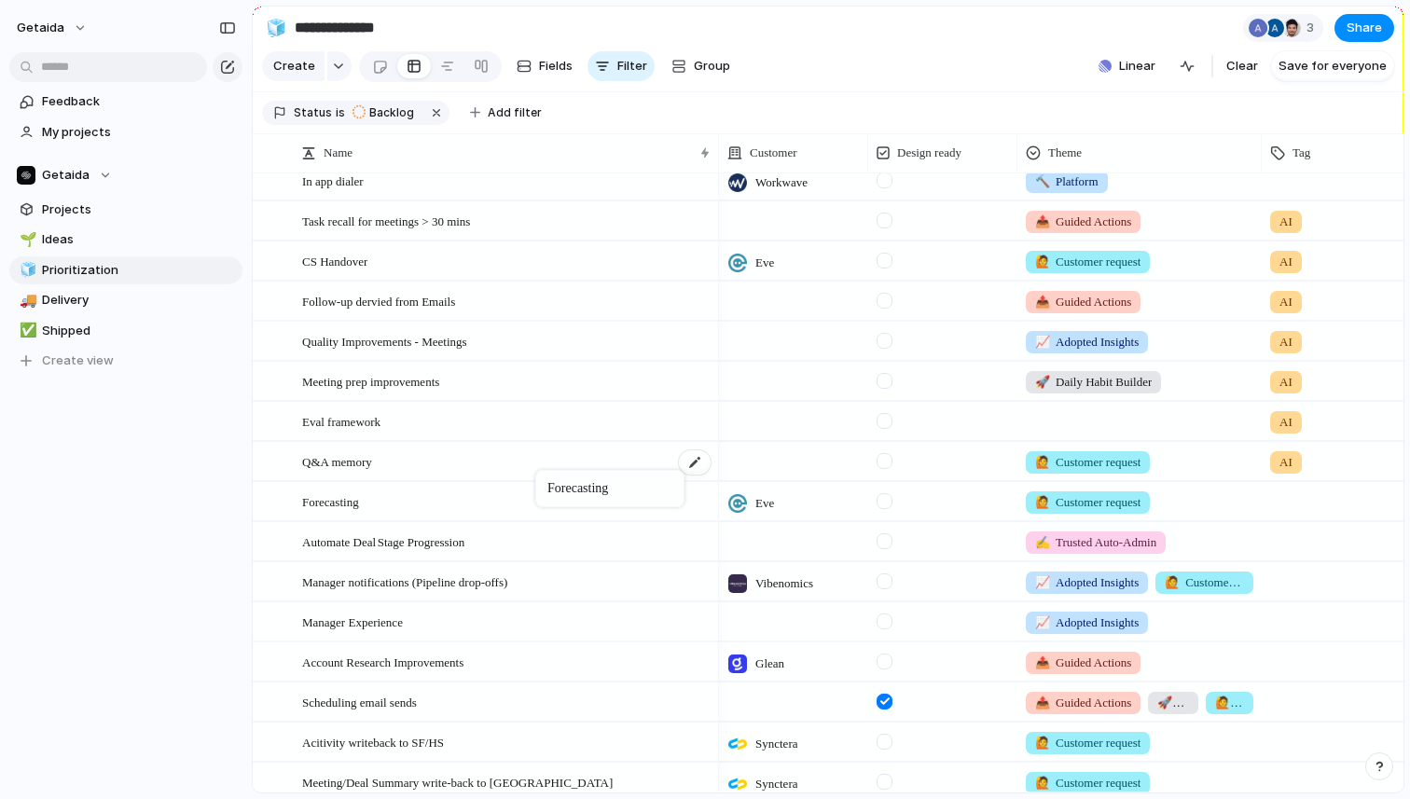
drag, startPoint x: 516, startPoint y: 547, endPoint x: 545, endPoint y: 475, distance: 77.4
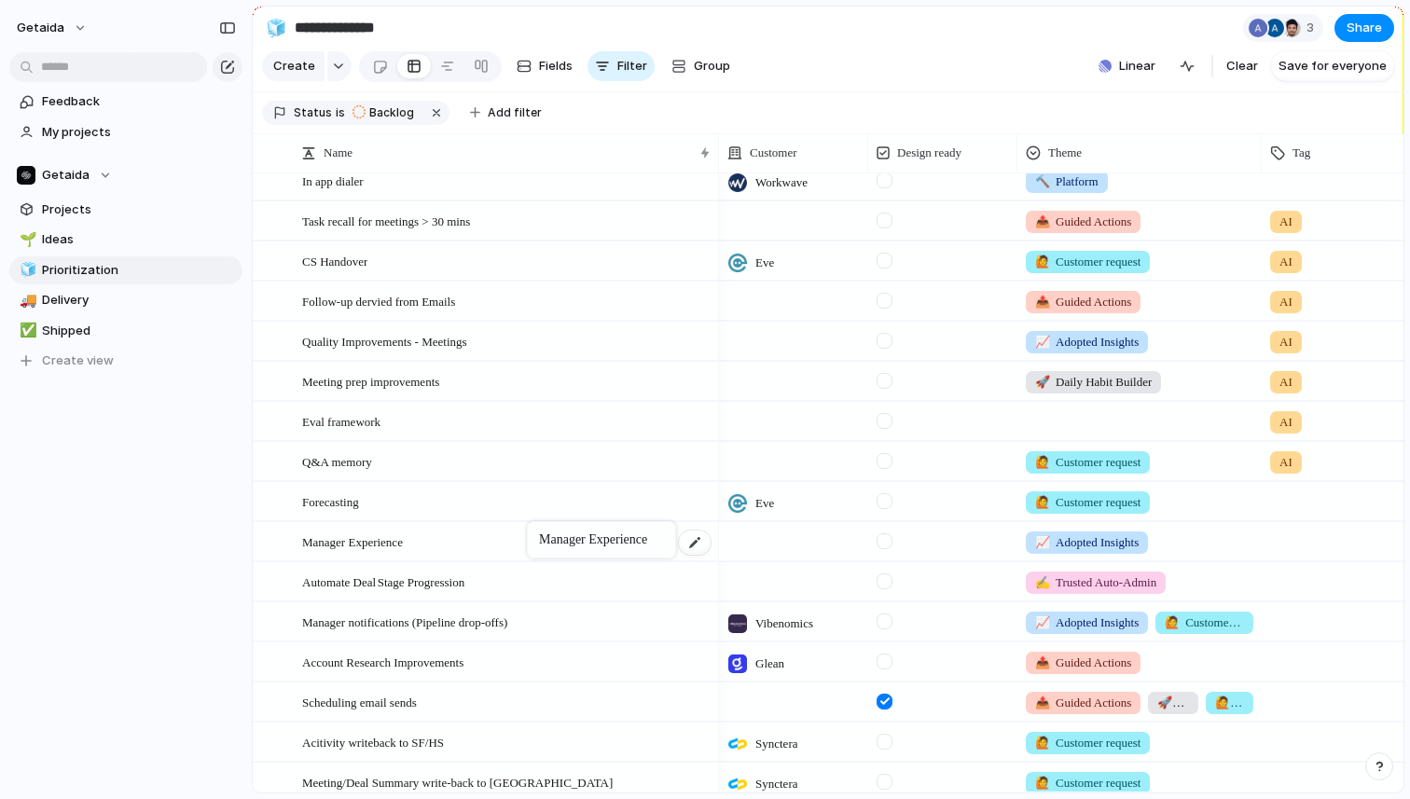
drag, startPoint x: 502, startPoint y: 618, endPoint x: 535, endPoint y: 527, distance: 97.4
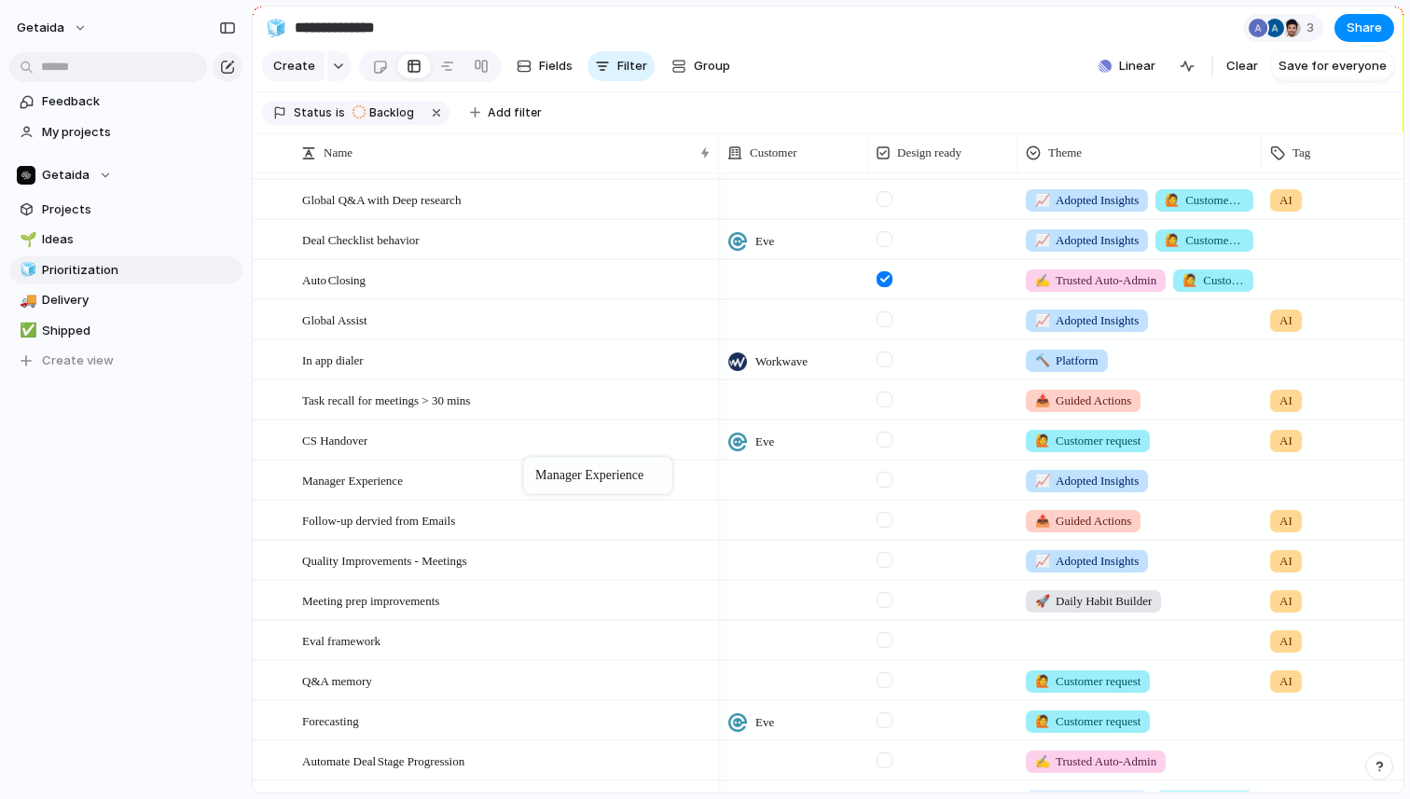
drag, startPoint x: 433, startPoint y: 722, endPoint x: 533, endPoint y: 459, distance: 281.3
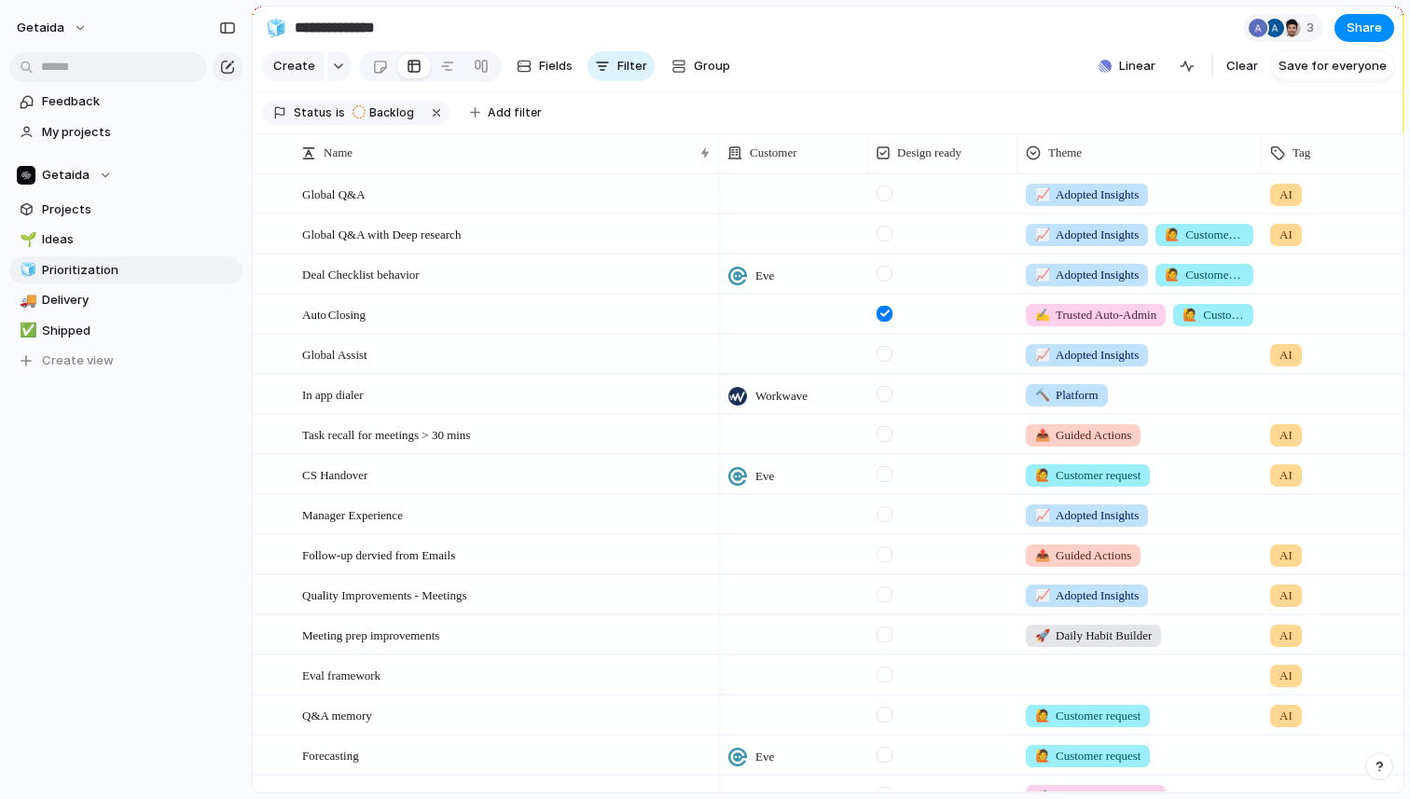
click at [749, 514] on div at bounding box center [793, 514] width 149 height 38
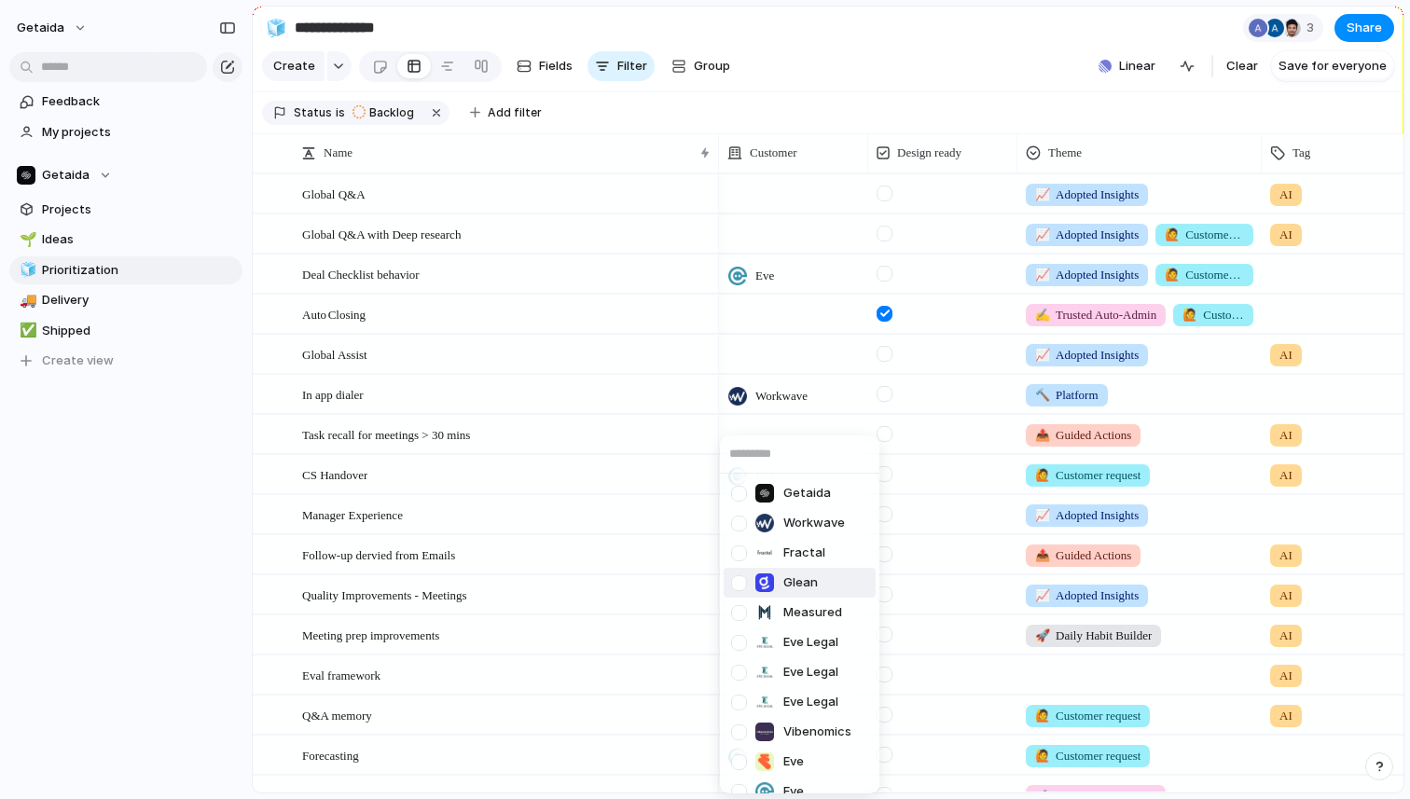
click at [736, 578] on div at bounding box center [739, 583] width 33 height 33
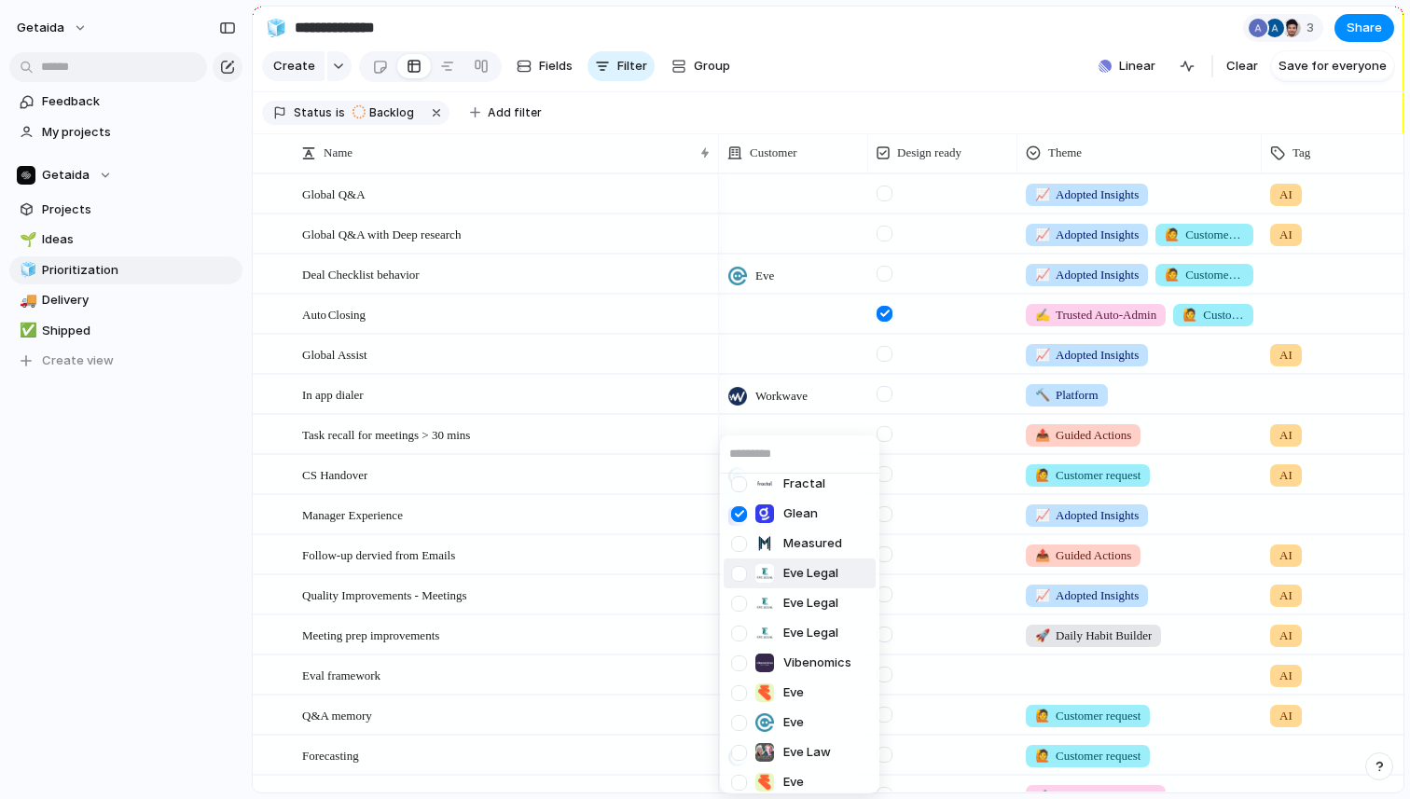
scroll to position [167, 0]
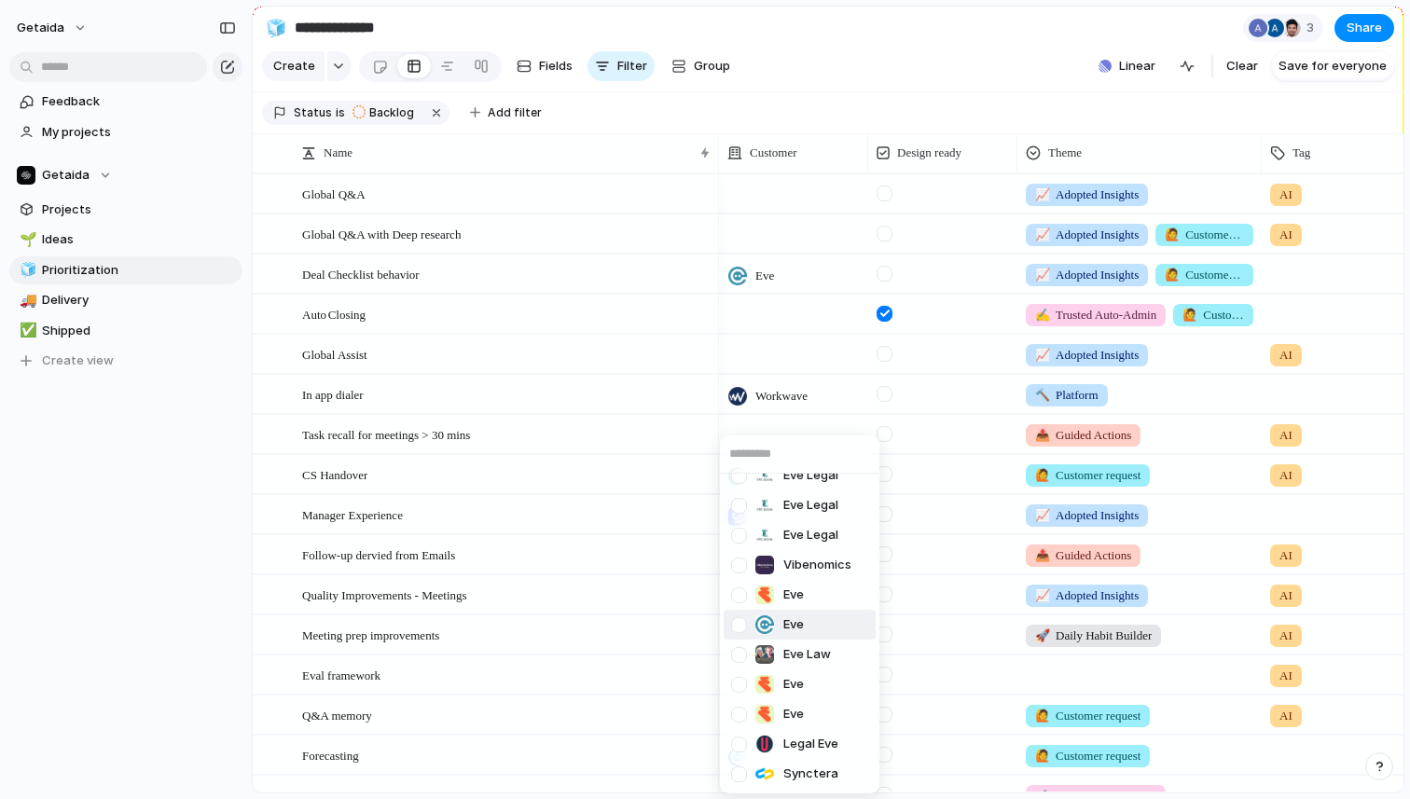
click at [740, 625] on div at bounding box center [739, 625] width 33 height 33
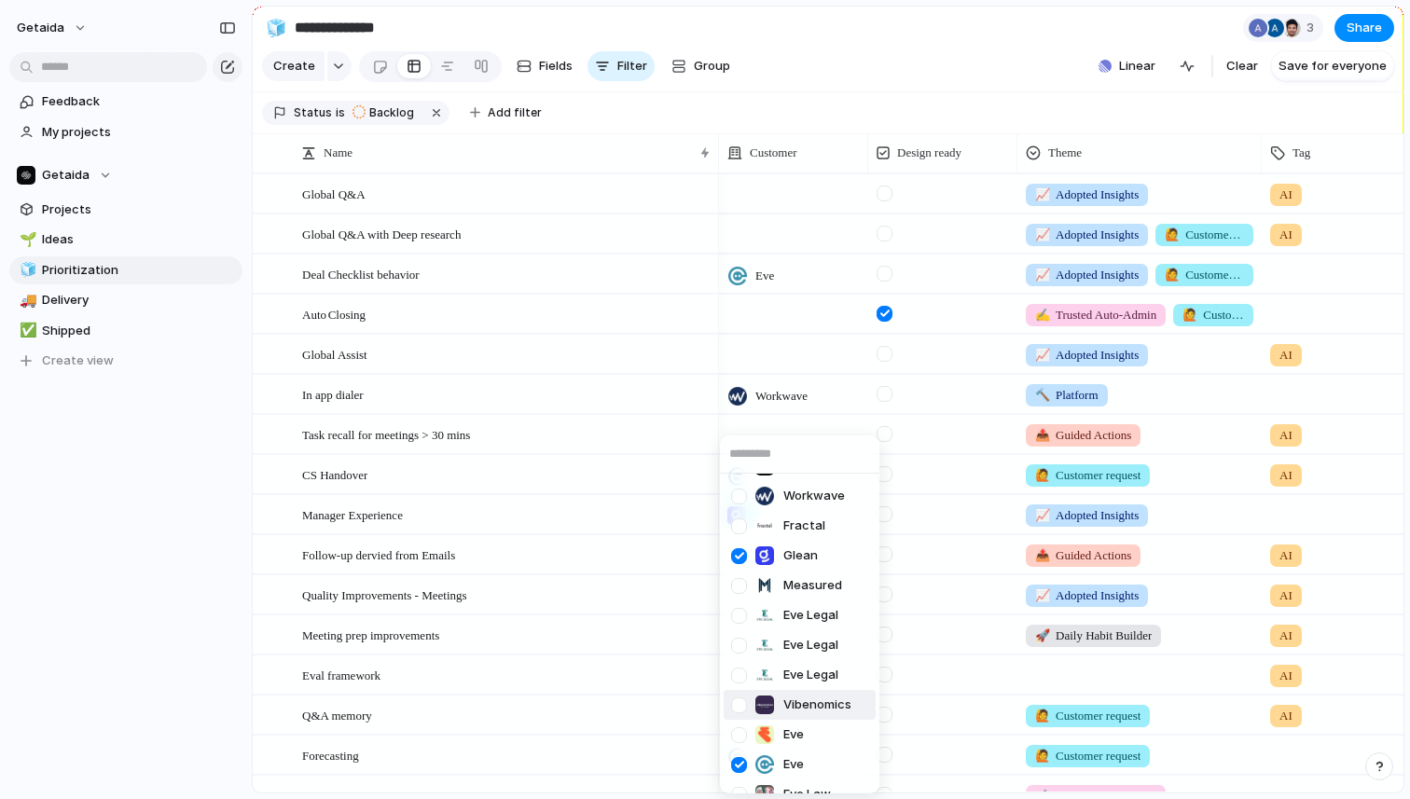
scroll to position [0, 0]
click at [740, 555] on div at bounding box center [739, 553] width 33 height 33
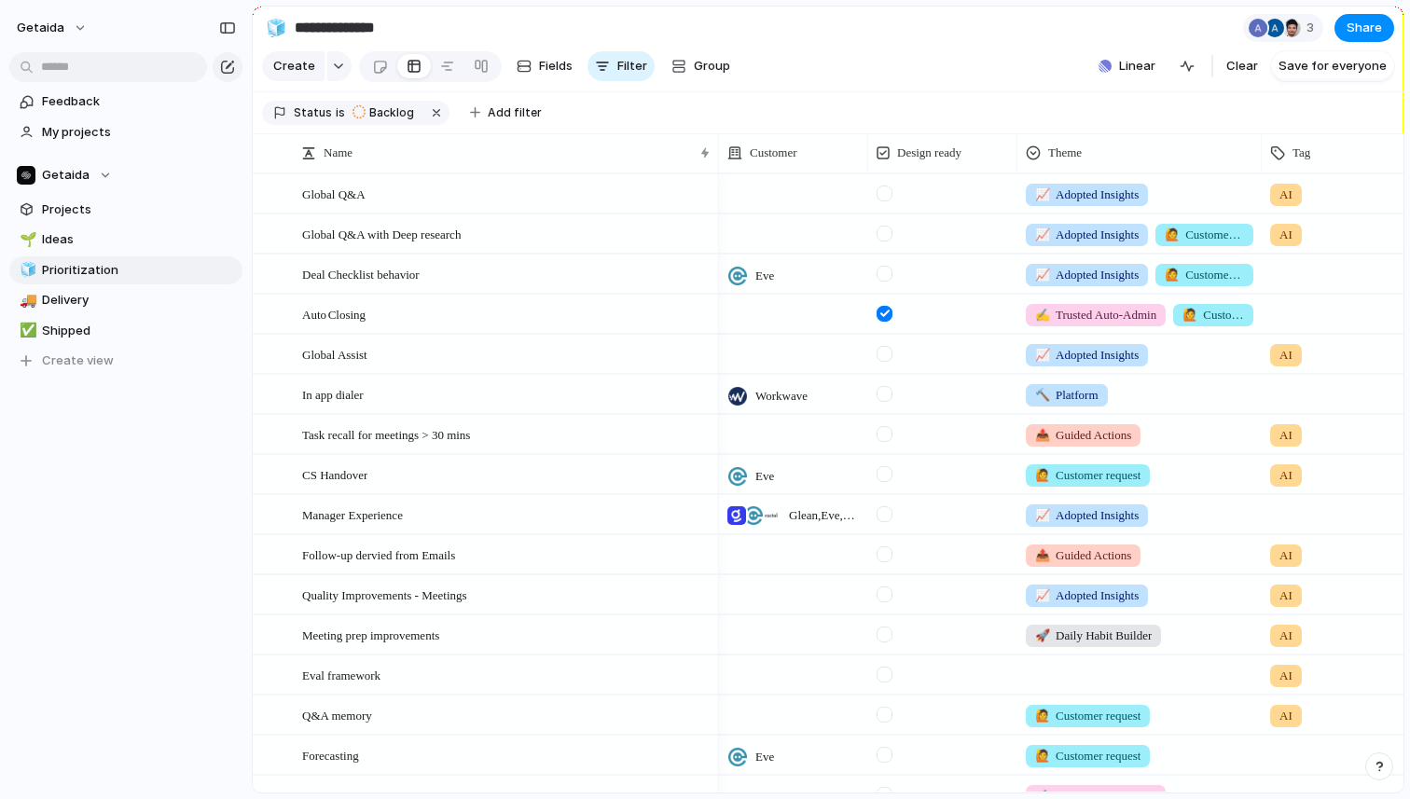
click at [94, 544] on div "Getaida Workwave Fractal Glean Measured Eve Legal Eve Legal Eve Legal Vibenomic…" at bounding box center [705, 399] width 1410 height 799
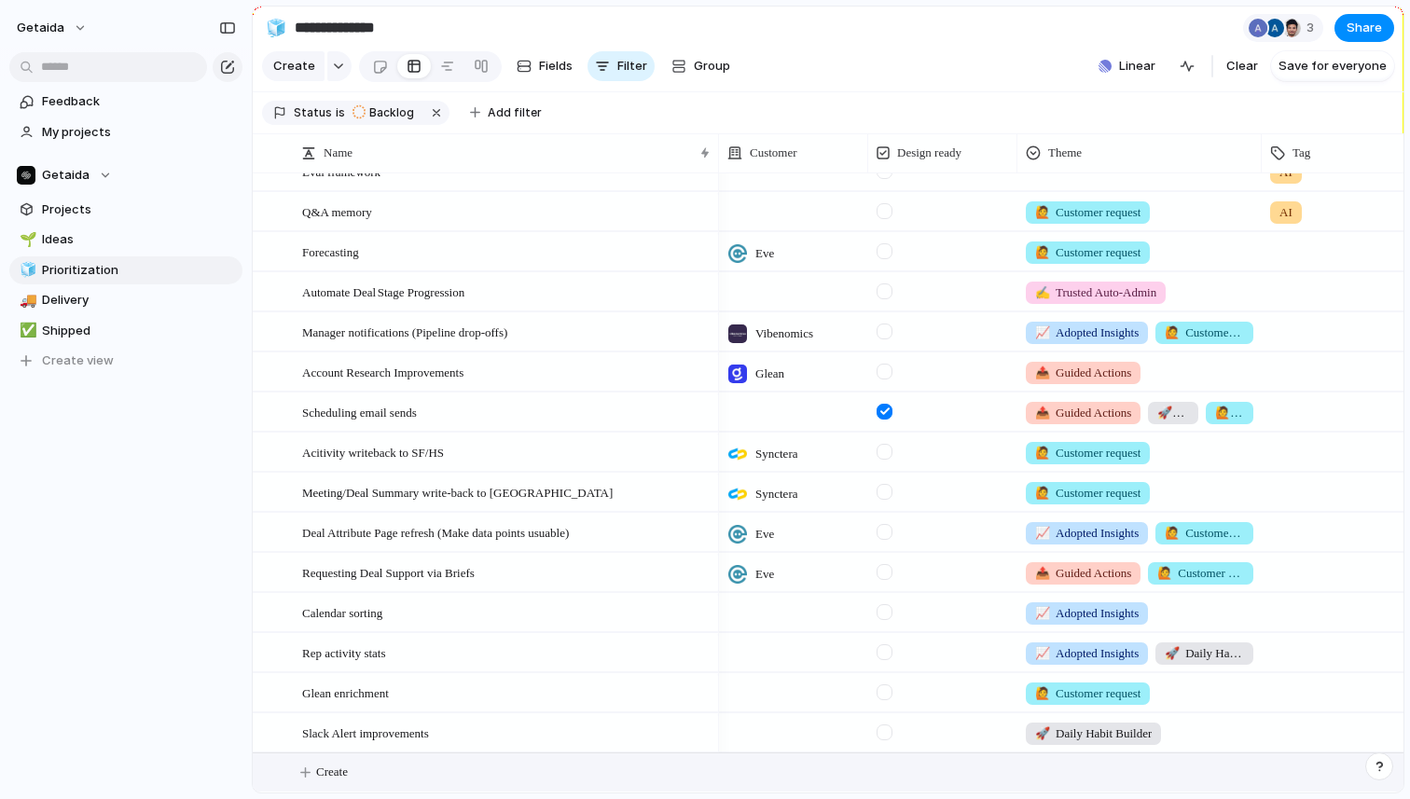
click at [337, 766] on span "Create" at bounding box center [332, 772] width 32 height 19
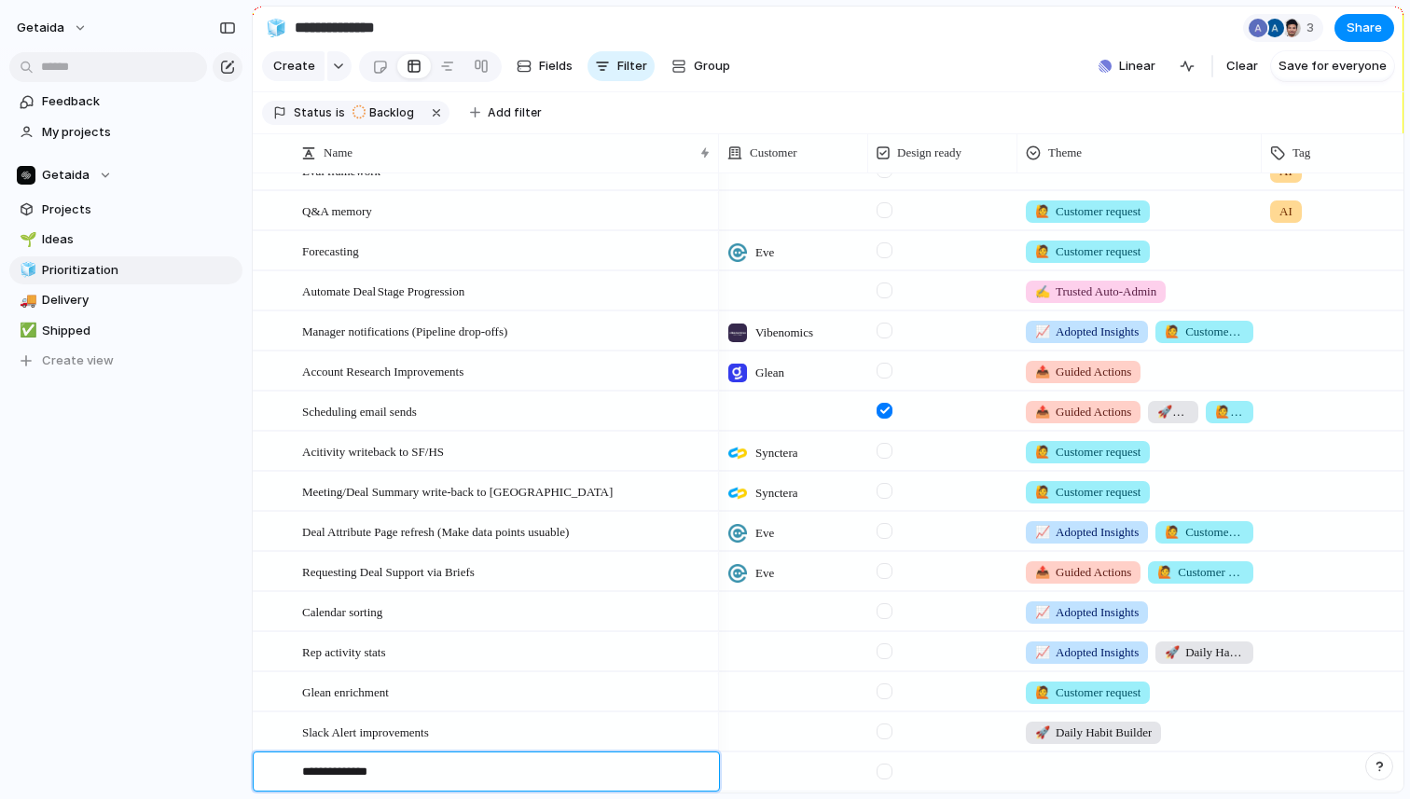
type textarea "**********"
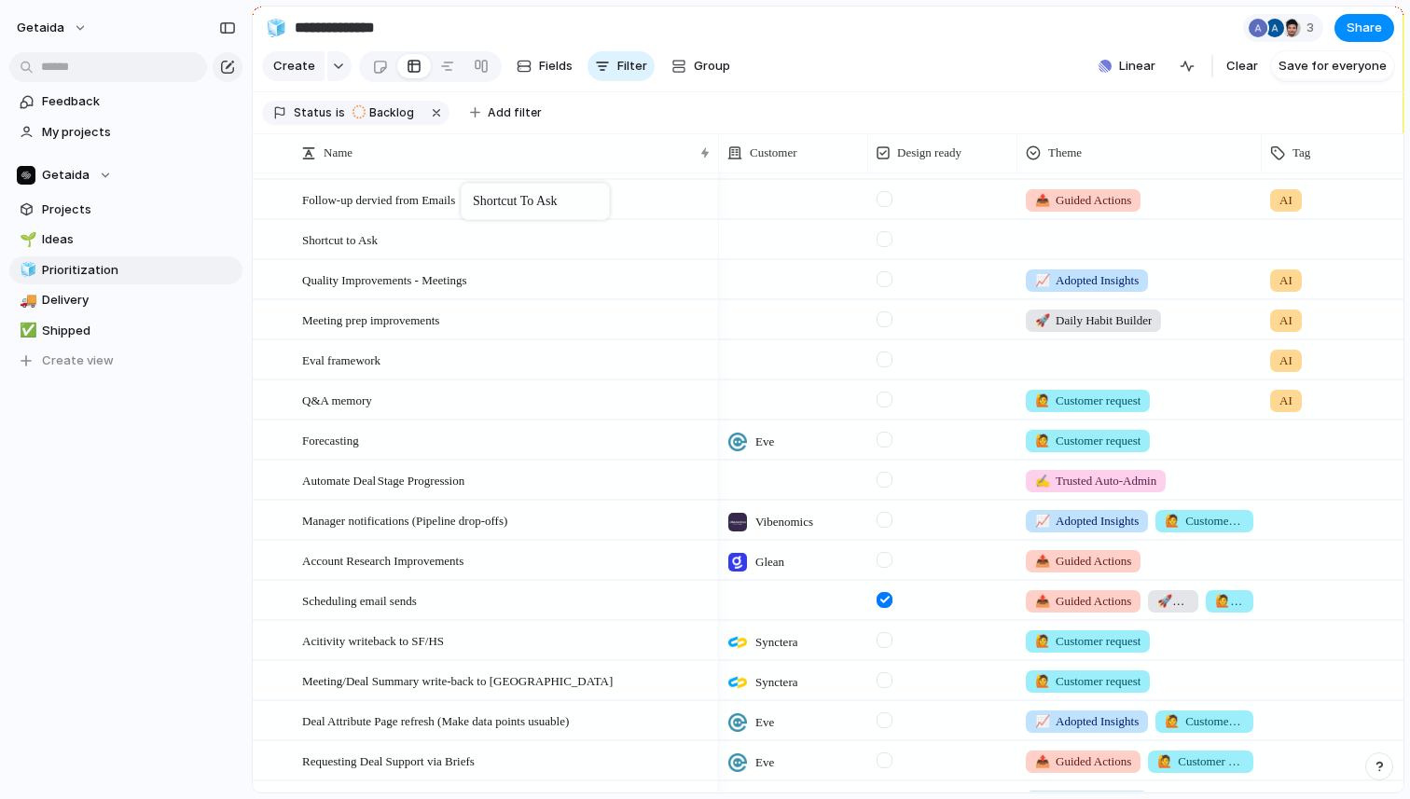
scroll to position [318, 0]
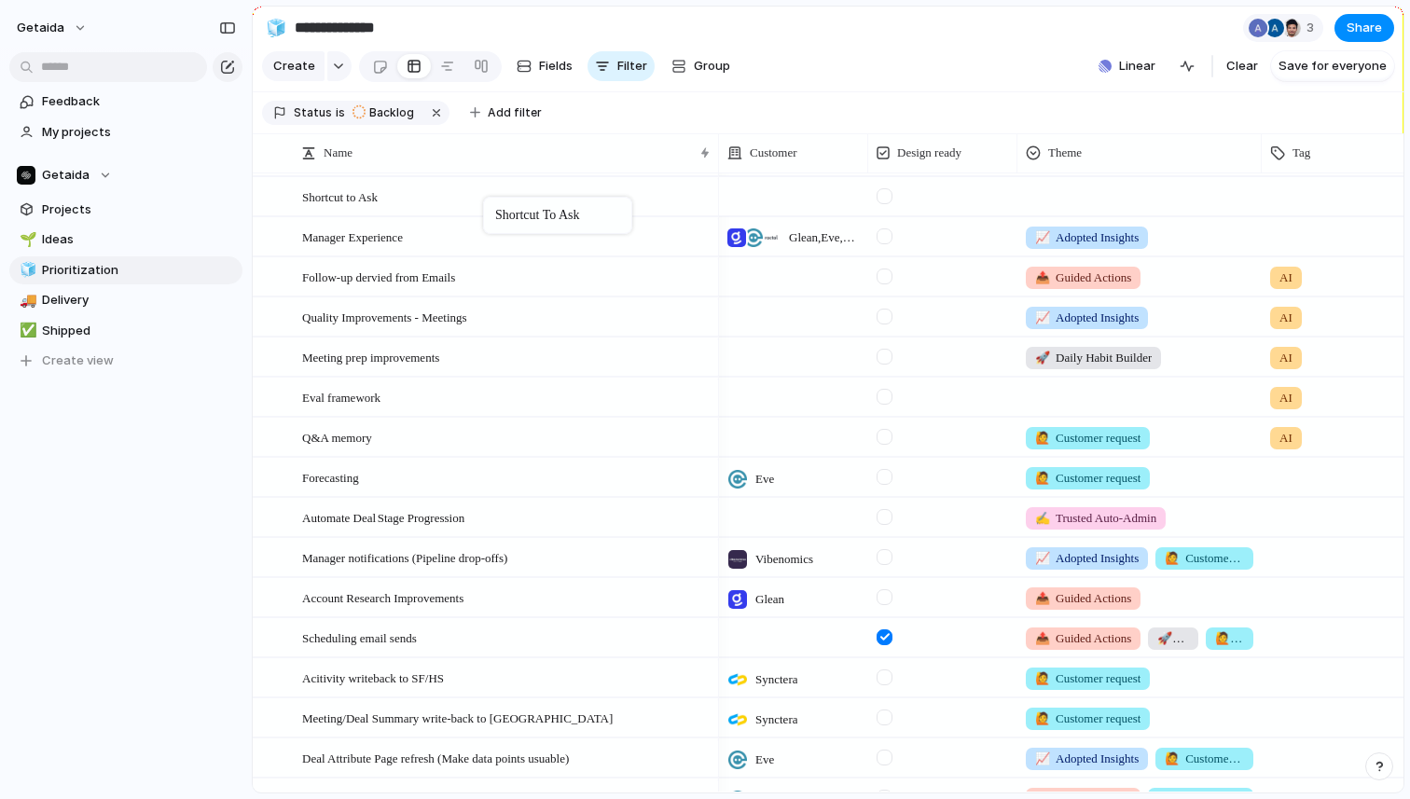
drag, startPoint x: 401, startPoint y: 768, endPoint x: 492, endPoint y: 203, distance: 571.5
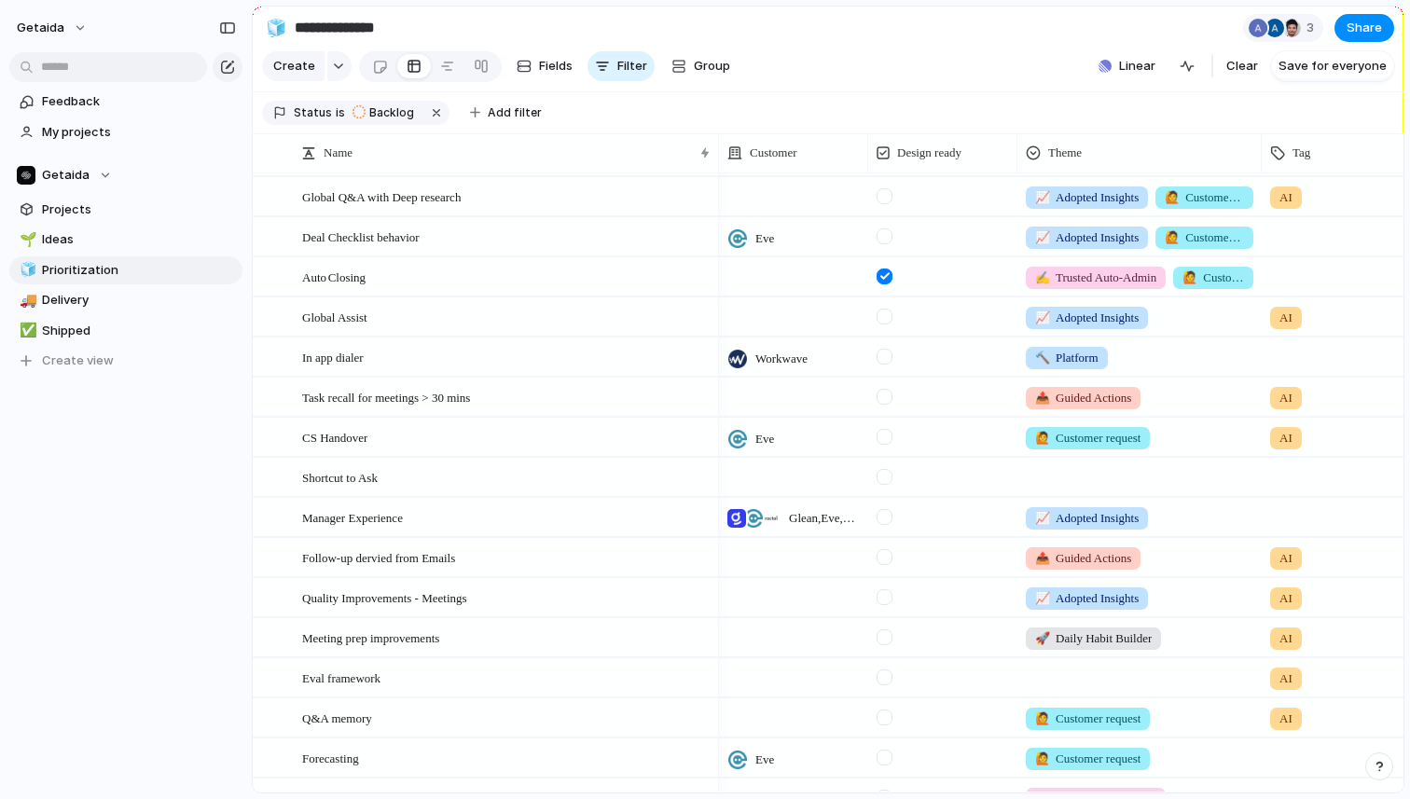
scroll to position [10, 0]
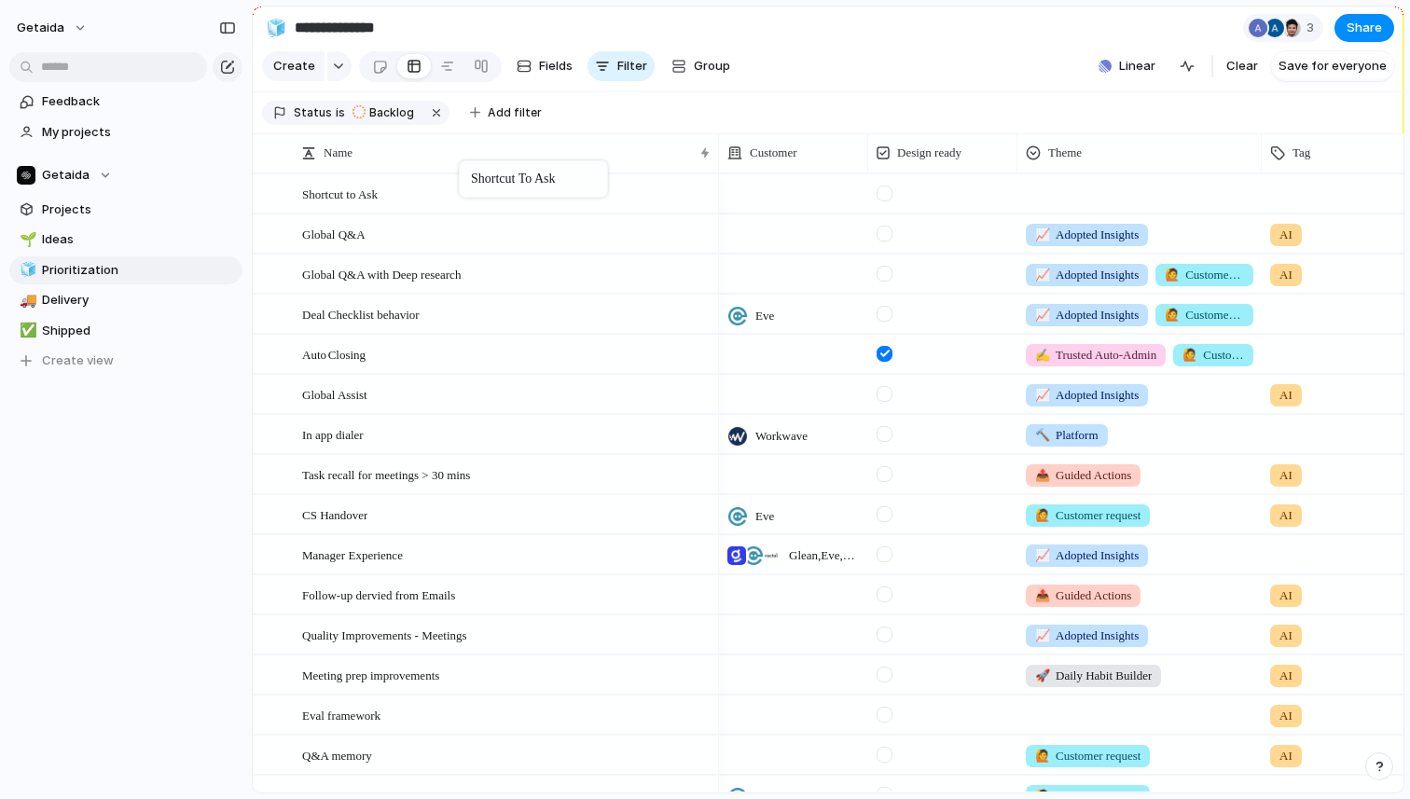
drag, startPoint x: 458, startPoint y: 512, endPoint x: 468, endPoint y: 164, distance: 348.1
click at [1106, 190] on div at bounding box center [1140, 190] width 243 height 31
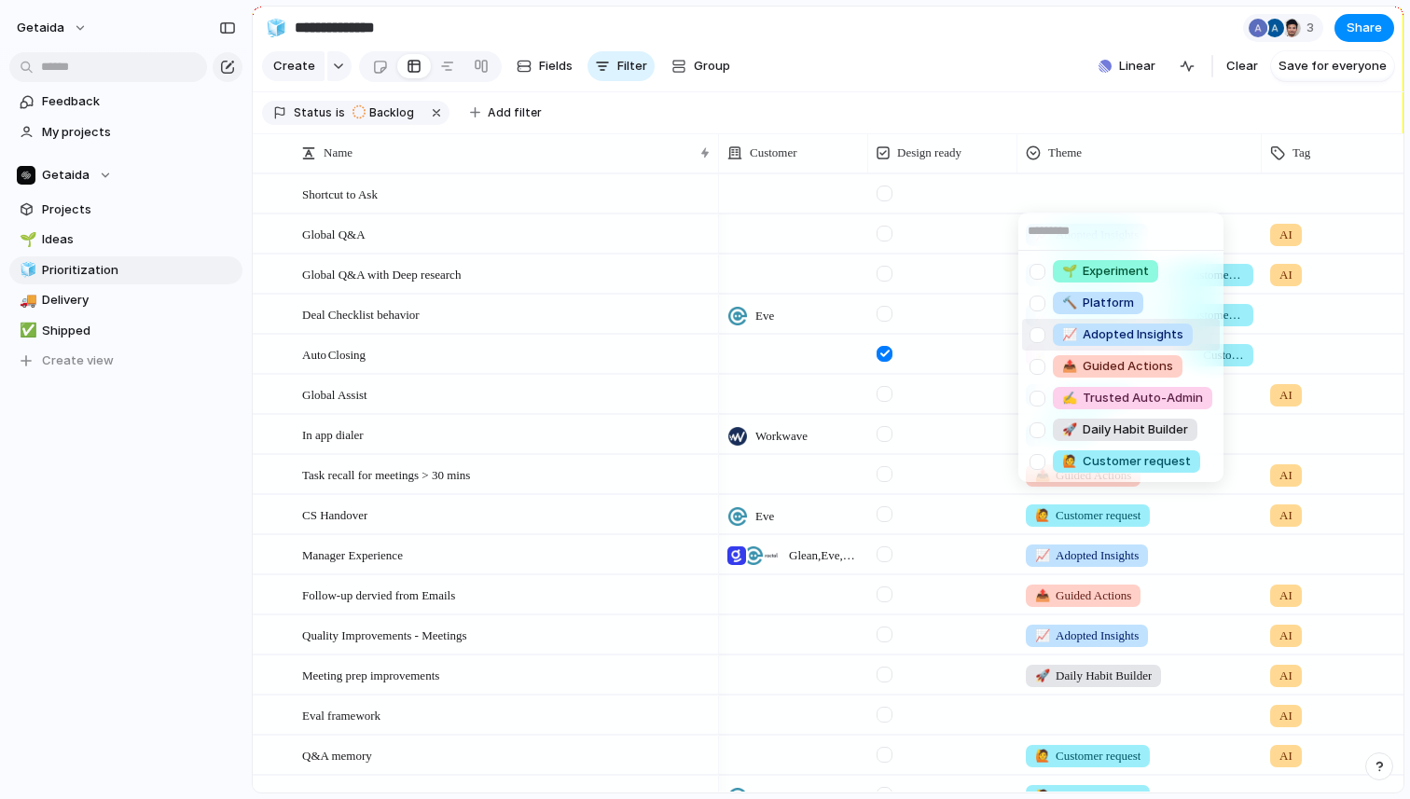
click at [1092, 340] on span "📈 Adopted Insights" at bounding box center [1122, 335] width 121 height 19
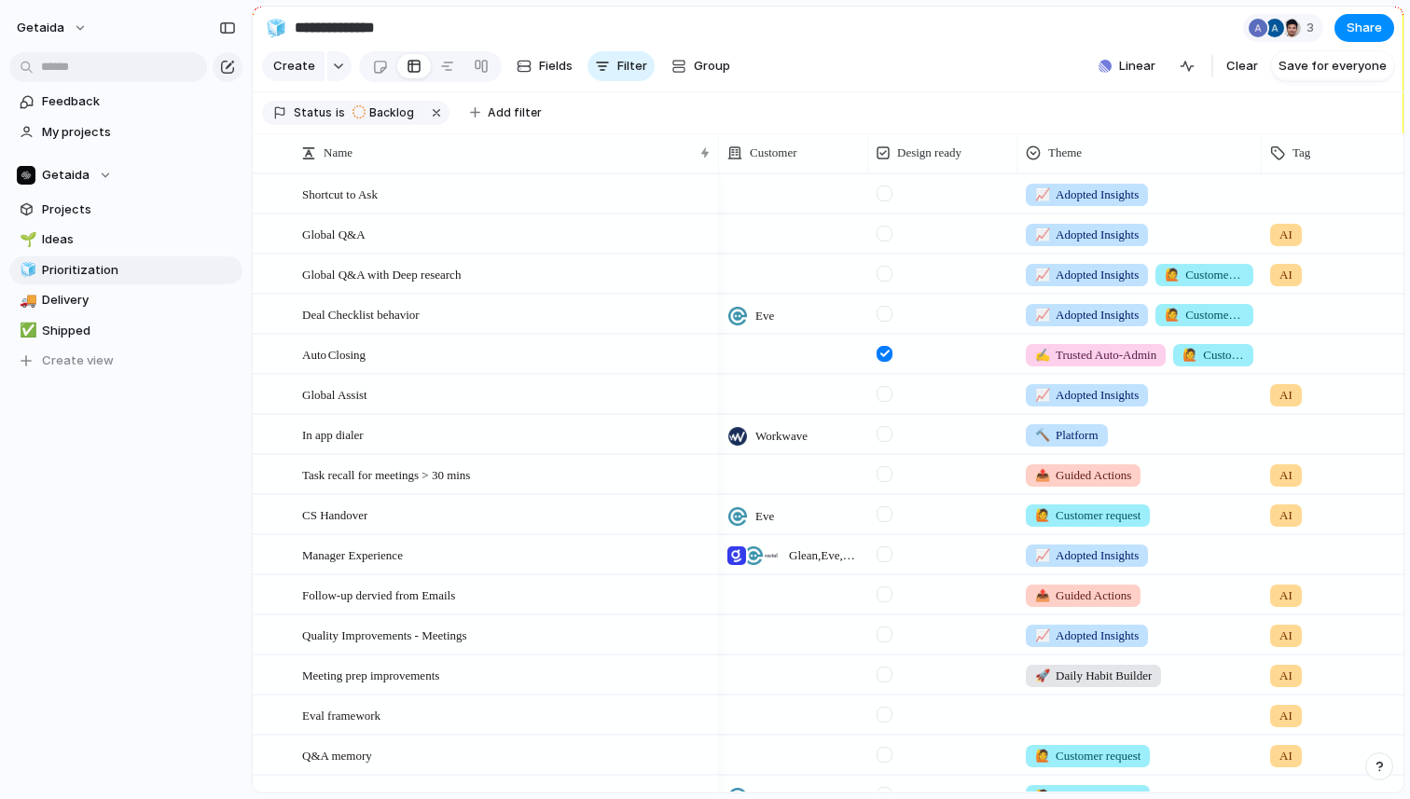
click at [1300, 187] on div at bounding box center [1336, 190] width 147 height 31
click at [132, 449] on div "AI Infra Feature" at bounding box center [705, 399] width 1410 height 799
click at [756, 170] on div "Customer" at bounding box center [793, 152] width 141 height 39
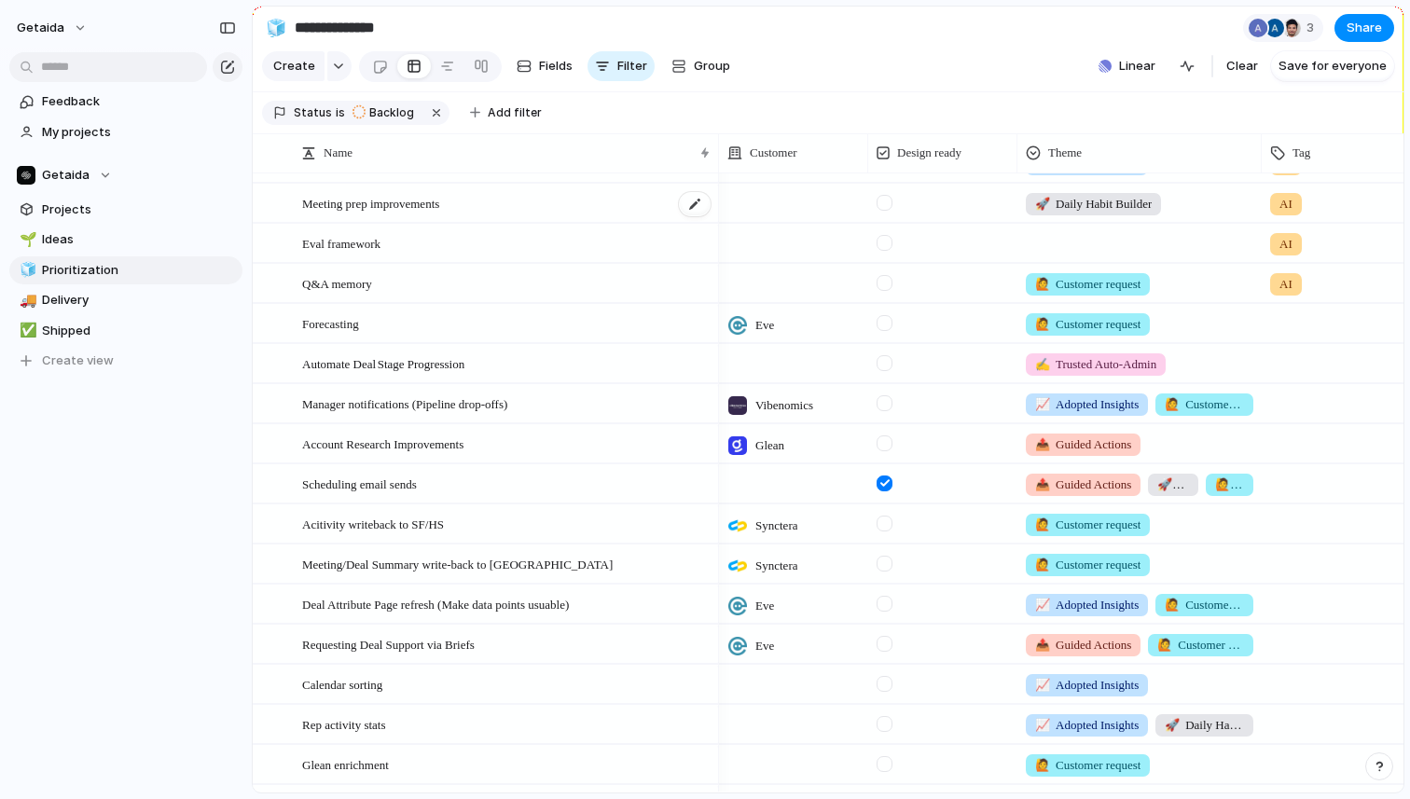
scroll to position [545, 0]
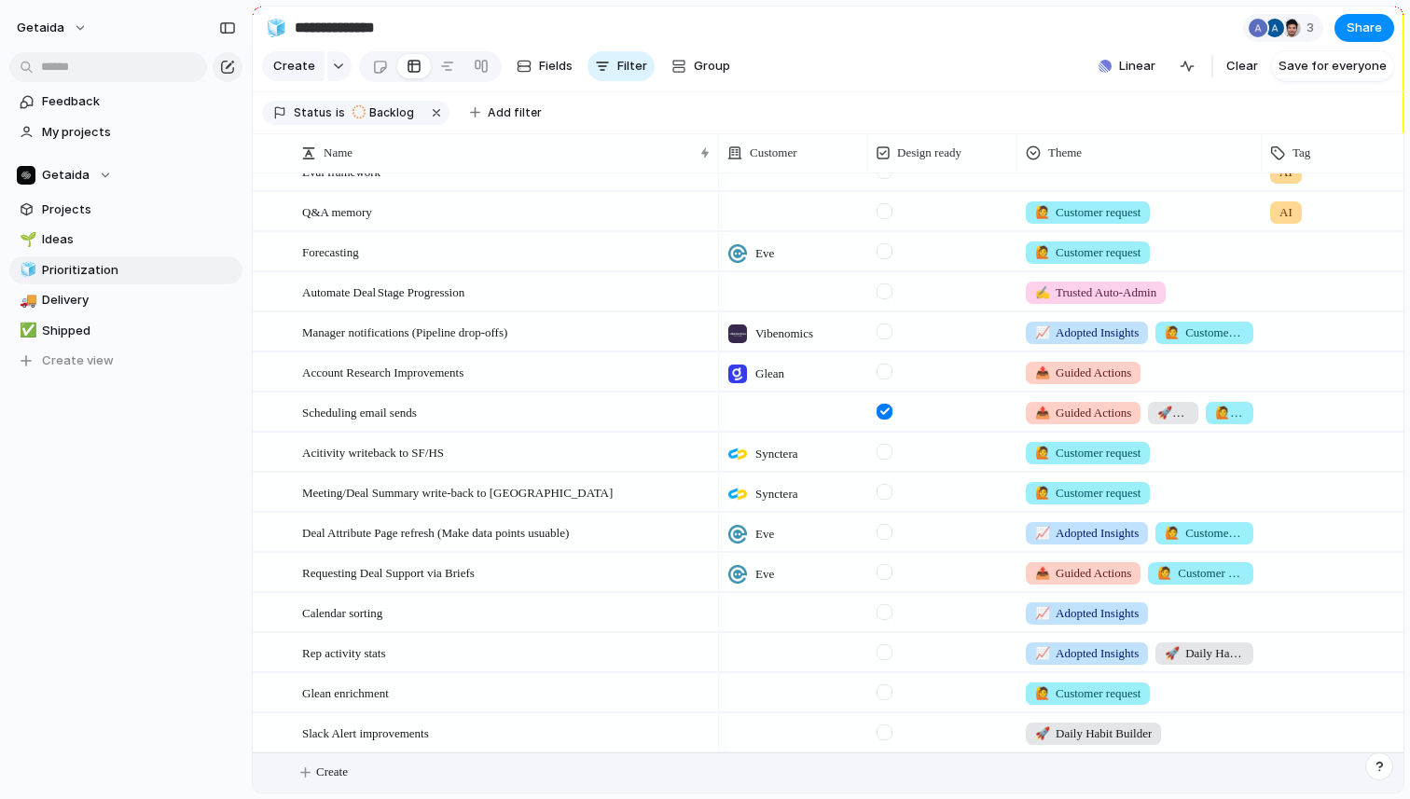
click at [340, 770] on span "Create" at bounding box center [332, 772] width 32 height 19
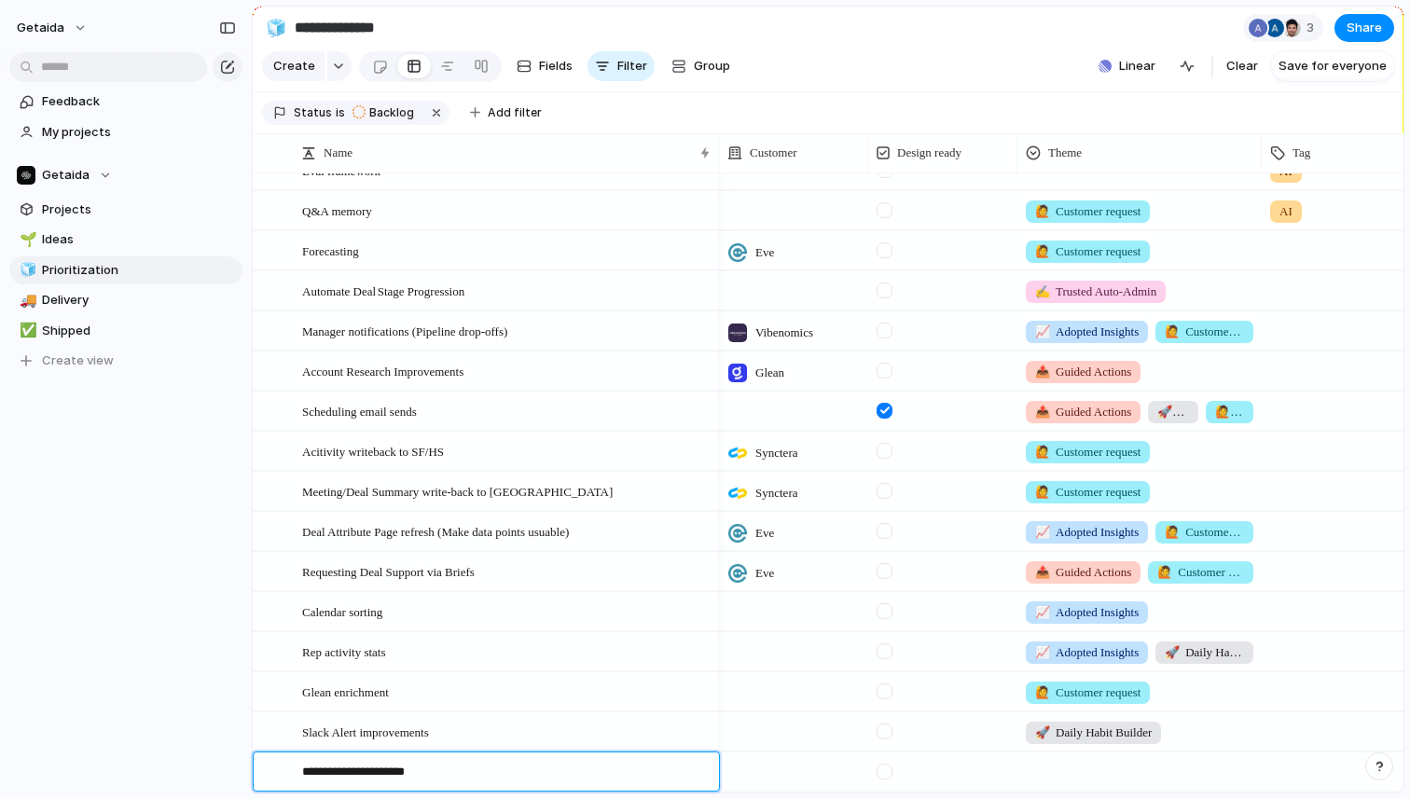
type textarea "**********"
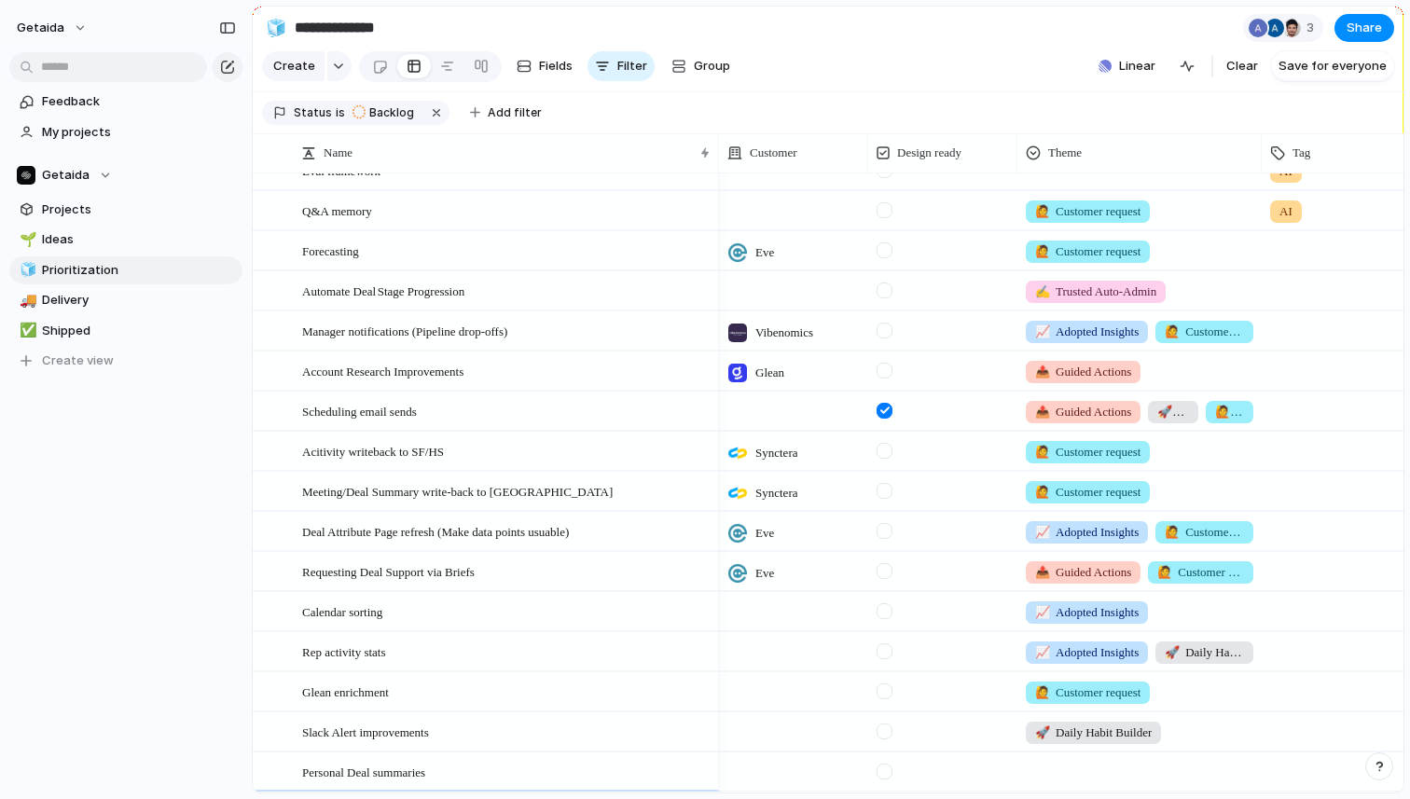
scroll to position [585, 0]
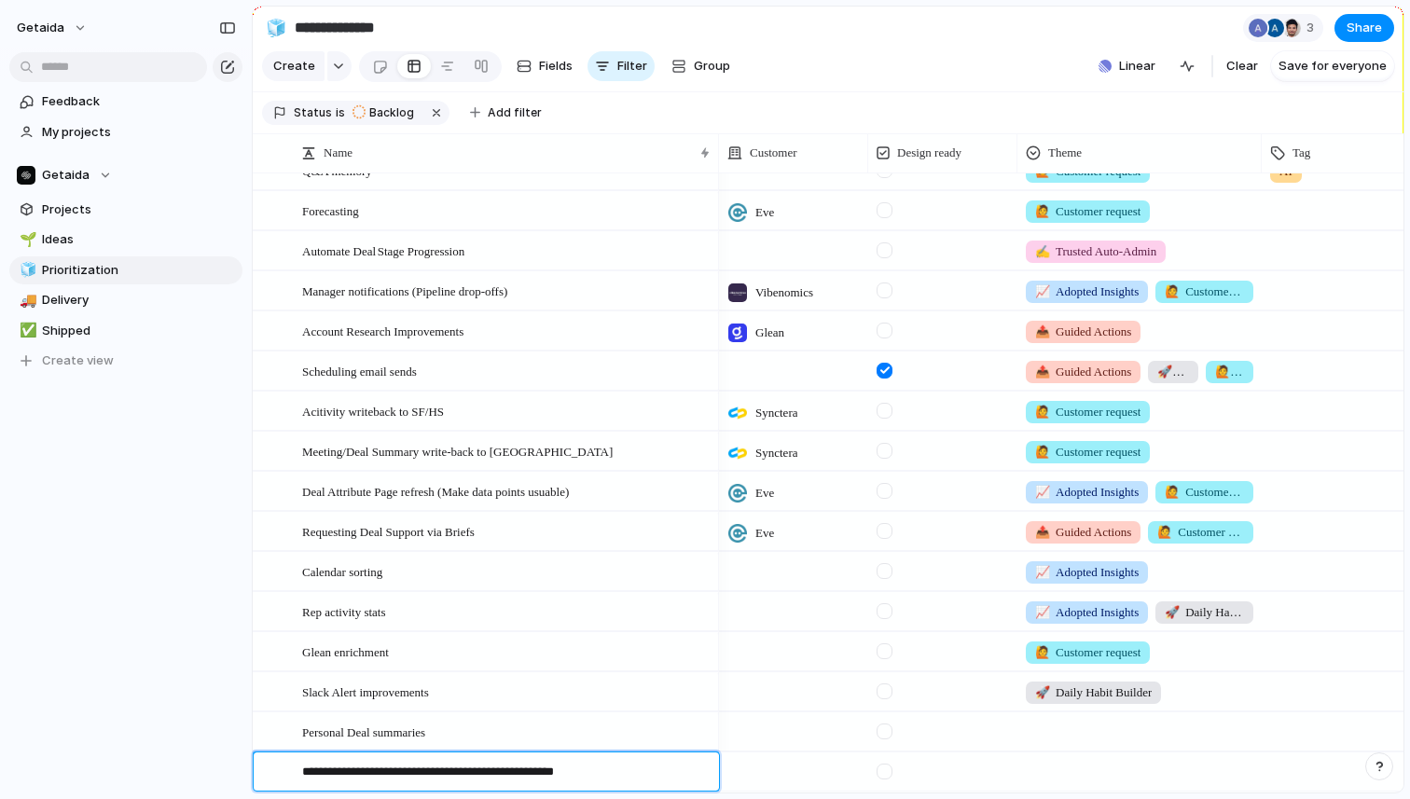
type textarea "**********"
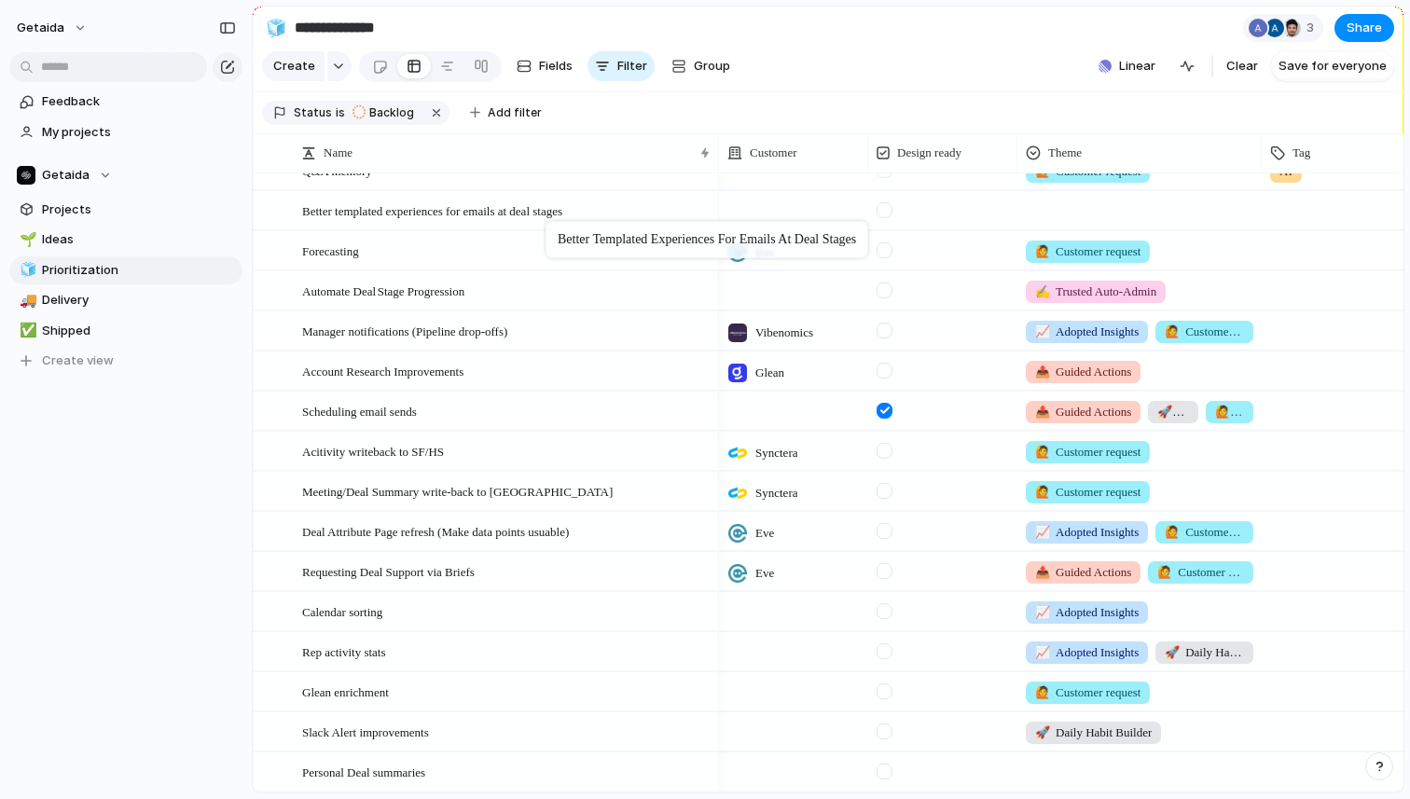
drag, startPoint x: 563, startPoint y: 760, endPoint x: 555, endPoint y: 225, distance: 535.5
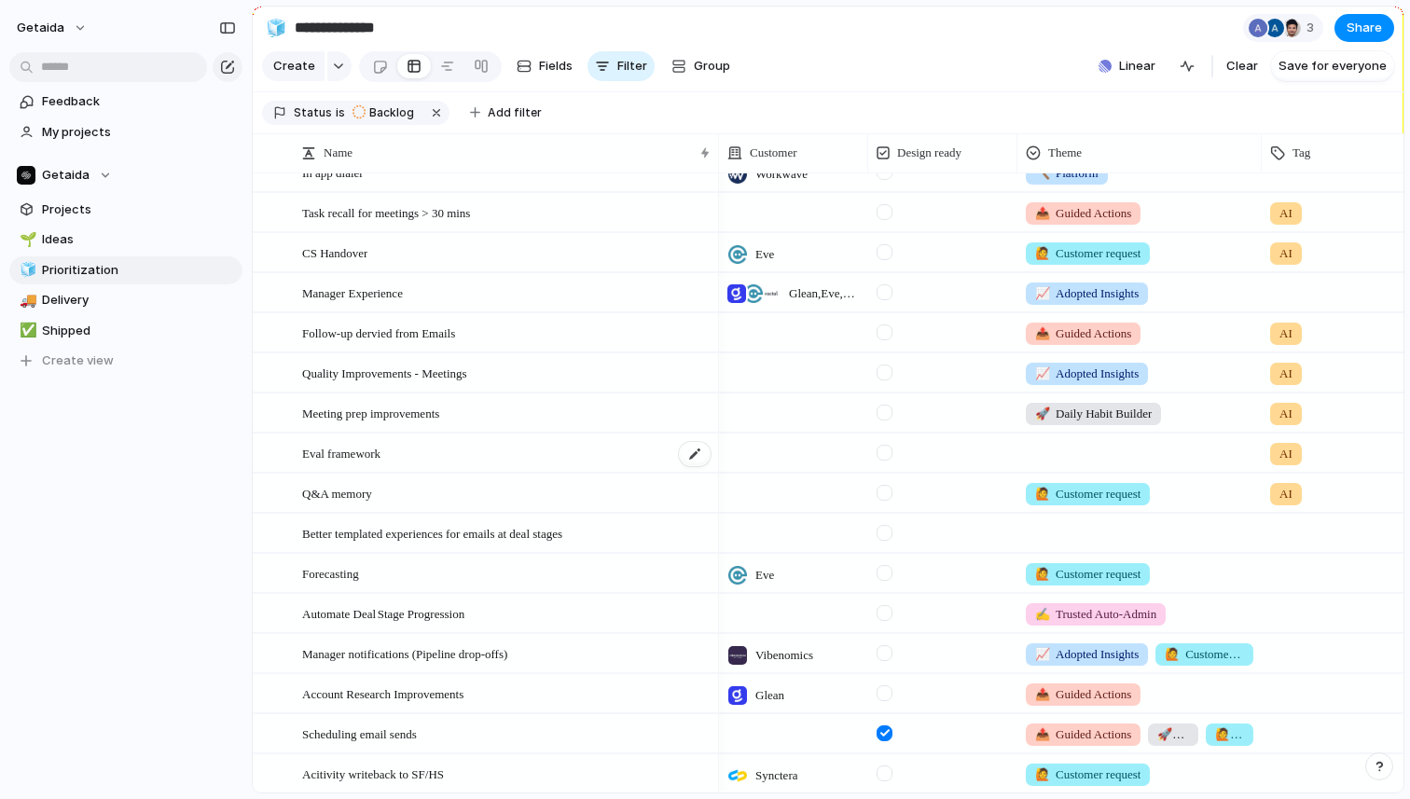
scroll to position [248, 0]
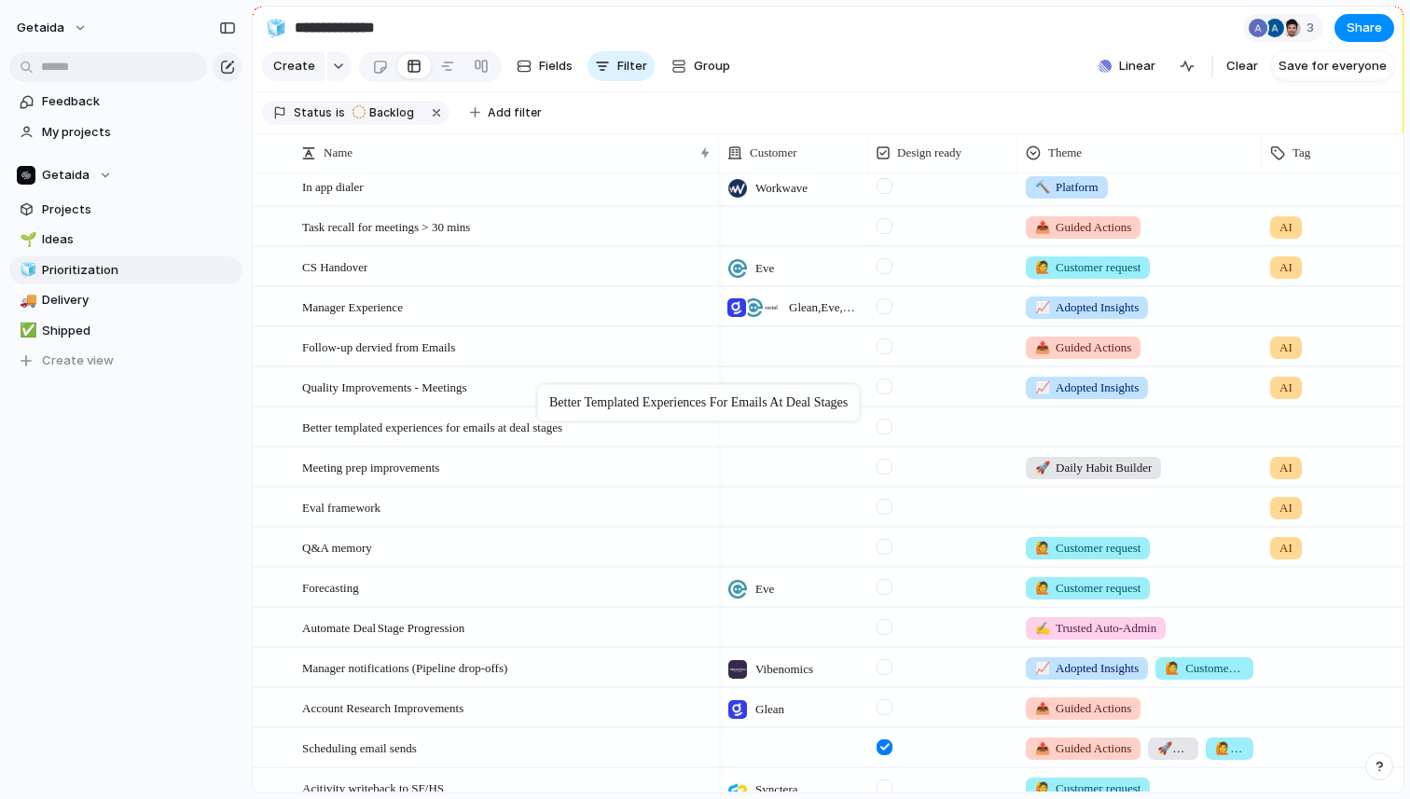
drag, startPoint x: 566, startPoint y: 552, endPoint x: 547, endPoint y: 387, distance: 166.3
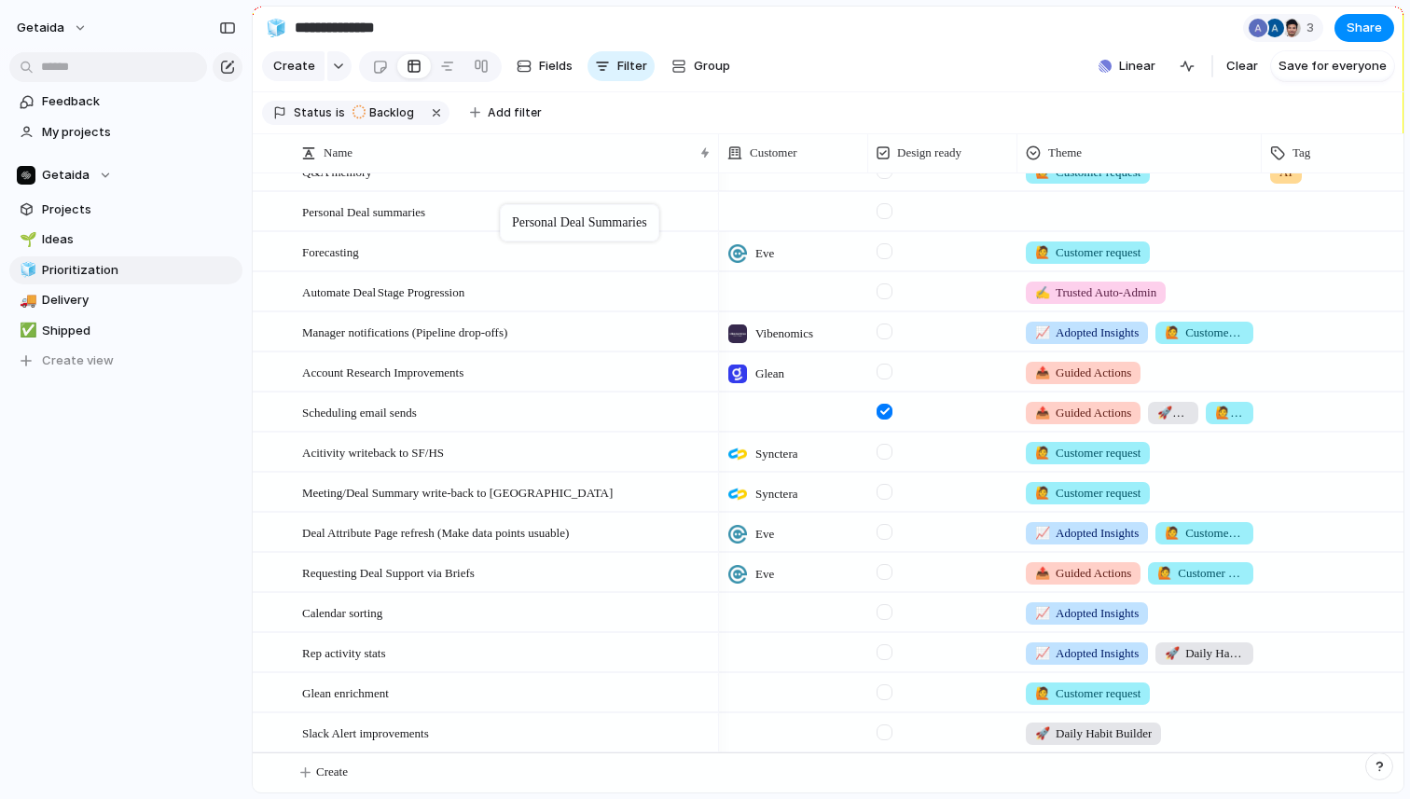
drag, startPoint x: 485, startPoint y: 732, endPoint x: 509, endPoint y: 209, distance: 523.8
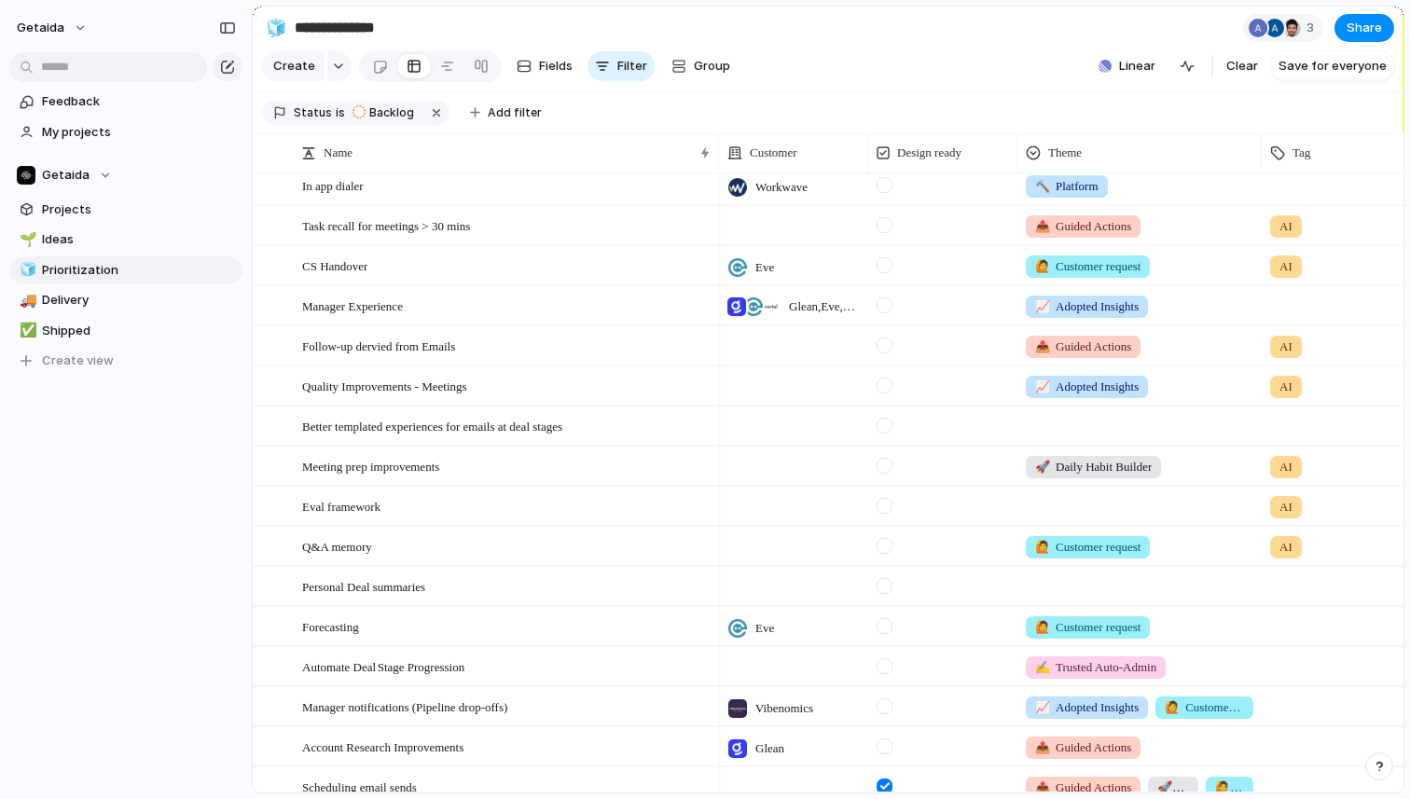
scroll to position [210, 0]
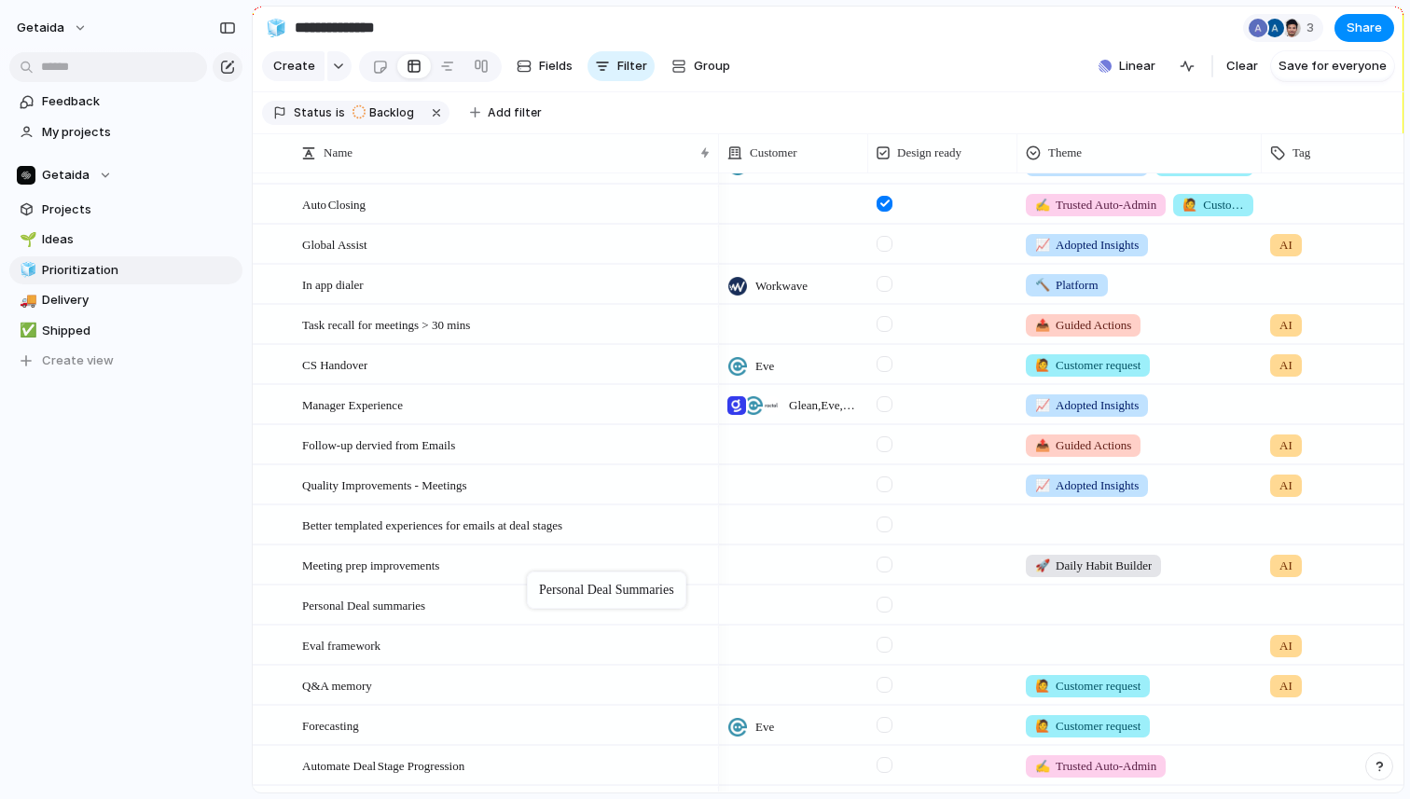
drag, startPoint x: 472, startPoint y: 689, endPoint x: 535, endPoint y: 576, distance: 129.5
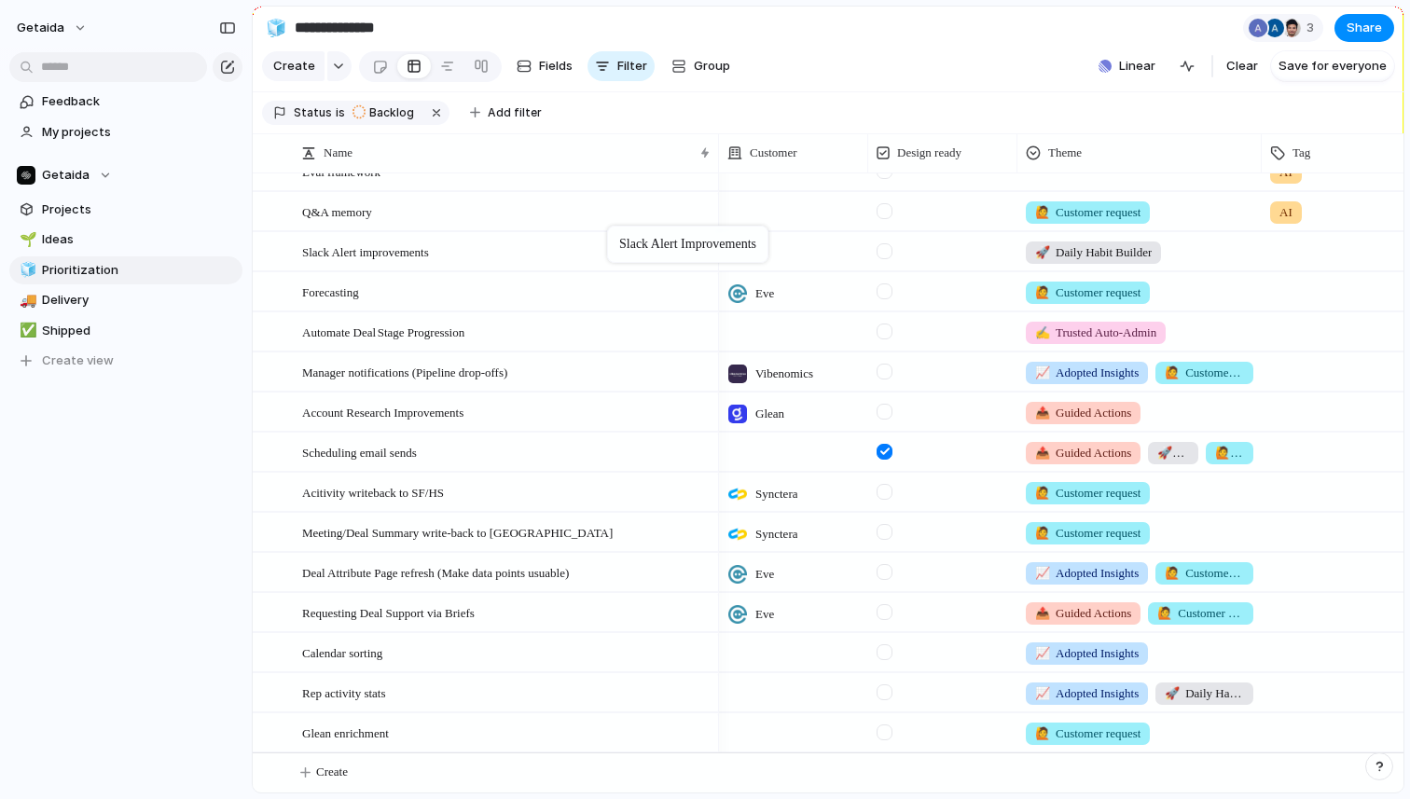
drag, startPoint x: 525, startPoint y: 731, endPoint x: 615, endPoint y: 229, distance: 509.7
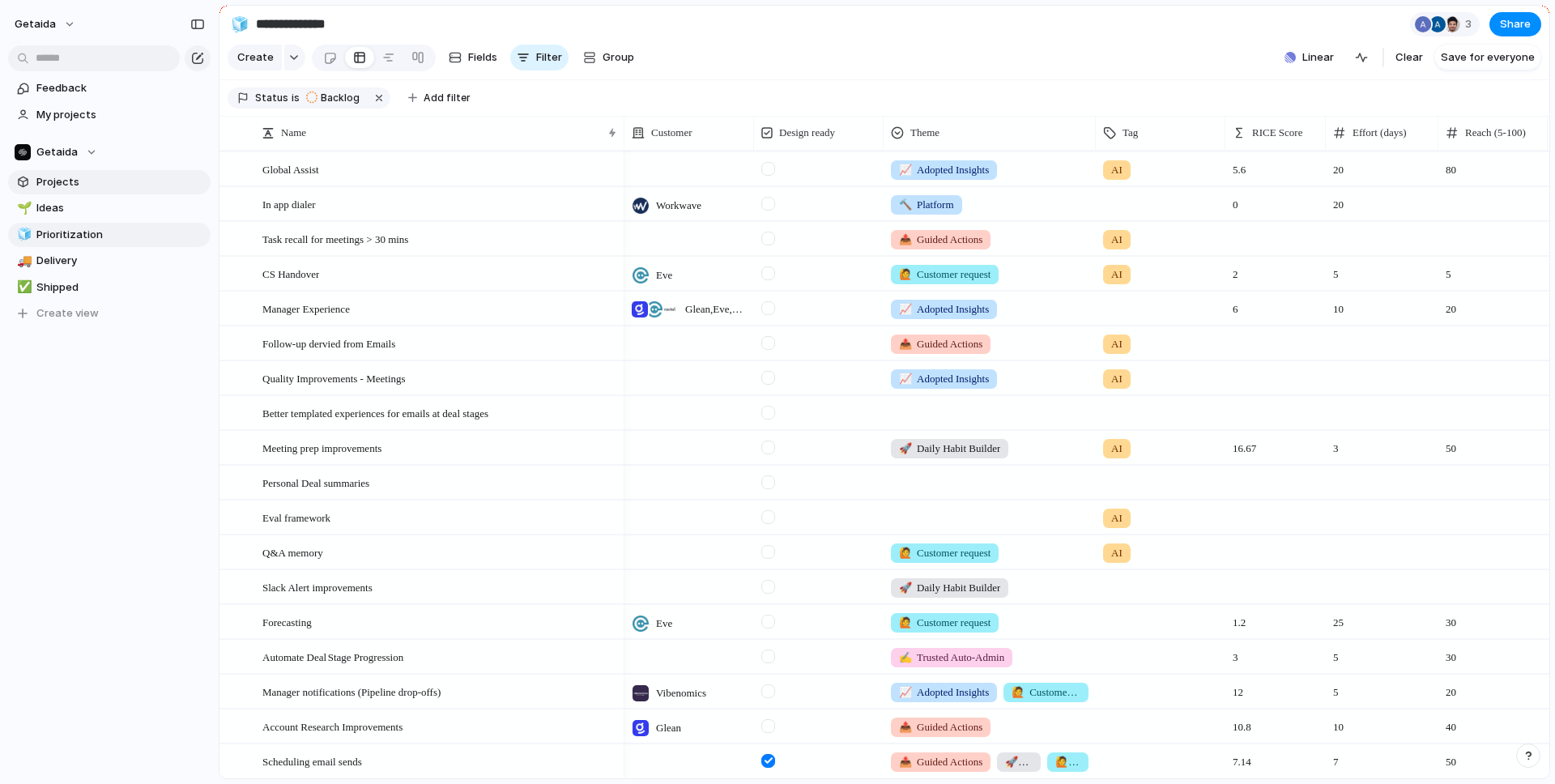
click at [63, 182] on span "Projects" at bounding box center [121, 182] width 168 height 16
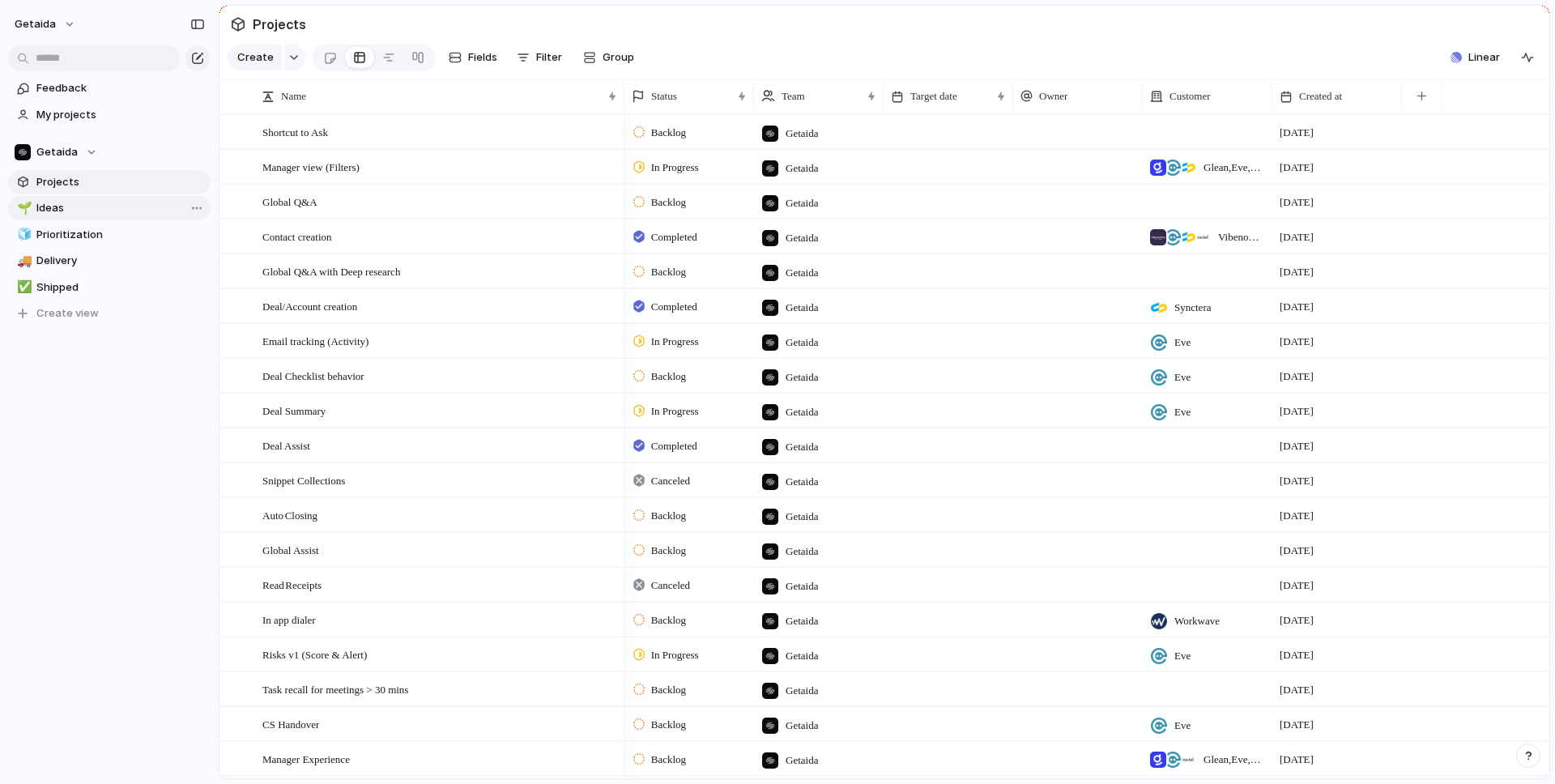
click at [89, 206] on span "Ideas" at bounding box center [121, 208] width 168 height 16
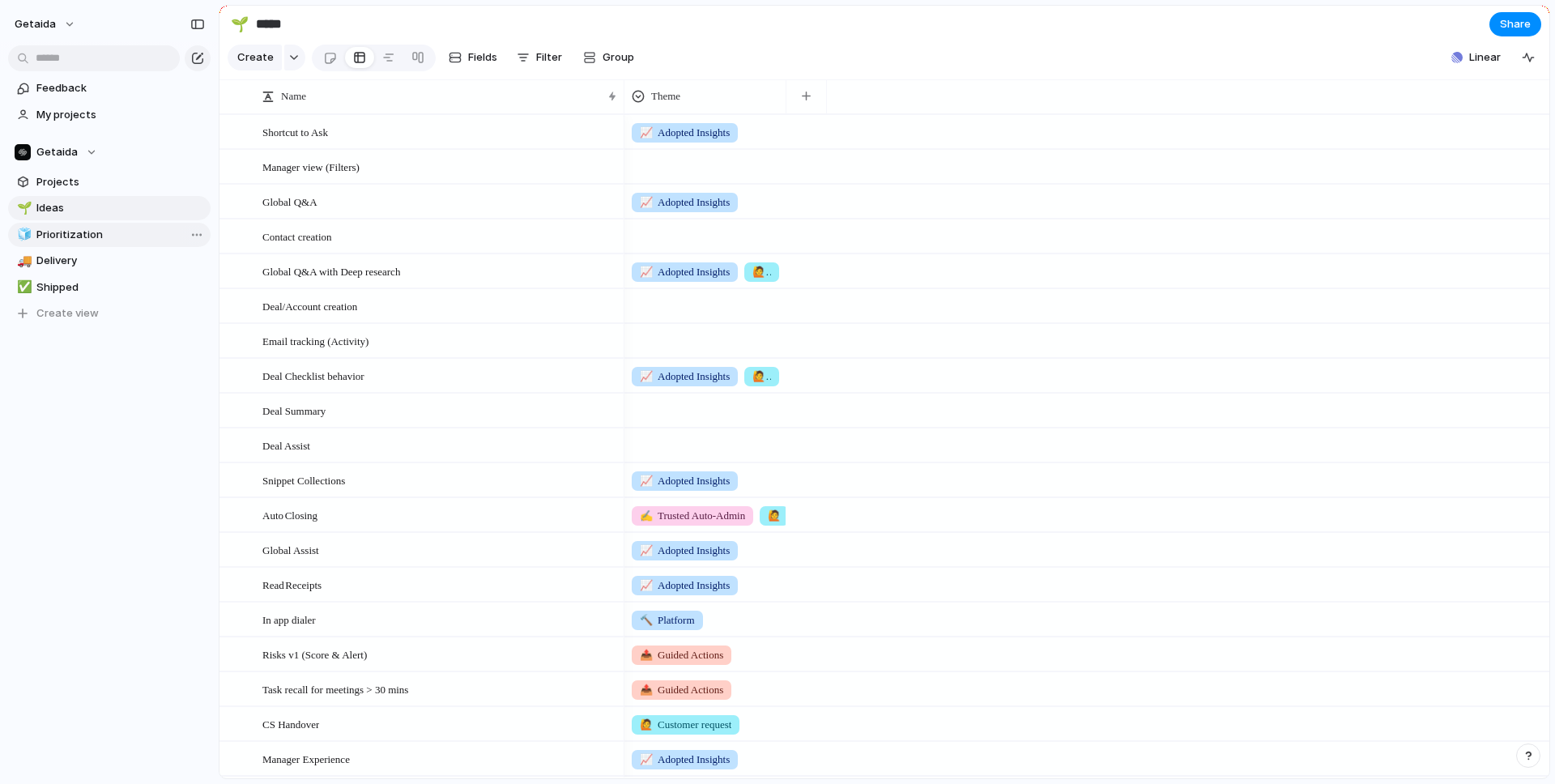
click at [96, 227] on span "Prioritization" at bounding box center [121, 234] width 168 height 16
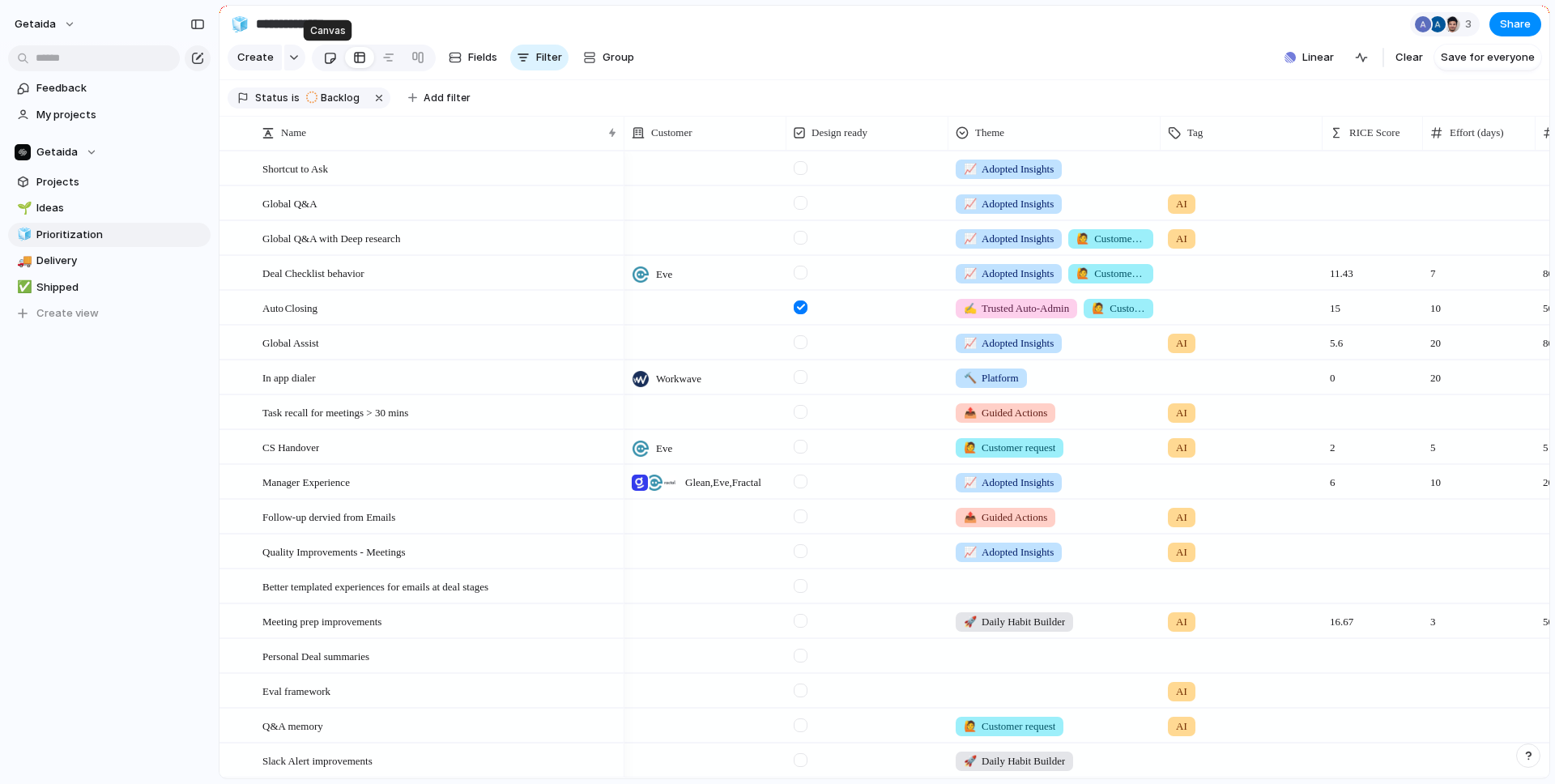
click at [327, 60] on div at bounding box center [330, 57] width 14 height 27
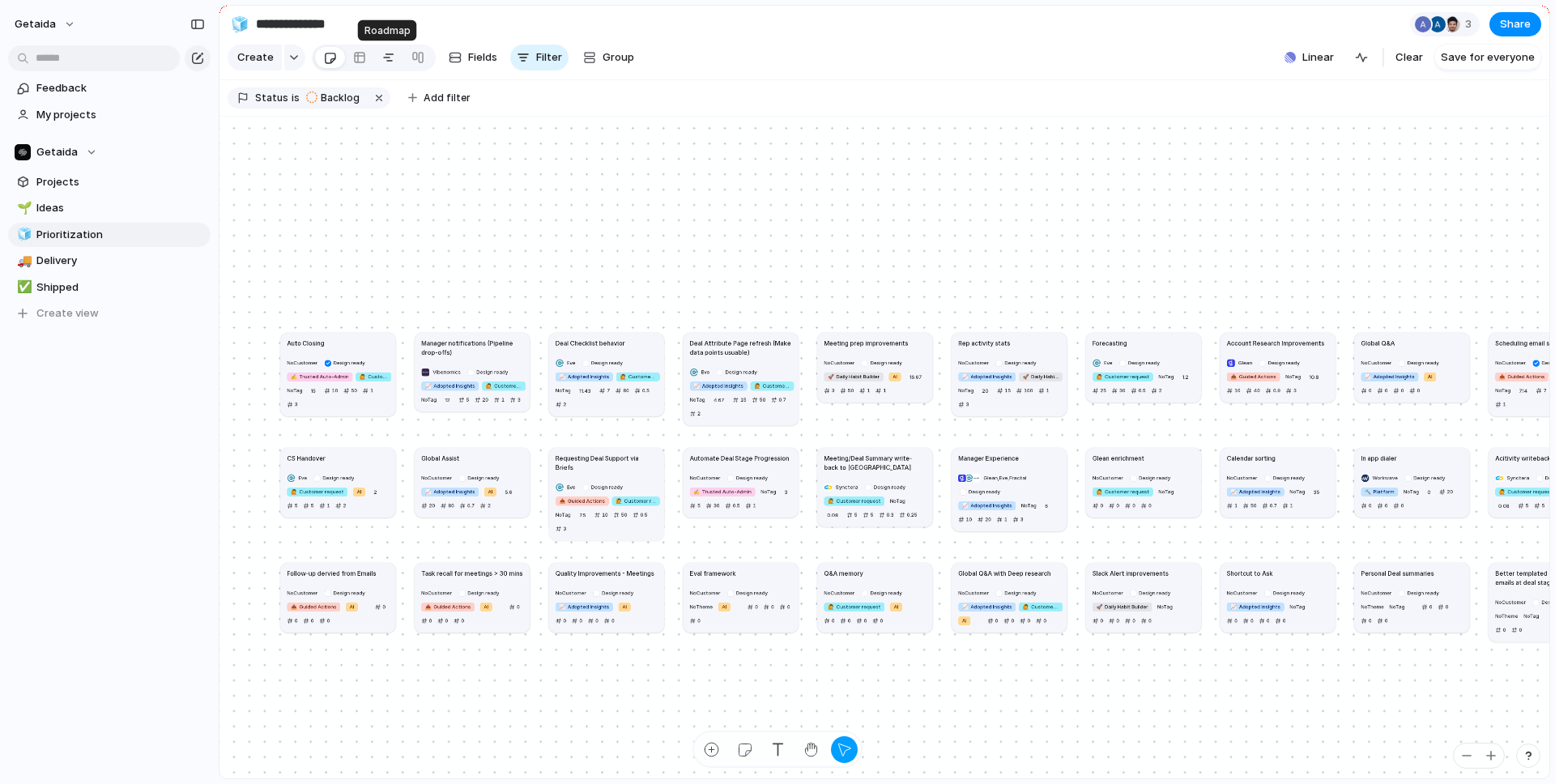
click at [383, 55] on div at bounding box center [388, 57] width 13 height 26
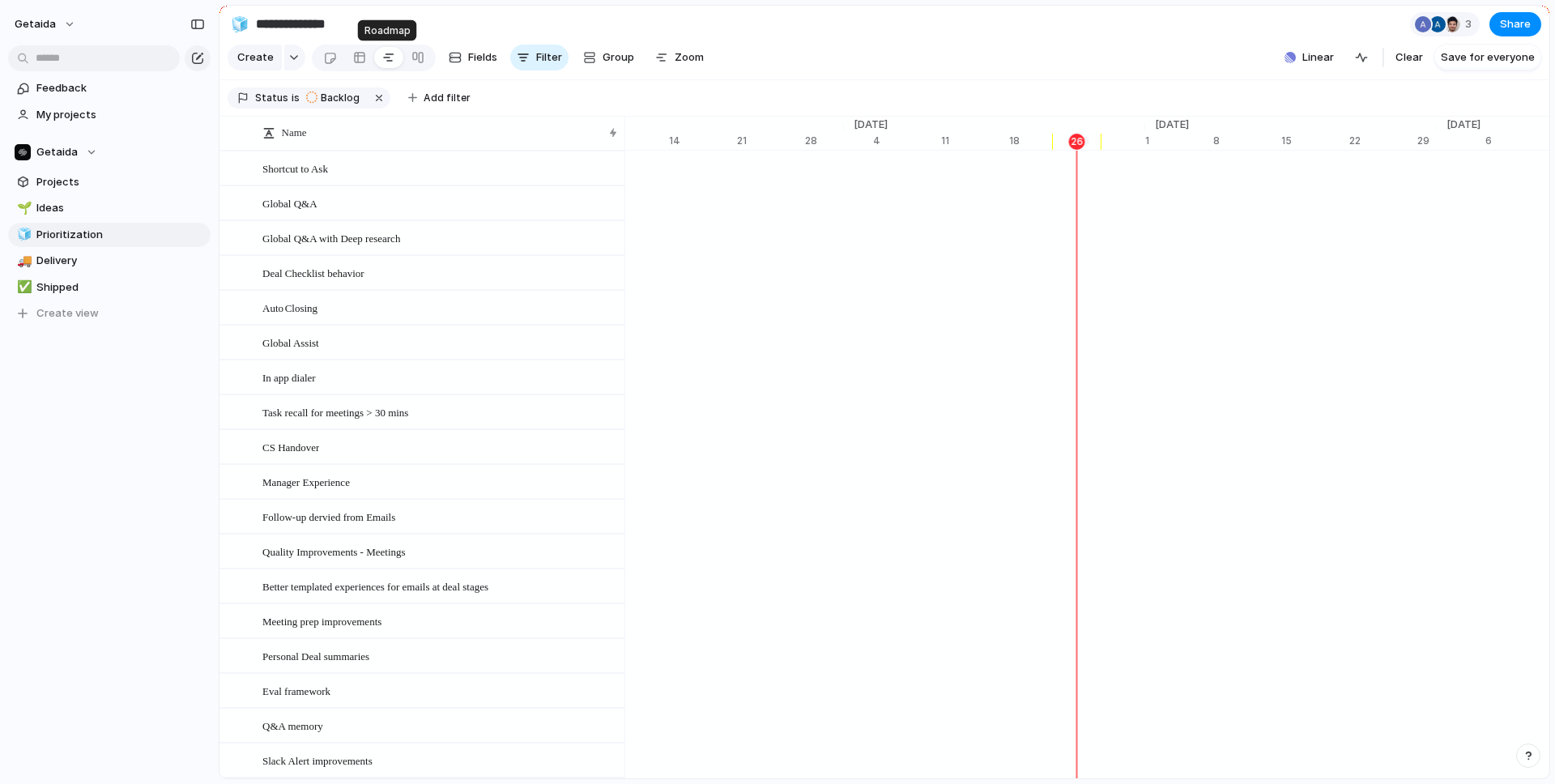
scroll to position [0, 10432]
click at [412, 49] on div at bounding box center [418, 57] width 13 height 26
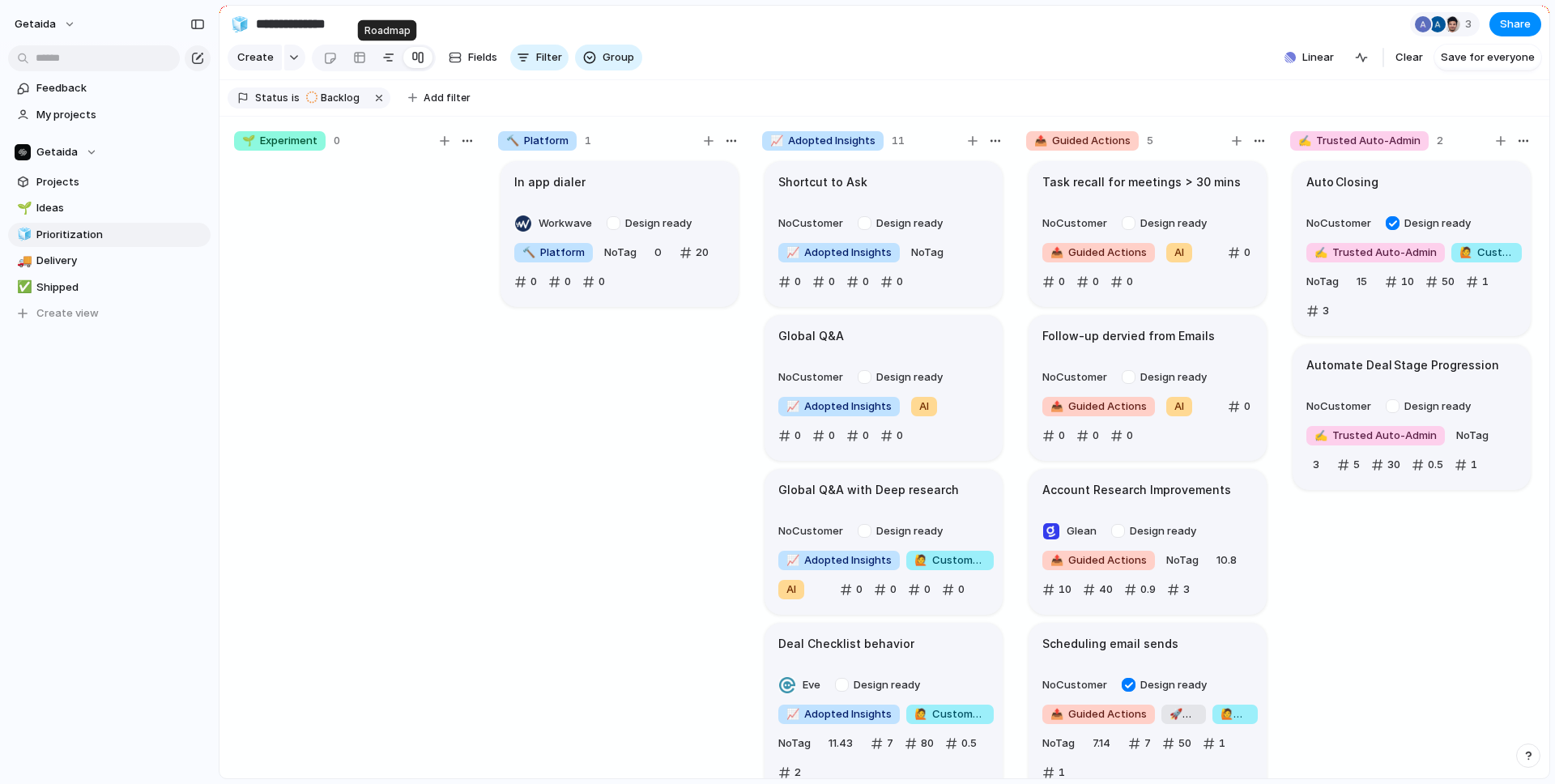
click at [375, 53] on link at bounding box center [389, 57] width 30 height 26
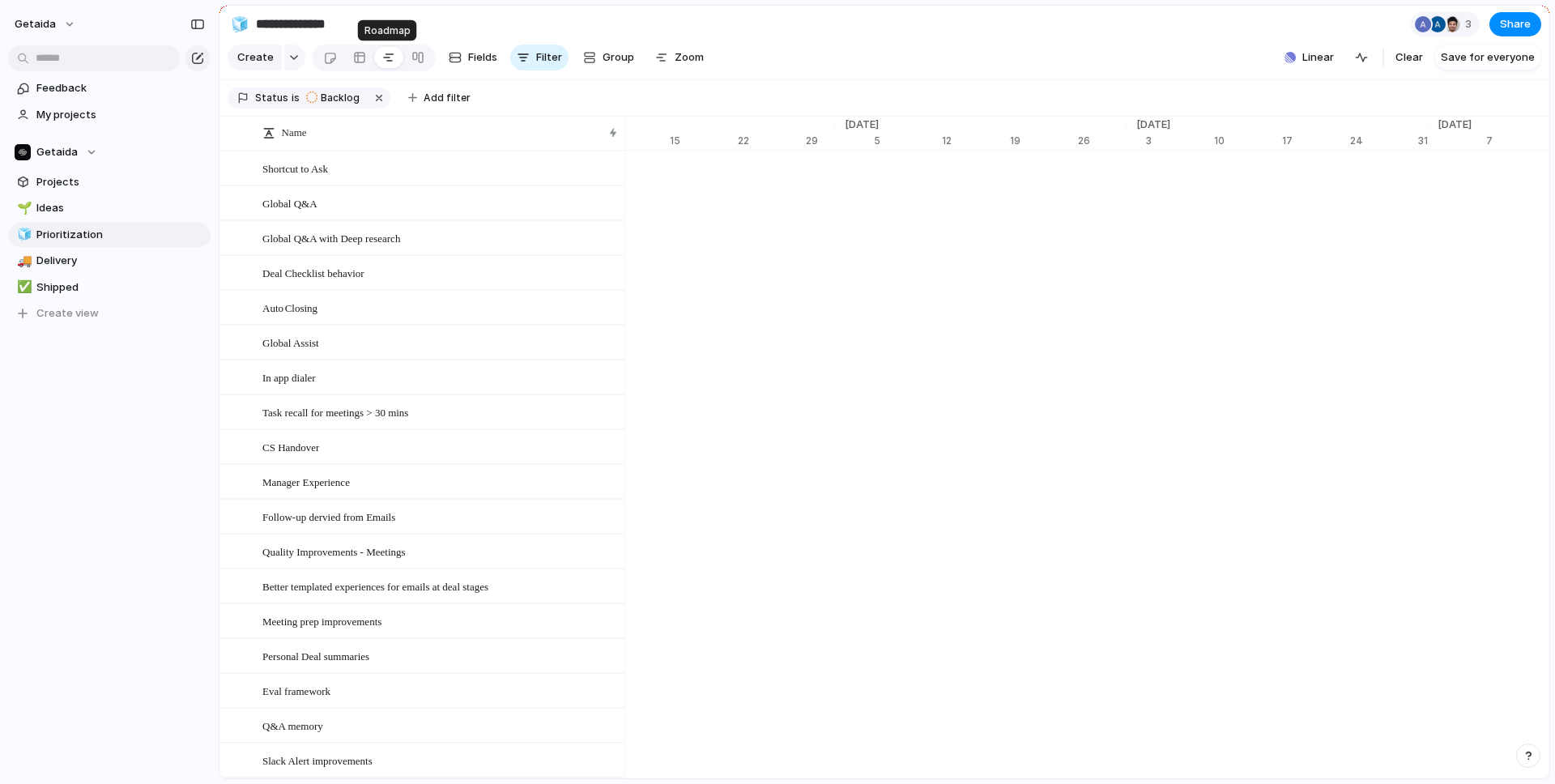
scroll to position [0, 91]
click at [359, 58] on div at bounding box center [359, 57] width 13 height 26
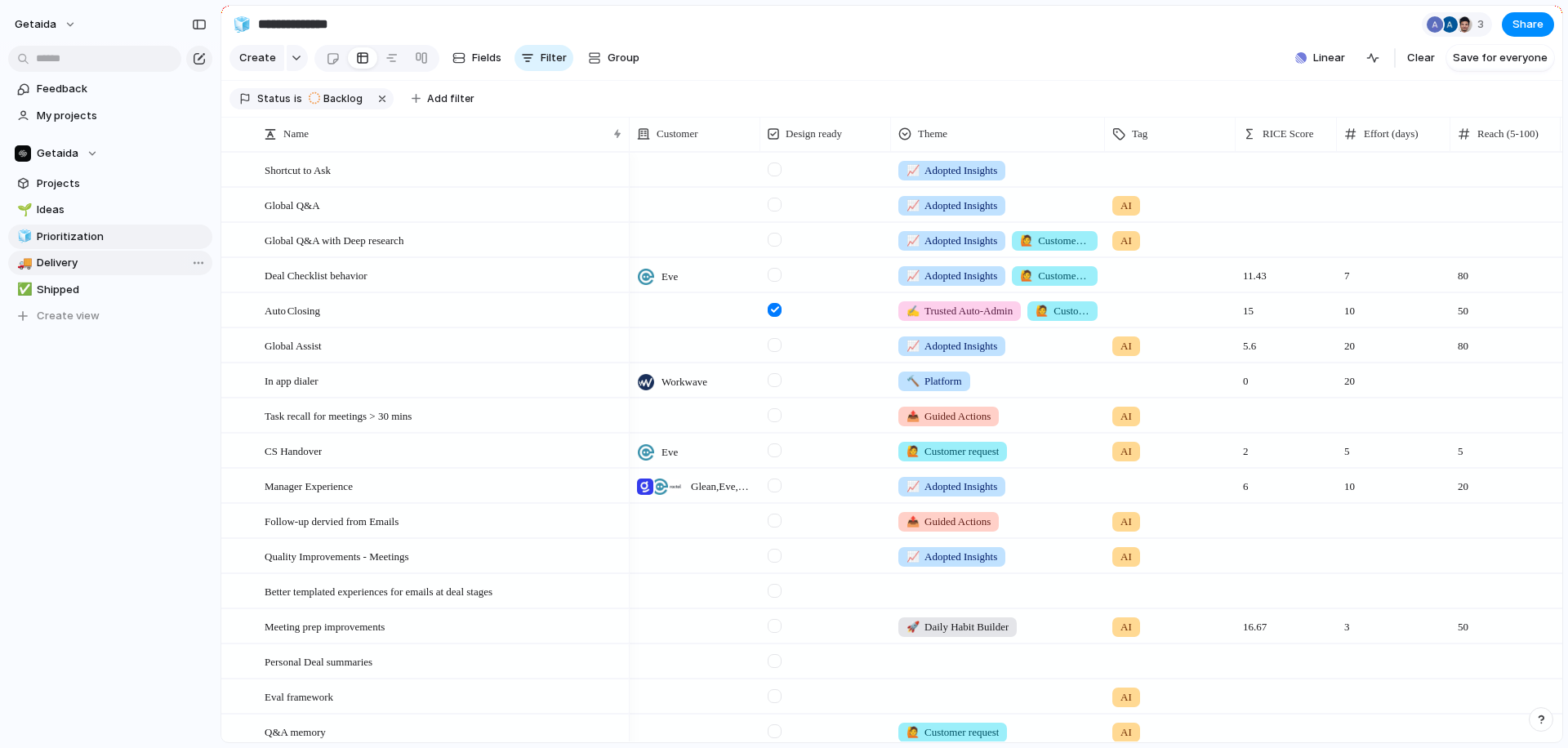
click at [62, 262] on span "Delivery" at bounding box center [122, 263] width 170 height 17
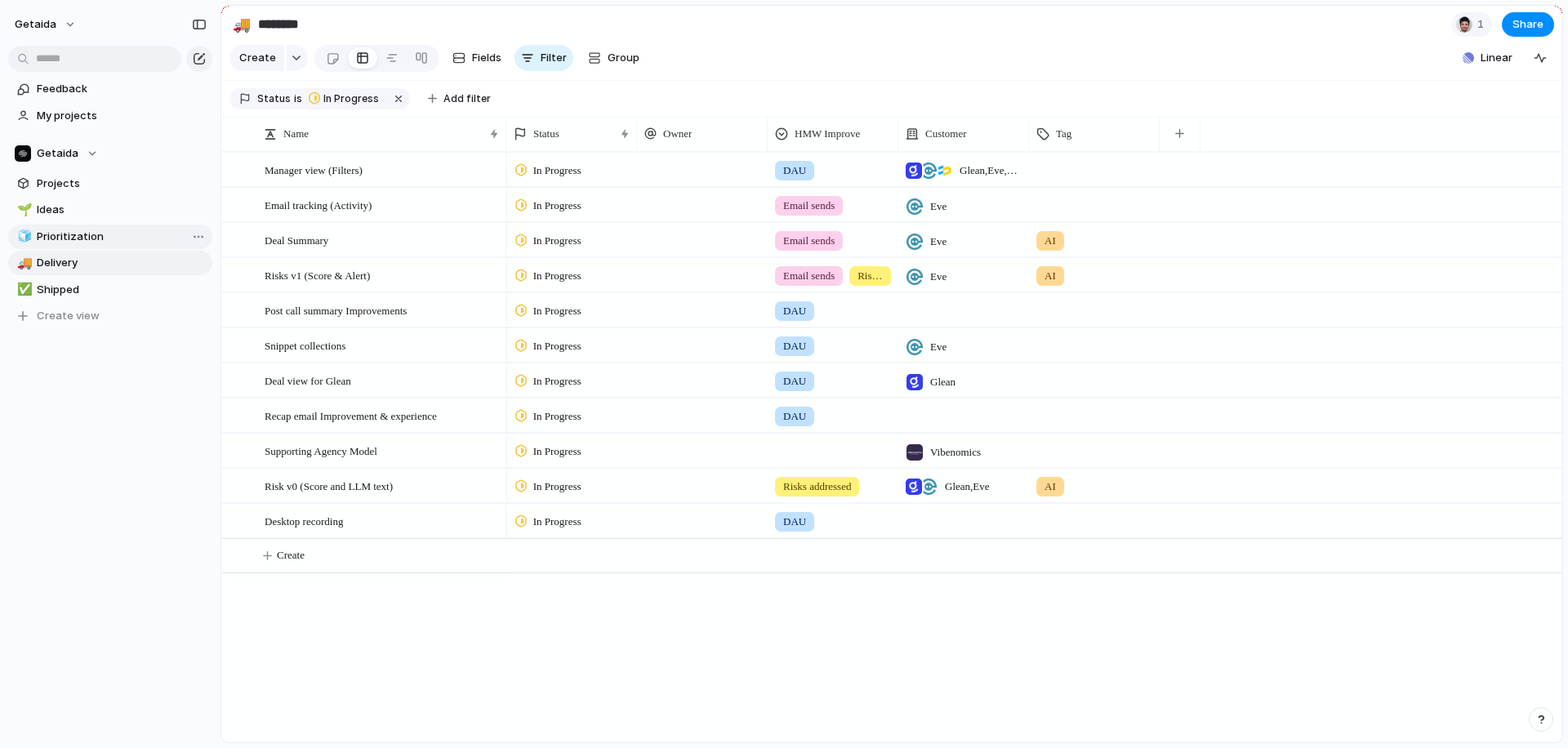
click at [108, 243] on span "Prioritization" at bounding box center [122, 236] width 170 height 17
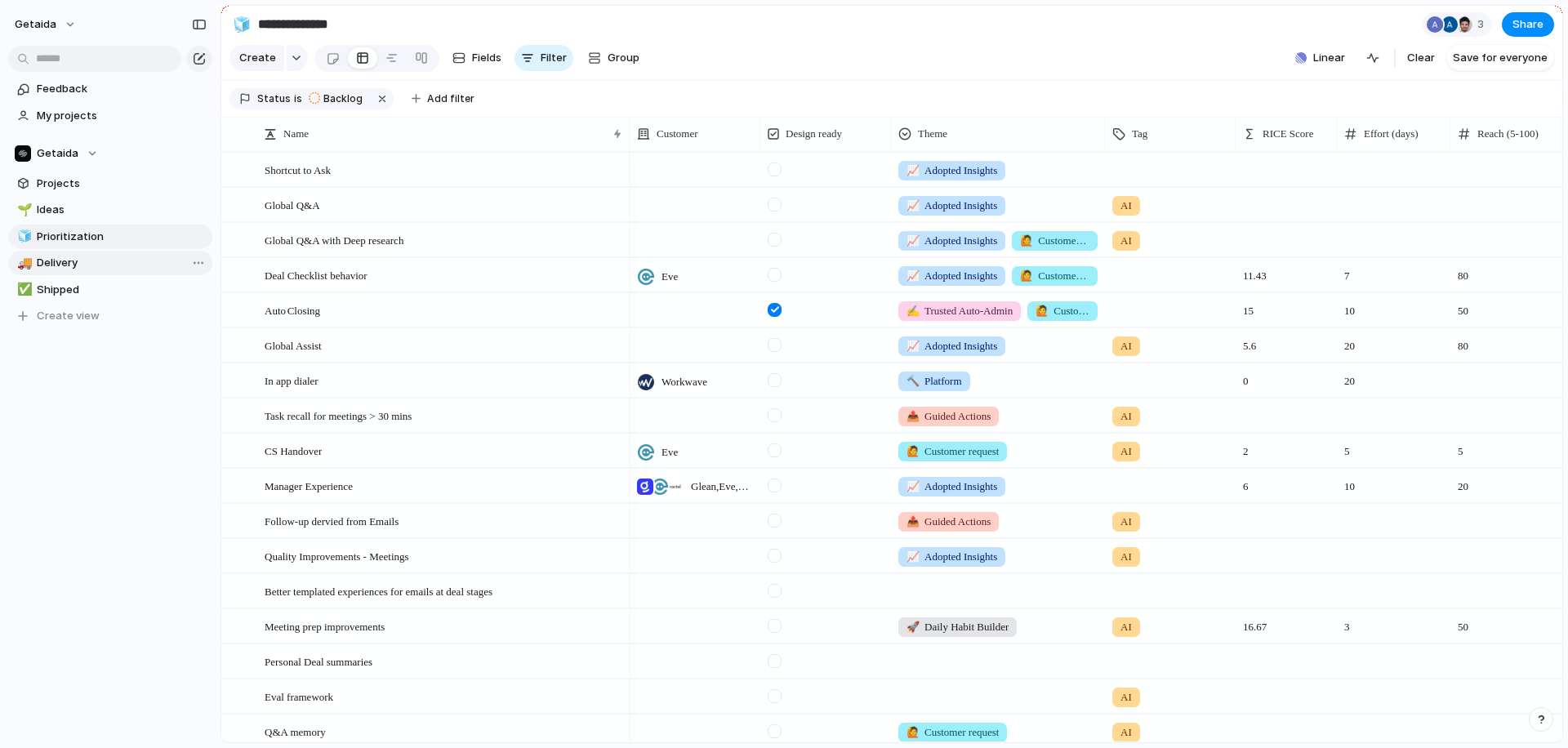
click at [76, 261] on span "Delivery" at bounding box center [122, 263] width 170 height 17
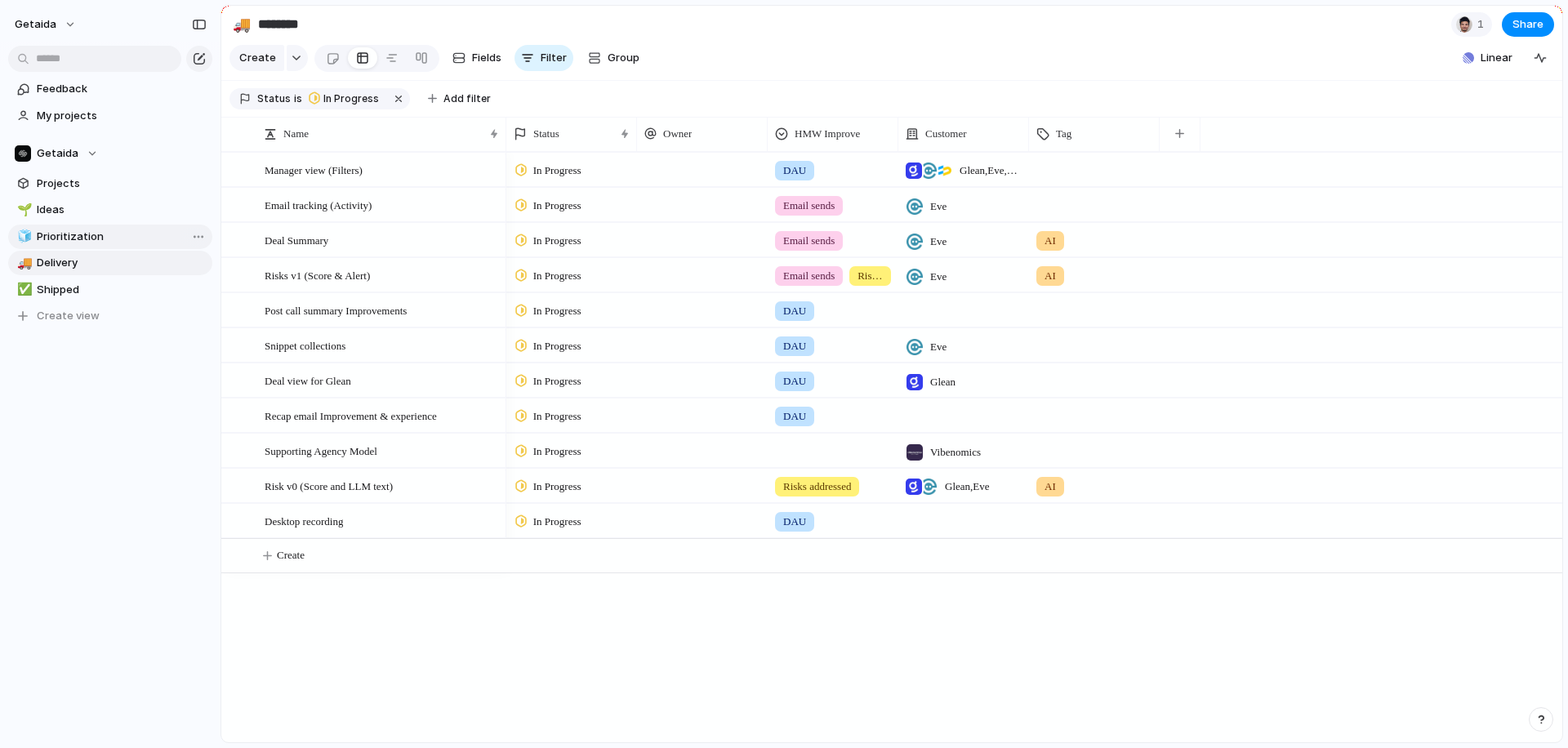
click at [74, 236] on span "Prioritization" at bounding box center [122, 236] width 170 height 17
type input "**********"
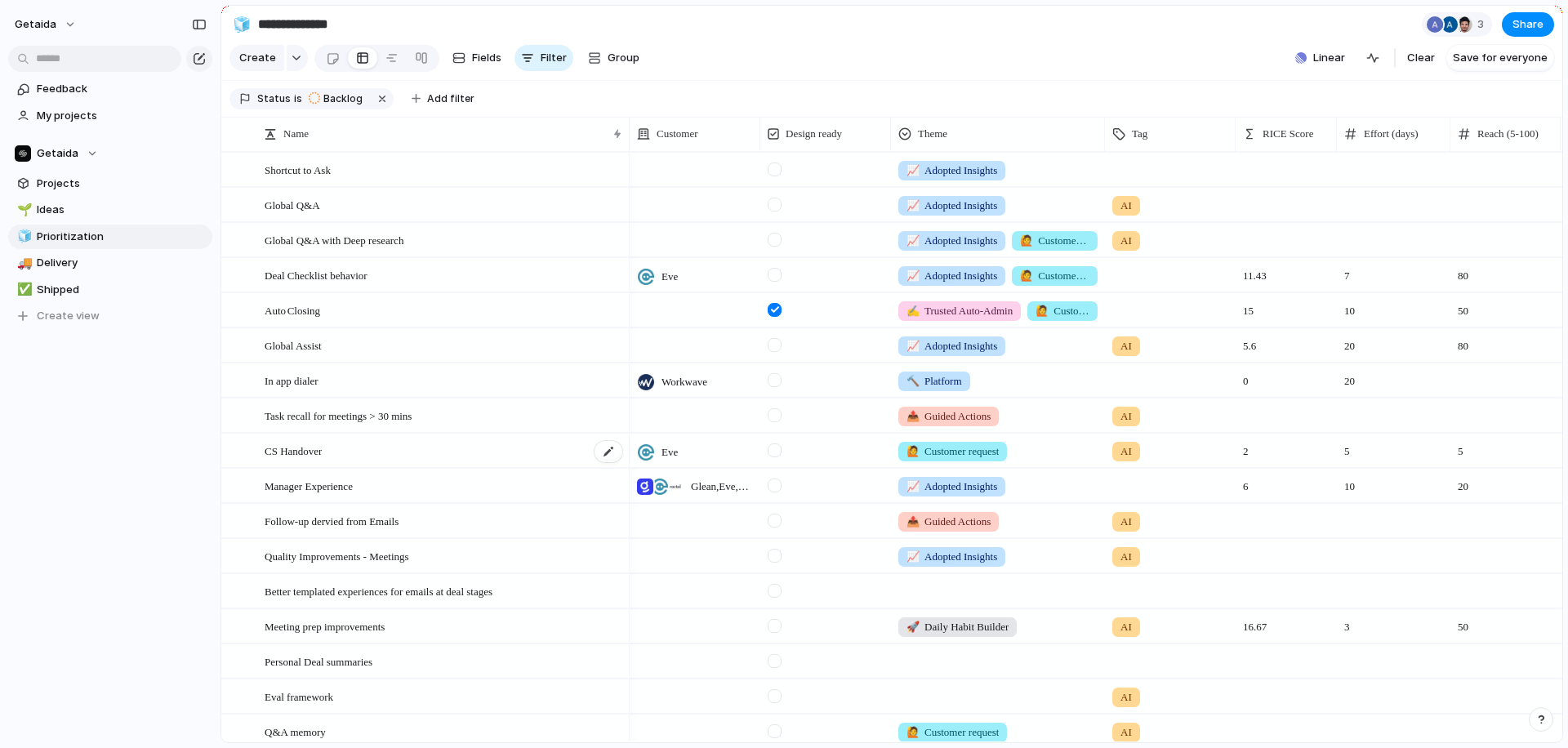
click at [397, 452] on div "CS Handover" at bounding box center [444, 451] width 359 height 33
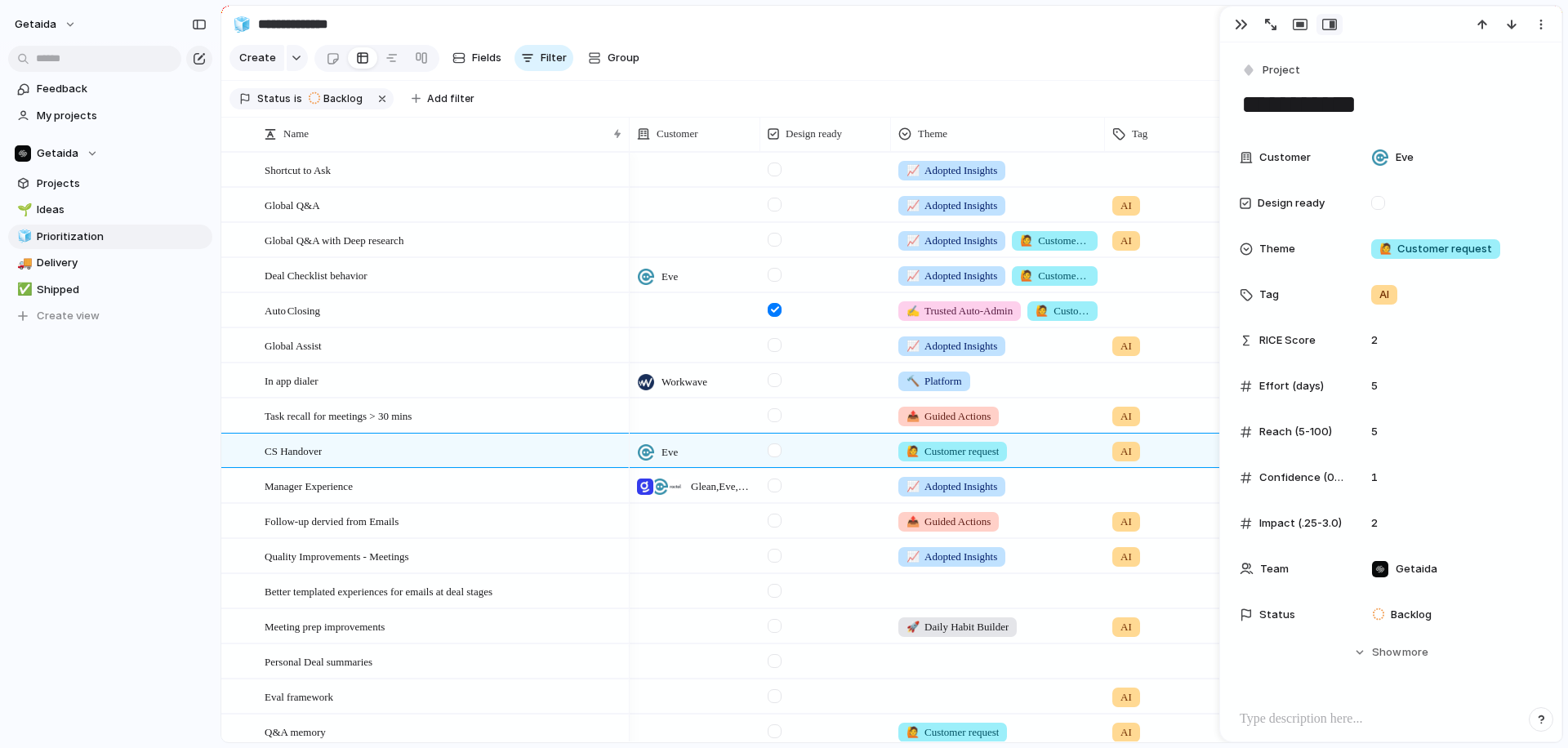
click at [95, 460] on div "Feedback My projects Getaida Projects 🌱 Ideas 🧊 Prioritization 🚚 Delivery ✅ Shi…" at bounding box center [110, 230] width 221 height 461
click at [338, 196] on div "Global Q&A" at bounding box center [444, 205] width 359 height 33
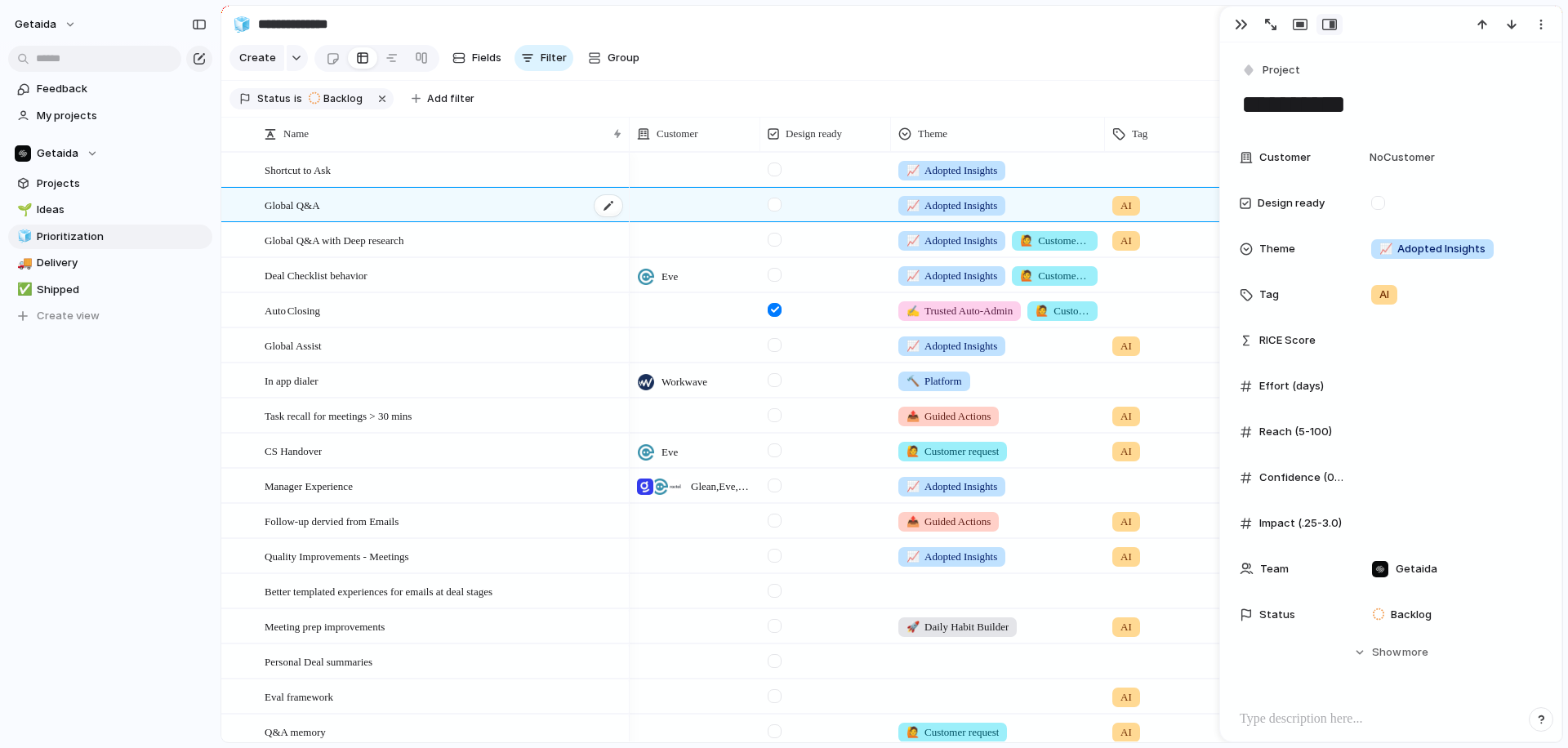
click at [330, 198] on div "Global Q&A" at bounding box center [444, 205] width 359 height 33
click at [1234, 97] on textarea "**********" at bounding box center [1390, 104] width 302 height 34
click at [173, 495] on div "getaida Feedback My projects Getaida Projects 🌱 Ideas 🧊 Prioritization 🚚 Delive…" at bounding box center [110, 374] width 221 height 748
click at [362, 453] on div "CS Handover" at bounding box center [444, 451] width 359 height 33
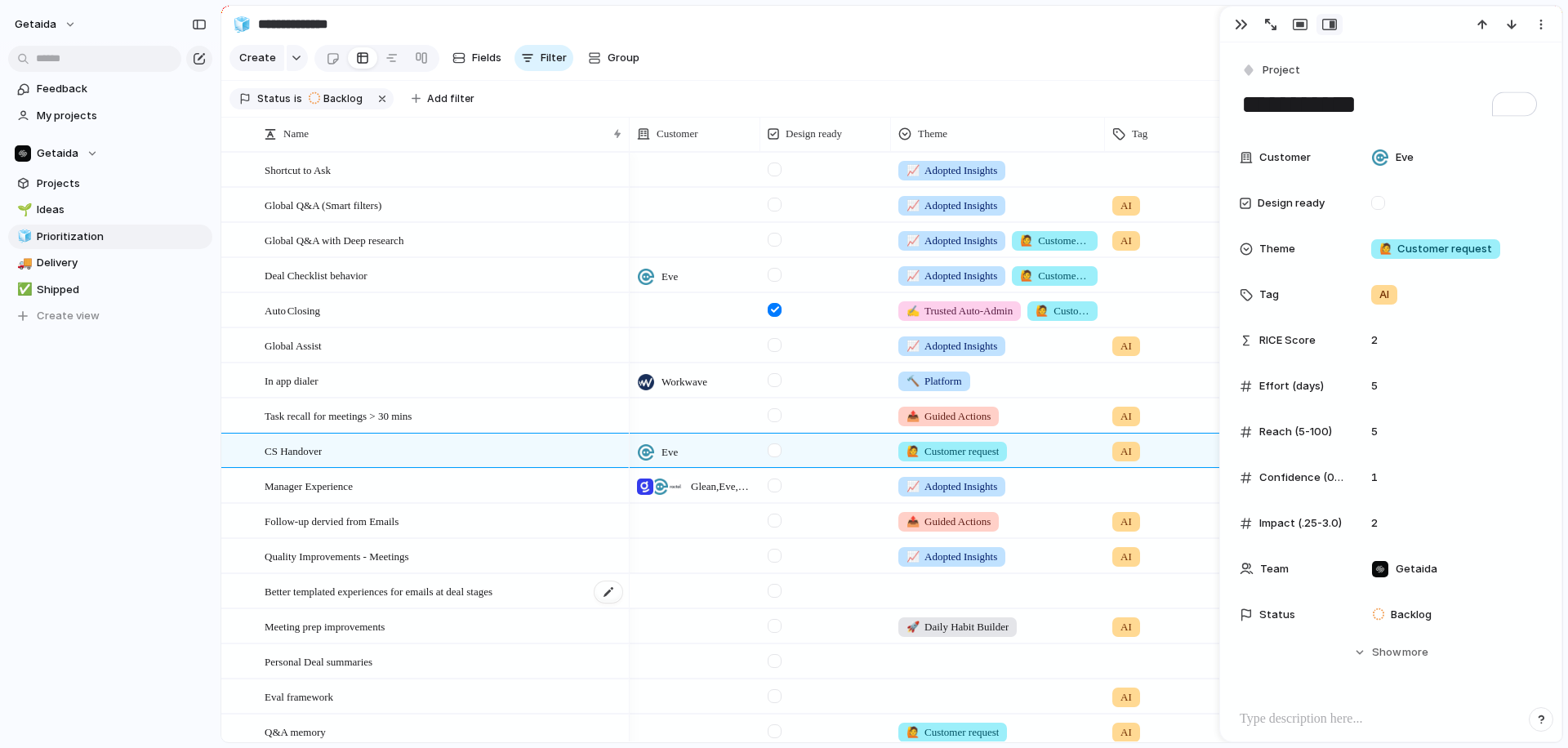
click at [407, 589] on span "Better templated experiences for emails at deal stages" at bounding box center [378, 590] width 228 height 18
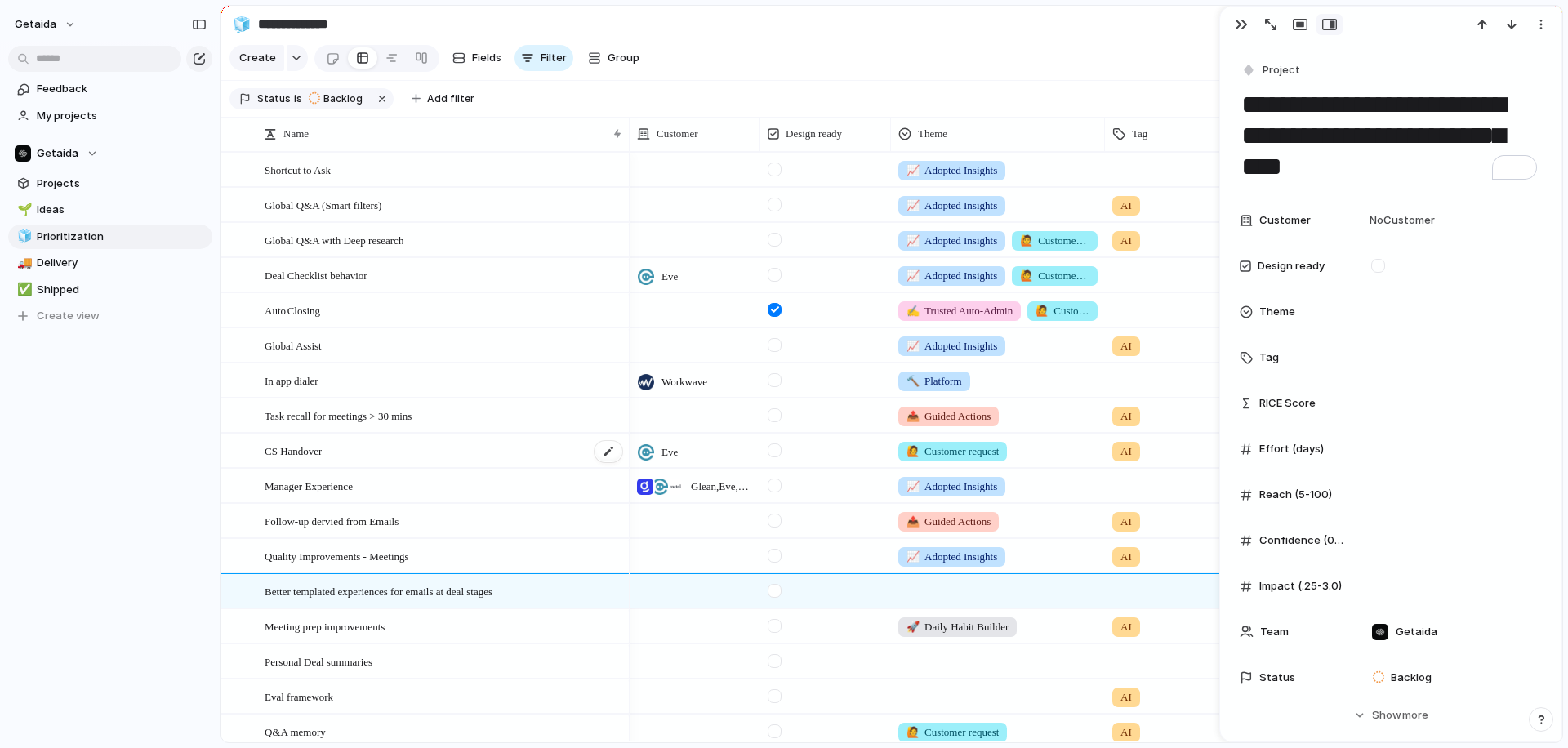
click at [377, 450] on div "CS Handover" at bounding box center [444, 451] width 359 height 33
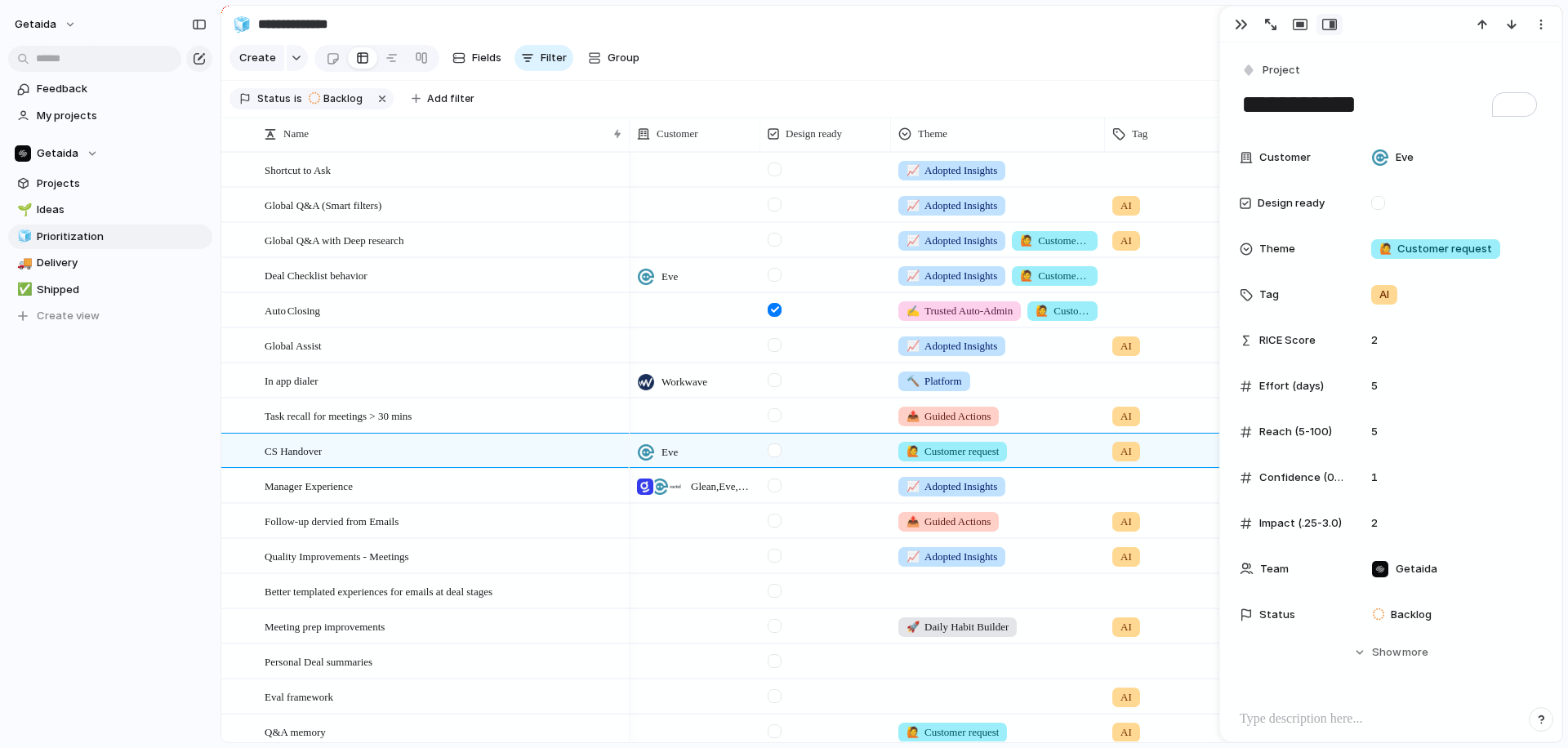
click at [144, 548] on div "getaida Feedback My projects Getaida Projects 🌱 Ideas 🧊 Prioritization 🚚 Delive…" at bounding box center [110, 374] width 221 height 748
click at [416, 660] on div "Personal Deal summaries" at bounding box center [444, 662] width 359 height 33
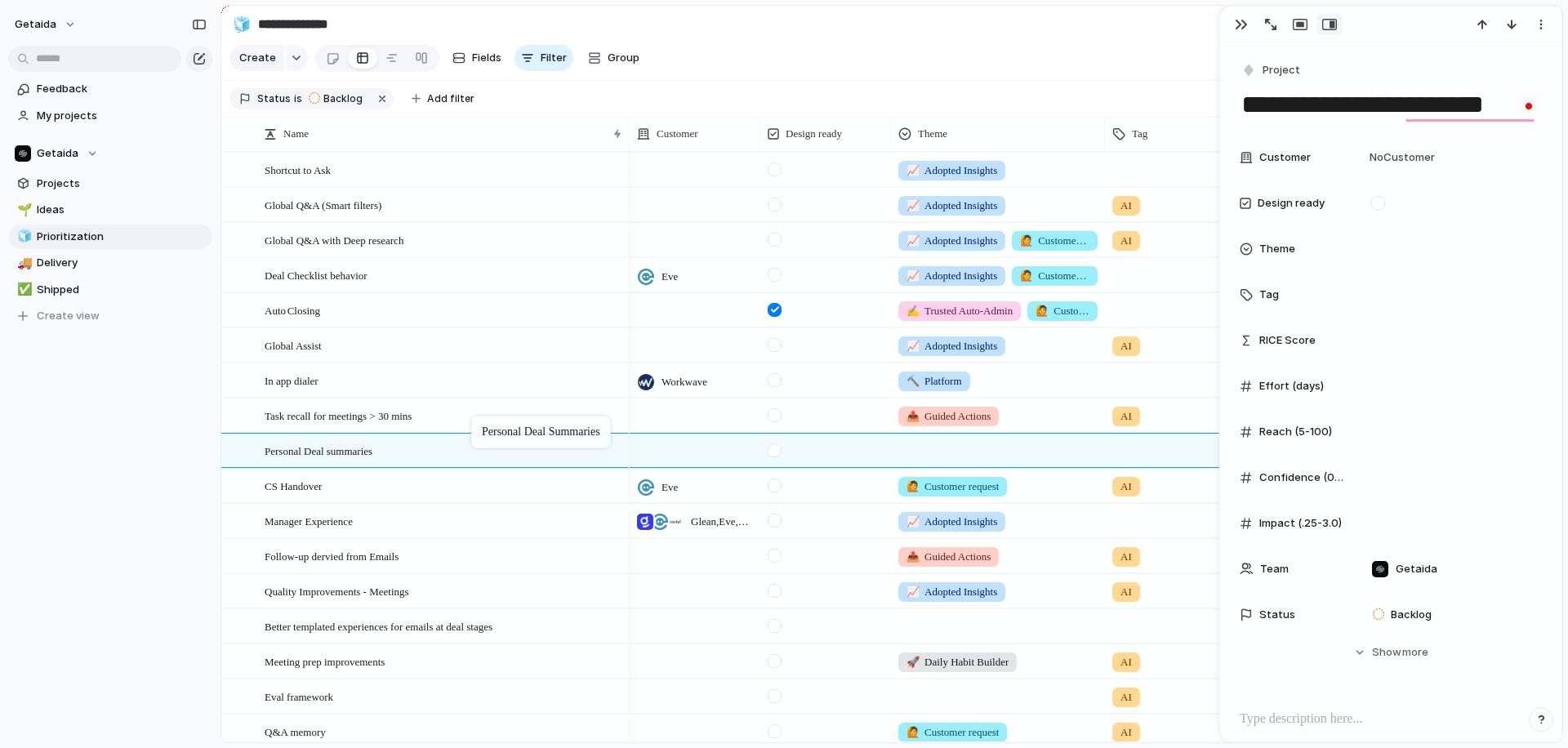
drag, startPoint x: 410, startPoint y: 663, endPoint x: 479, endPoint y: 419, distance: 253.6
click at [708, 477] on div "Eve" at bounding box center [694, 483] width 129 height 27
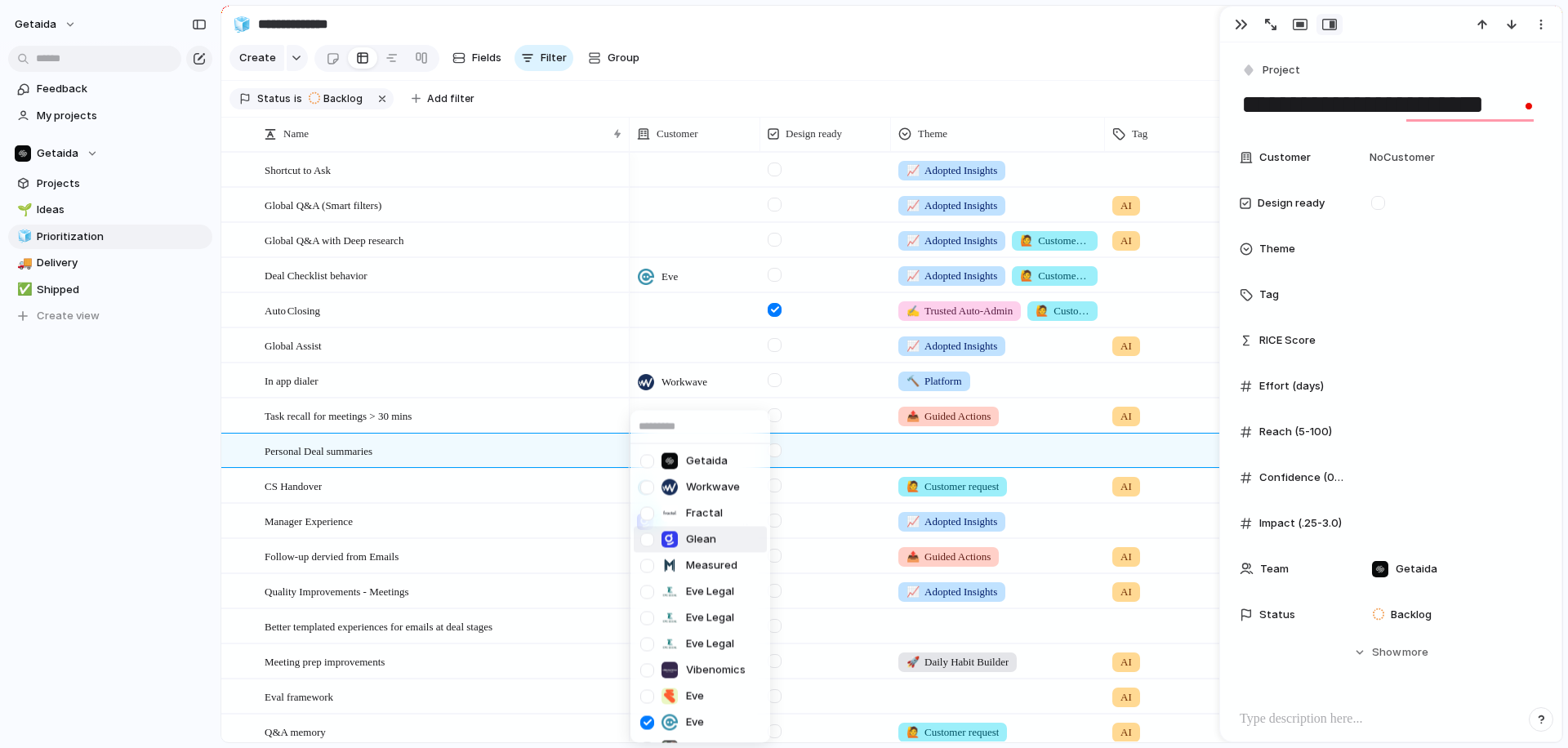
click at [686, 539] on div "Glean" at bounding box center [688, 540] width 55 height 18
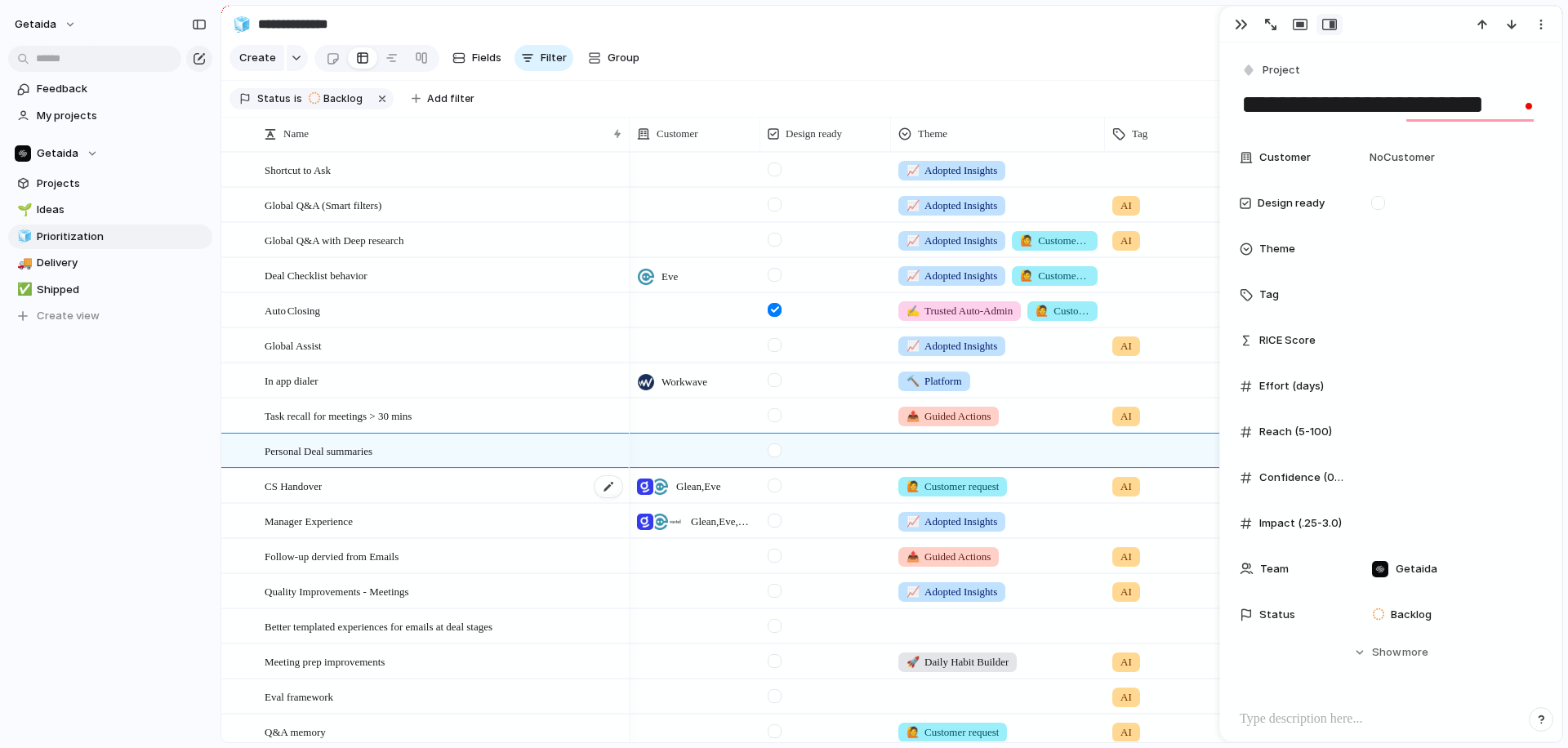
click at [329, 494] on div "CS Handover" at bounding box center [444, 486] width 359 height 33
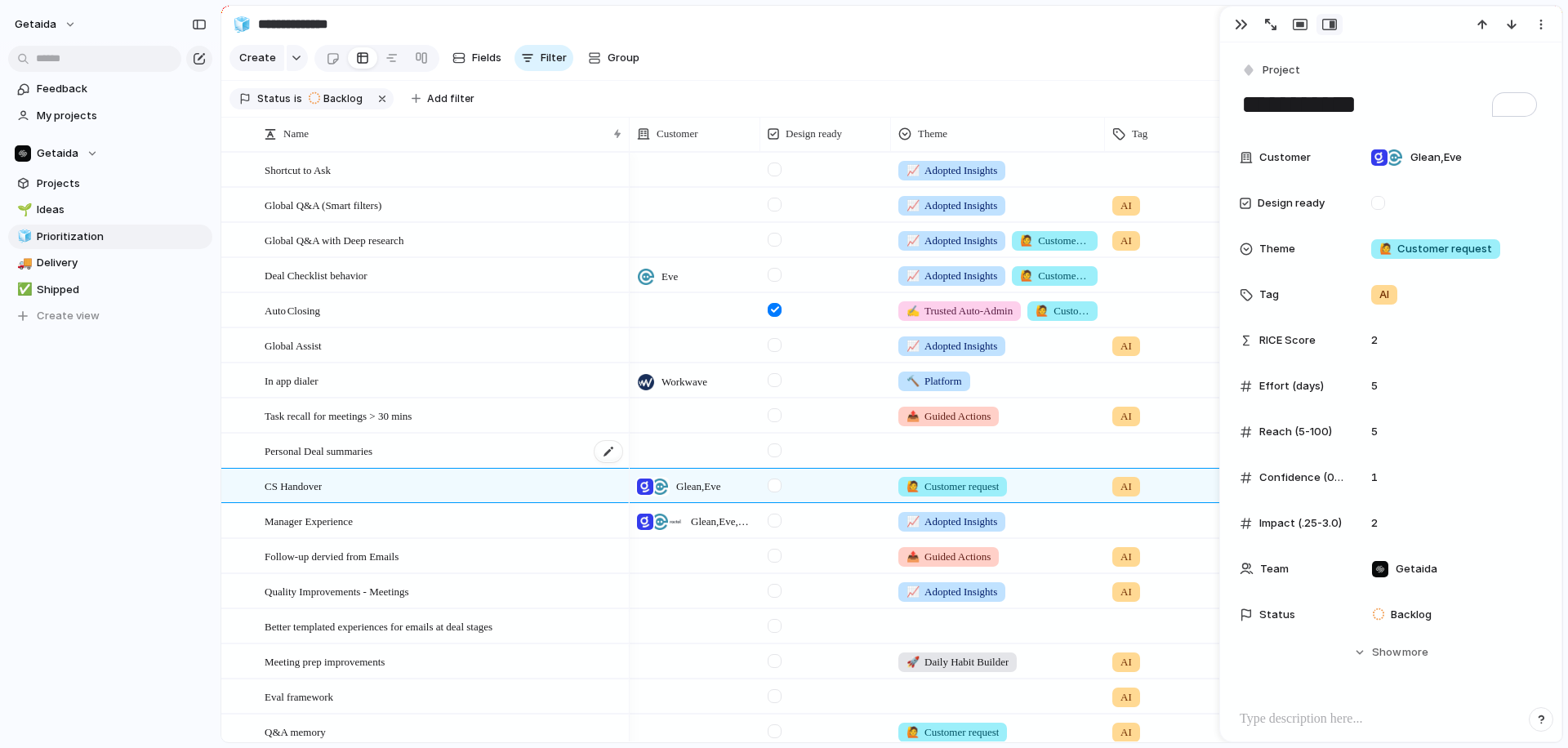
click at [468, 454] on div "Personal Deal summaries" at bounding box center [444, 451] width 359 height 33
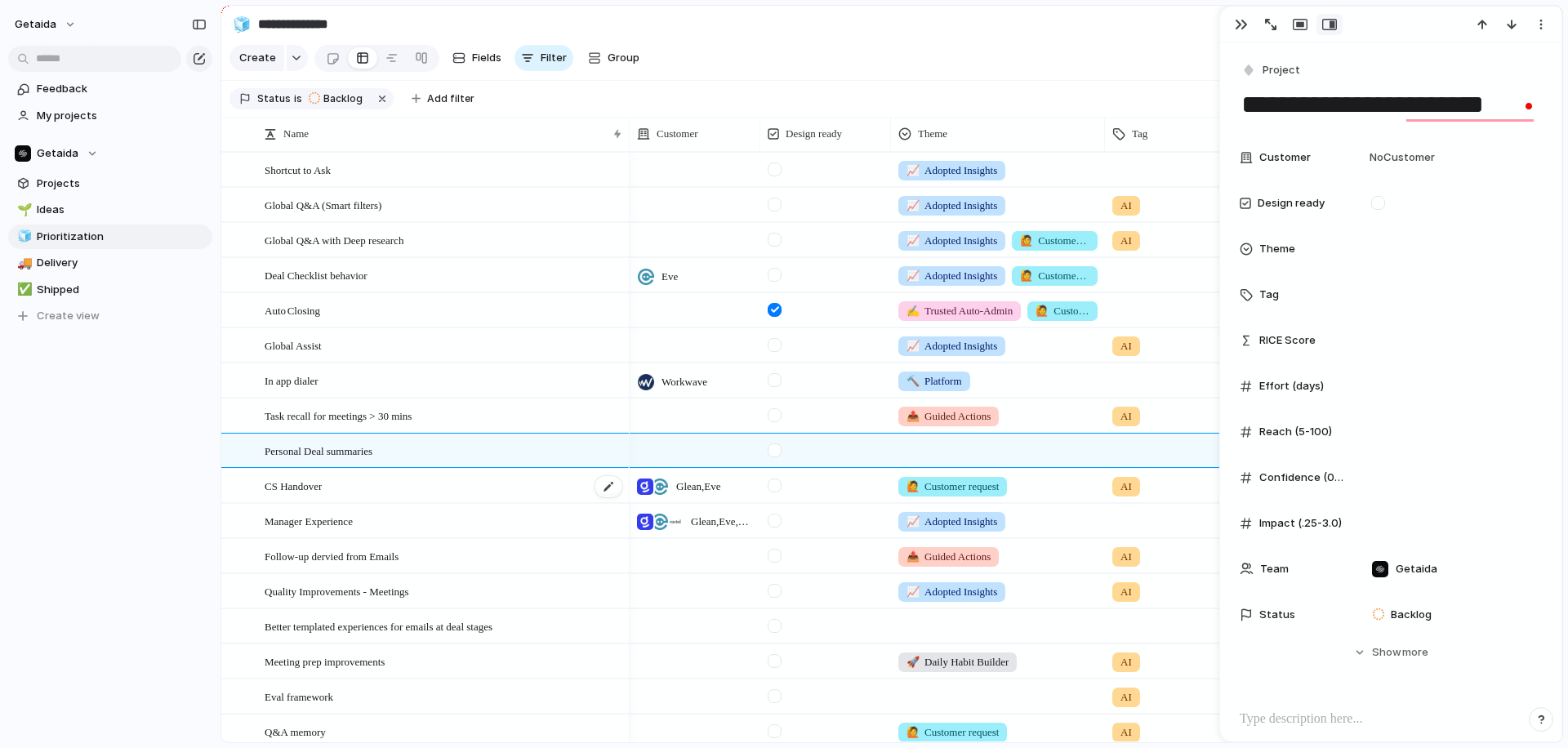
click at [432, 485] on div "CS Handover" at bounding box center [444, 486] width 359 height 33
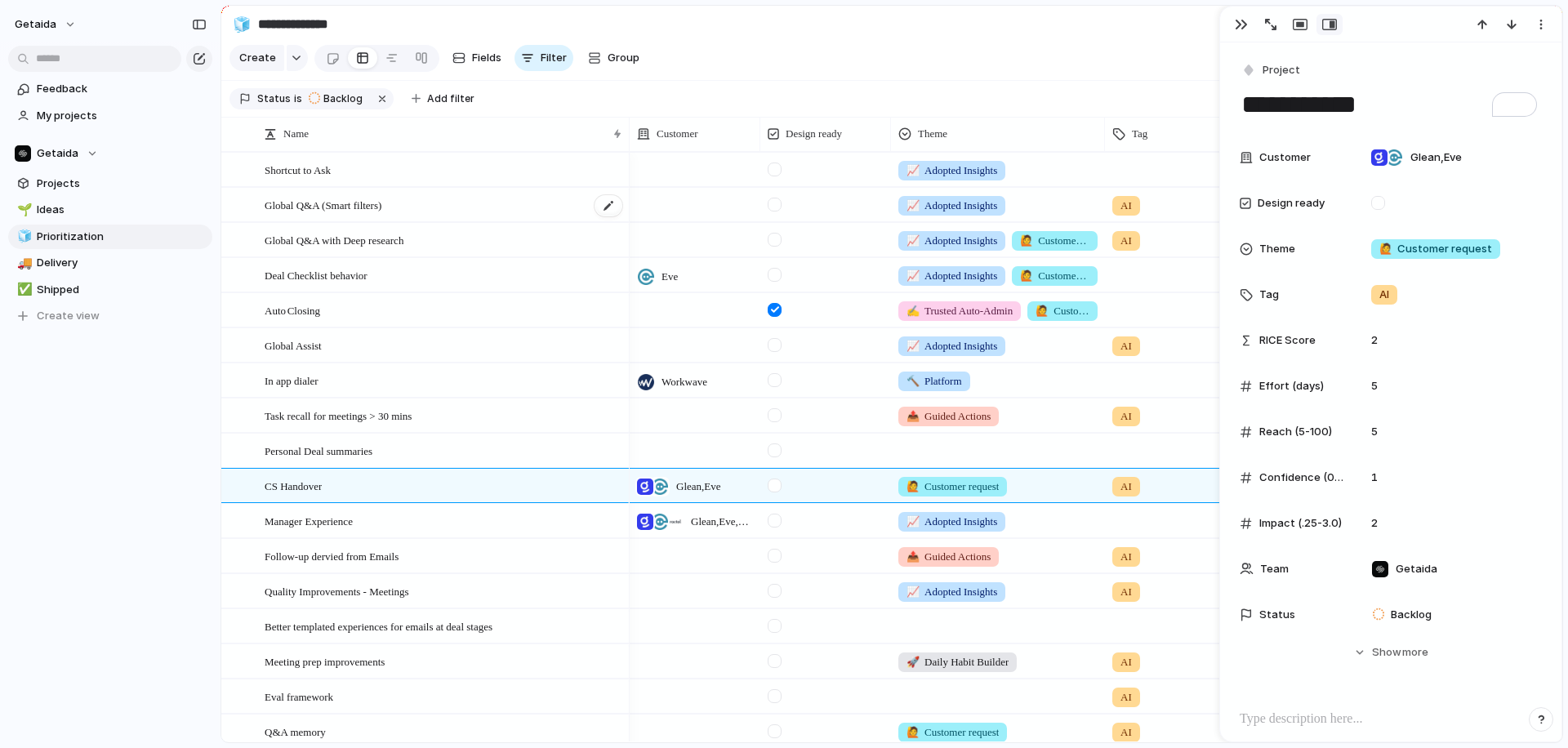
click at [413, 201] on div "Global Q&A (Smart filters)" at bounding box center [444, 205] width 359 height 33
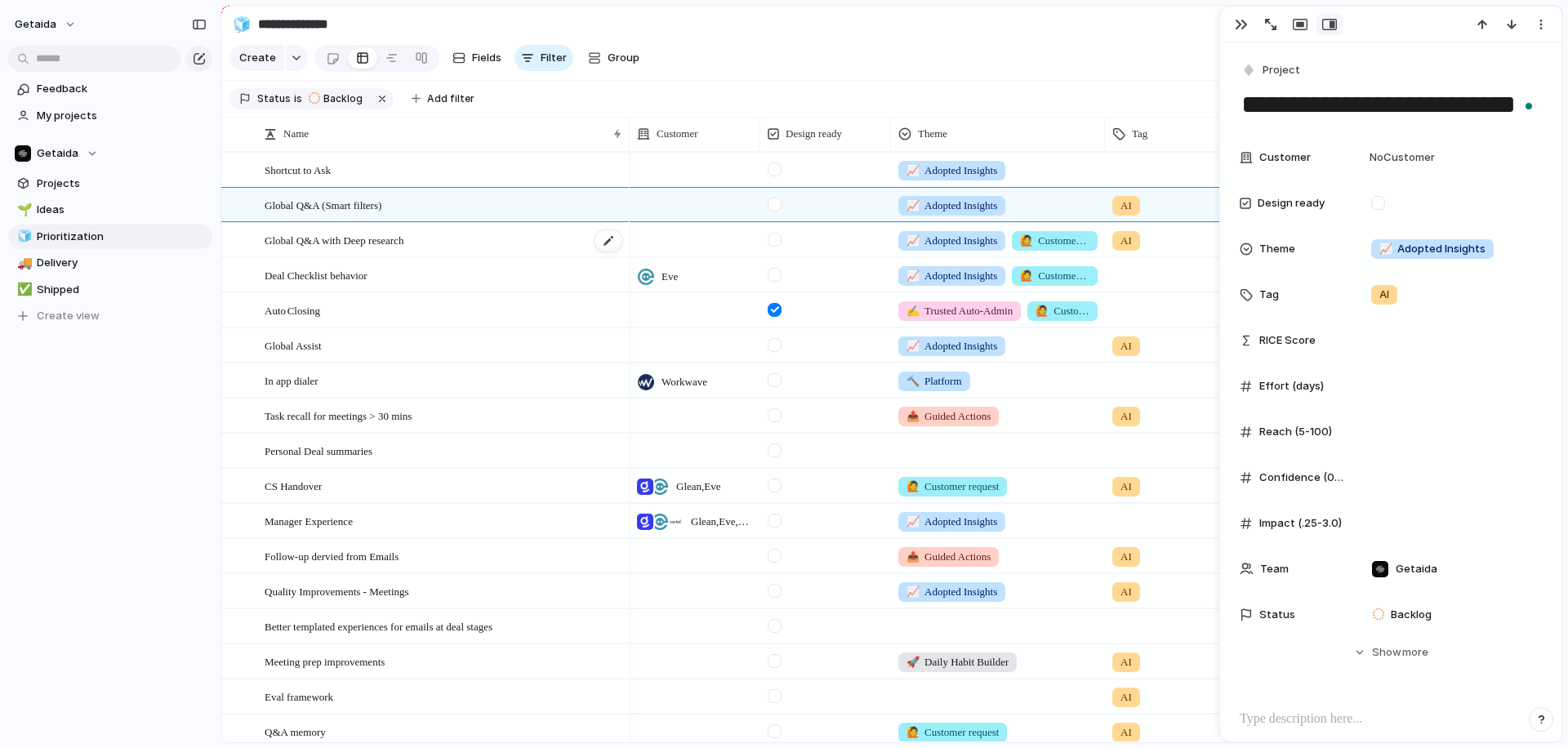
click at [435, 235] on div "Global Q&A with Deep research" at bounding box center [444, 241] width 359 height 33
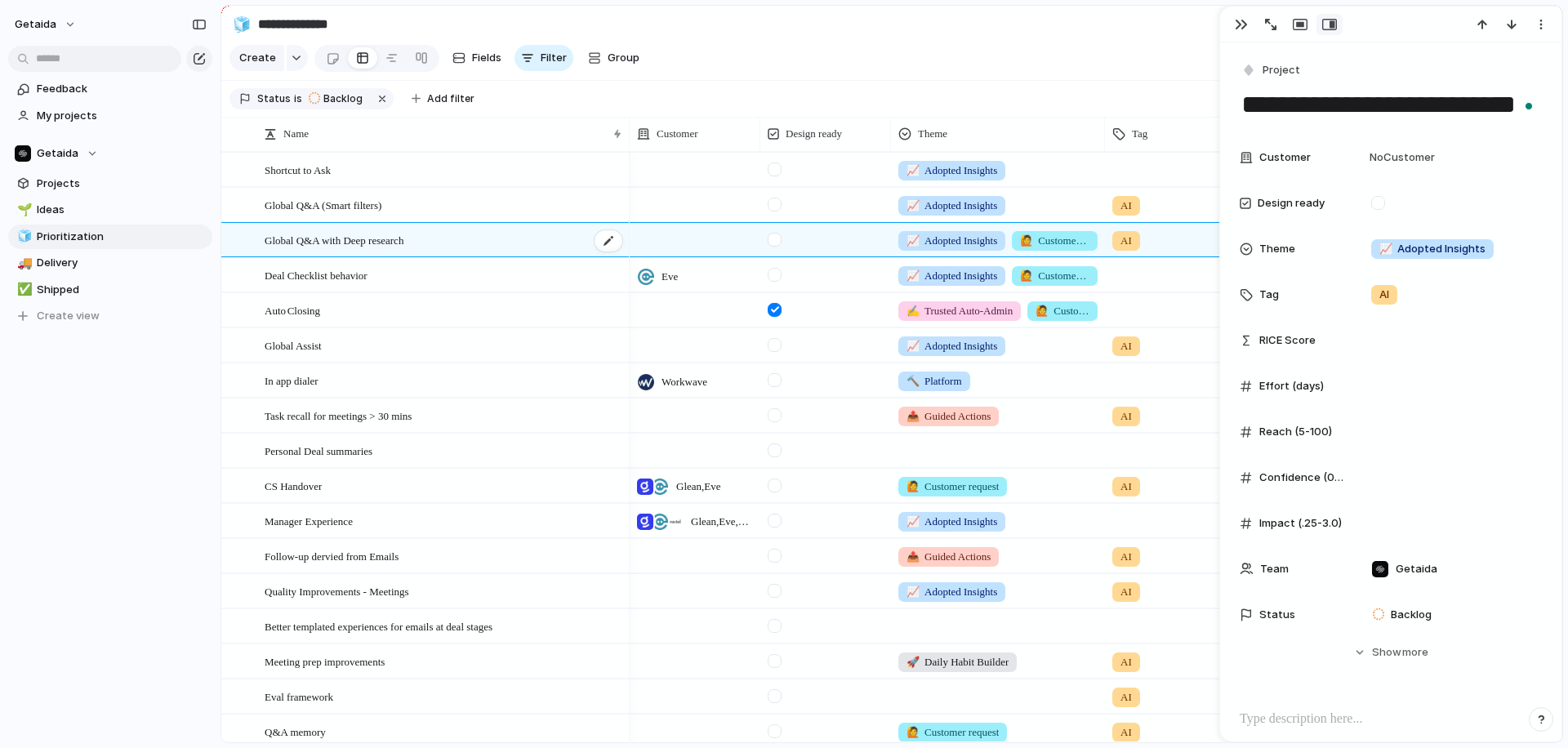
type textarea "**********"
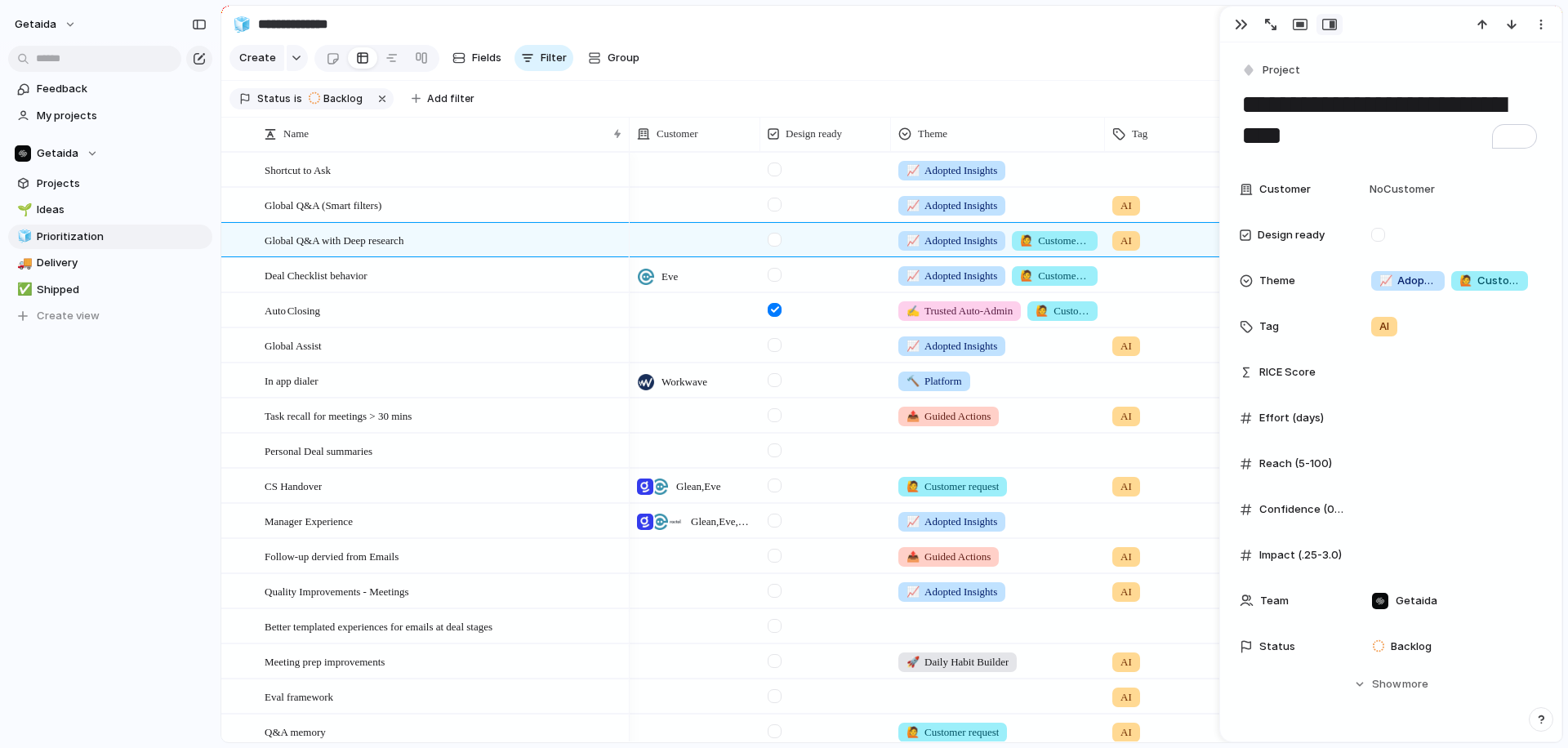
click at [169, 674] on section "Keep using Index You're approaching the free limit of 300 items Upgrade plan" at bounding box center [110, 688] width 221 height 123
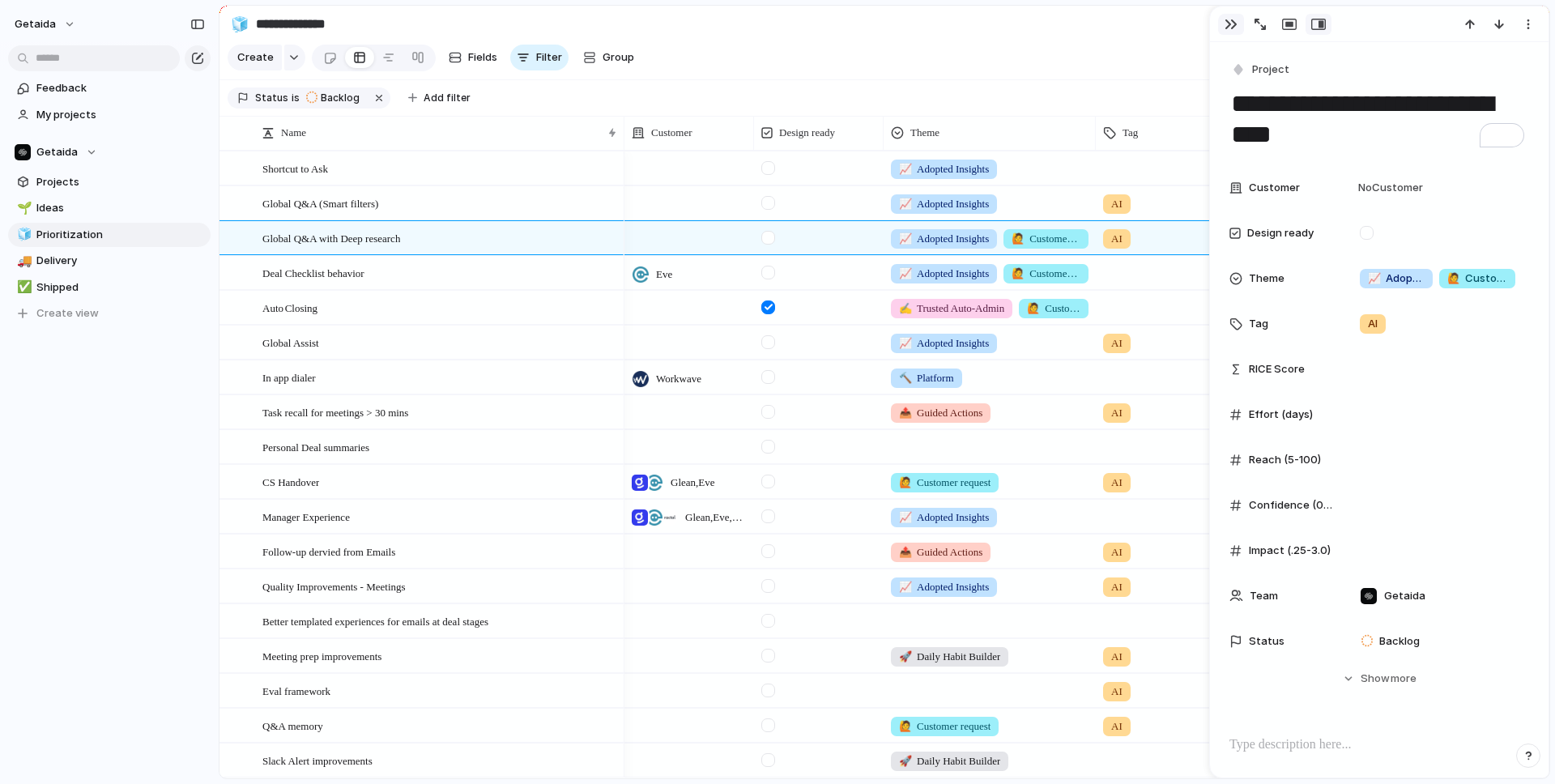
click at [1223, 20] on div "button" at bounding box center [1230, 24] width 13 height 13
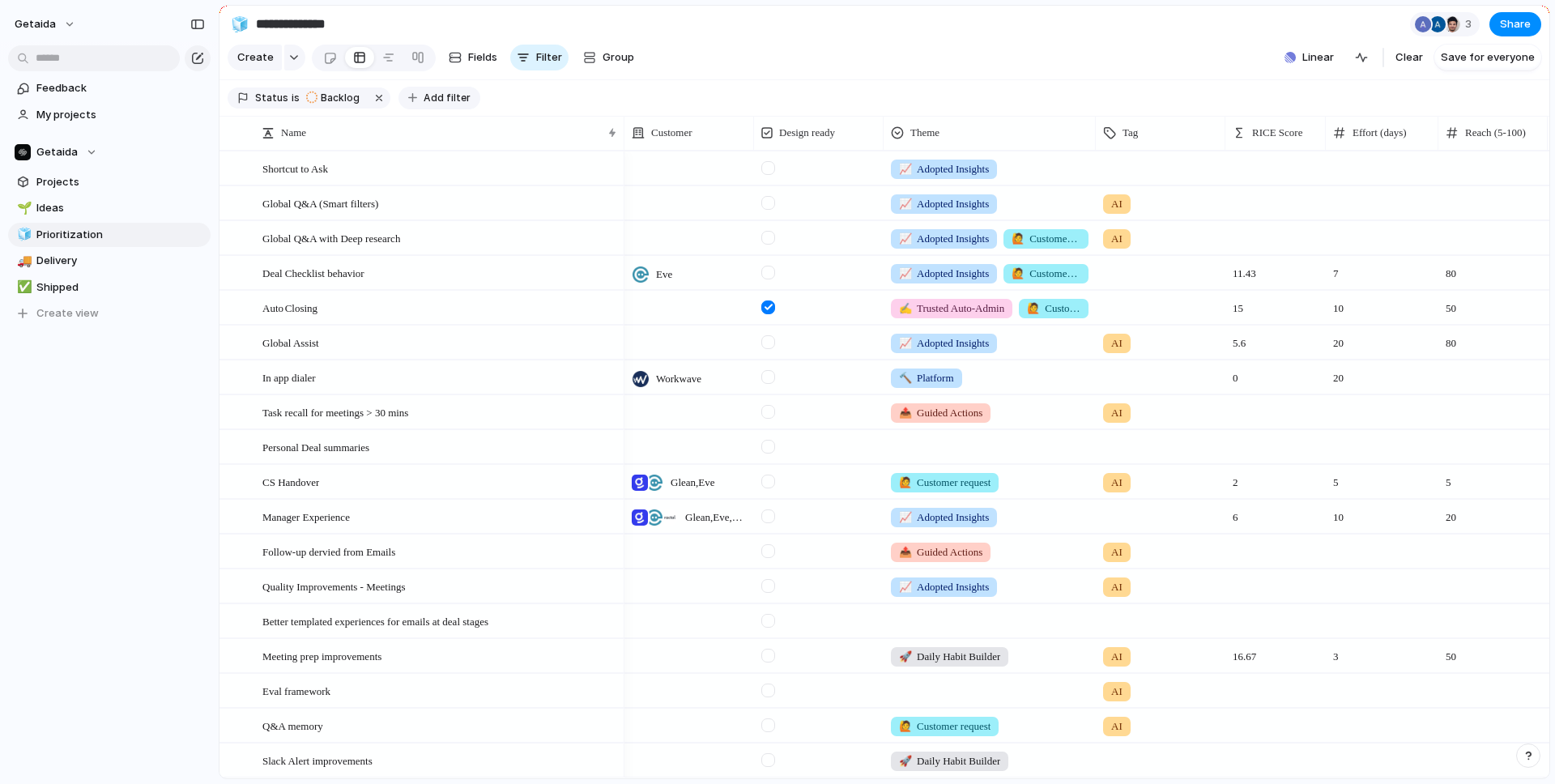
click at [447, 95] on span "Add filter" at bounding box center [447, 97] width 47 height 15
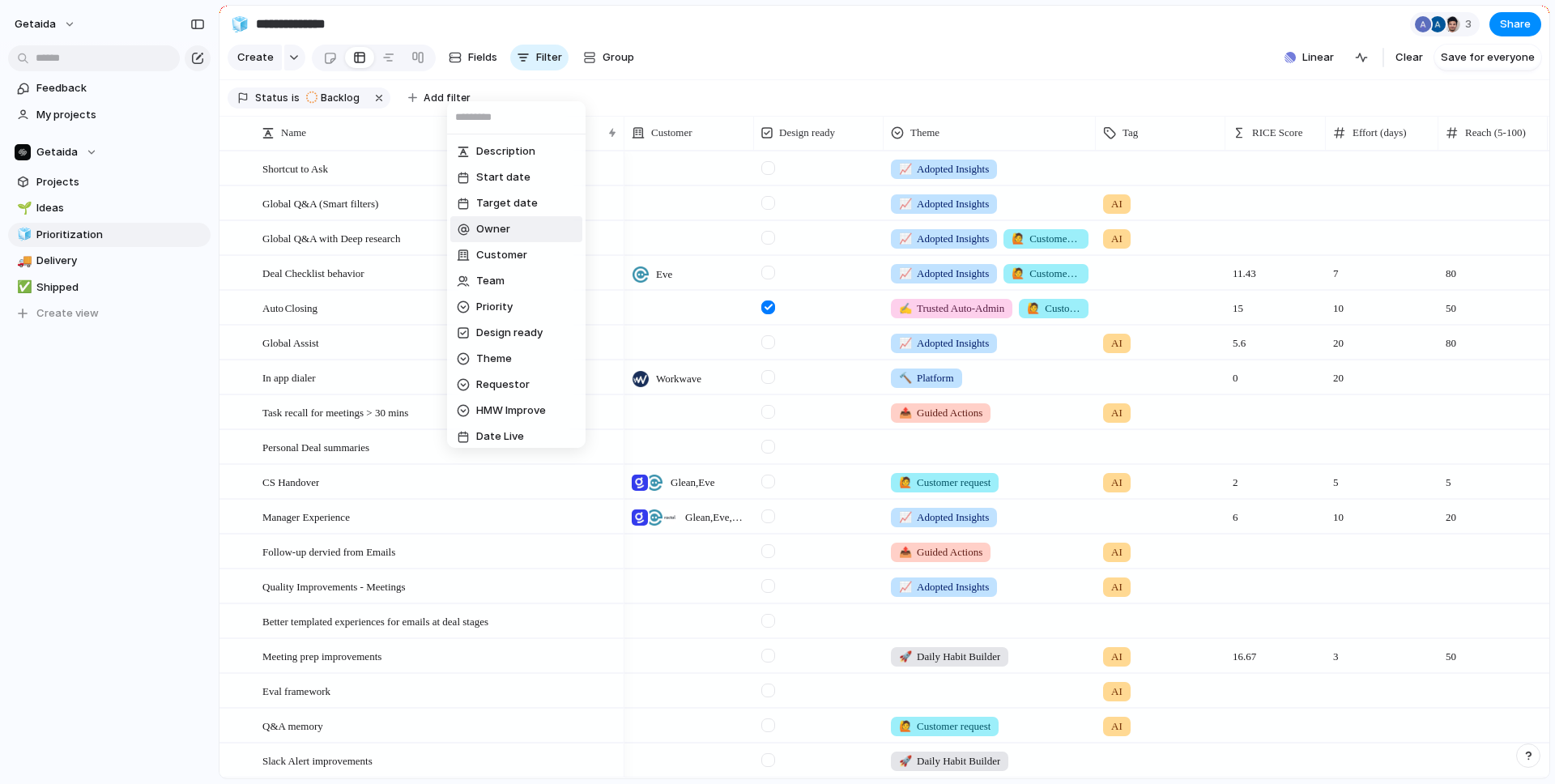
click at [492, 231] on span "Owner" at bounding box center [492, 229] width 34 height 16
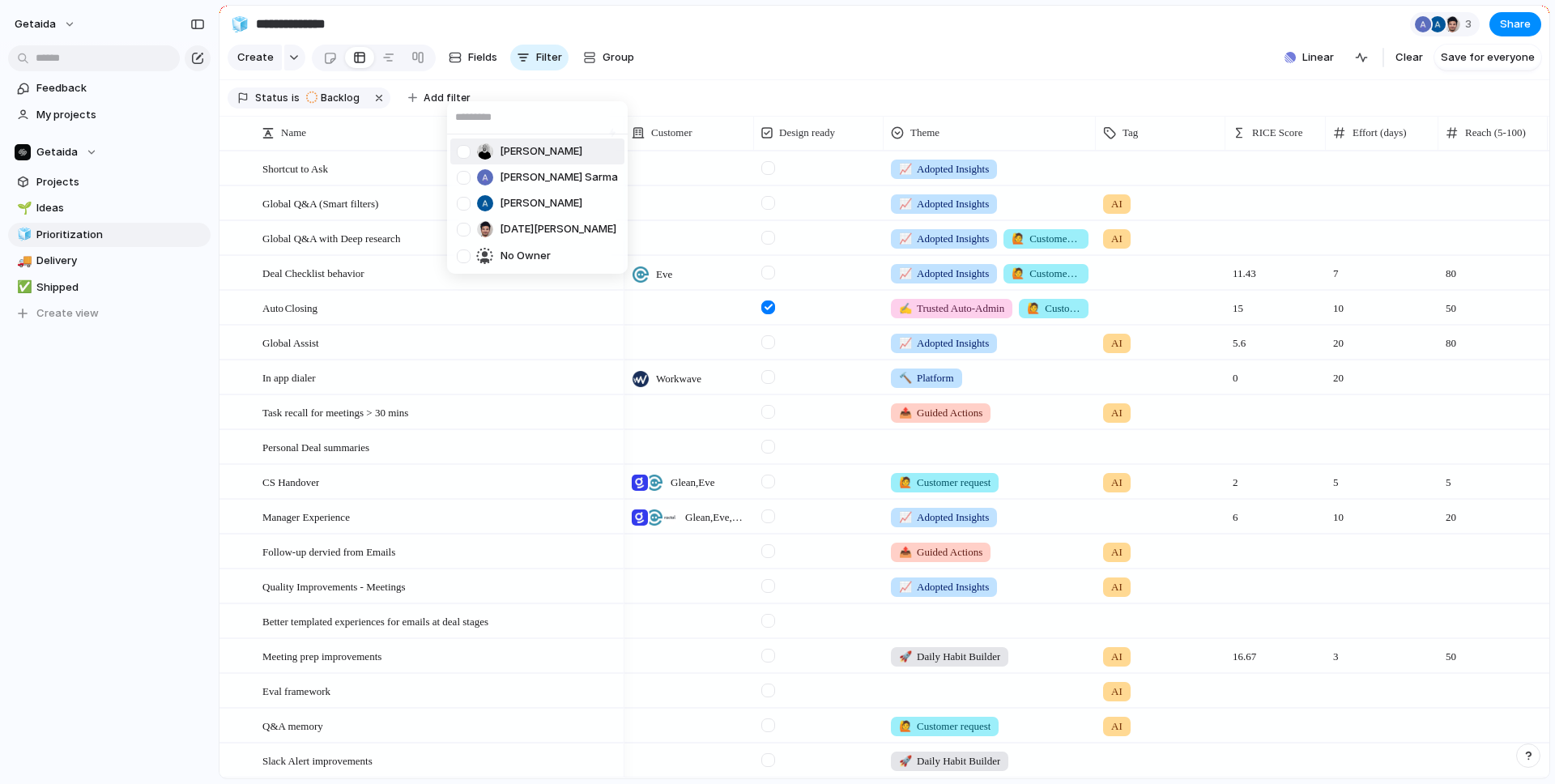
click at [629, 90] on div "Ian Johnson Atish Das Sarma Antony Taylor Kartik Goyal No Owner" at bounding box center [777, 392] width 1555 height 784
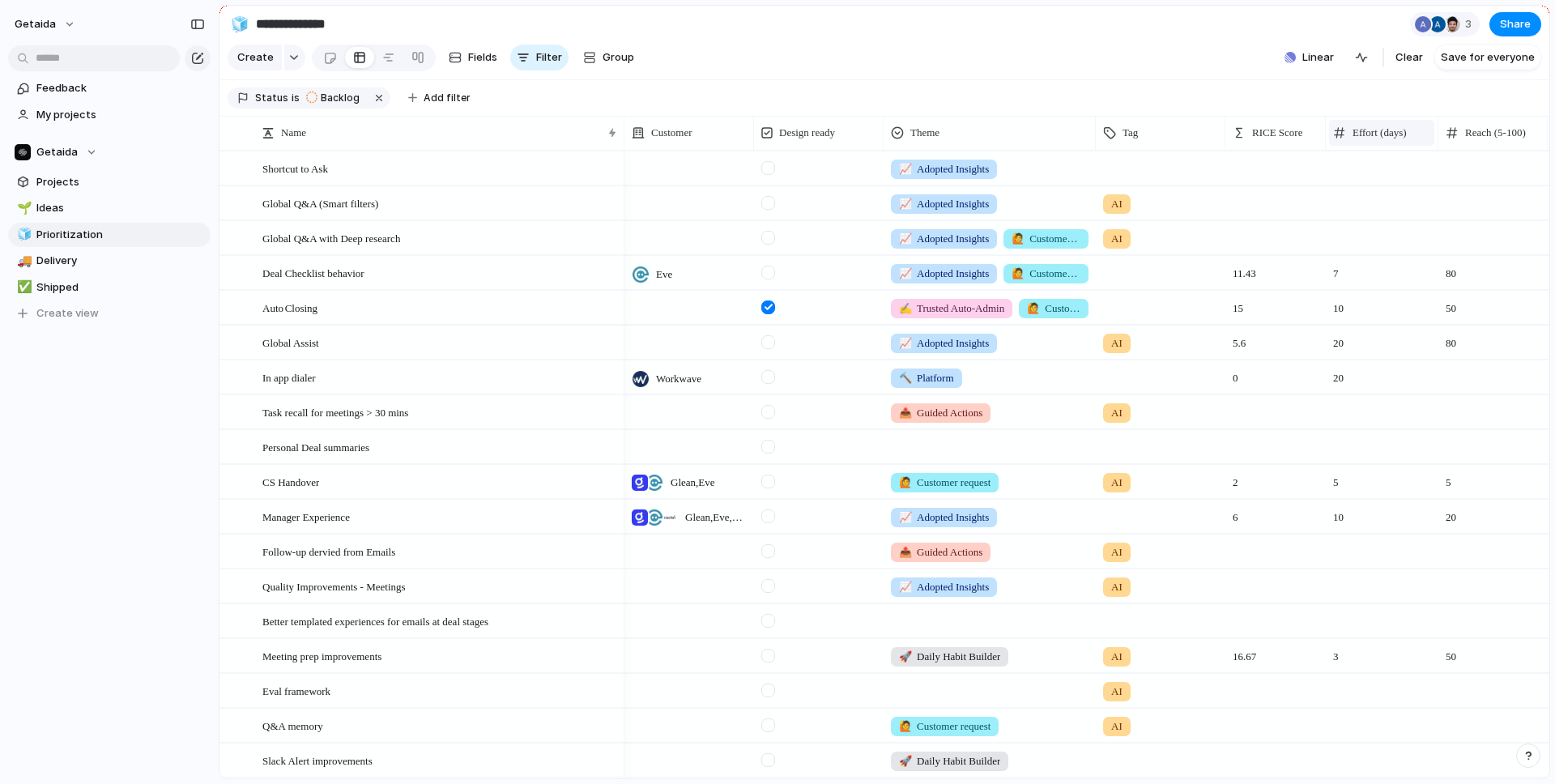
scroll to position [0, 295]
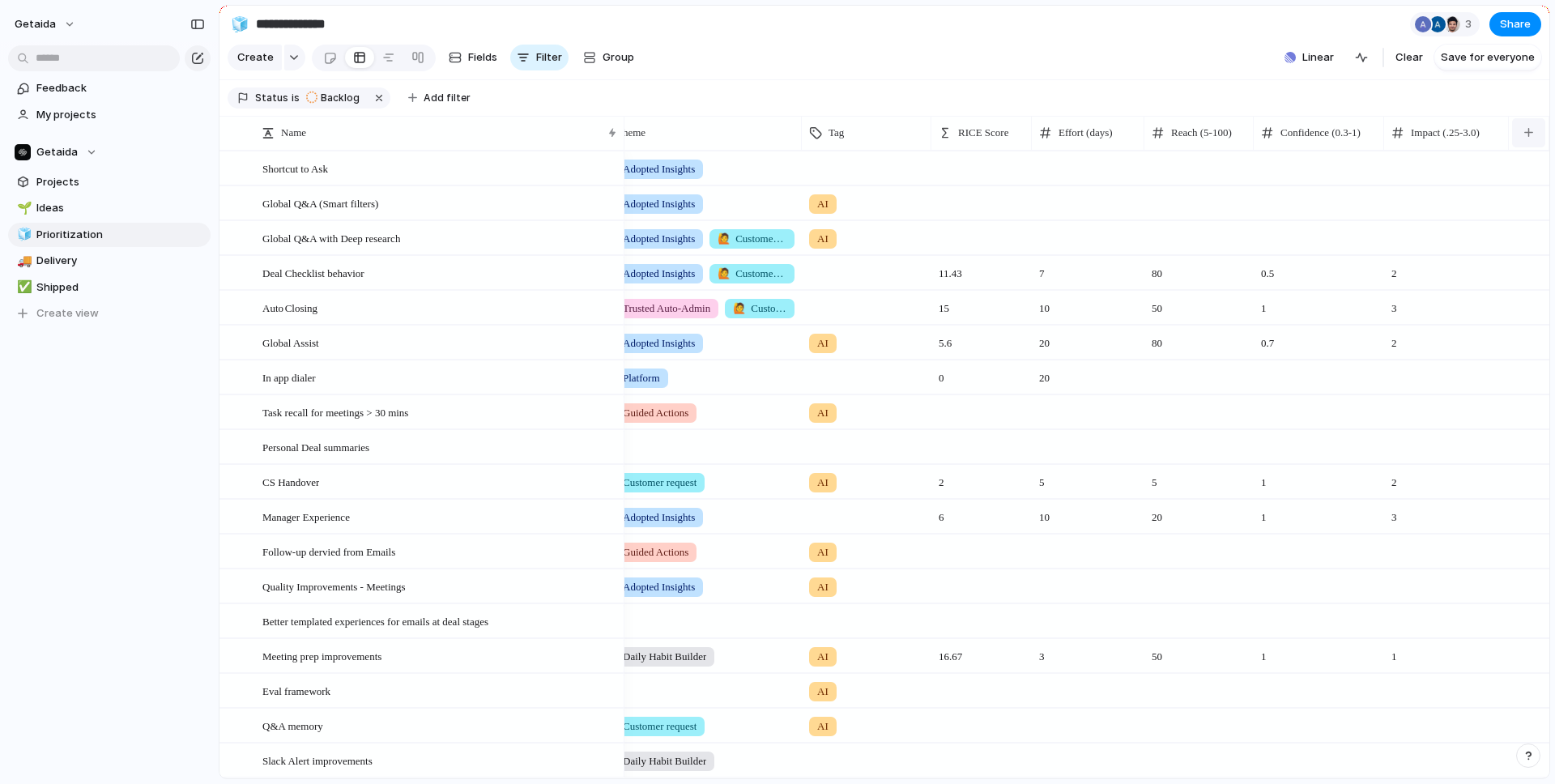
click at [1223, 134] on div "button" at bounding box center [1528, 132] width 9 height 9
type input "***"
click at [1223, 201] on span "Owner" at bounding box center [1407, 204] width 34 height 16
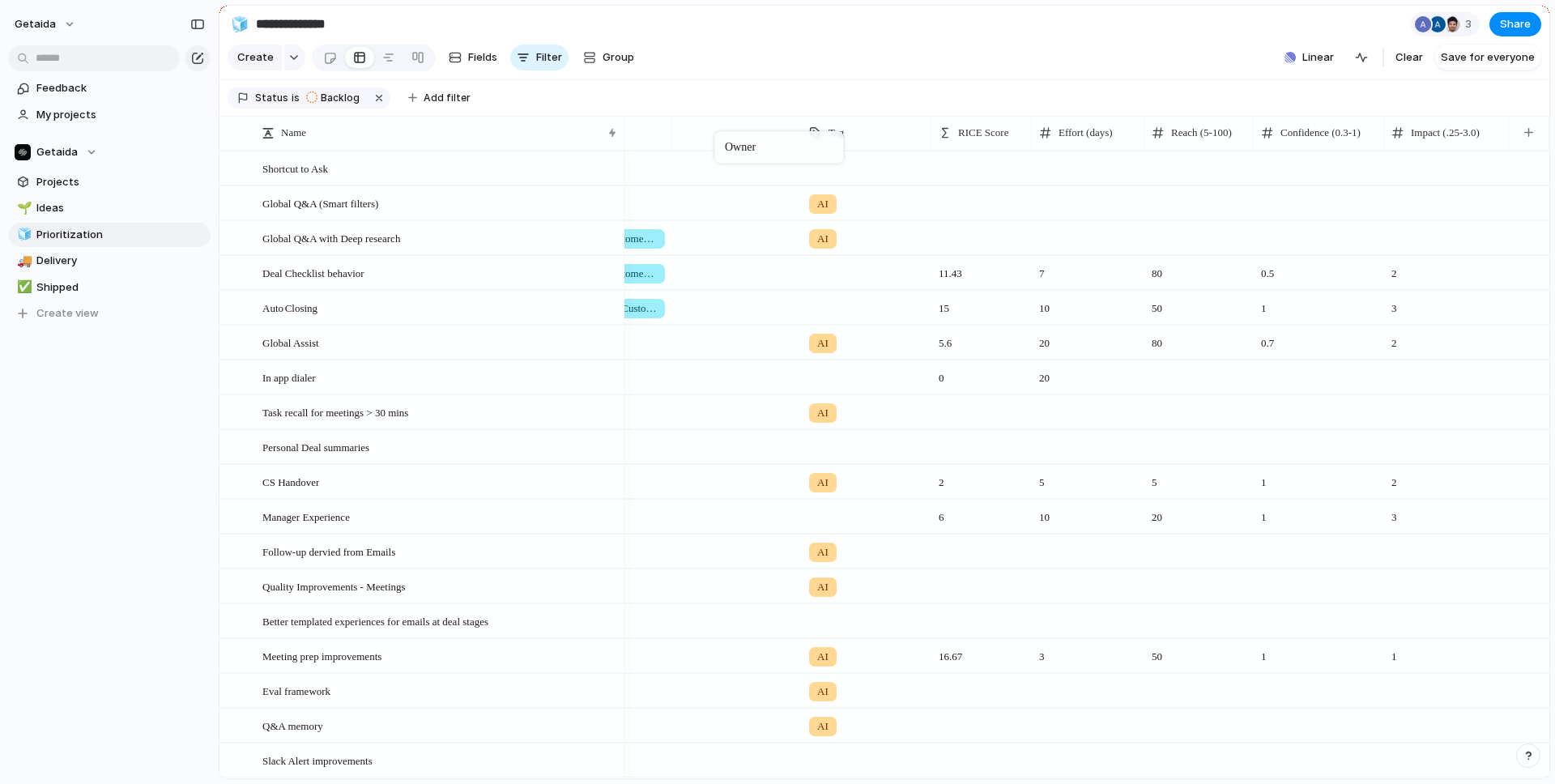
drag, startPoint x: 1440, startPoint y: 138, endPoint x: 722, endPoint y: 135, distance: 718.0
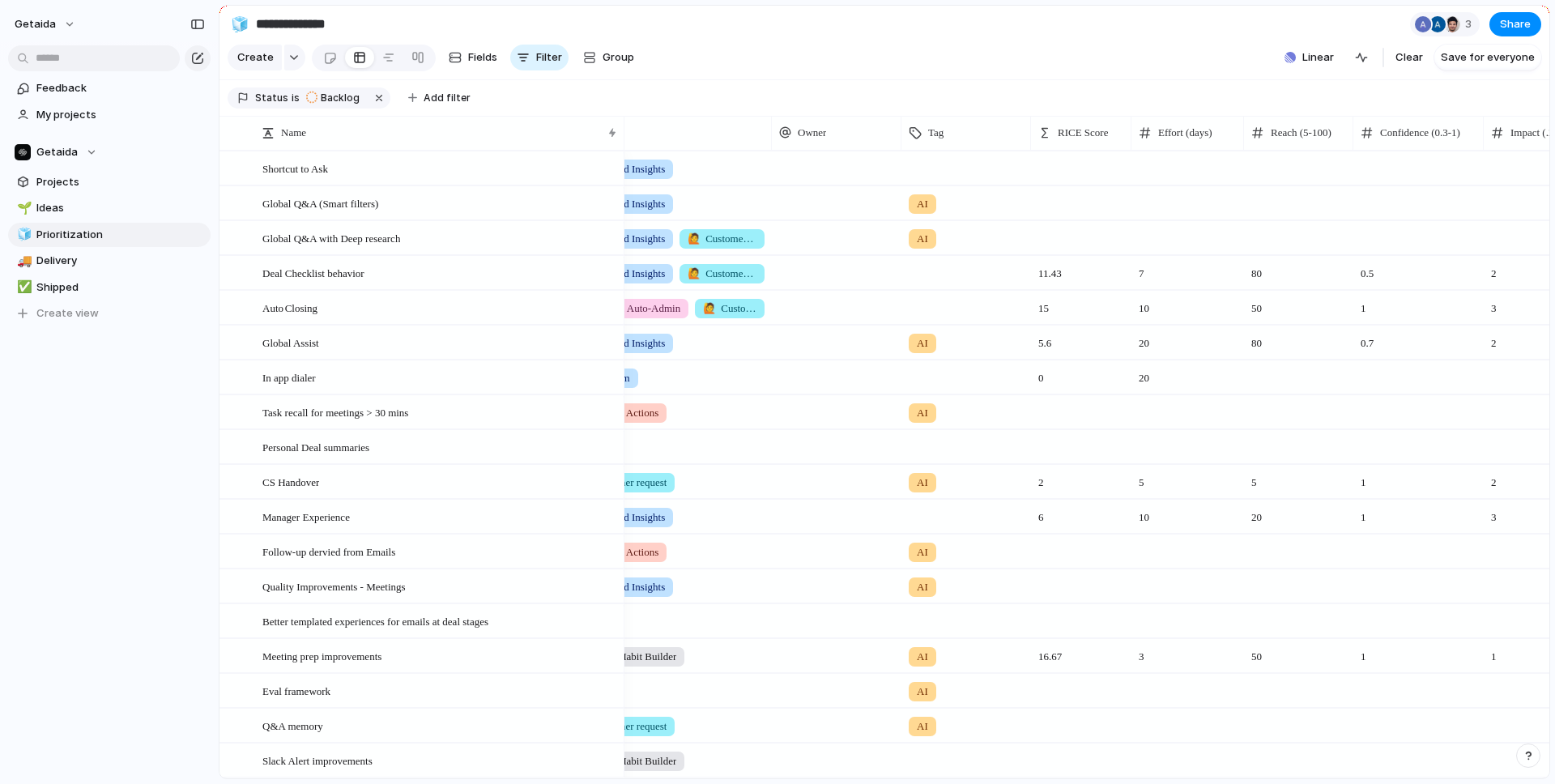
scroll to position [0, 302]
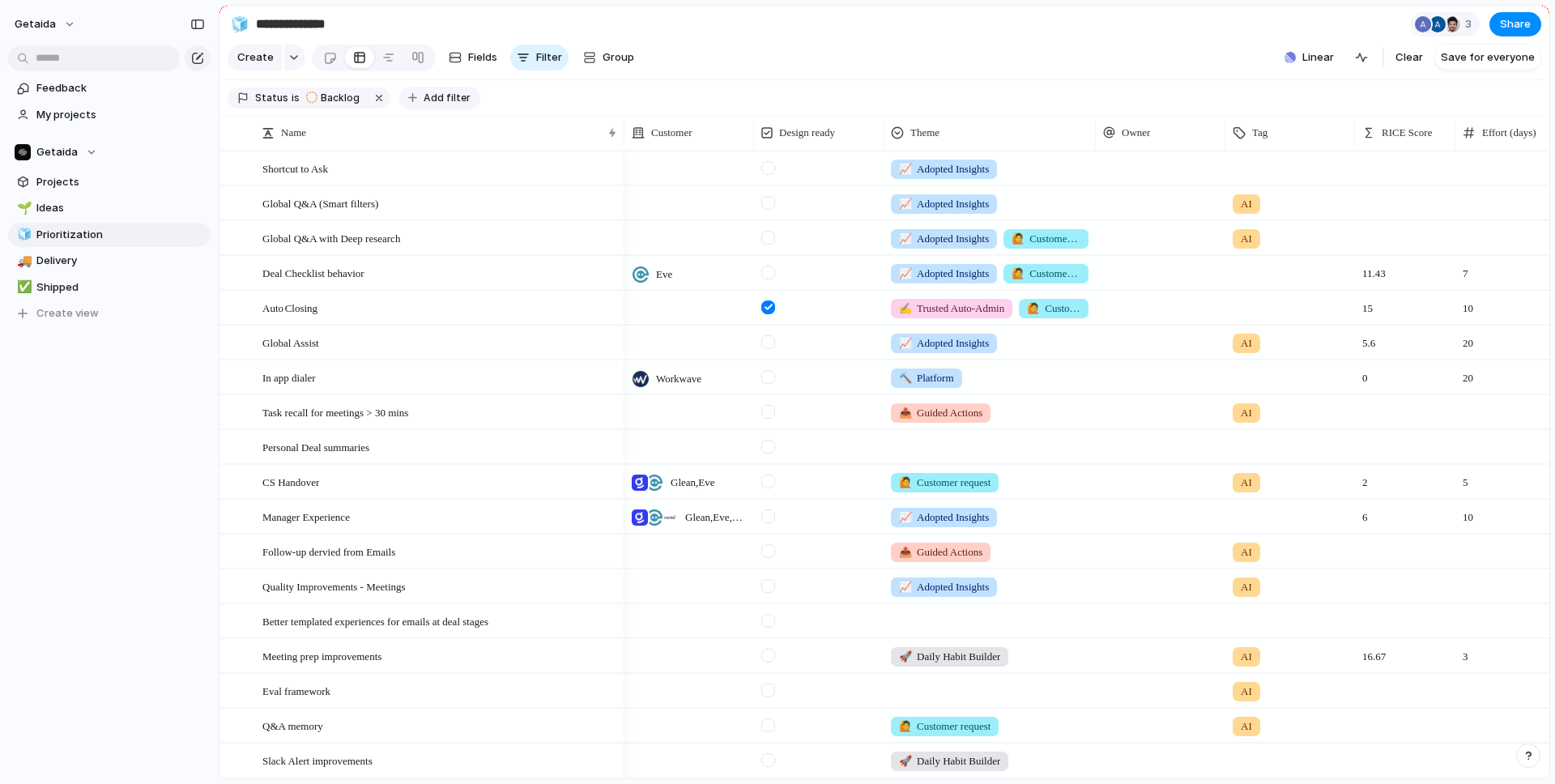
click at [426, 93] on span "Add filter" at bounding box center [447, 97] width 47 height 15
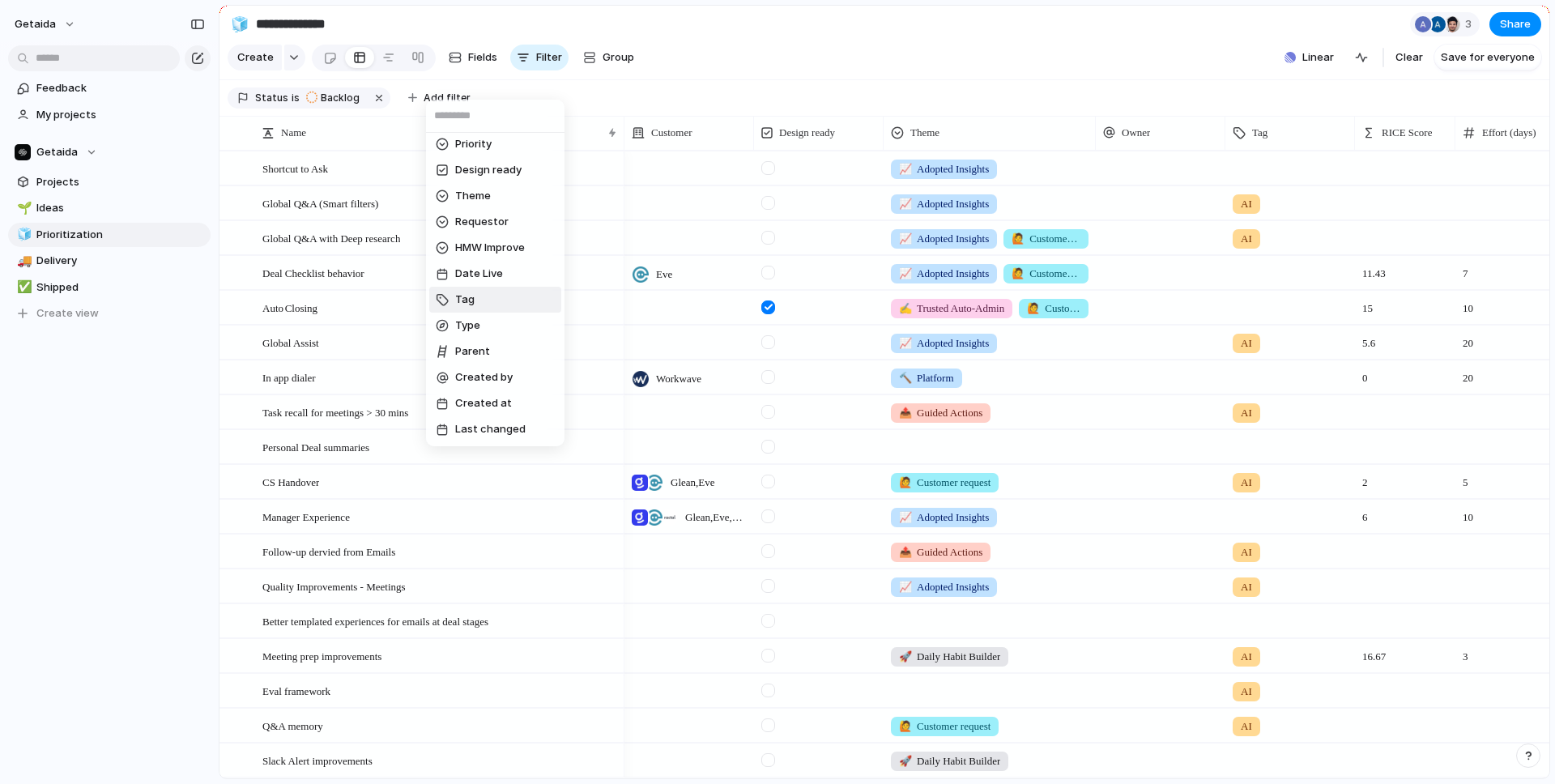
click at [479, 306] on li "Tag" at bounding box center [495, 300] width 132 height 26
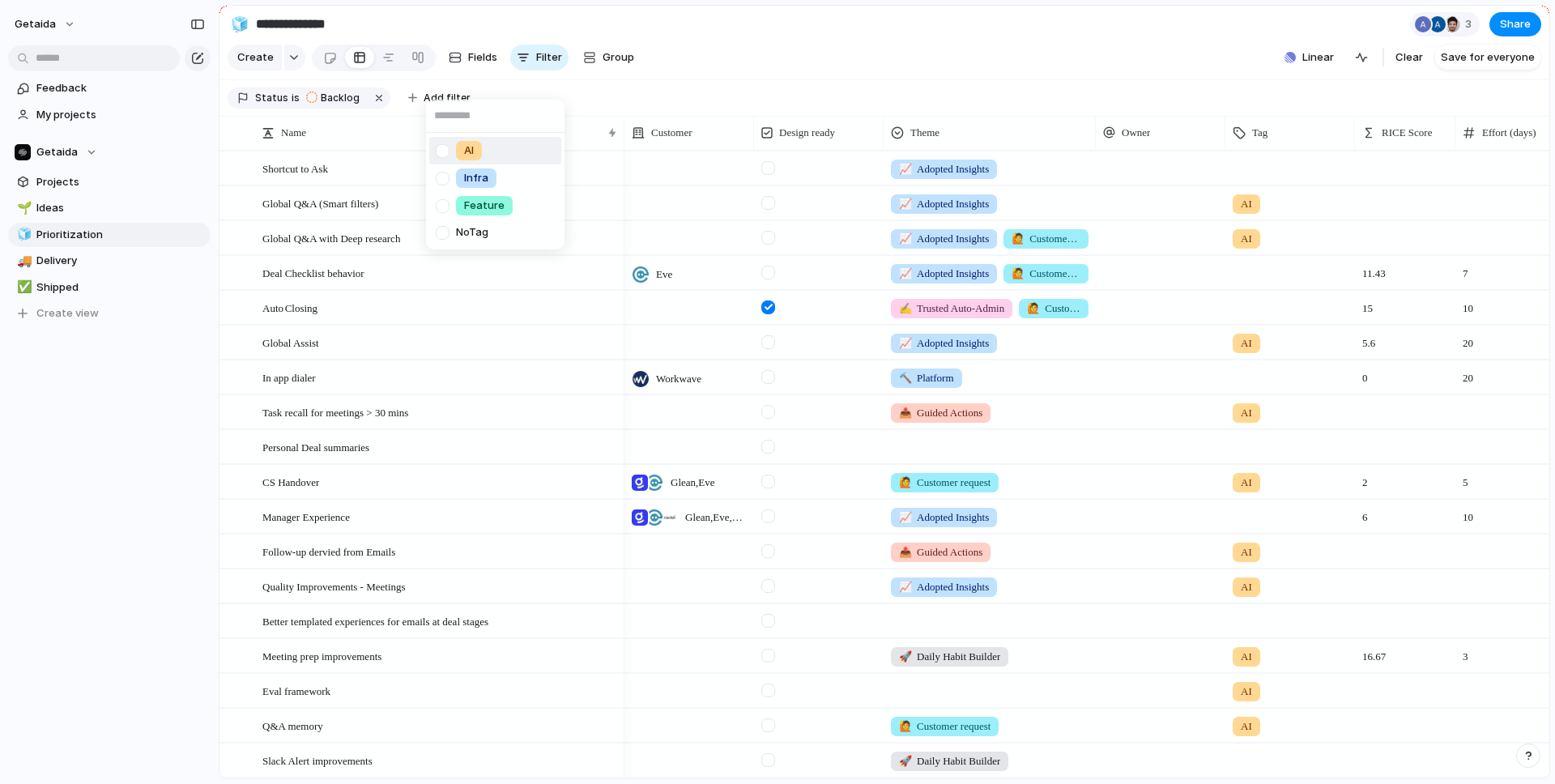
click at [491, 153] on li "AI" at bounding box center [495, 151] width 132 height 28
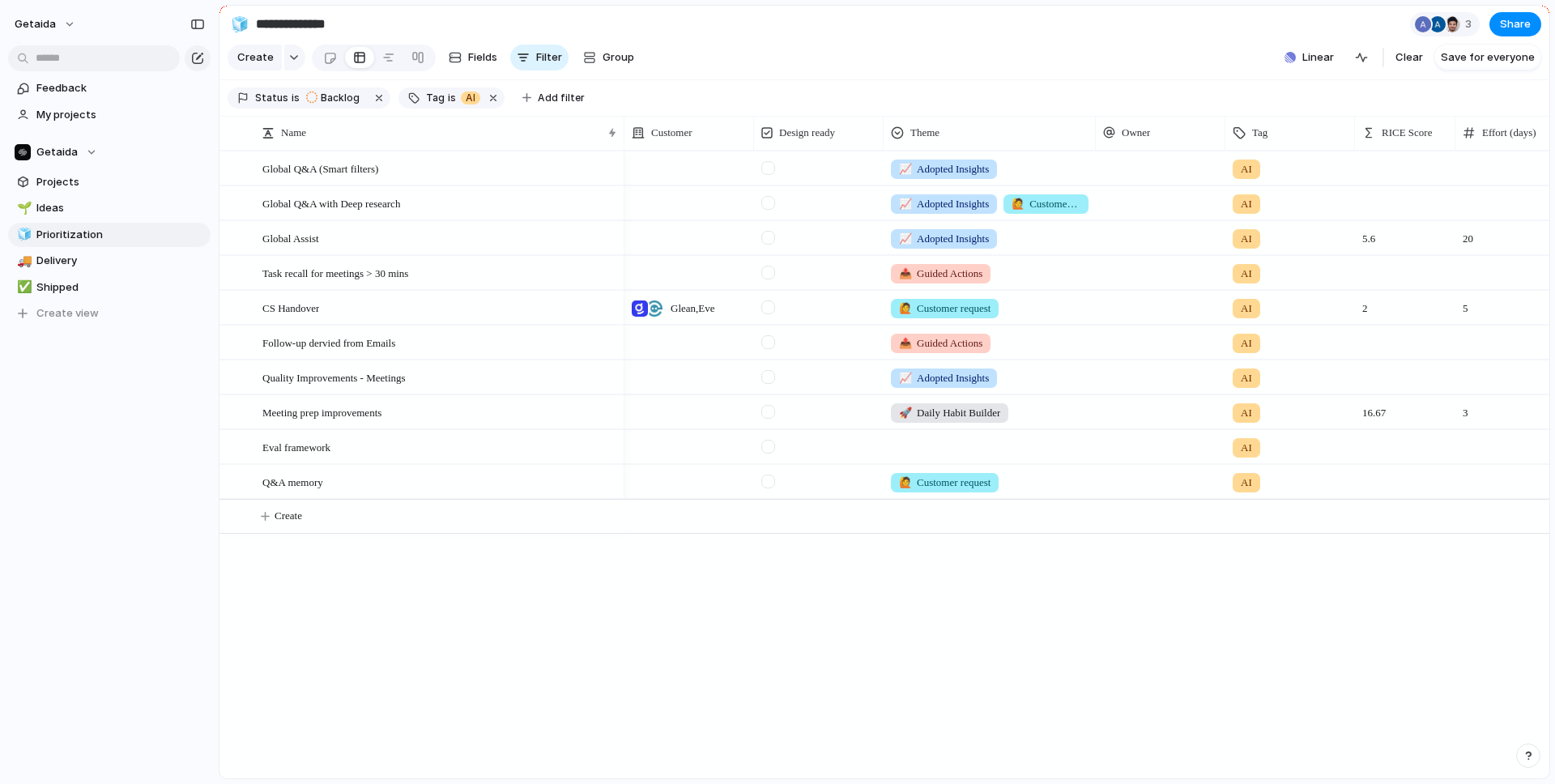
click at [150, 379] on div "Feedback My projects Getaida Projects 🌱 Ideas 🧊 Prioritization 🚚 Delivery ✅ Shi…" at bounding box center [109, 228] width 219 height 457
click at [128, 267] on span "Delivery" at bounding box center [121, 260] width 168 height 16
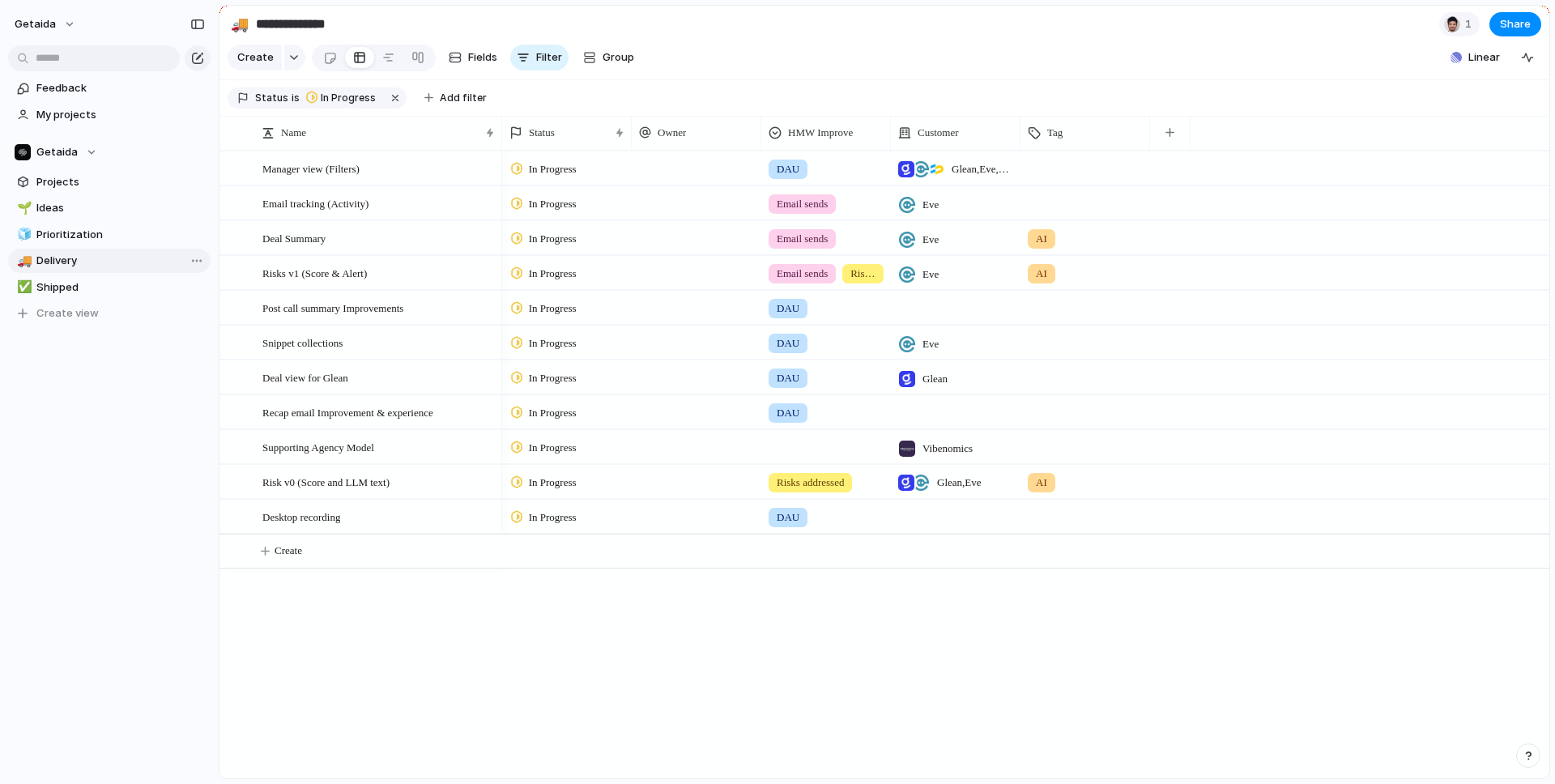
type input "********"
click at [456, 102] on span "Add filter" at bounding box center [463, 97] width 47 height 15
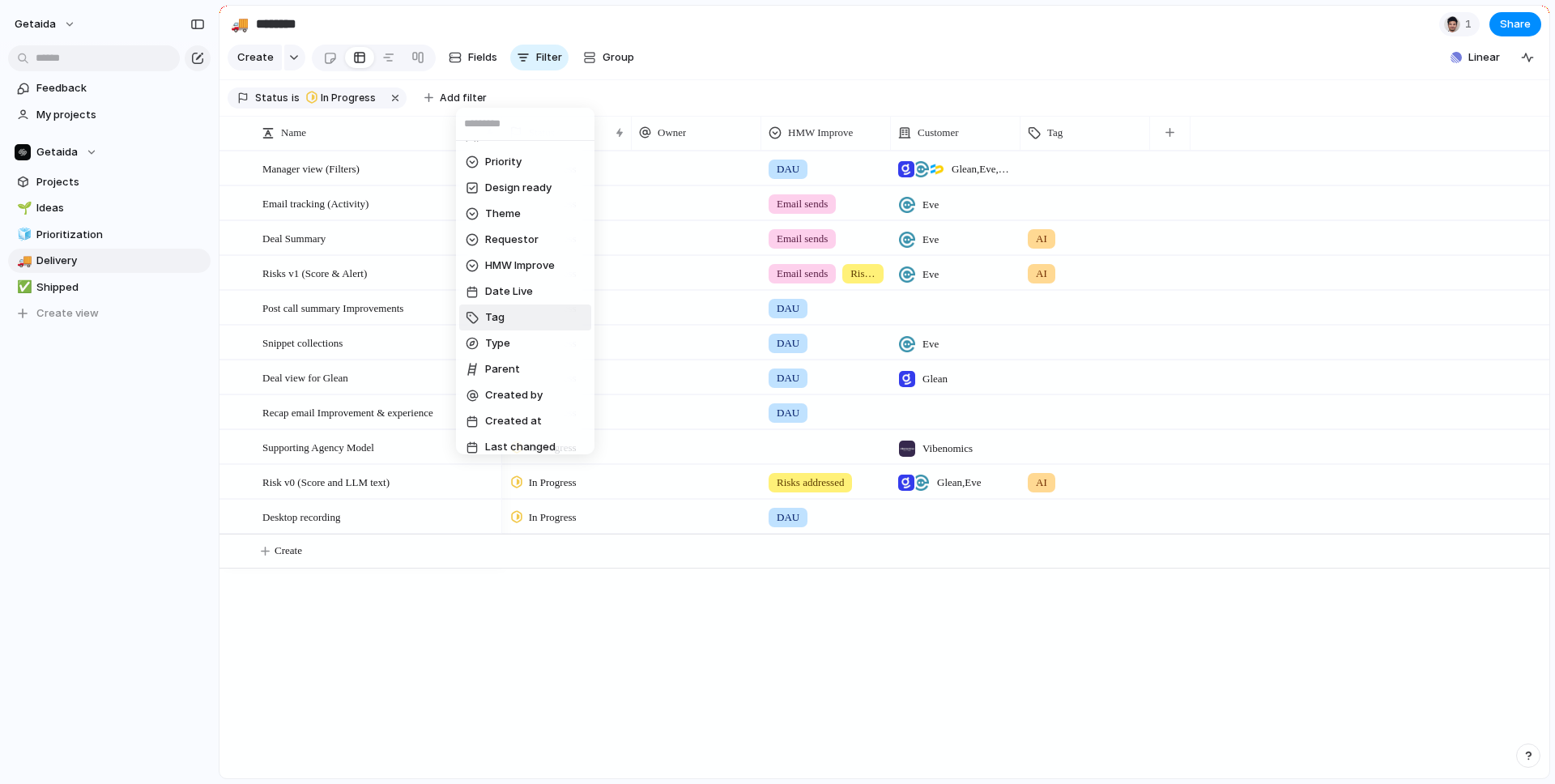
click at [509, 321] on li "Tag" at bounding box center [525, 318] width 132 height 26
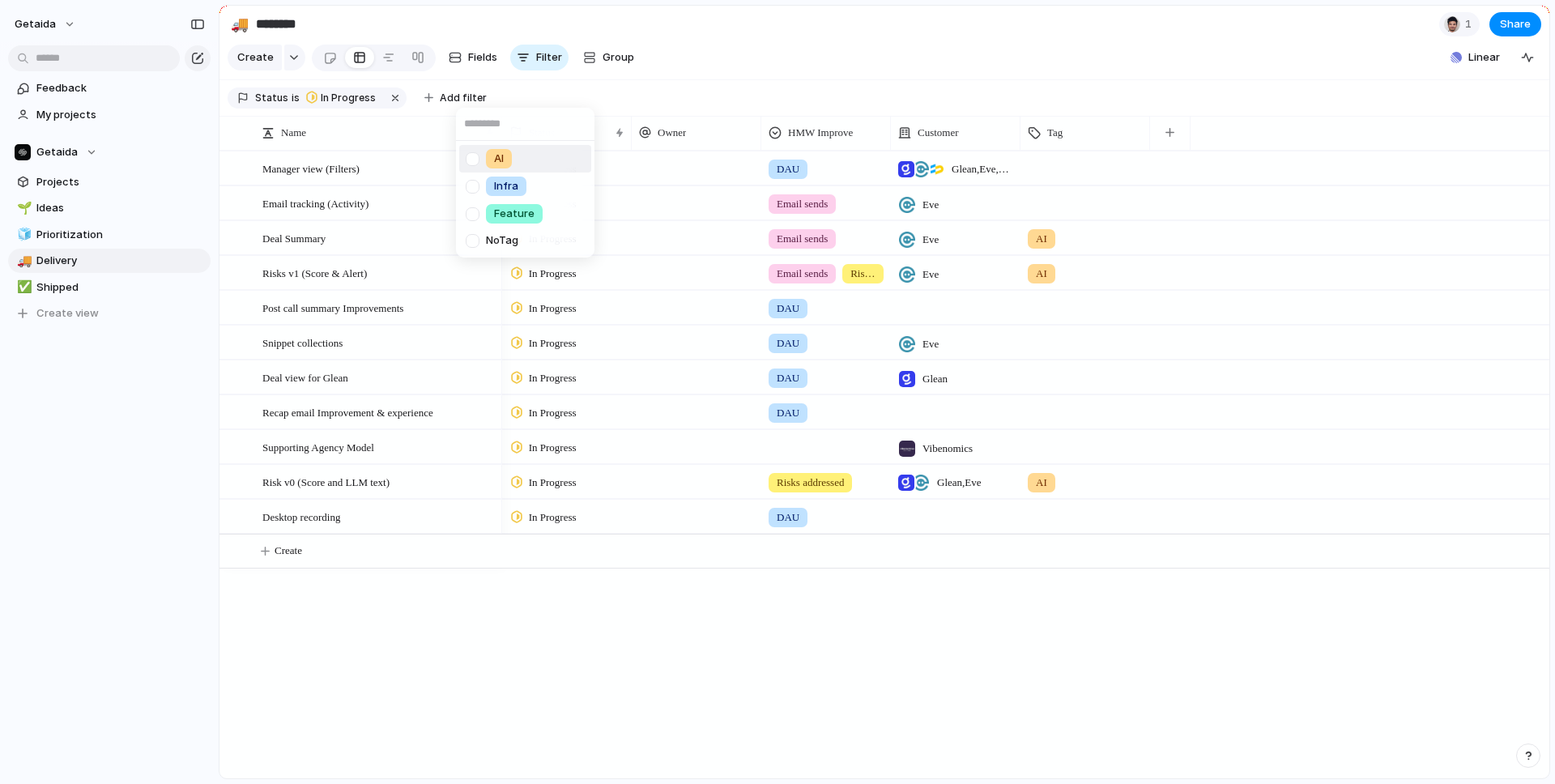
click at [509, 150] on div "AI" at bounding box center [499, 159] width 26 height 19
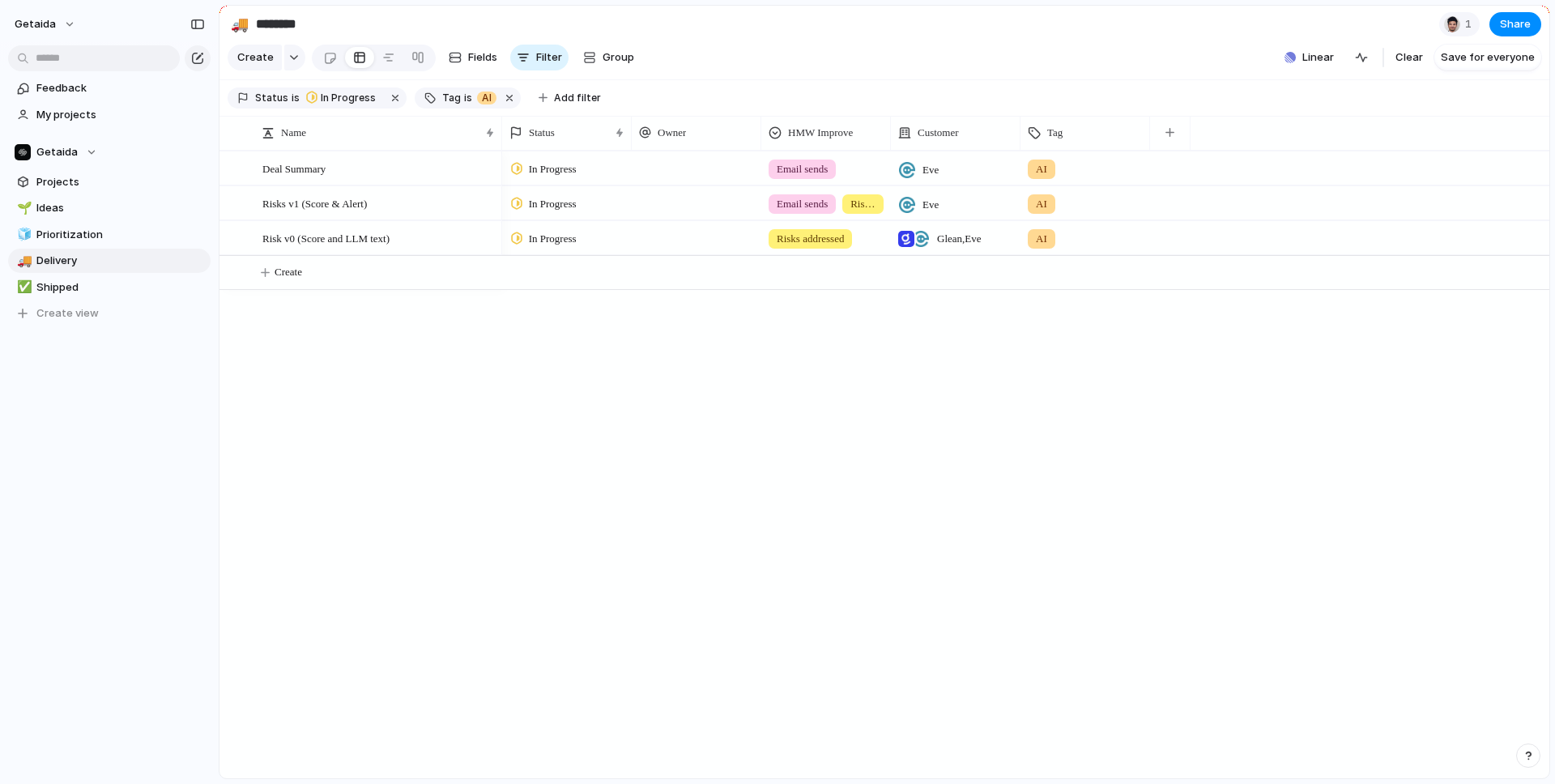
click at [495, 425] on div "Deal Summary Risks v1 (Score & Alert) Risk v0 (Score and LLM text) In Progress …" at bounding box center [885, 464] width 1330 height 628
click at [1172, 130] on div "button" at bounding box center [1170, 132] width 9 height 9
type input "***"
click at [1206, 211] on li "Design ready" at bounding box center [1235, 204] width 156 height 26
drag, startPoint x: 1230, startPoint y: 128, endPoint x: 1200, endPoint y: 125, distance: 30.1
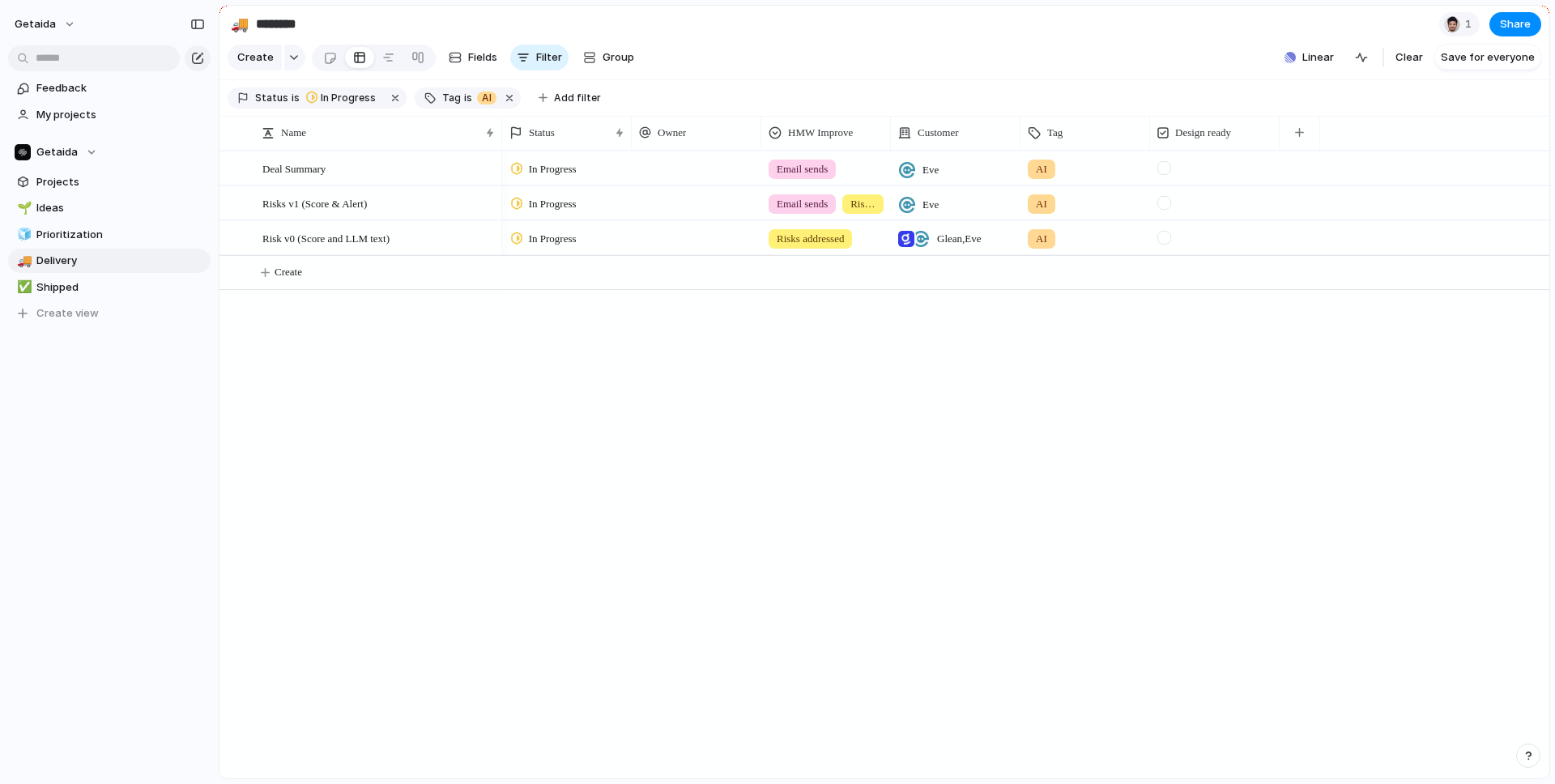
click at [1164, 168] on div at bounding box center [1164, 168] width 14 height 14
click at [80, 233] on span "Prioritization" at bounding box center [121, 234] width 168 height 16
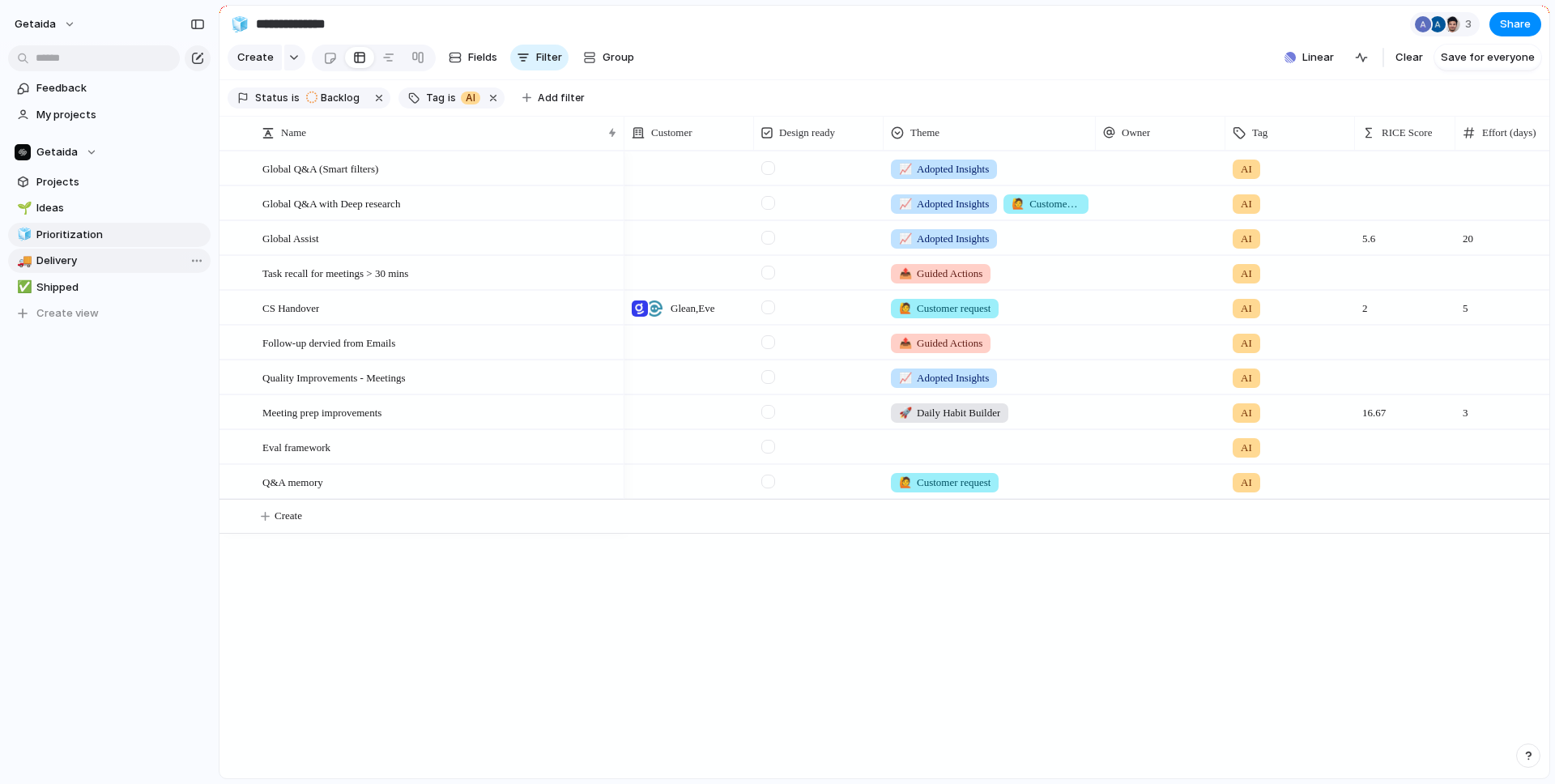
click at [65, 259] on span "Delivery" at bounding box center [121, 260] width 168 height 16
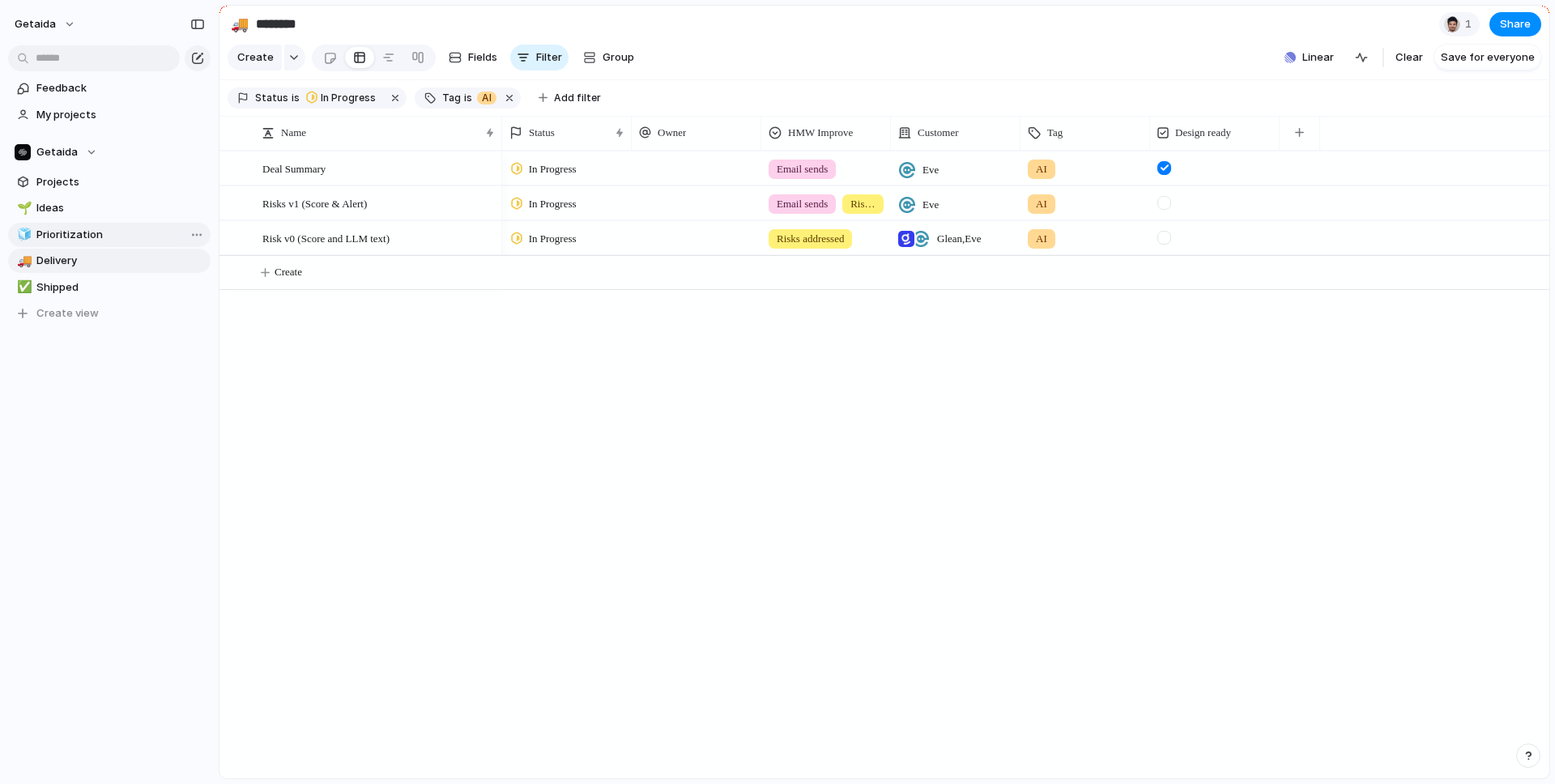
click at [135, 231] on span "Prioritization" at bounding box center [121, 234] width 168 height 16
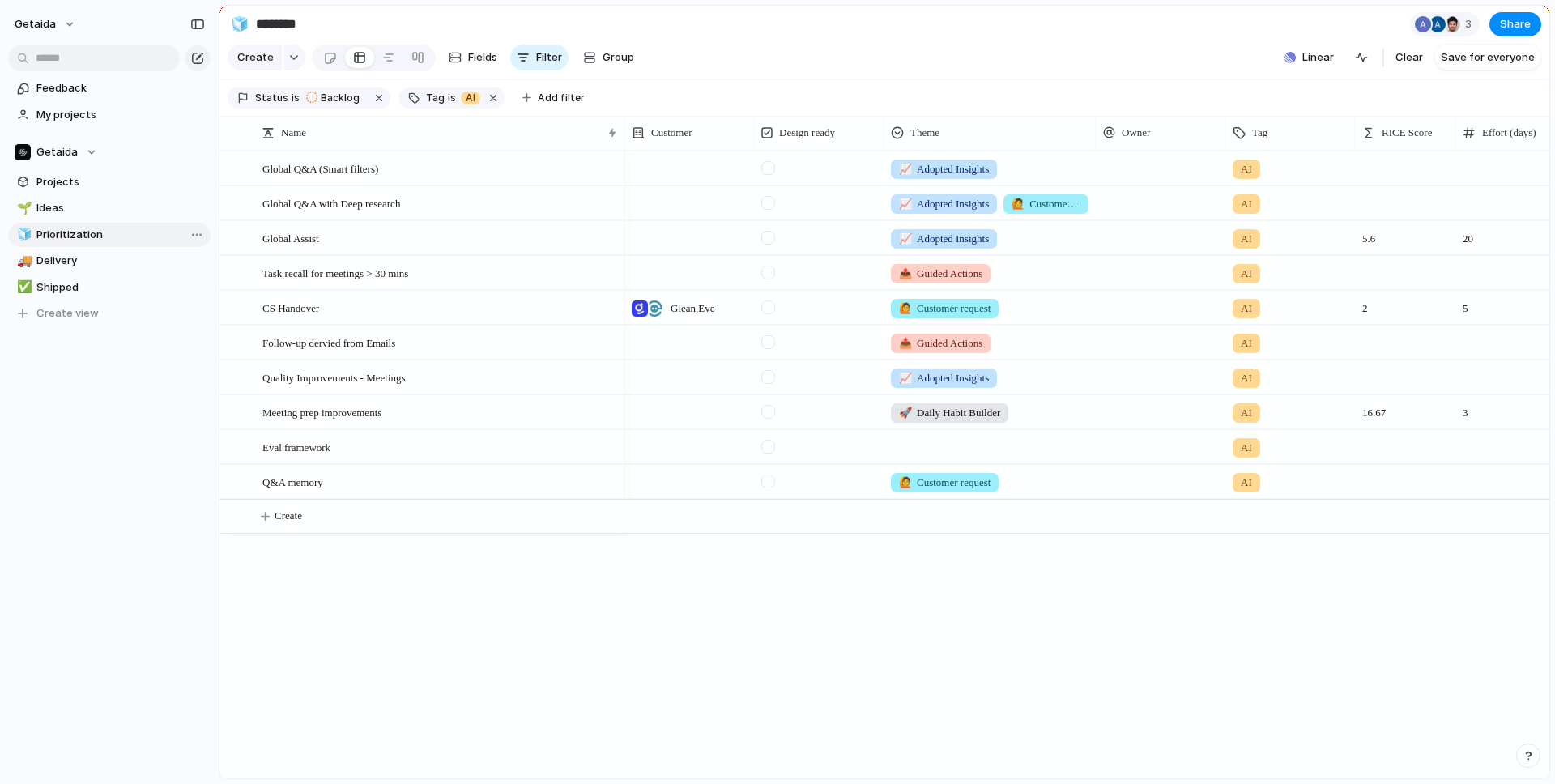
type input "**********"
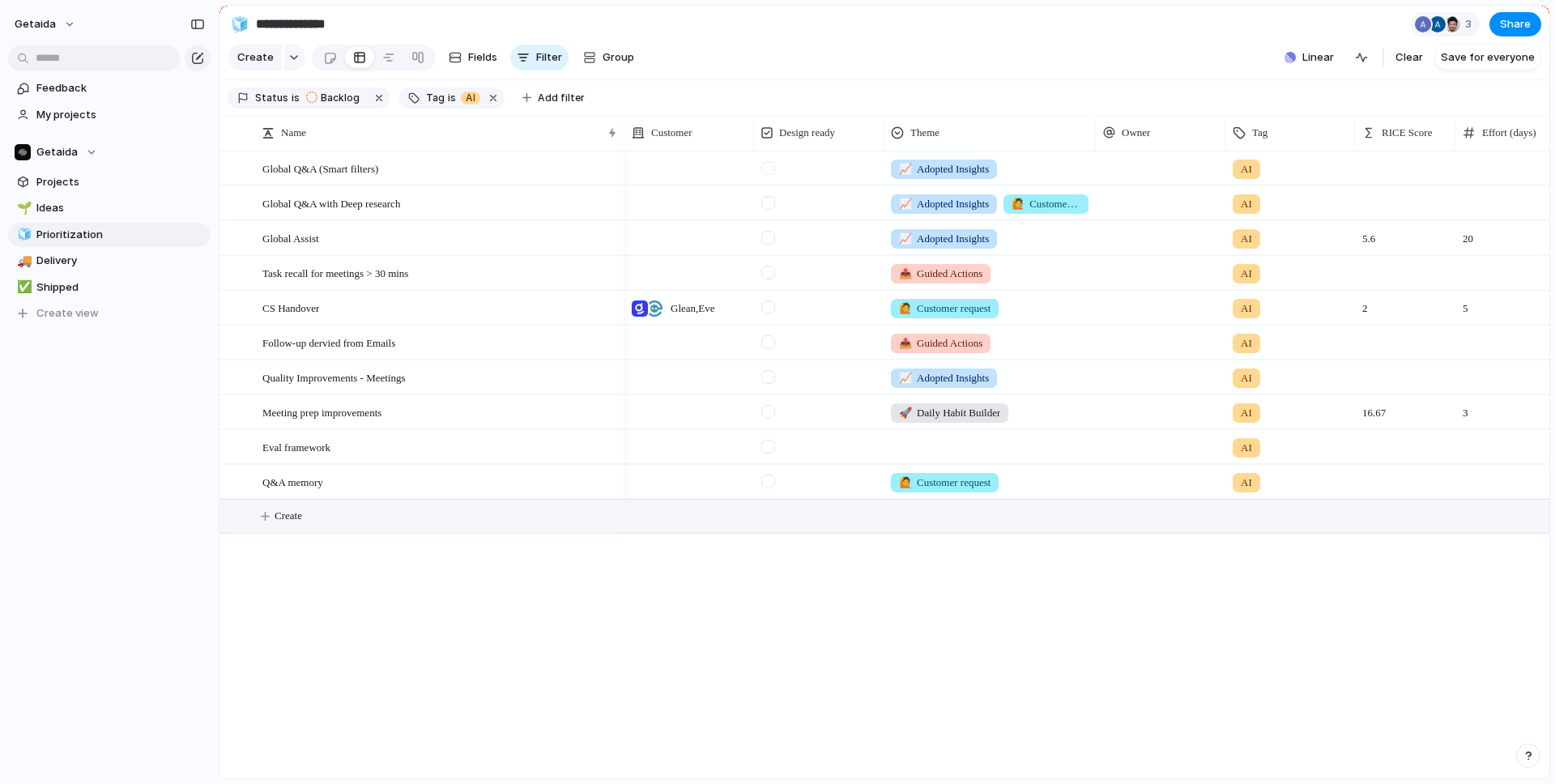
click at [339, 511] on button "Create" at bounding box center [905, 516] width 1339 height 33
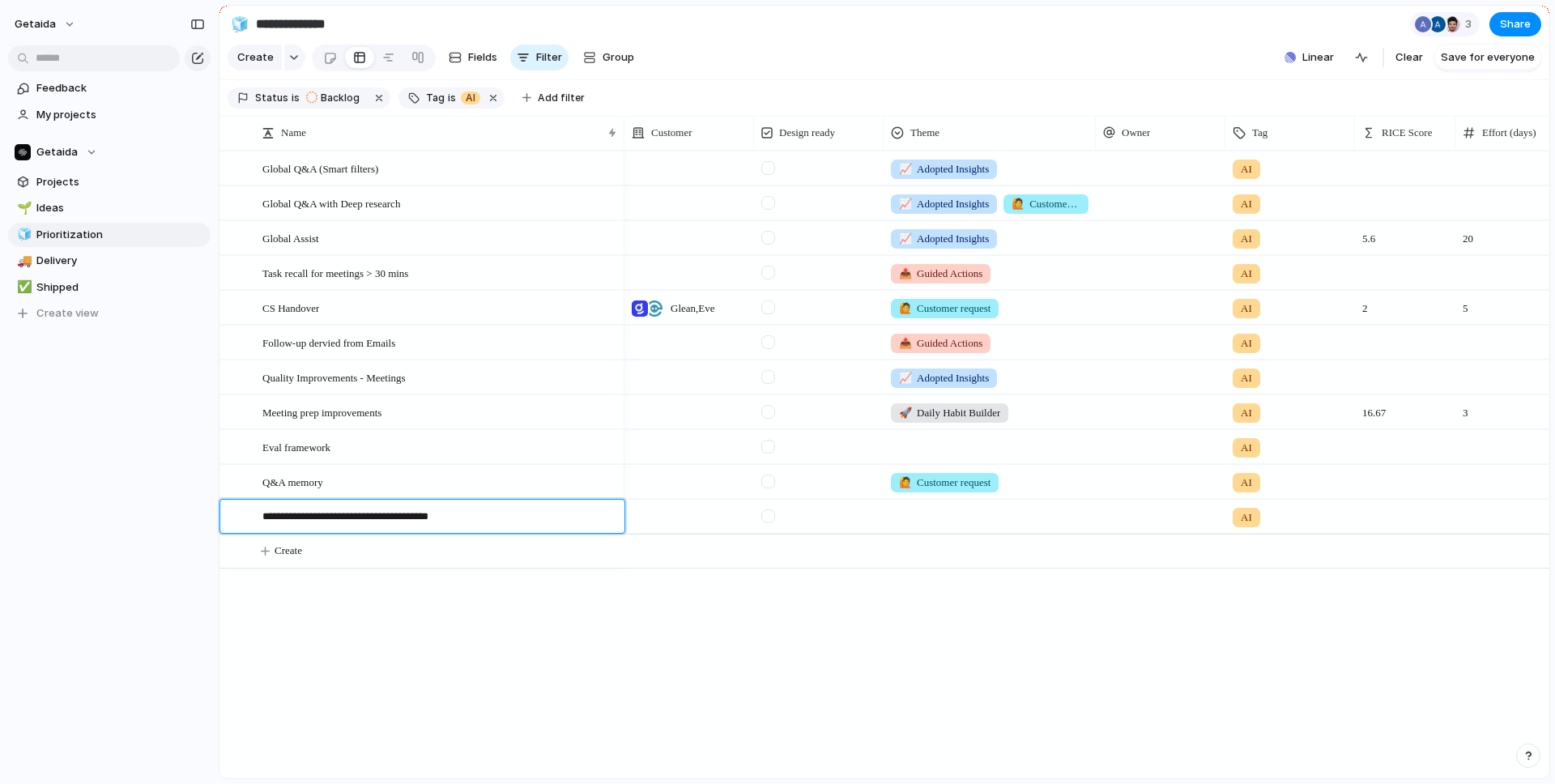
type textarea "**********"
click at [113, 256] on span "Delivery" at bounding box center [121, 260] width 168 height 16
type input "********"
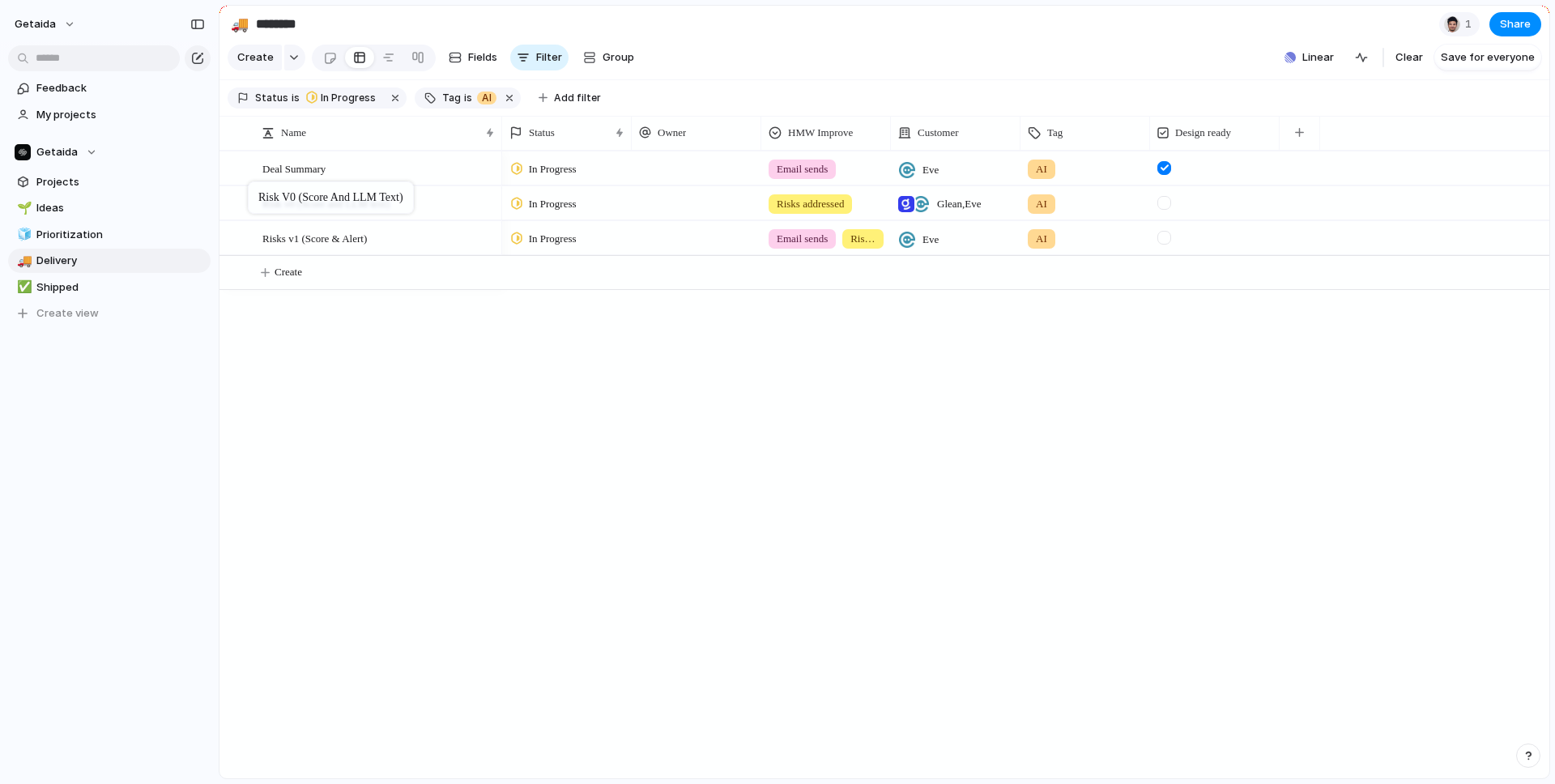
drag, startPoint x: 248, startPoint y: 237, endPoint x: 255, endPoint y: 185, distance: 52.5
click at [367, 240] on span "Risks v1 (Score & Alert)" at bounding box center [314, 237] width 104 height 18
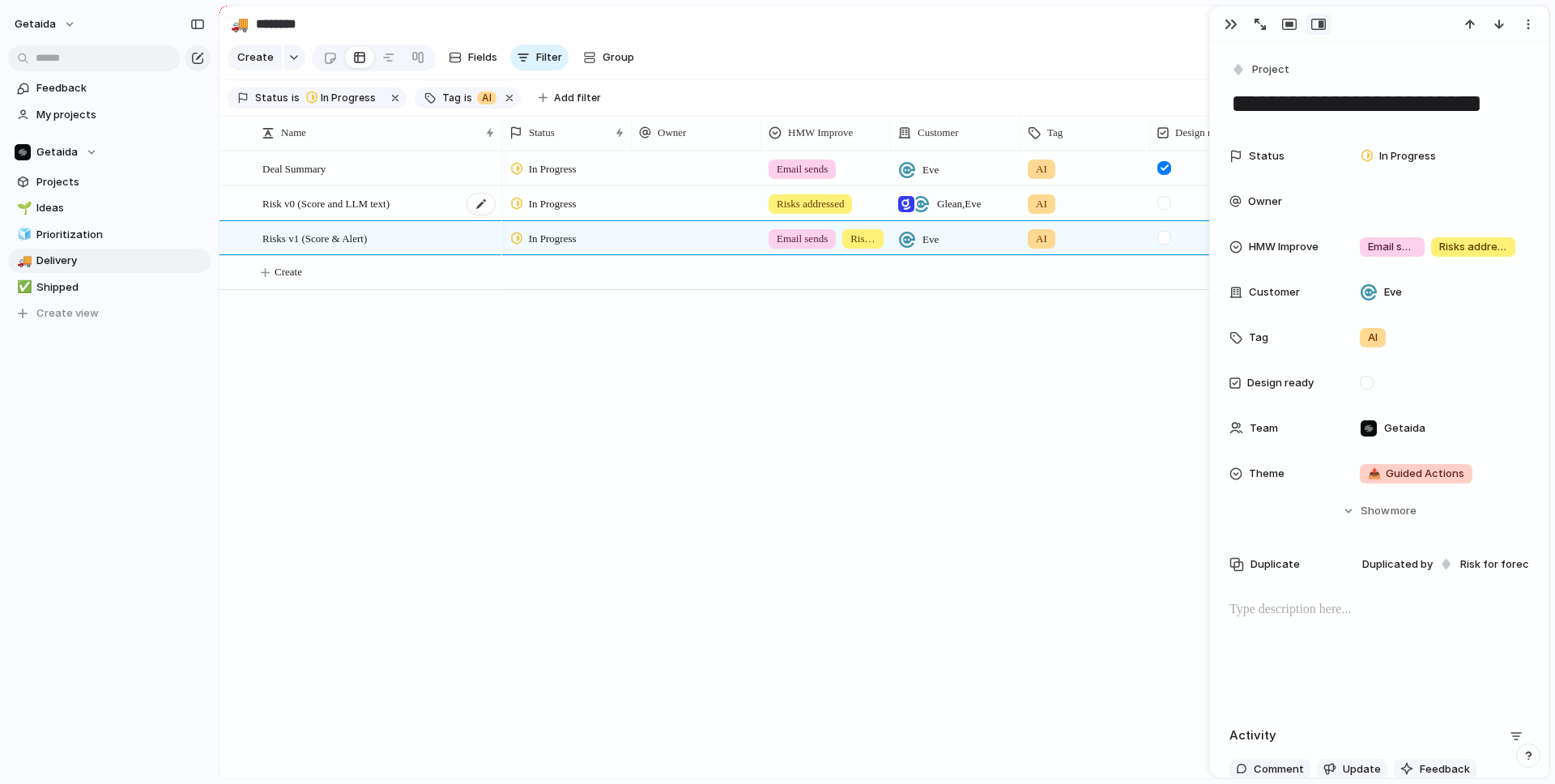
click at [410, 203] on div "Risk v0 (Score and LLM text)" at bounding box center [379, 203] width 234 height 33
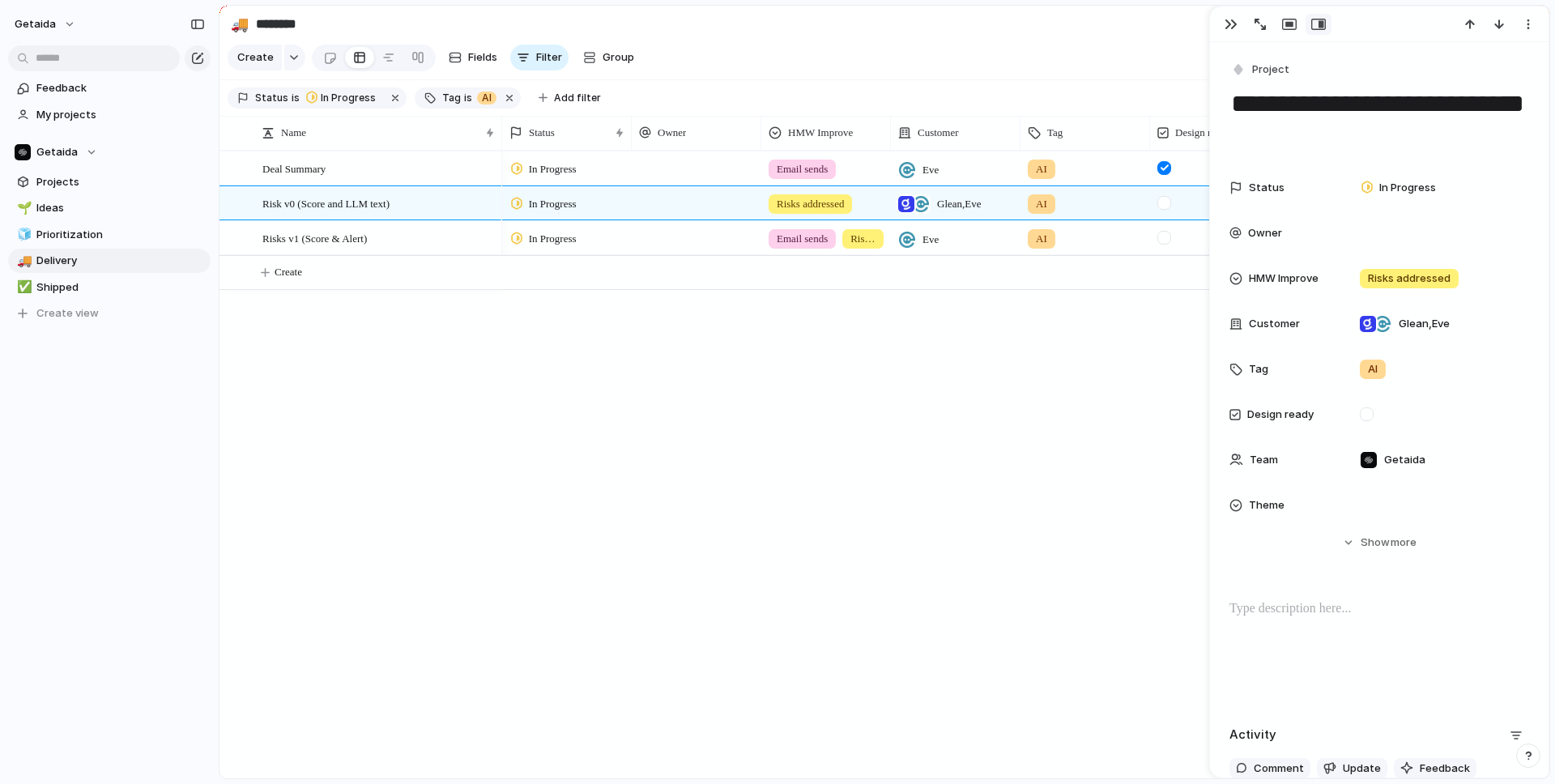
click at [421, 418] on div "Deal Summary Risks v1 (Score & Alert) Risk v0 (Score and LLM text) In Progress …" at bounding box center [885, 464] width 1330 height 628
click at [673, 201] on div at bounding box center [696, 203] width 129 height 33
click at [692, 287] on span "[PERSON_NAME] Sarma" at bounding box center [724, 294] width 118 height 16
click at [696, 176] on div at bounding box center [696, 168] width 129 height 33
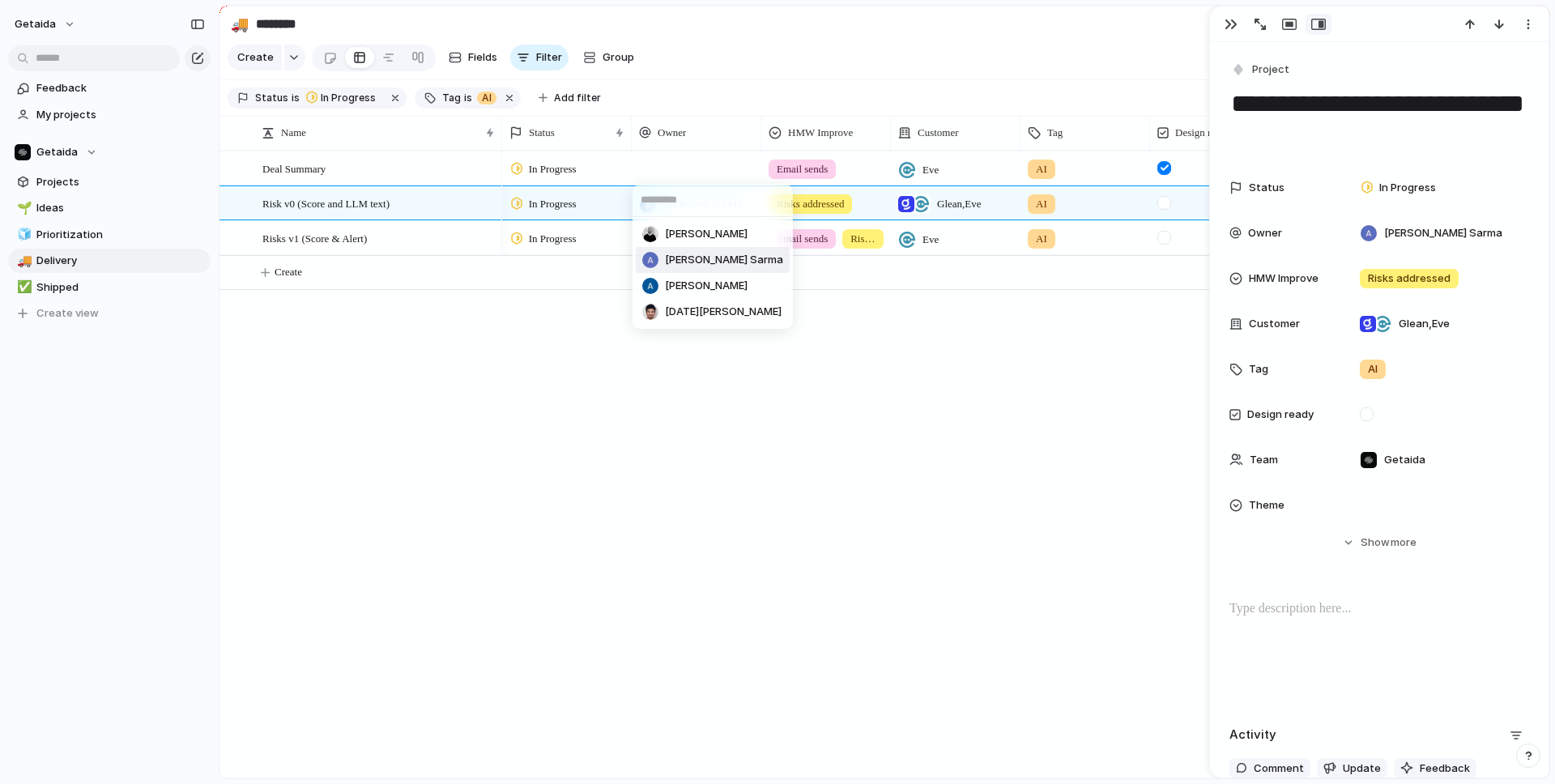
click at [684, 254] on span "[PERSON_NAME] Sarma" at bounding box center [724, 260] width 118 height 16
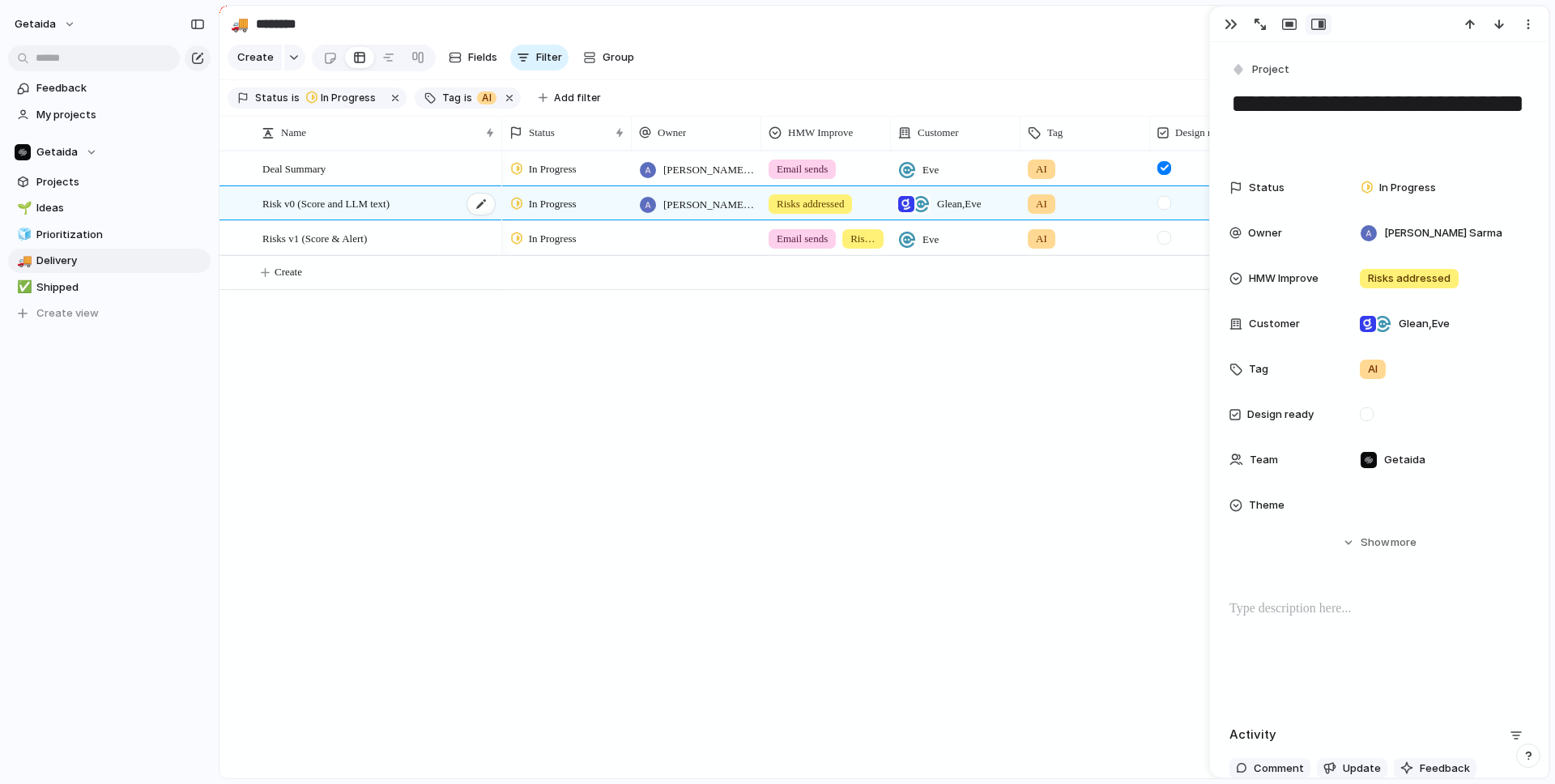
click at [365, 203] on span "Risk v0 (Score and LLM text)" at bounding box center [326, 202] width 127 height 18
drag, startPoint x: 414, startPoint y: 200, endPoint x: 288, endPoint y: 201, distance: 126.0
click at [288, 201] on textarea "**********" at bounding box center [376, 205] width 228 height 20
type textarea "****"
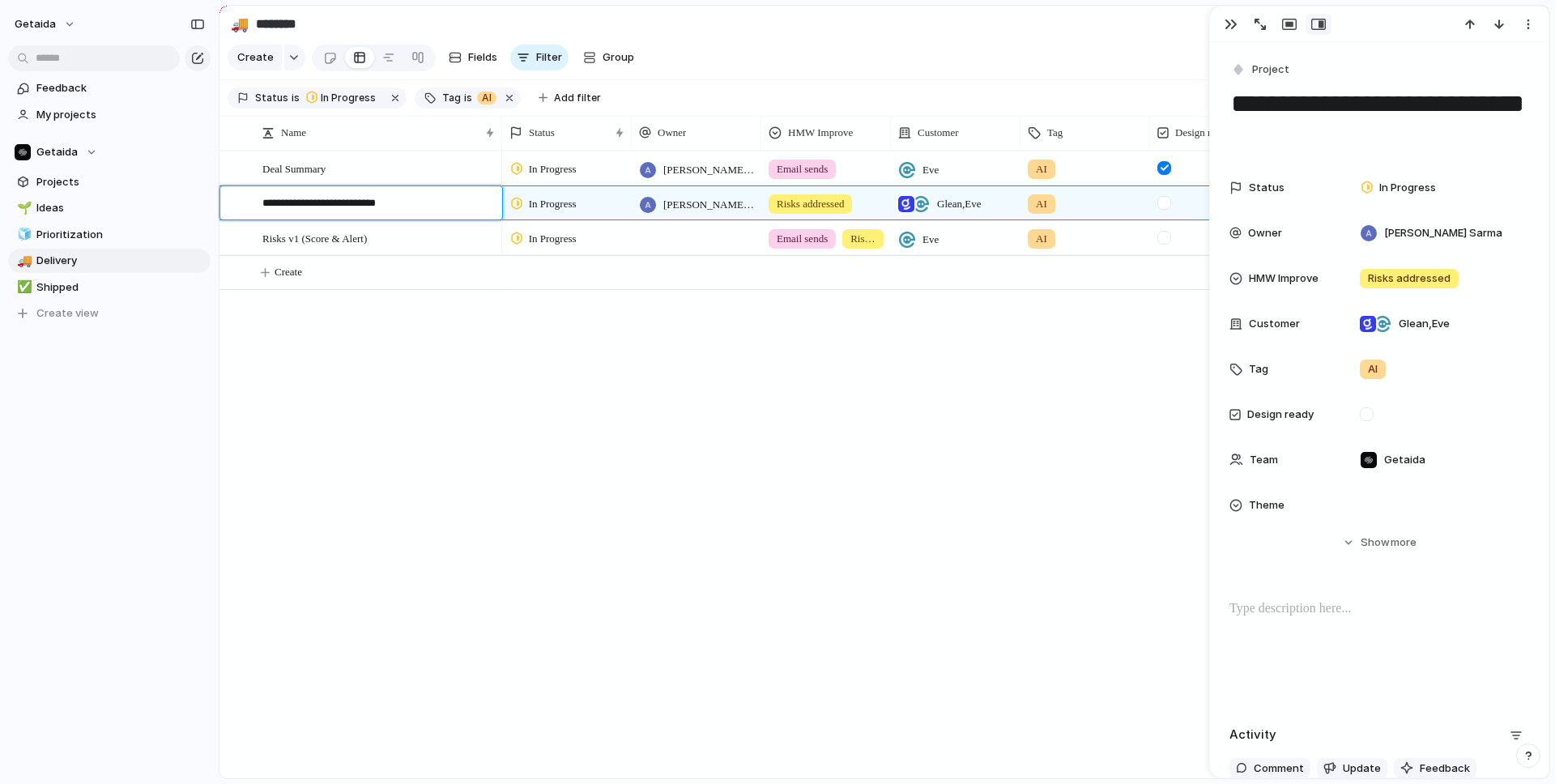
type textarea "****"
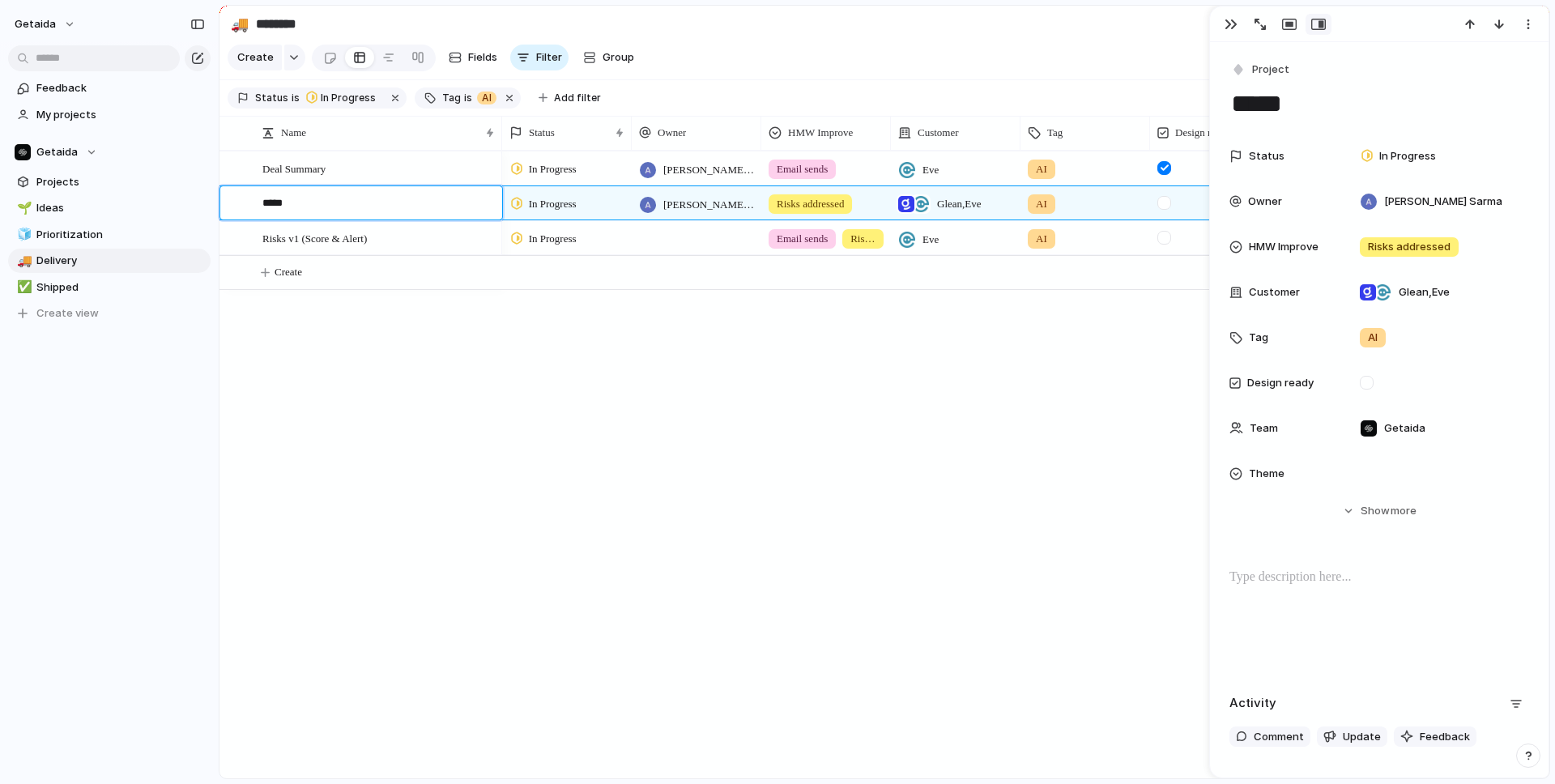
type textarea "******"
type textarea "*******"
type textarea "********"
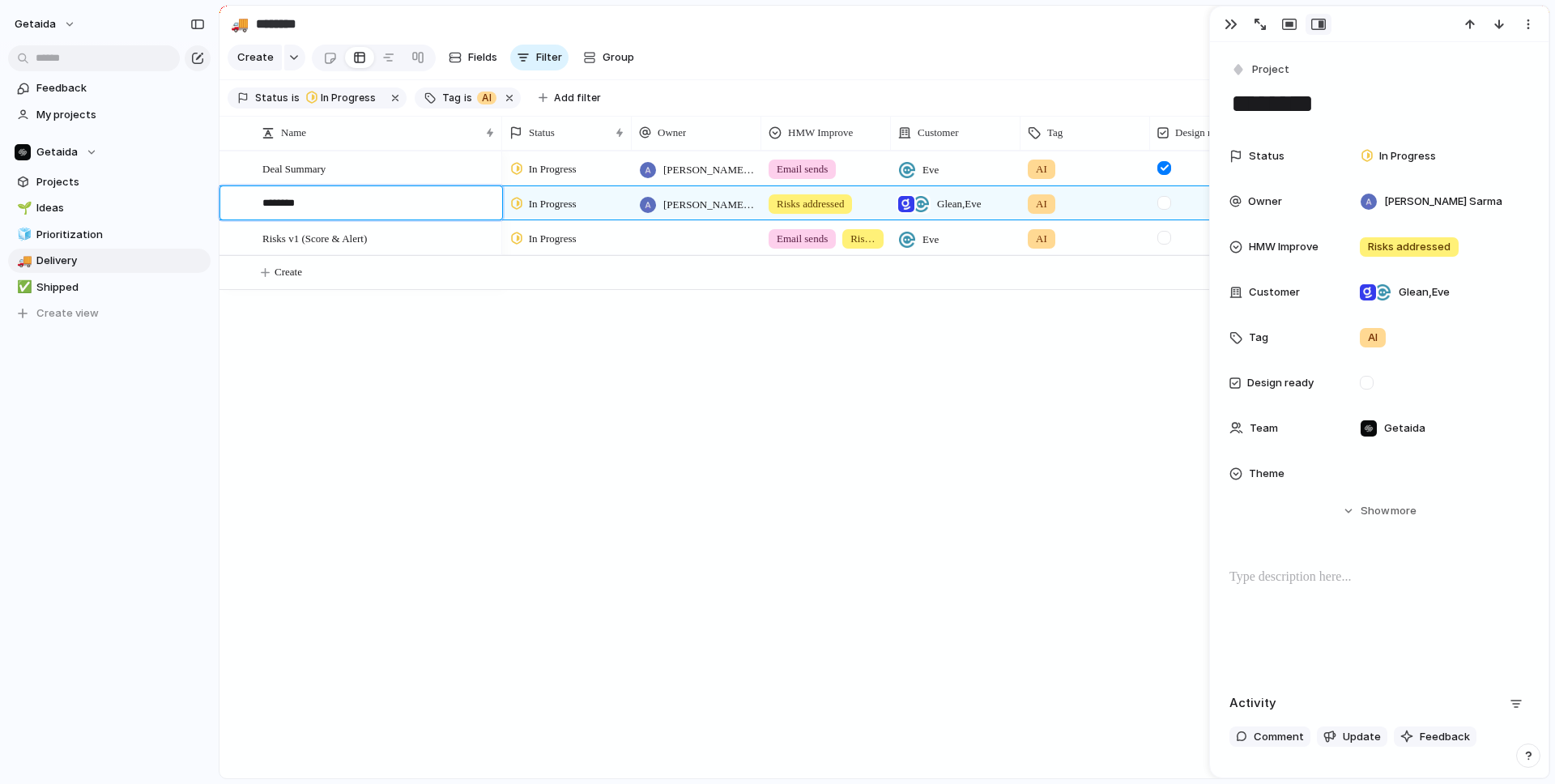
type textarea "*********"
type textarea "**********"
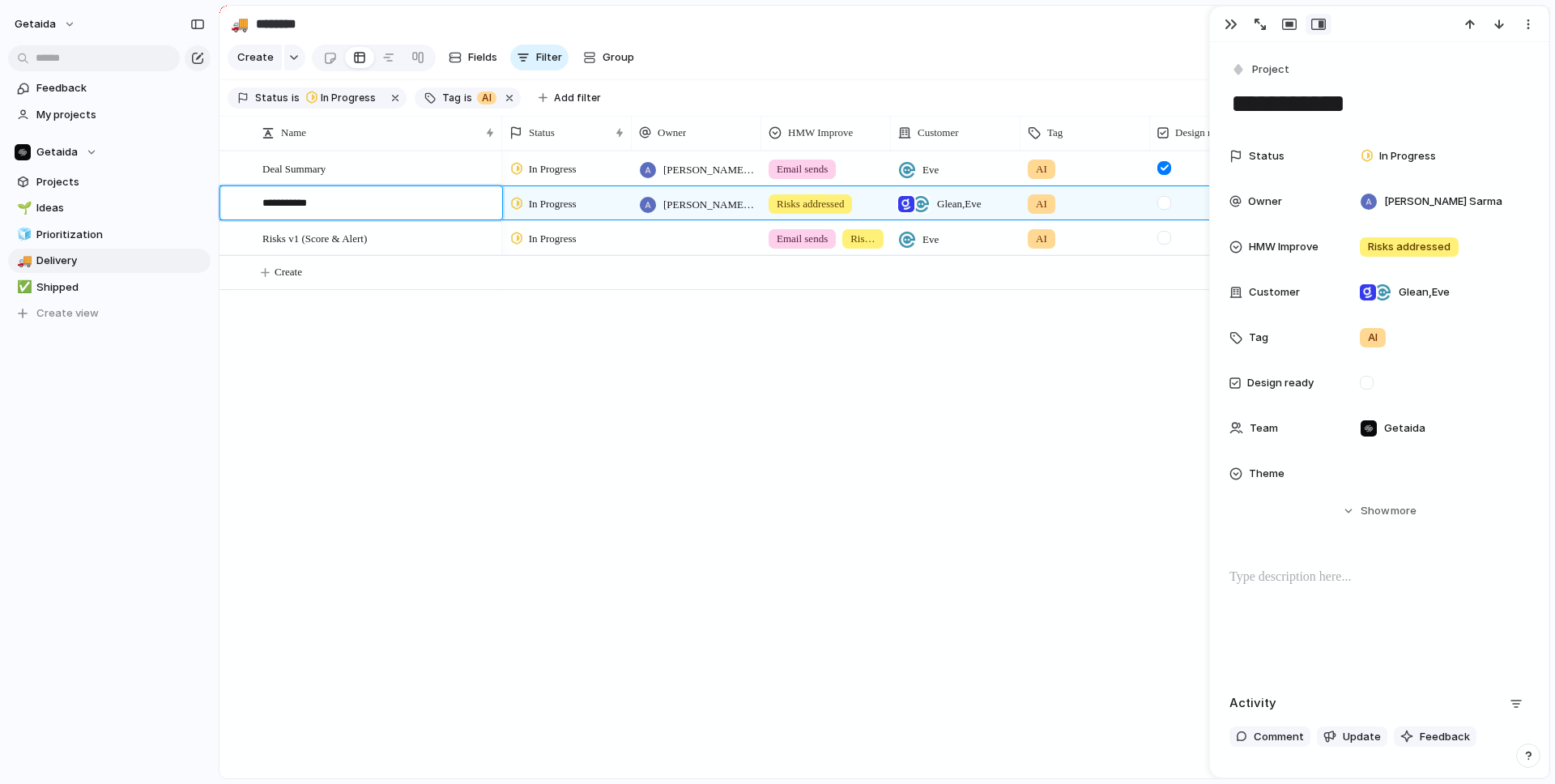
type textarea "**********"
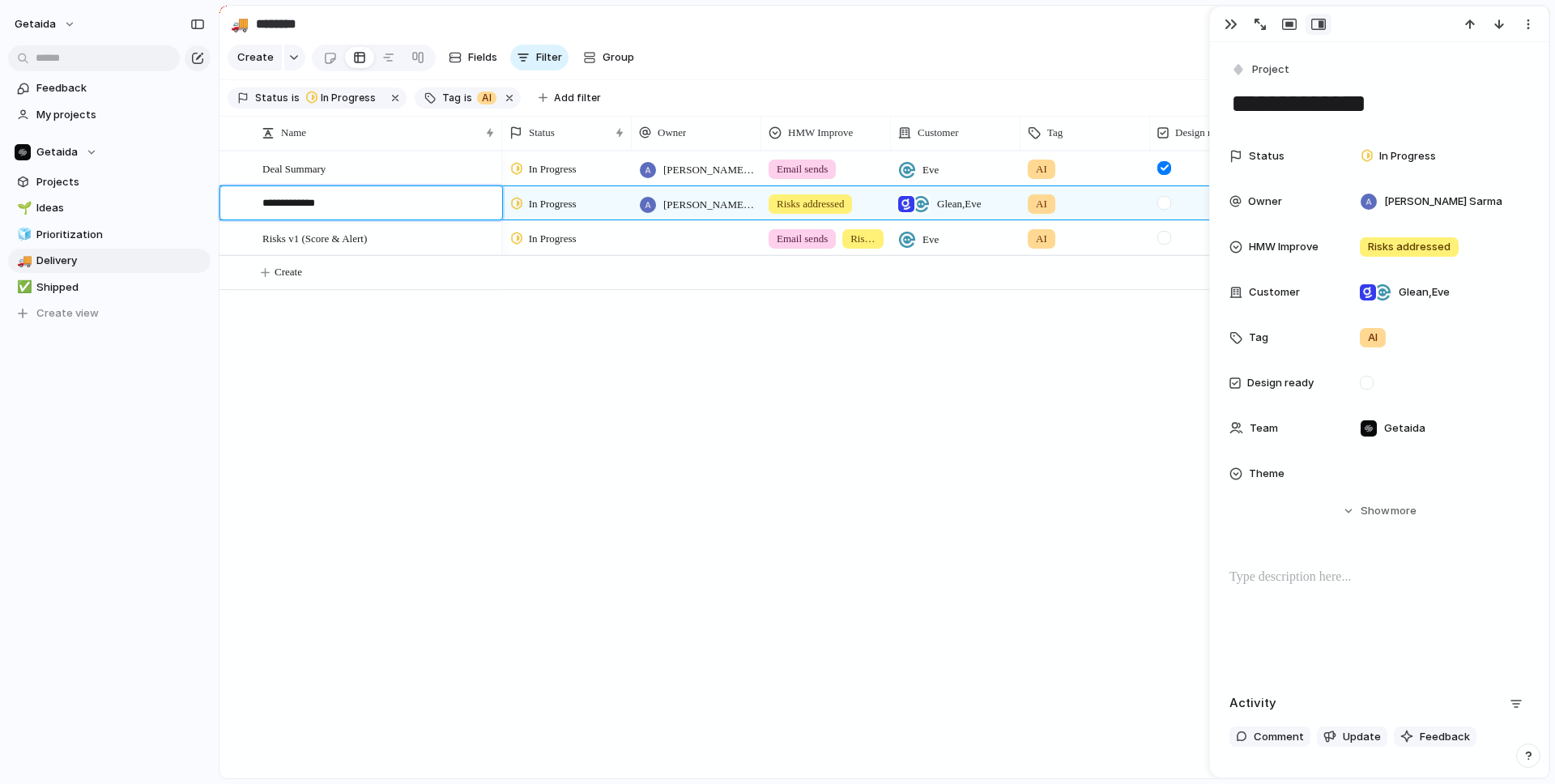
type textarea "**********"
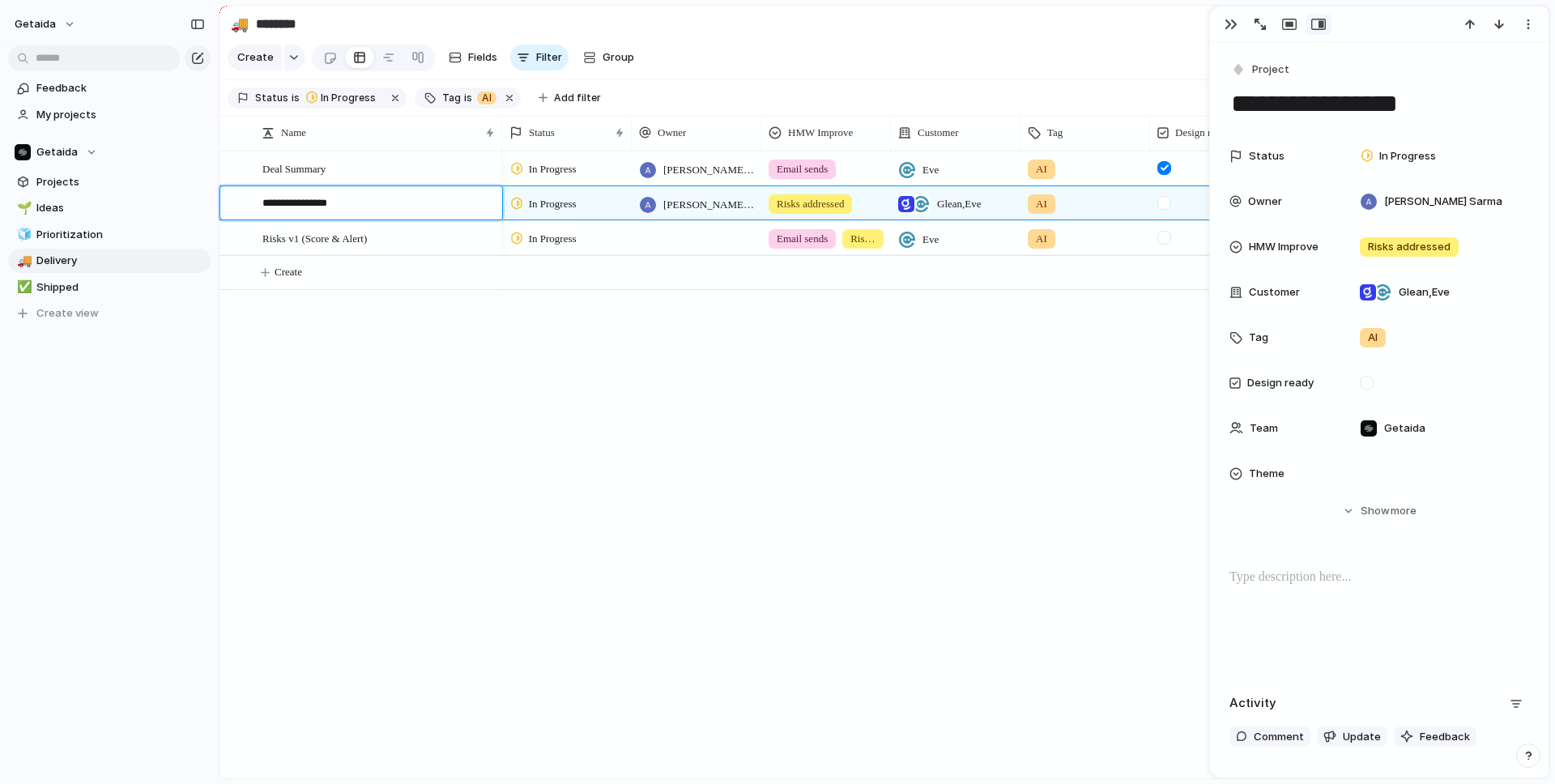
type textarea "**********"
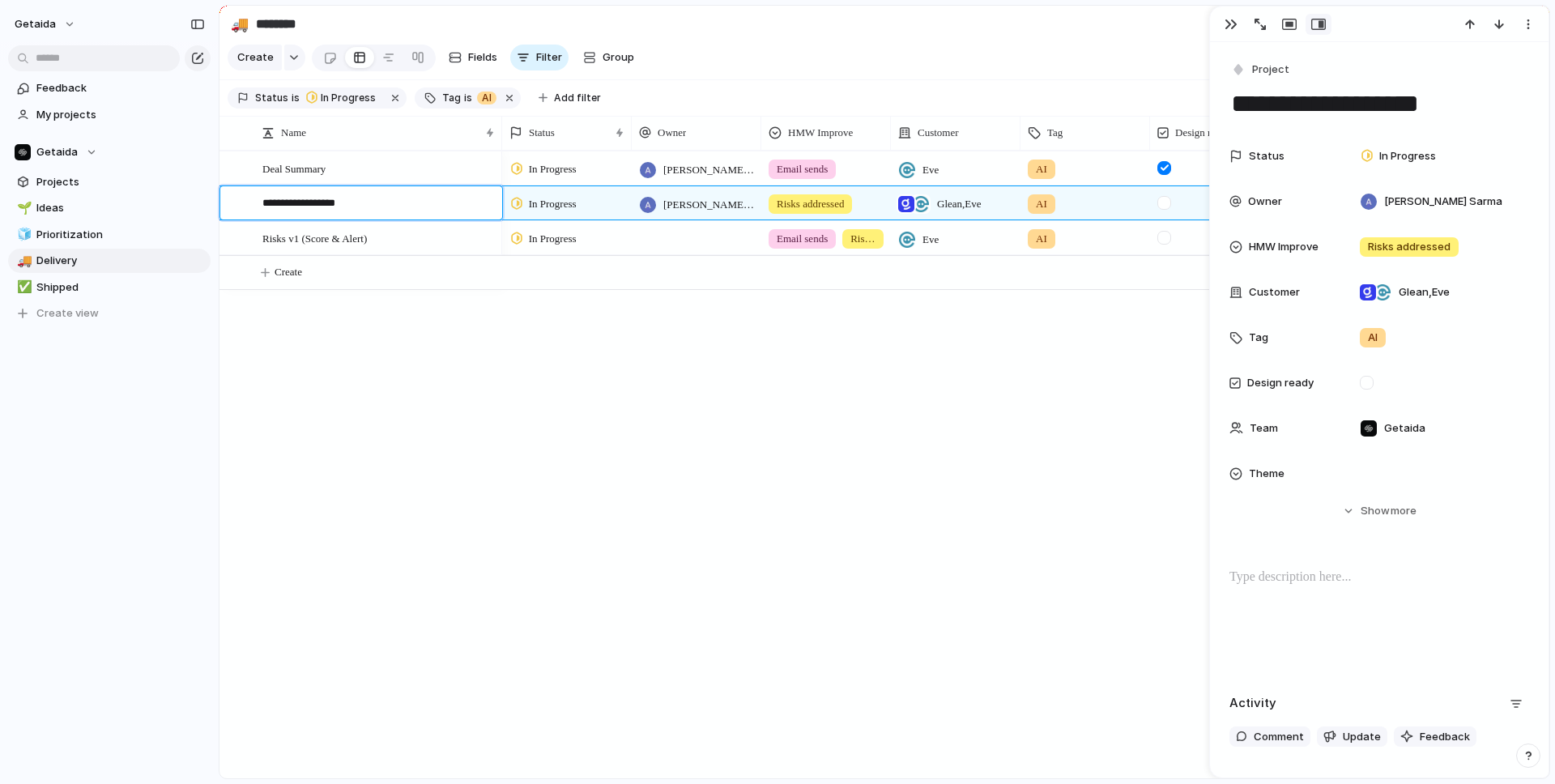
type textarea "**********"
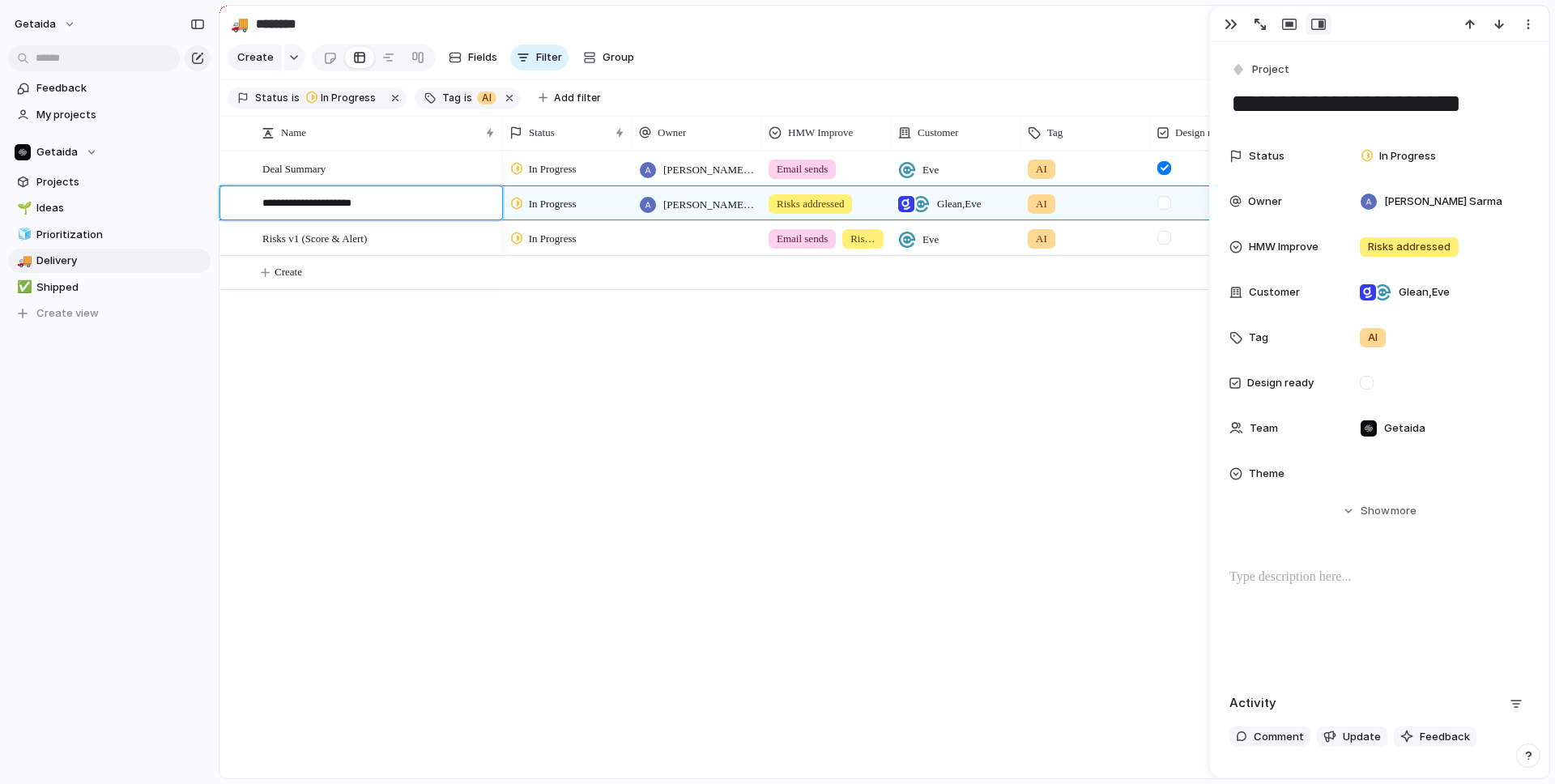
type textarea "**********"
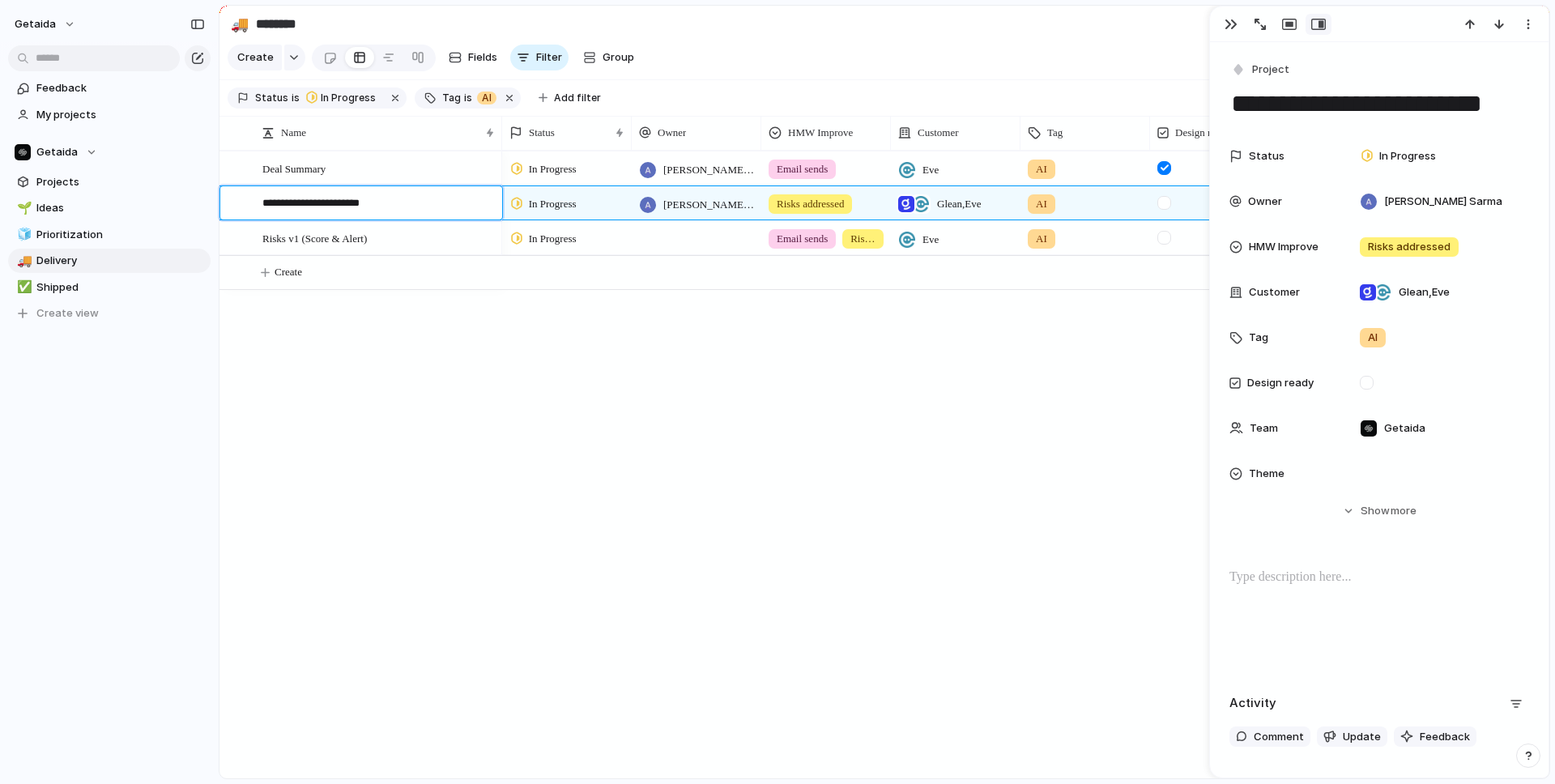
type textarea "**********"
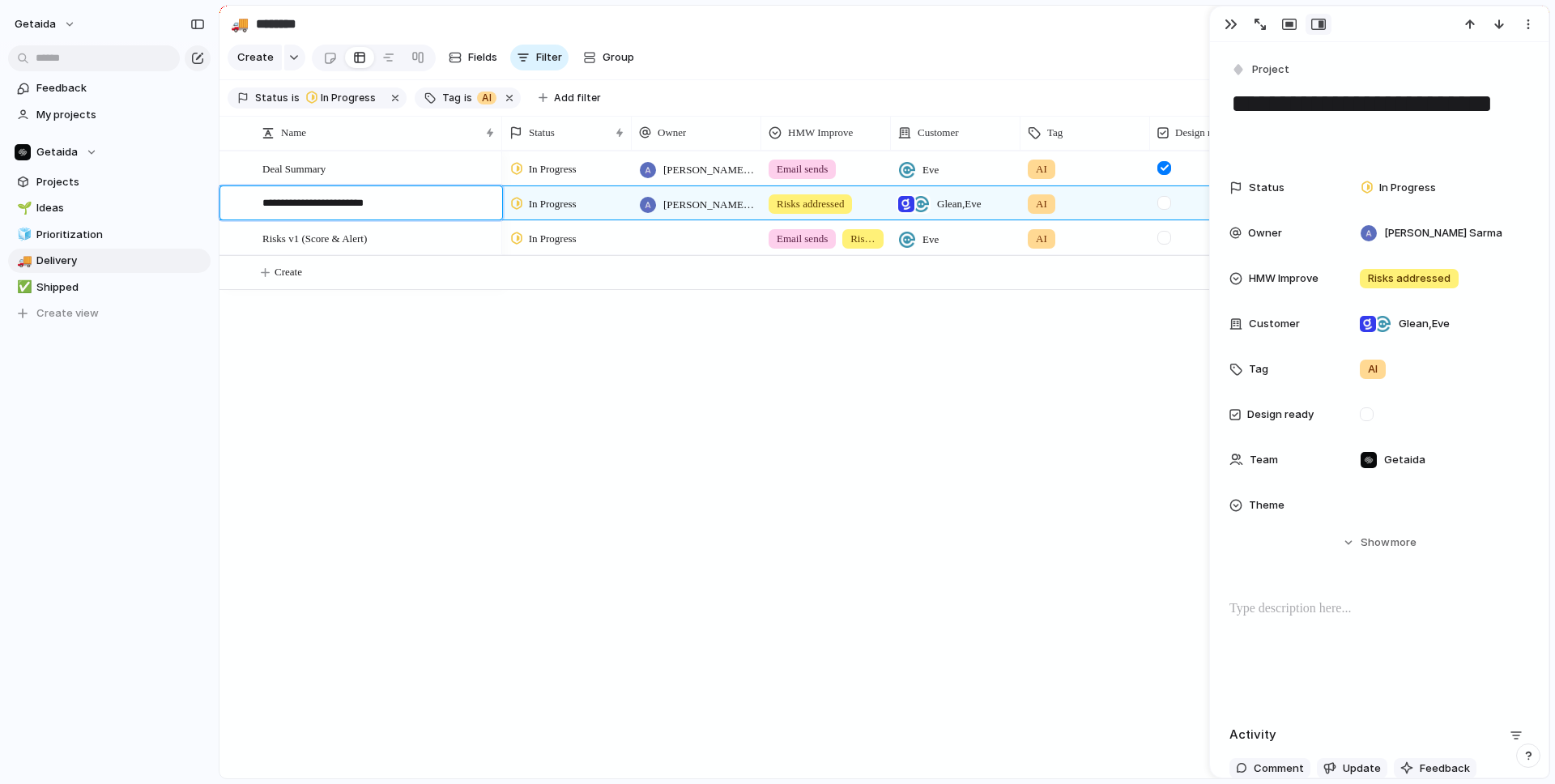
type textarea "**********"
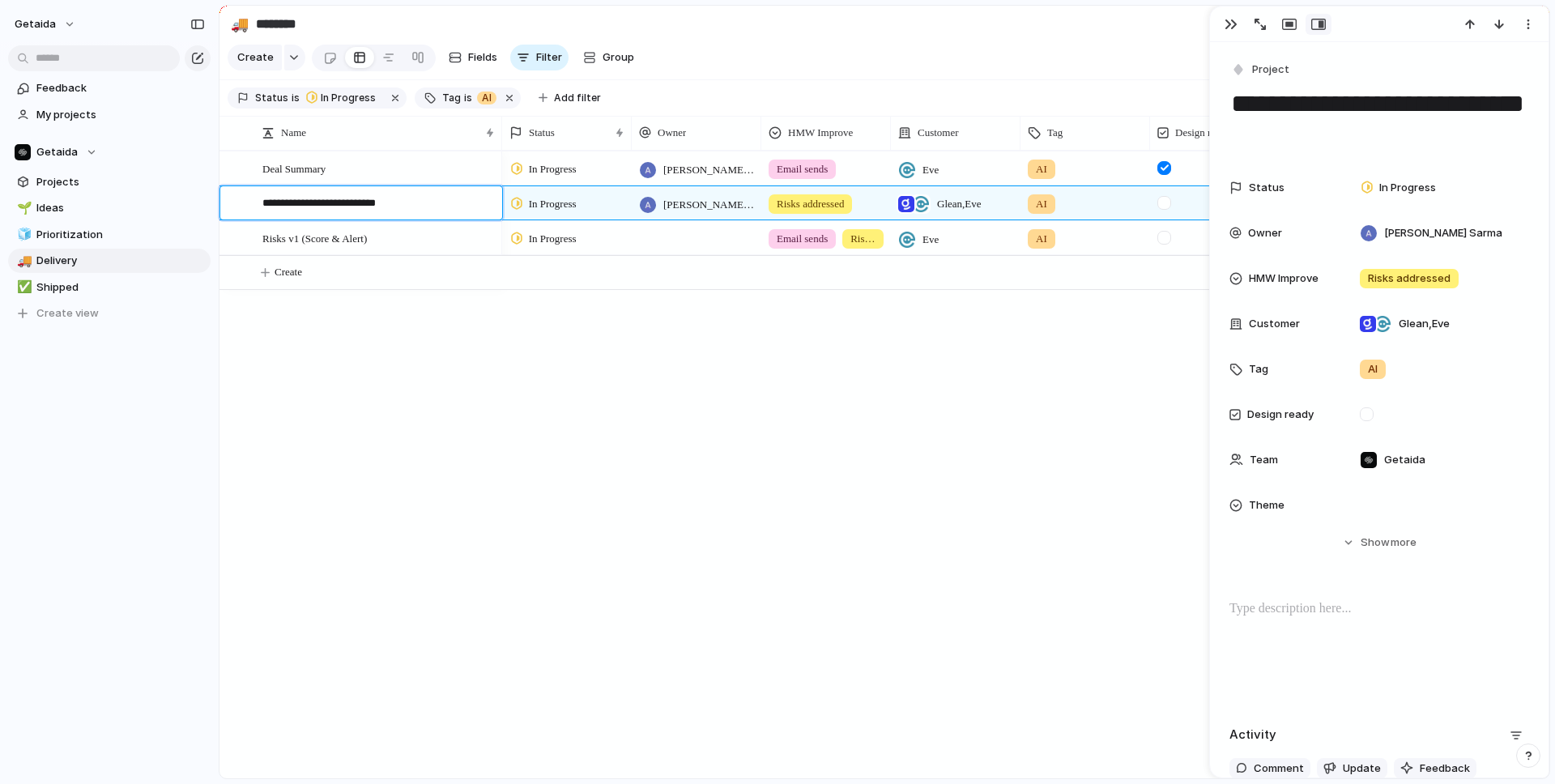
type textarea "**********"
click at [675, 240] on div at bounding box center [696, 238] width 129 height 33
type input "******"
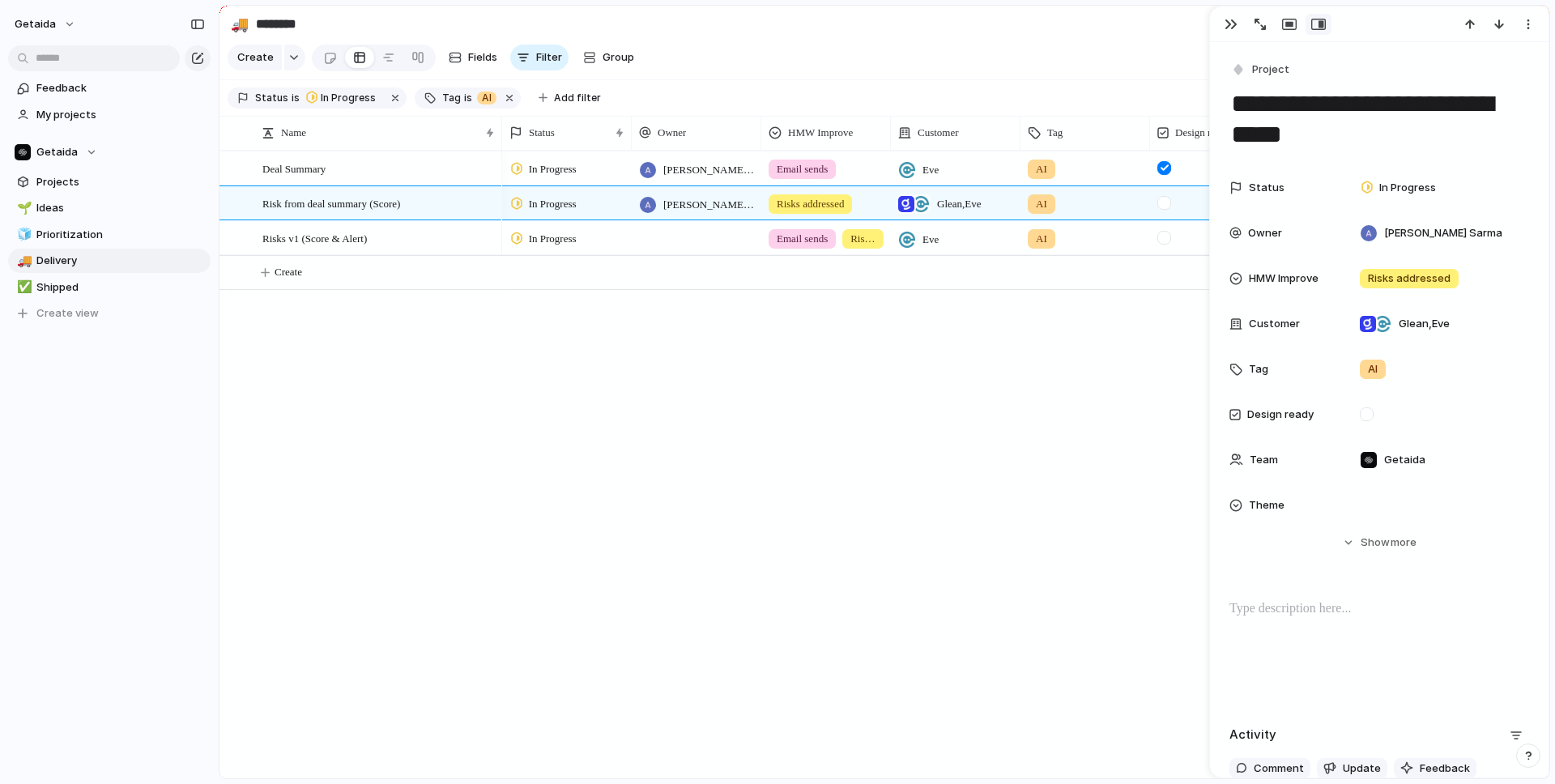
click at [754, 408] on div "****** No results found" at bounding box center [777, 392] width 1555 height 784
click at [1223, 23] on div "button" at bounding box center [1230, 24] width 13 height 13
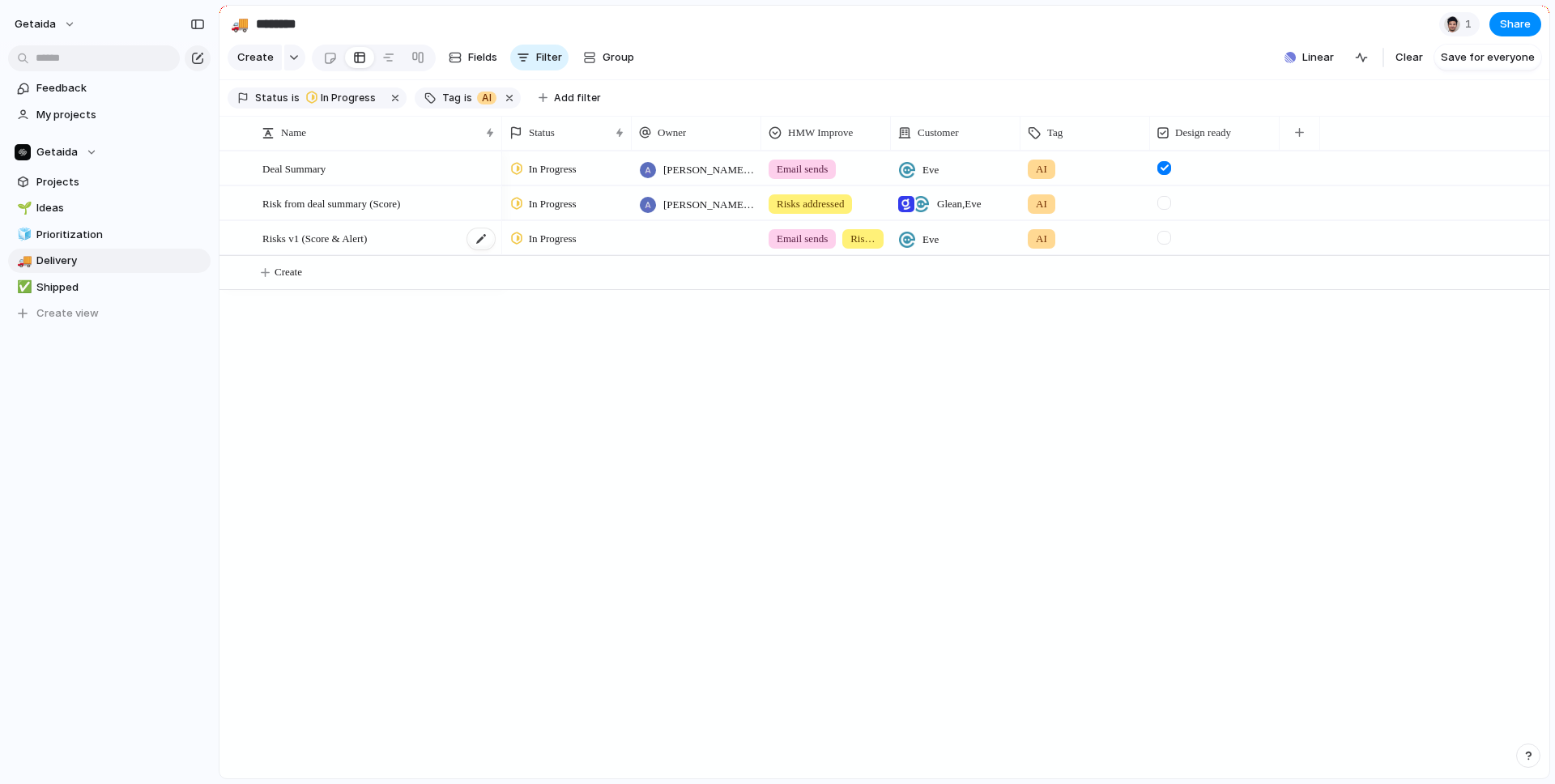
click at [337, 237] on span "Risks v1 (Score & Alert)" at bounding box center [314, 237] width 104 height 18
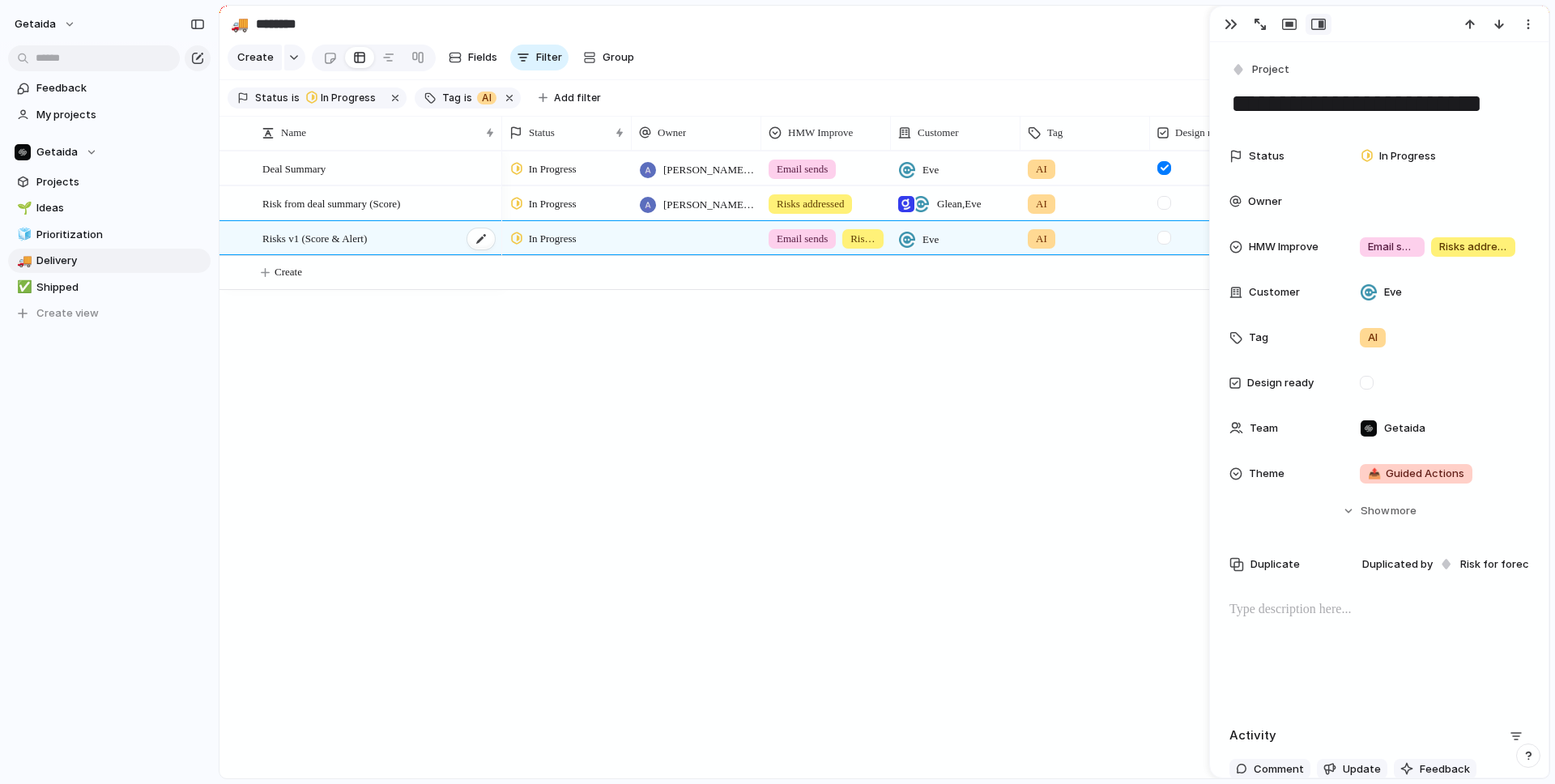
click at [337, 237] on span "Risks v1 (Score & Alert)" at bounding box center [314, 237] width 104 height 18
click at [1223, 608] on p at bounding box center [1379, 609] width 300 height 19
click at [690, 530] on div "In Progress Atish Das Sarma Email sends Eve AI In Progress Atish Das Sarma Risk…" at bounding box center [1025, 464] width 1047 height 628
click at [103, 234] on span "Prioritization" at bounding box center [121, 234] width 168 height 16
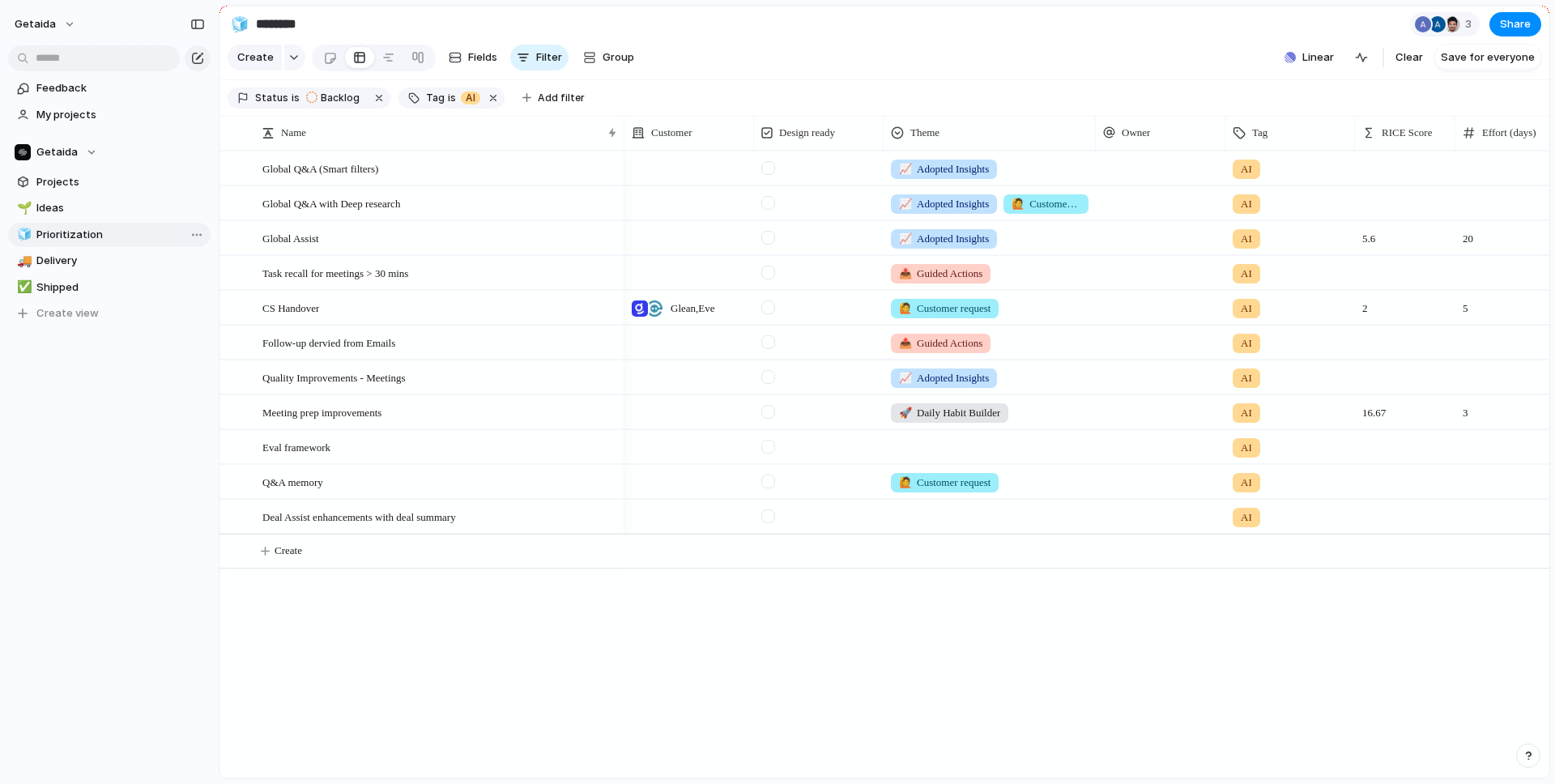
type input "**********"
click at [1161, 90] on section "Status is Backlog Tag is AI Add filter" at bounding box center [885, 98] width 1330 height 36
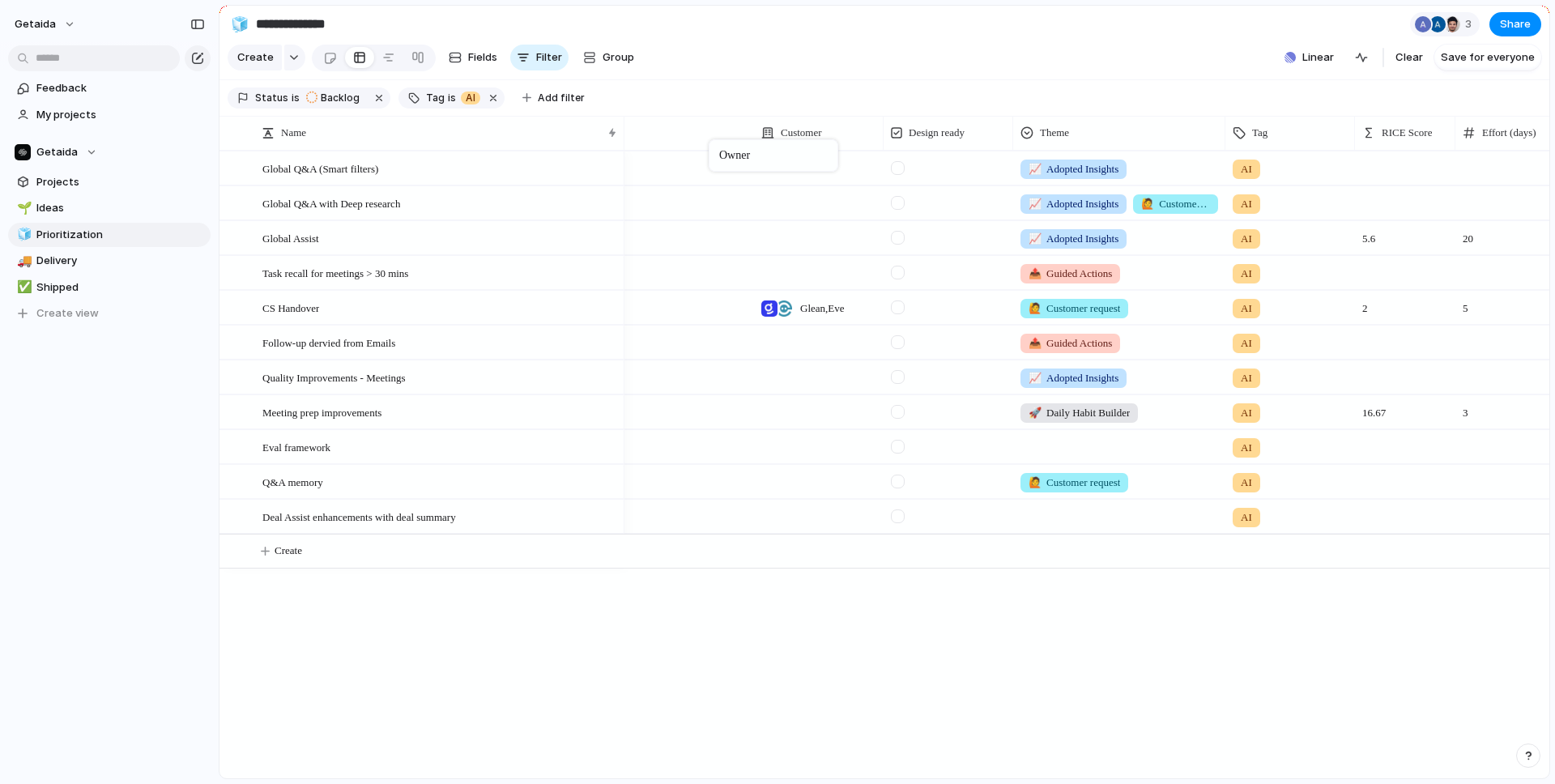
drag, startPoint x: 1163, startPoint y: 130, endPoint x: 714, endPoint y: 137, distance: 449.1
click at [699, 168] on div at bounding box center [689, 168] width 129 height 33
type input "**"
click at [689, 236] on span "[DATE][PERSON_NAME]" at bounding box center [715, 234] width 116 height 16
click at [669, 199] on div at bounding box center [689, 203] width 129 height 33
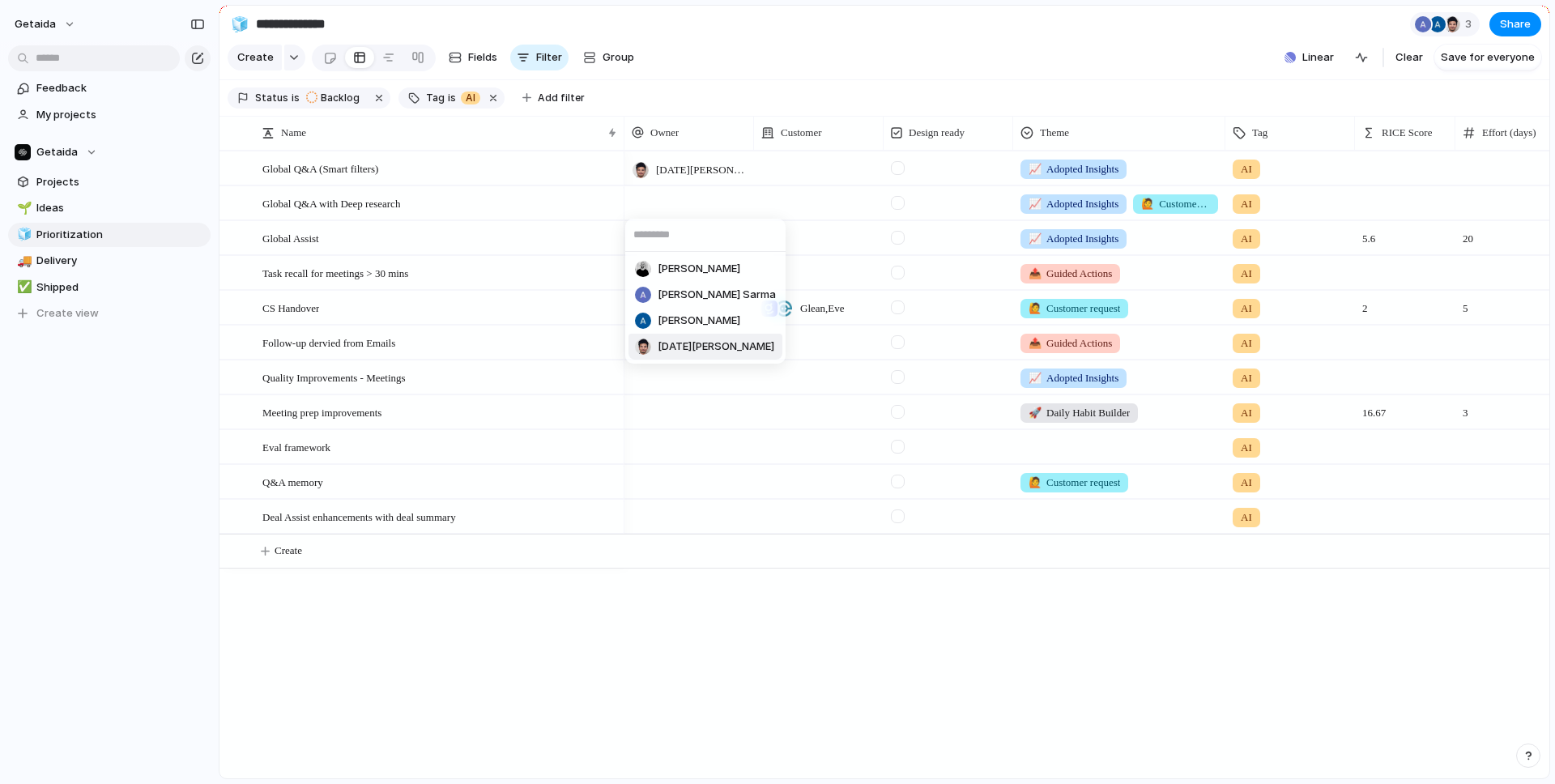
click at [676, 345] on span "[DATE][PERSON_NAME]" at bounding box center [715, 346] width 116 height 16
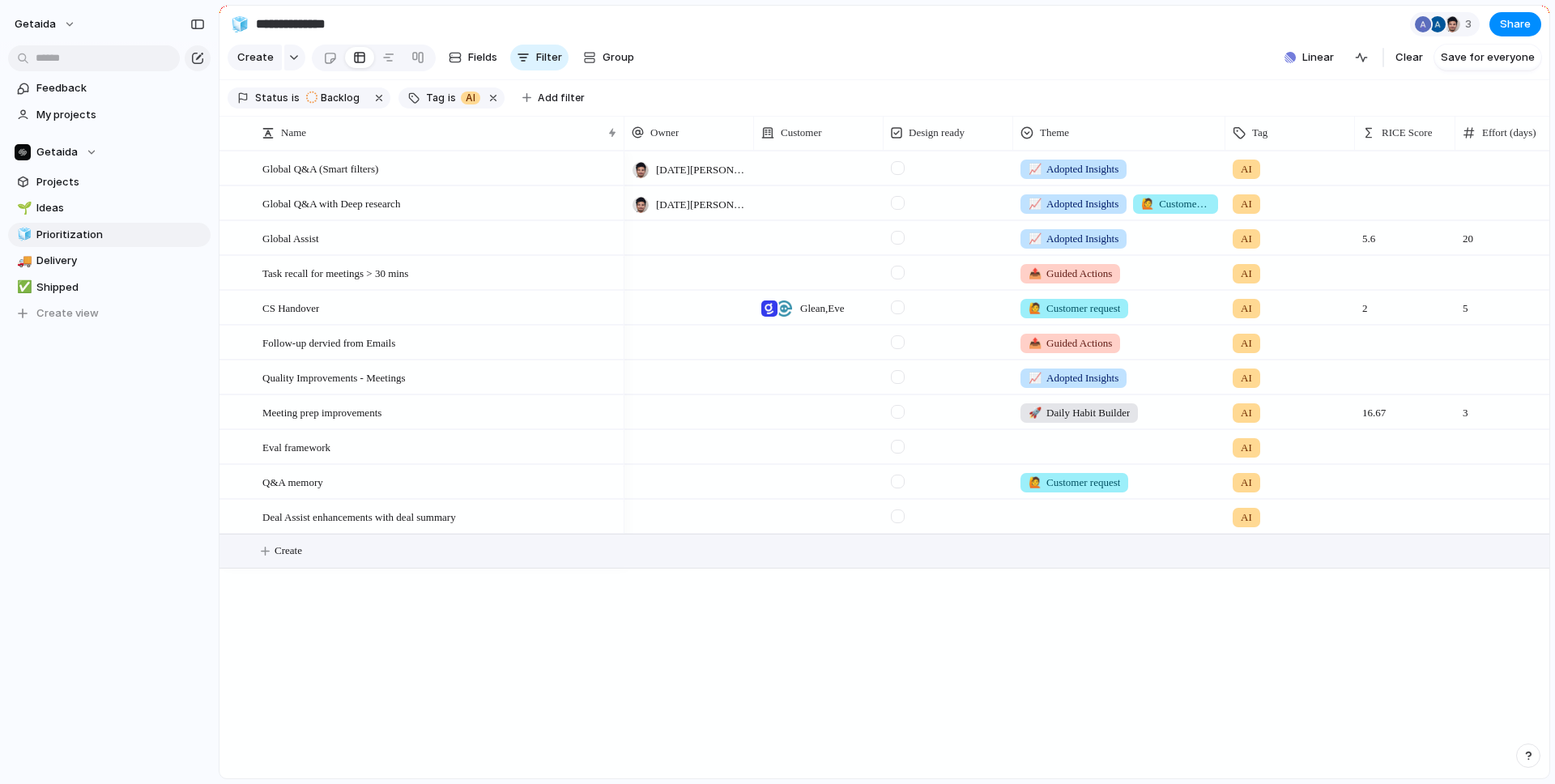
click at [338, 549] on button "Create" at bounding box center [905, 551] width 1339 height 33
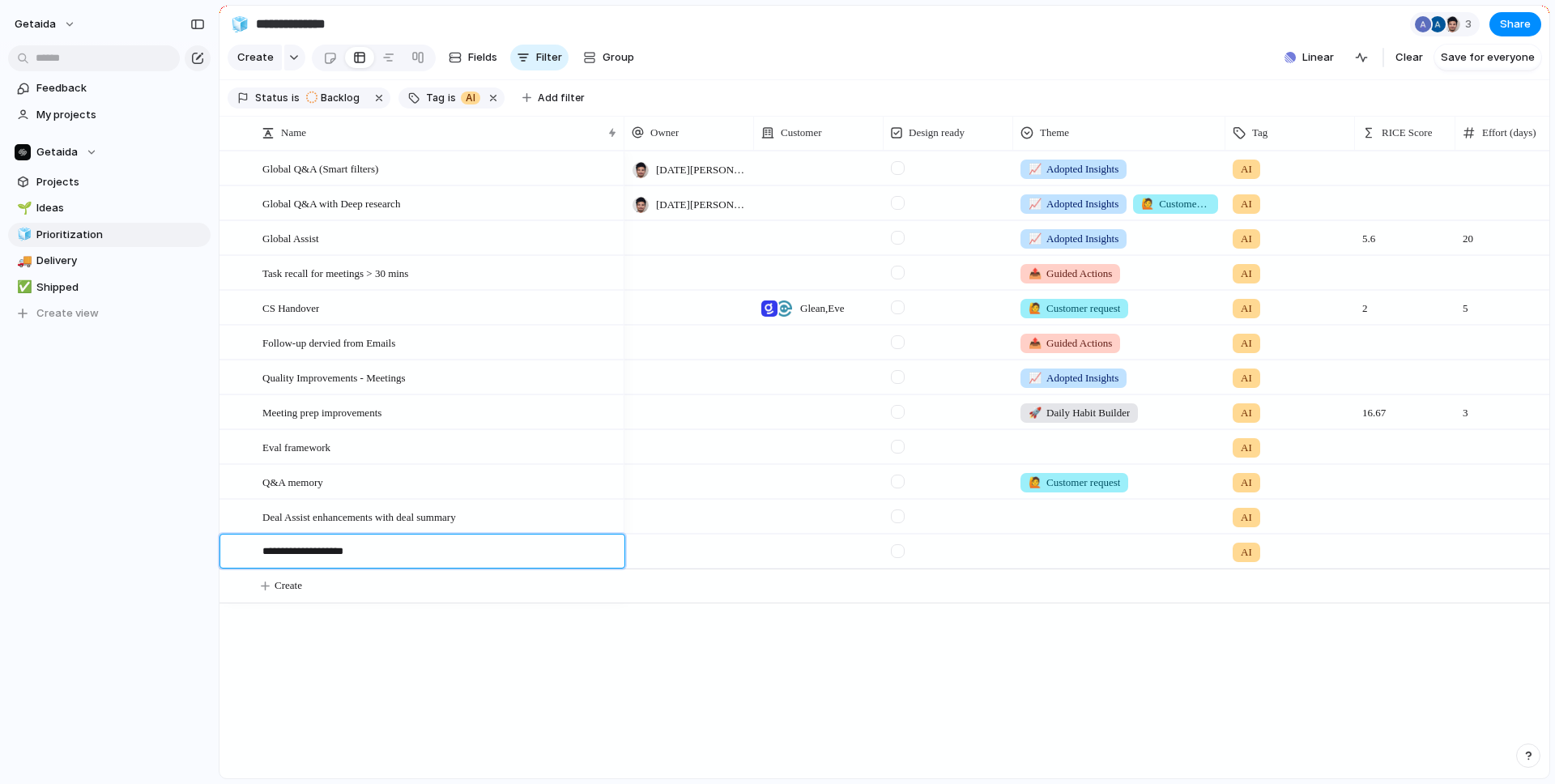
click at [340, 546] on textarea "**********" at bounding box center [438, 553] width 351 height 20
type textarea "**********"
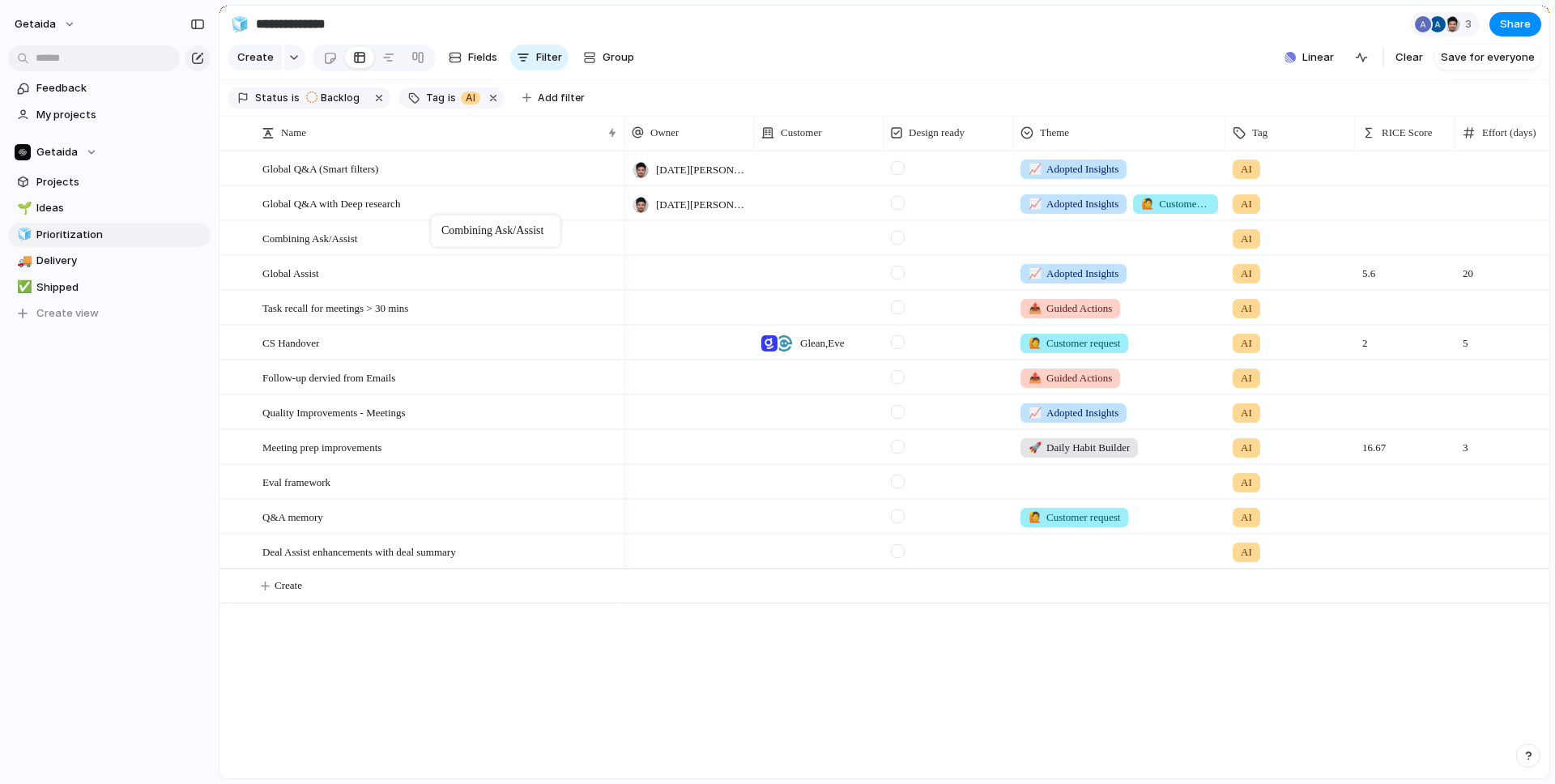
drag, startPoint x: 397, startPoint y: 559, endPoint x: 439, endPoint y: 218, distance: 343.6
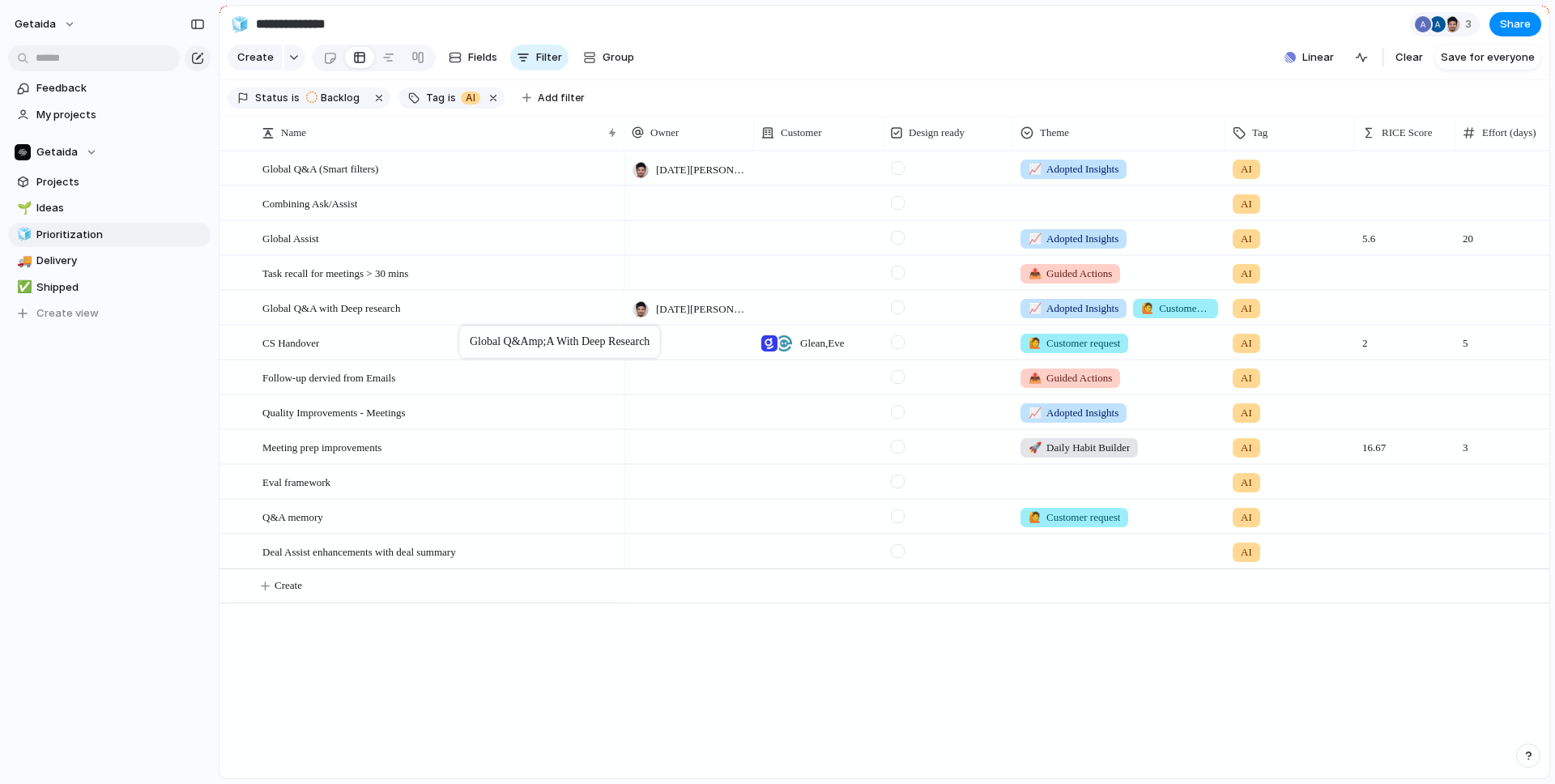
drag, startPoint x: 471, startPoint y: 204, endPoint x: 467, endPoint y: 327, distance: 123.1
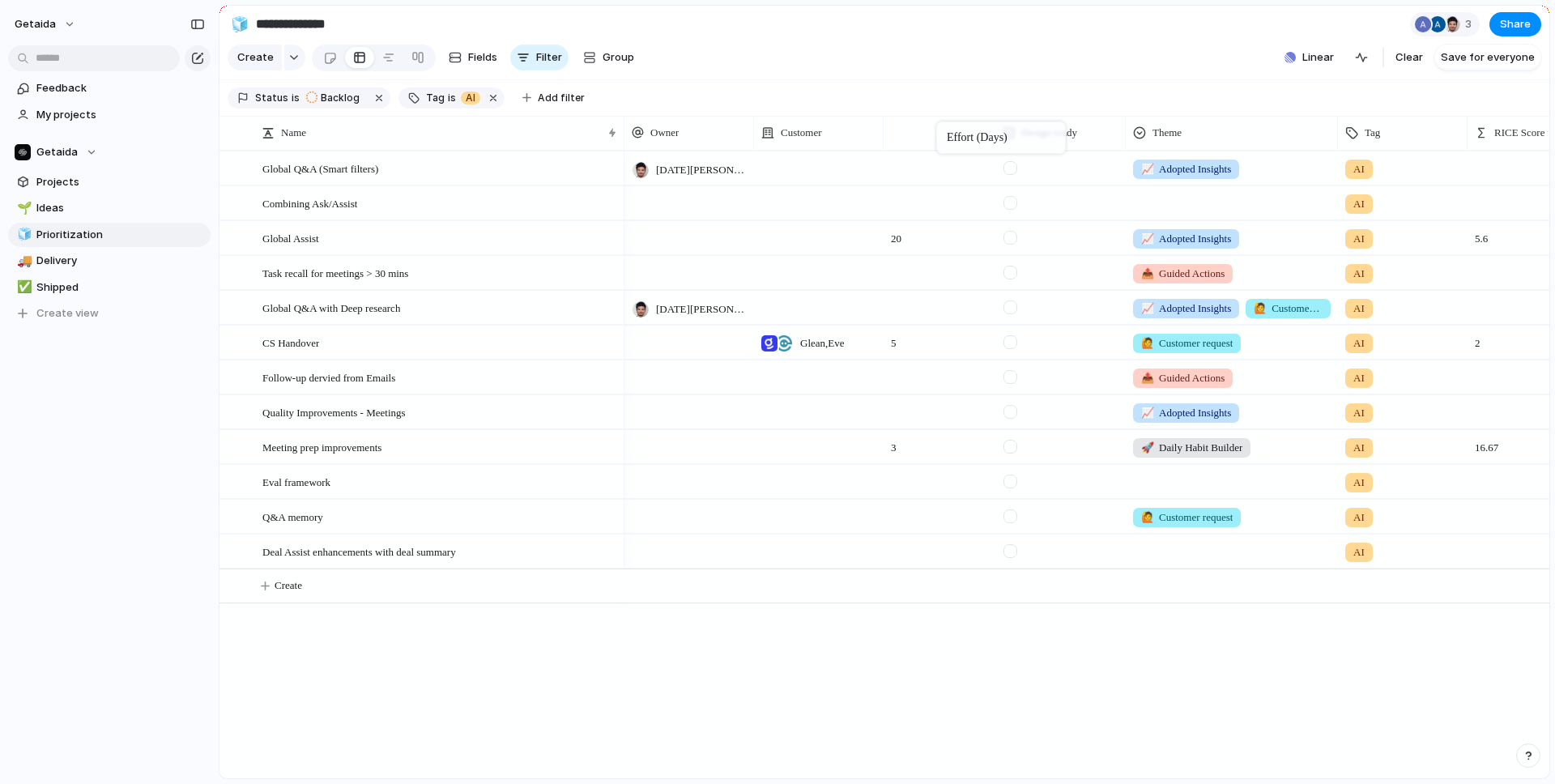
drag, startPoint x: 1486, startPoint y: 129, endPoint x: 945, endPoint y: 125, distance: 541.0
drag, startPoint x: 482, startPoint y: 211, endPoint x: 504, endPoint y: 151, distance: 63.9
click at [673, 172] on div at bounding box center [689, 168] width 129 height 33
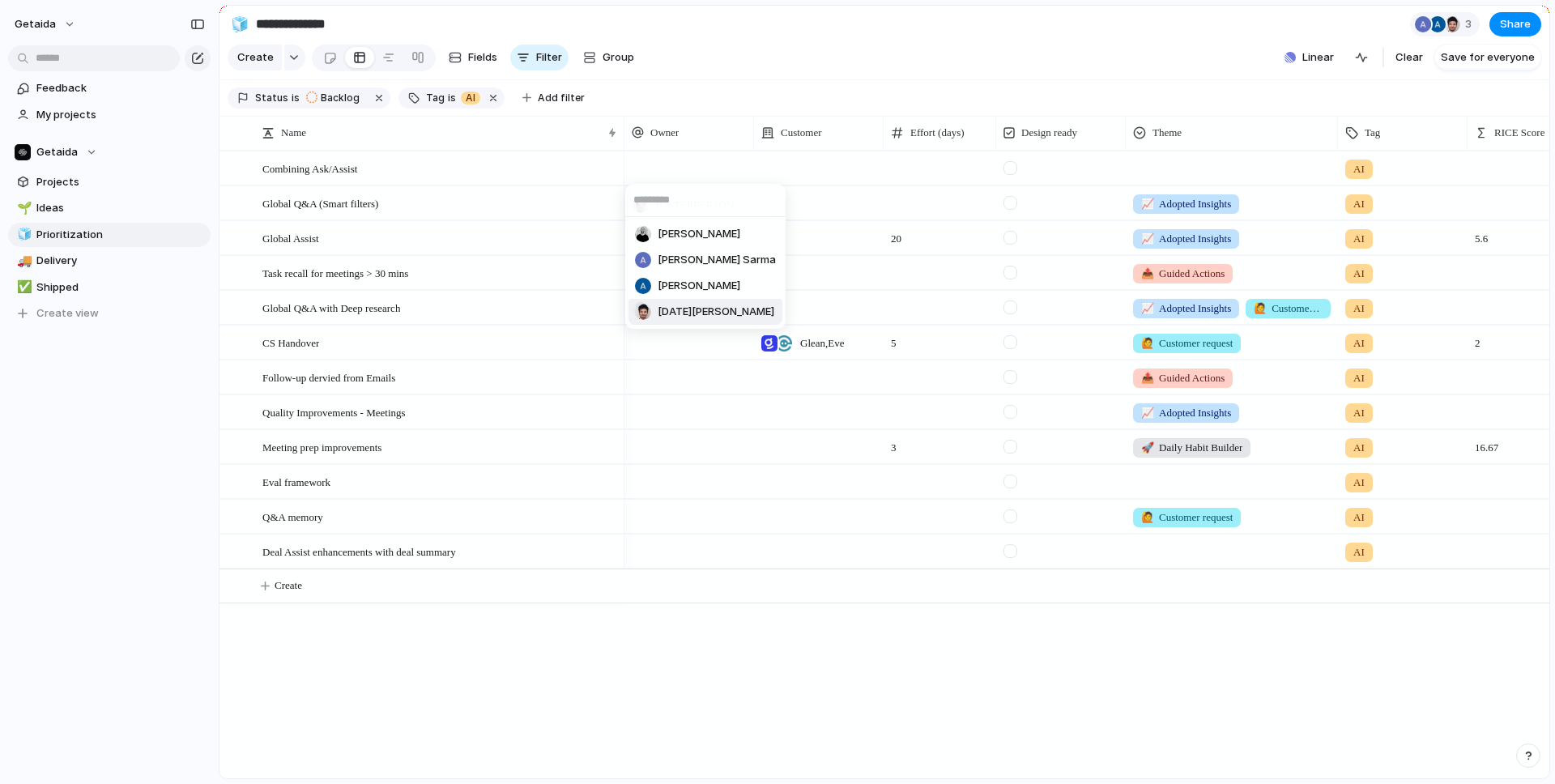
click at [662, 307] on span "[DATE][PERSON_NAME]" at bounding box center [715, 312] width 116 height 16
click at [678, 204] on span "[DATE][PERSON_NAME]" at bounding box center [702, 205] width 90 height 16
click at [701, 162] on div "Ian Johnson Atish Das Sarma Antony Taylor Kartik Goyal No Owner" at bounding box center [777, 392] width 1555 height 784
click at [541, 162] on div "Combining Ask/Assist" at bounding box center [440, 168] width 356 height 33
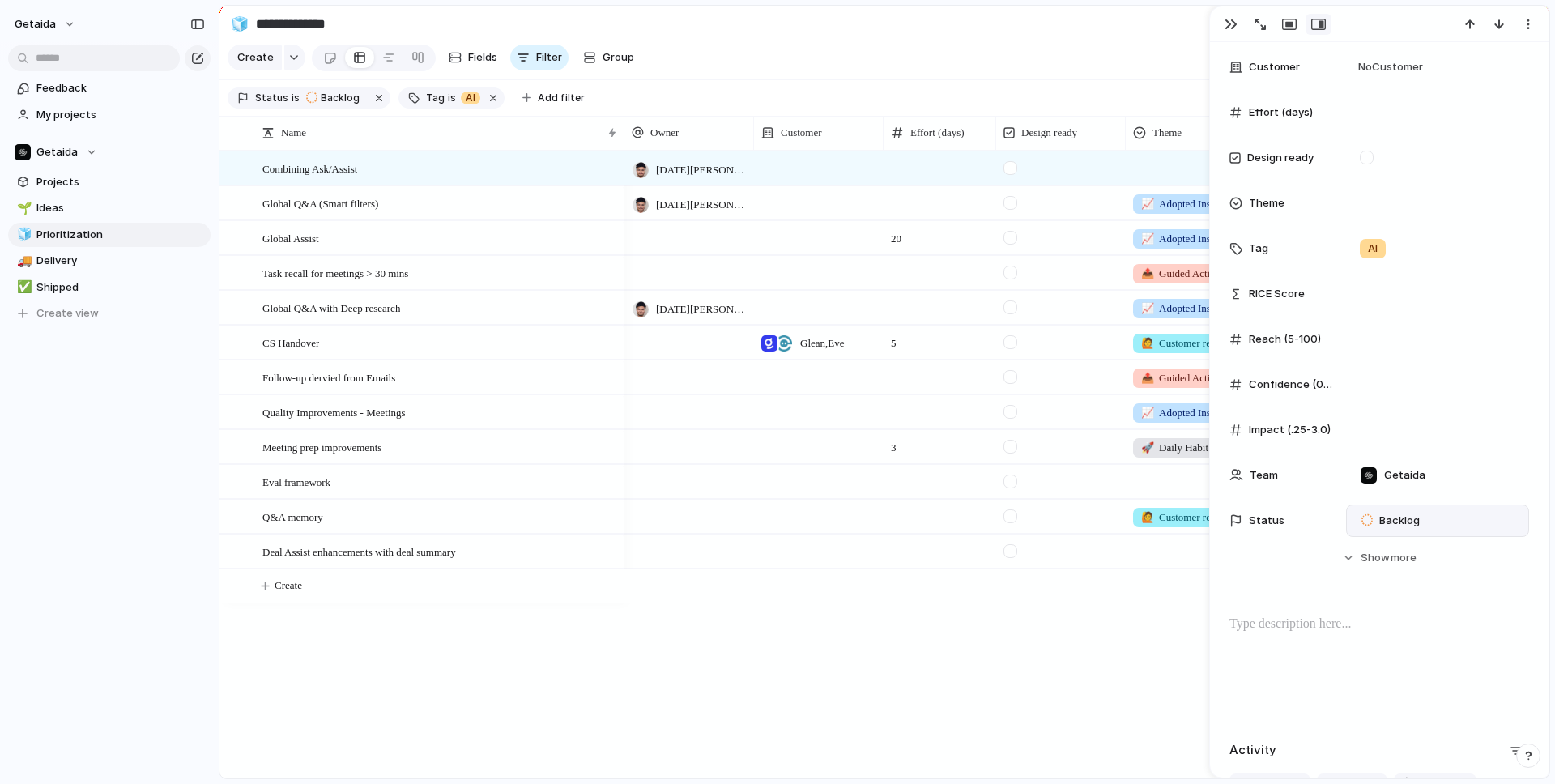
scroll to position [168, 0]
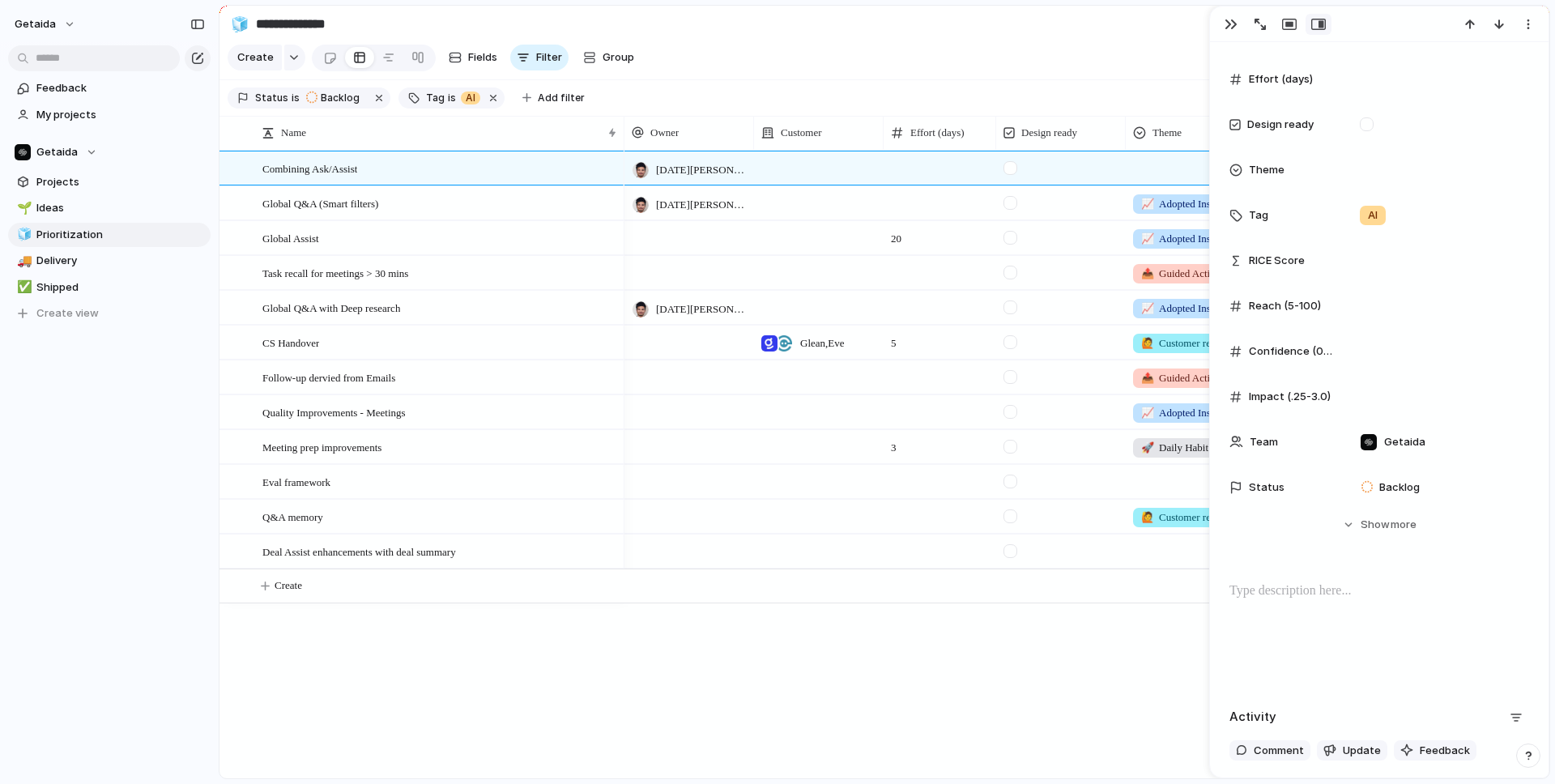
click at [1223, 605] on div at bounding box center [1379, 633] width 300 height 103
click at [661, 205] on span "[DATE][PERSON_NAME]" at bounding box center [702, 205] width 90 height 16
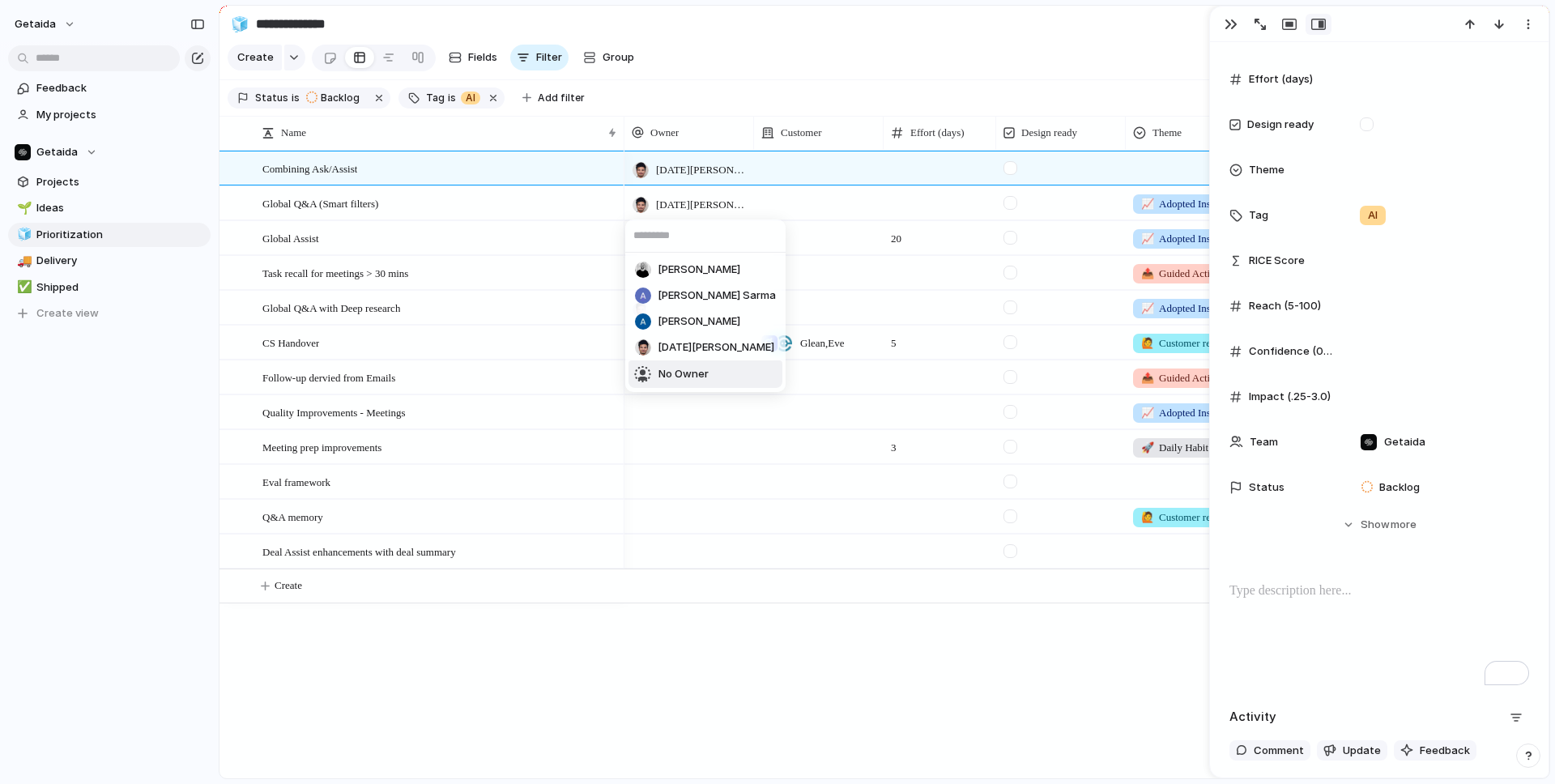
click at [683, 372] on span "No Owner" at bounding box center [683, 374] width 50 height 16
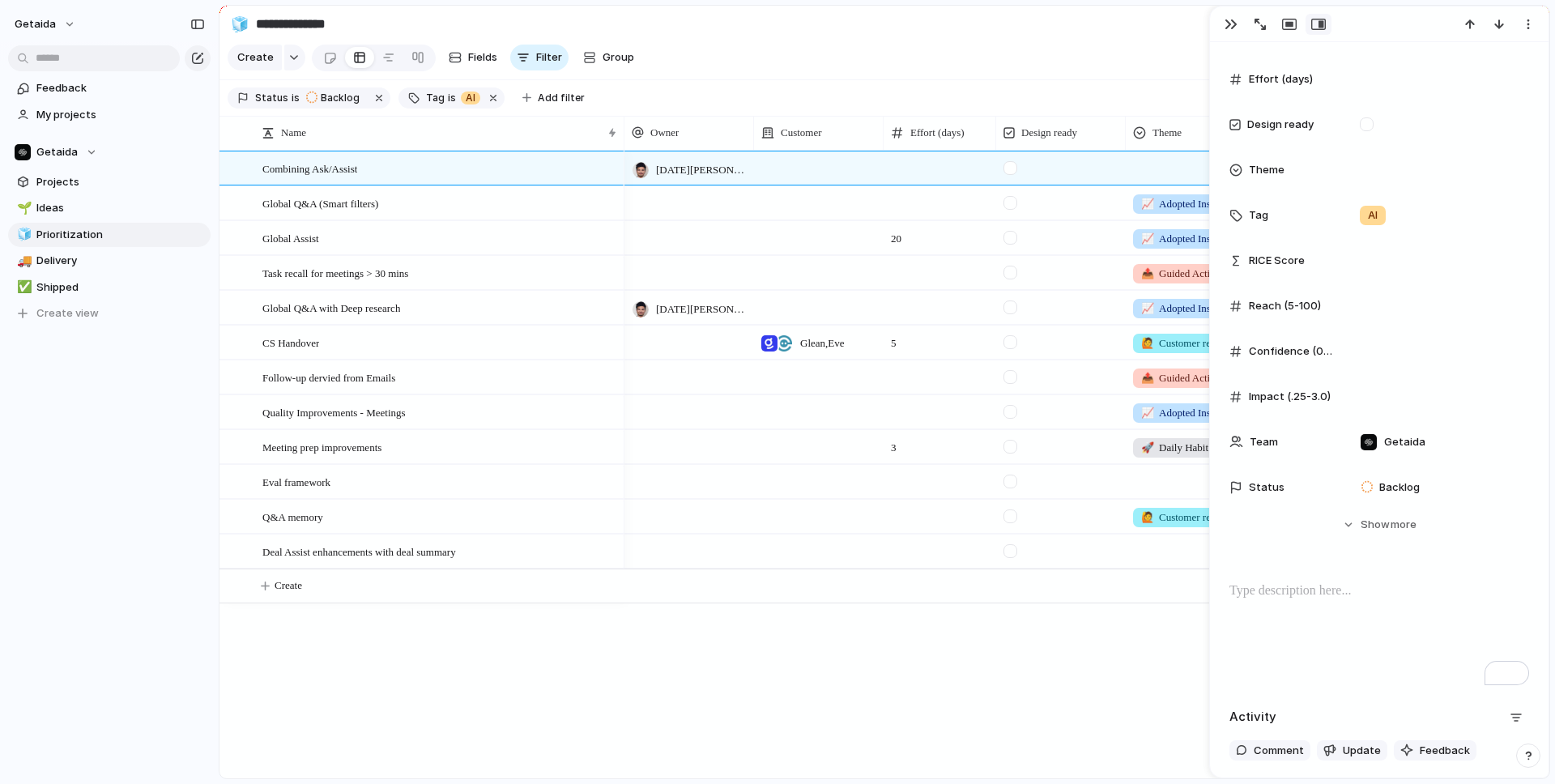
click at [682, 205] on div at bounding box center [689, 203] width 129 height 33
click at [510, 203] on div "[PERSON_NAME] [PERSON_NAME] Sarma [PERSON_NAME] [DATE][PERSON_NAME]" at bounding box center [777, 392] width 1555 height 784
click at [510, 203] on div "Global Q&A (Smart filters)" at bounding box center [440, 203] width 356 height 33
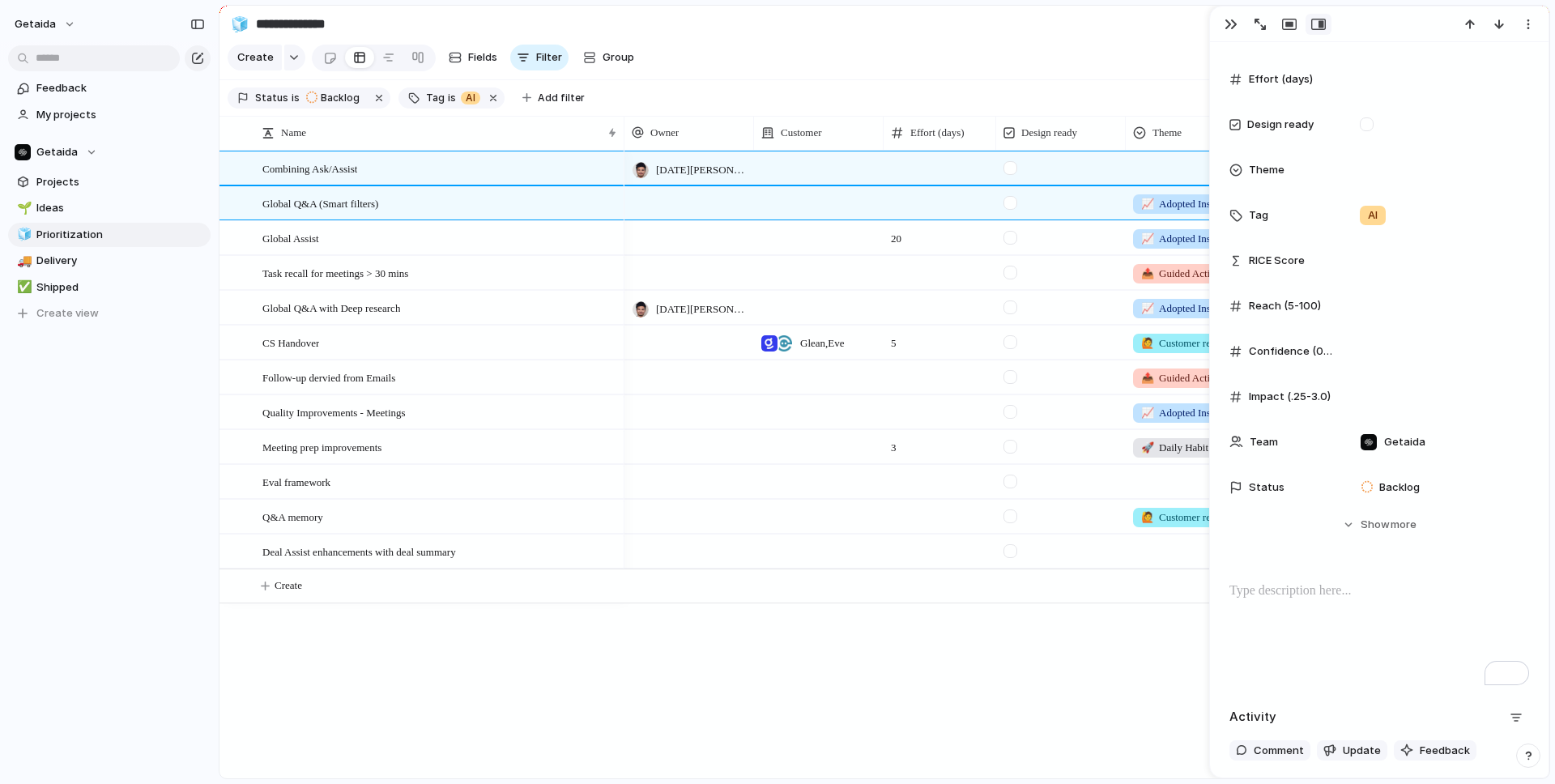
type textarea "**********"
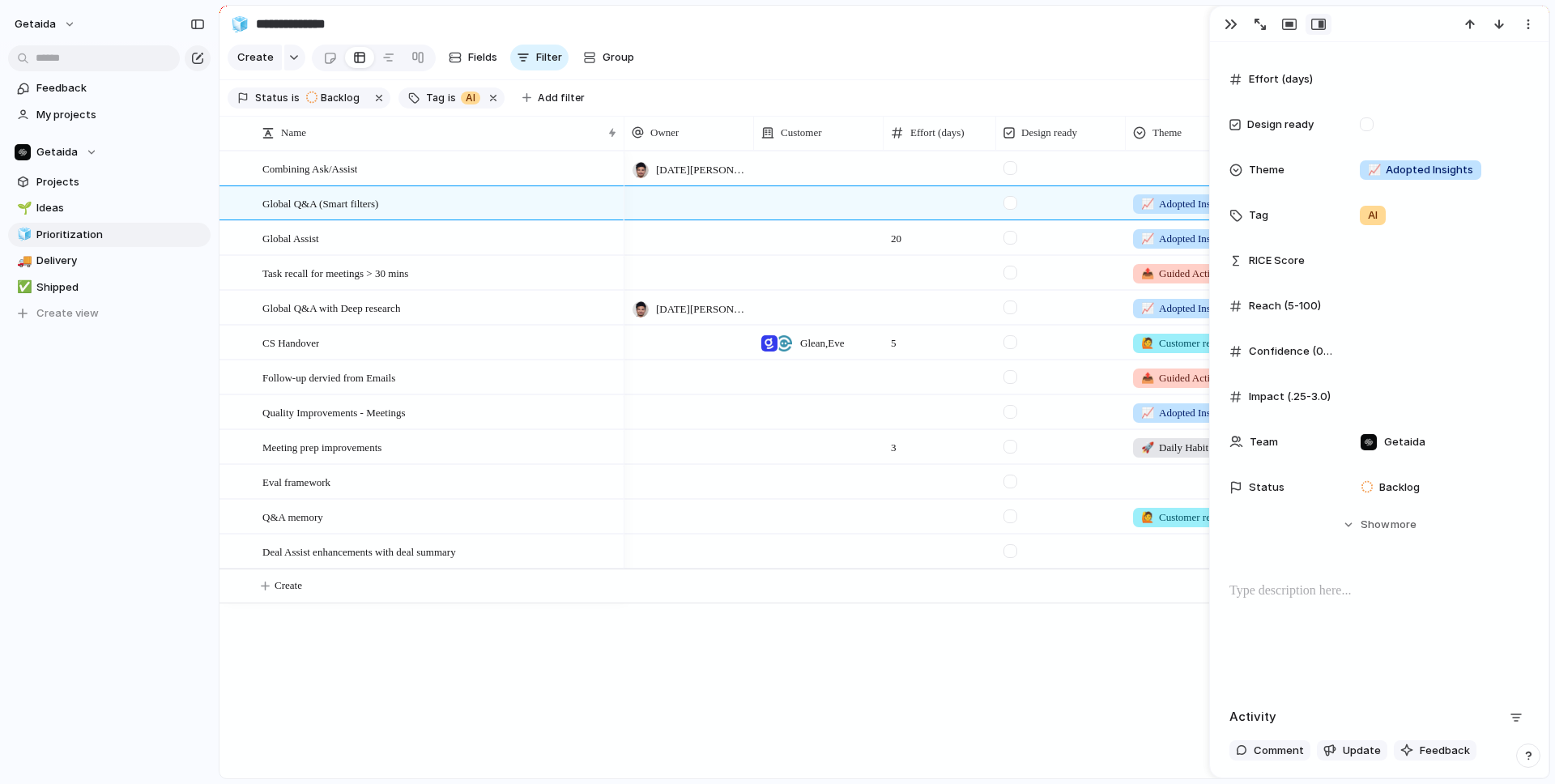
click at [1223, 620] on div "To enrich screen reader interactions, please activate Accessibility in Grammarl…" at bounding box center [1379, 633] width 300 height 103
click at [843, 672] on div "Kartik Goyal AI 📈 Adopted Insights AI 20 📈 Adopted Insights AI 5.6 80 0.7 📤 Gui…" at bounding box center [1086, 464] width 925 height 628
click at [493, 385] on div "Follow-up dervied from Emails" at bounding box center [440, 378] width 356 height 33
type textarea "**********"
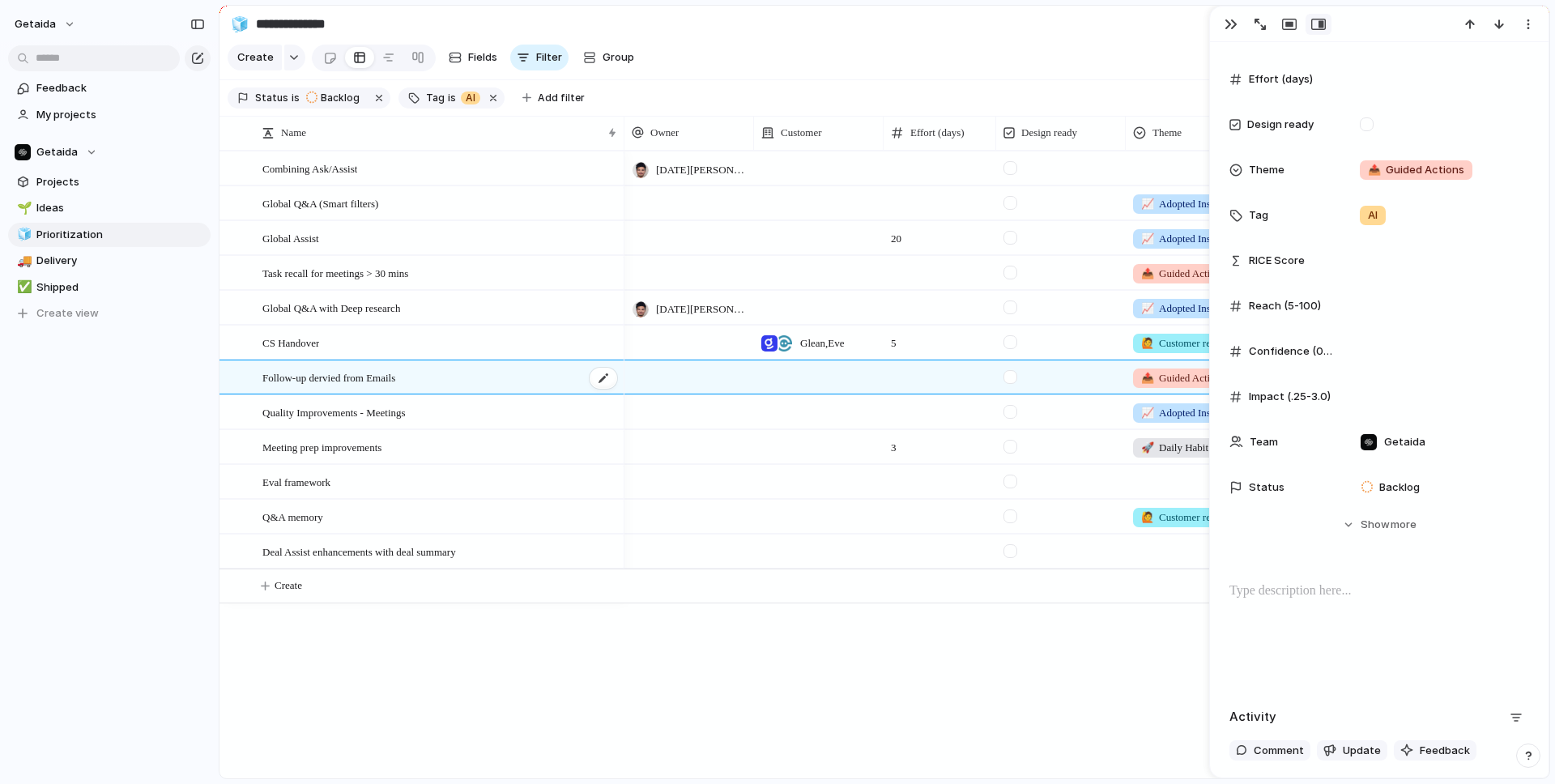
scroll to position [199, 0]
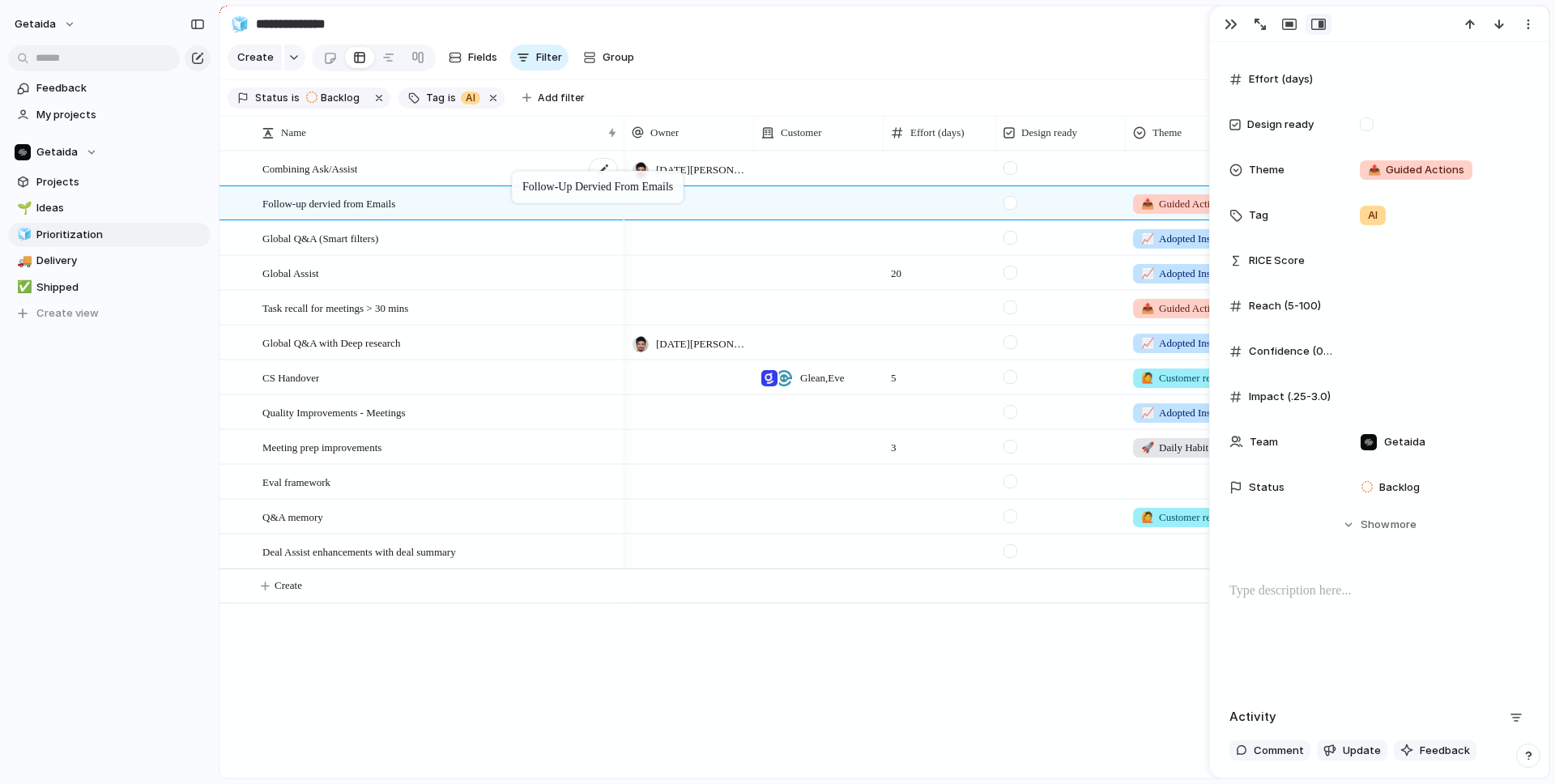
drag, startPoint x: 471, startPoint y: 379, endPoint x: 520, endPoint y: 175, distance: 209.8
click at [395, 195] on span "Follow-up dervied from Emails" at bounding box center [328, 202] width 133 height 18
click at [1223, 609] on div at bounding box center [1379, 633] width 300 height 103
click at [814, 693] on div "Kartik Goyal AI 📈 Adopted Insights AI 20 📈 Adopted Insights AI 5.6 80 0.7 📤 Gui…" at bounding box center [1086, 464] width 925 height 628
click at [517, 240] on div "Global Q&A (Smart filters)" at bounding box center [440, 239] width 356 height 33
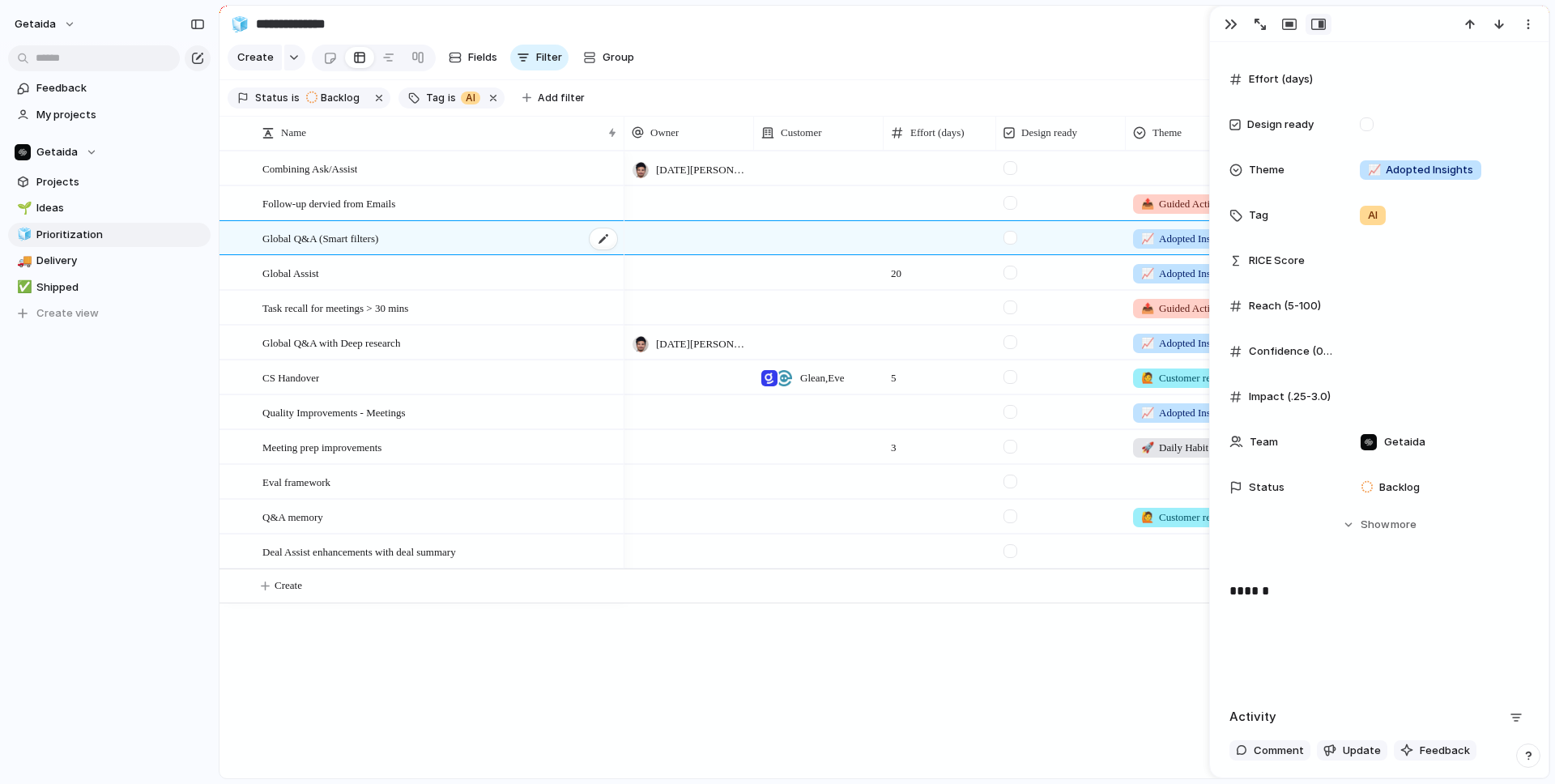
scroll to position [168, 0]
click at [443, 174] on div "Combining Ask/Assist" at bounding box center [440, 168] width 356 height 33
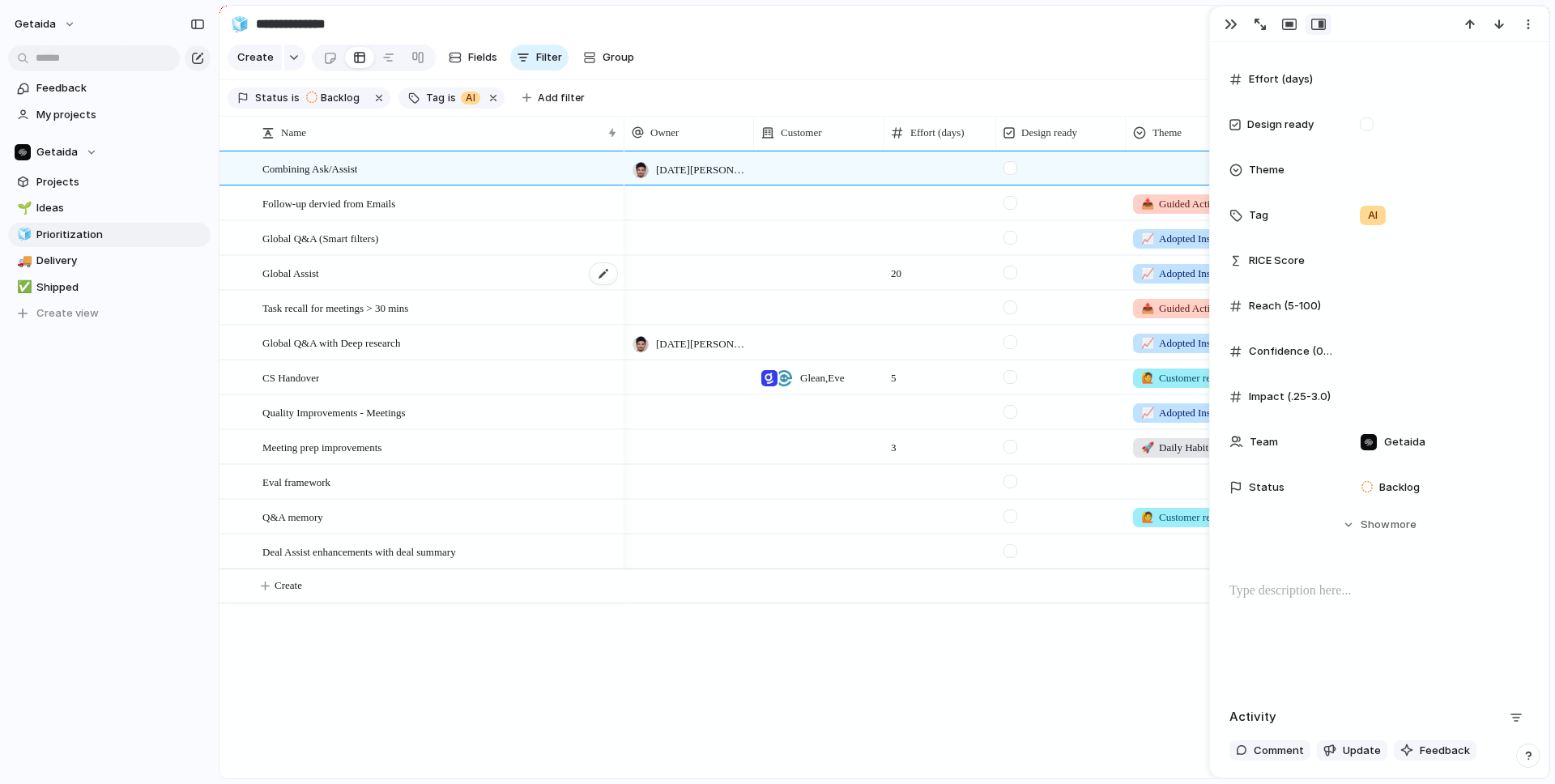
click at [421, 274] on div "Global Assist" at bounding box center [440, 273] width 356 height 33
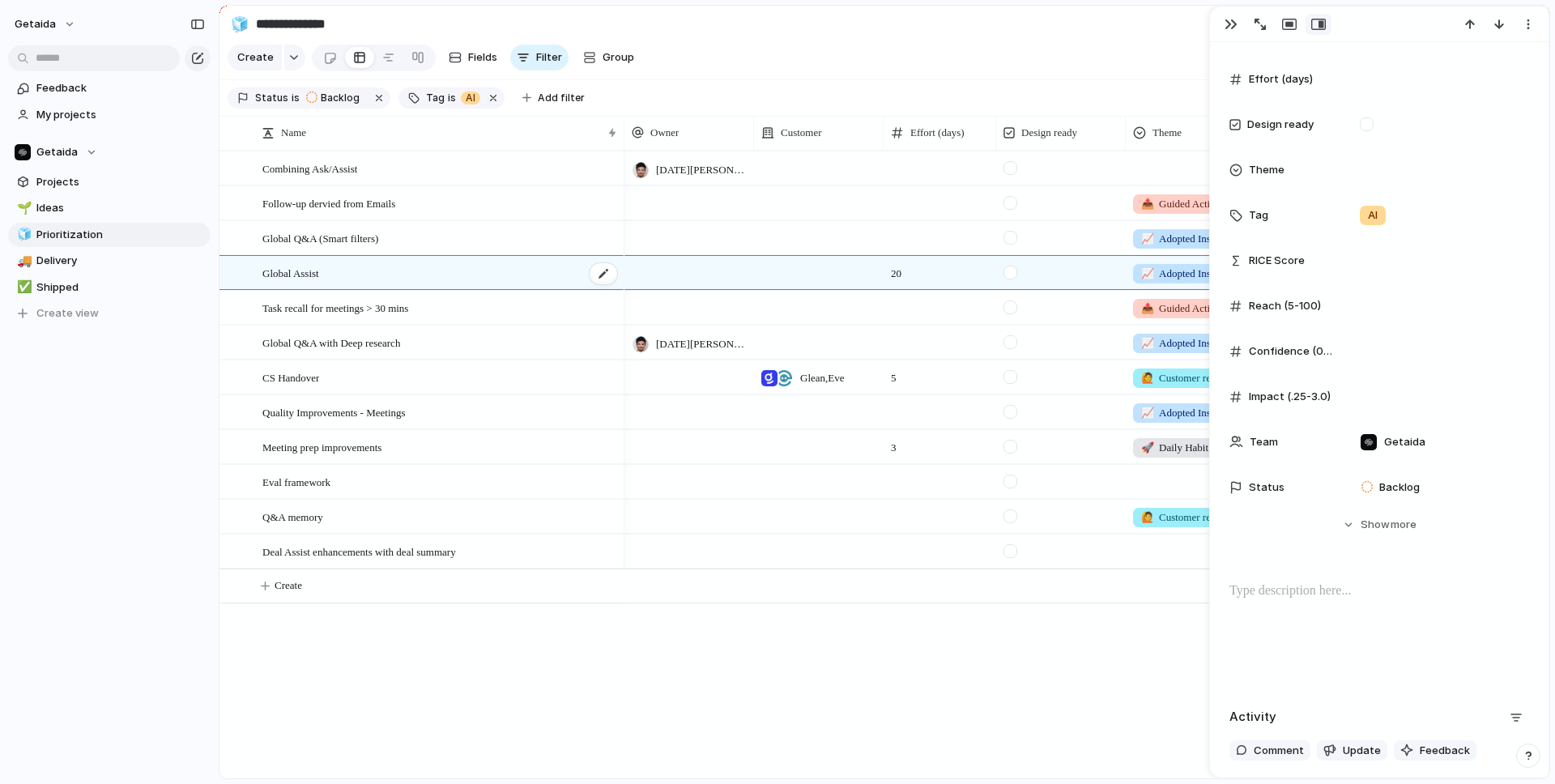
type textarea "**********"
click at [1223, 23] on div "button" at bounding box center [1528, 24] width 13 height 13
click at [1223, 84] on li "Delete" at bounding box center [1478, 85] width 122 height 26
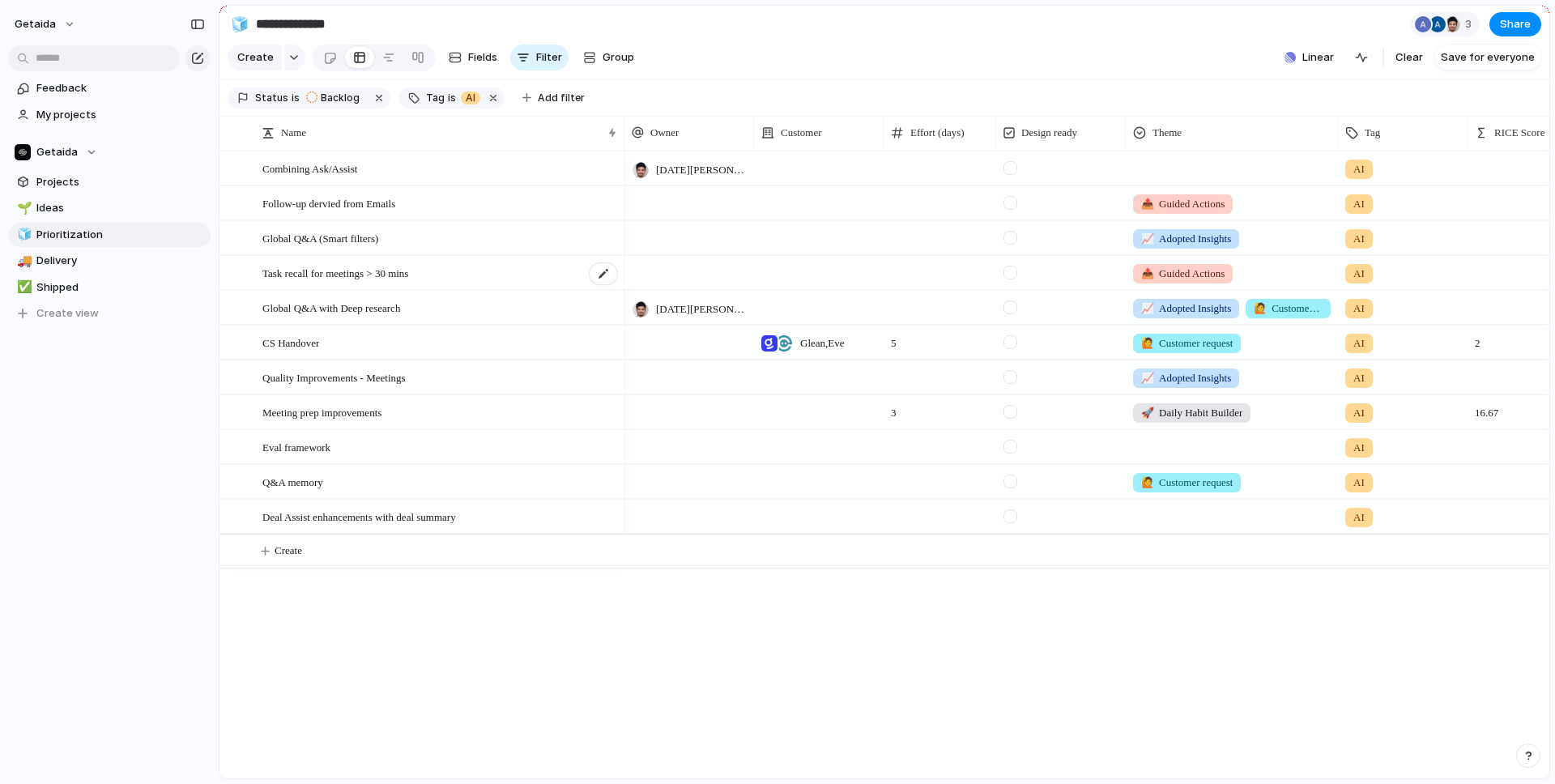
click at [469, 278] on div "Task recall for meetings > 30 mins" at bounding box center [440, 273] width 356 height 33
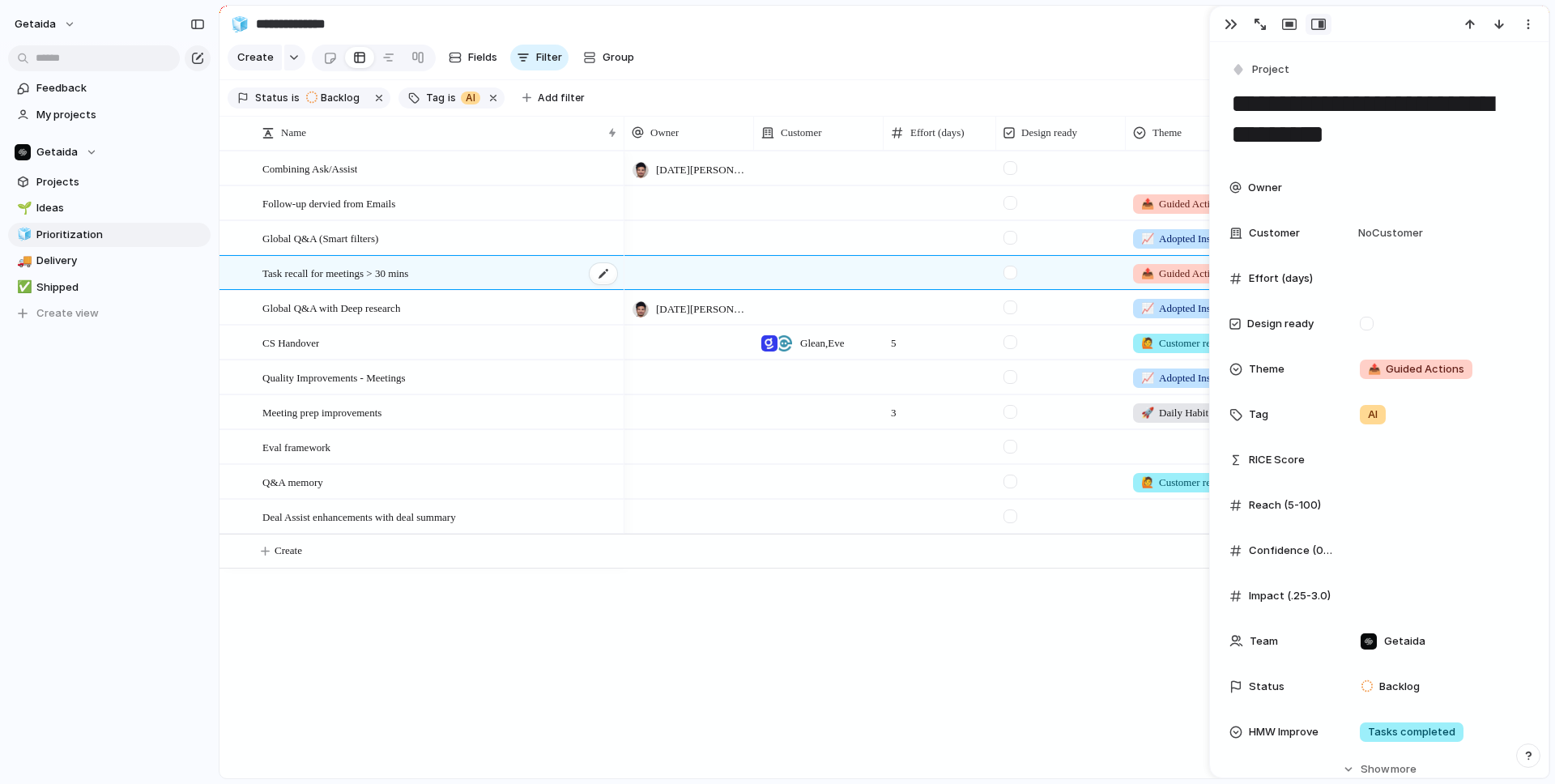
click at [471, 279] on div "Task recall for meetings > 30 mins" at bounding box center [440, 273] width 356 height 33
click at [467, 307] on div "Global Q&A with Deep research" at bounding box center [440, 308] width 356 height 33
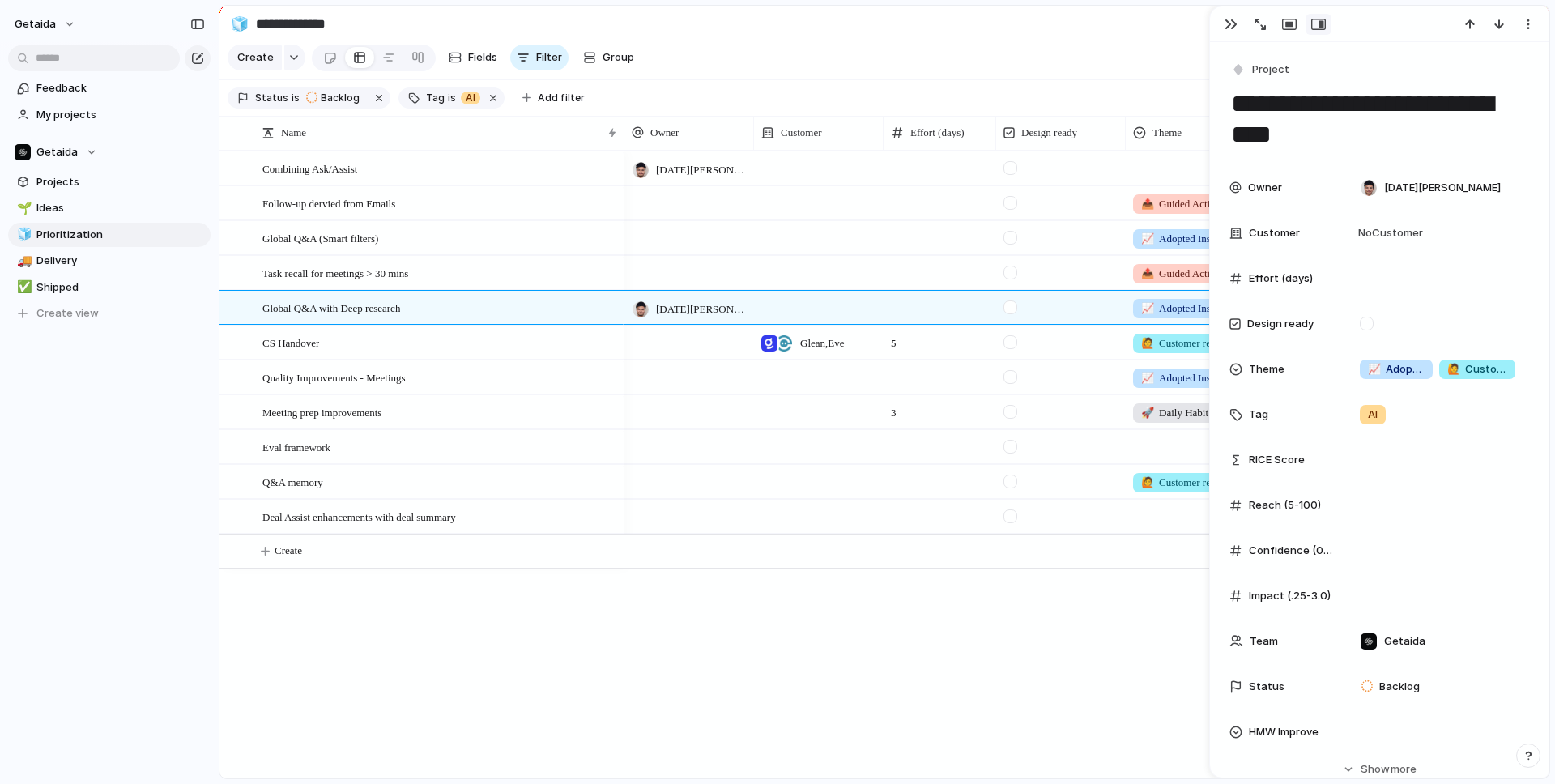
click at [692, 301] on span "[DATE][PERSON_NAME]" at bounding box center [702, 309] width 90 height 16
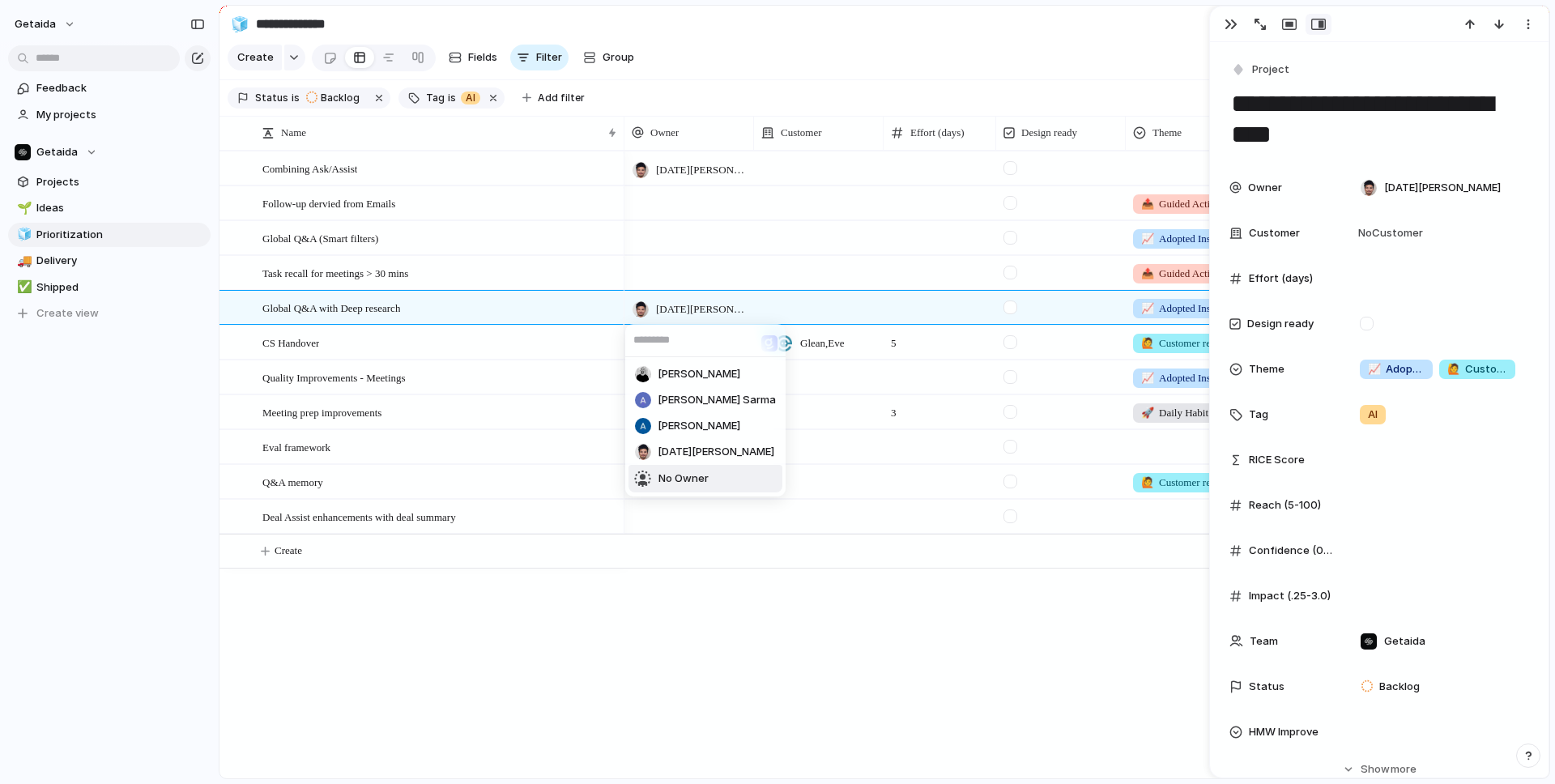
click at [676, 475] on span "No Owner" at bounding box center [683, 478] width 50 height 16
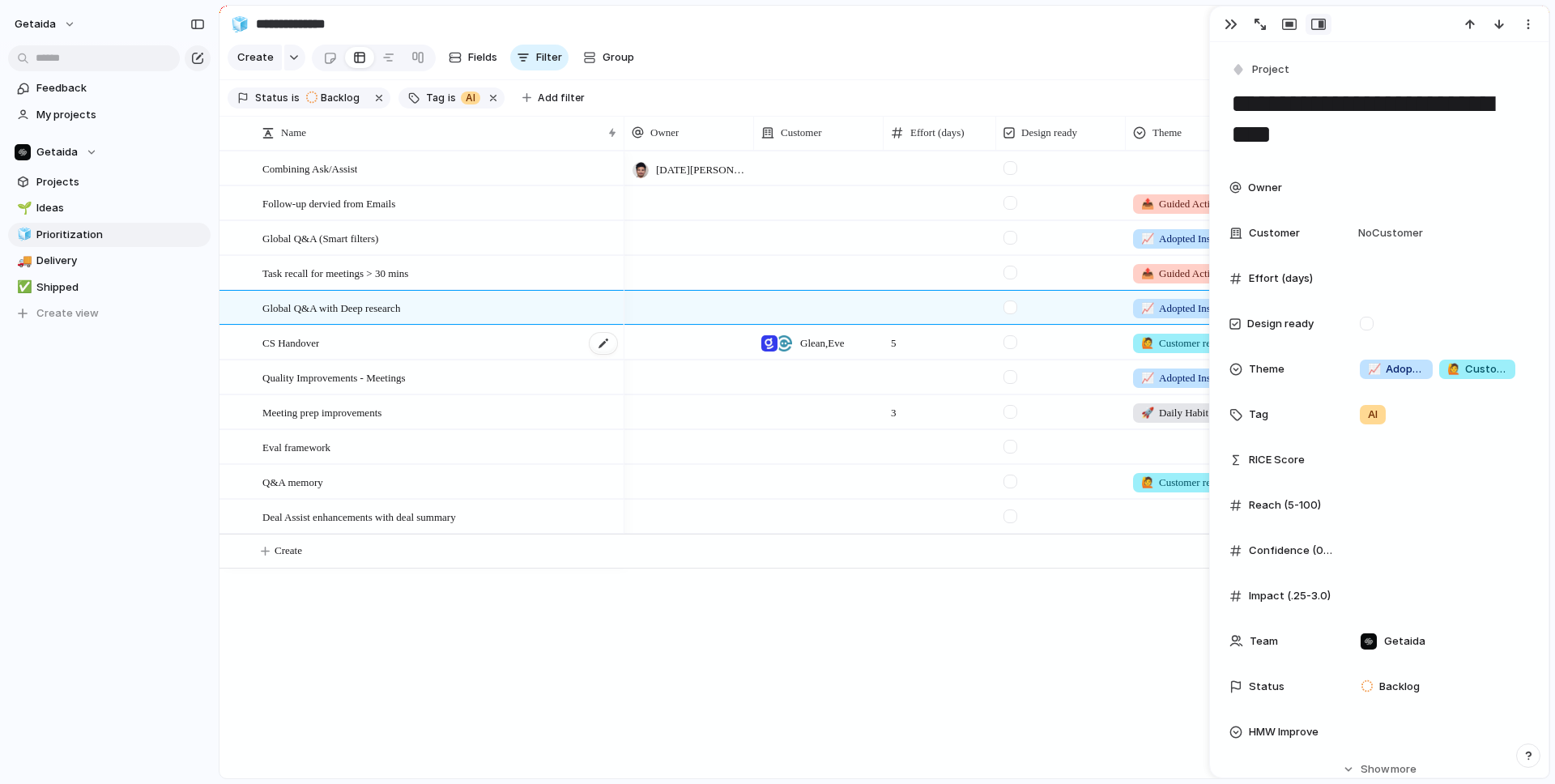
click at [484, 340] on div "CS Handover" at bounding box center [440, 343] width 356 height 33
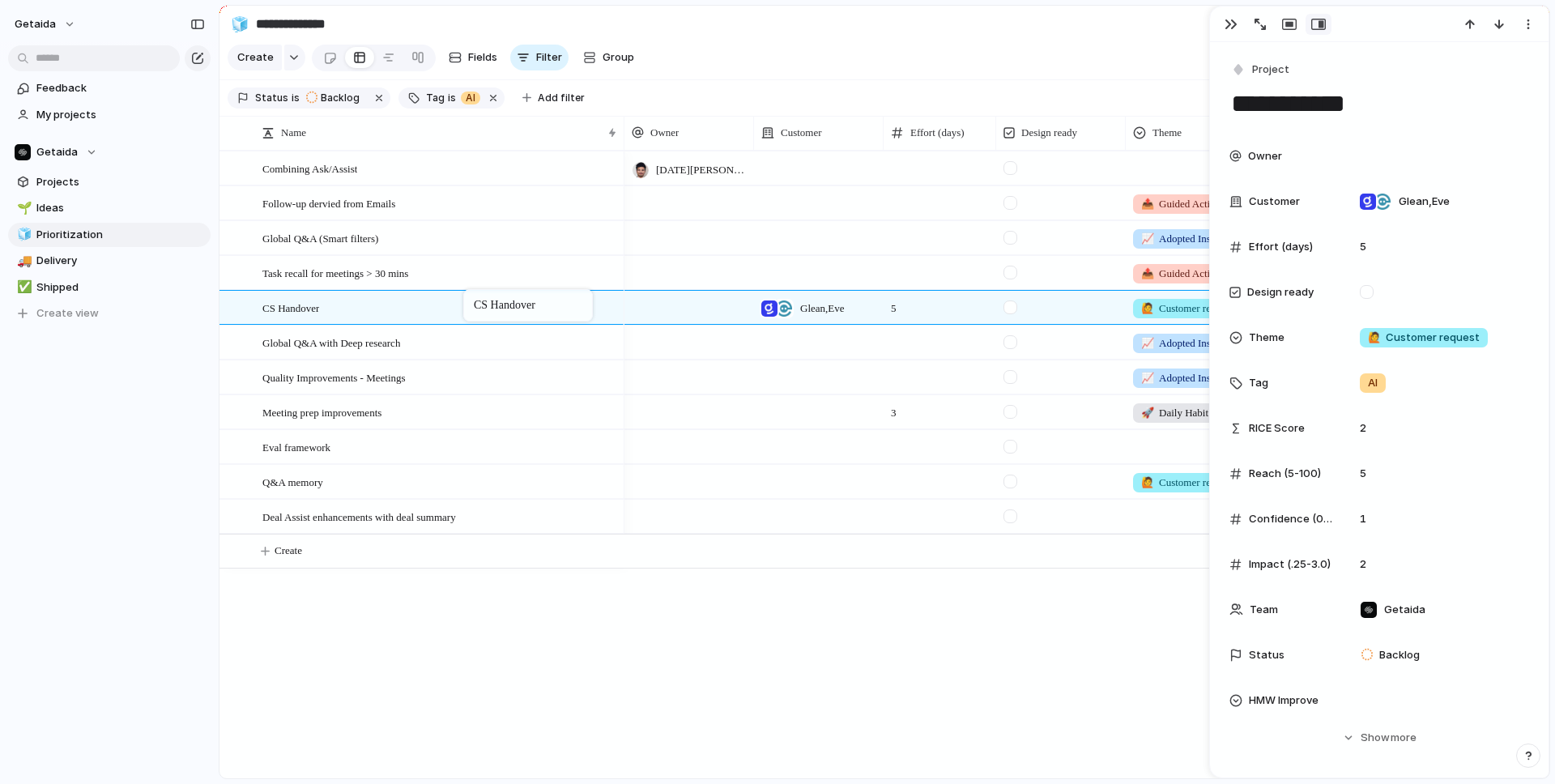
drag, startPoint x: 451, startPoint y: 343, endPoint x: 471, endPoint y: 293, distance: 53.9
click at [680, 308] on div at bounding box center [689, 307] width 129 height 33
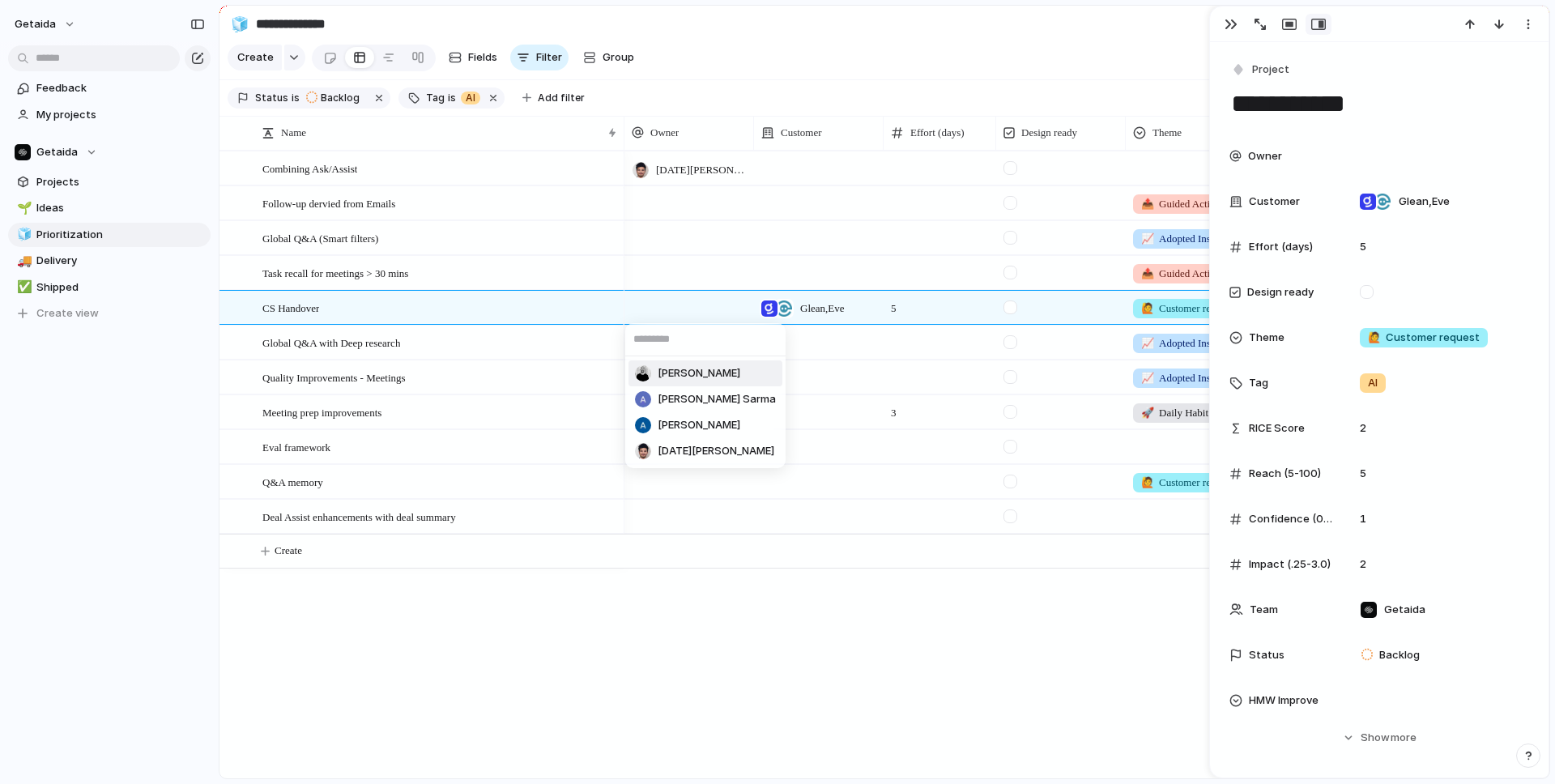
click at [686, 369] on span "[PERSON_NAME]" at bounding box center [698, 373] width 82 height 16
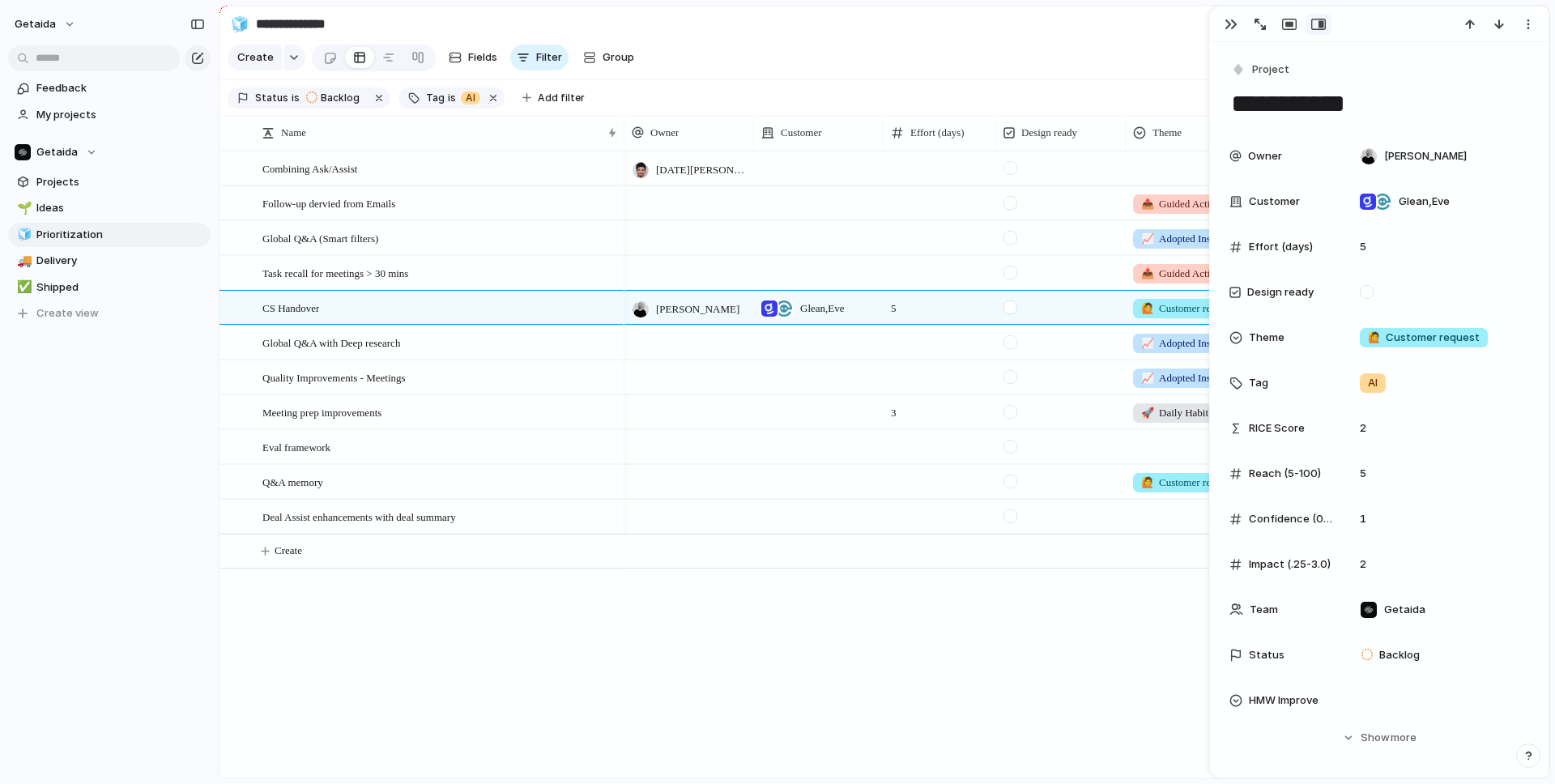
click at [659, 386] on div at bounding box center [689, 377] width 129 height 33
click at [659, 466] on span "[PERSON_NAME] Sarma" at bounding box center [716, 469] width 118 height 16
click at [432, 415] on div "Meeting prep improvements" at bounding box center [440, 412] width 356 height 33
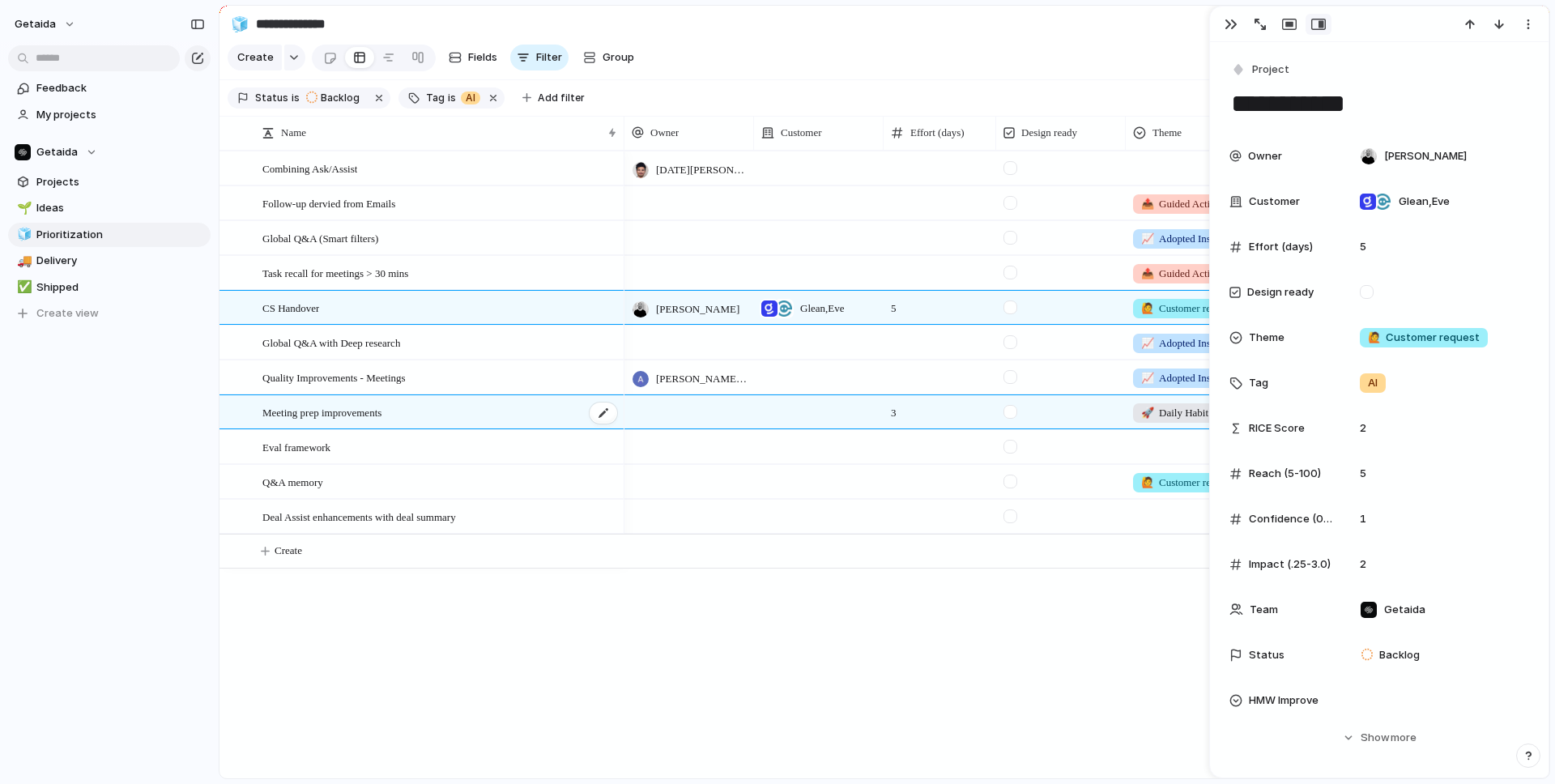
type textarea "**********"
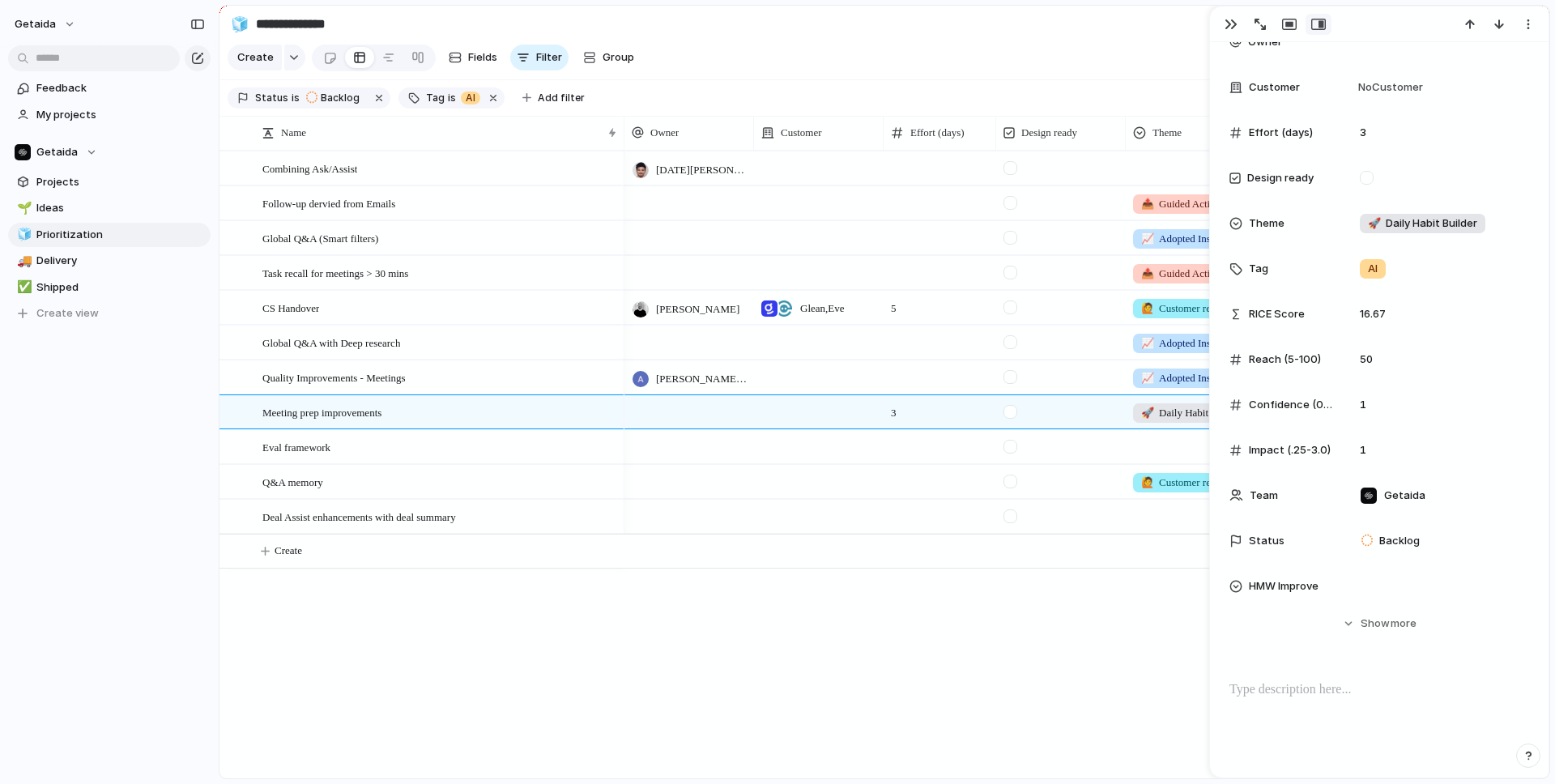
scroll to position [149, 0]
click at [1321, 704] on div at bounding box center [1379, 728] width 300 height 103
click at [1032, 682] on div "Kartik Goyal AI 📤 Guided Actions AI 📈 Adopted Insights AI 📤 Guided Actions AI I…" at bounding box center [1086, 464] width 925 height 628
click at [491, 480] on div "Q&A memory" at bounding box center [440, 482] width 356 height 33
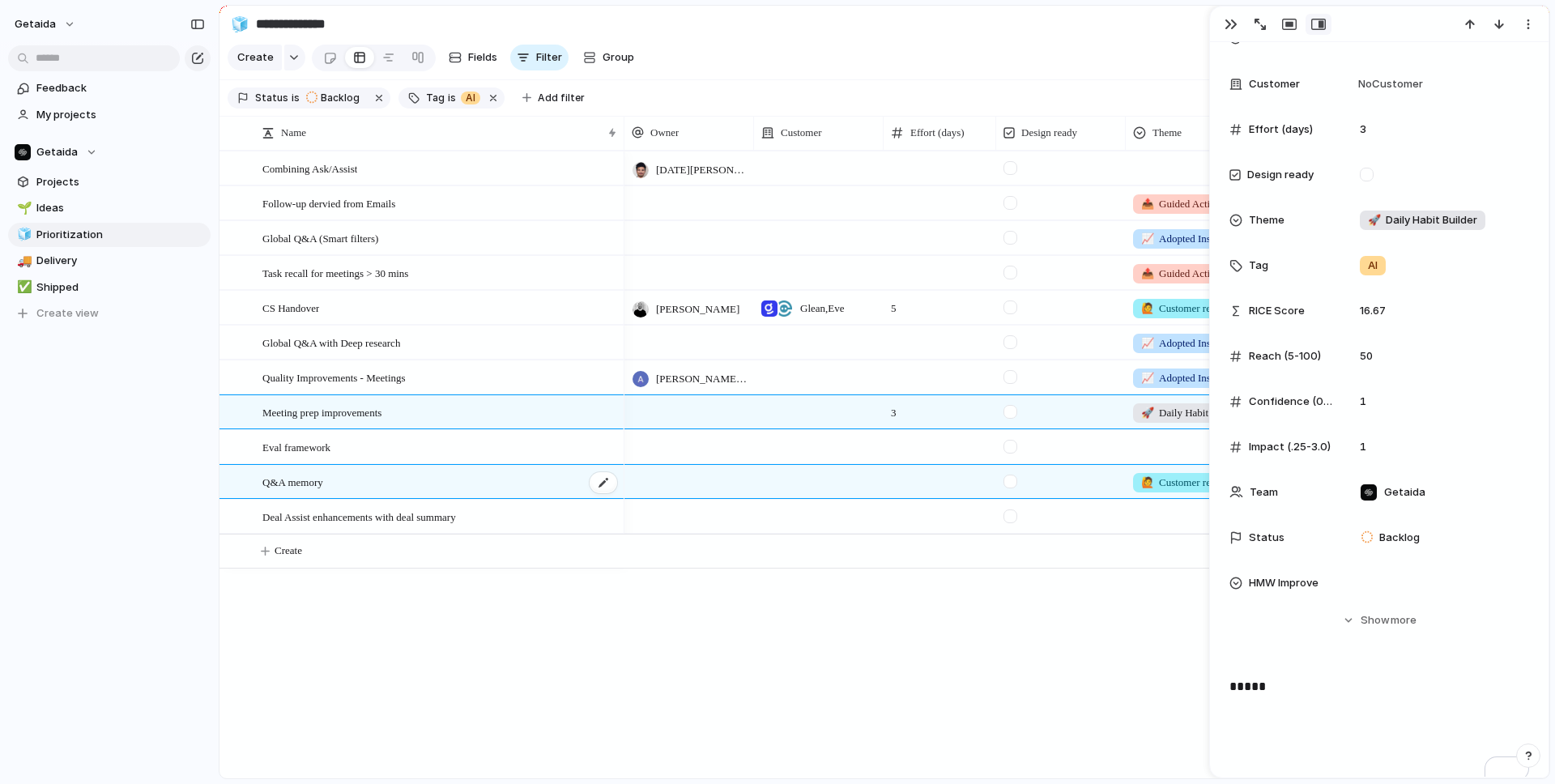
type textarea "**********"
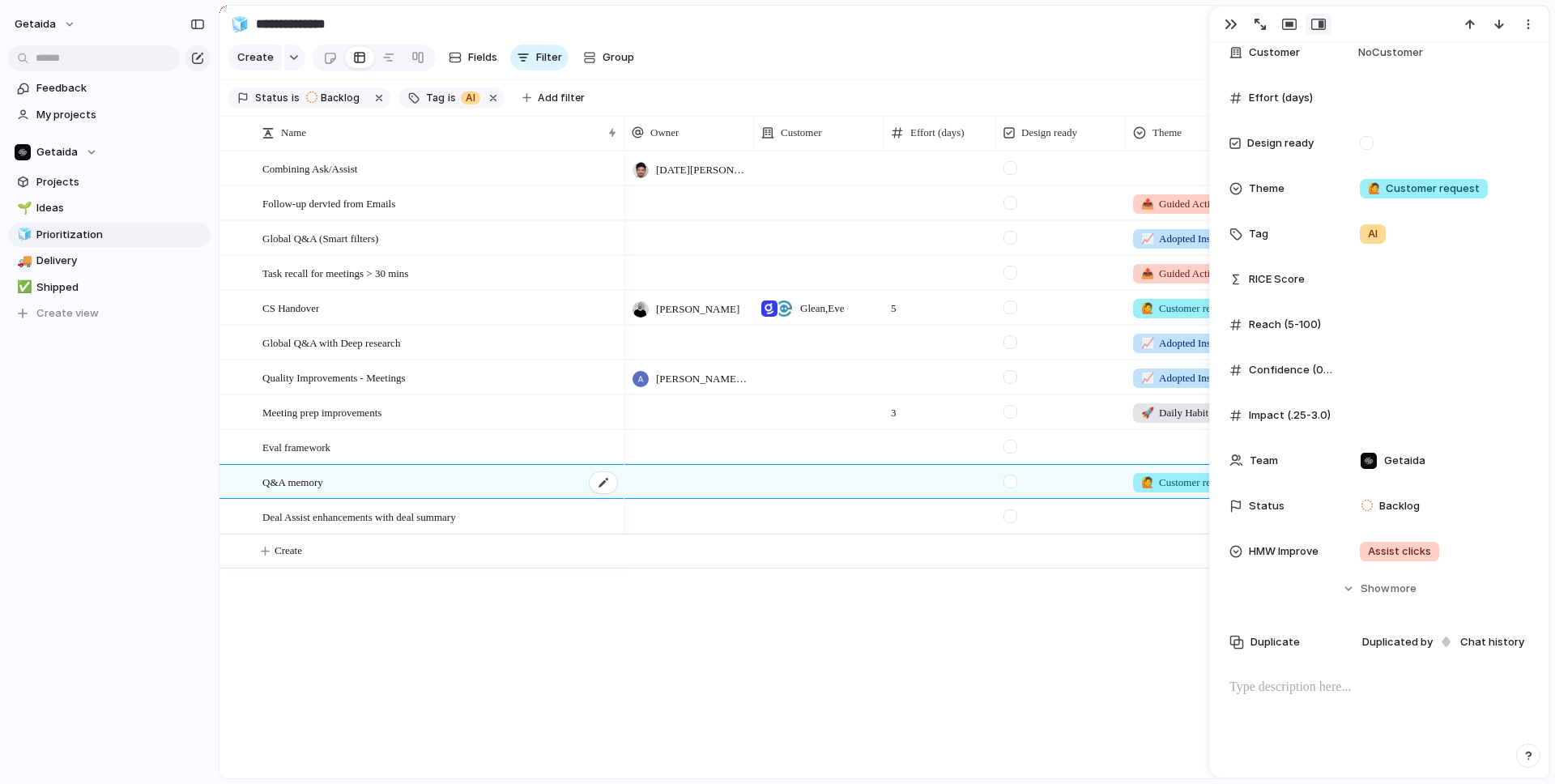
scroll to position [117, 0]
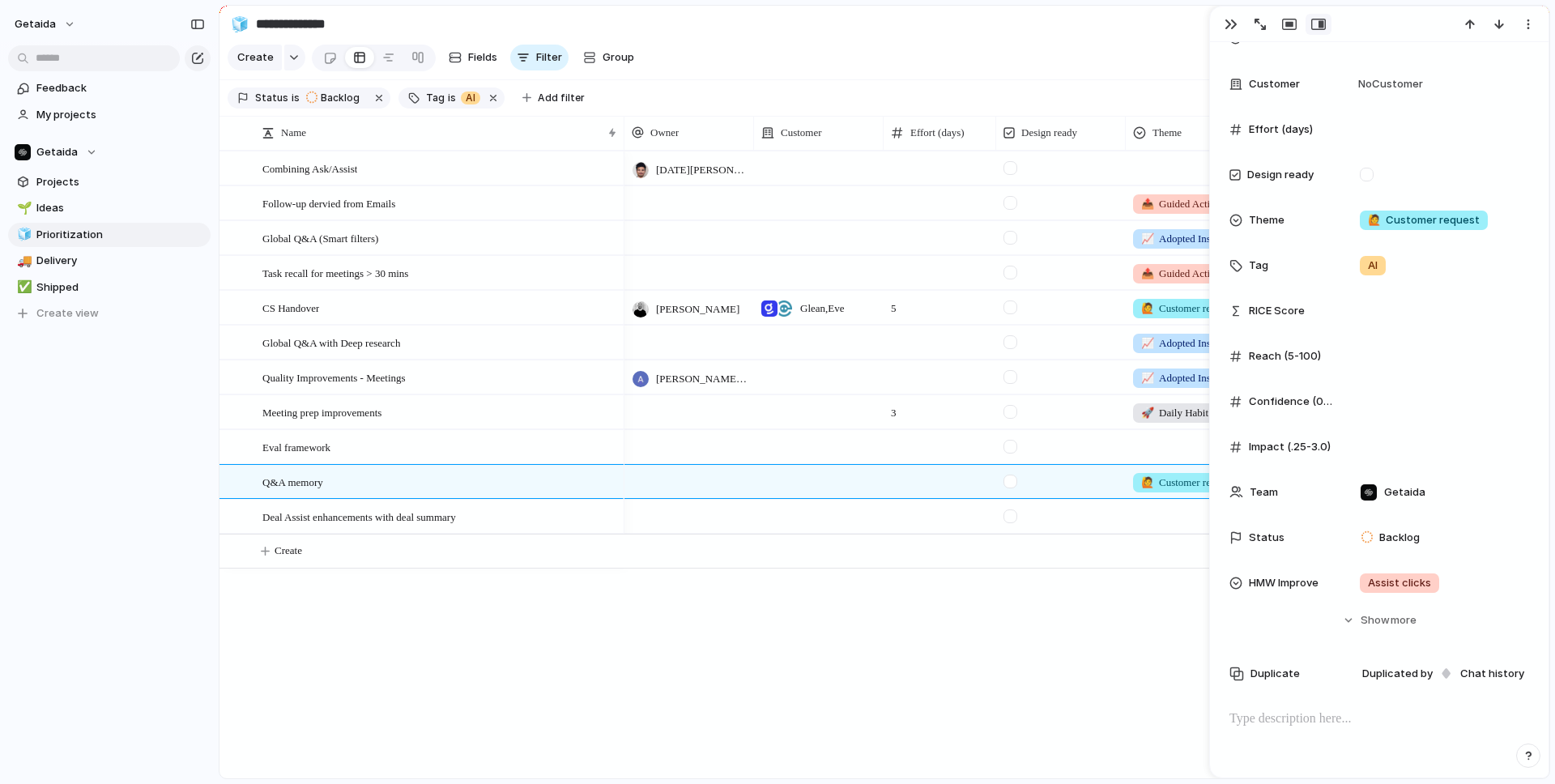
click at [1295, 718] on p at bounding box center [1379, 719] width 300 height 19
click at [359, 491] on div "Q&A memory" at bounding box center [440, 482] width 356 height 33
click at [364, 487] on div "Q&A memory" at bounding box center [440, 482] width 356 height 33
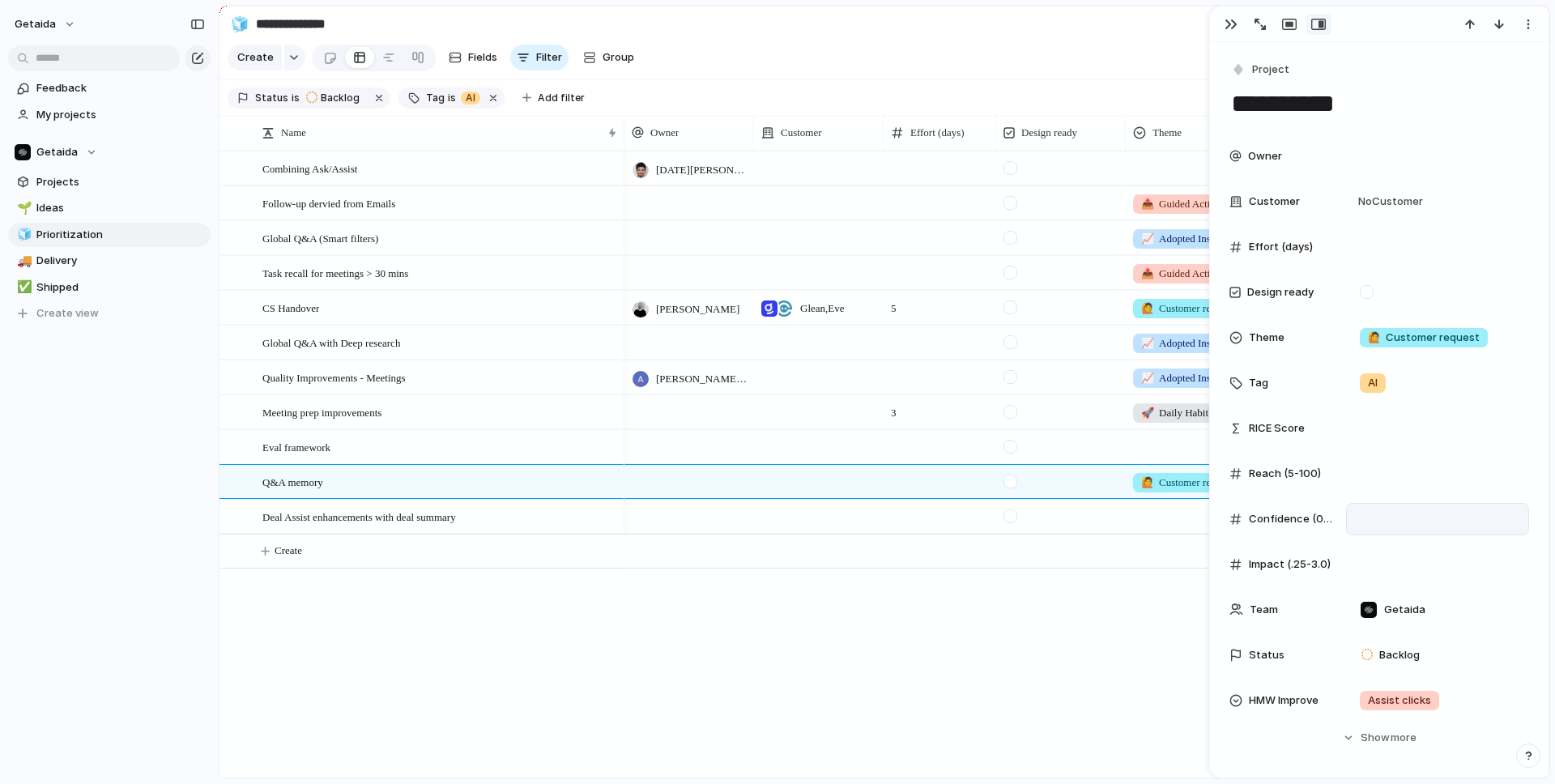
scroll to position [0, 0]
click at [1334, 115] on textarea "**********" at bounding box center [1379, 103] width 300 height 34
click at [1334, 114] on textarea "**********" at bounding box center [1379, 103] width 300 height 34
drag, startPoint x: 1284, startPoint y: 105, endPoint x: 1225, endPoint y: 105, distance: 59.0
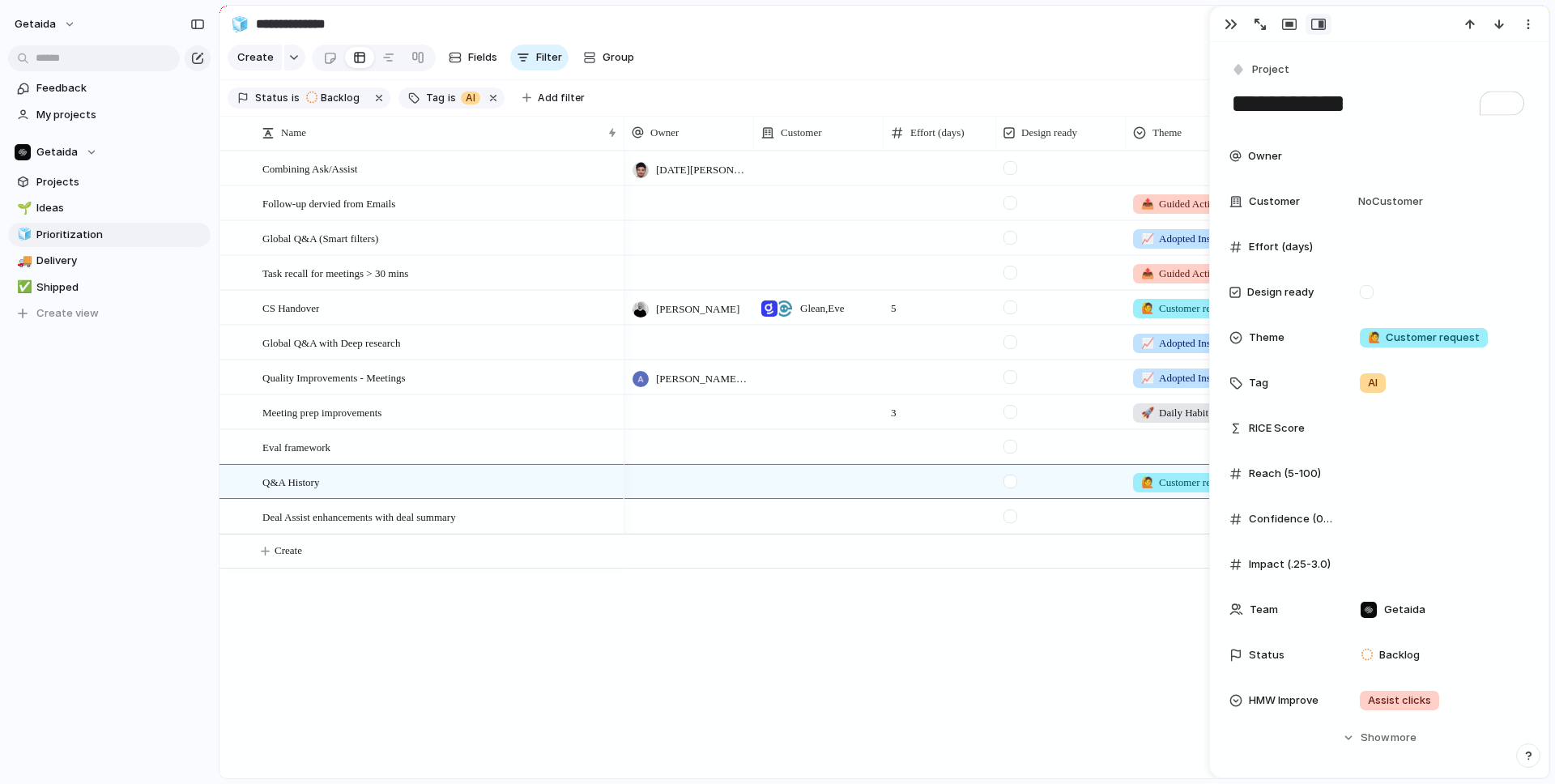
click at [1225, 105] on div "**********" at bounding box center [1380, 629] width 339 height 1173
type textarea "**********"
click at [710, 680] on div "Kartik Goyal AI 📤 Guided Actions AI 📈 Adopted Insights AI 📤 Guided Actions AI I…" at bounding box center [1086, 464] width 925 height 628
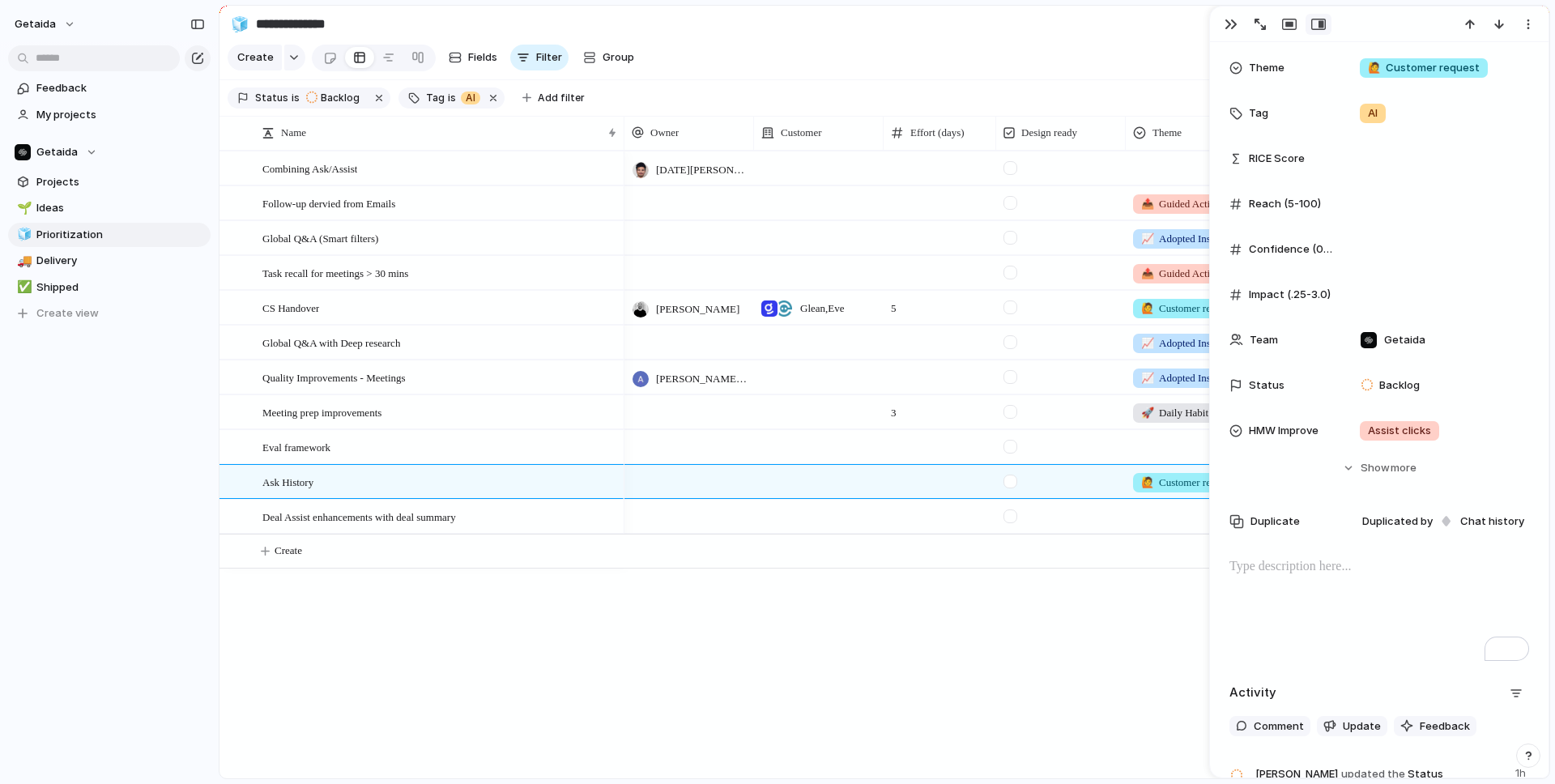
click at [1335, 630] on div "To enrich screen reader interactions, please activate Accessibility in Grammarl…" at bounding box center [1379, 609] width 300 height 103
click at [737, 708] on div "Kartik Goyal AI 📤 Guided Actions AI 📈 Adopted Insights AI 📤 Guided Actions AI I…" at bounding box center [1086, 464] width 925 height 628
click at [294, 550] on span "Create" at bounding box center [288, 550] width 28 height 16
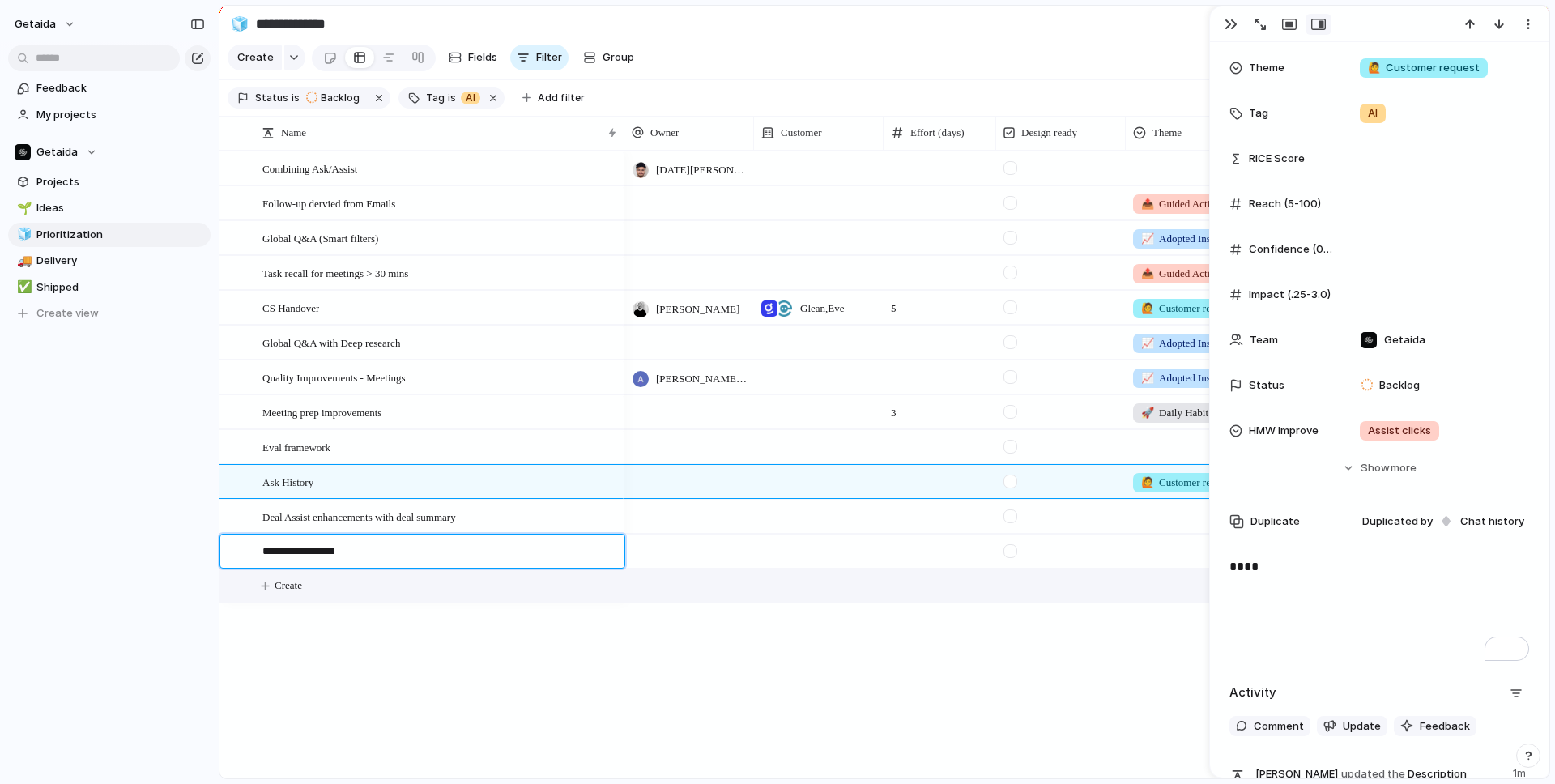
type textarea "**********"
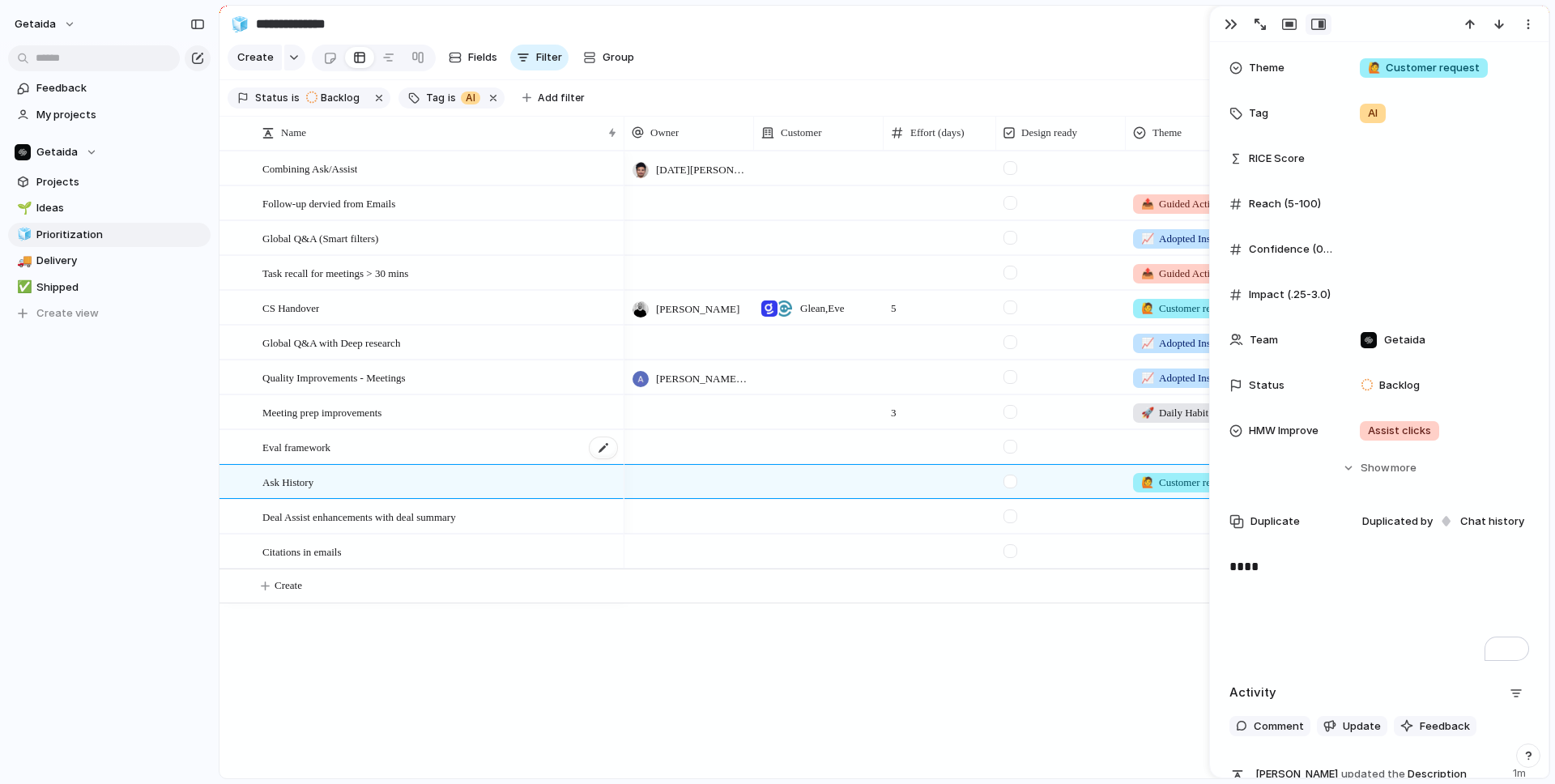
click at [392, 448] on div "Eval framework" at bounding box center [440, 447] width 356 height 33
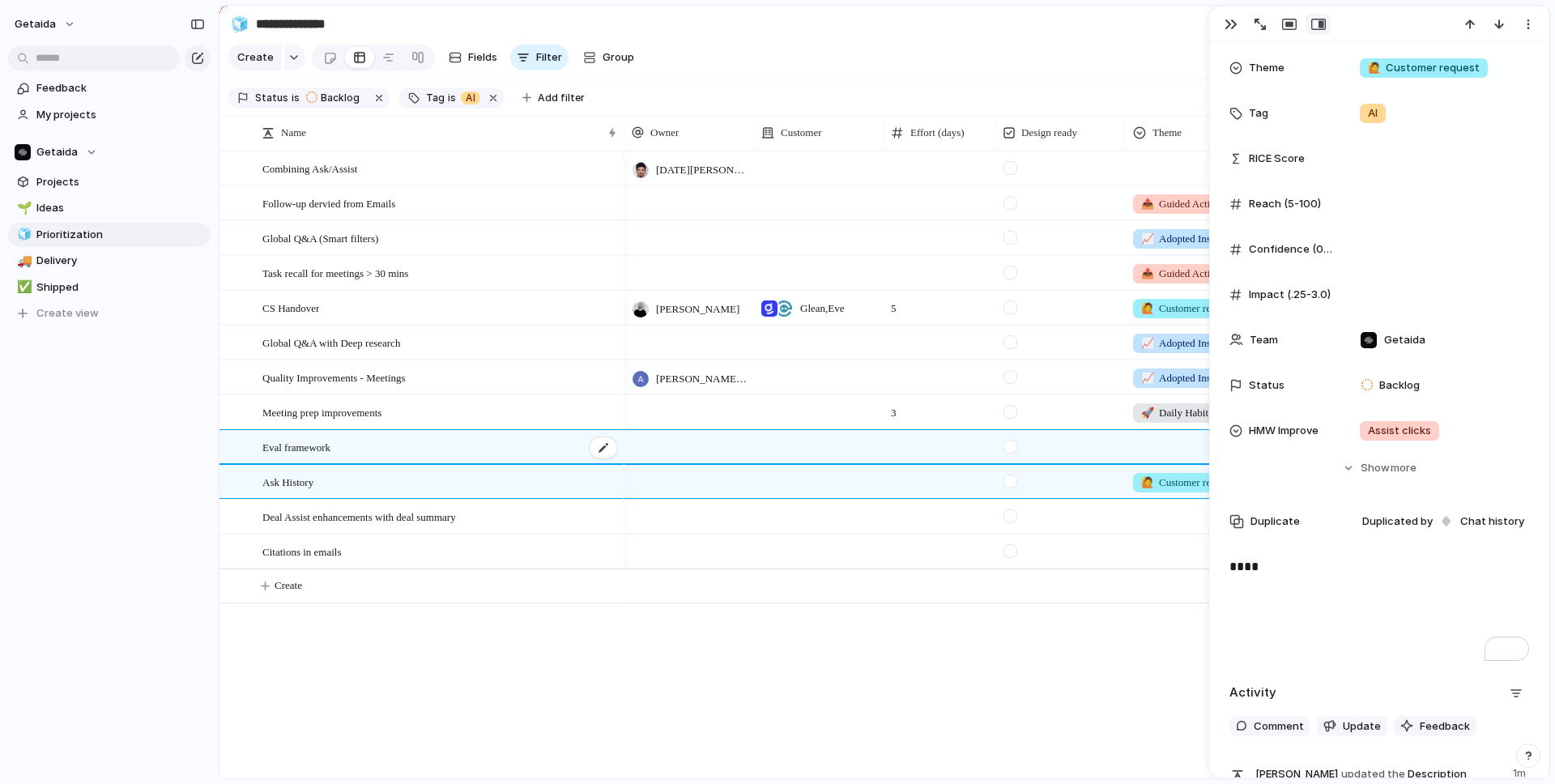
type textarea "**********"
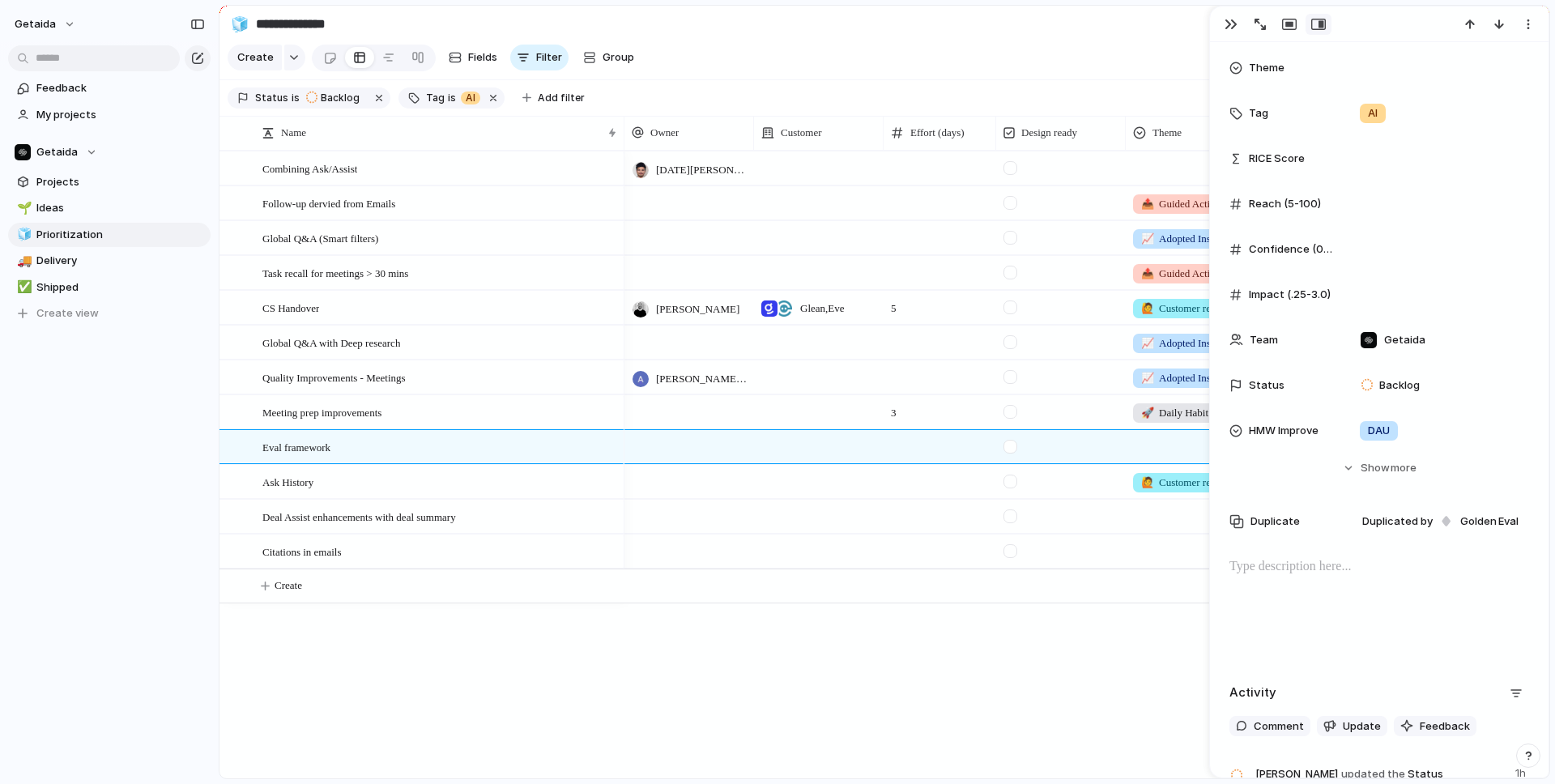
click at [677, 453] on div at bounding box center [689, 446] width 129 height 33
click at [675, 512] on span "[PERSON_NAME]" at bounding box center [698, 512] width 82 height 16
click at [667, 632] on div "Kartik Goyal AI 📤 Guided Actions AI 📈 Adopted Insights AI 📤 Guided Actions AI I…" at bounding box center [1086, 464] width 925 height 628
click at [287, 584] on span "Create" at bounding box center [288, 585] width 28 height 16
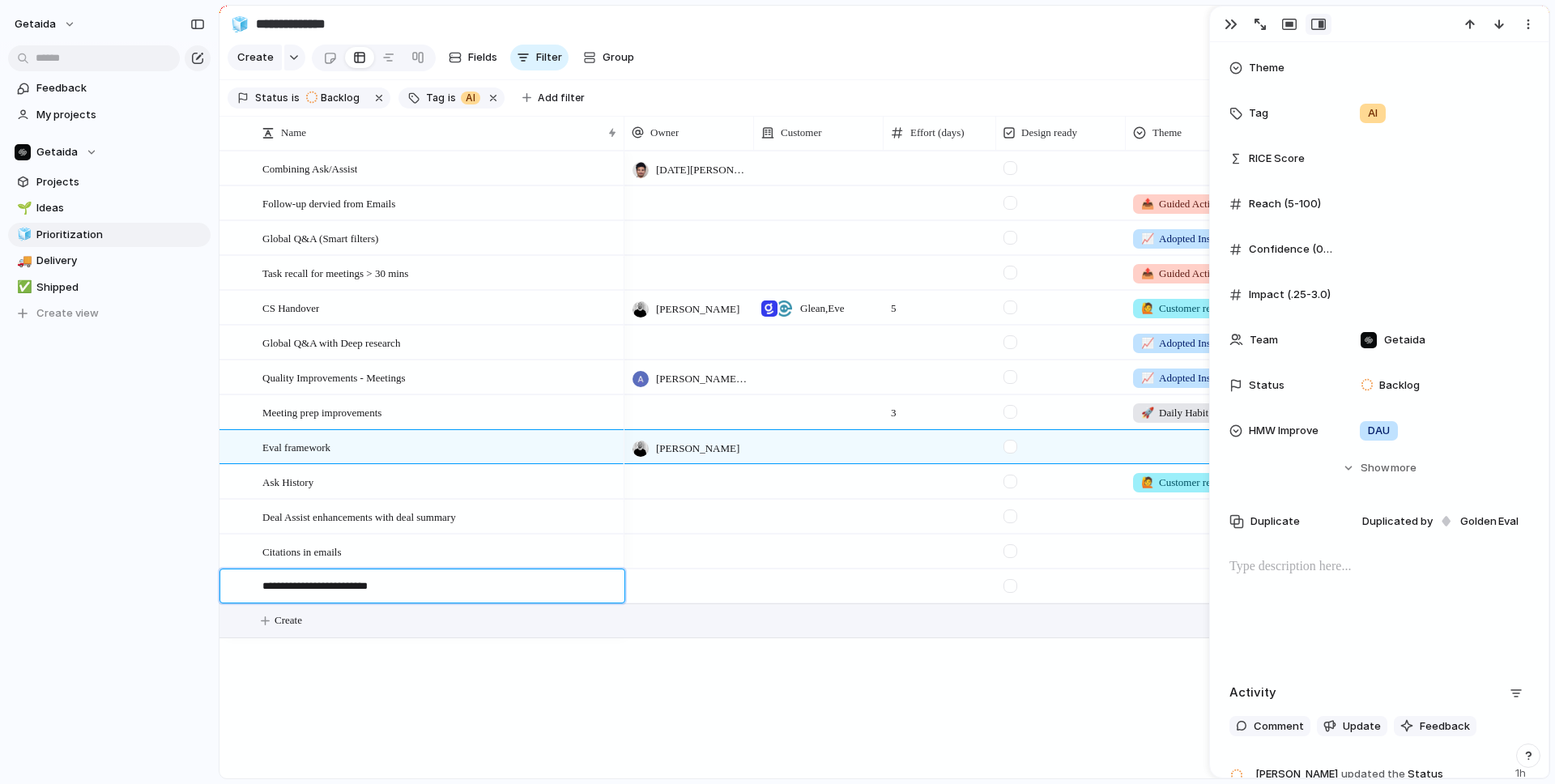
type textarea "**********"
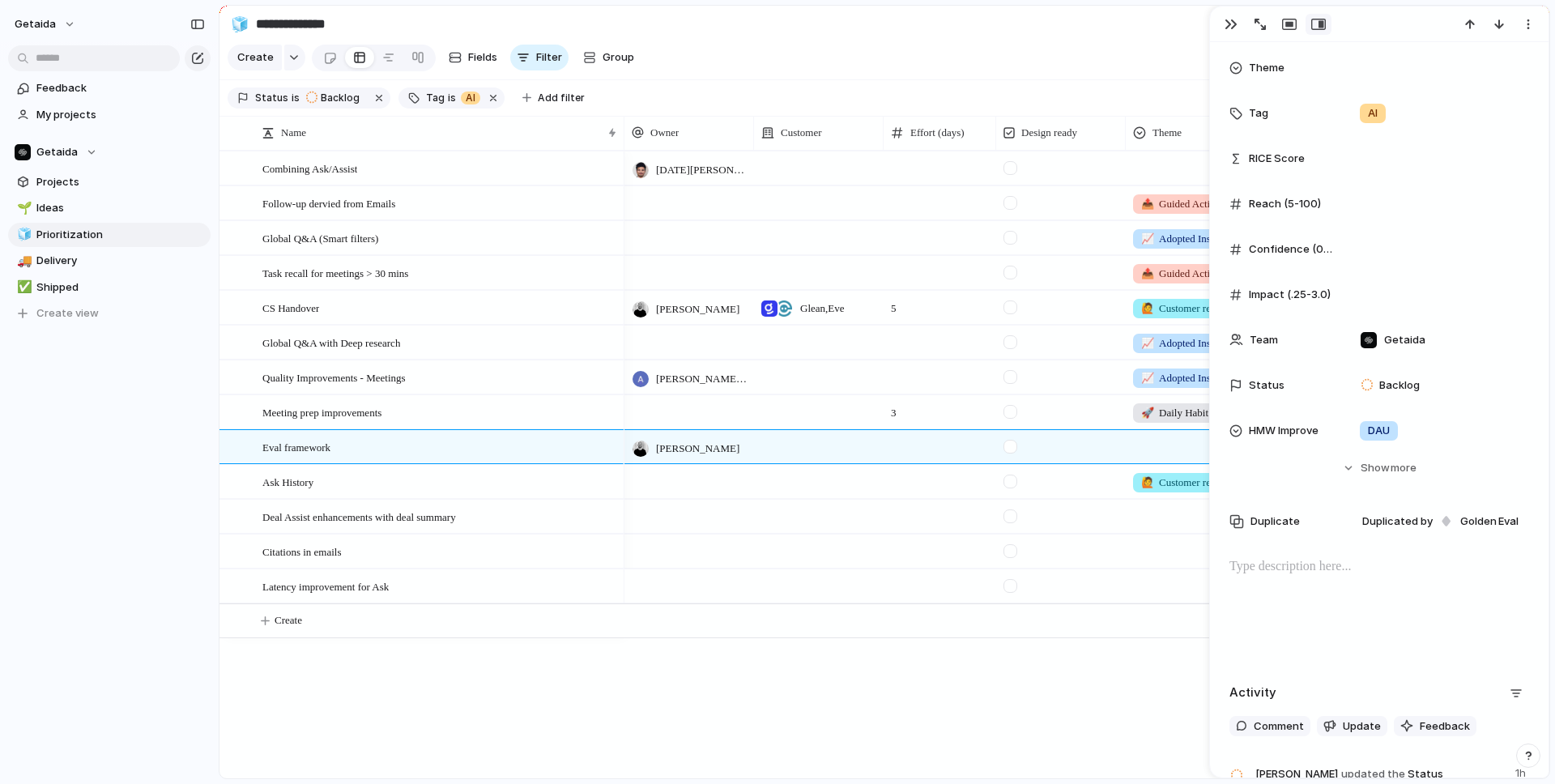
click at [698, 699] on div "Kartik Goyal AI 📤 Guided Actions AI 📈 Adopted Insights AI 📤 Guided Actions AI I…" at bounding box center [1086, 464] width 925 height 628
click at [1225, 21] on div "button" at bounding box center [1230, 24] width 13 height 13
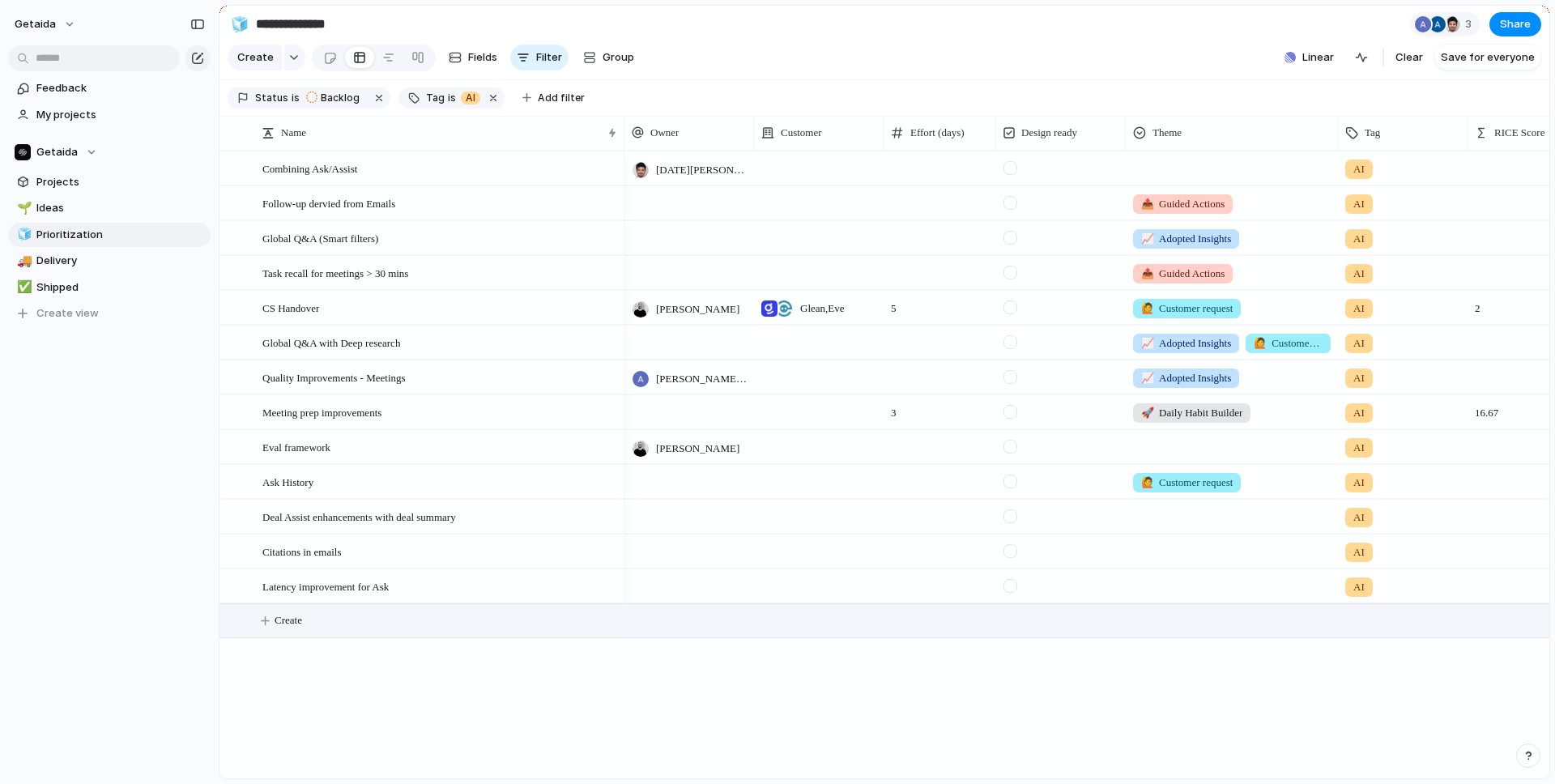
click at [277, 621] on span "Create" at bounding box center [288, 620] width 28 height 16
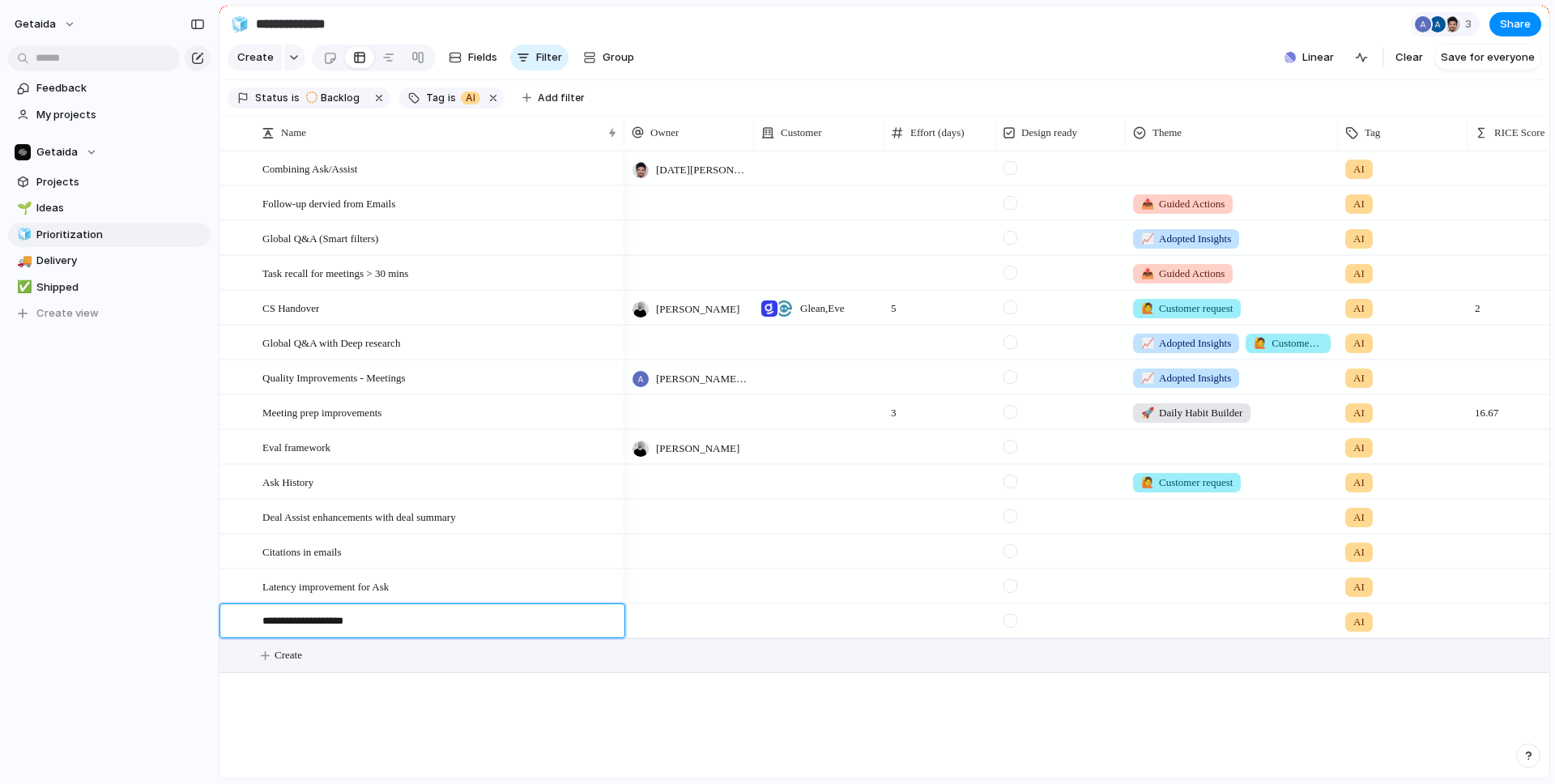
type textarea "**********"
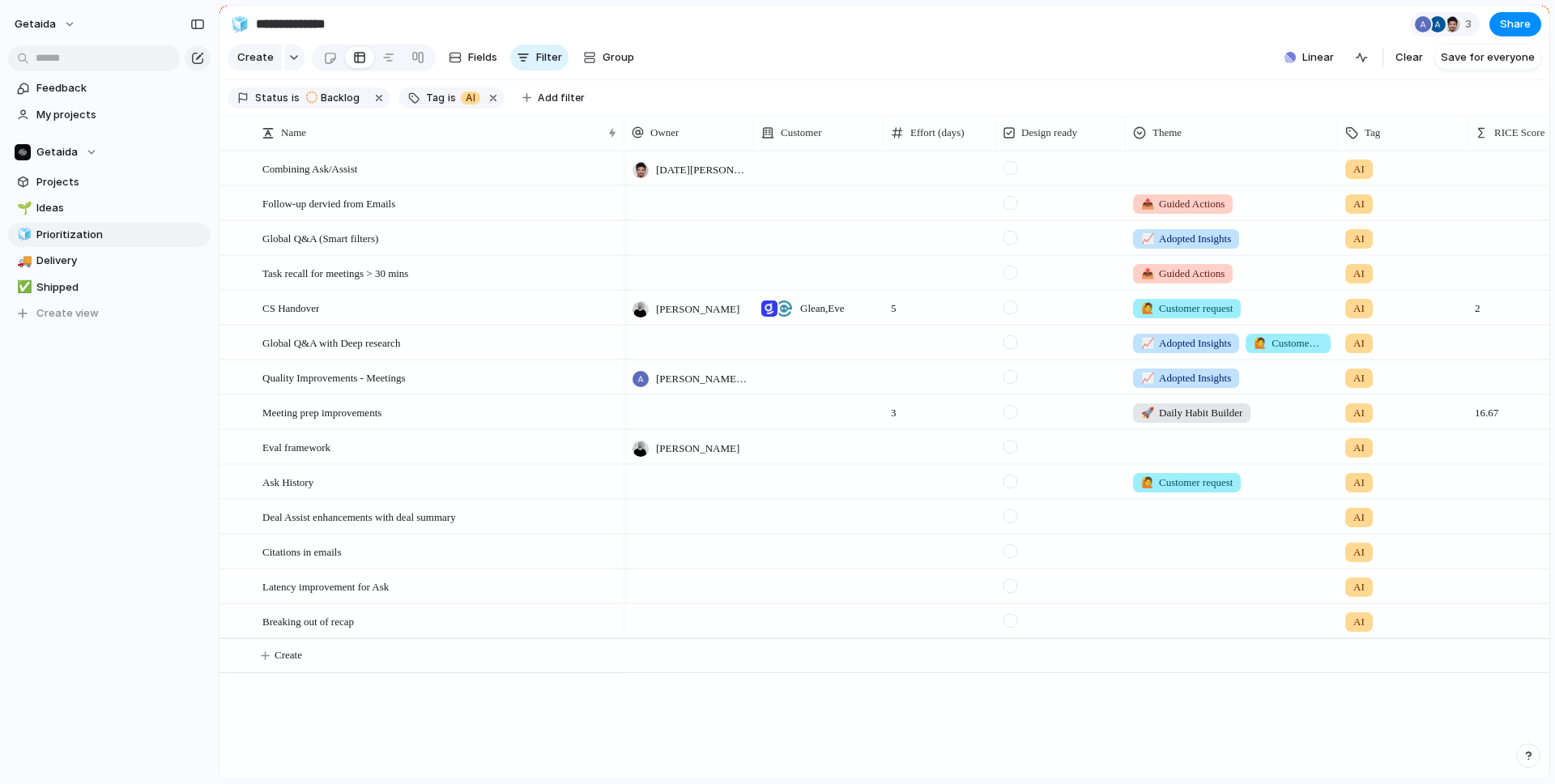
click at [671, 612] on div at bounding box center [689, 621] width 129 height 33
click at [665, 614] on div "[PERSON_NAME] [PERSON_NAME] Sarma [PERSON_NAME] [DATE][PERSON_NAME]" at bounding box center [777, 392] width 1555 height 784
click at [665, 614] on div at bounding box center [689, 621] width 129 height 33
click at [692, 768] on span "[DATE][PERSON_NAME]" at bounding box center [715, 761] width 116 height 16
